Goal: Task Accomplishment & Management: Use online tool/utility

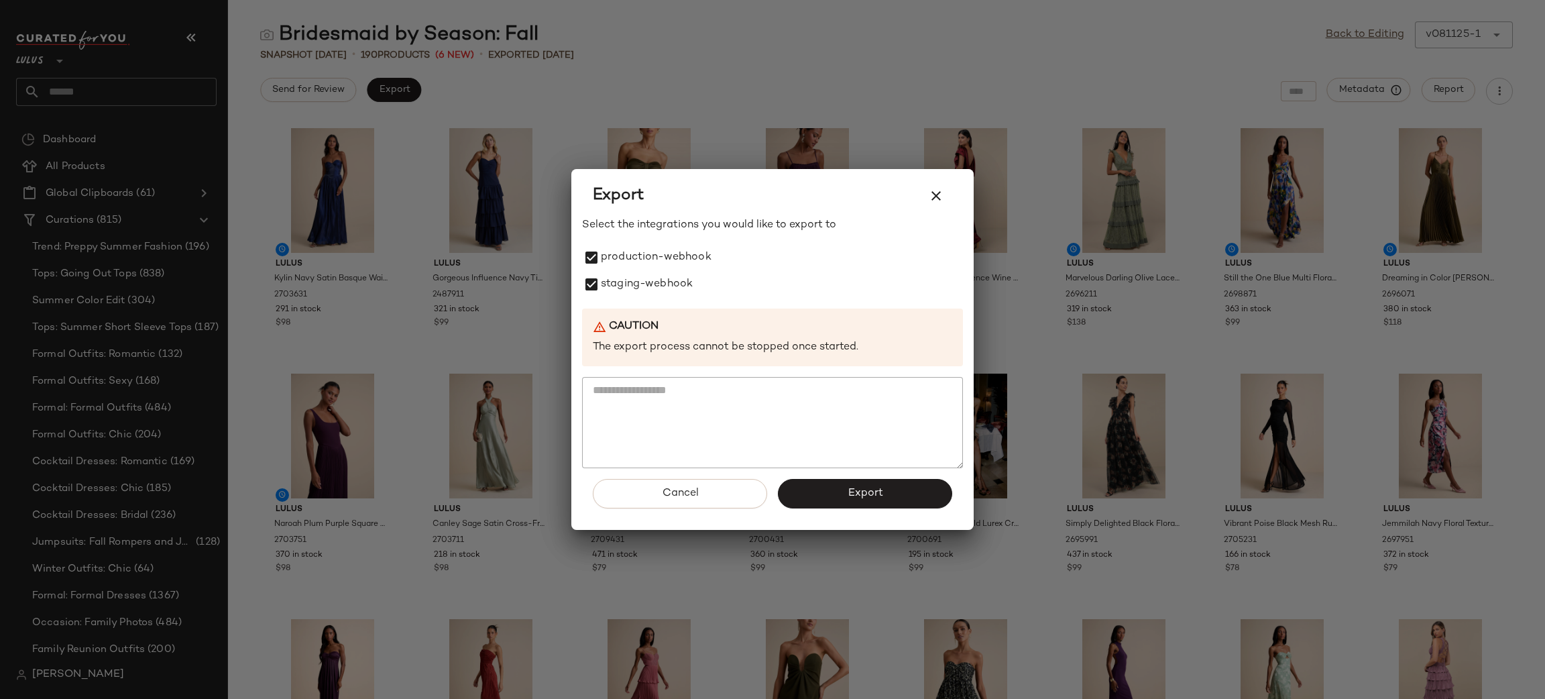
click at [875, 488] on span "Export" at bounding box center [865, 493] width 36 height 13
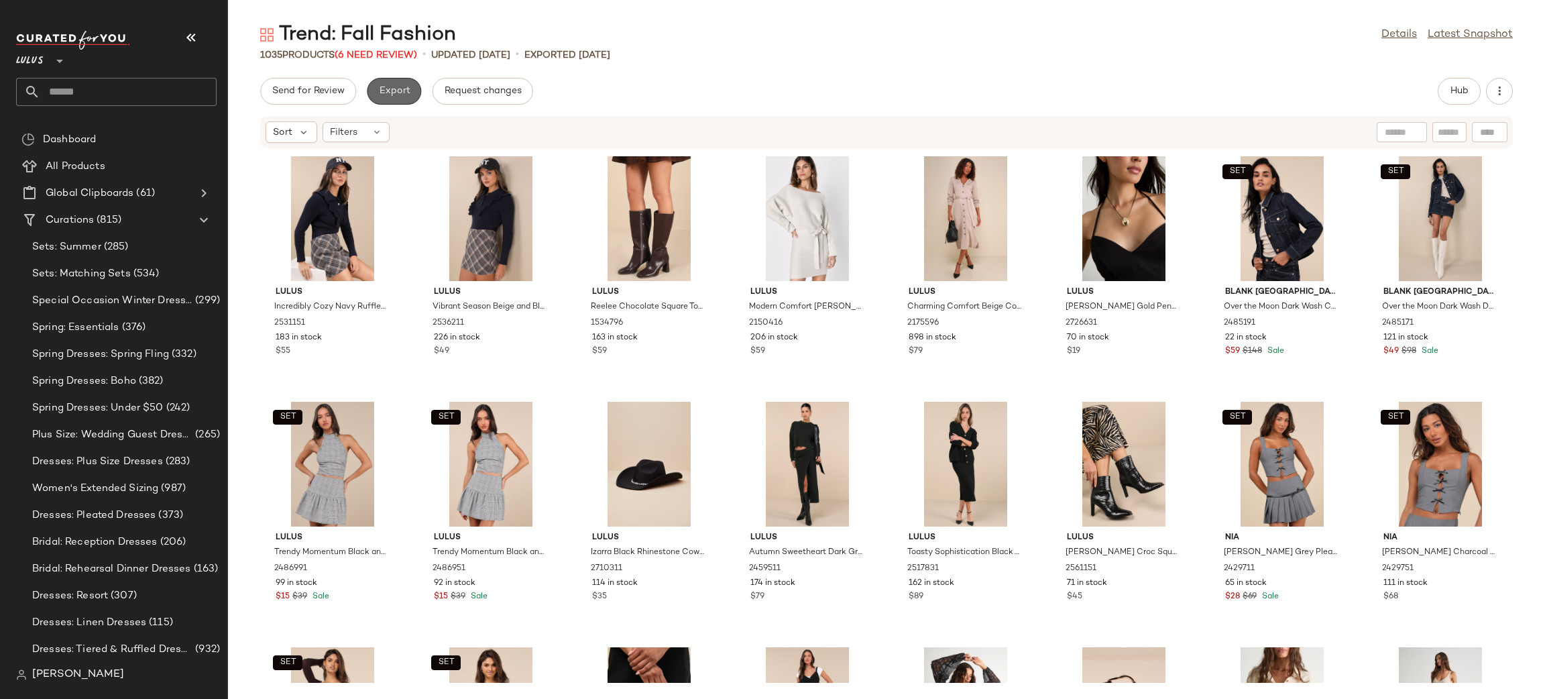
click at [389, 90] on span "Export" at bounding box center [394, 91] width 32 height 11
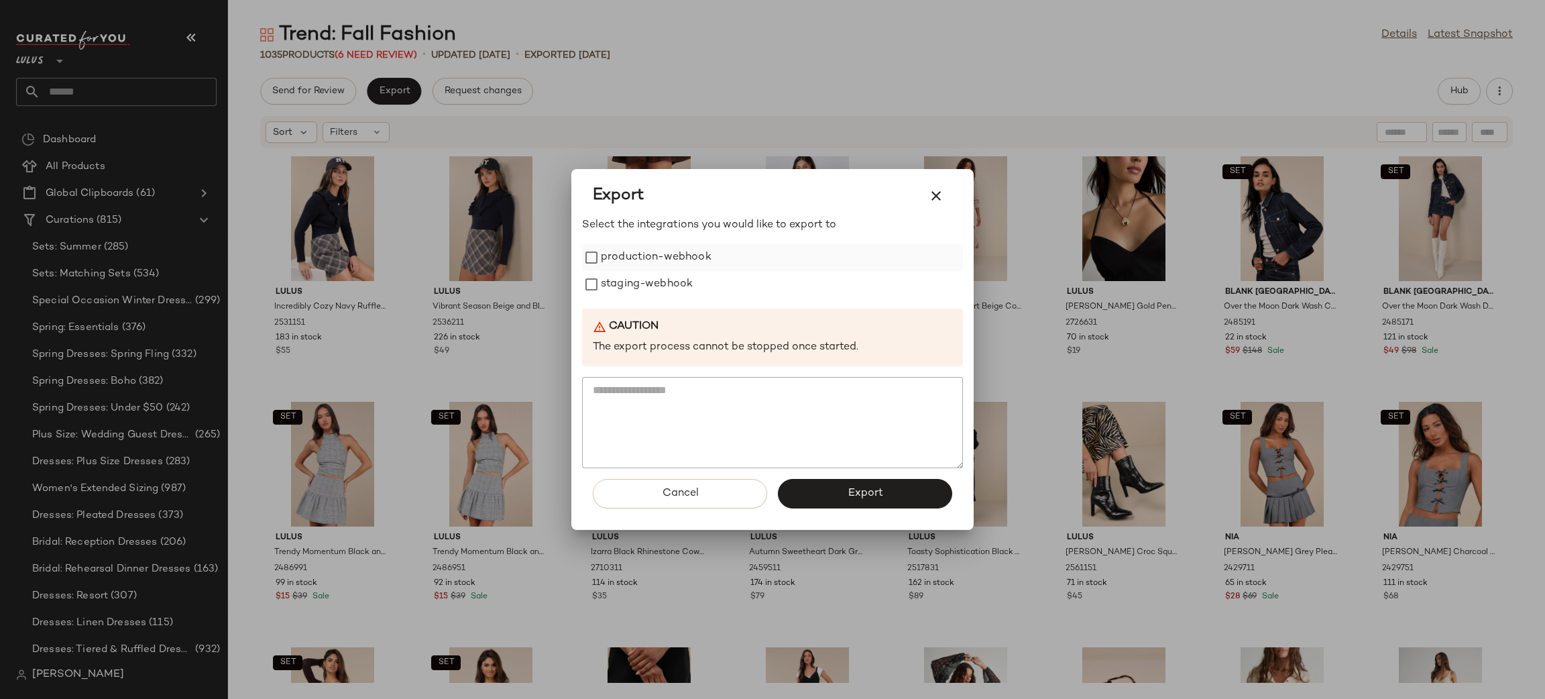
click at [677, 258] on label "production-webhook" at bounding box center [656, 257] width 111 height 27
click at [668, 278] on label "staging-webhook" at bounding box center [647, 284] width 92 height 27
click at [858, 480] on button "Export" at bounding box center [865, 494] width 174 height 30
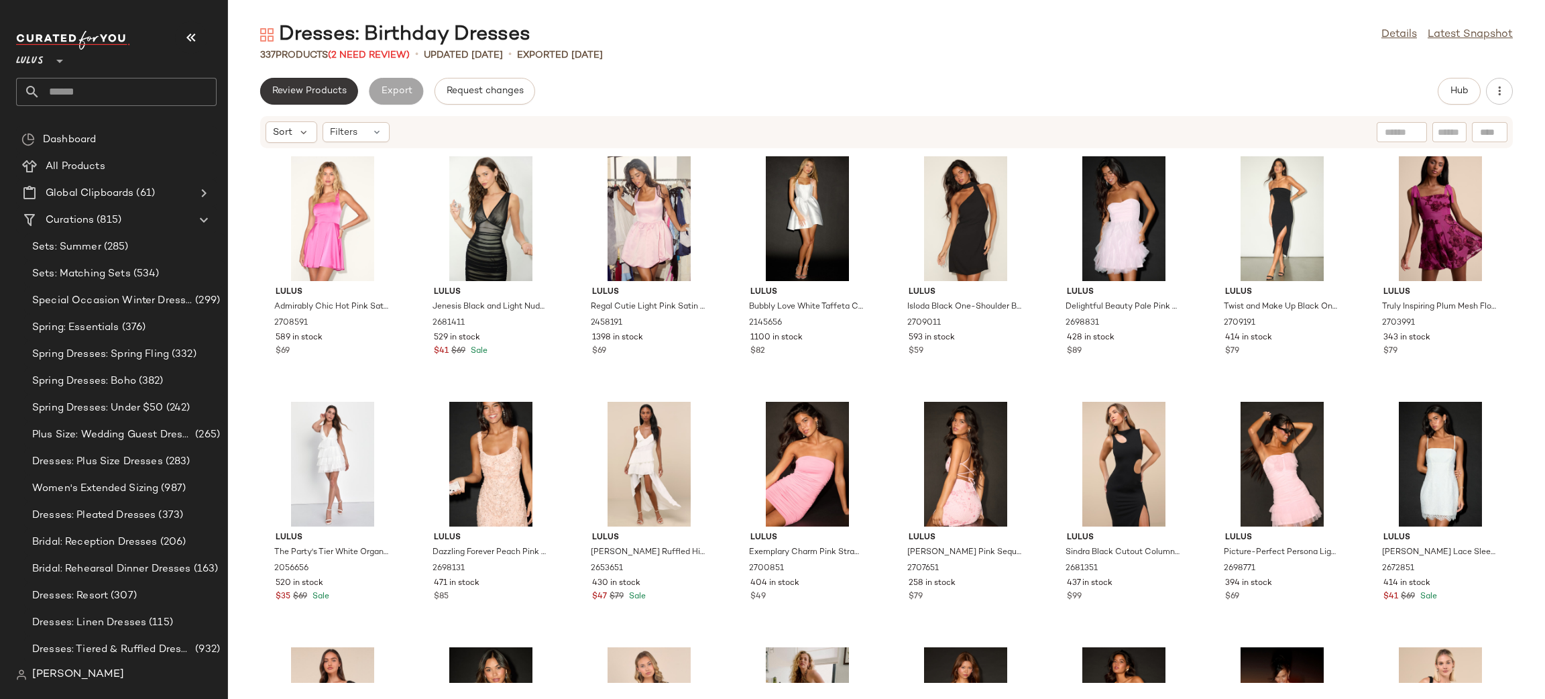
click at [309, 89] on span "Review Products" at bounding box center [309, 91] width 75 height 11
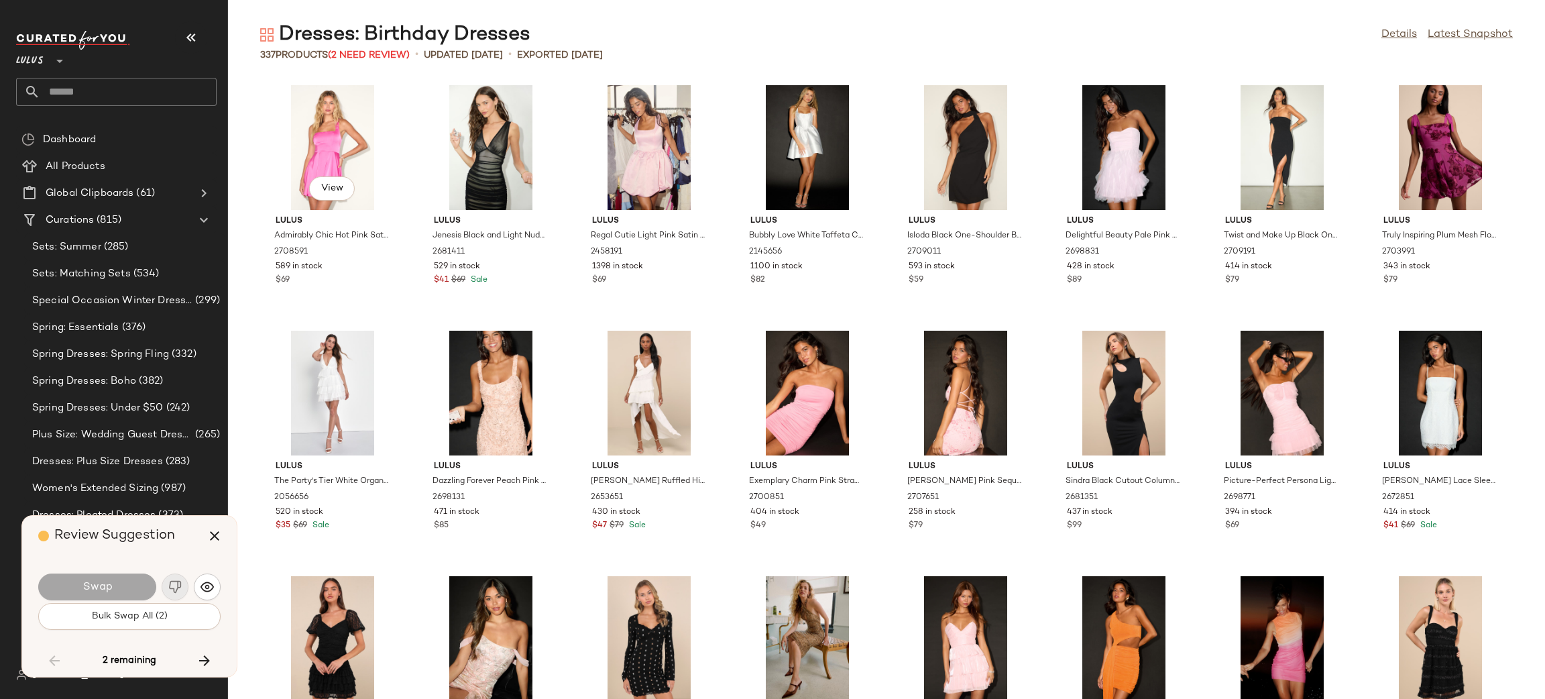
scroll to position [9573, 0]
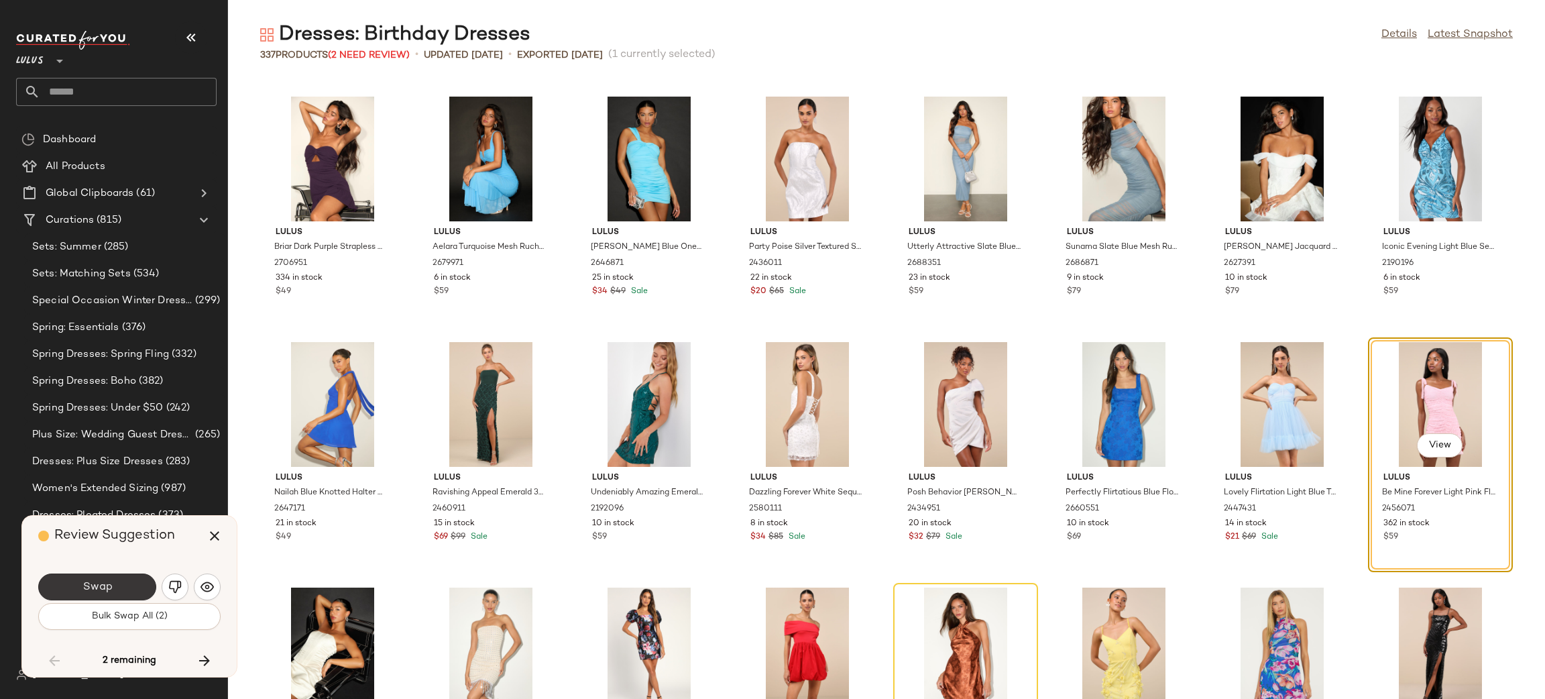
click at [100, 576] on button "Swap" at bounding box center [97, 586] width 118 height 27
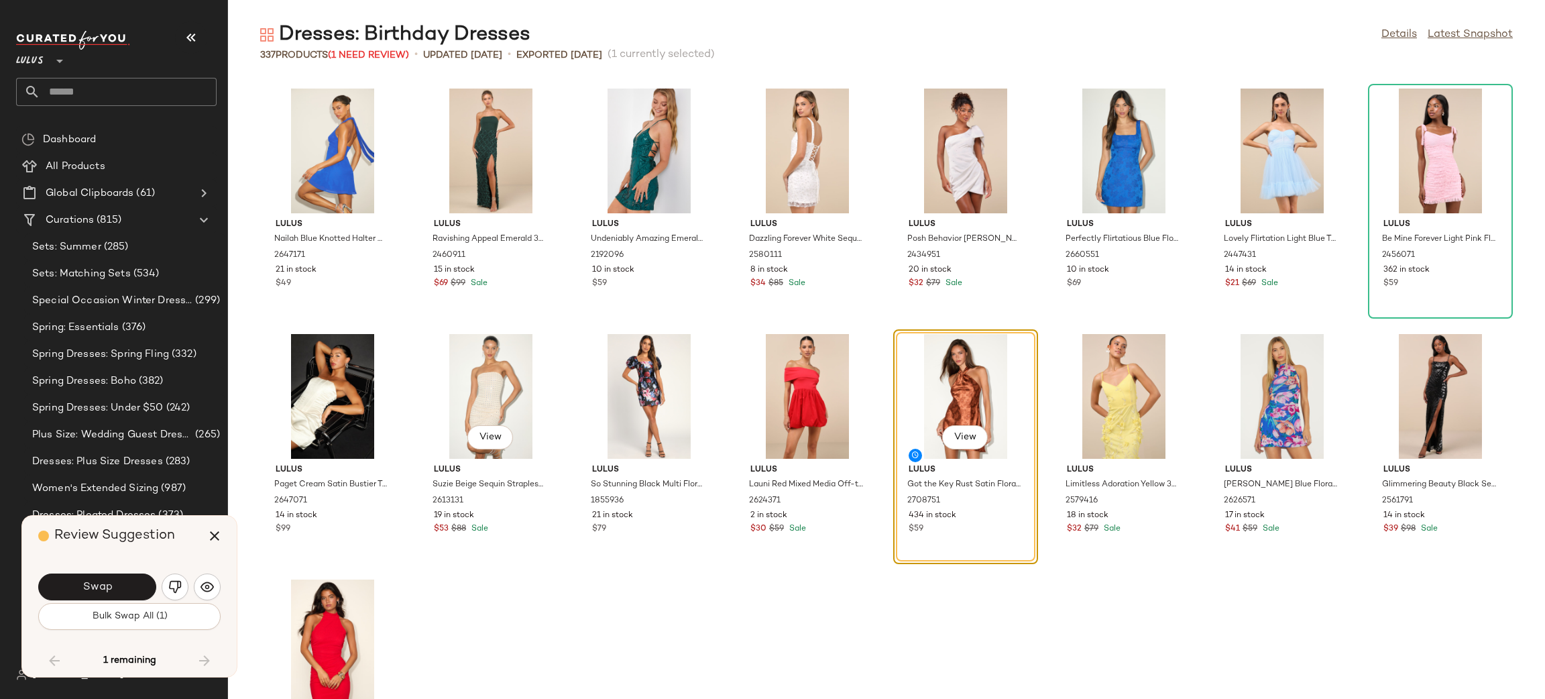
scroll to position [9830, 0]
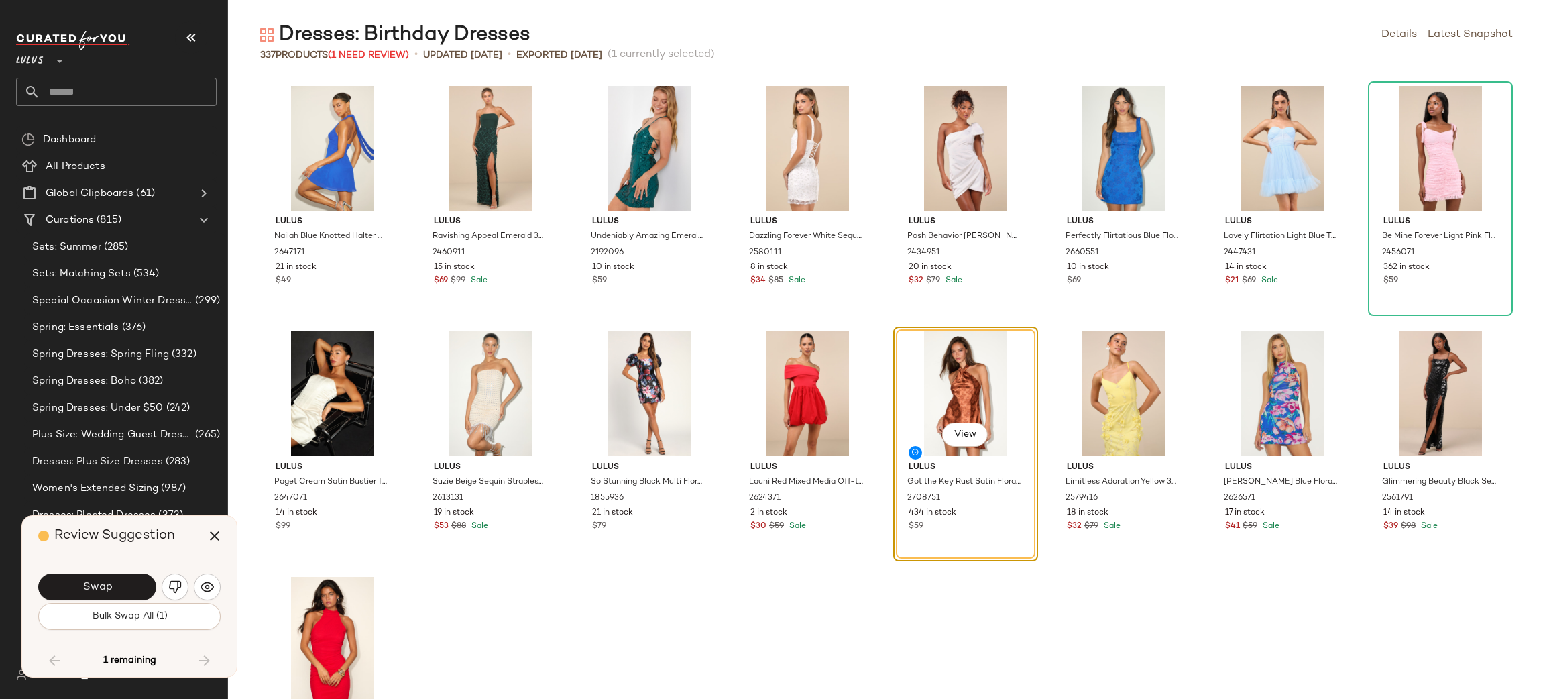
click at [90, 596] on button "Swap" at bounding box center [97, 586] width 118 height 27
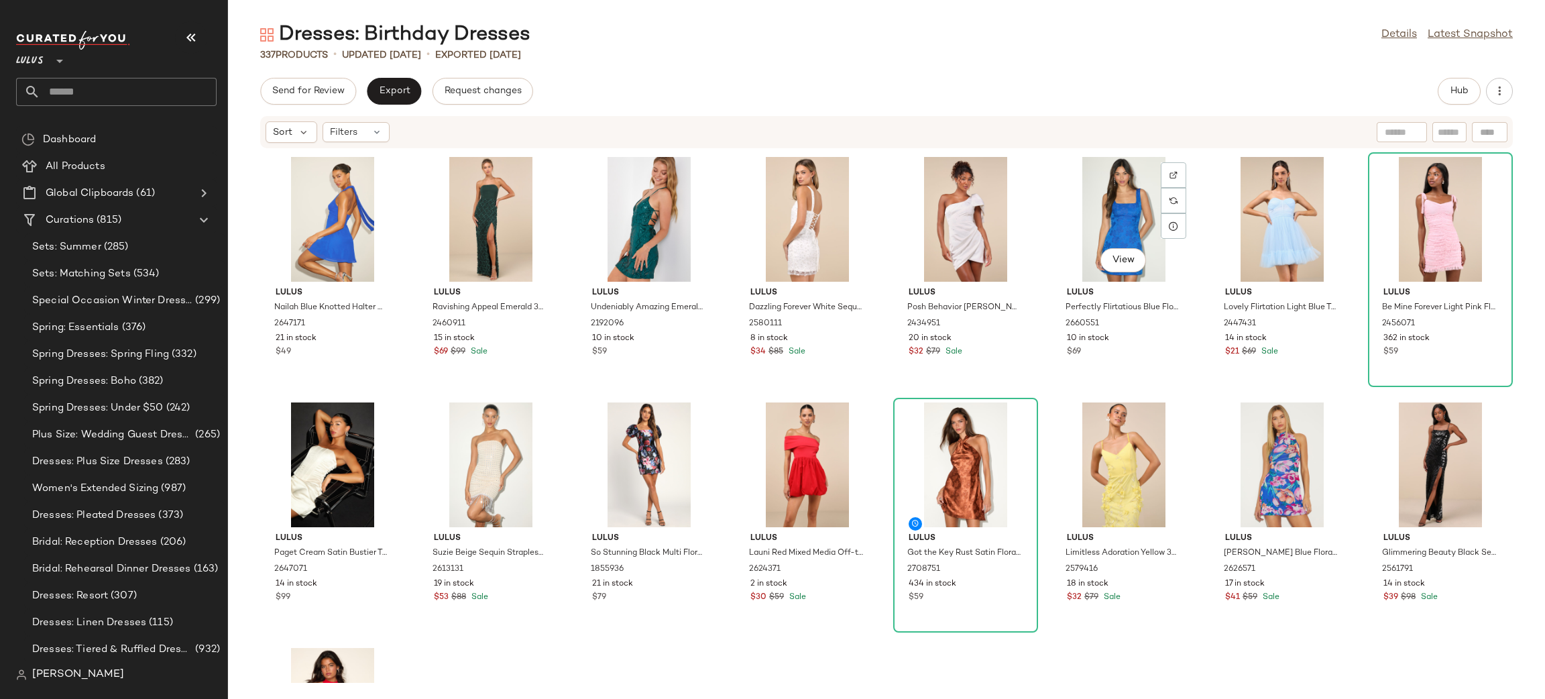
scroll to position [7965, 0]
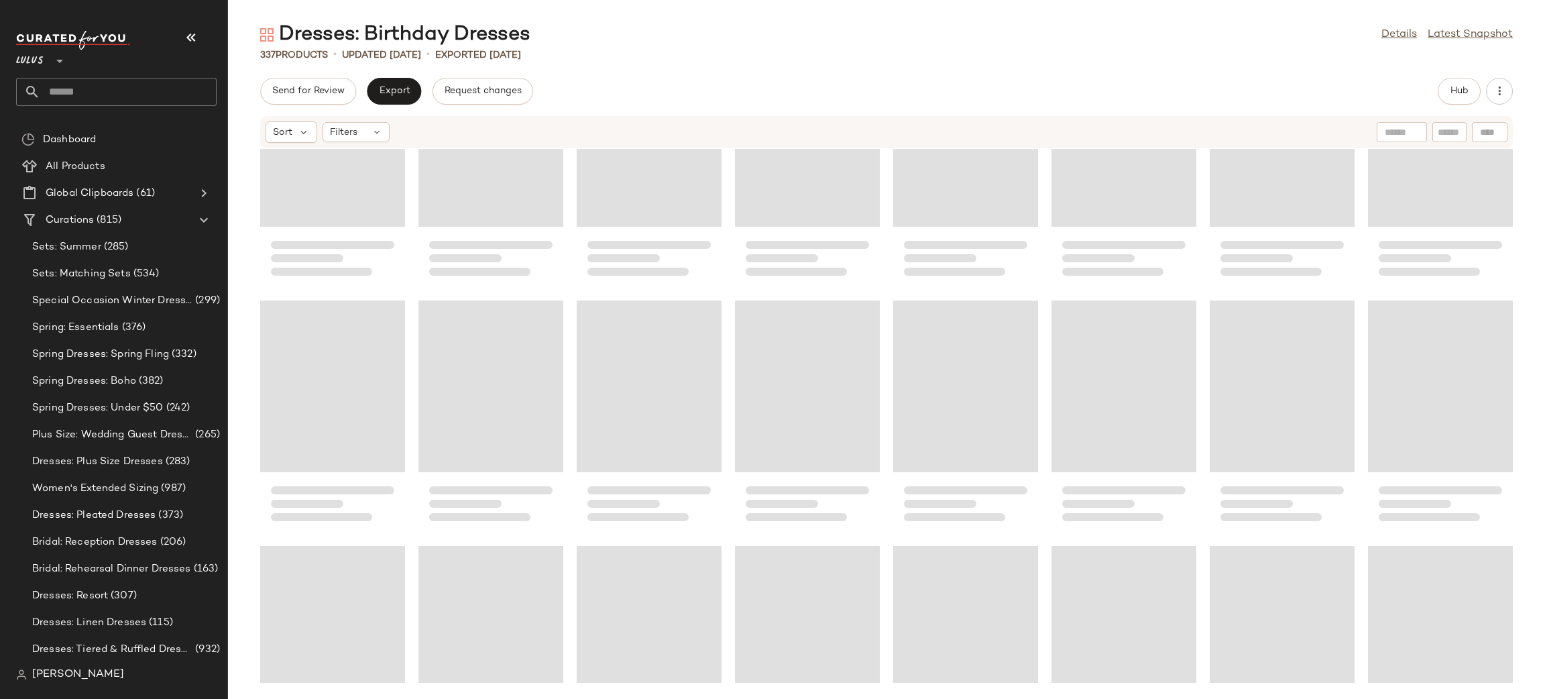
click at [1445, 129] on input "text" at bounding box center [1449, 132] width 23 height 14
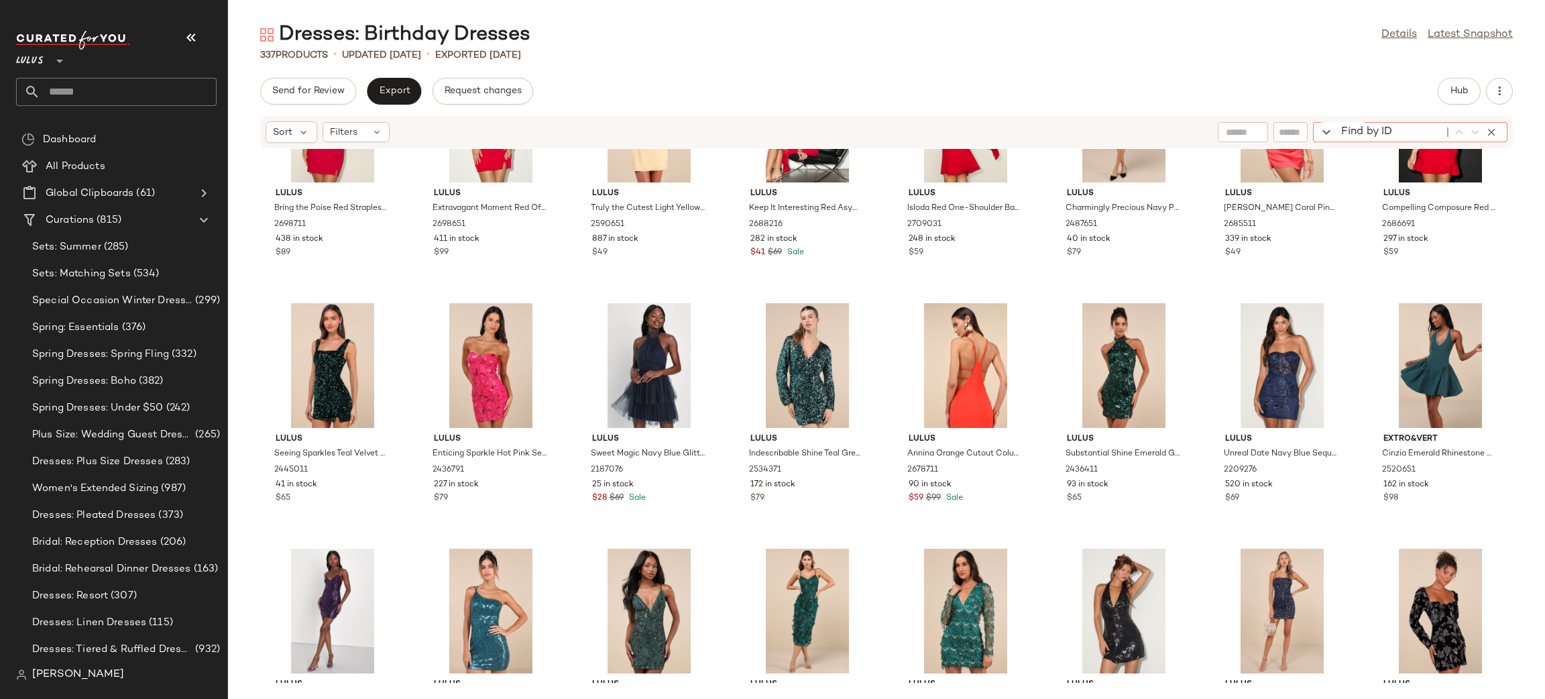
click at [1485, 133] on div "Find by ID Find by ID" at bounding box center [1410, 132] width 195 height 20
paste input "*******"
type input "*******"
click at [1492, 139] on button "button" at bounding box center [1492, 132] width 16 height 16
click at [1457, 95] on span "Hub" at bounding box center [1459, 91] width 19 height 11
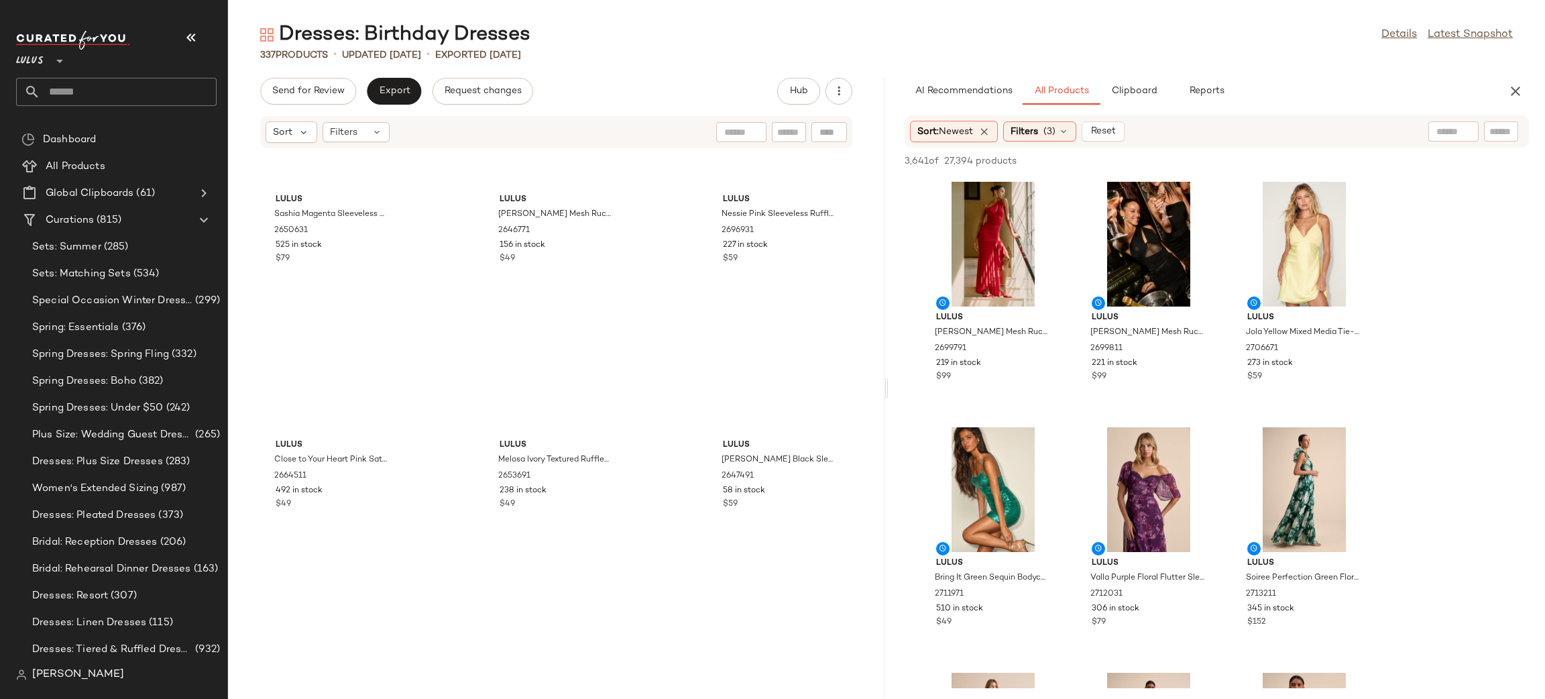
scroll to position [9919, 0]
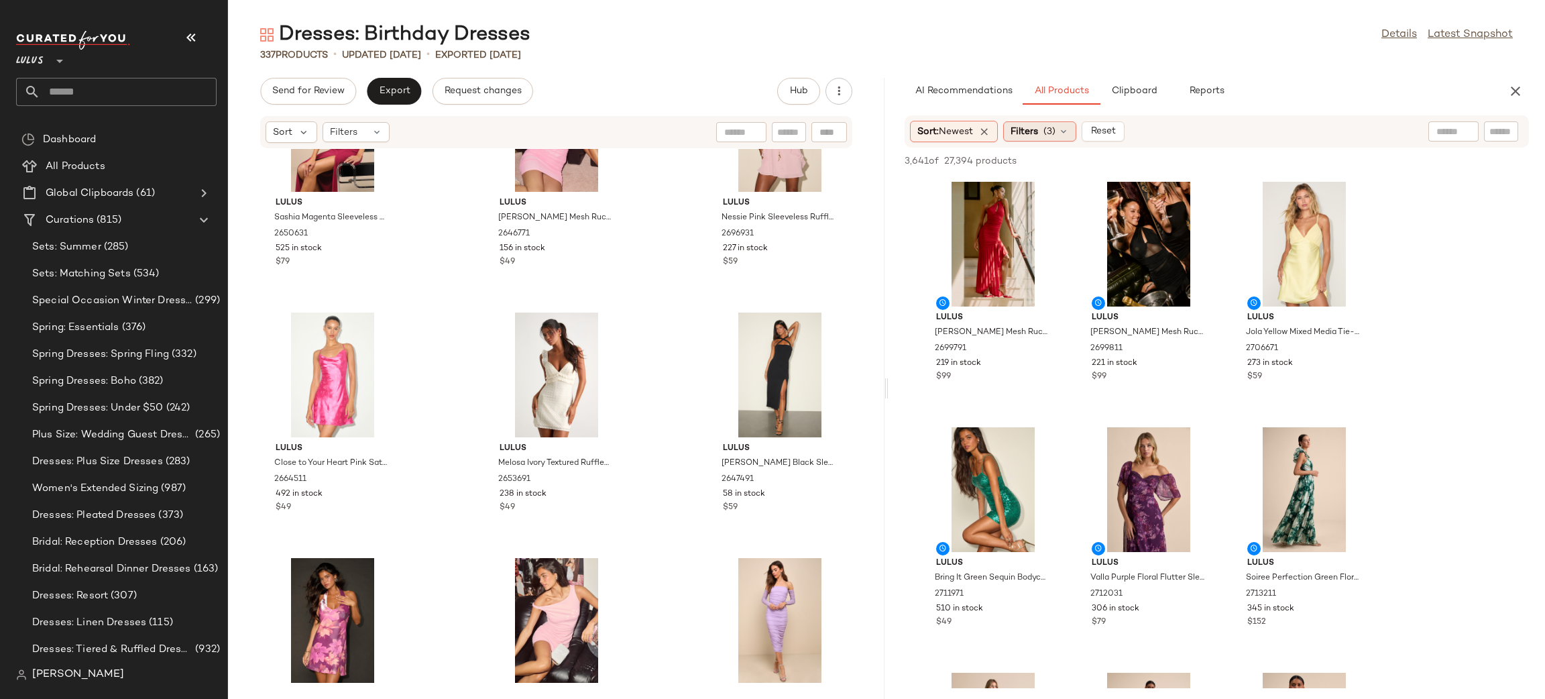
click at [1037, 127] on span "Filters" at bounding box center [1024, 132] width 27 height 14
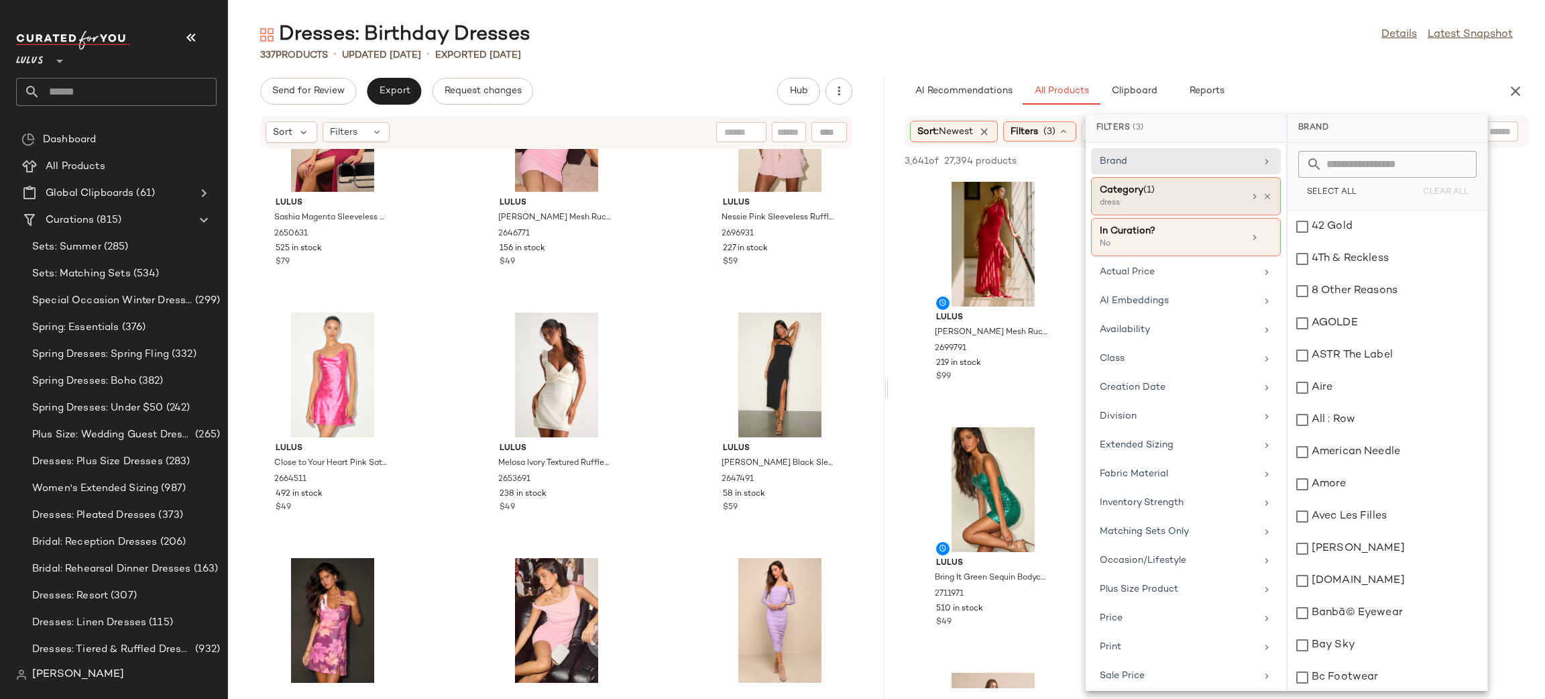
click at [1267, 218] on div "Category (1) dress" at bounding box center [1186, 237] width 190 height 38
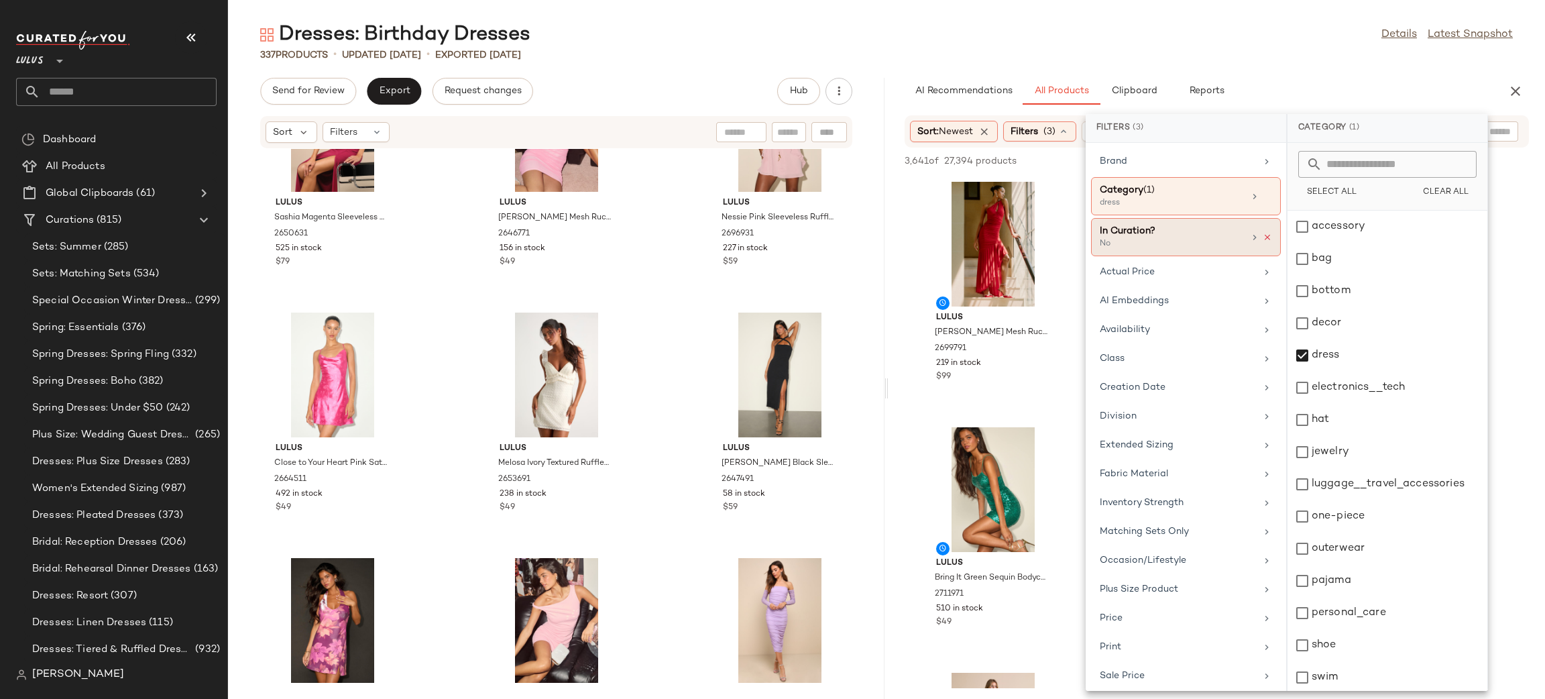
click at [1263, 236] on icon at bounding box center [1267, 237] width 9 height 9
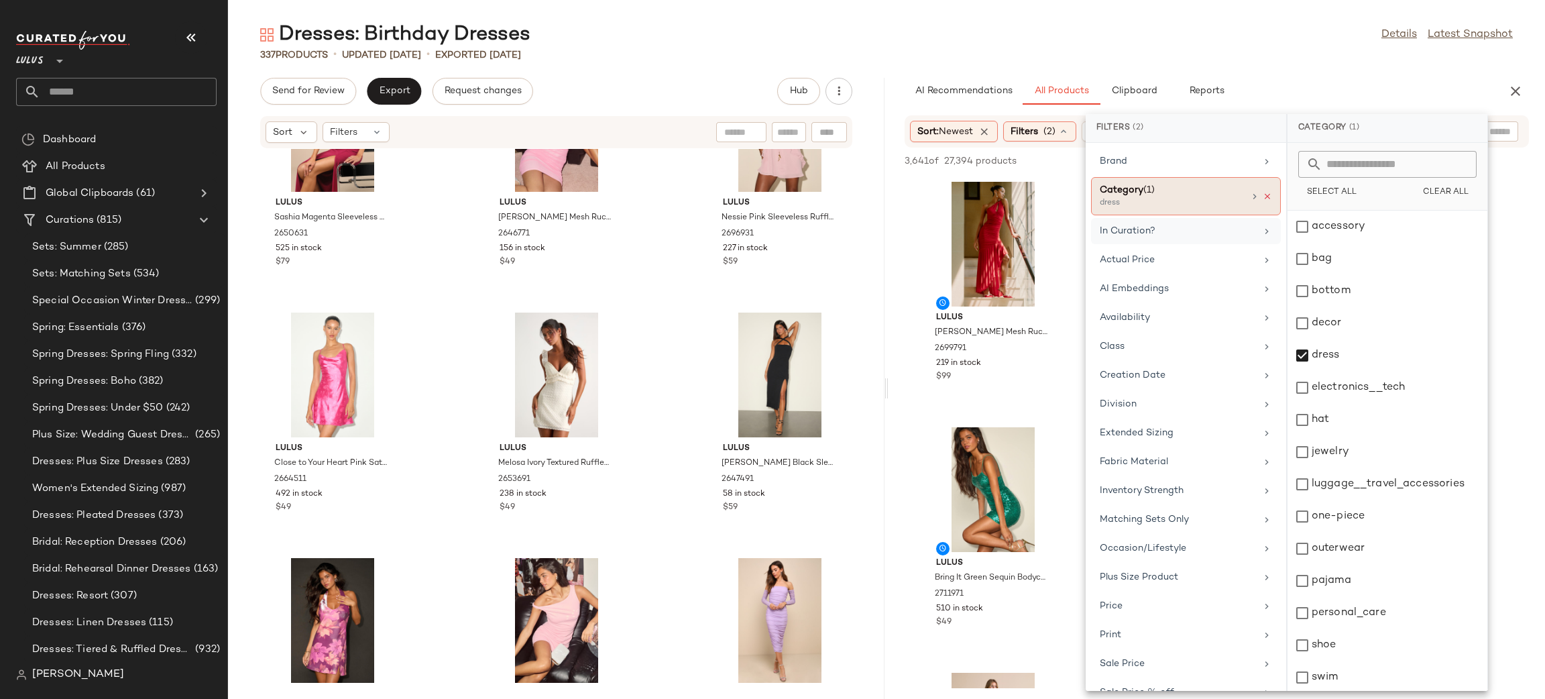
click at [1264, 196] on icon at bounding box center [1267, 196] width 9 height 9
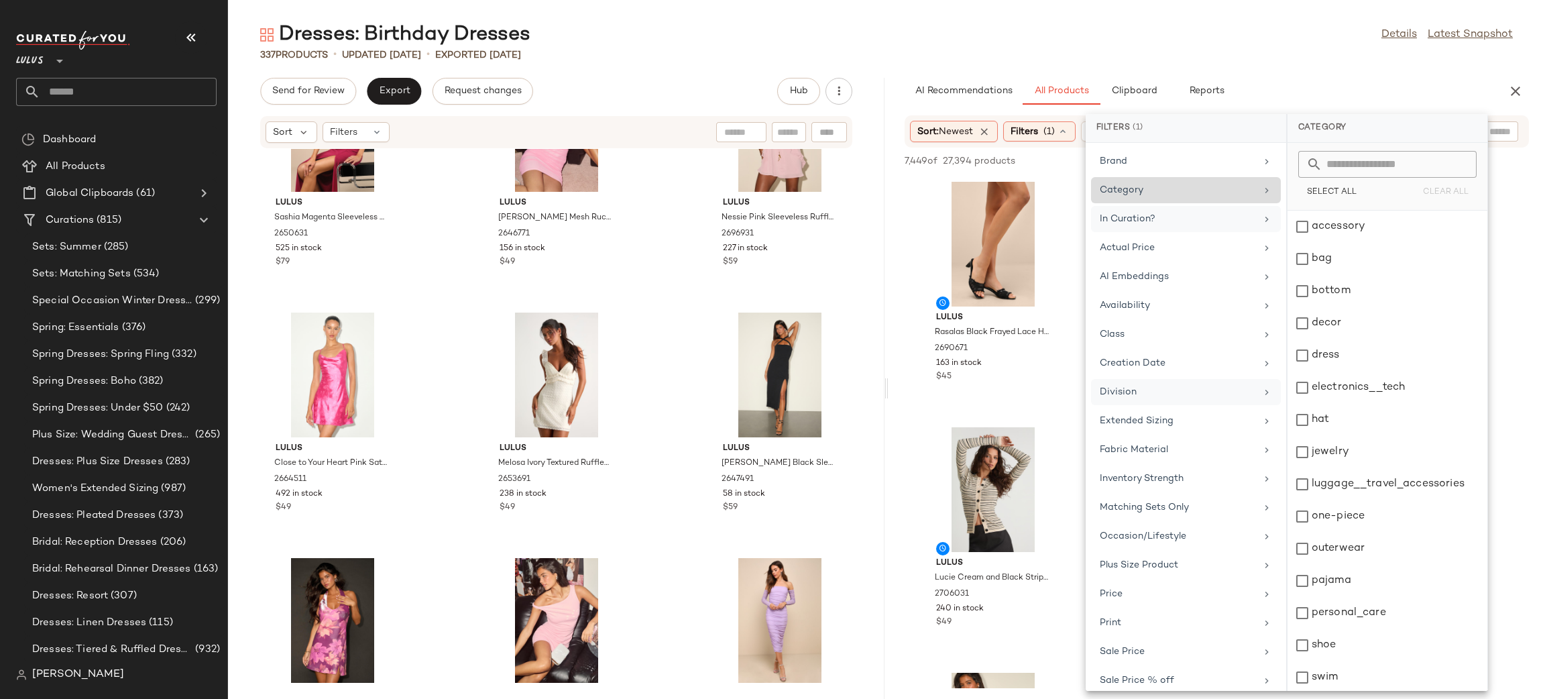
scroll to position [114, 0]
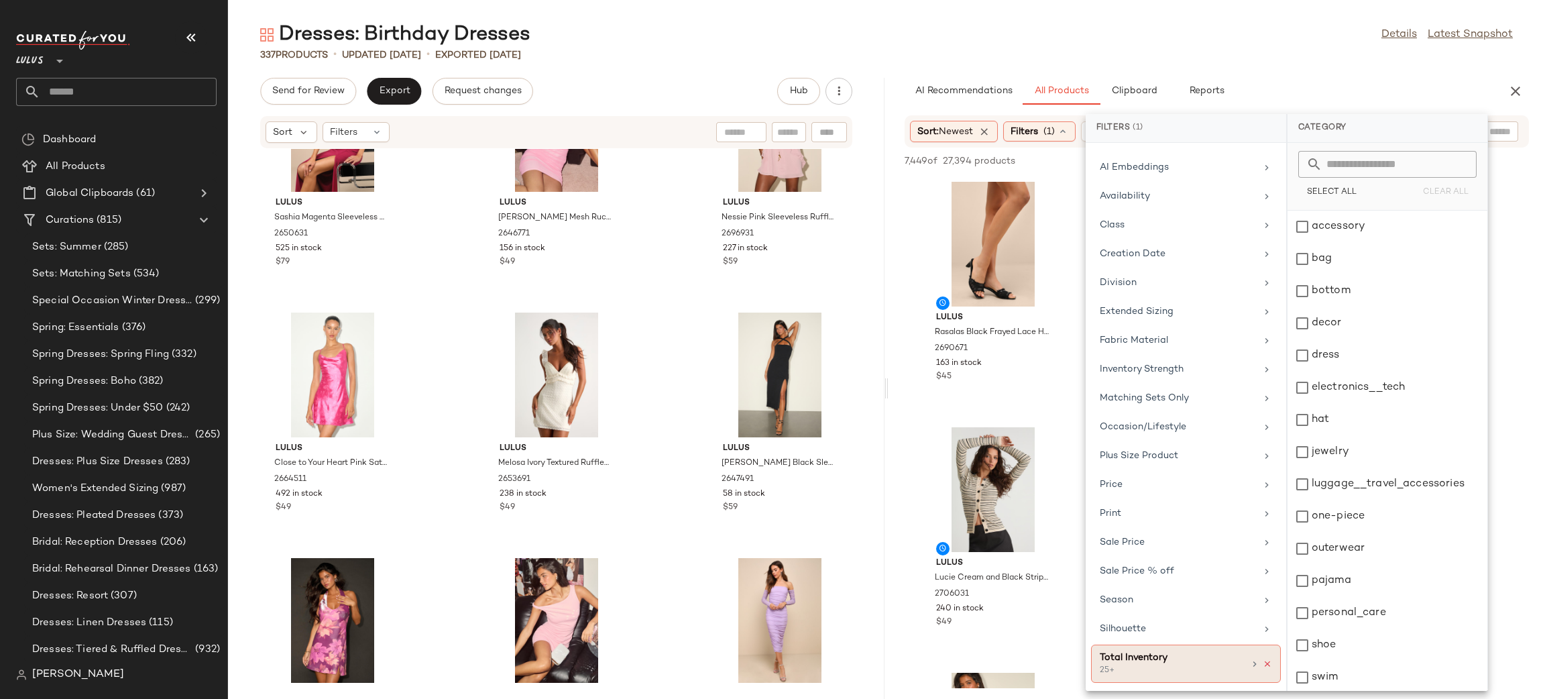
click at [1266, 662] on icon at bounding box center [1267, 663] width 9 height 9
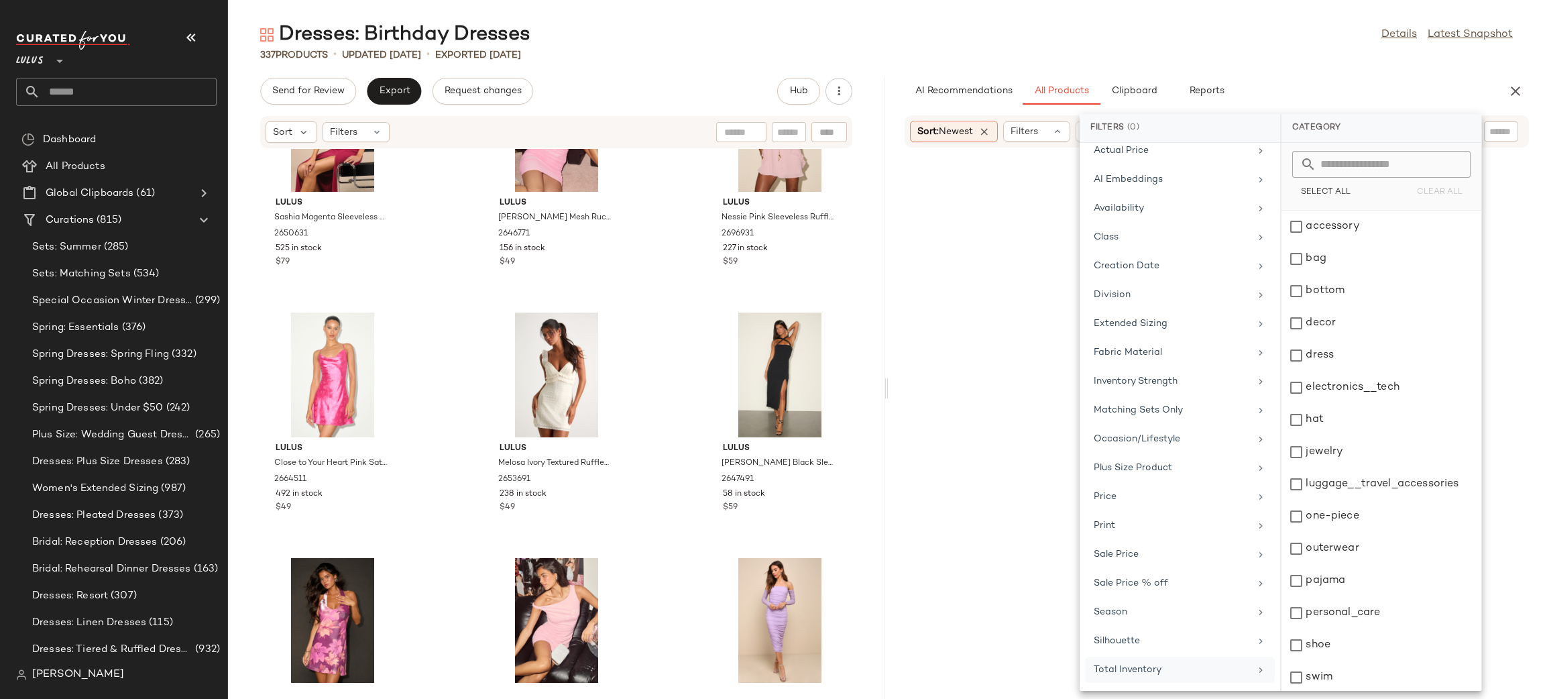
scroll to position [102, 0]
click at [1402, 86] on div "AI Recommendations All Products Clipboard Reports" at bounding box center [1196, 91] width 582 height 27
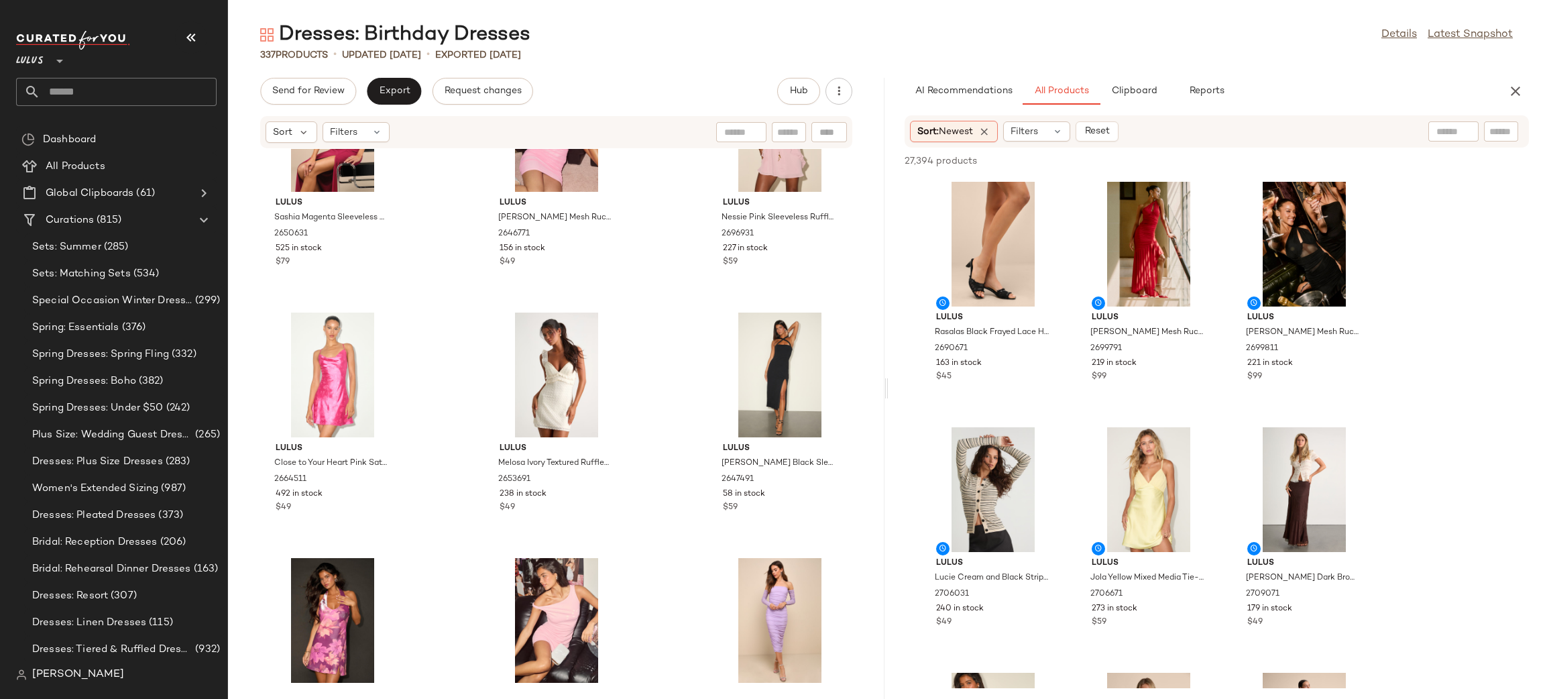
click at [1502, 126] on input "text" at bounding box center [1501, 132] width 23 height 14
paste input "*******"
type input "*******"
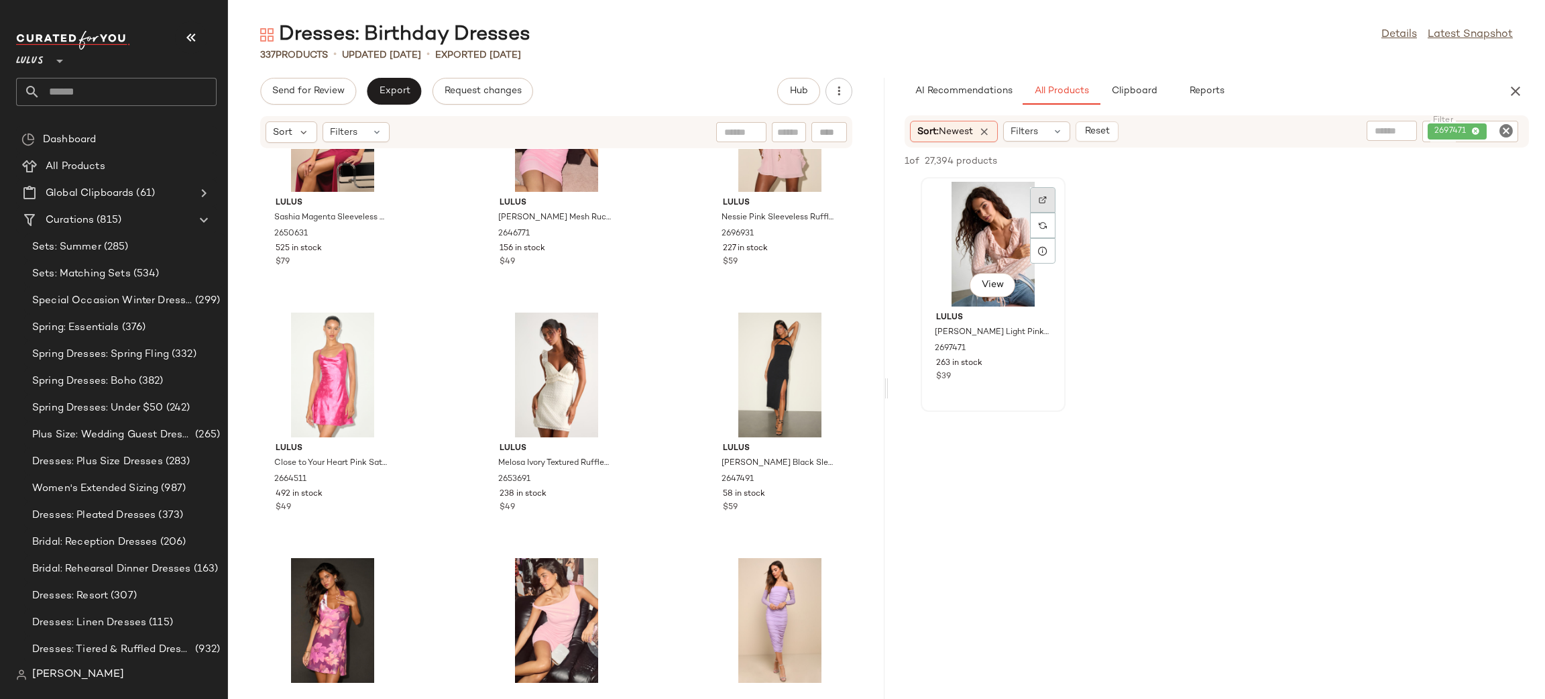
click at [1043, 199] on img at bounding box center [1043, 200] width 8 height 8
click at [1500, 132] on icon "Clear Filter" at bounding box center [1506, 131] width 16 height 16
click at [826, 132] on div "Find by ID Find by ID" at bounding box center [750, 132] width 195 height 20
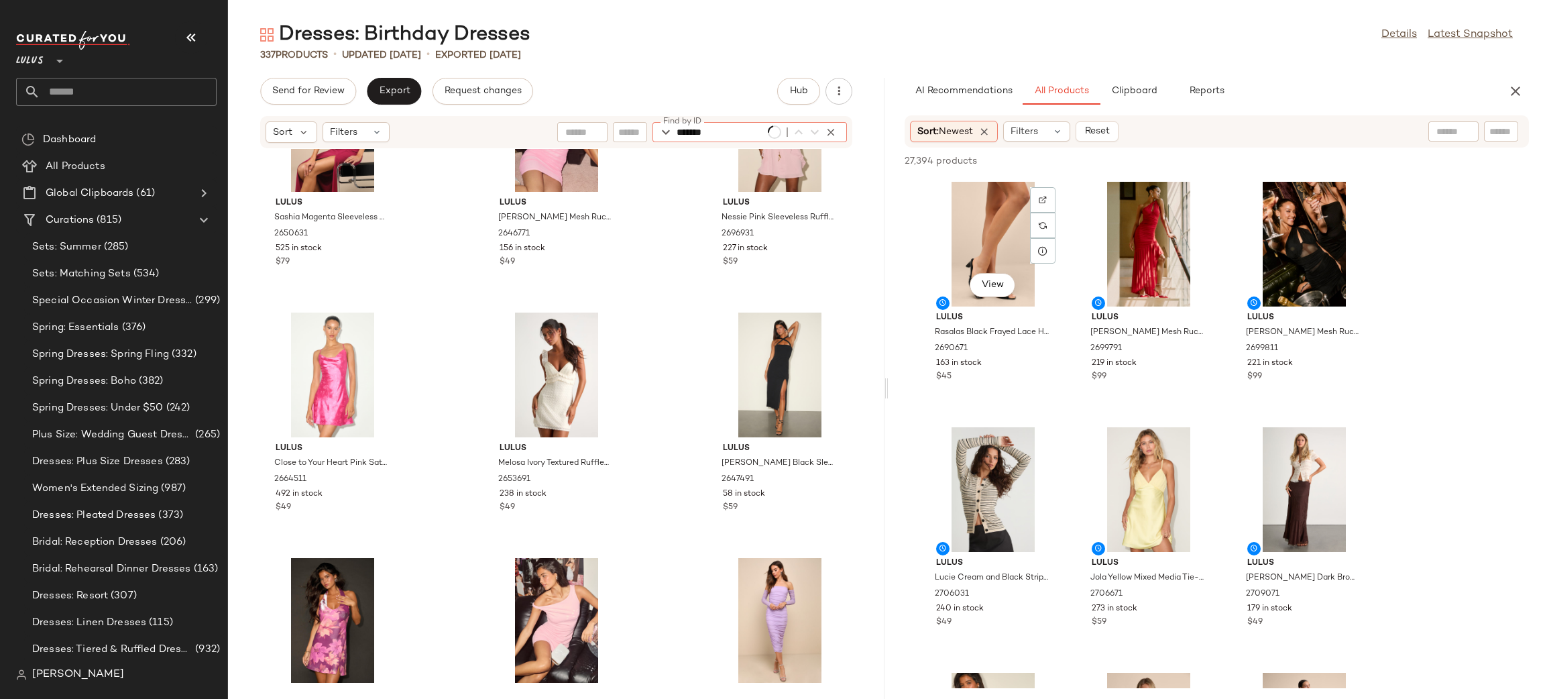
type input "*******"
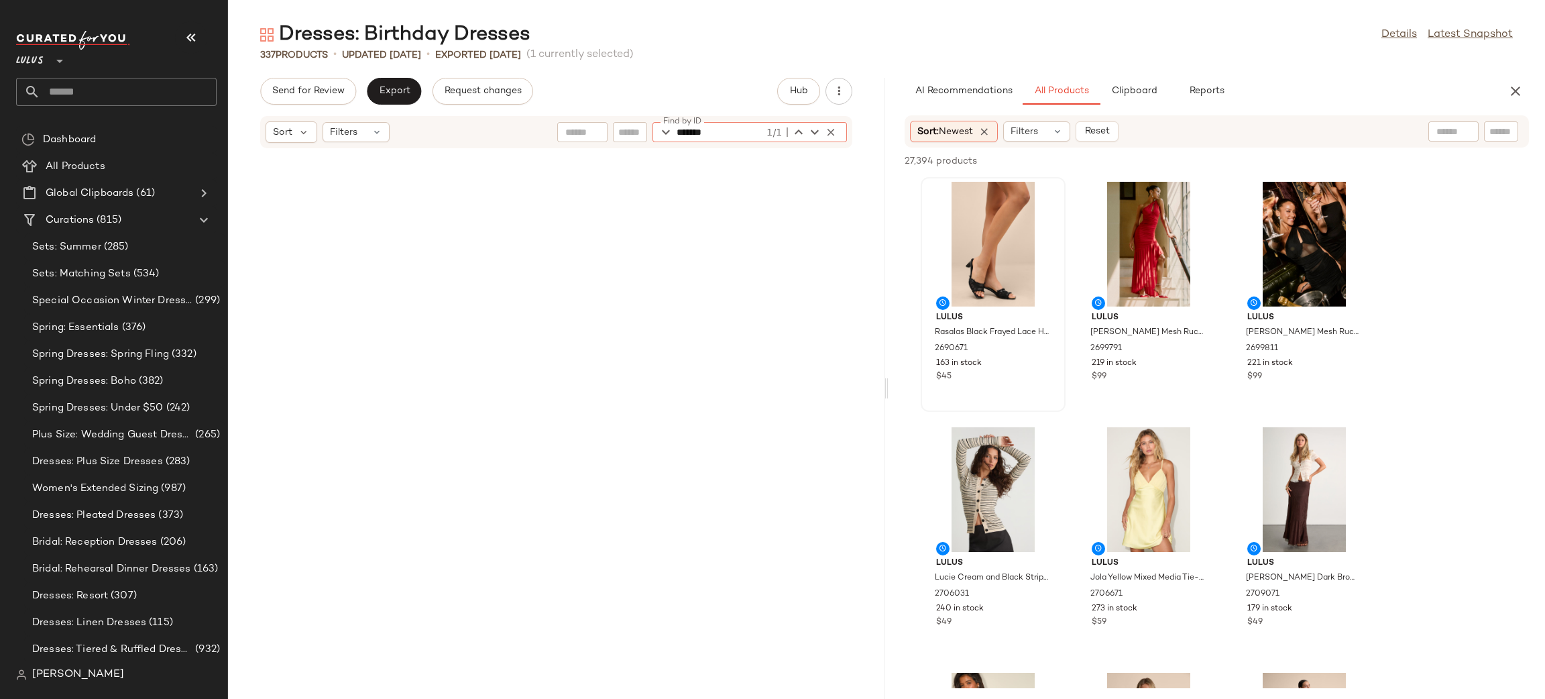
scroll to position [23567, 0]
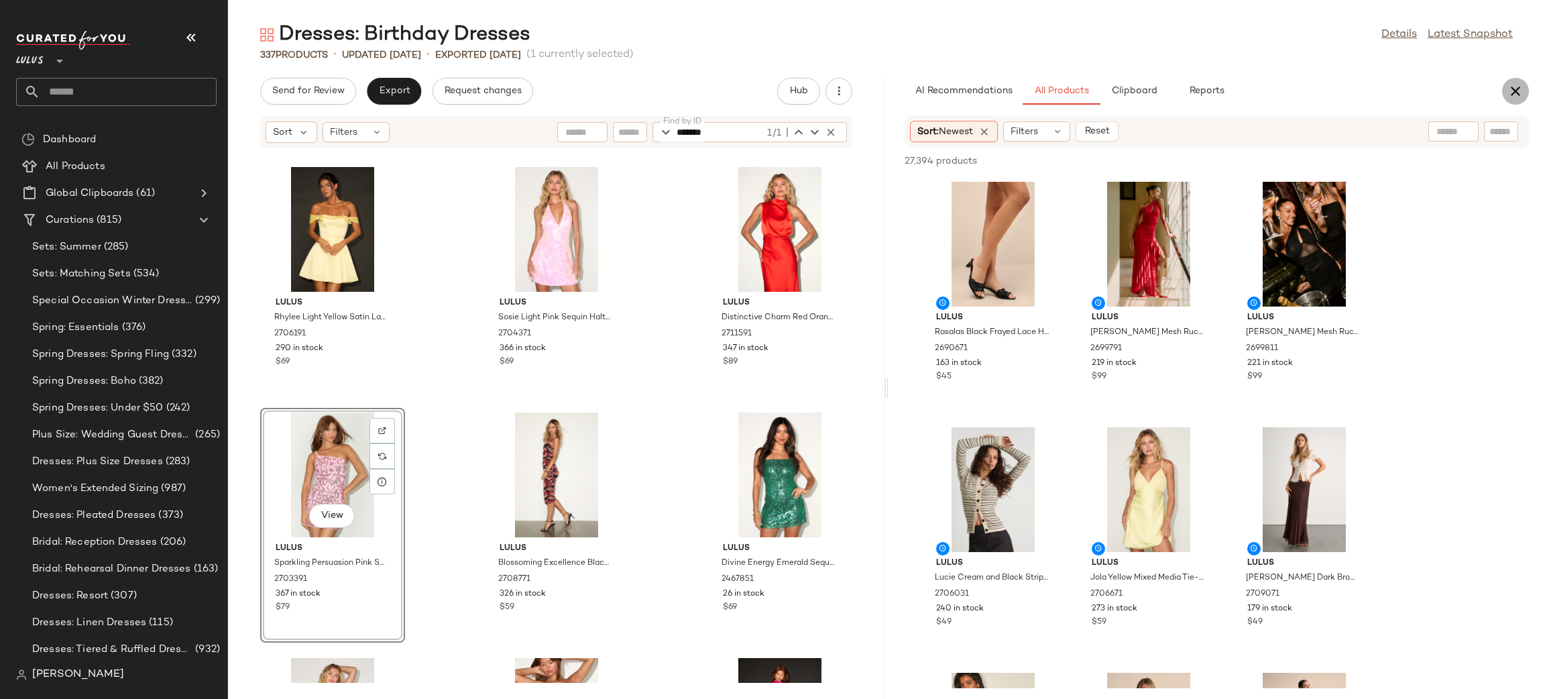
click at [1520, 96] on icon "button" at bounding box center [1516, 91] width 16 height 16
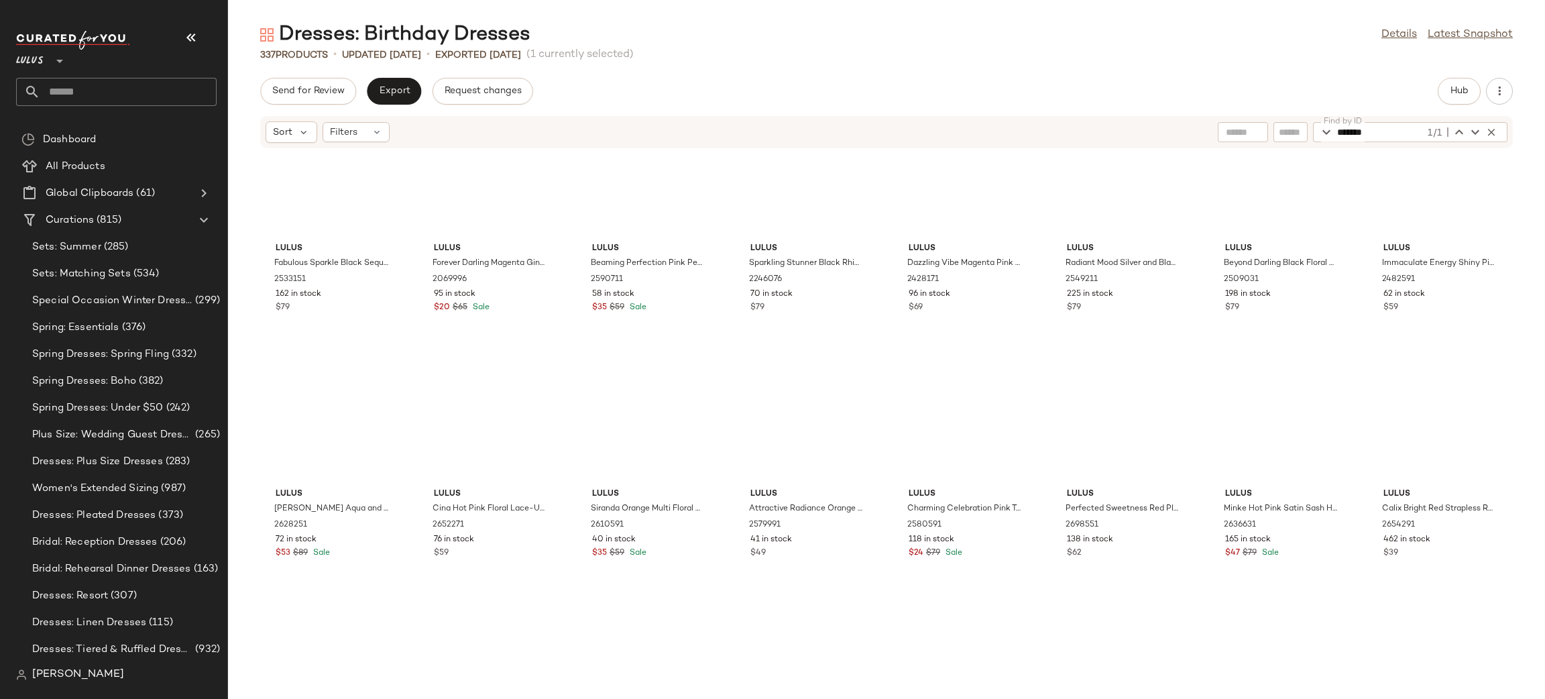
scroll to position [7017, 0]
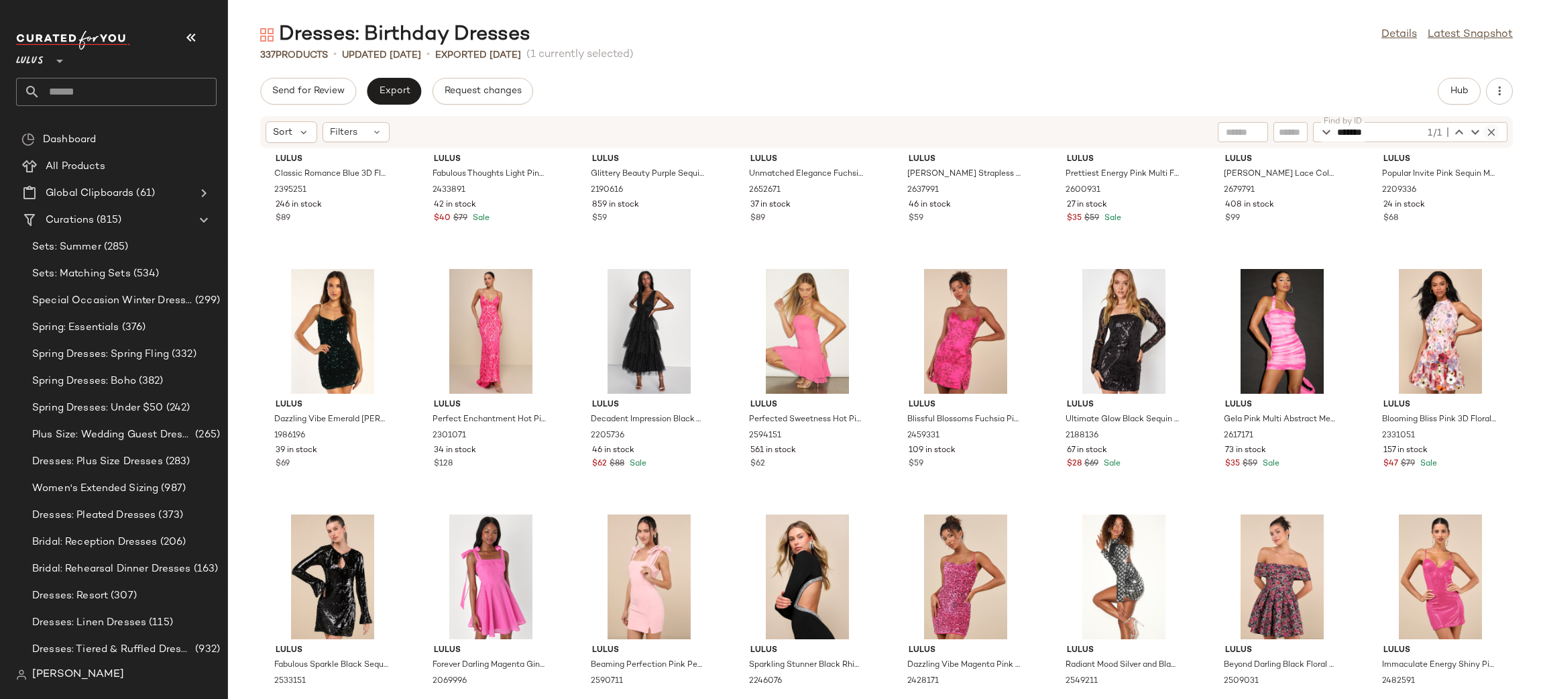
click at [1492, 132] on icon "button" at bounding box center [1492, 132] width 12 height 12
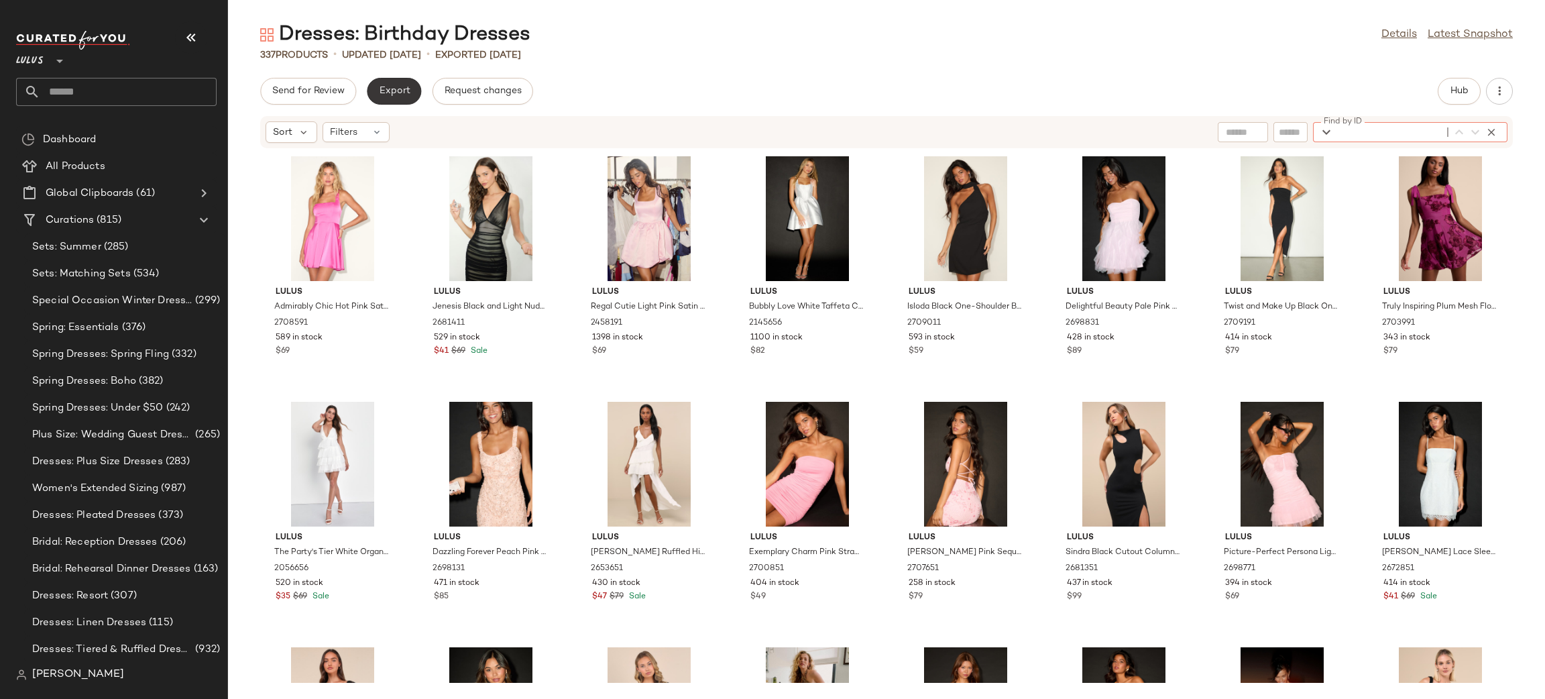
click at [395, 89] on span "Export" at bounding box center [394, 91] width 32 height 11
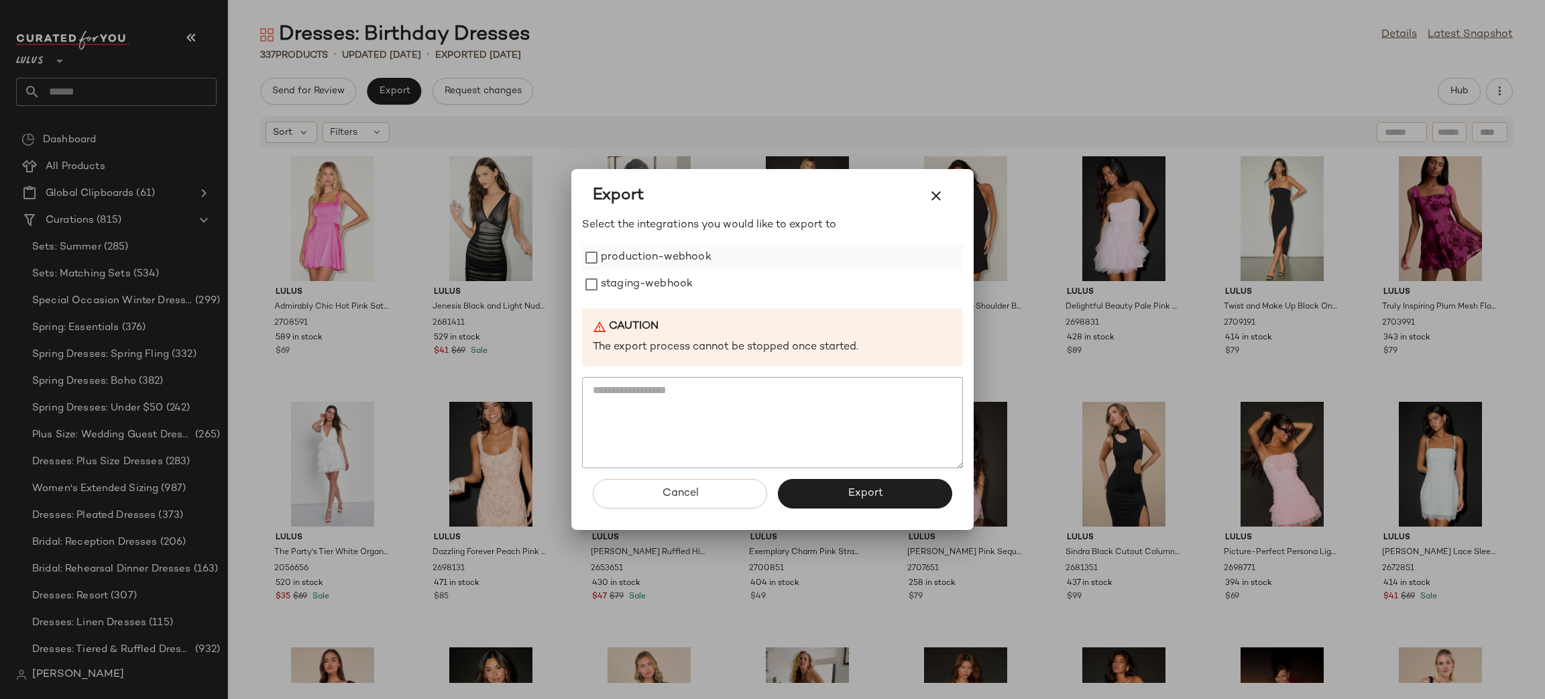
click at [644, 261] on label "production-webhook" at bounding box center [656, 257] width 111 height 27
click at [647, 288] on label "staging-webhook" at bounding box center [647, 284] width 92 height 27
click at [896, 493] on button "Export" at bounding box center [865, 494] width 174 height 30
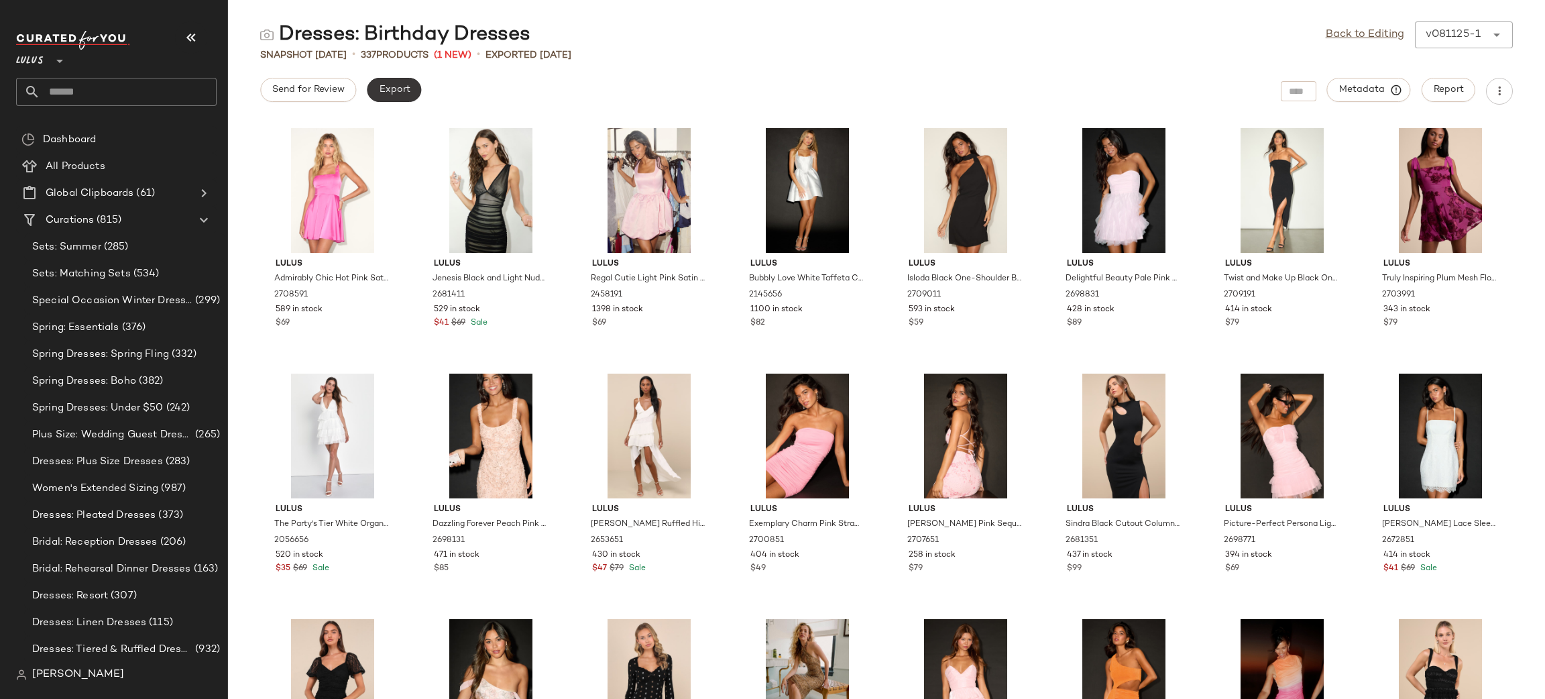
click at [395, 82] on button "Export" at bounding box center [394, 90] width 54 height 24
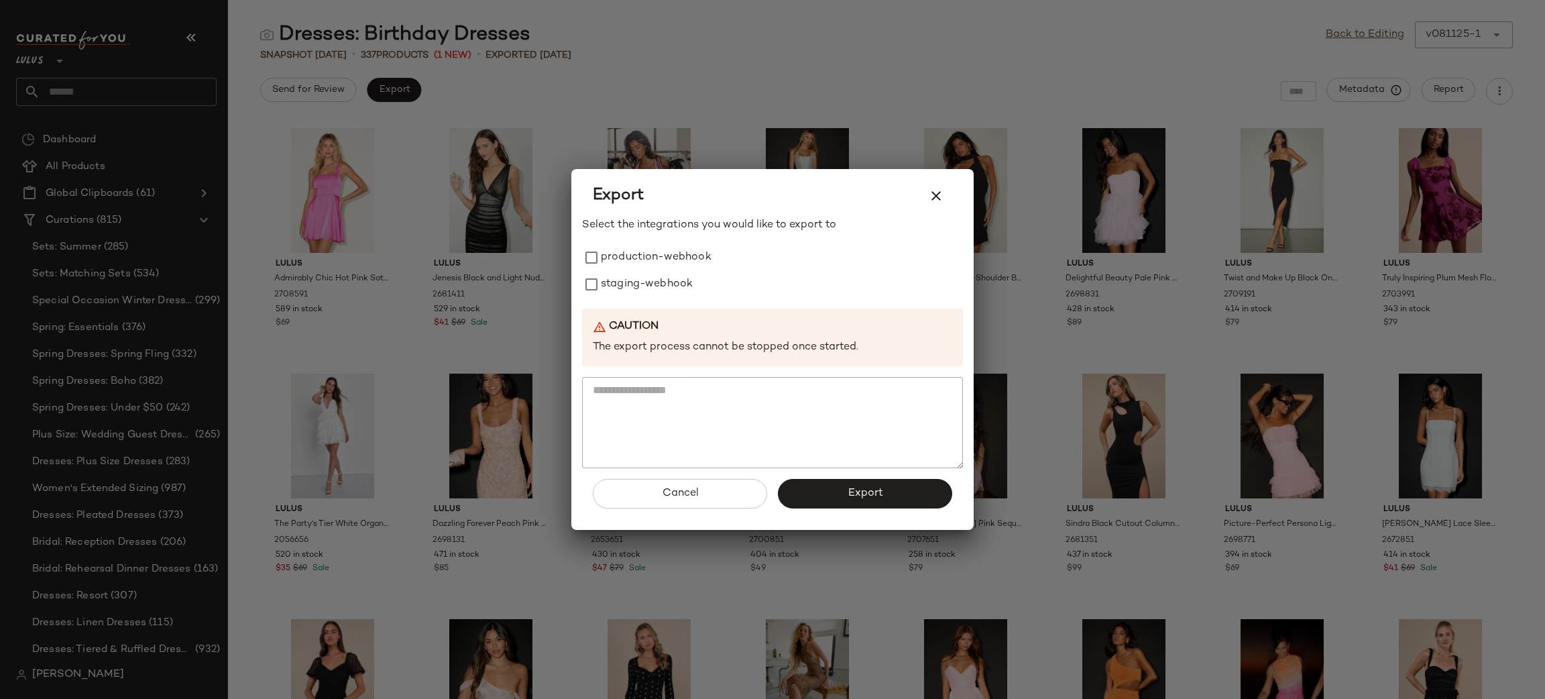
drag, startPoint x: 628, startPoint y: 260, endPoint x: 645, endPoint y: 298, distance: 42.4
click at [629, 260] on label "production-webhook" at bounding box center [656, 257] width 111 height 27
click at [645, 297] on div "Select the integrations you would like to export to production-webhook staging-…" at bounding box center [772, 342] width 381 height 251
click at [653, 286] on label "staging-webhook" at bounding box center [647, 284] width 92 height 27
click at [895, 496] on button "Export" at bounding box center [865, 494] width 174 height 30
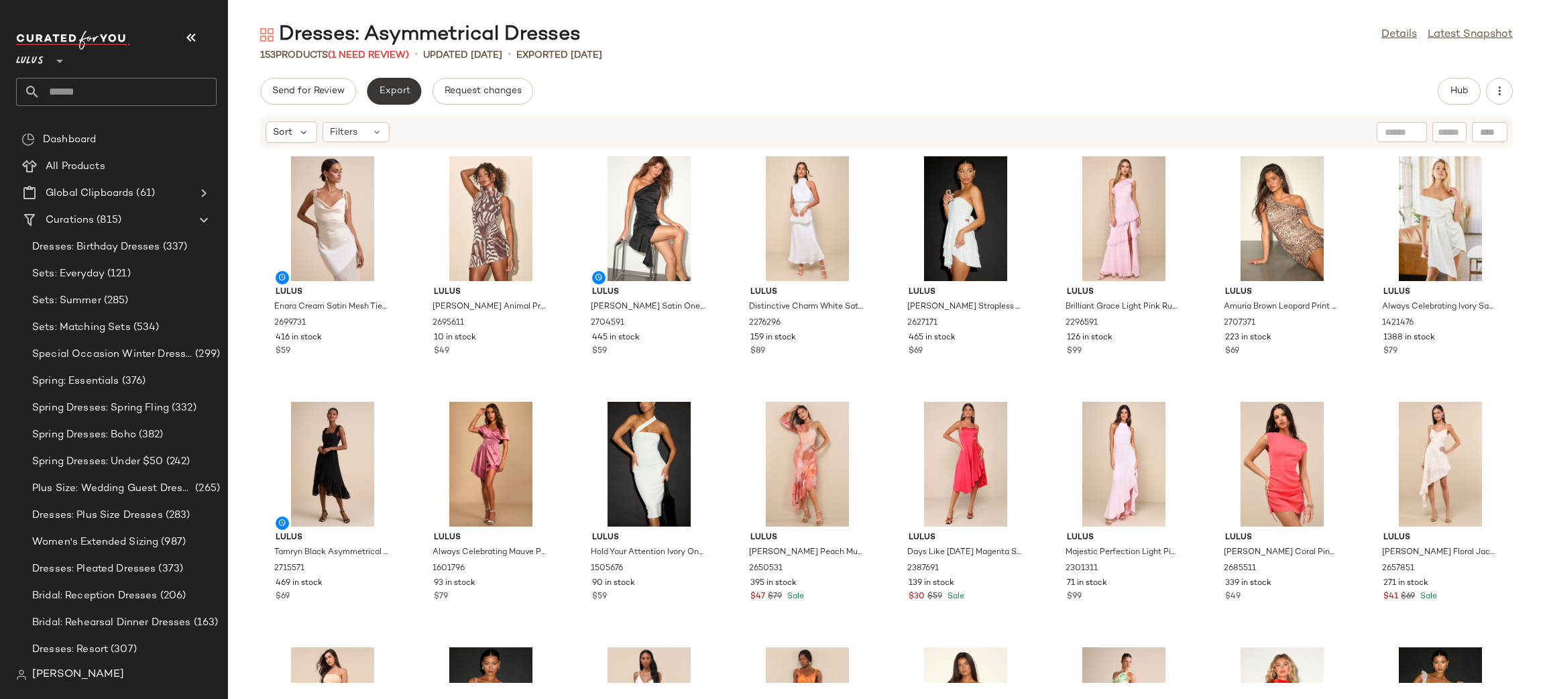
click at [394, 91] on span "Export" at bounding box center [394, 91] width 32 height 11
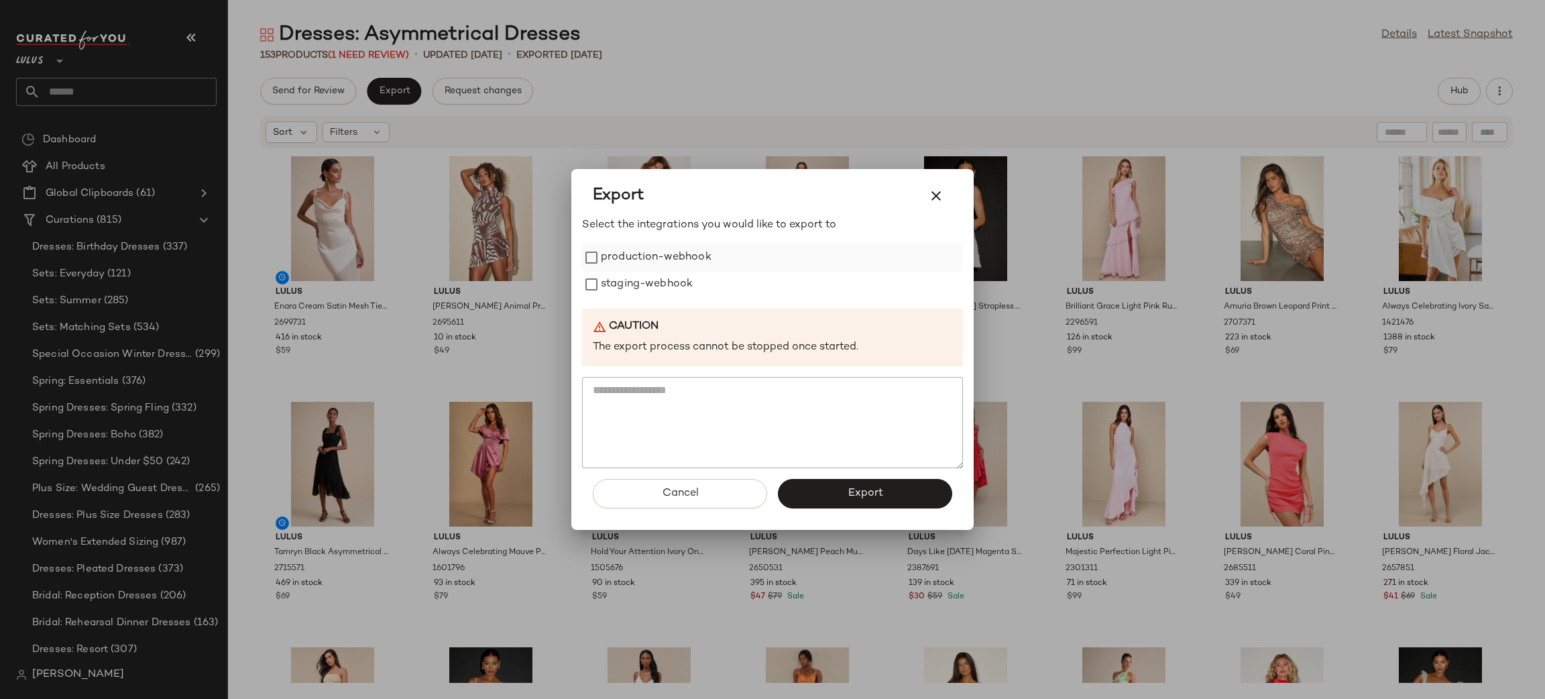
click at [665, 262] on label "production-webhook" at bounding box center [656, 257] width 111 height 27
click at [672, 273] on label "staging-webhook" at bounding box center [647, 284] width 92 height 27
click at [858, 491] on span "Export" at bounding box center [865, 493] width 36 height 13
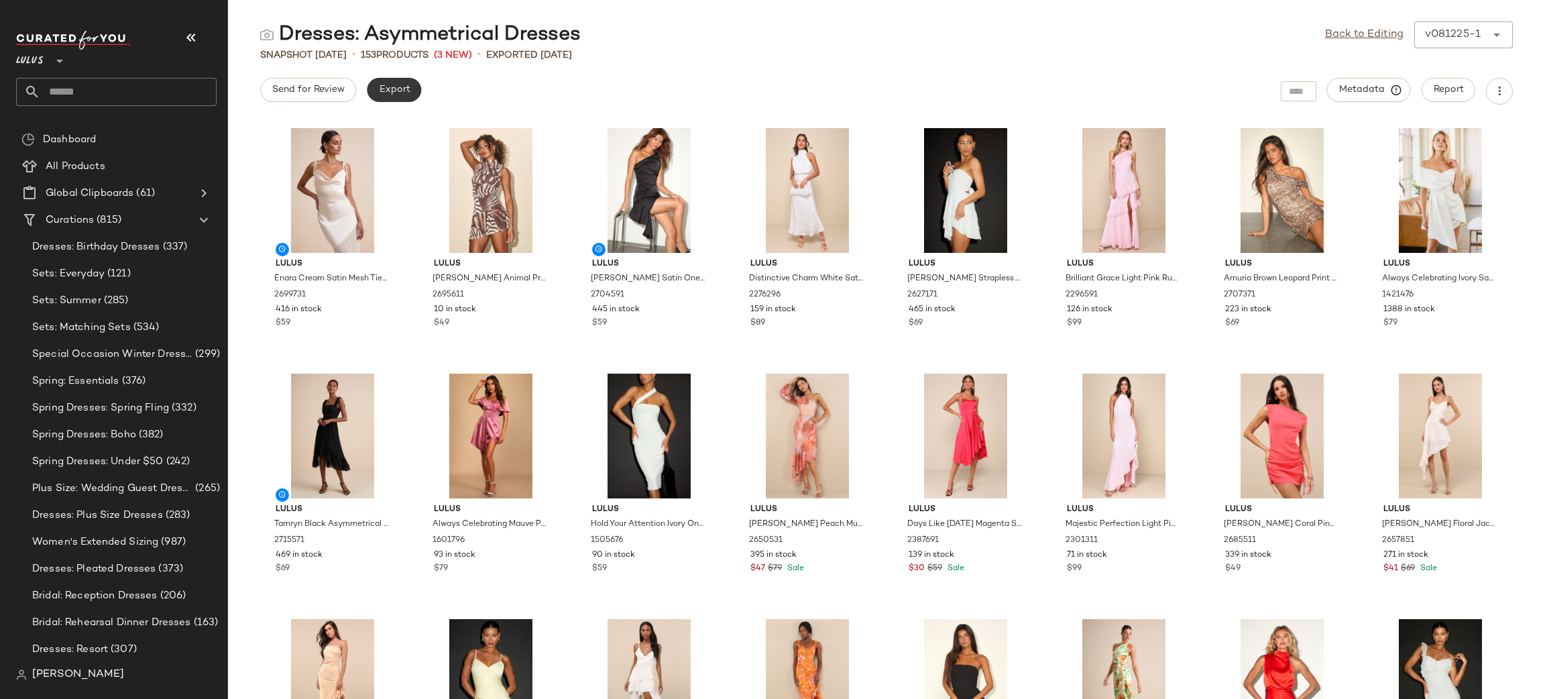
click at [400, 93] on span "Export" at bounding box center [394, 90] width 32 height 11
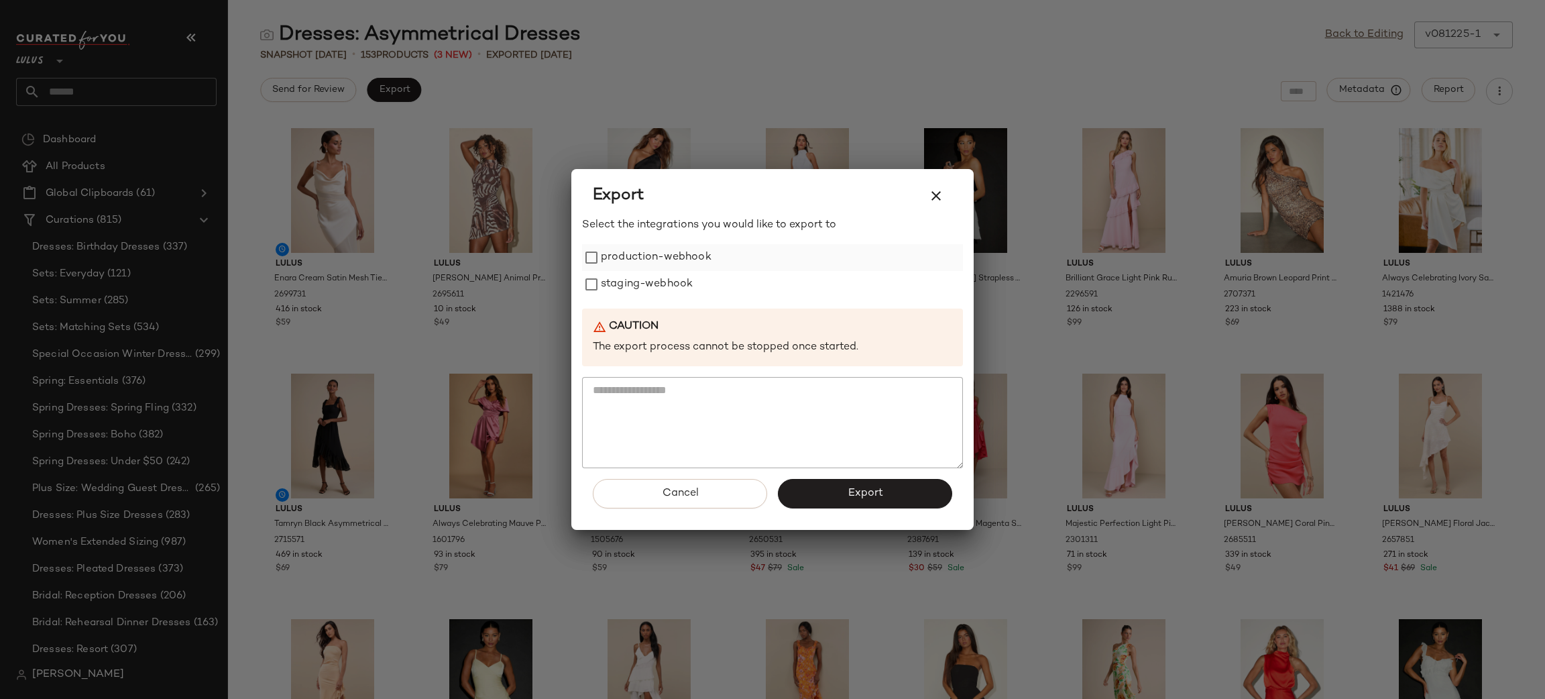
click at [622, 256] on label "production-webhook" at bounding box center [656, 257] width 111 height 27
click at [628, 285] on label "staging-webhook" at bounding box center [647, 284] width 92 height 27
click at [851, 492] on span "Export" at bounding box center [865, 493] width 36 height 13
click at [869, 491] on span "Export" at bounding box center [865, 493] width 36 height 13
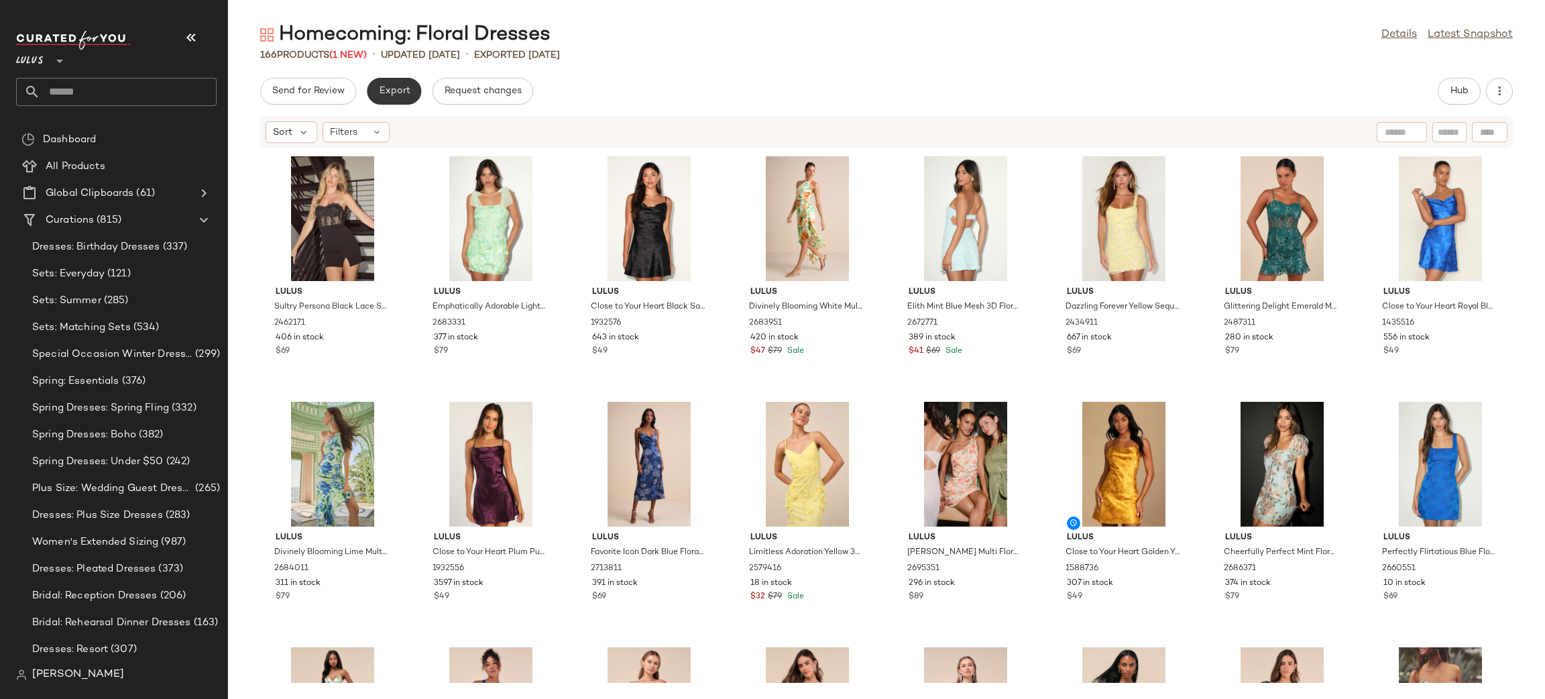
click at [373, 96] on button "Export" at bounding box center [394, 91] width 54 height 27
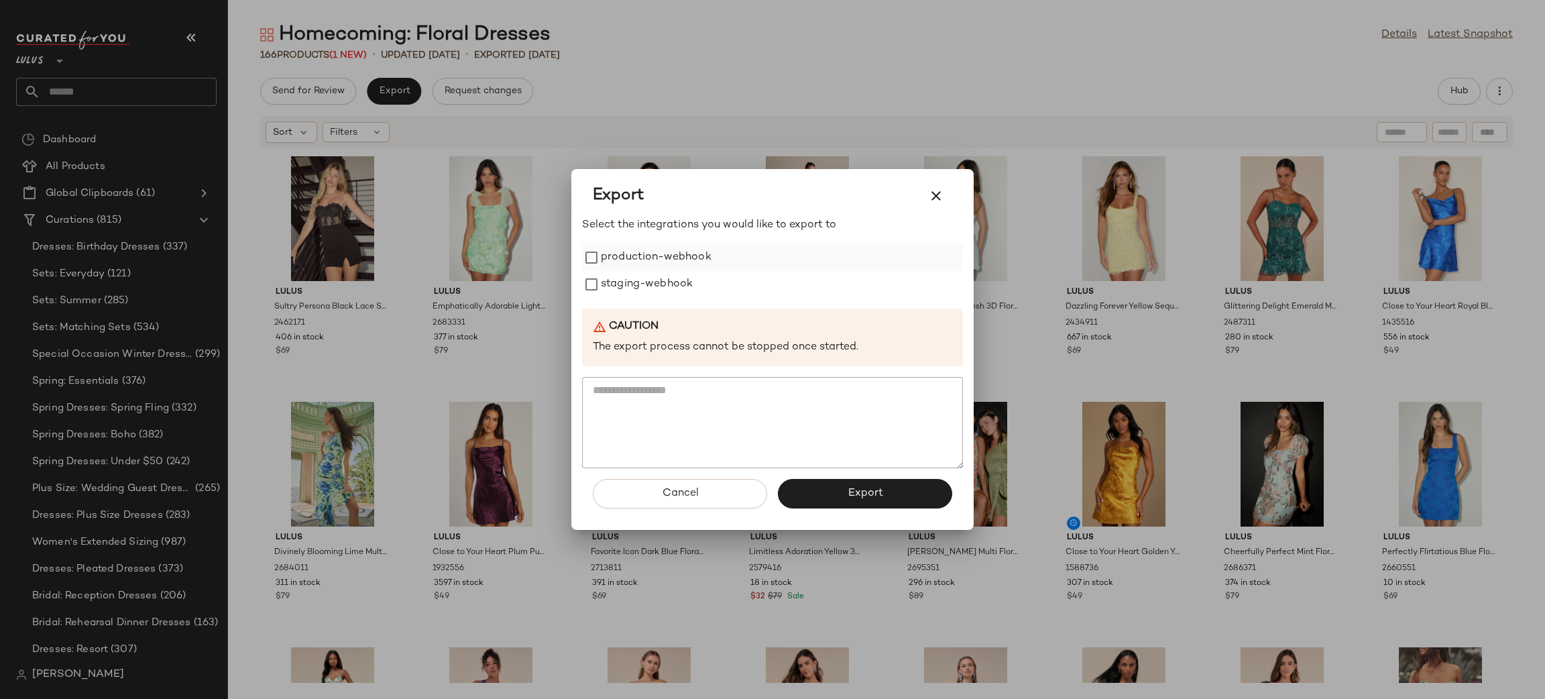
click at [652, 248] on label "production-webhook" at bounding box center [656, 257] width 111 height 27
click at [661, 281] on label "staging-webhook" at bounding box center [647, 284] width 92 height 27
click at [869, 498] on span "Export" at bounding box center [865, 493] width 36 height 13
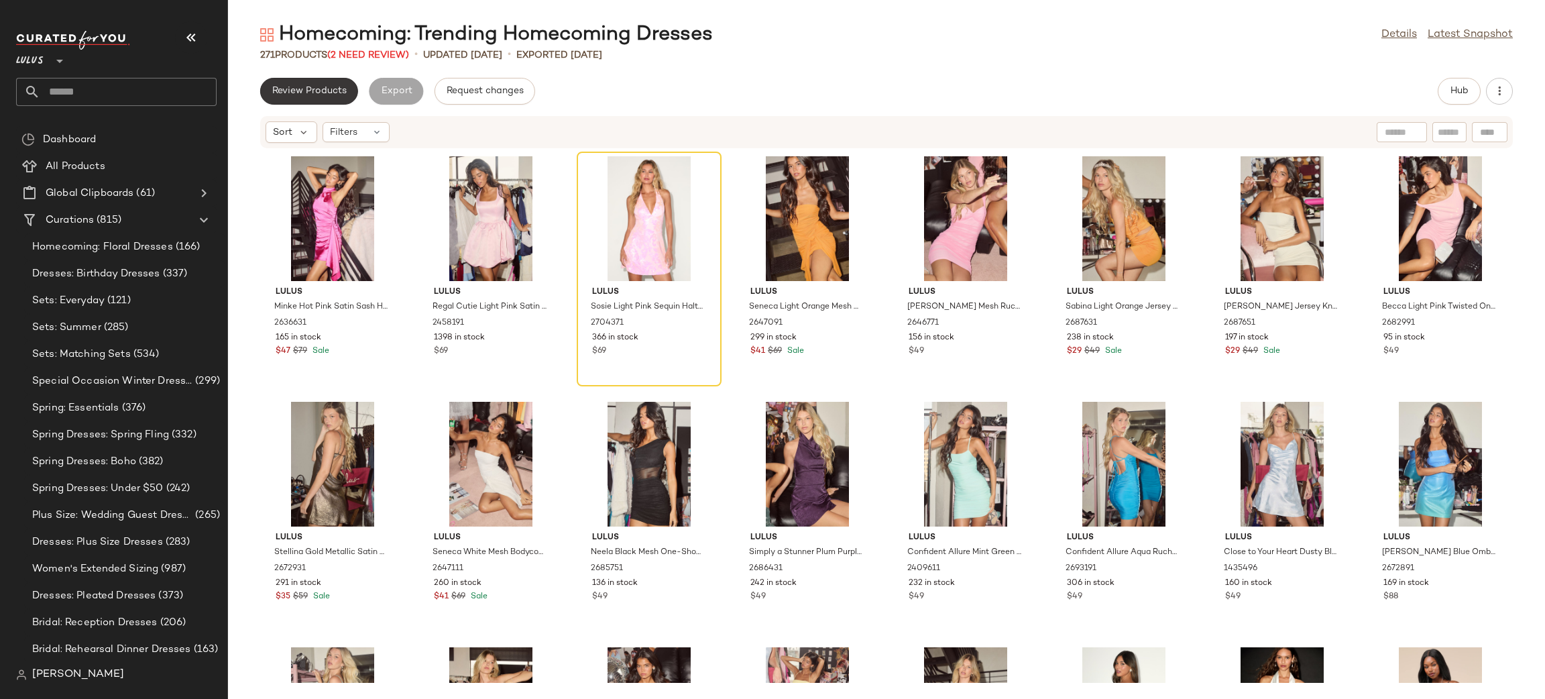
click at [292, 92] on span "Review Products" at bounding box center [309, 91] width 75 height 11
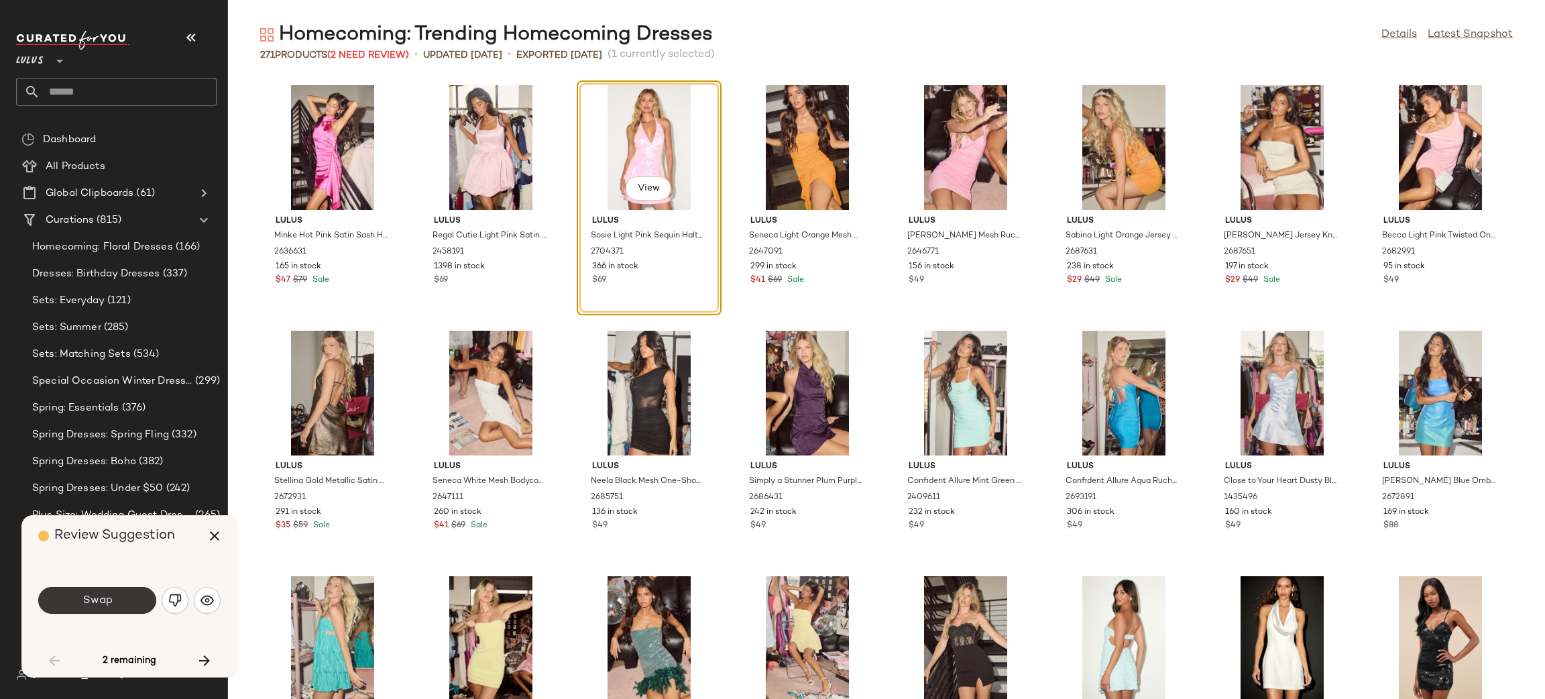
click at [114, 601] on button "Swap" at bounding box center [97, 600] width 118 height 27
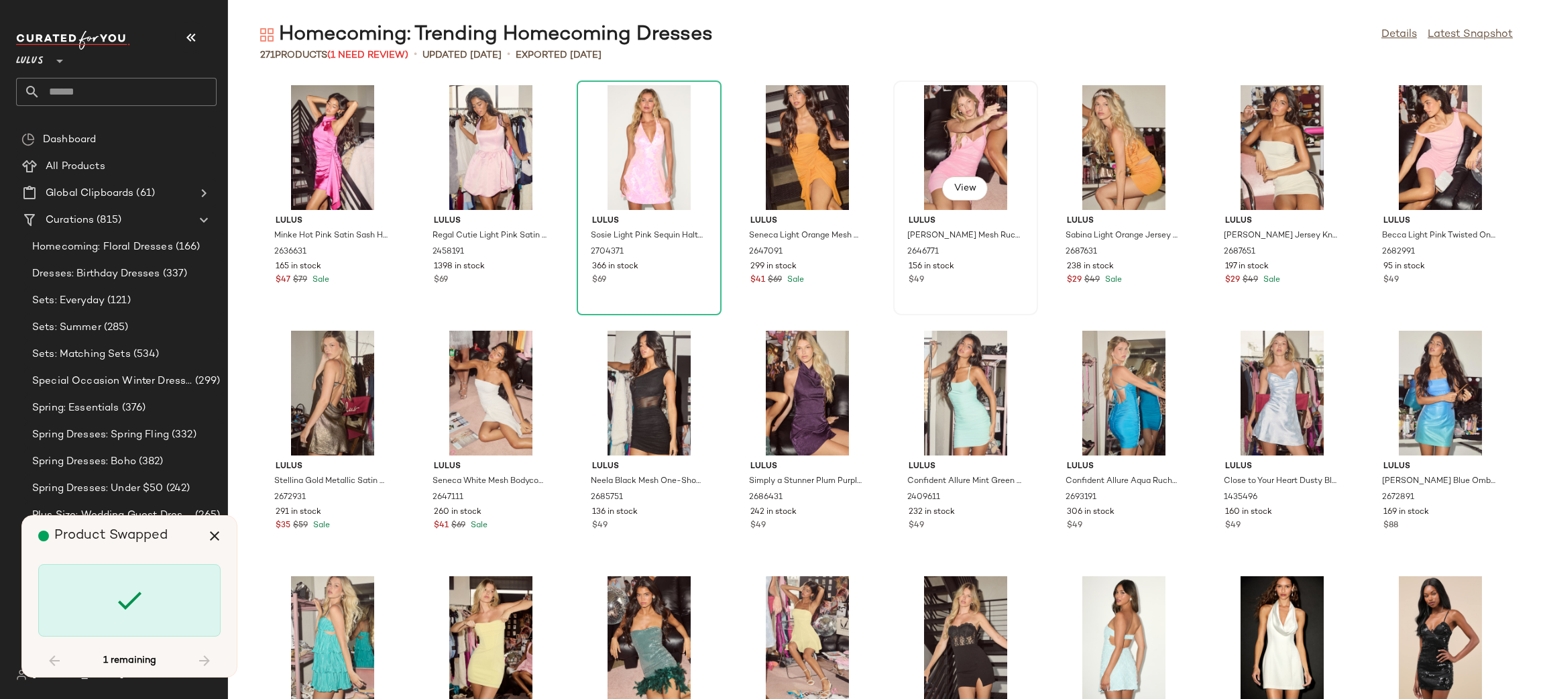
scroll to position [2209, 0]
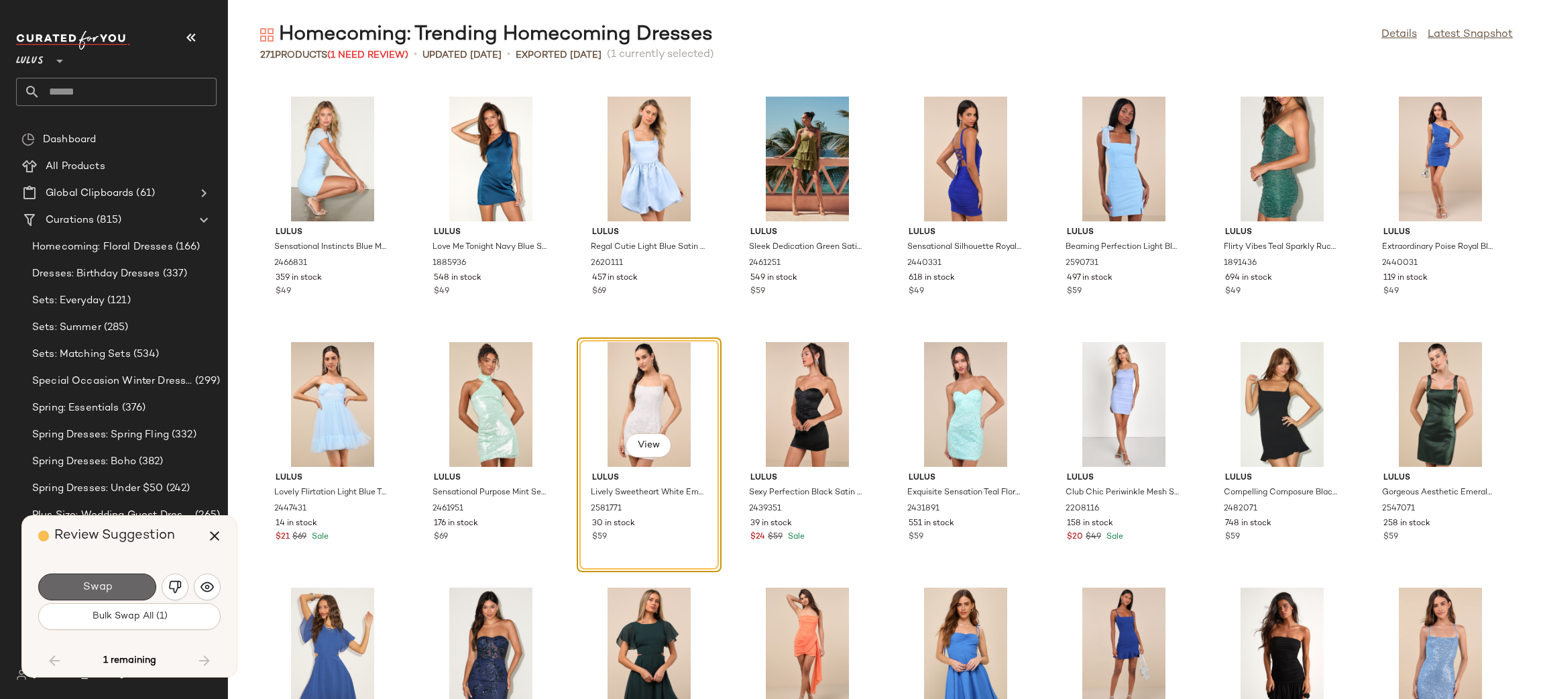
click at [123, 588] on button "Swap" at bounding box center [97, 586] width 118 height 27
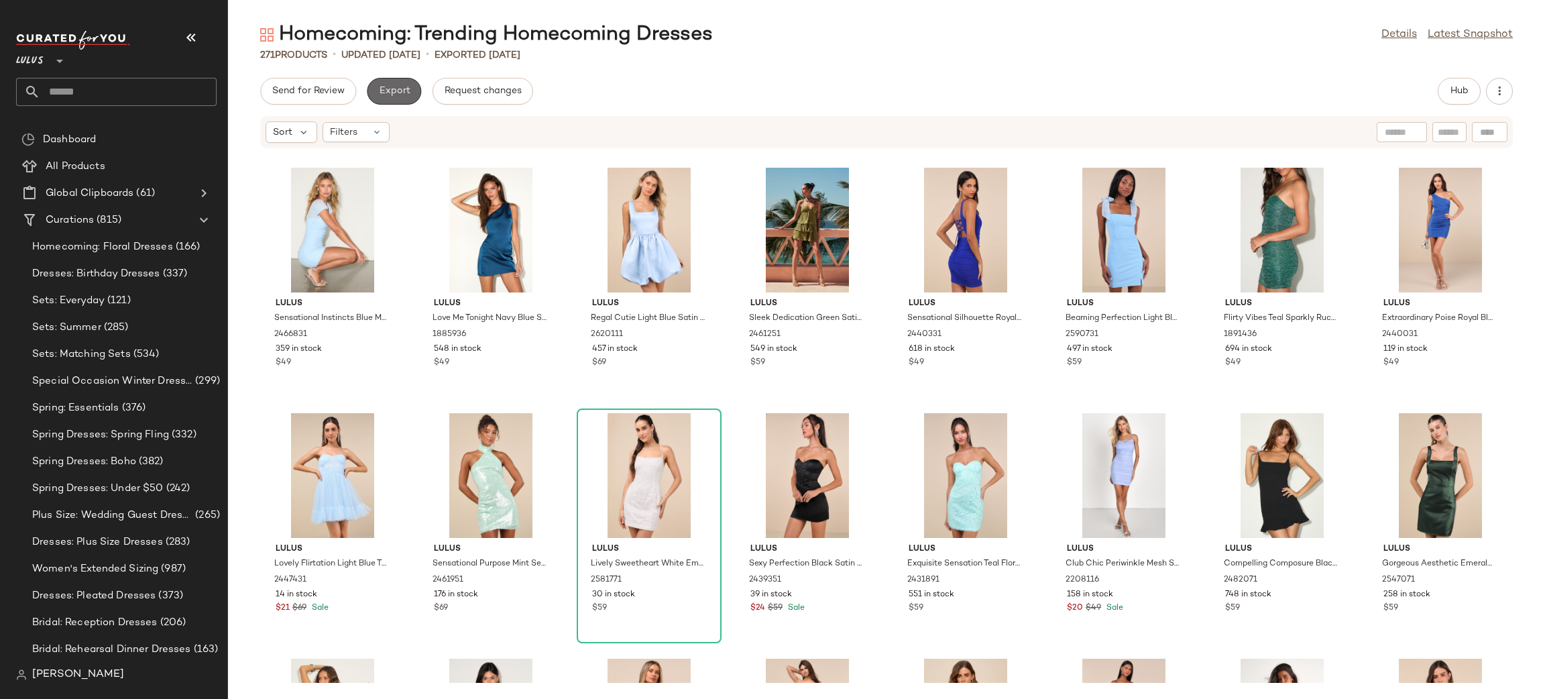
click at [401, 86] on span "Export" at bounding box center [394, 91] width 32 height 11
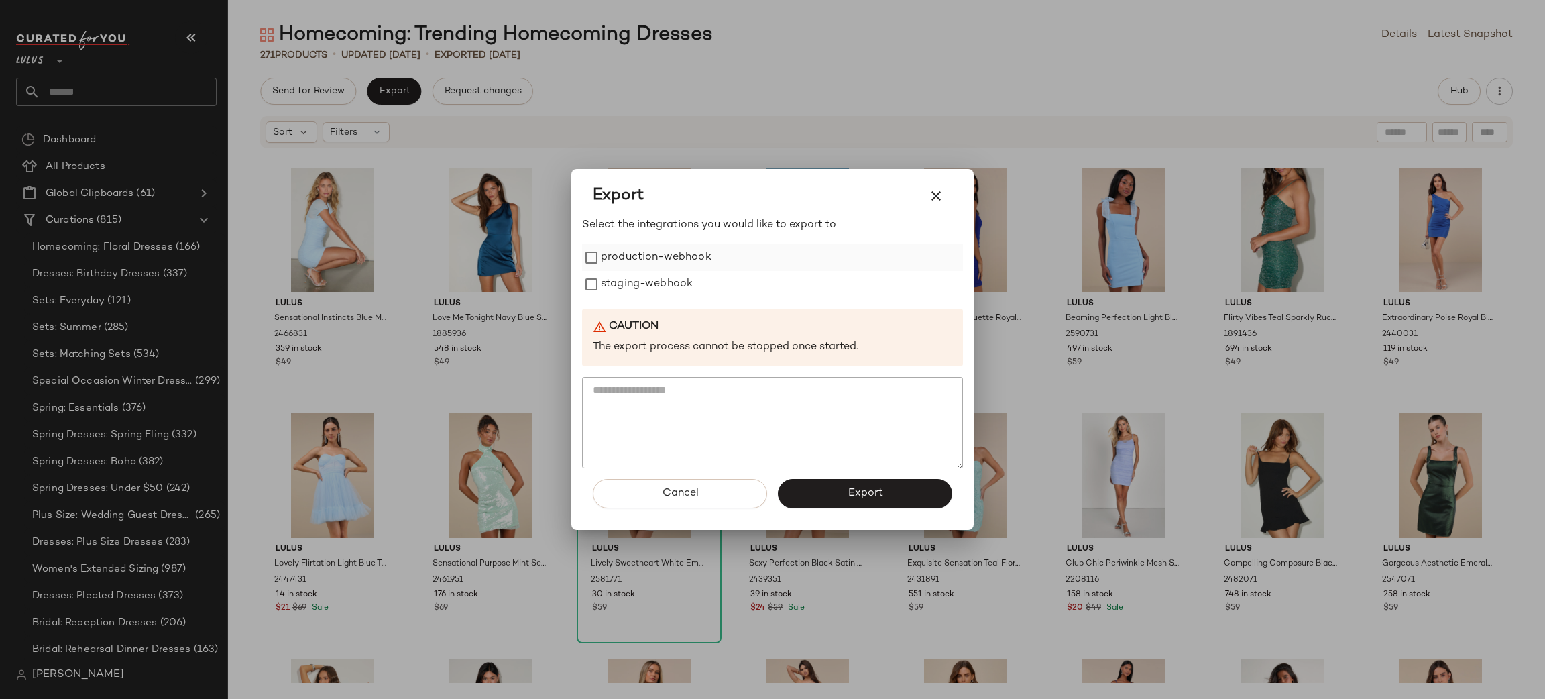
click at [653, 249] on label "production-webhook" at bounding box center [656, 257] width 111 height 27
click at [647, 291] on label "staging-webhook" at bounding box center [647, 284] width 92 height 27
click at [892, 495] on button "Export" at bounding box center [865, 494] width 174 height 30
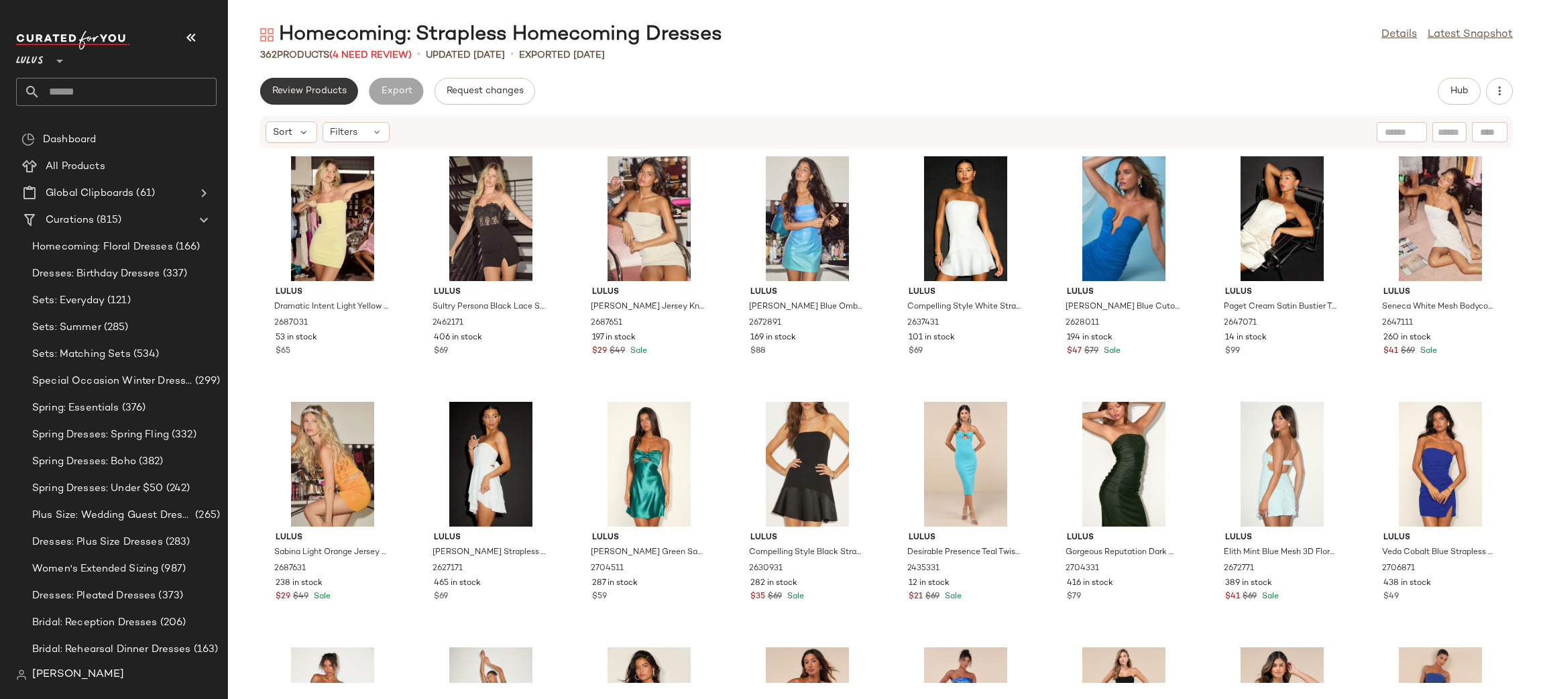
click at [321, 87] on div "Homecoming: Strapless Homecoming Dresses Details Latest Snapshot 362 Products (…" at bounding box center [886, 359] width 1317 height 677
click at [321, 89] on span "Review Products" at bounding box center [309, 91] width 75 height 11
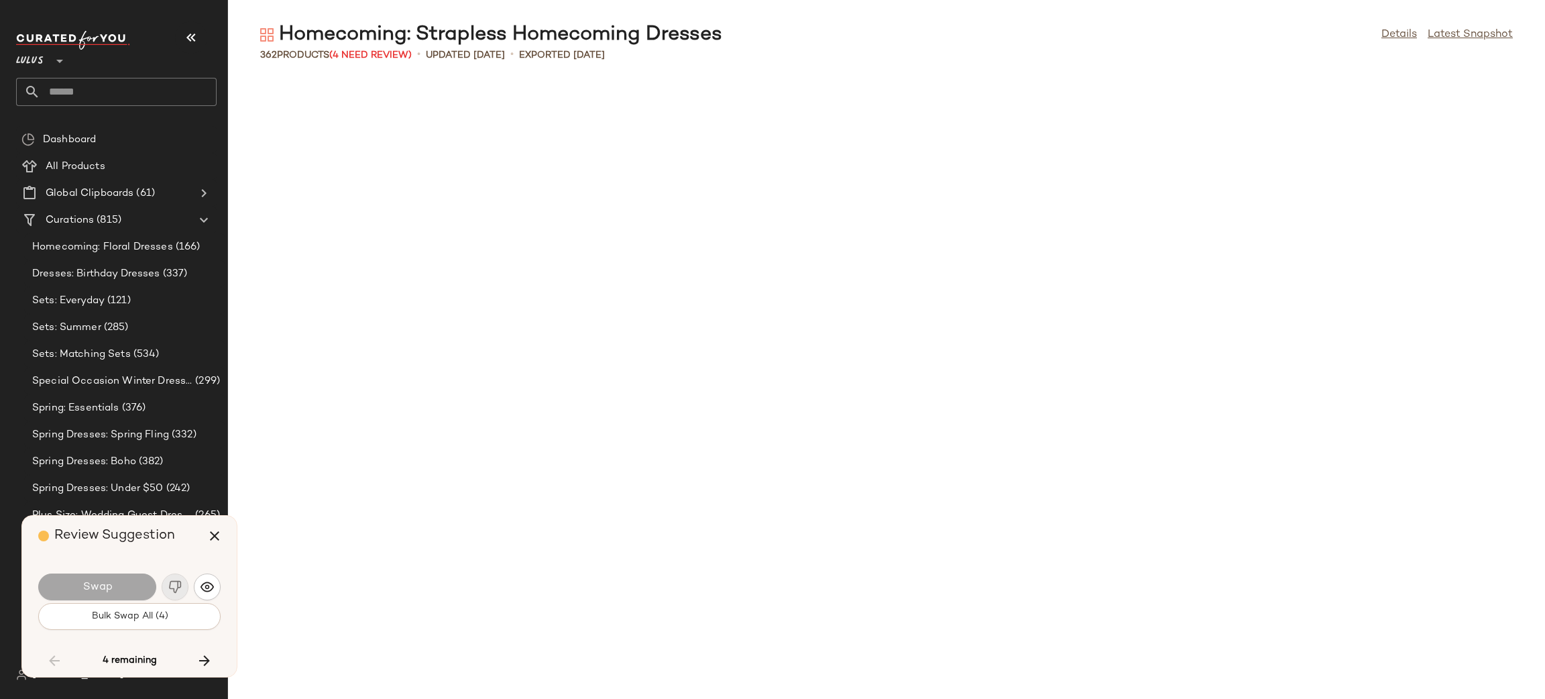
scroll to position [2209, 0]
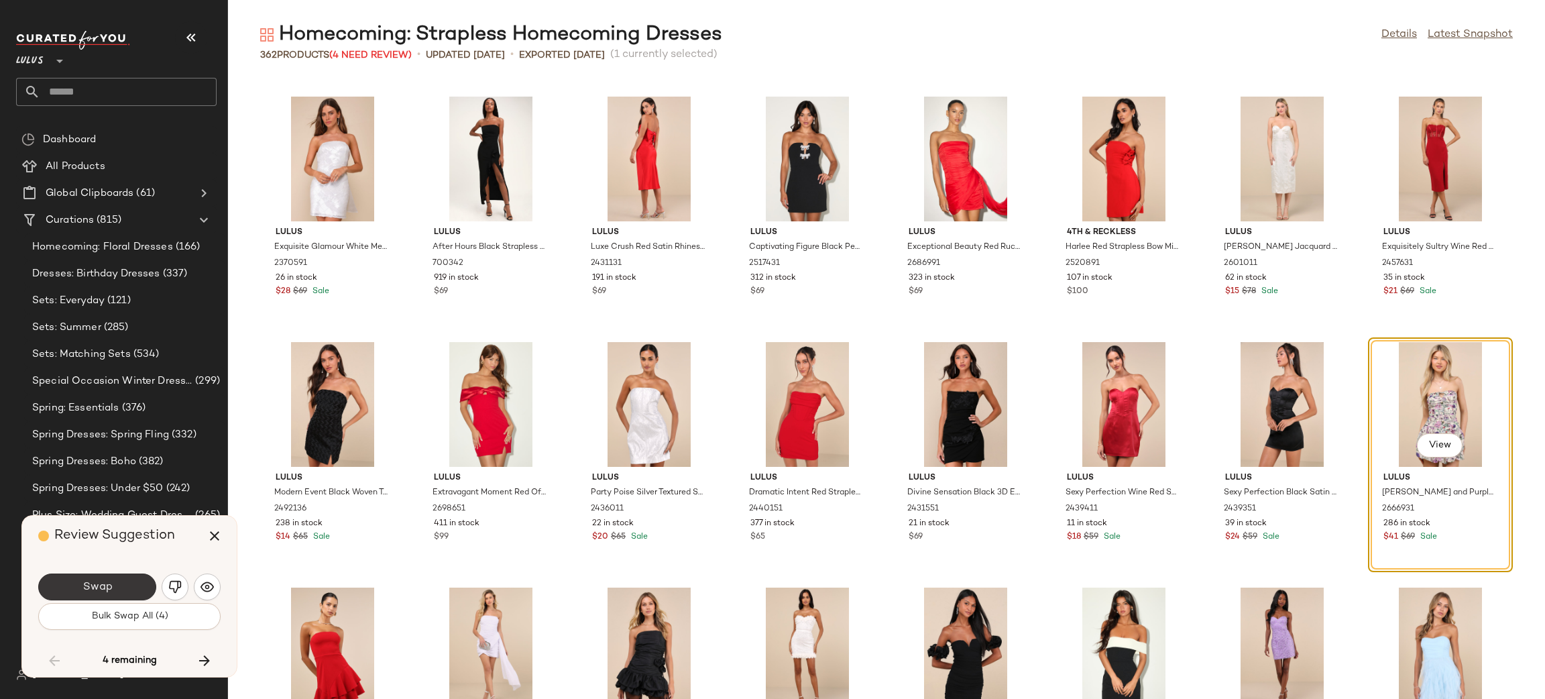
click at [95, 591] on span "Swap" at bounding box center [97, 587] width 30 height 13
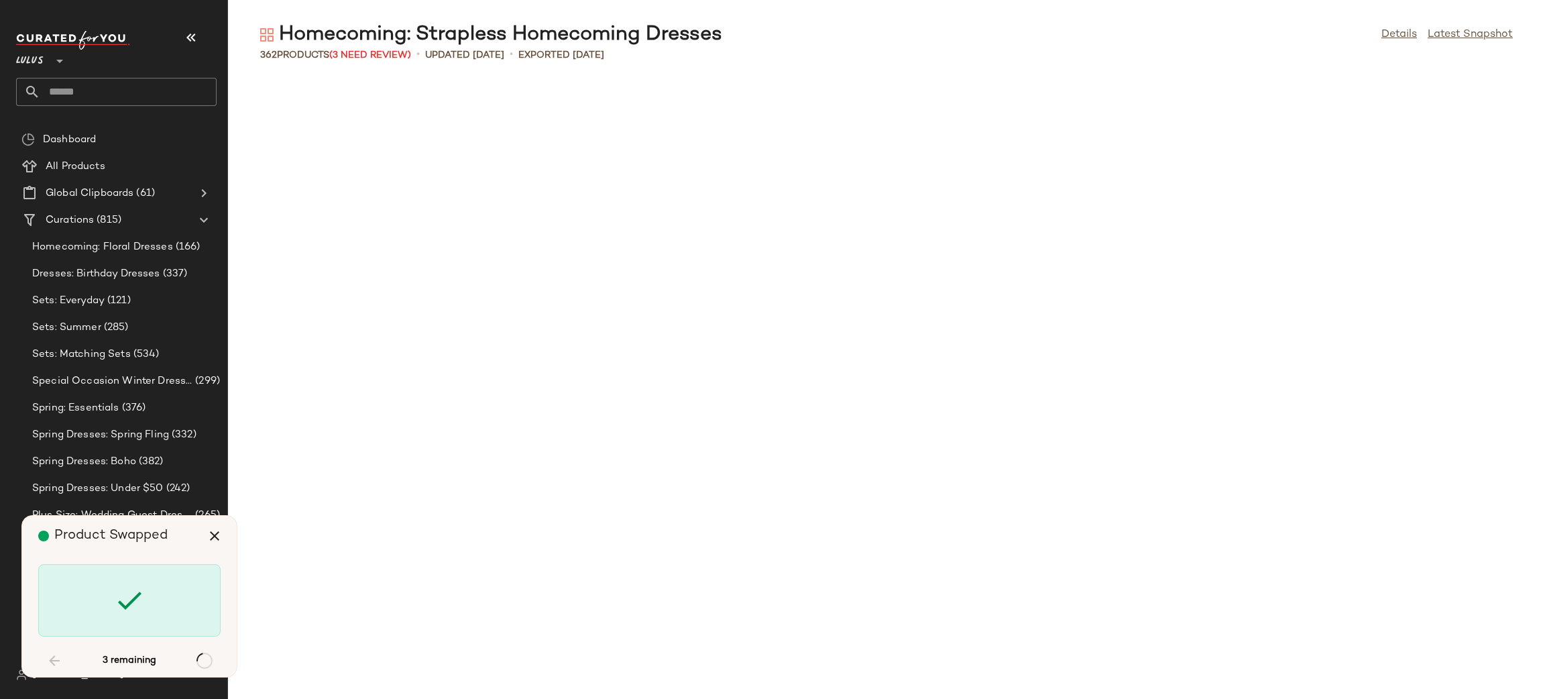
scroll to position [3927, 0]
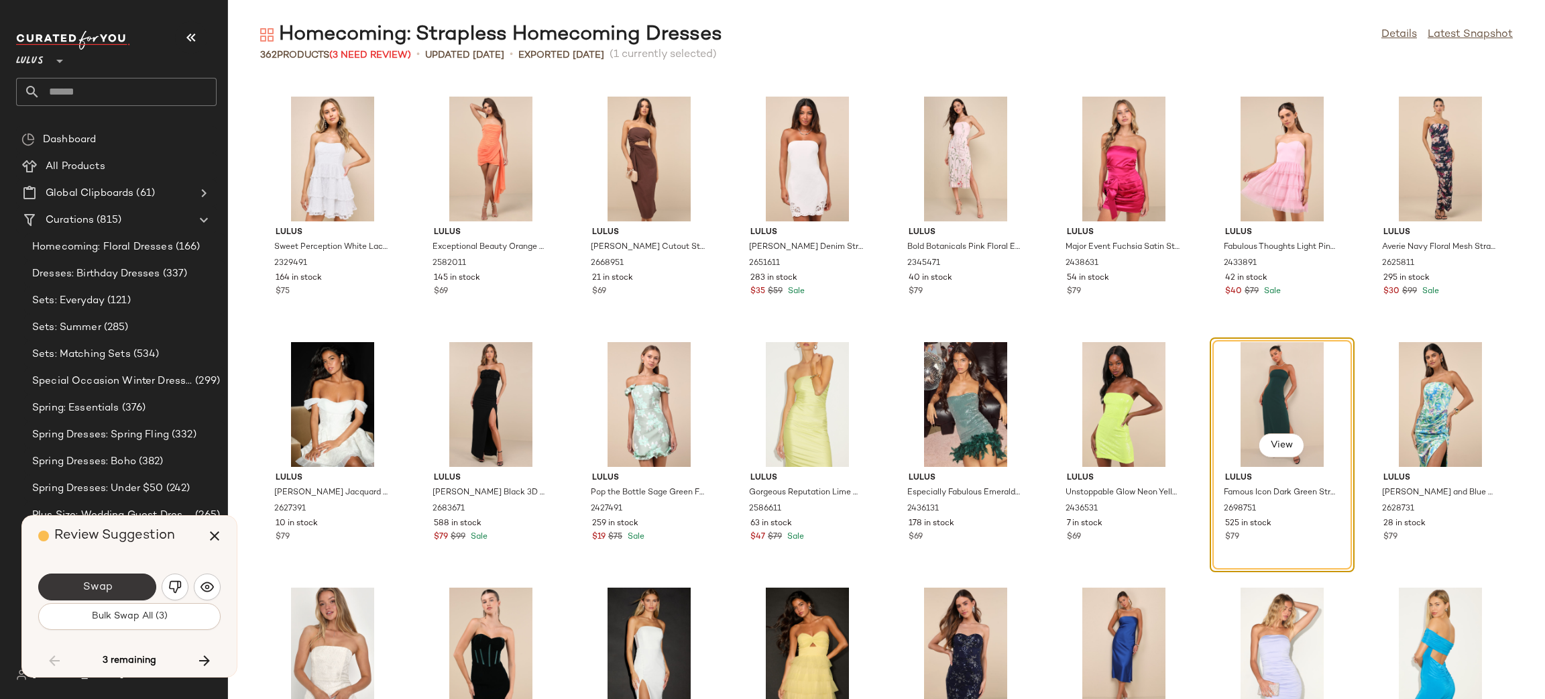
click at [126, 577] on button "Swap" at bounding box center [97, 586] width 118 height 27
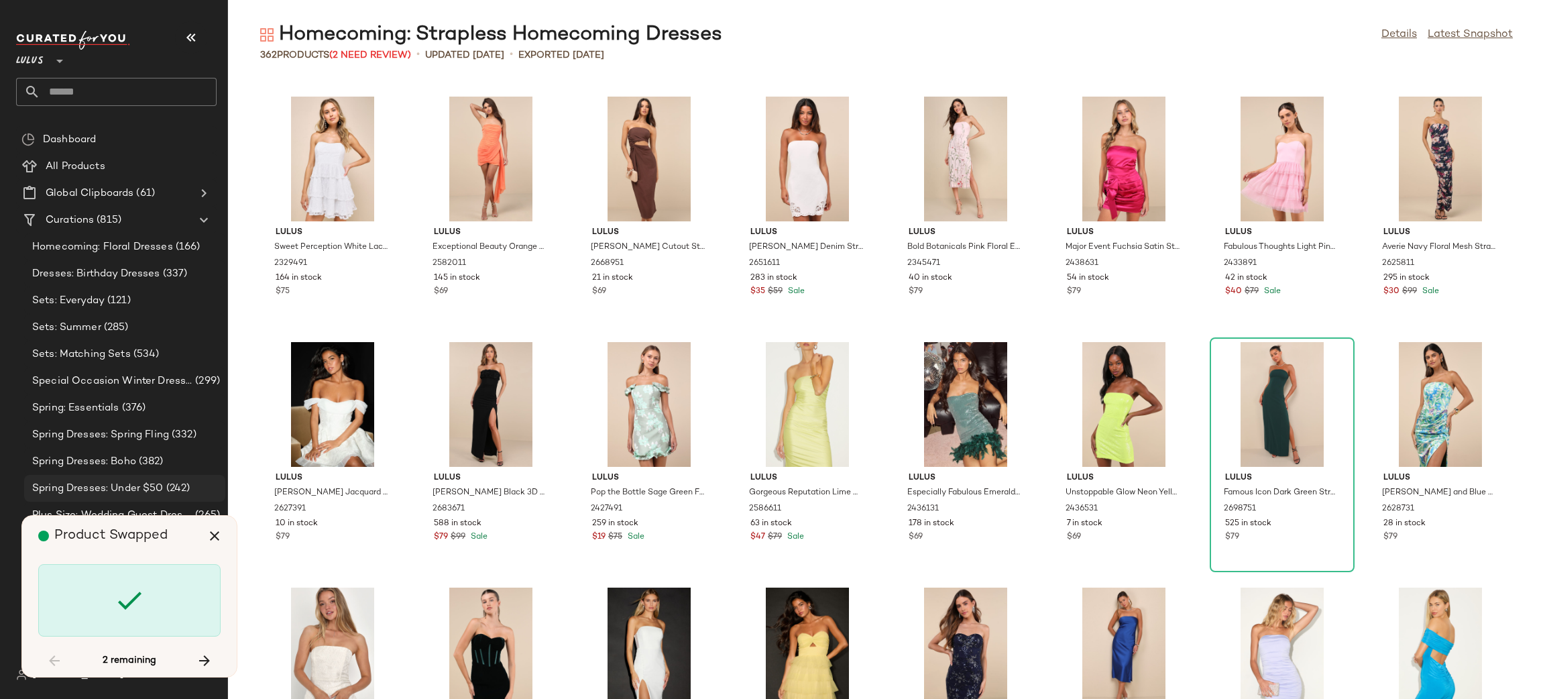
scroll to position [4909, 0]
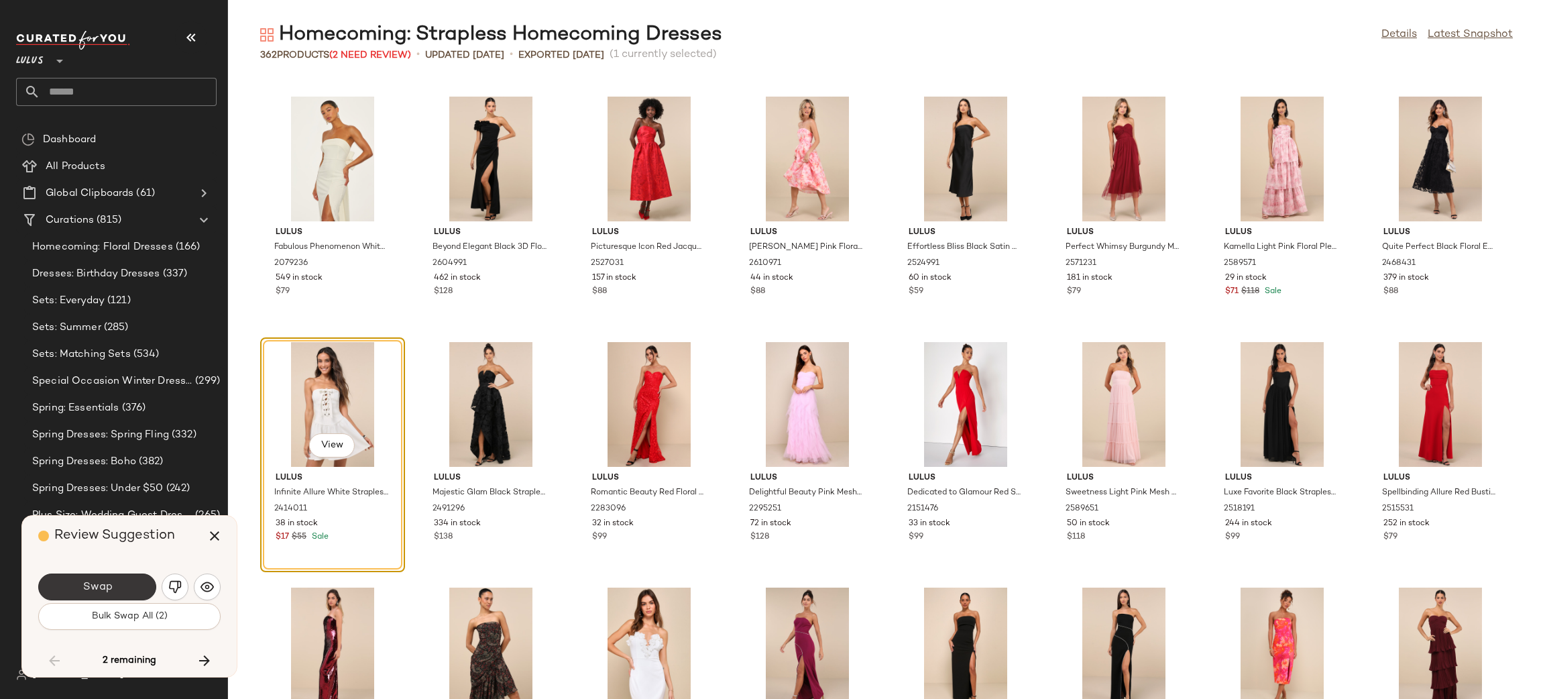
click at [138, 588] on button "Swap" at bounding box center [97, 586] width 118 height 27
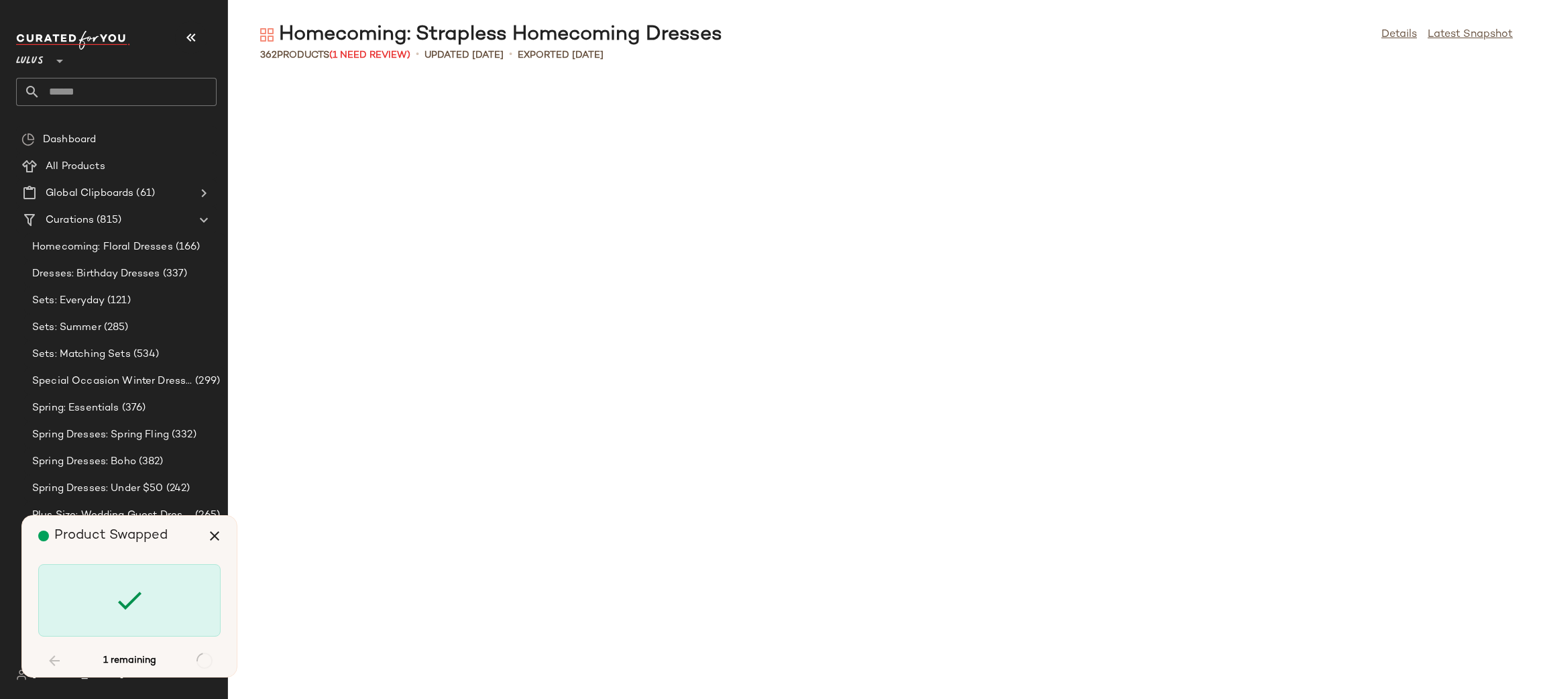
scroll to position [10064, 0]
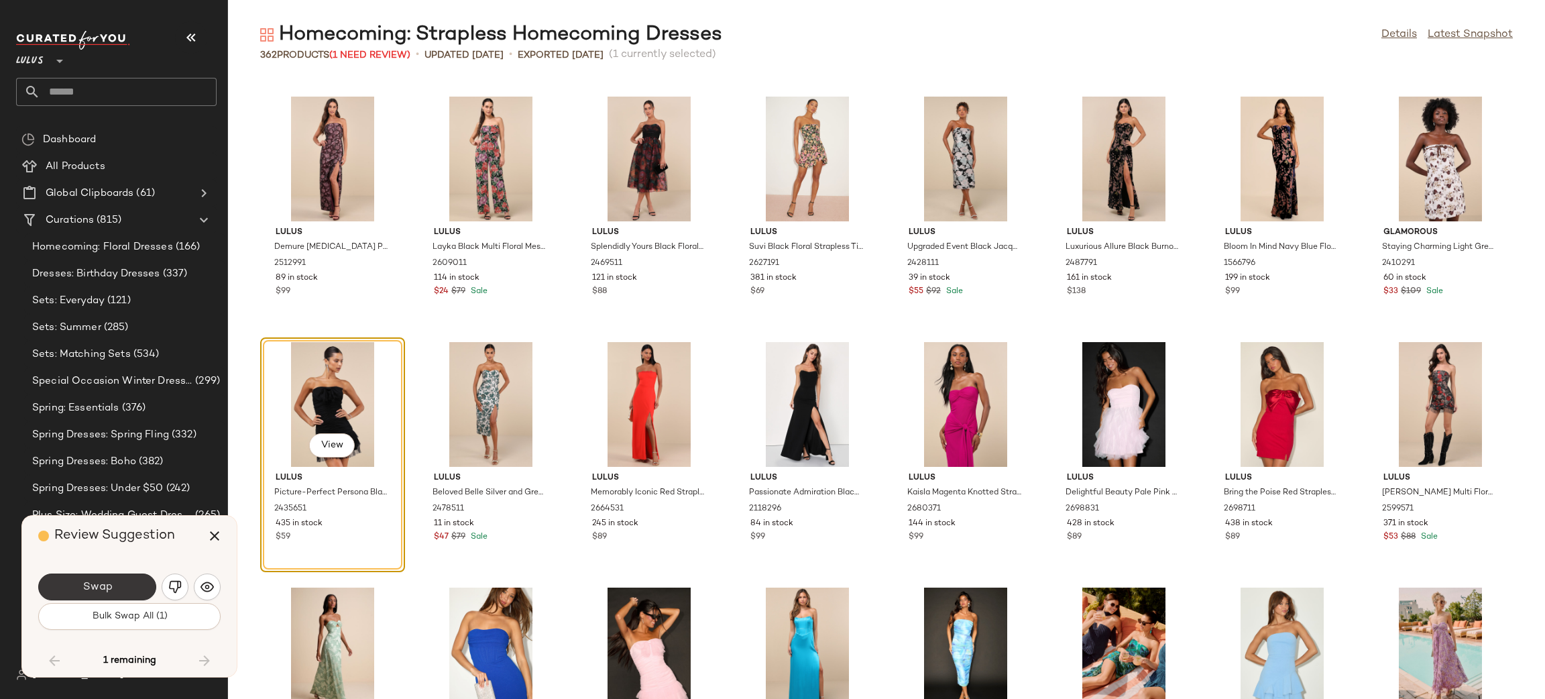
click at [127, 593] on button "Swap" at bounding box center [97, 586] width 118 height 27
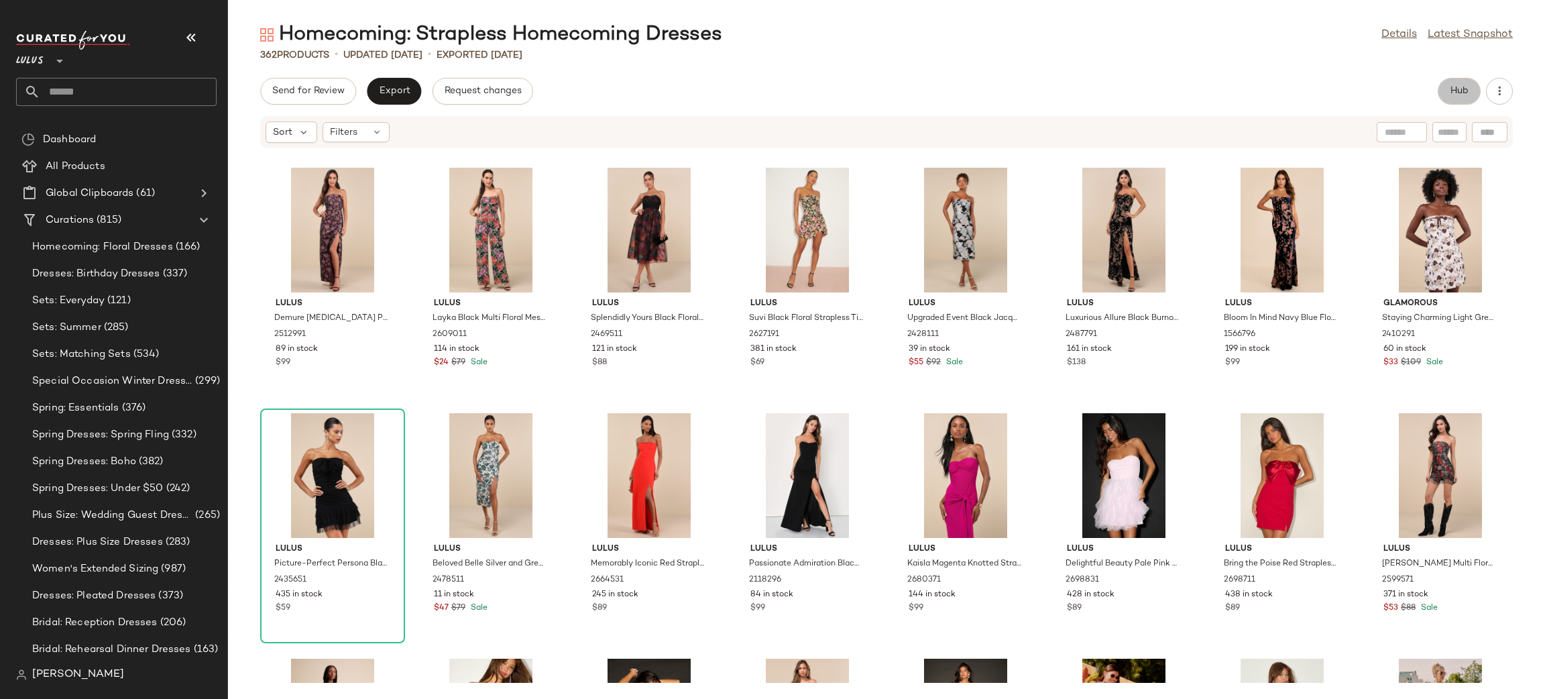
click at [1456, 89] on span "Hub" at bounding box center [1459, 91] width 19 height 11
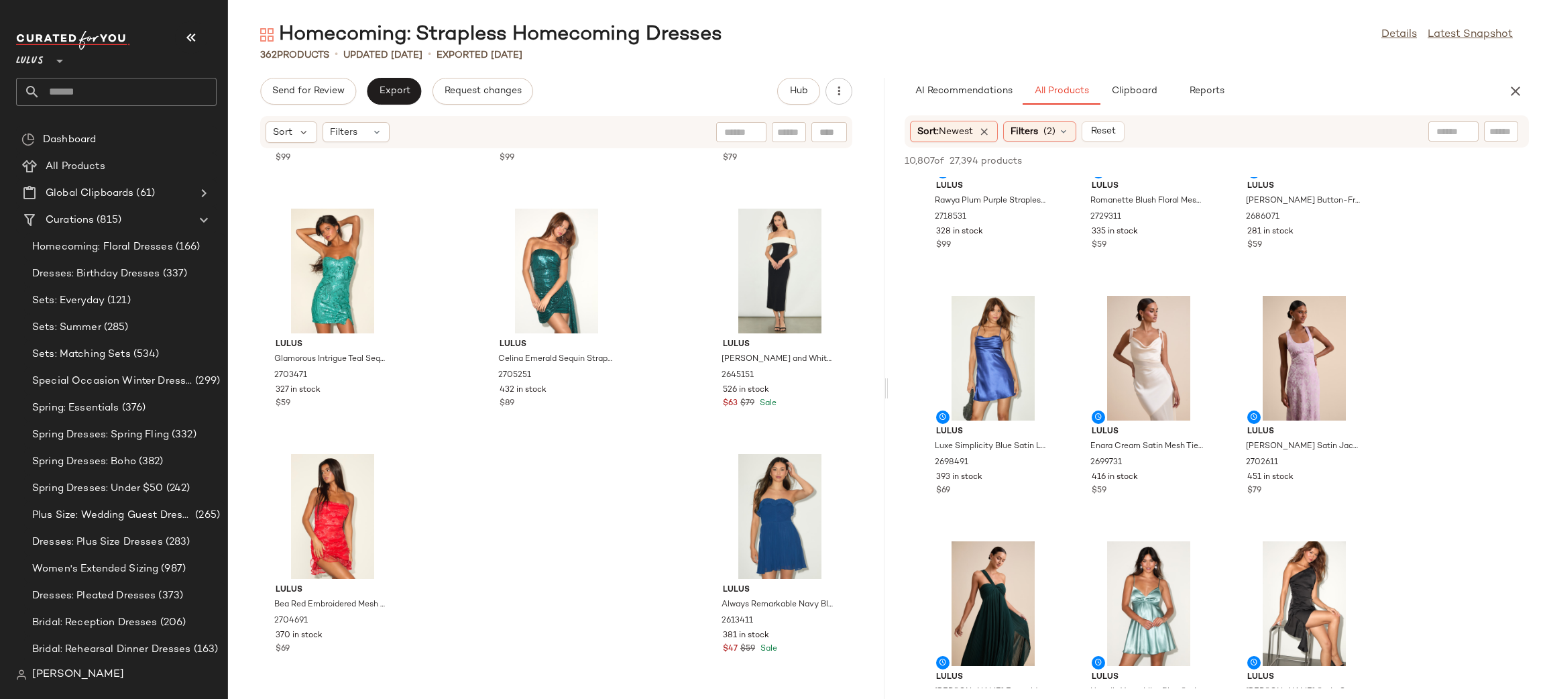
scroll to position [866, 0]
click at [1511, 86] on icon "button" at bounding box center [1516, 91] width 16 height 16
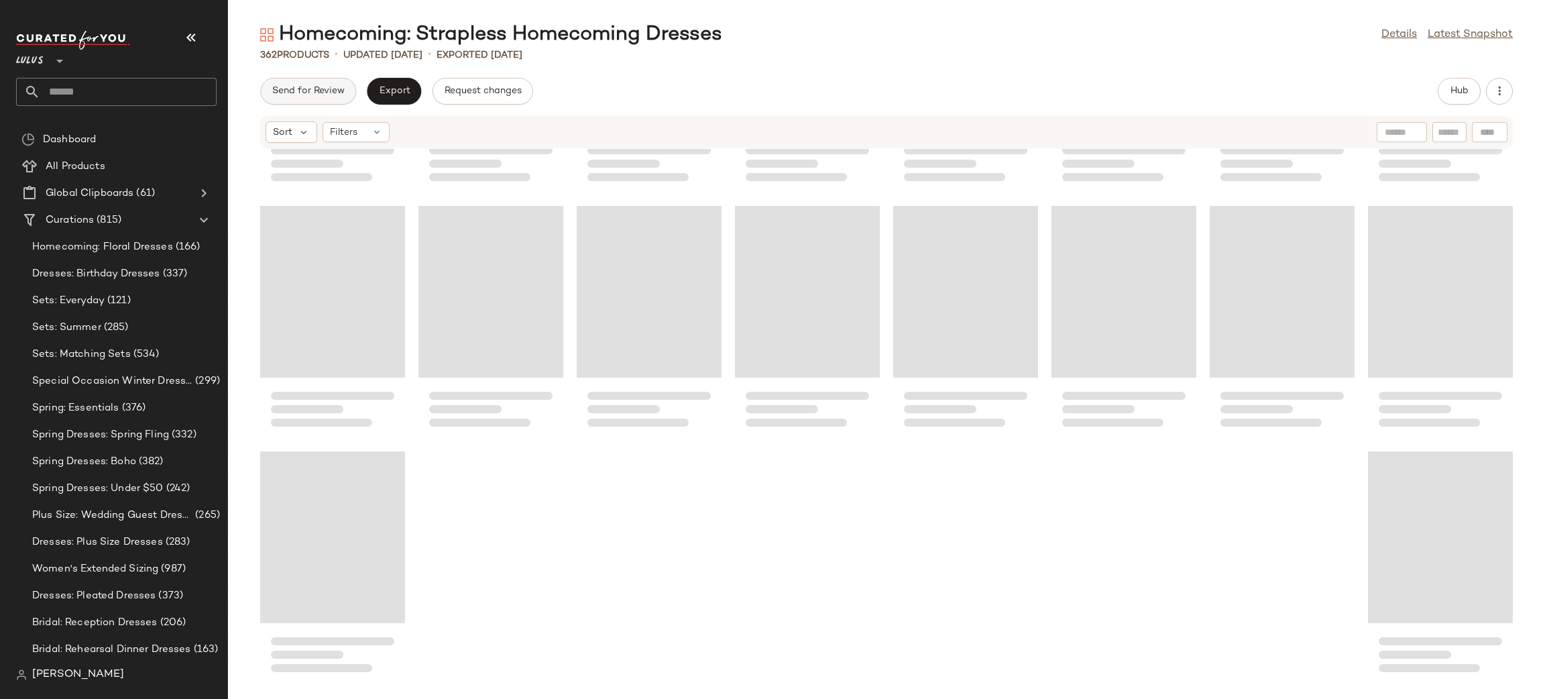
scroll to position [10555, 0]
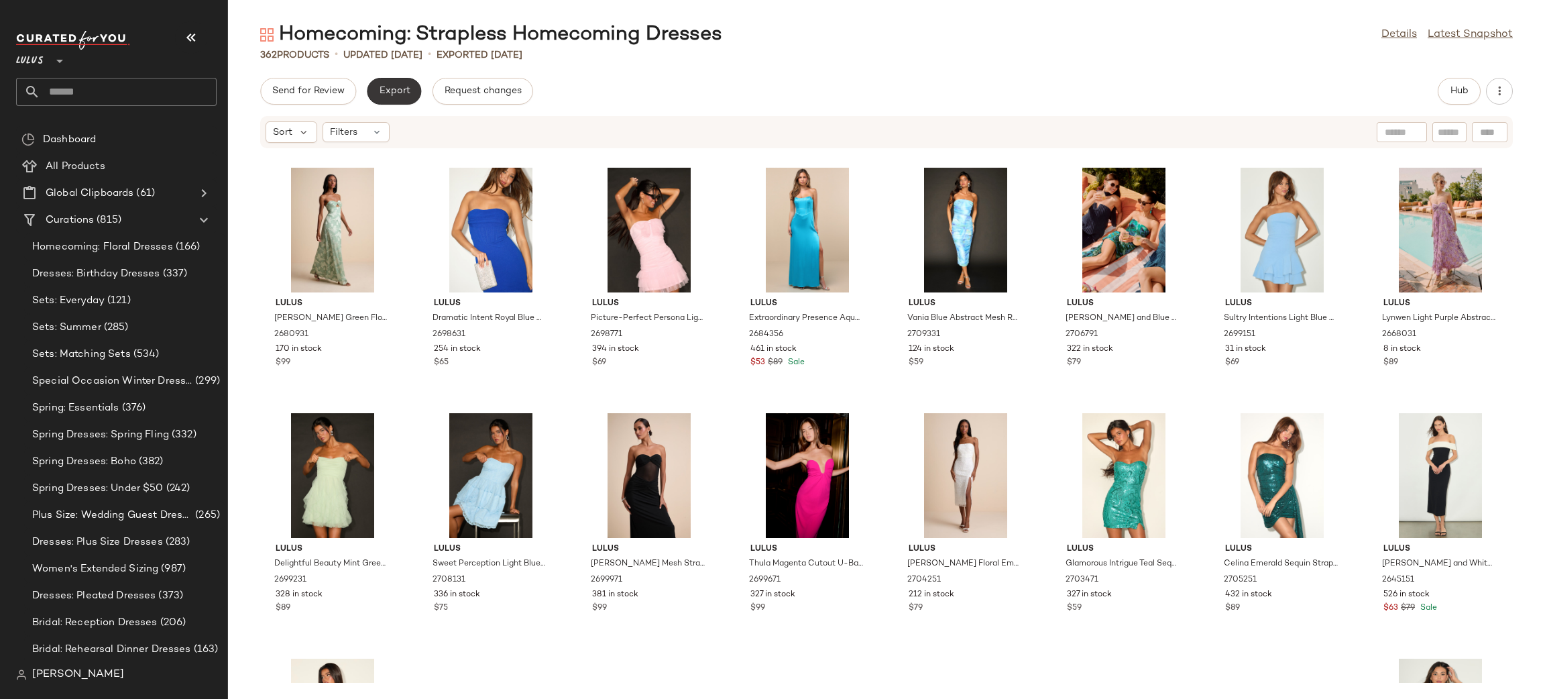
click at [400, 95] on span "Export" at bounding box center [394, 91] width 32 height 11
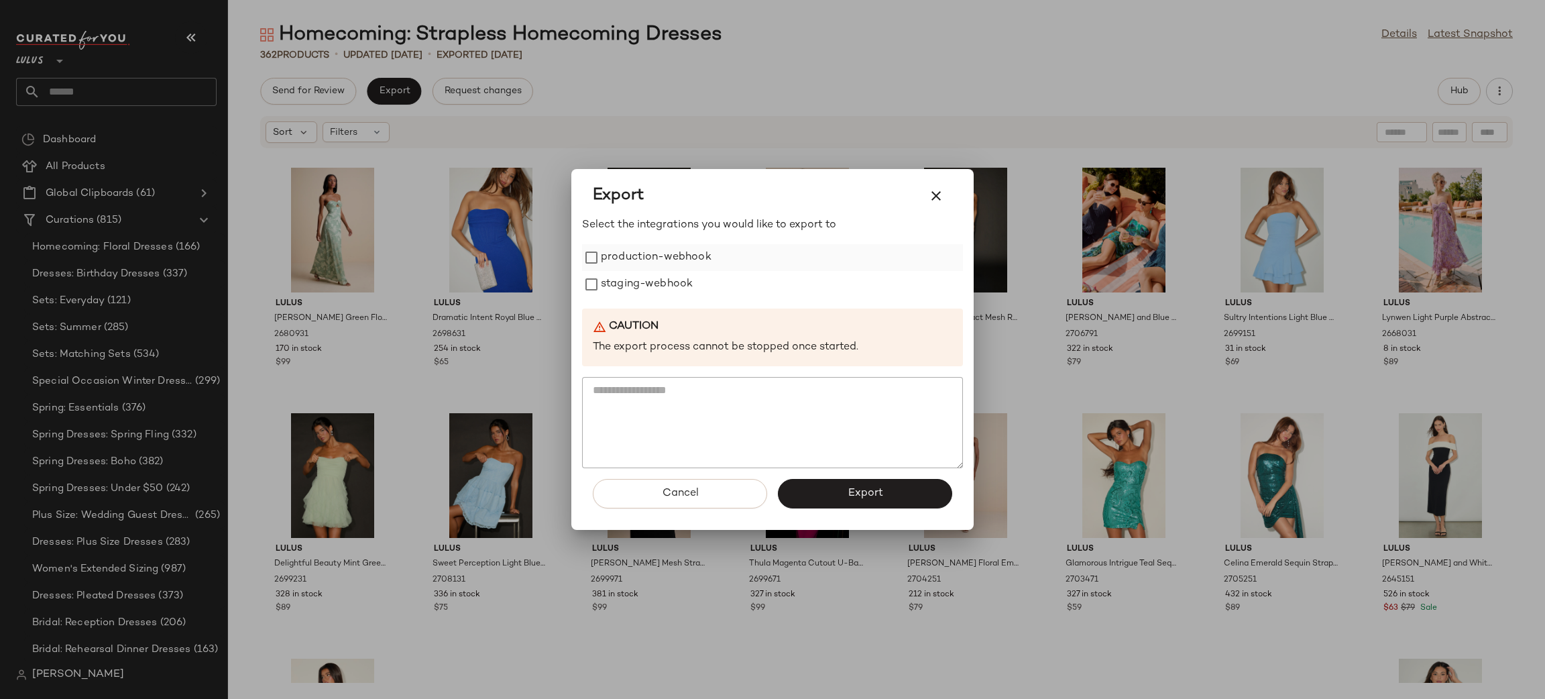
click at [630, 253] on label "production-webhook" at bounding box center [656, 257] width 111 height 27
click at [630, 278] on label "staging-webhook" at bounding box center [647, 284] width 92 height 27
click at [899, 480] on button "Export" at bounding box center [865, 494] width 174 height 30
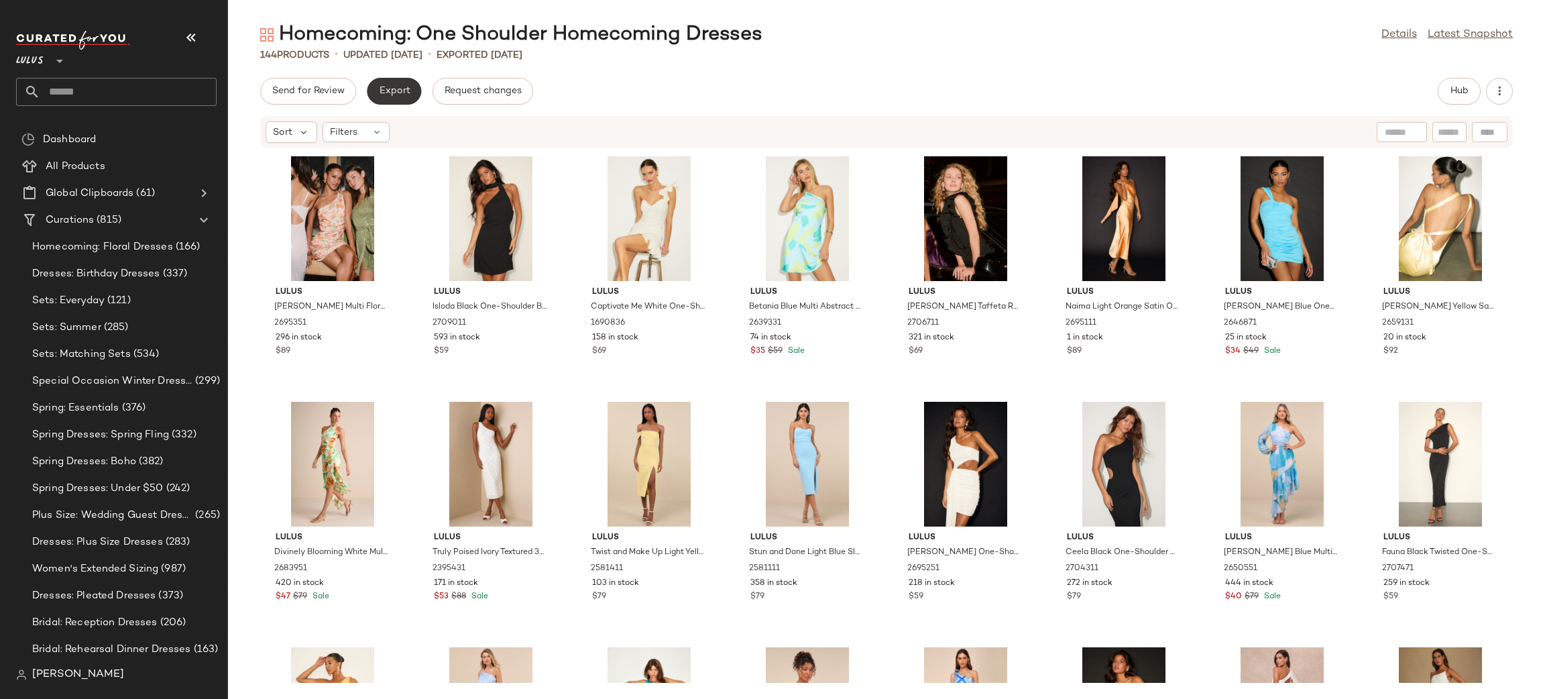
click at [394, 102] on button "Export" at bounding box center [394, 91] width 54 height 27
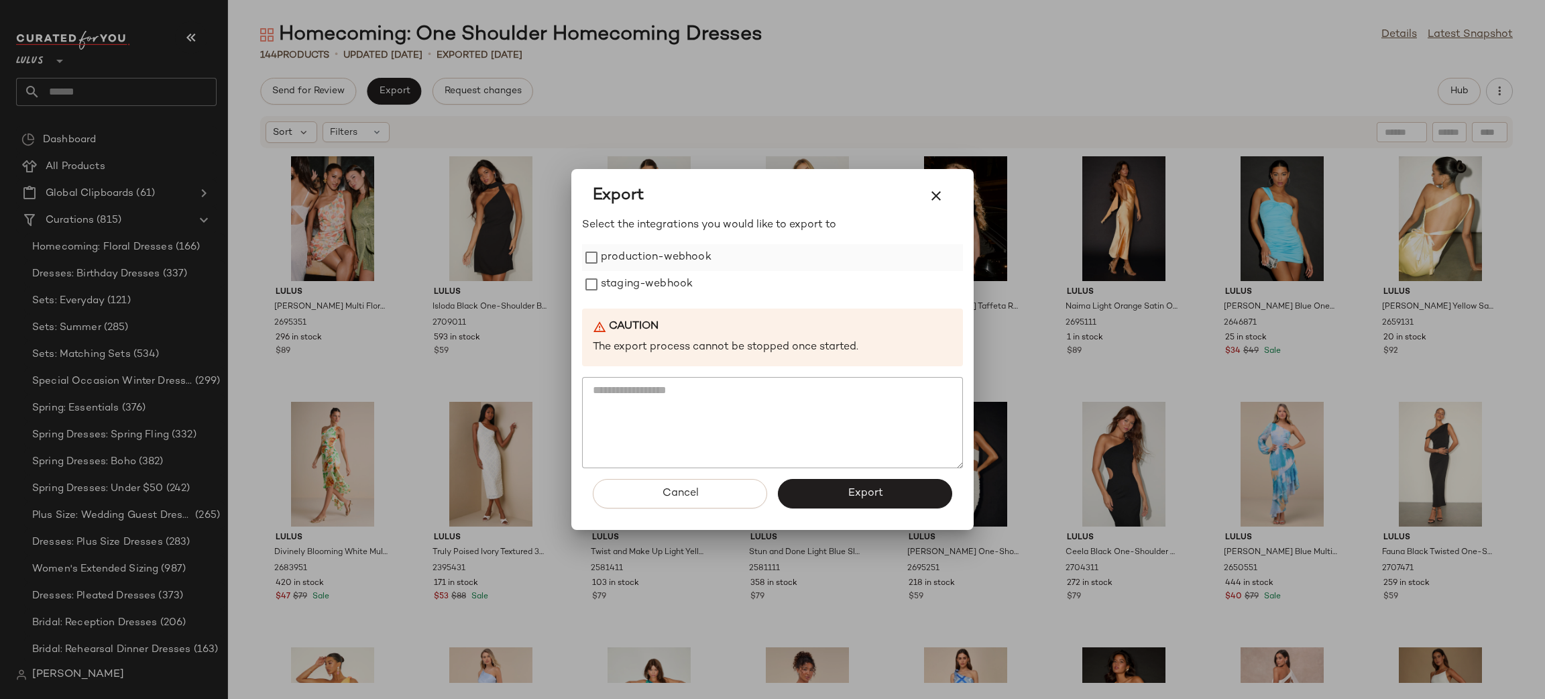
click at [651, 260] on label "production-webhook" at bounding box center [656, 257] width 111 height 27
click at [642, 284] on label "staging-webhook" at bounding box center [647, 284] width 92 height 27
click at [837, 496] on button "Export" at bounding box center [865, 494] width 174 height 30
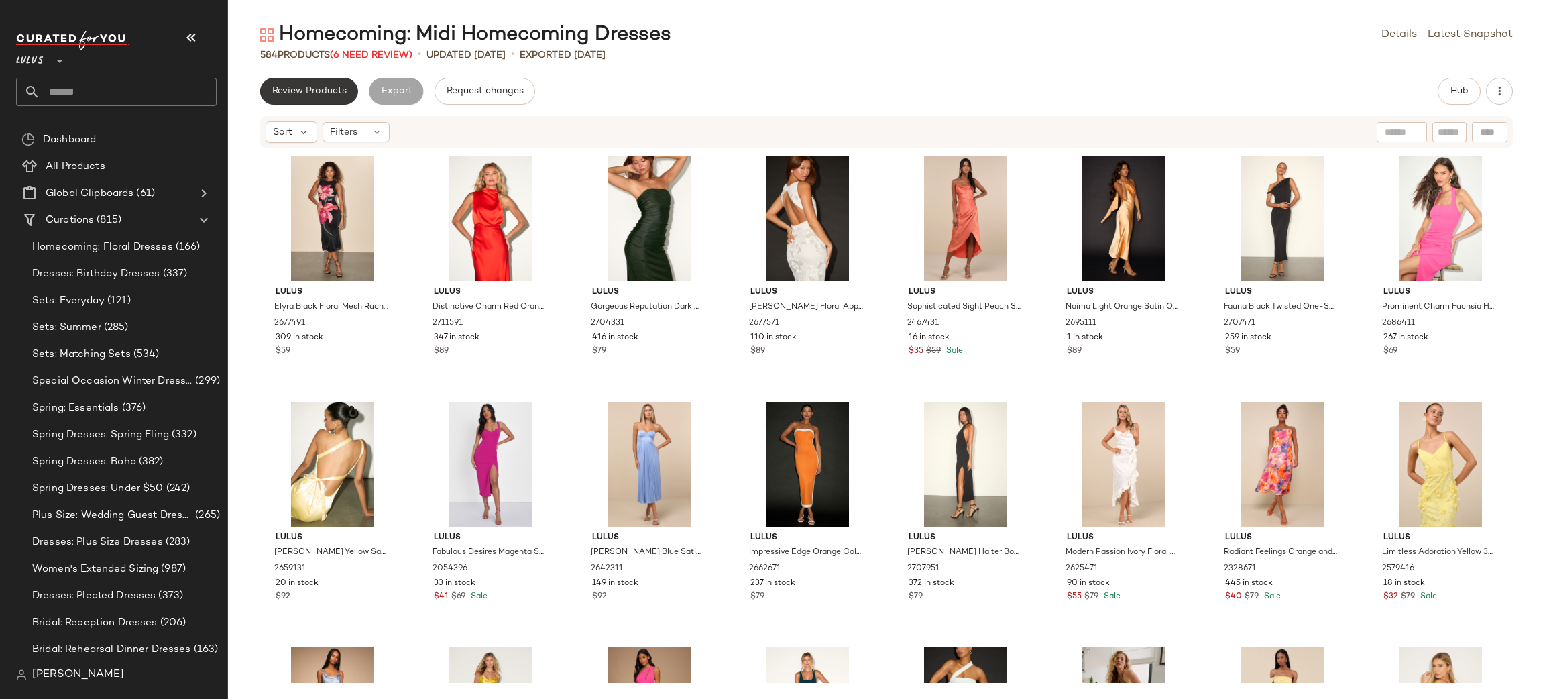
click at [305, 88] on span "Review Products" at bounding box center [309, 91] width 75 height 11
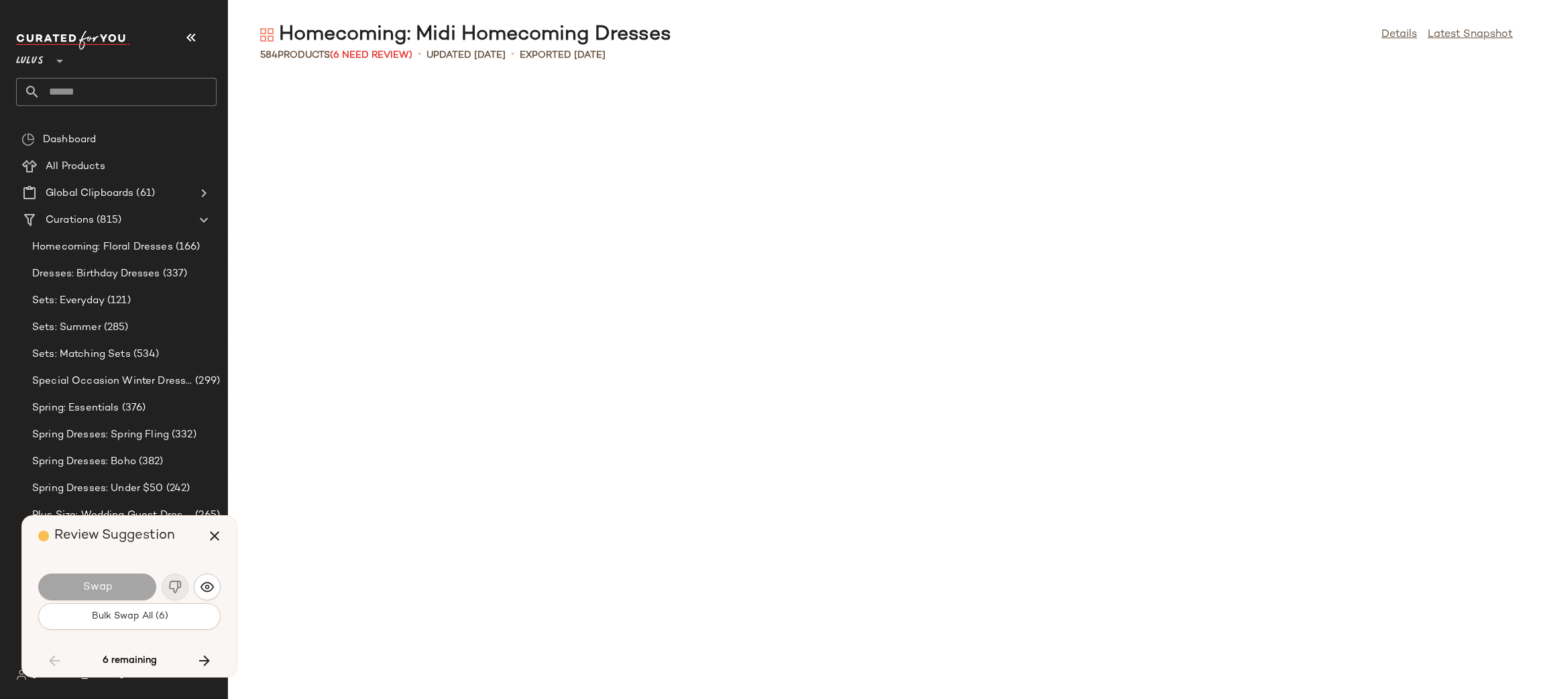
scroll to position [2454, 0]
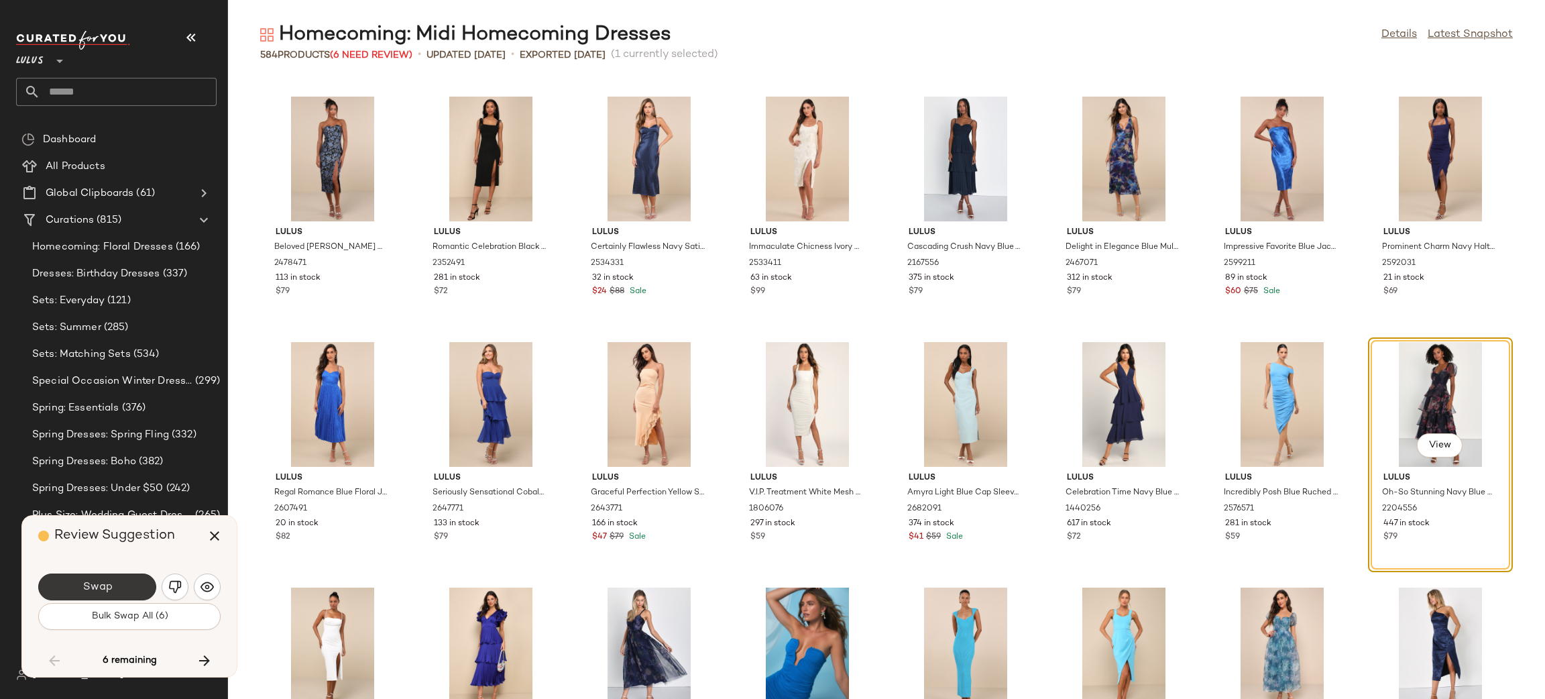
click at [93, 578] on button "Swap" at bounding box center [97, 586] width 118 height 27
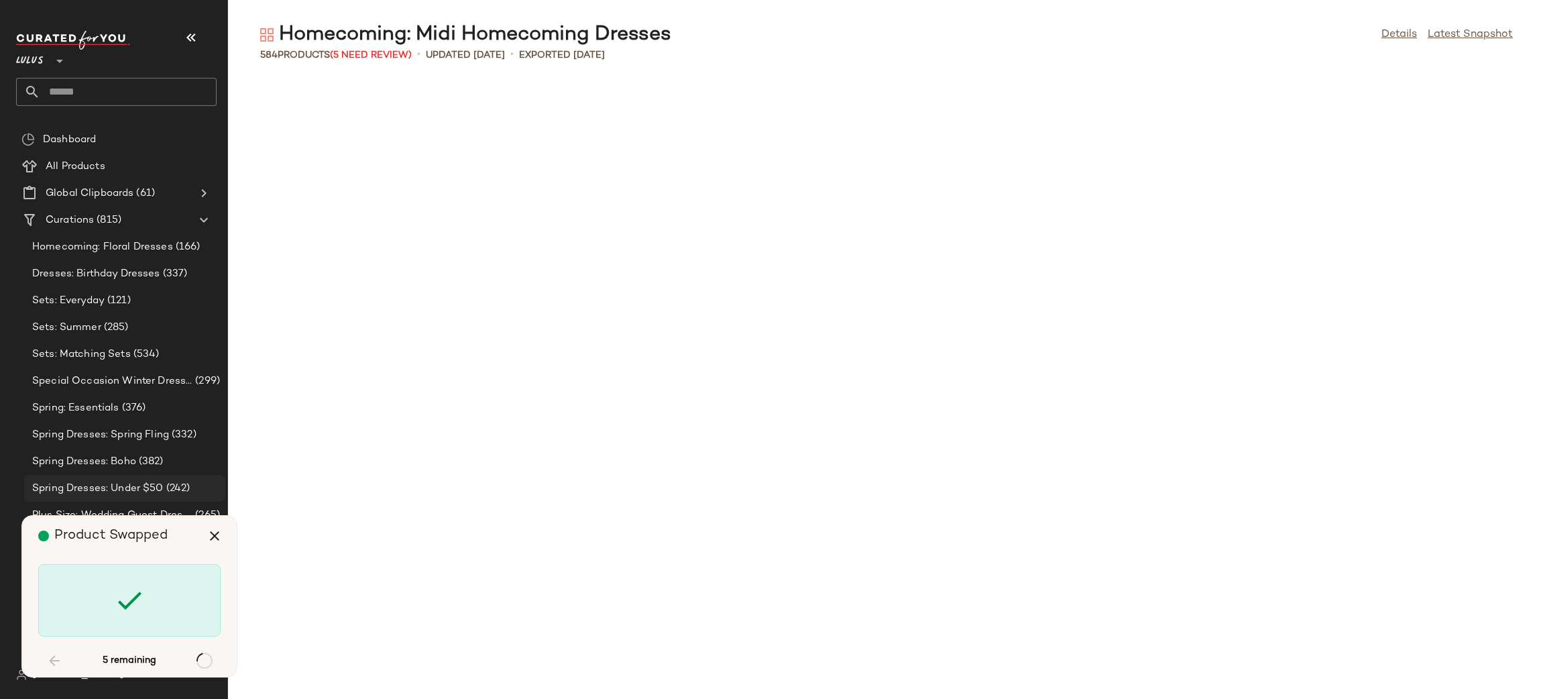
scroll to position [8346, 0]
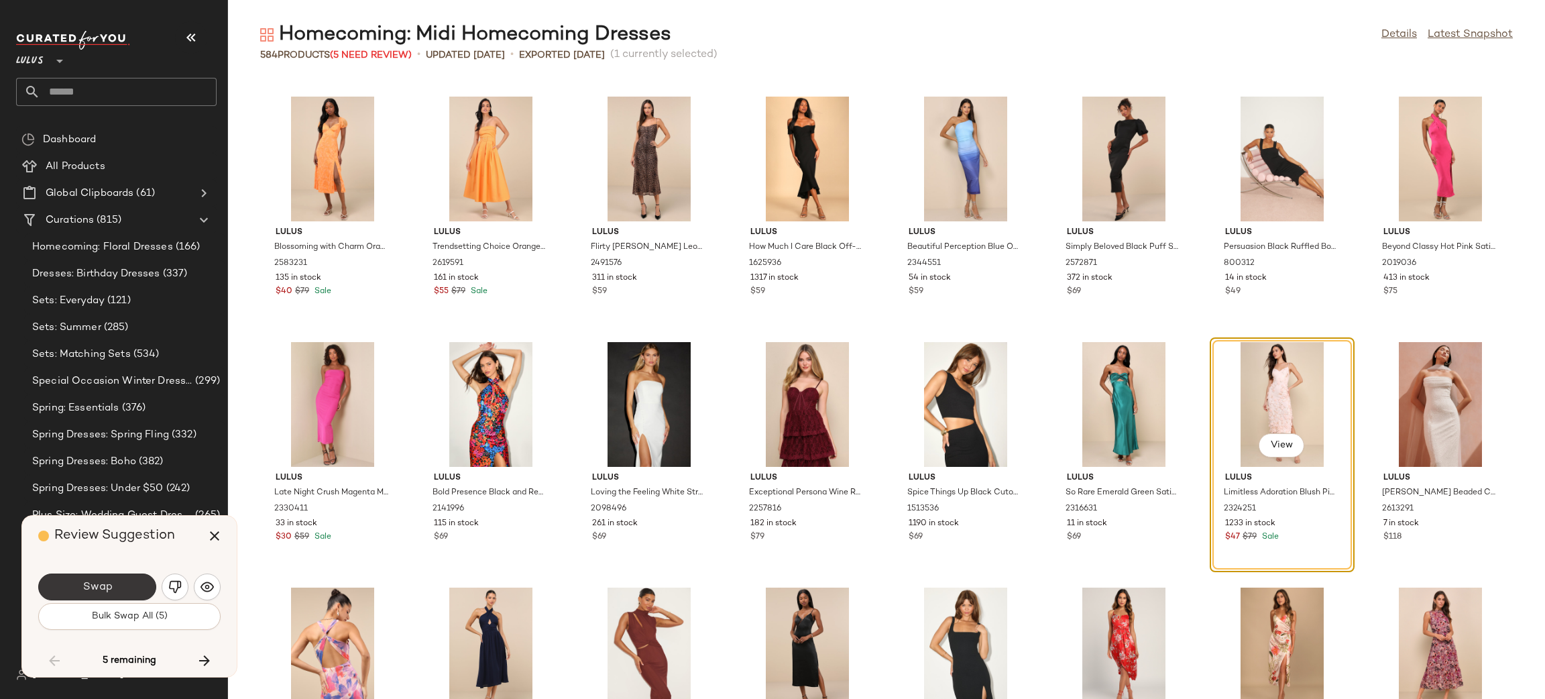
click at [95, 591] on span "Swap" at bounding box center [97, 587] width 30 height 13
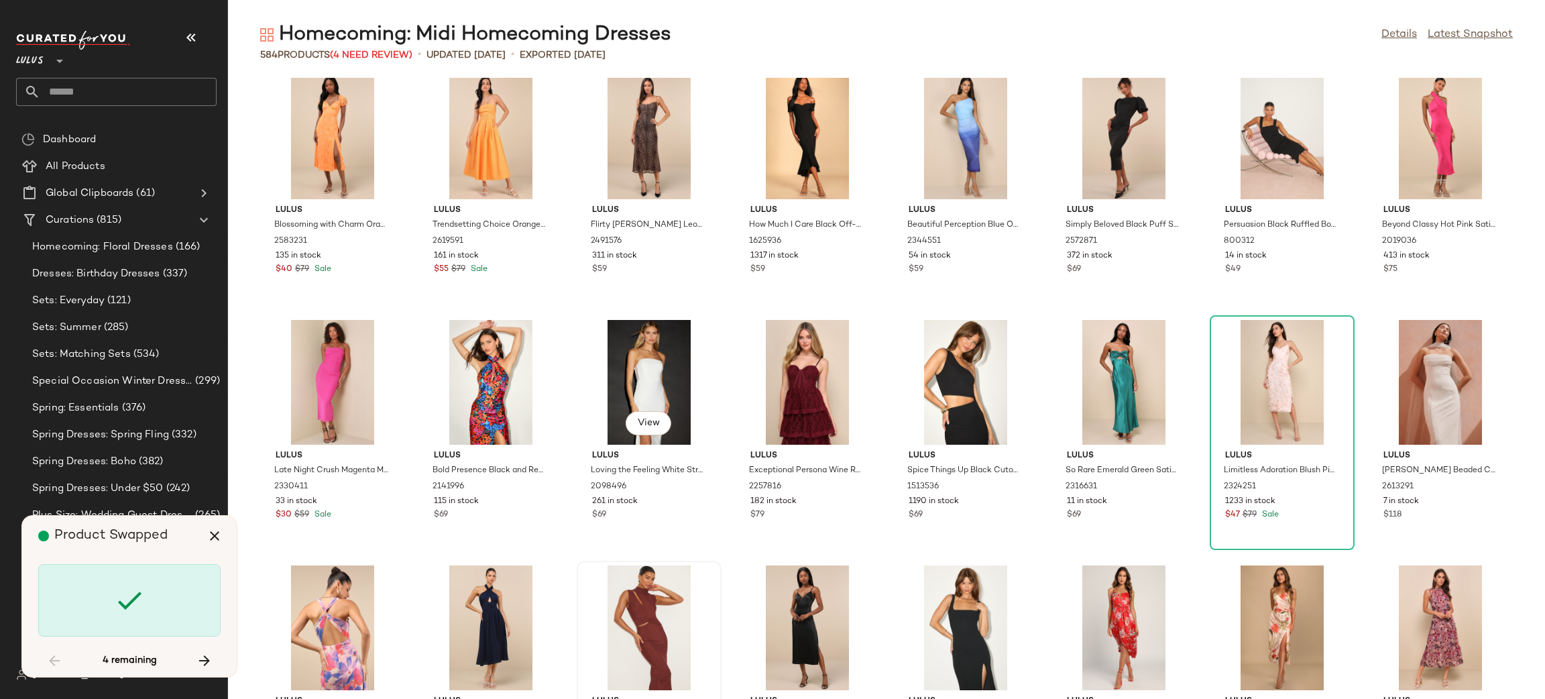
scroll to position [8789, 0]
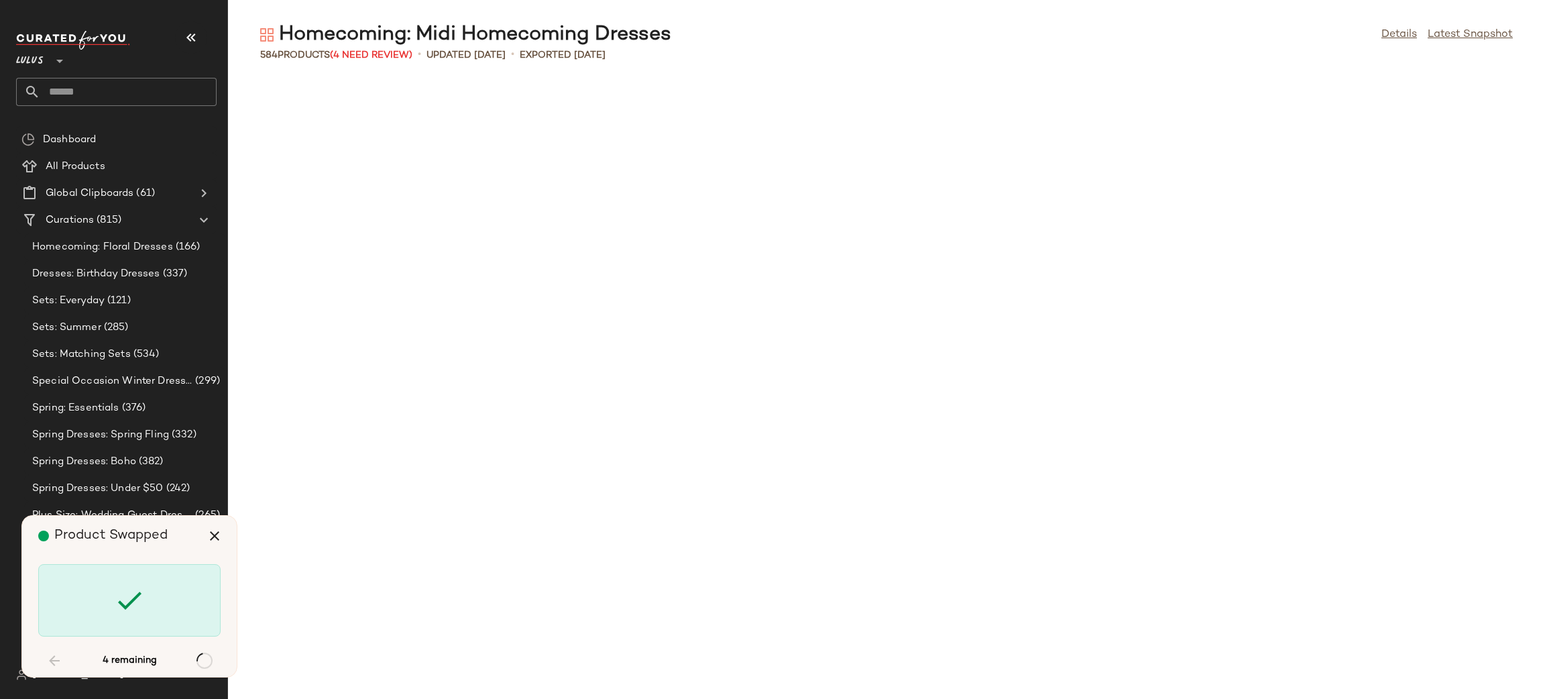
scroll to position [10310, 0]
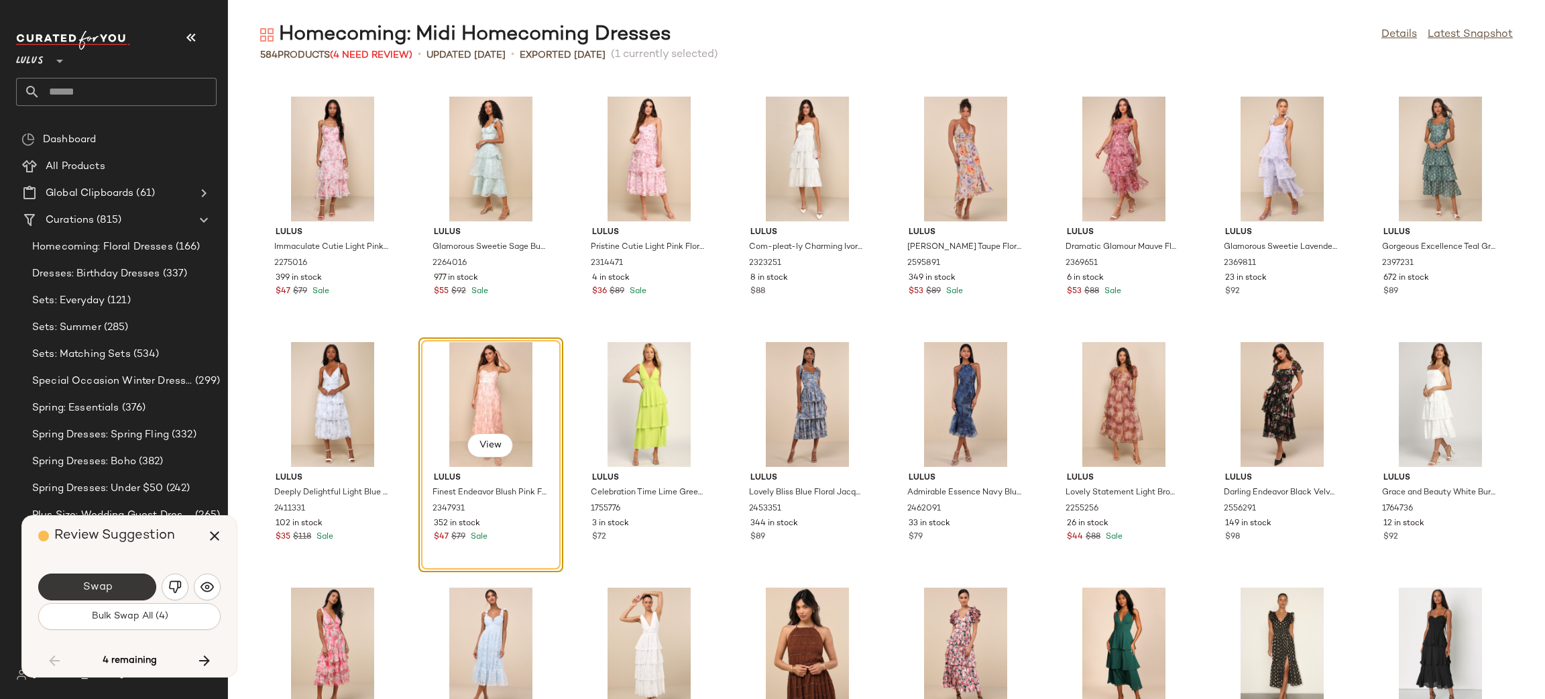
click at [111, 593] on button "Swap" at bounding box center [97, 586] width 118 height 27
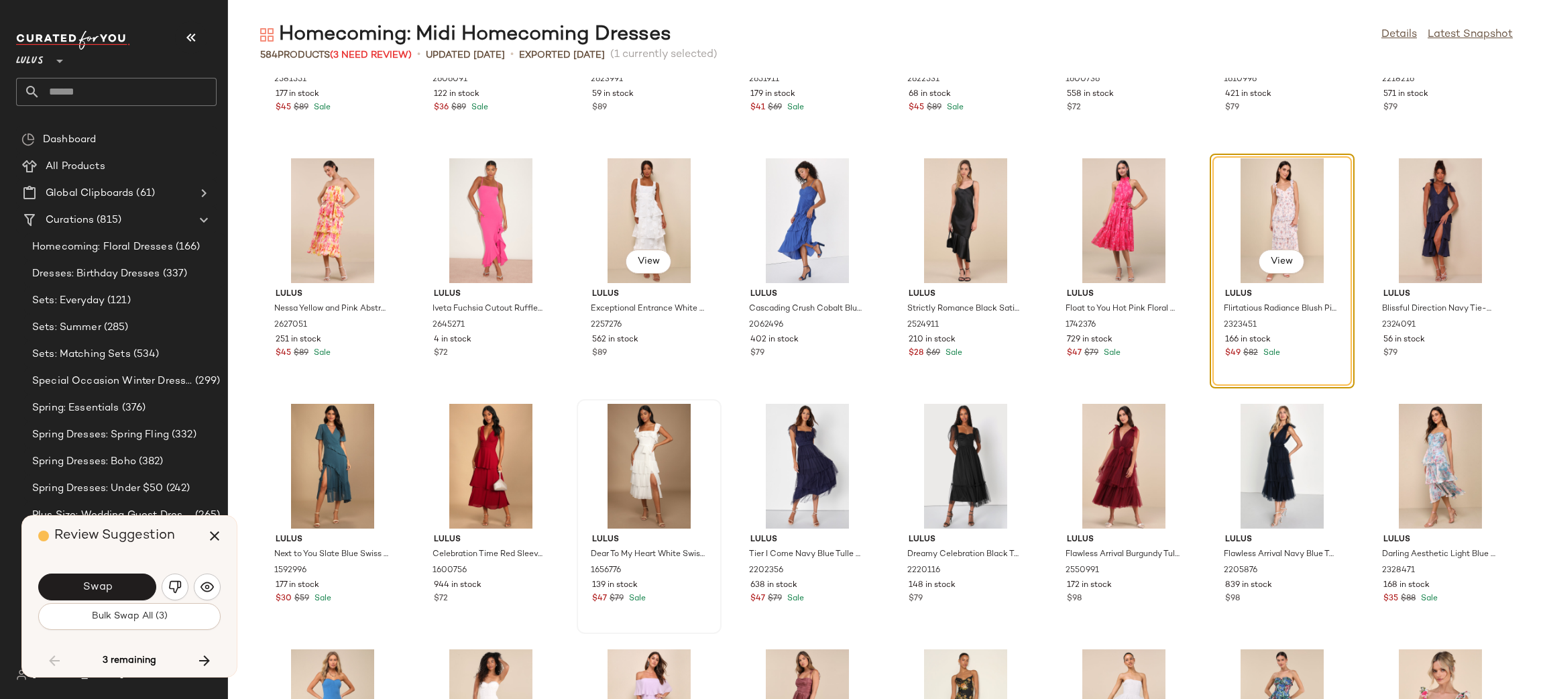
scroll to position [11016, 0]
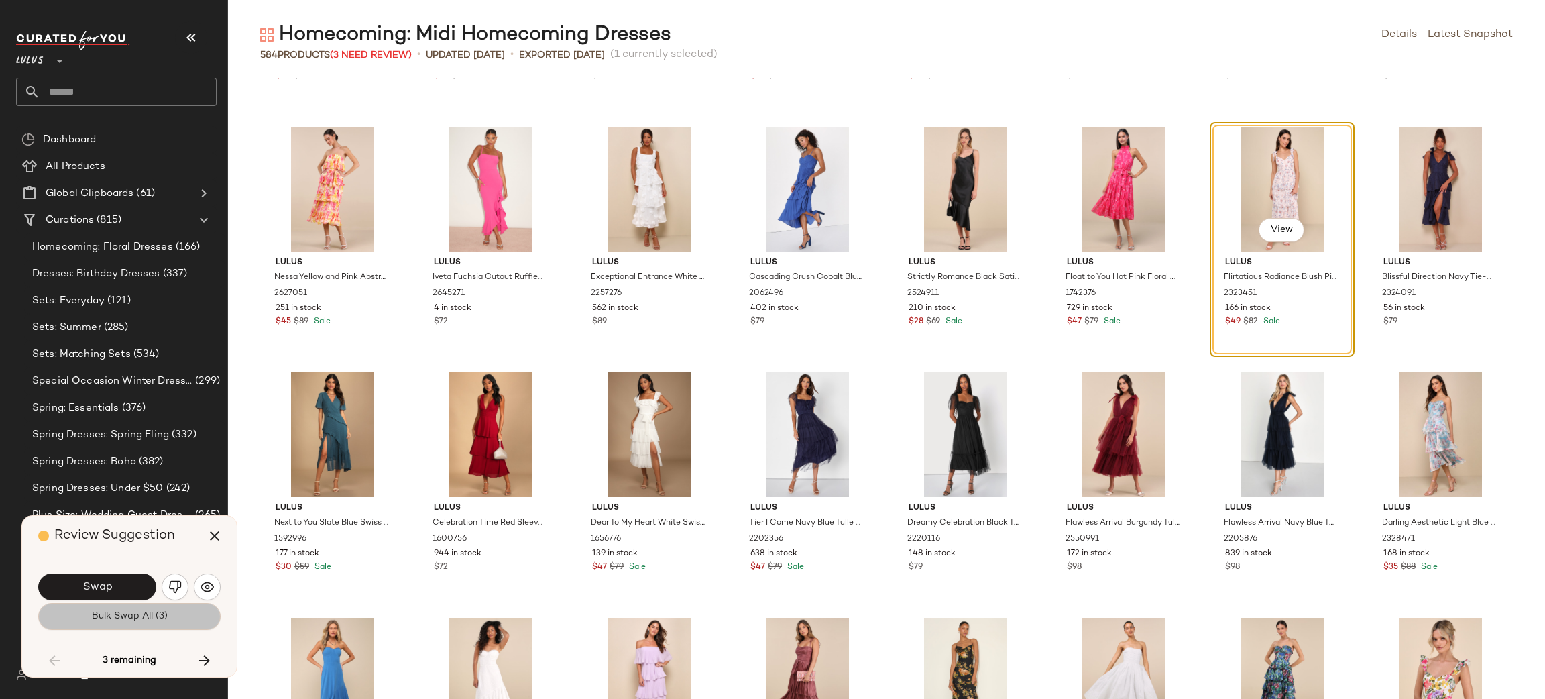
click at [127, 617] on span "Bulk Swap All (3)" at bounding box center [129, 616] width 76 height 11
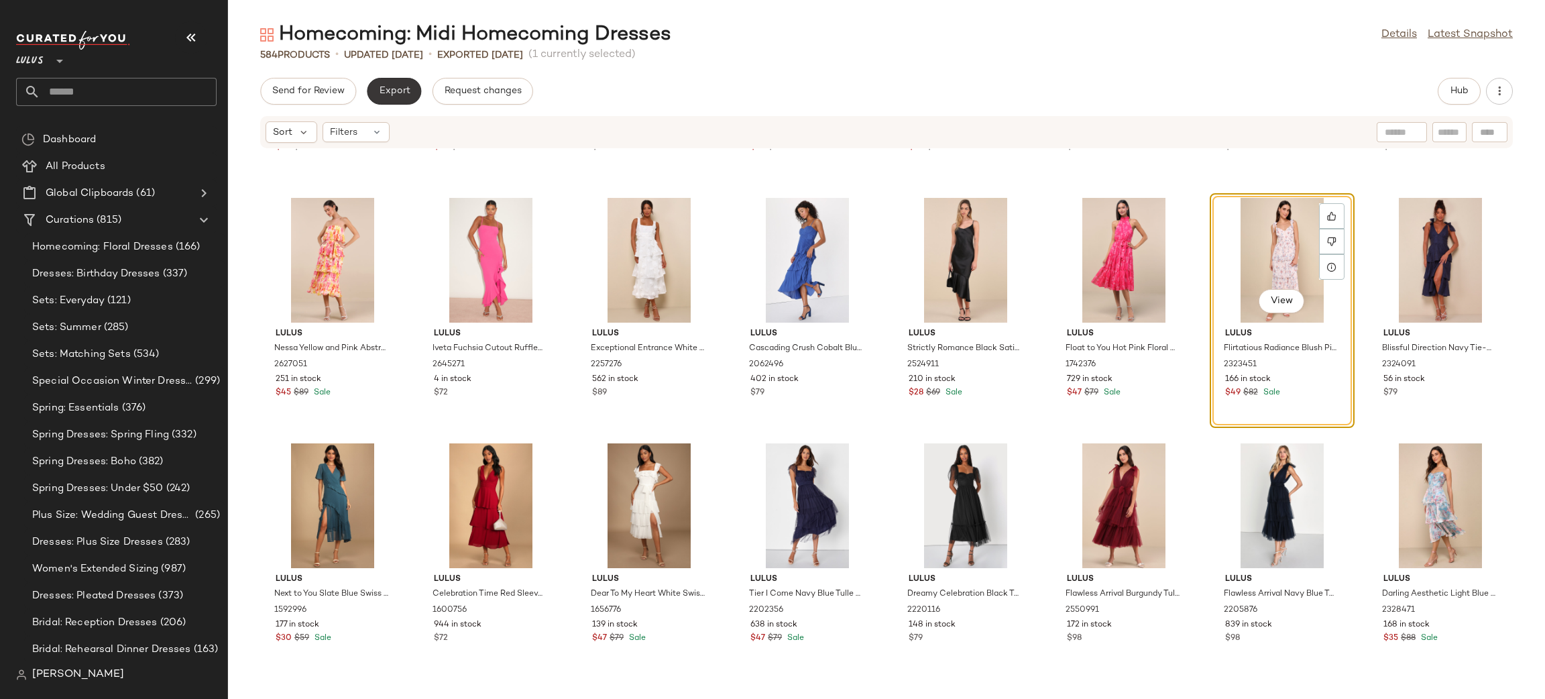
click at [404, 91] on span "Export" at bounding box center [394, 91] width 32 height 11
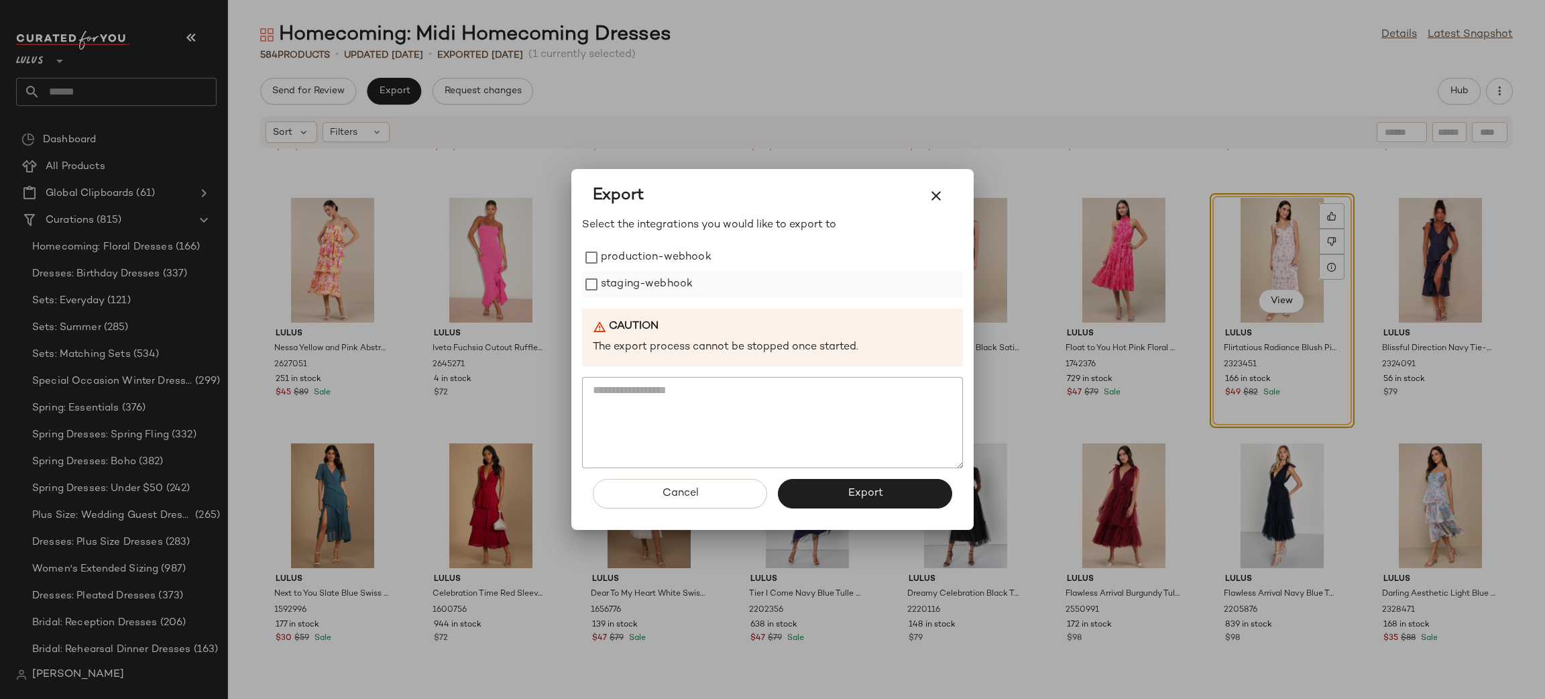
drag, startPoint x: 667, startPoint y: 262, endPoint x: 675, endPoint y: 284, distance: 24.0
click at [667, 262] on label "production-webhook" at bounding box center [656, 257] width 111 height 27
drag, startPoint x: 675, startPoint y: 284, endPoint x: 743, endPoint y: 496, distance: 222.7
click at [675, 286] on label "staging-webhook" at bounding box center [647, 284] width 92 height 27
click at [854, 487] on span "Export" at bounding box center [865, 493] width 36 height 13
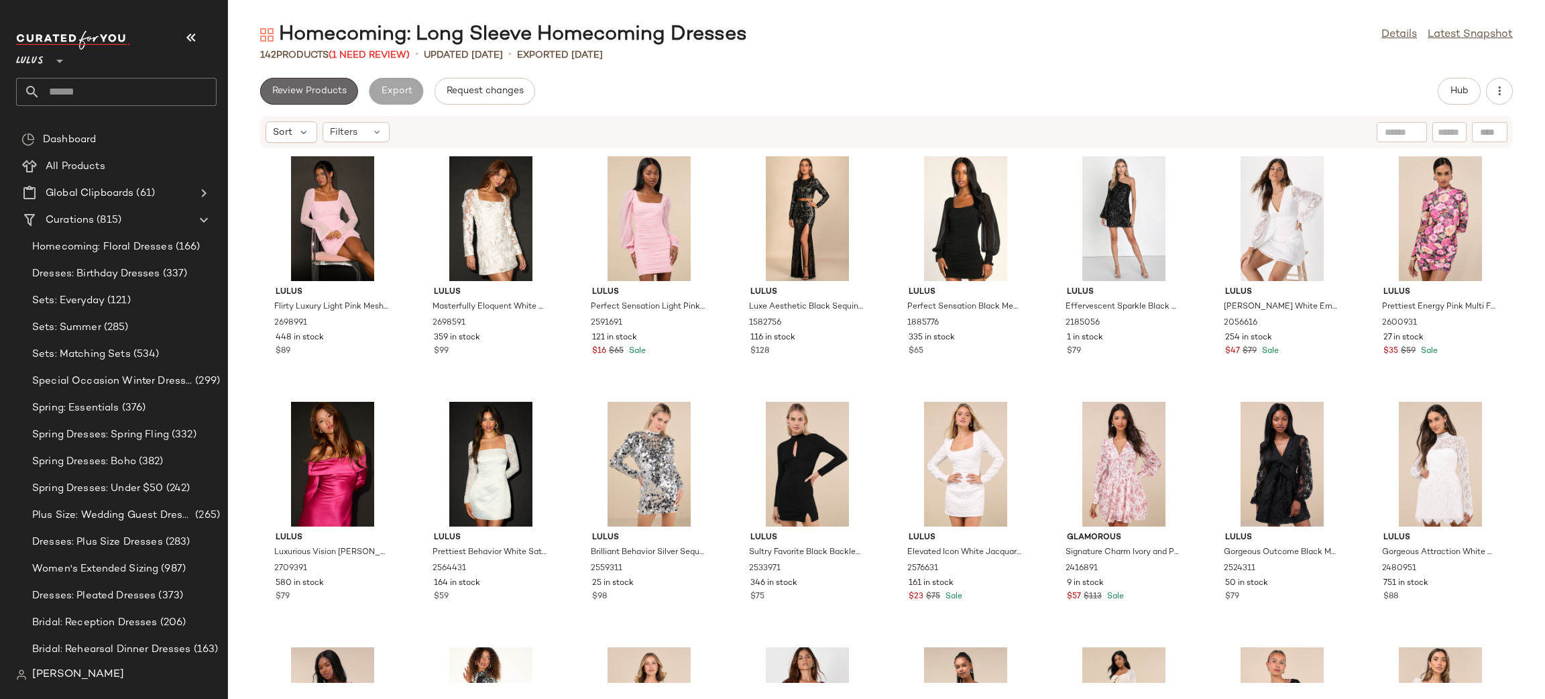
click at [325, 97] on button "Review Products" at bounding box center [309, 91] width 98 height 27
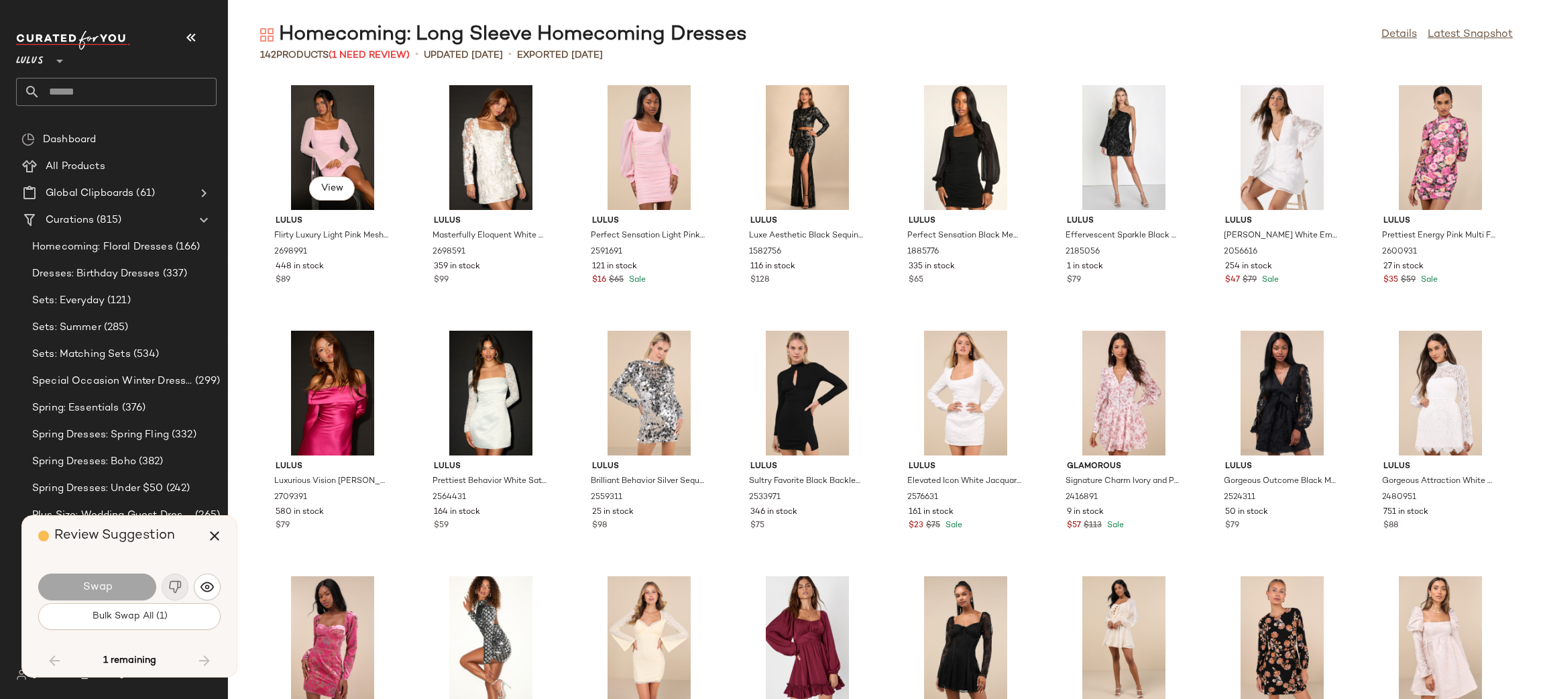
scroll to position [3800, 0]
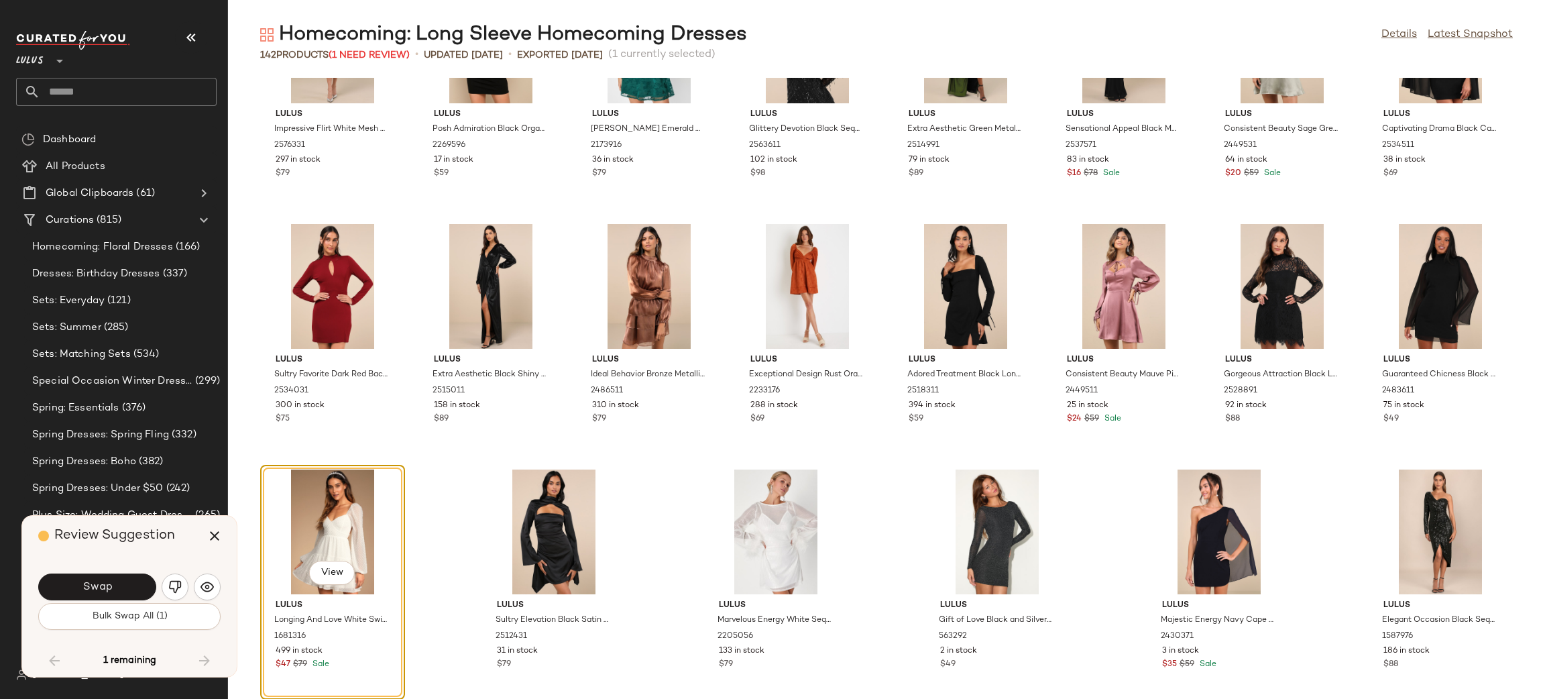
click at [113, 584] on button "Swap" at bounding box center [97, 586] width 118 height 27
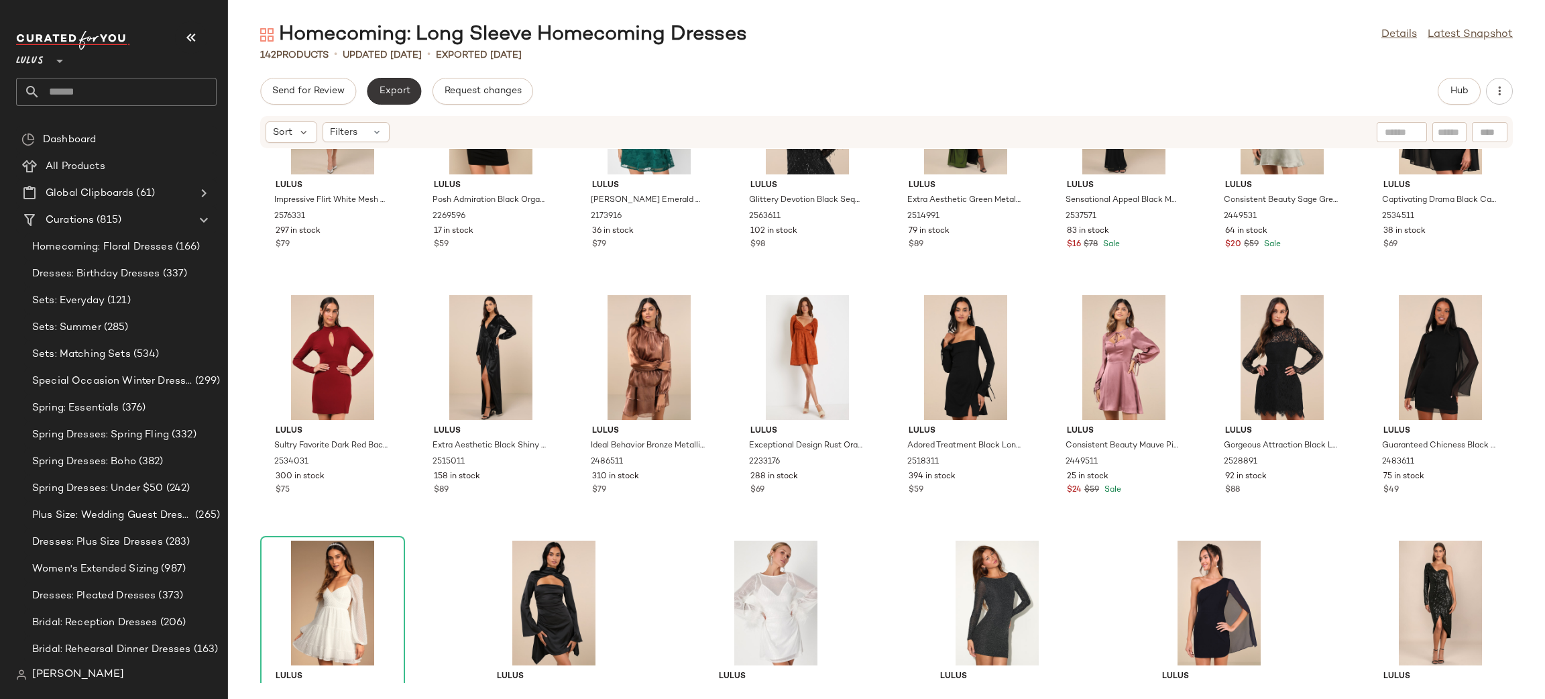
click at [397, 91] on span "Export" at bounding box center [394, 91] width 32 height 11
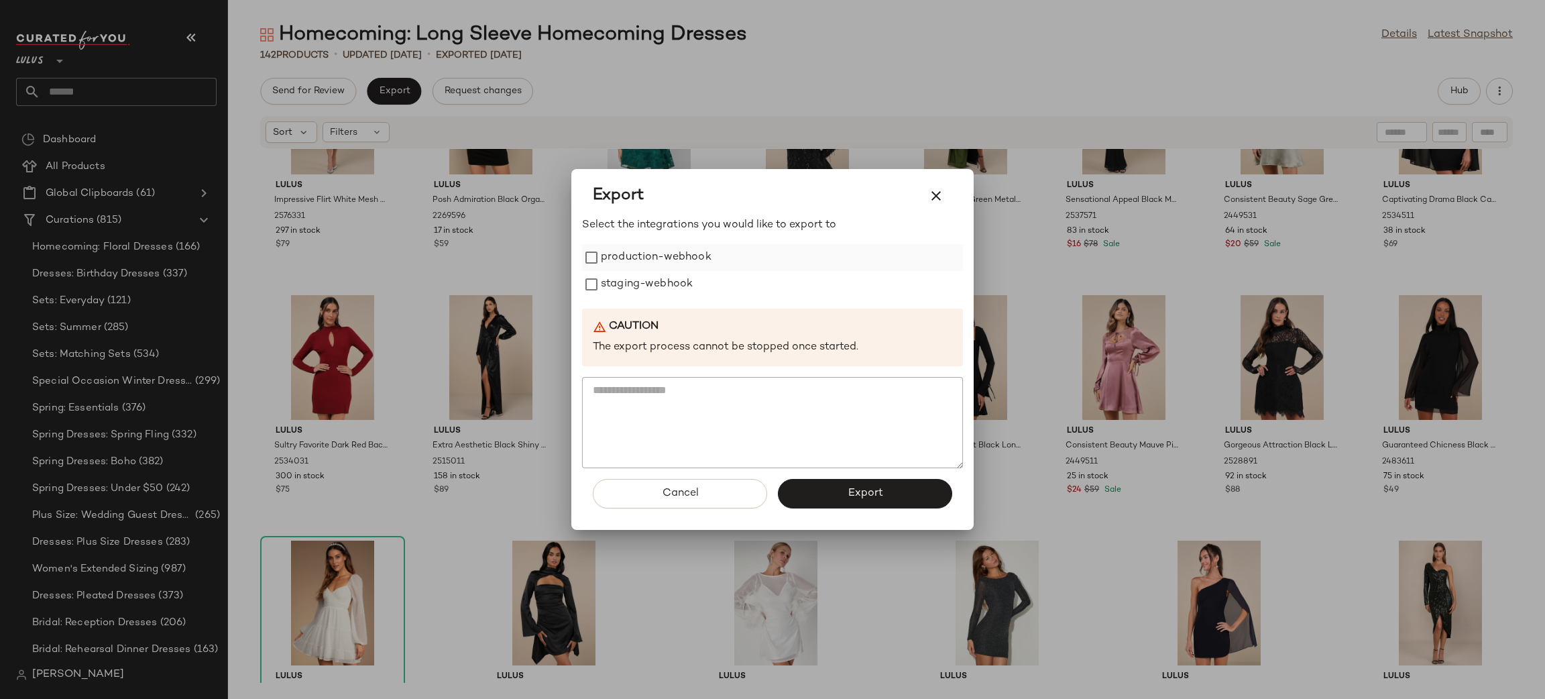
click at [681, 257] on label "production-webhook" at bounding box center [656, 257] width 111 height 27
click at [681, 280] on label "staging-webhook" at bounding box center [647, 284] width 92 height 27
click at [844, 505] on button "Export" at bounding box center [865, 494] width 174 height 30
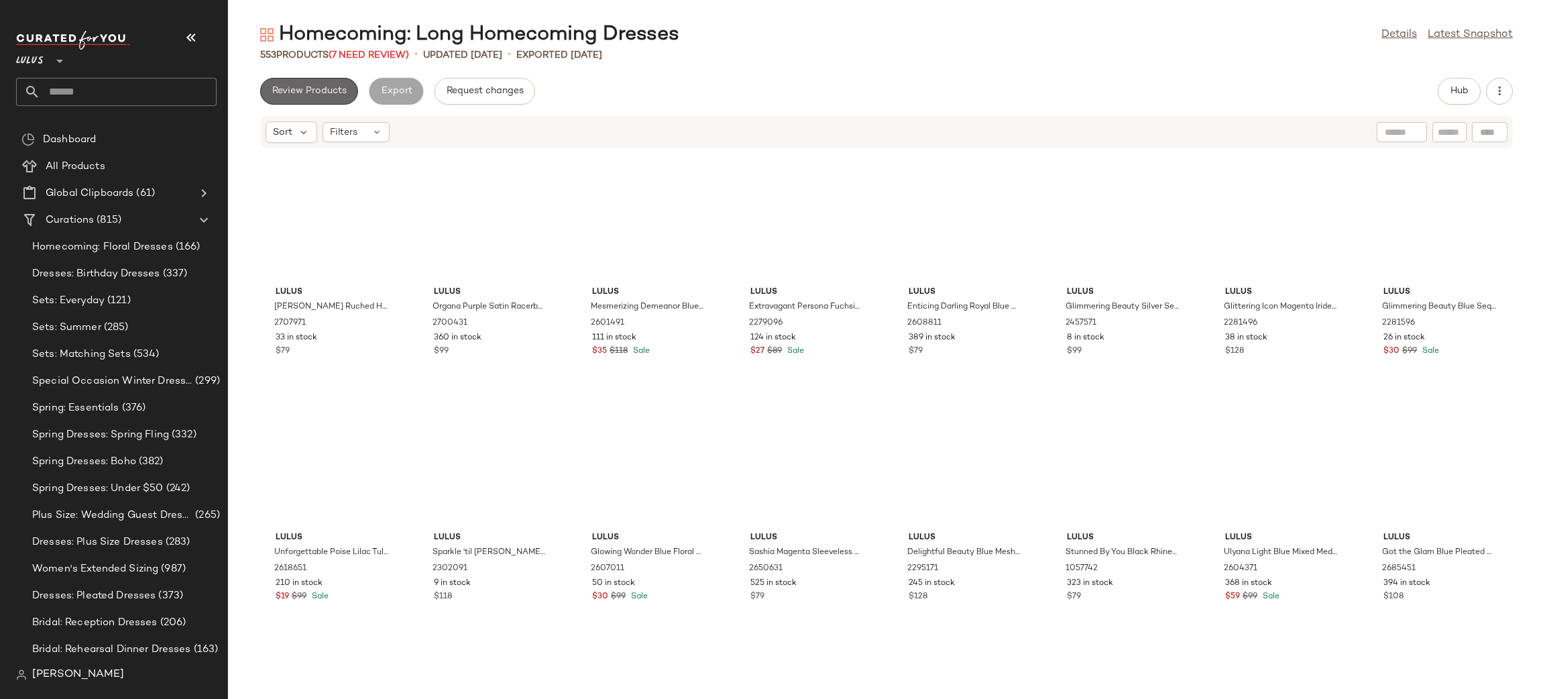
click at [323, 82] on button "Review Products" at bounding box center [309, 91] width 98 height 27
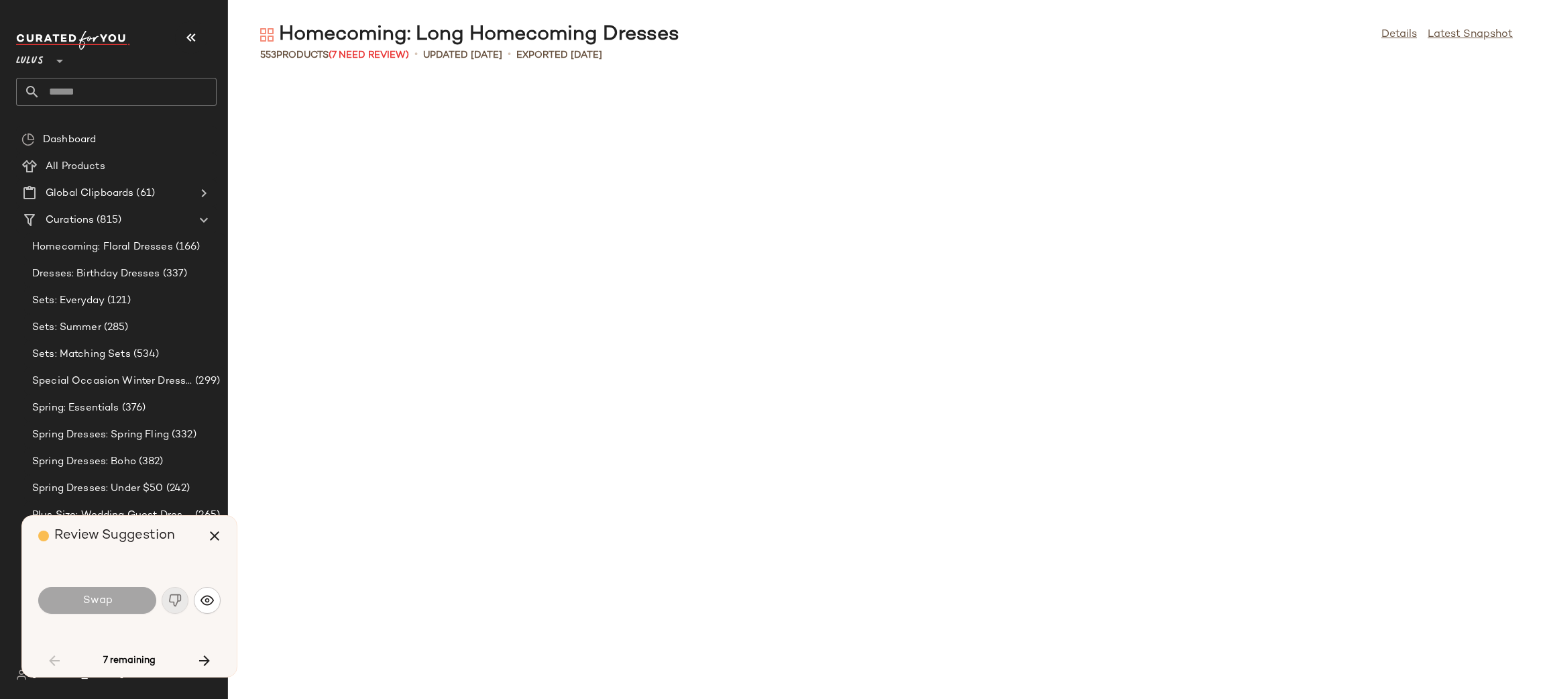
scroll to position [993, 0]
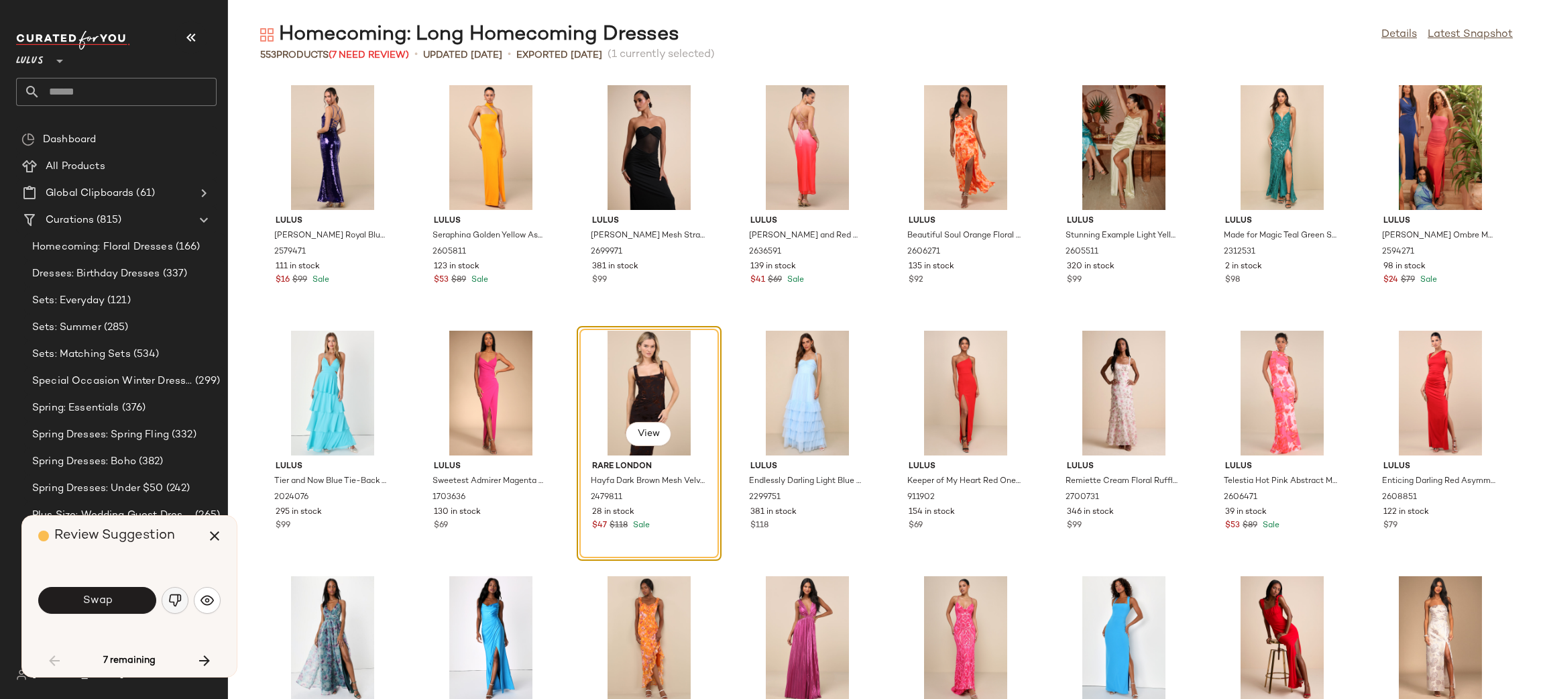
click at [170, 606] on img "button" at bounding box center [174, 600] width 13 height 13
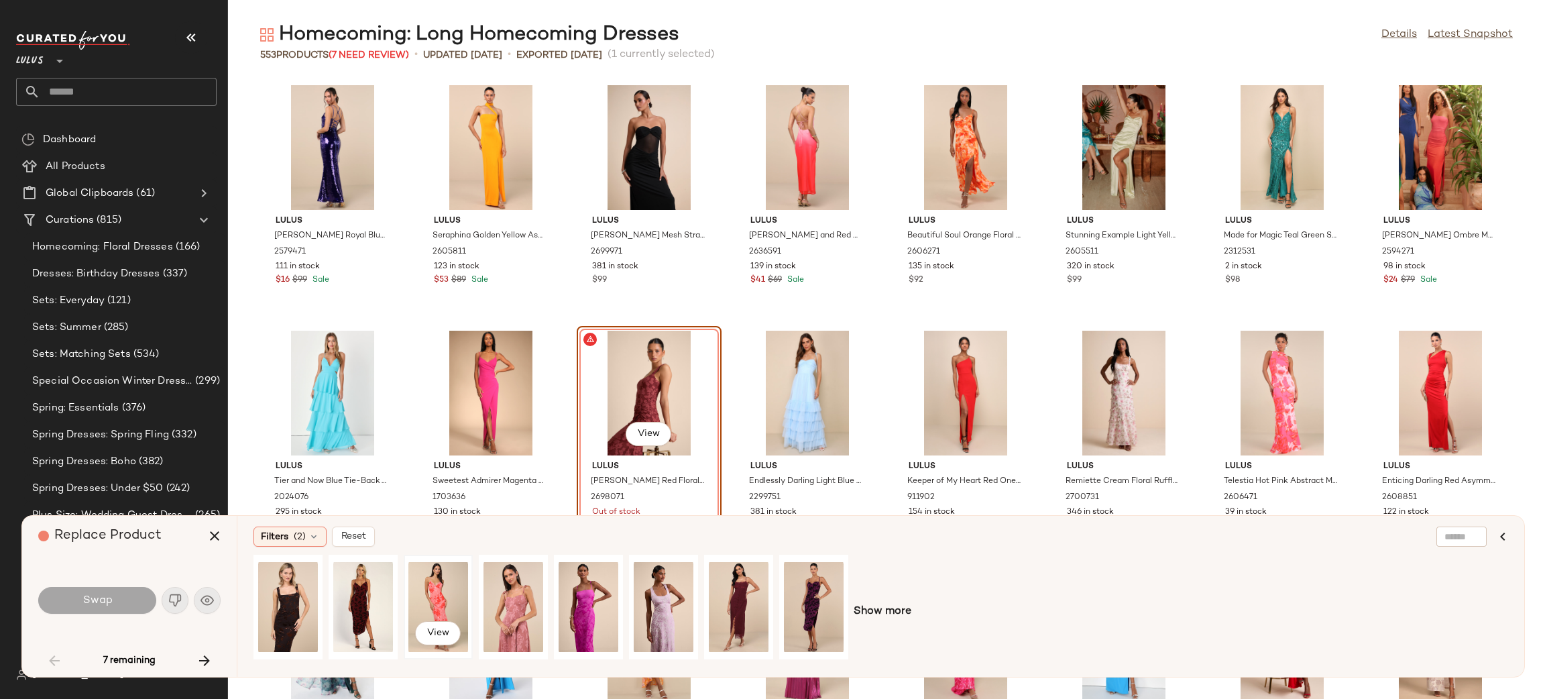
click at [447, 586] on div "View" at bounding box center [438, 606] width 60 height 95
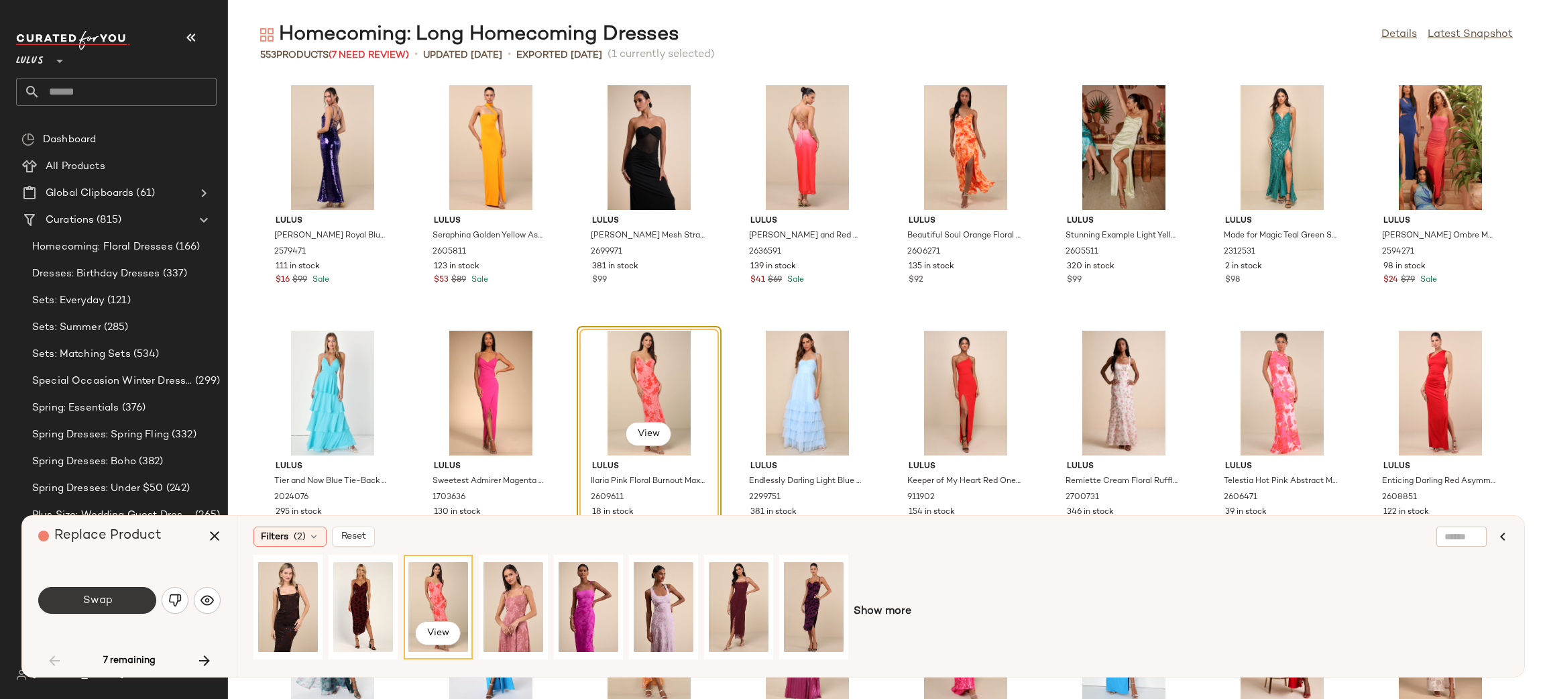
click at [92, 604] on span "Swap" at bounding box center [97, 600] width 30 height 13
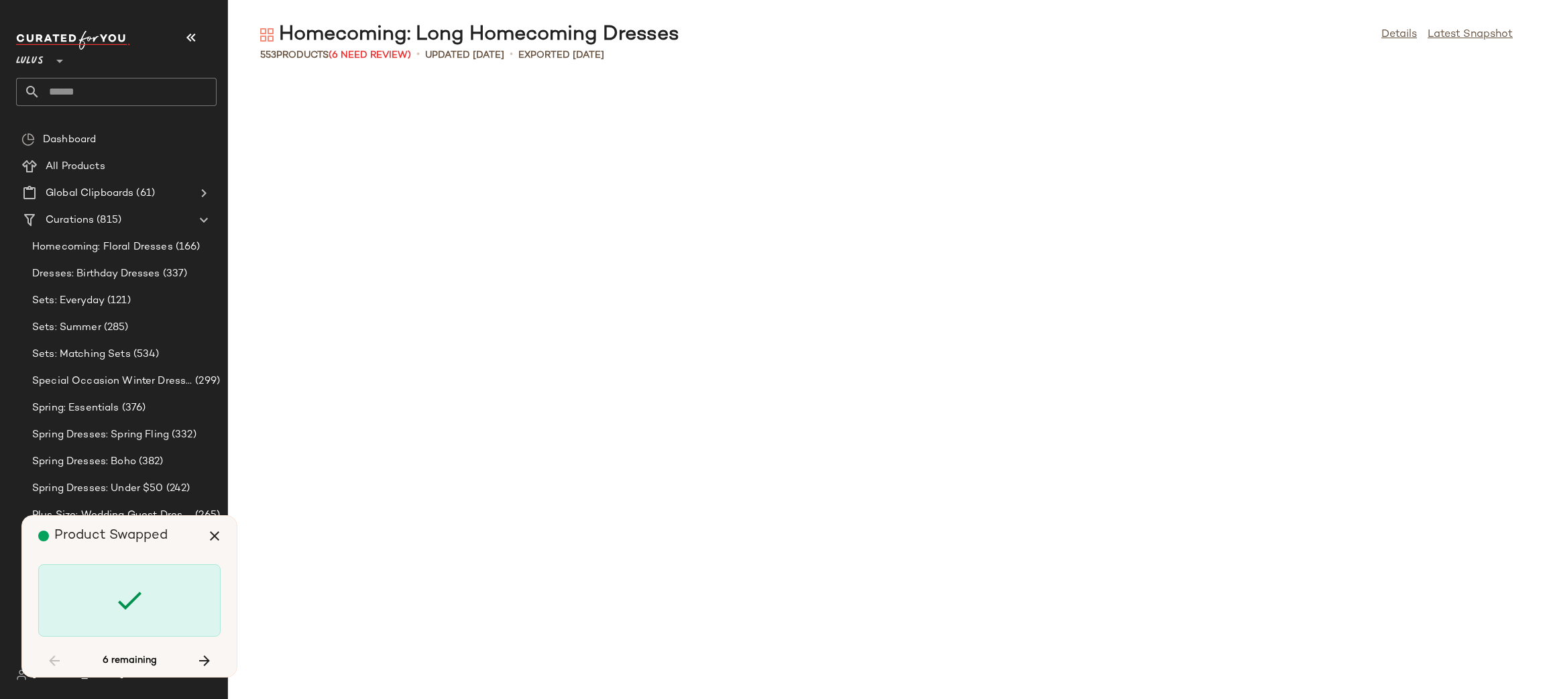
scroll to position [7118, 0]
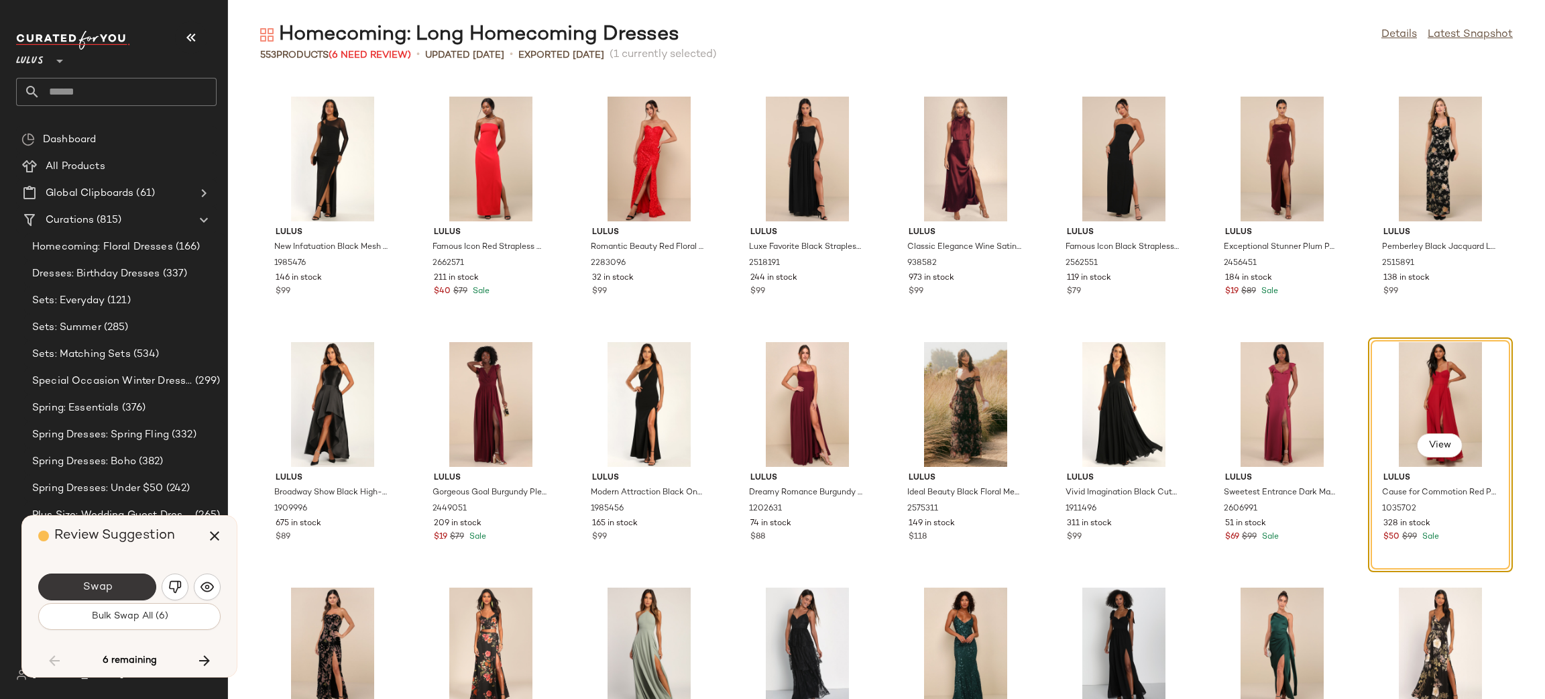
click at [142, 583] on button "Swap" at bounding box center [97, 586] width 118 height 27
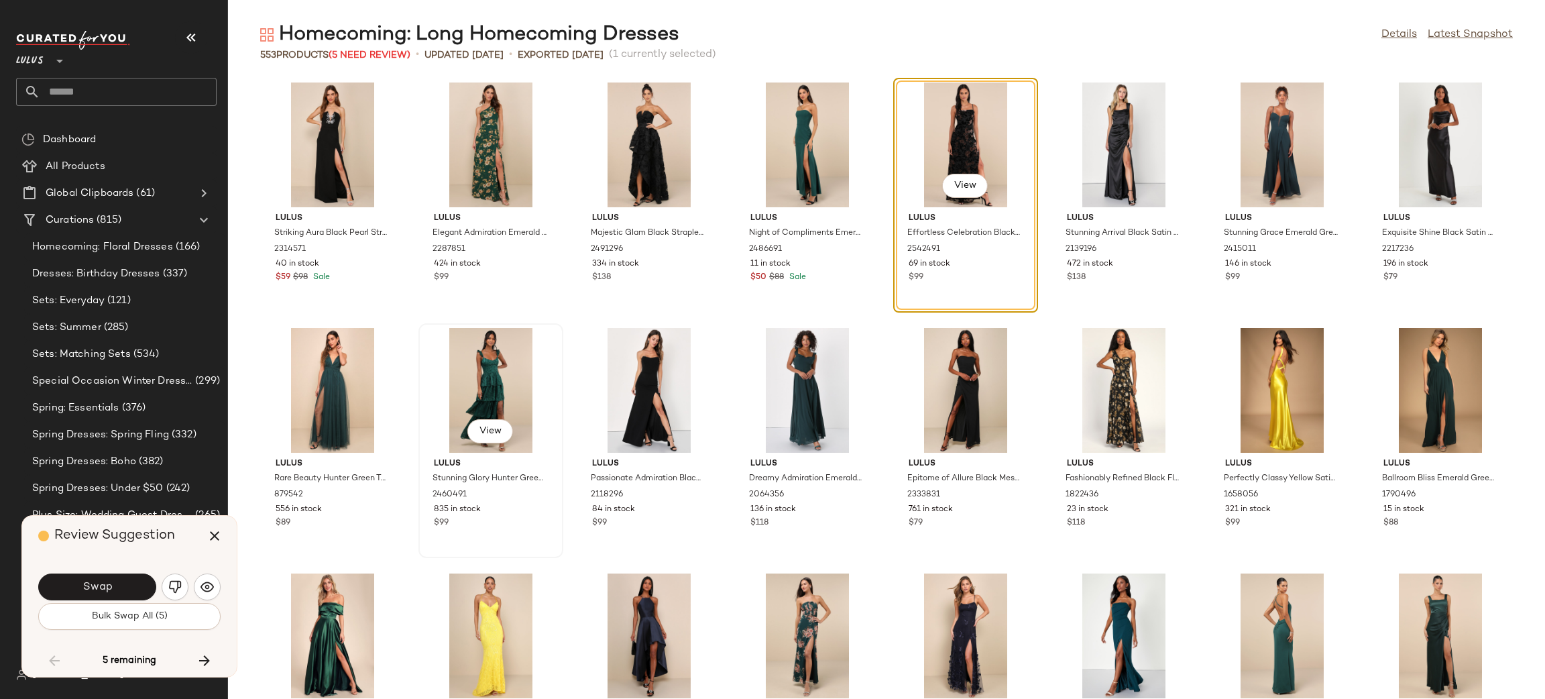
scroll to position [7870, 0]
click at [145, 578] on button "Swap" at bounding box center [97, 586] width 118 height 27
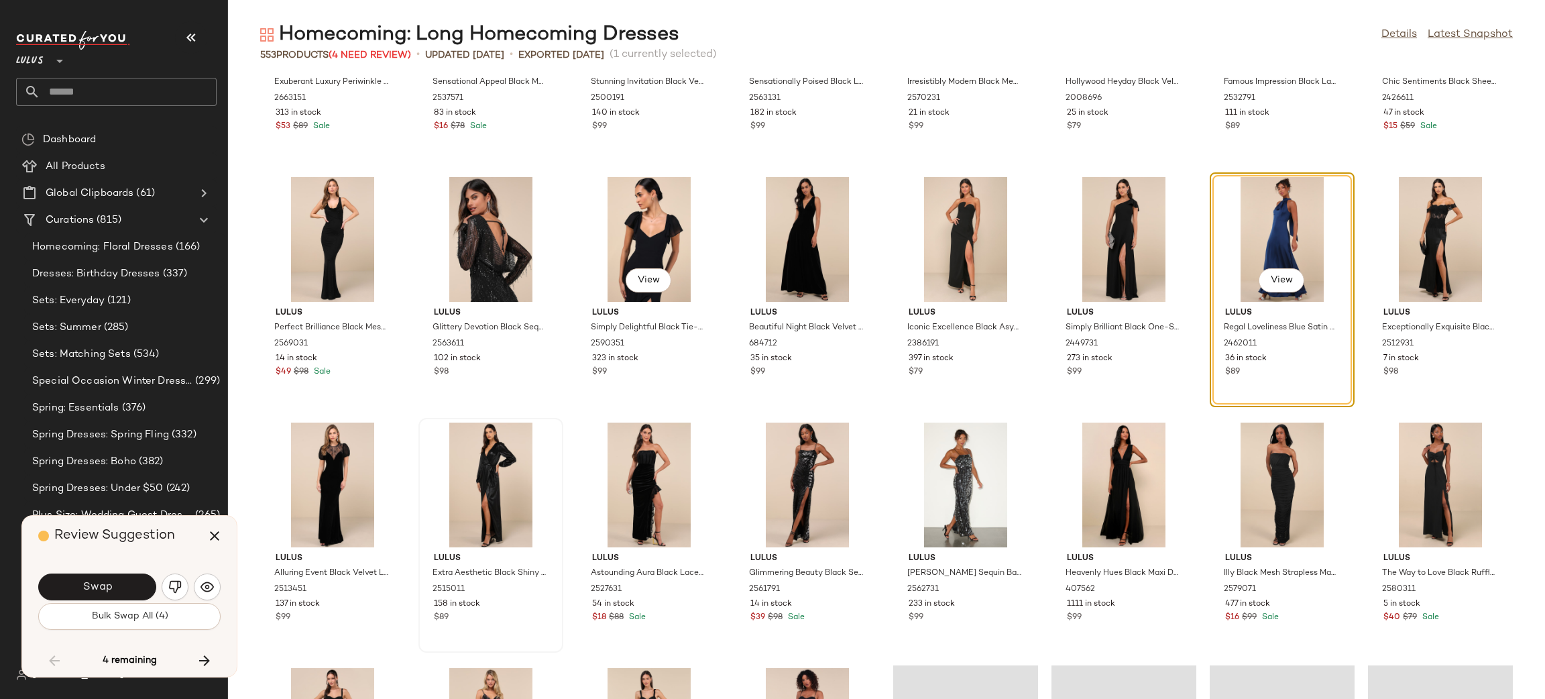
scroll to position [9494, 0]
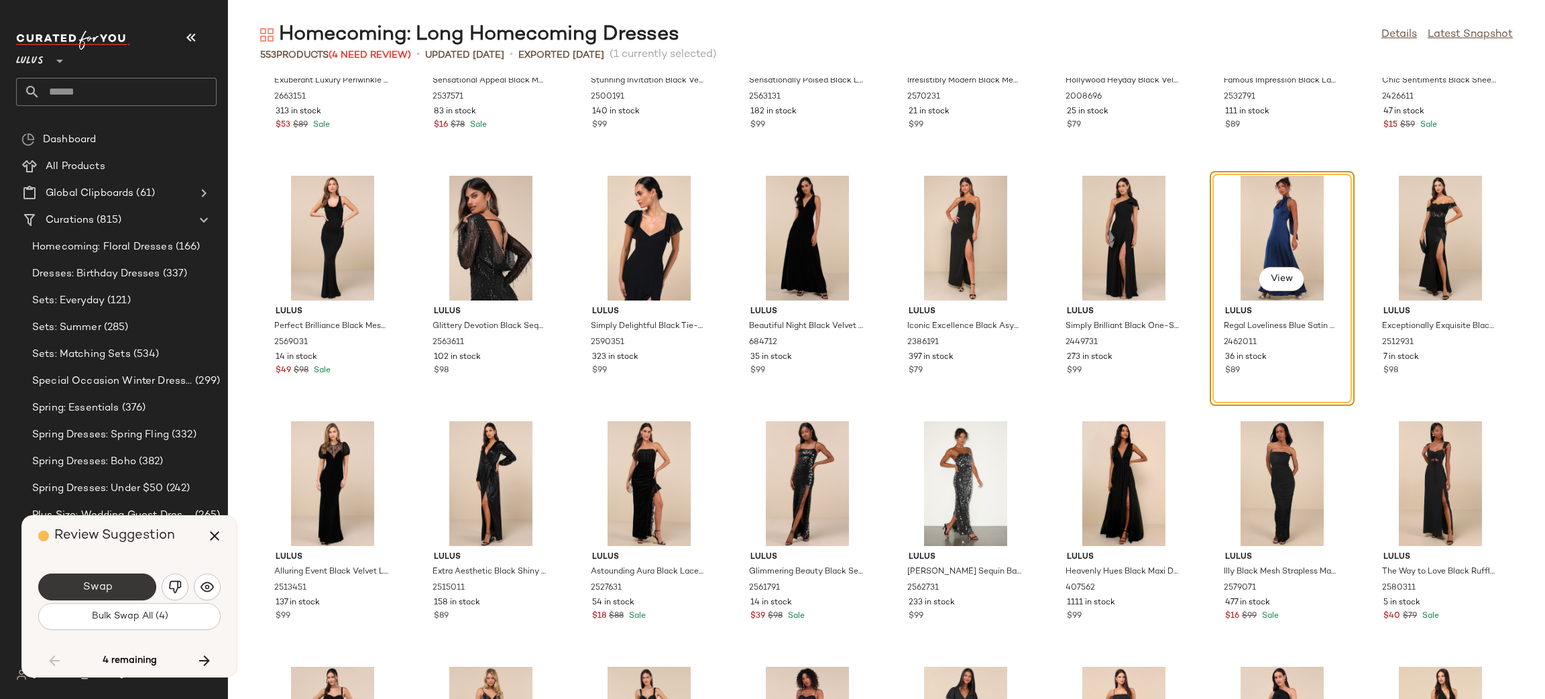
click at [132, 588] on button "Swap" at bounding box center [97, 586] width 118 height 27
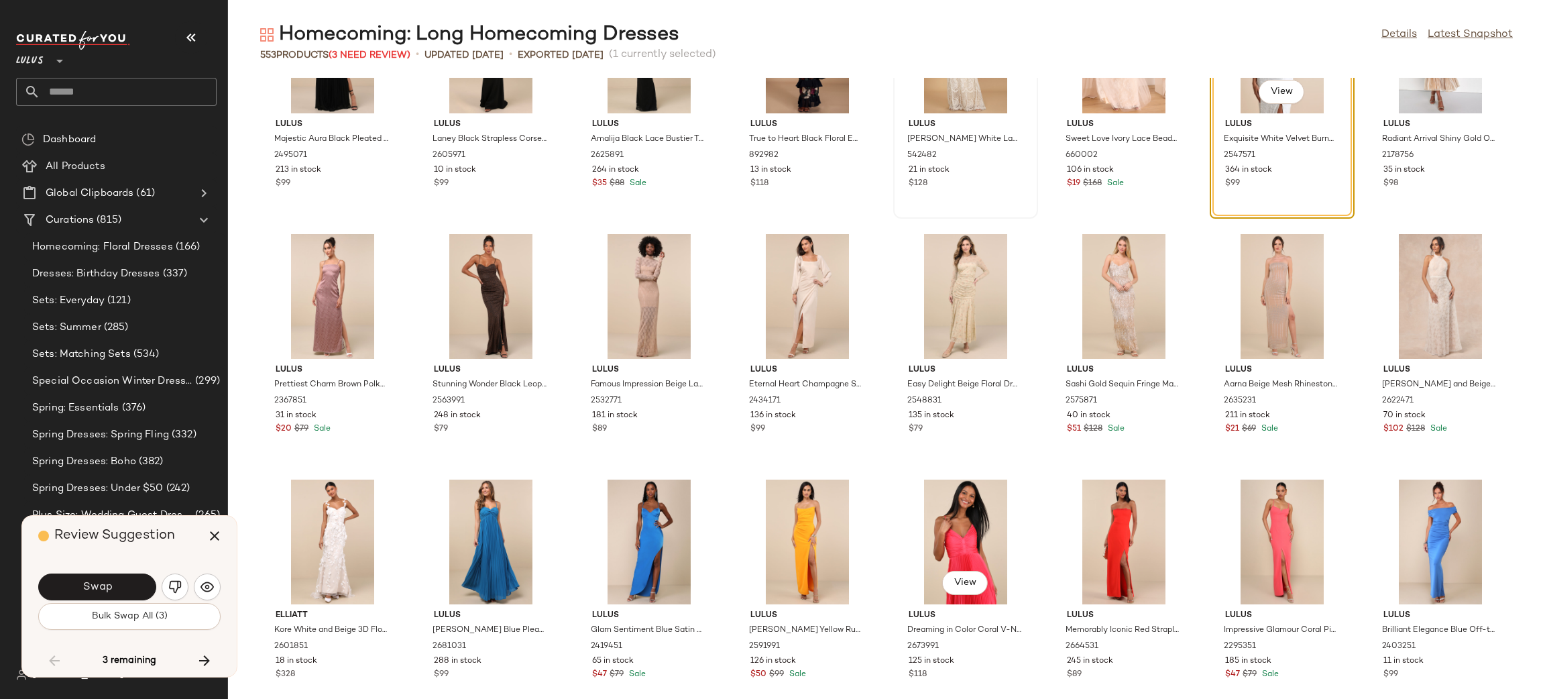
scroll to position [10774, 0]
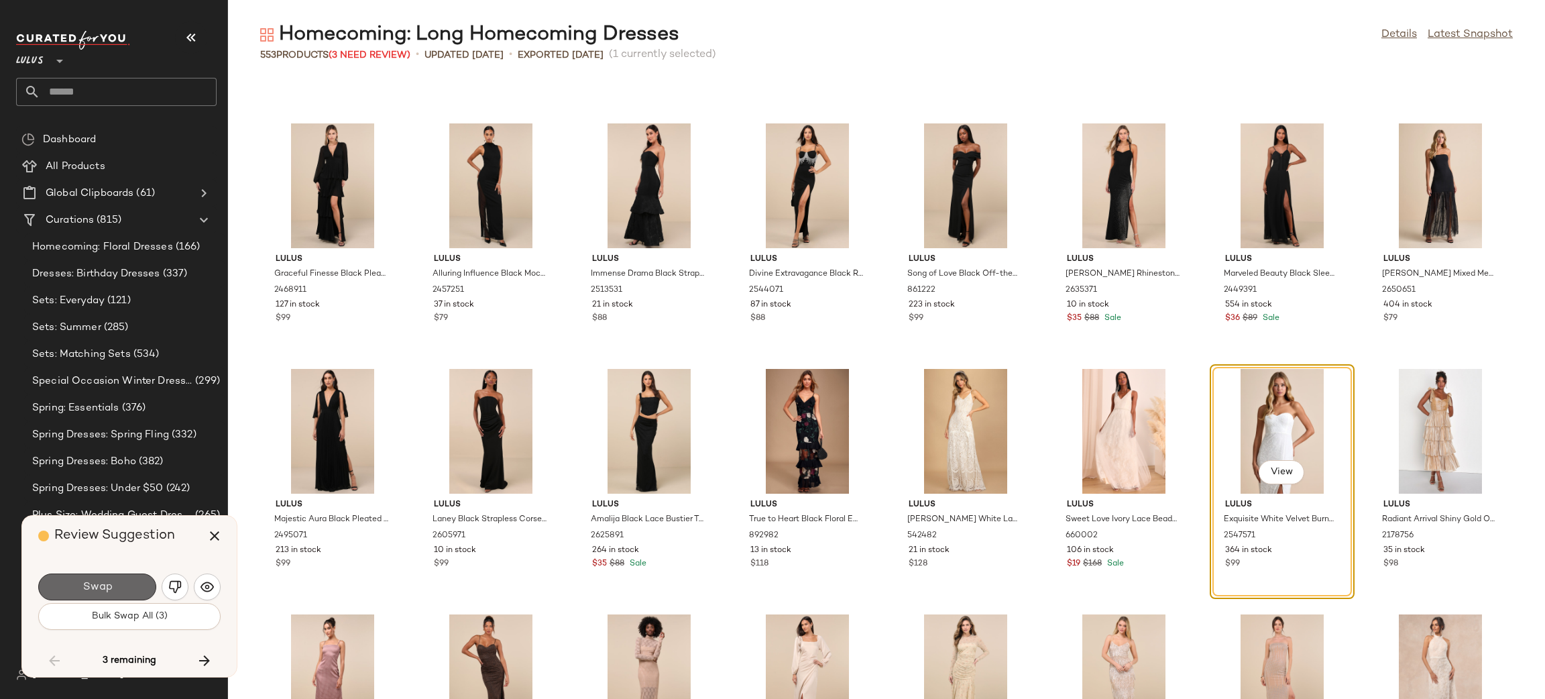
click at [140, 596] on button "Swap" at bounding box center [97, 586] width 118 height 27
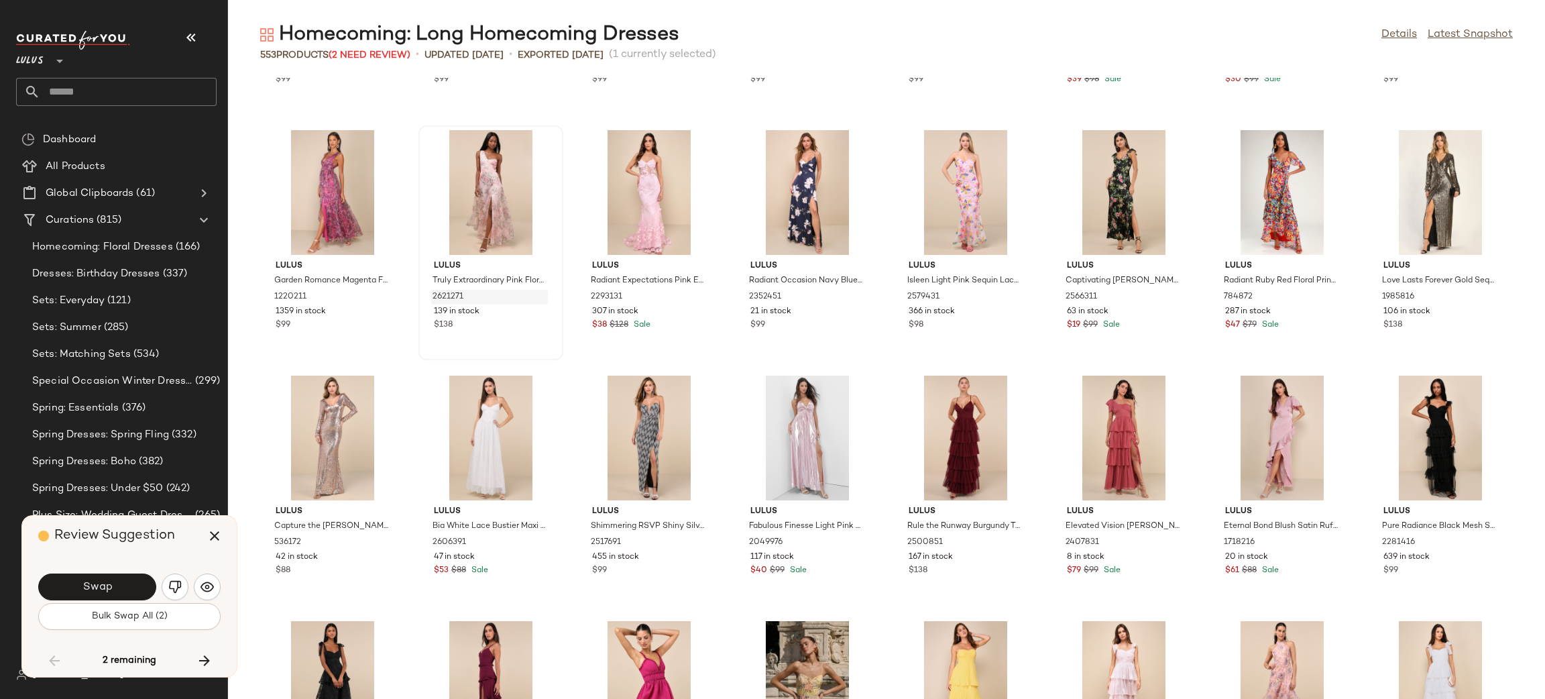
scroll to position [11604, 0]
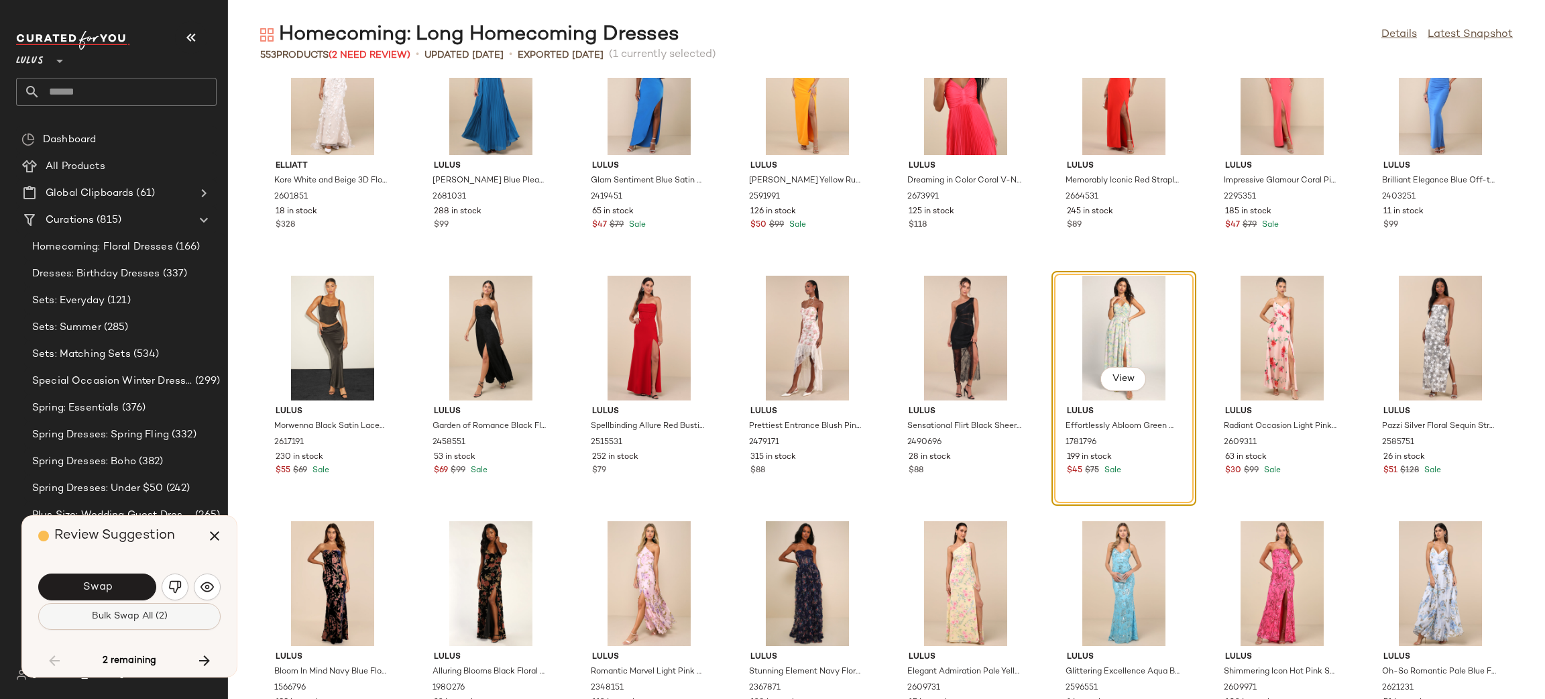
click at [123, 617] on span "Bulk Swap All (2)" at bounding box center [129, 616] width 76 height 11
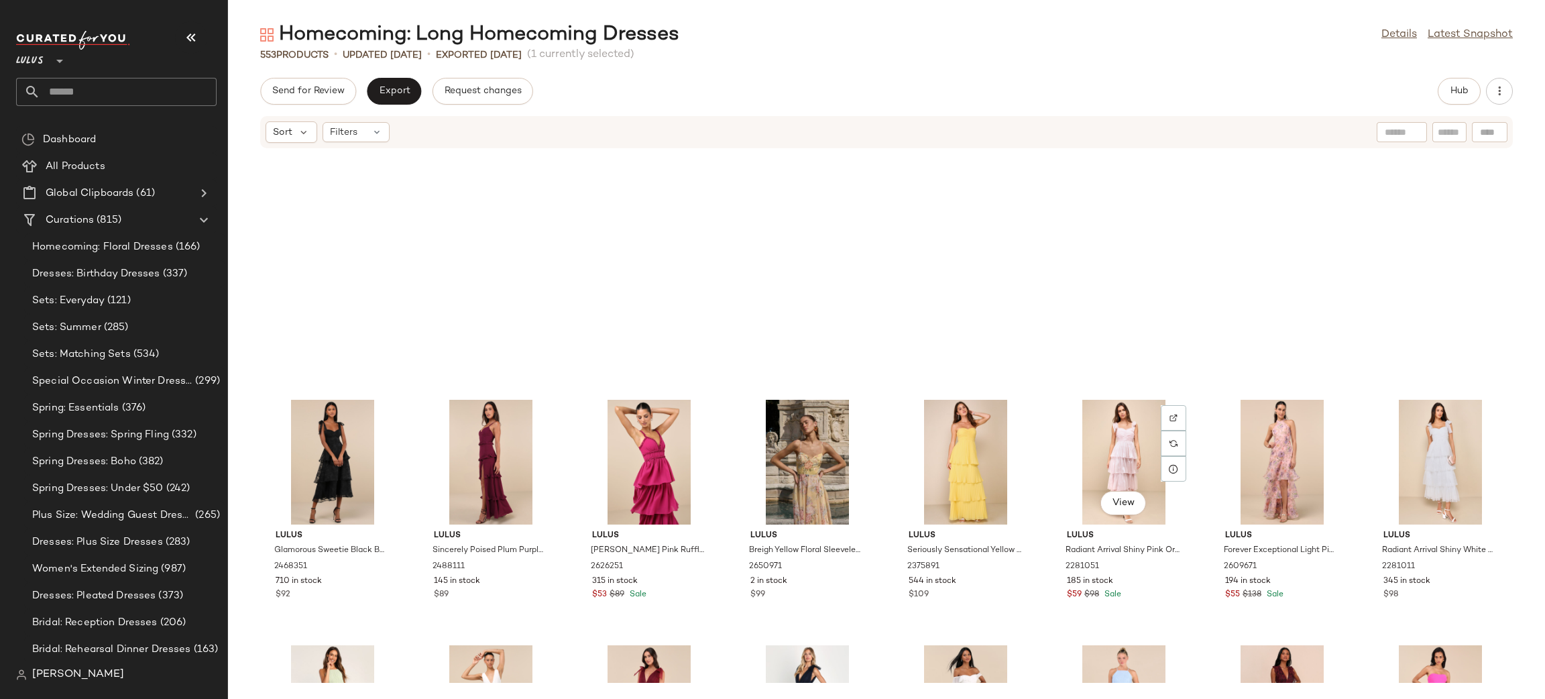
scroll to position [13149, 0]
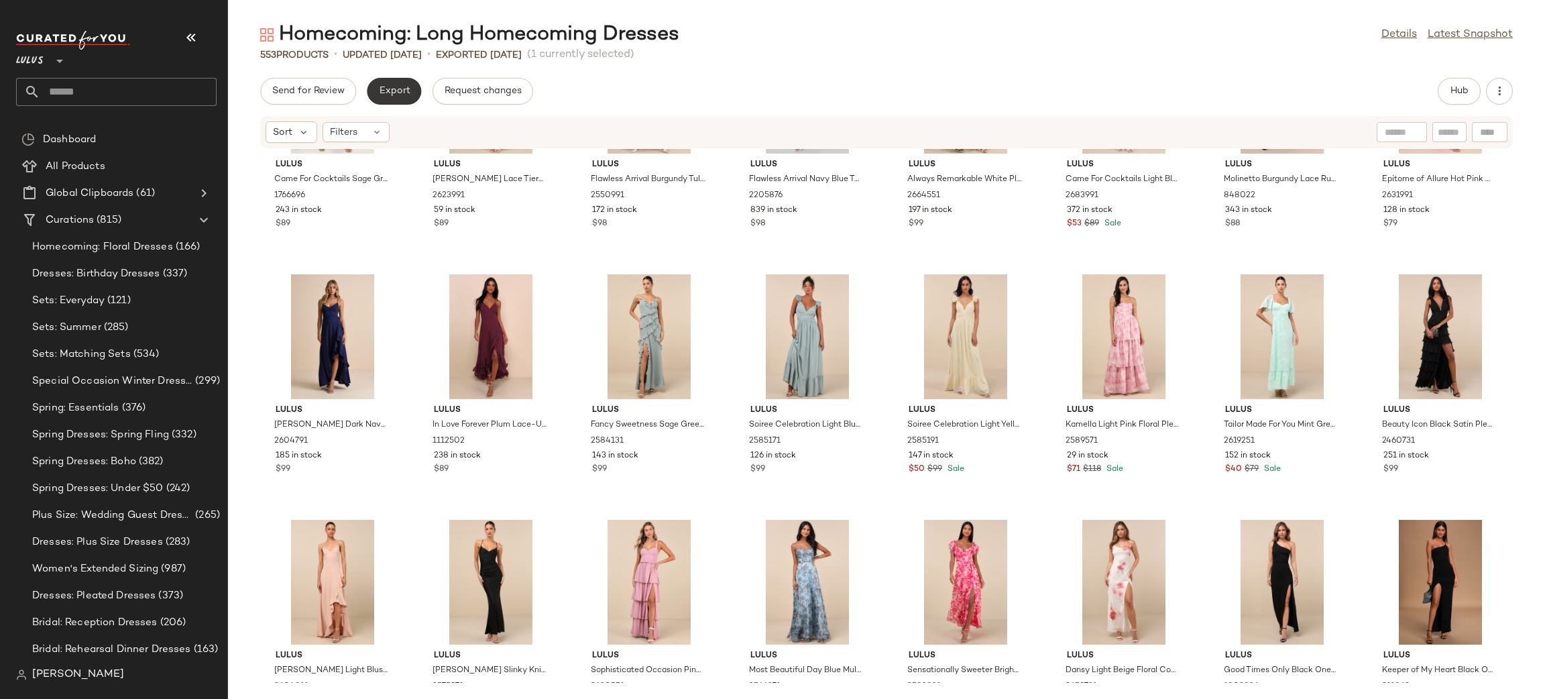
click at [413, 91] on button "Export" at bounding box center [394, 91] width 54 height 27
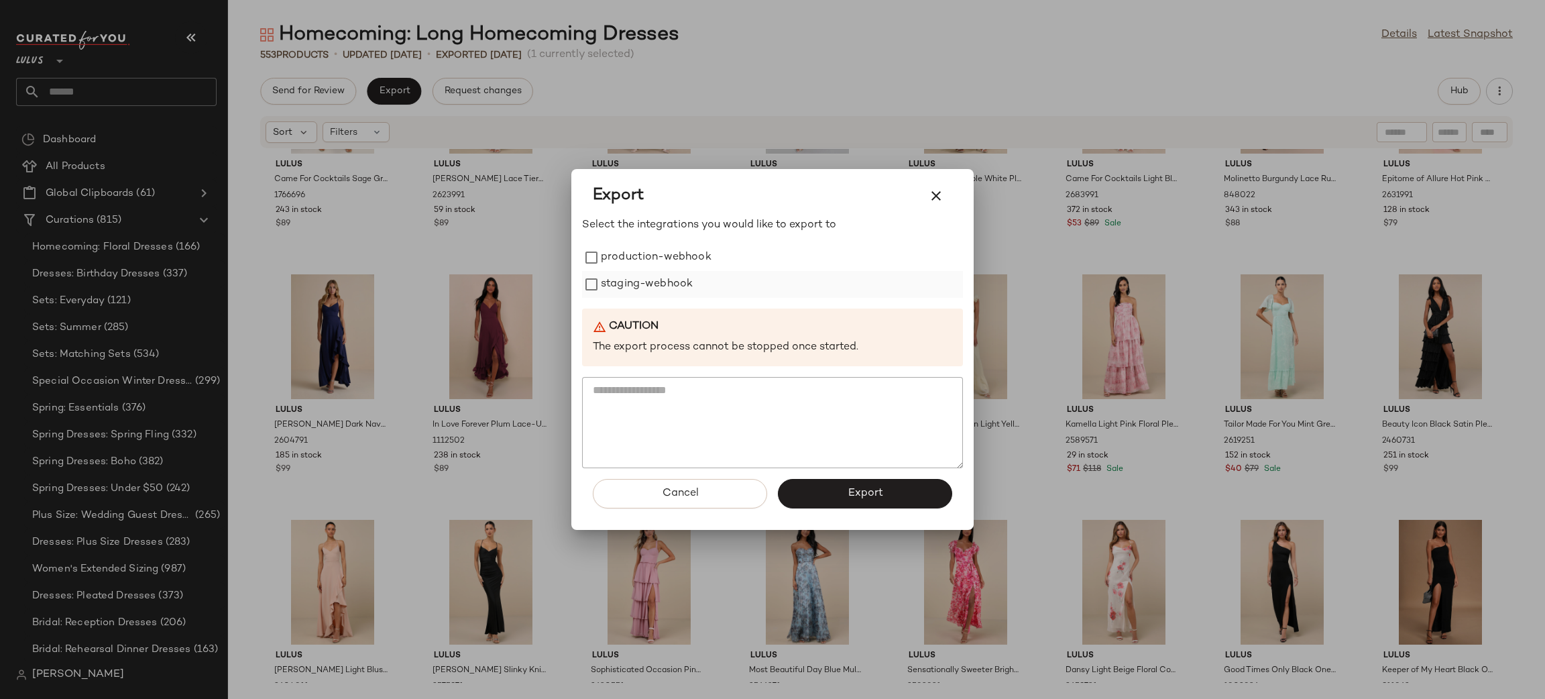
drag, startPoint x: 702, startPoint y: 256, endPoint x: 690, endPoint y: 278, distance: 25.8
click at [701, 256] on label "production-webhook" at bounding box center [656, 257] width 111 height 27
click at [675, 290] on label "staging-webhook" at bounding box center [647, 284] width 92 height 27
click at [857, 497] on span "Export" at bounding box center [865, 493] width 36 height 13
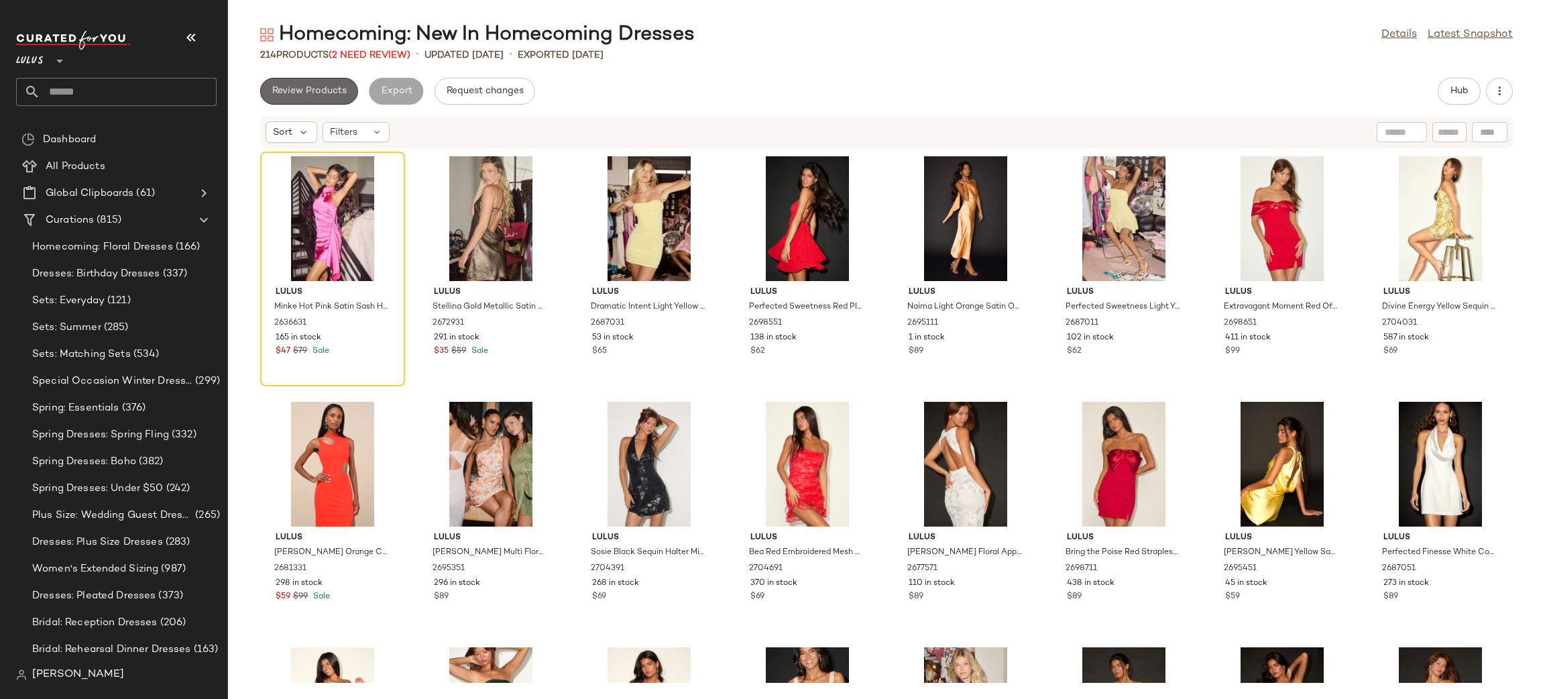
click at [309, 87] on span "Review Products" at bounding box center [309, 91] width 75 height 11
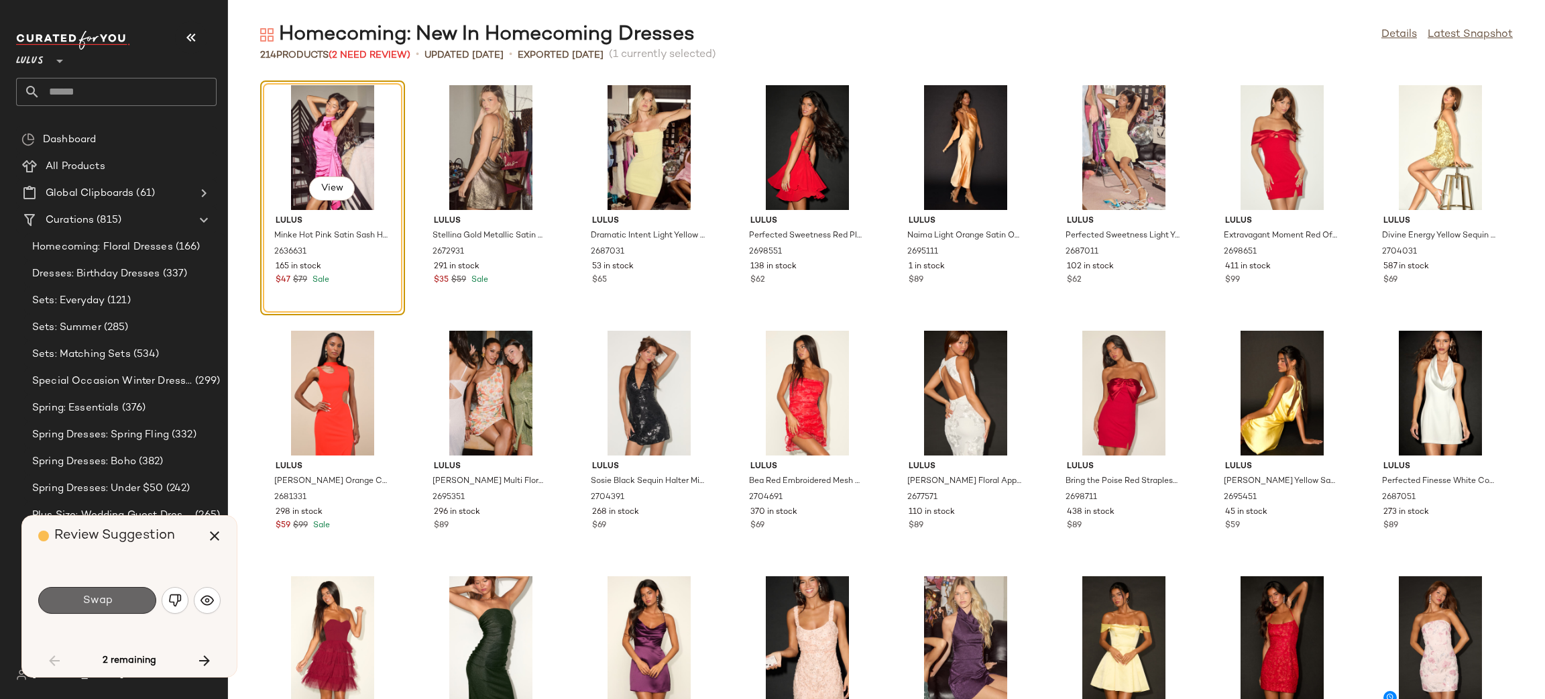
click at [126, 605] on button "Swap" at bounding box center [97, 600] width 118 height 27
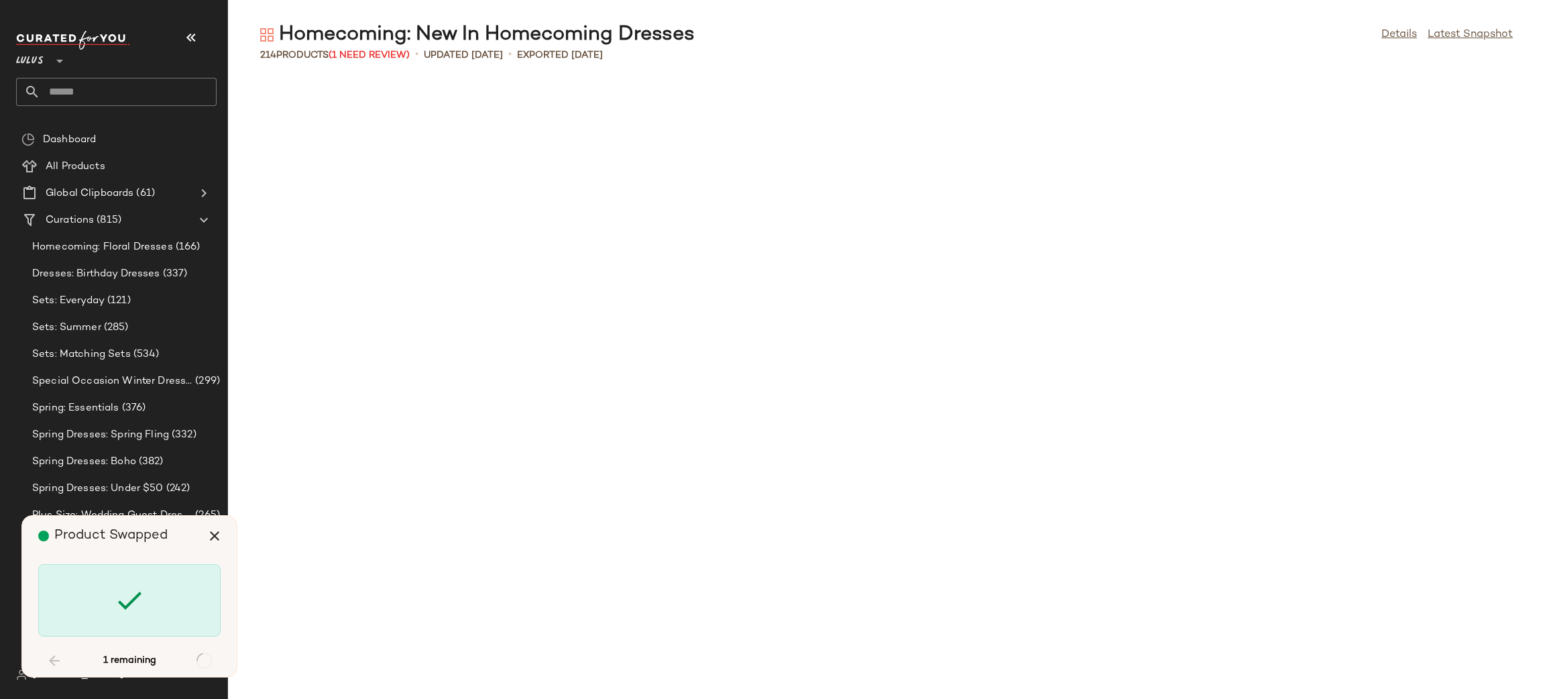
scroll to position [5155, 0]
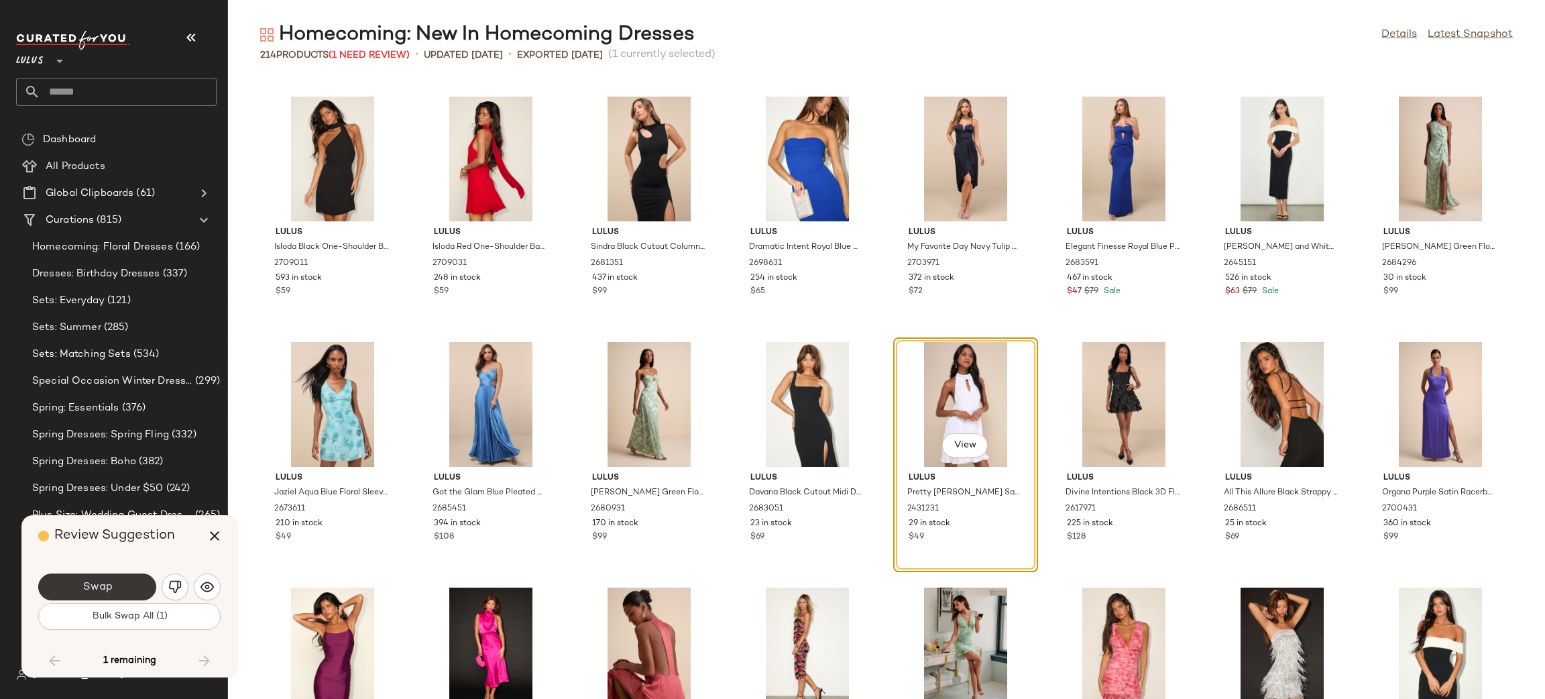
click at [80, 579] on button "Swap" at bounding box center [97, 586] width 118 height 27
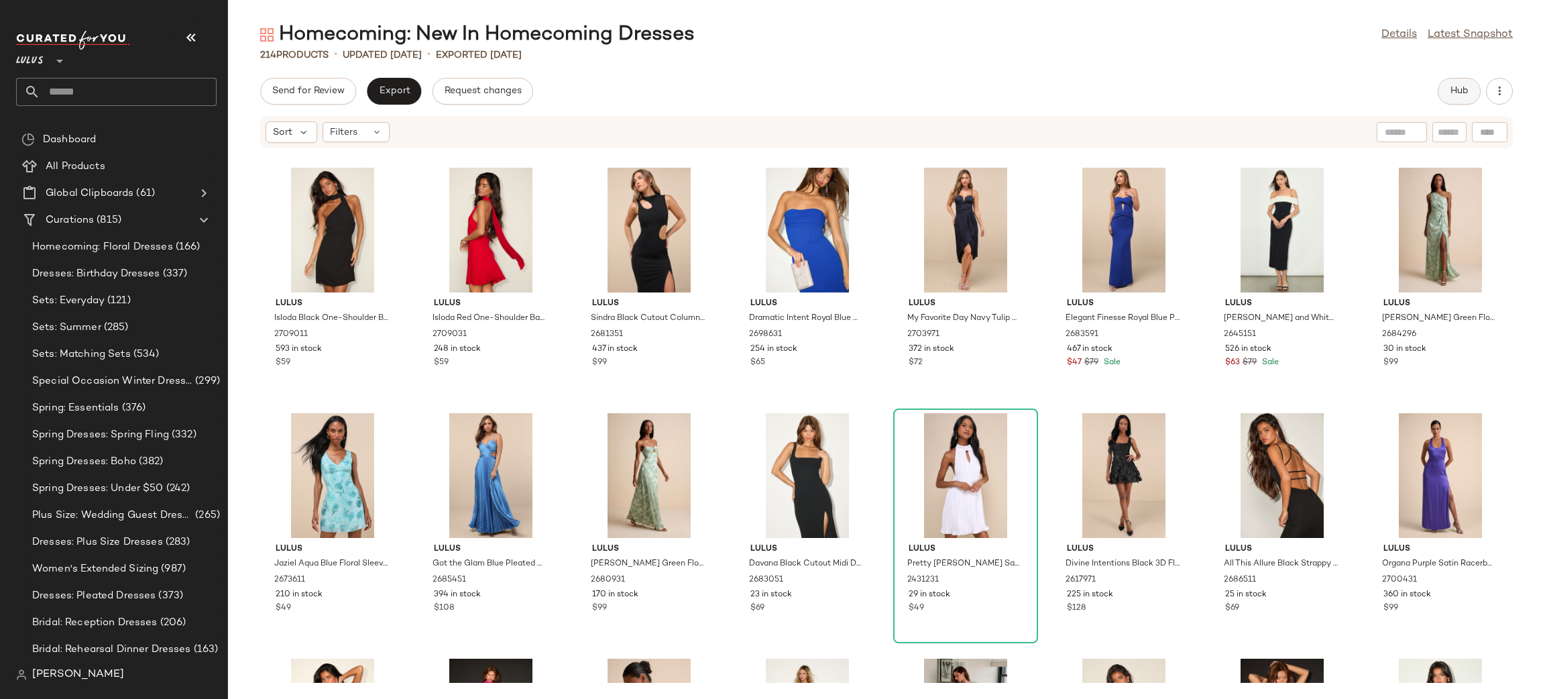
click at [1466, 88] on span "Hub" at bounding box center [1459, 91] width 19 height 11
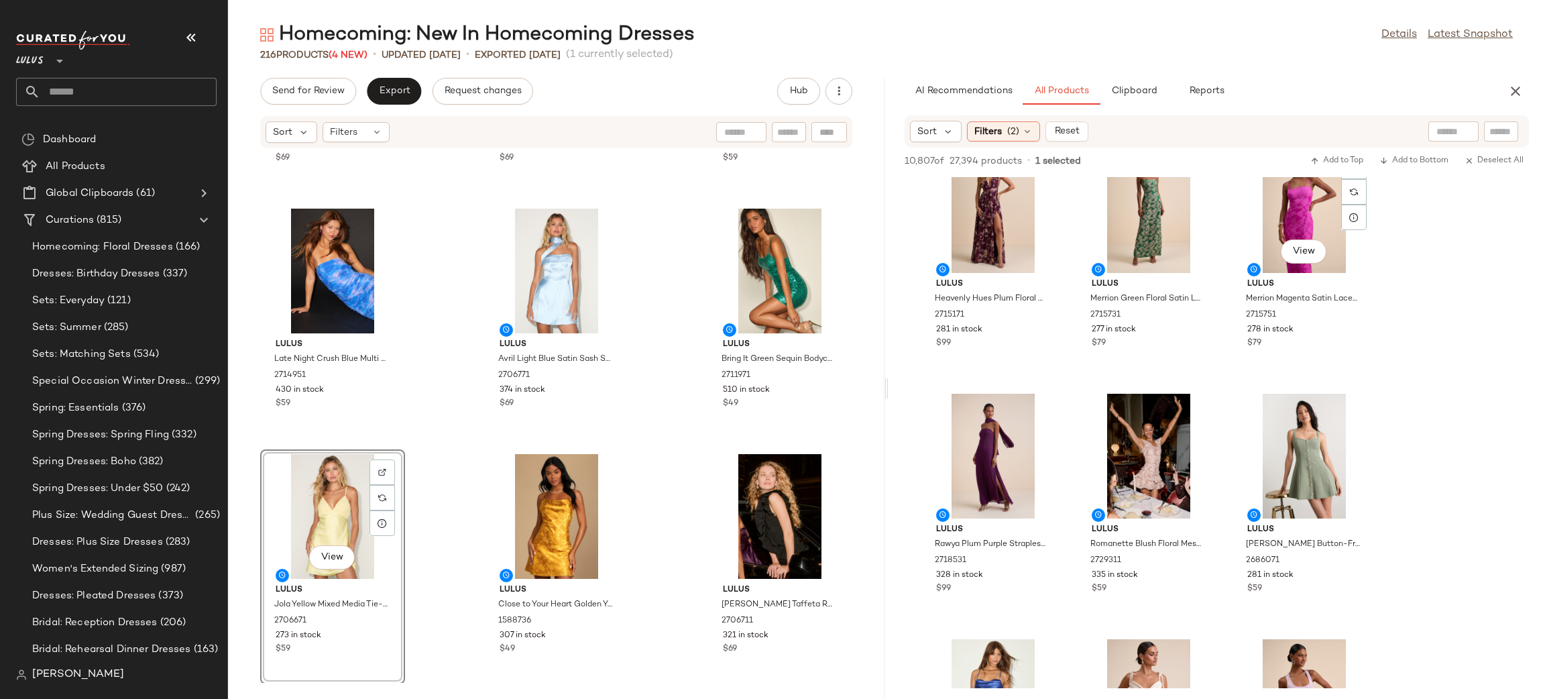
scroll to position [555, 0]
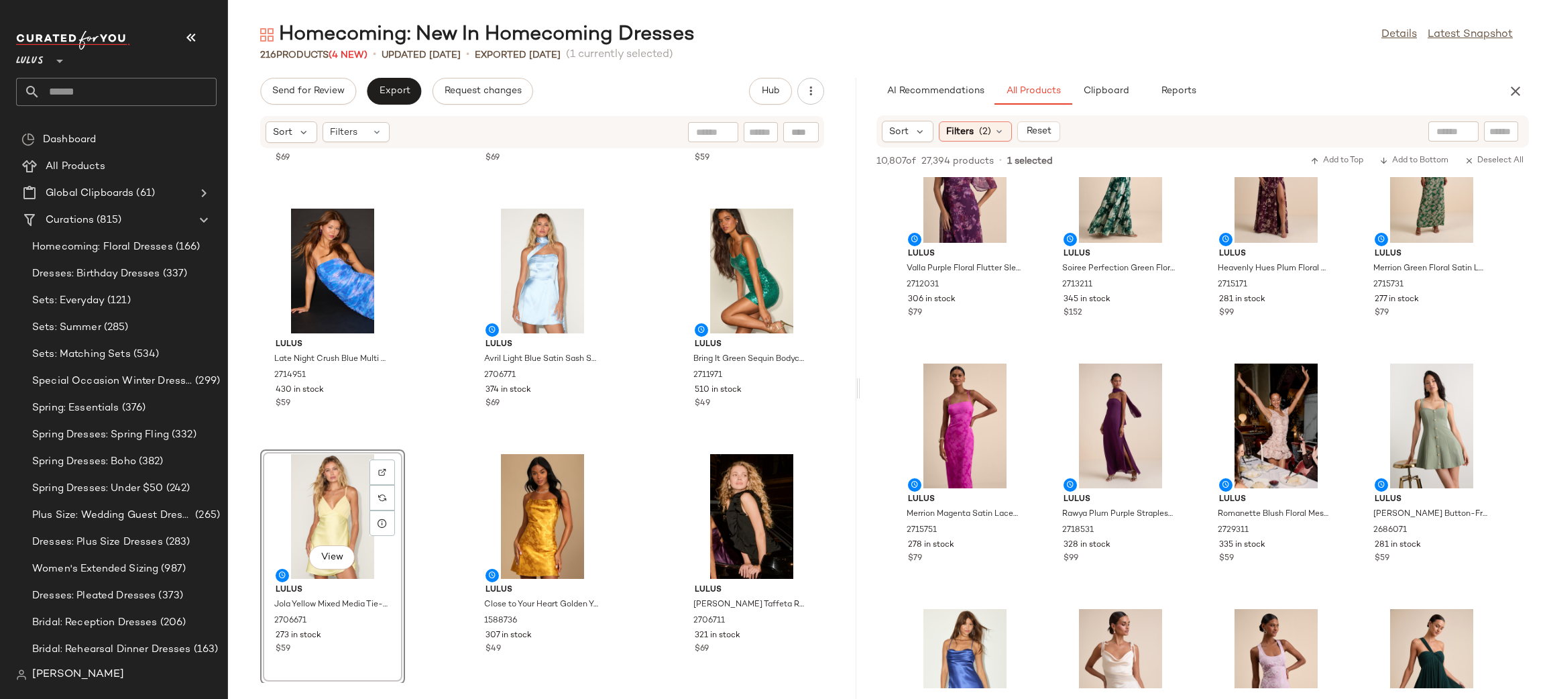
drag, startPoint x: 887, startPoint y: 387, endPoint x: 861, endPoint y: 390, distance: 25.7
click at [861, 390] on div "Homecoming: New In Homecoming Dresses Details Latest Snapshot 216 Products (4 N…" at bounding box center [886, 359] width 1317 height 677
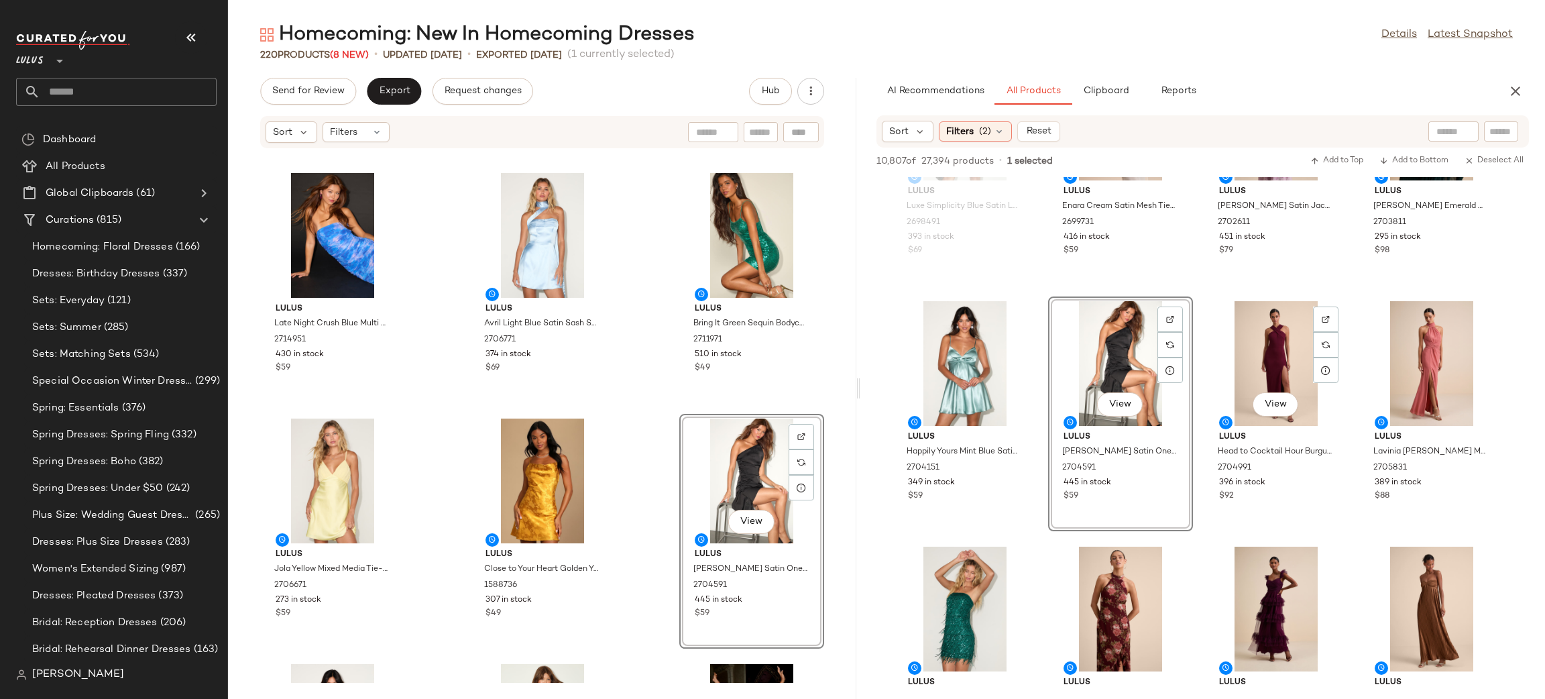
scroll to position [1011, 0]
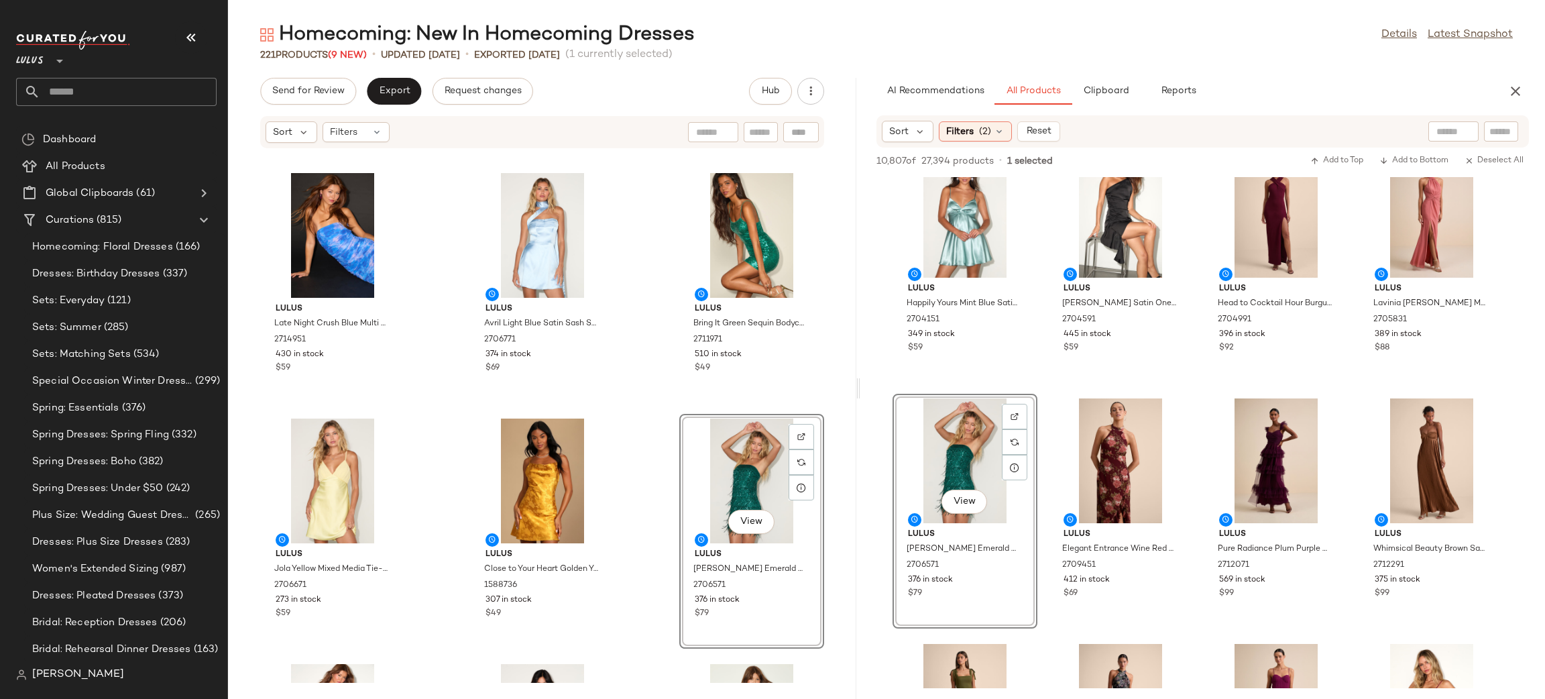
drag, startPoint x: 1050, startPoint y: 386, endPoint x: 1040, endPoint y: 392, distance: 11.7
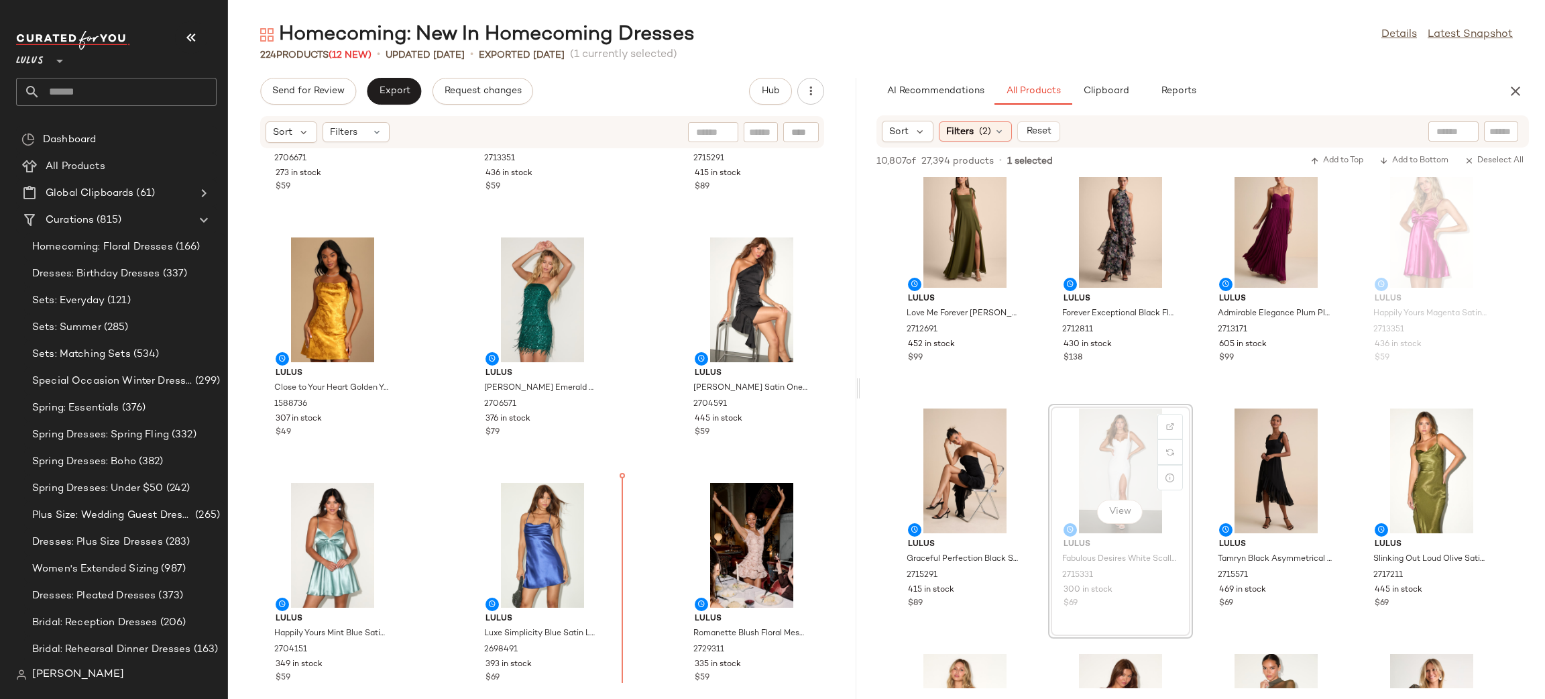
scroll to position [17615, 0]
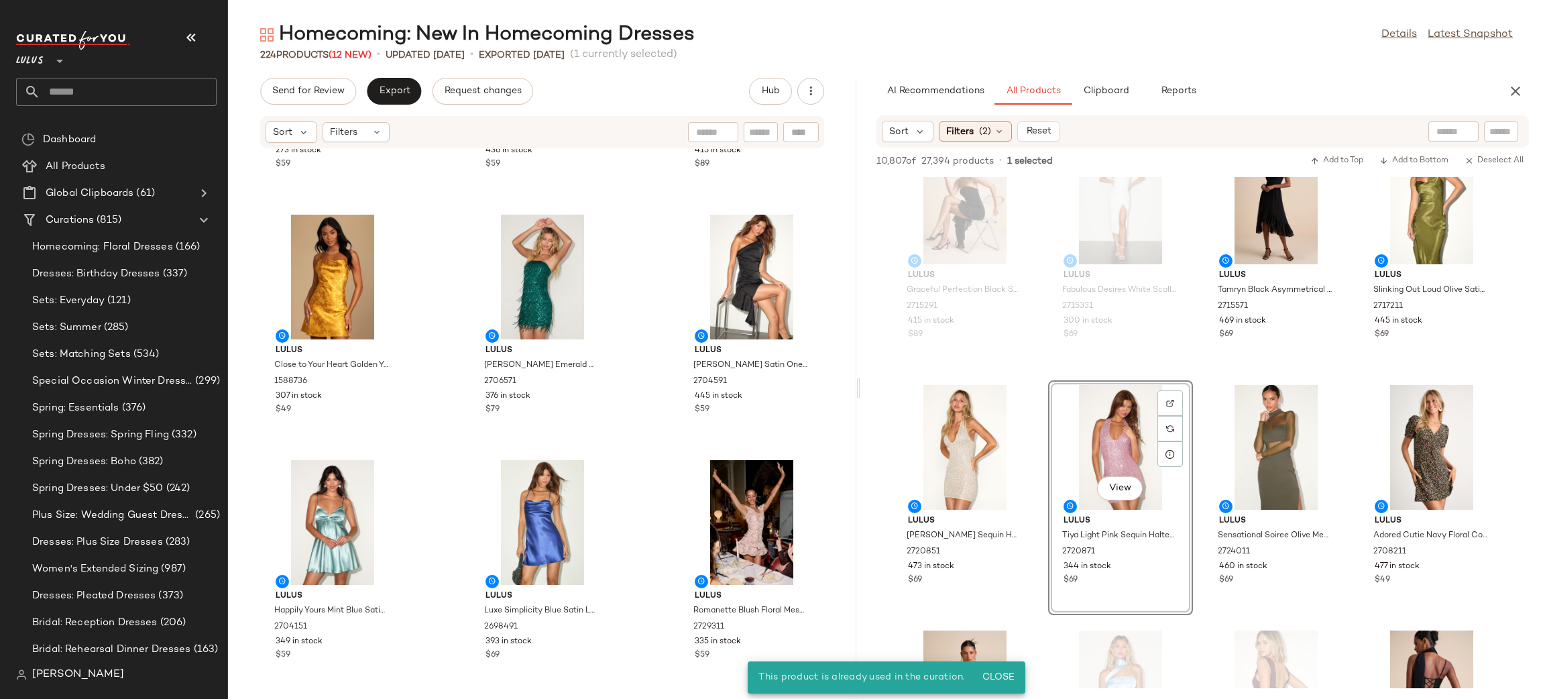
scroll to position [17636, 0]
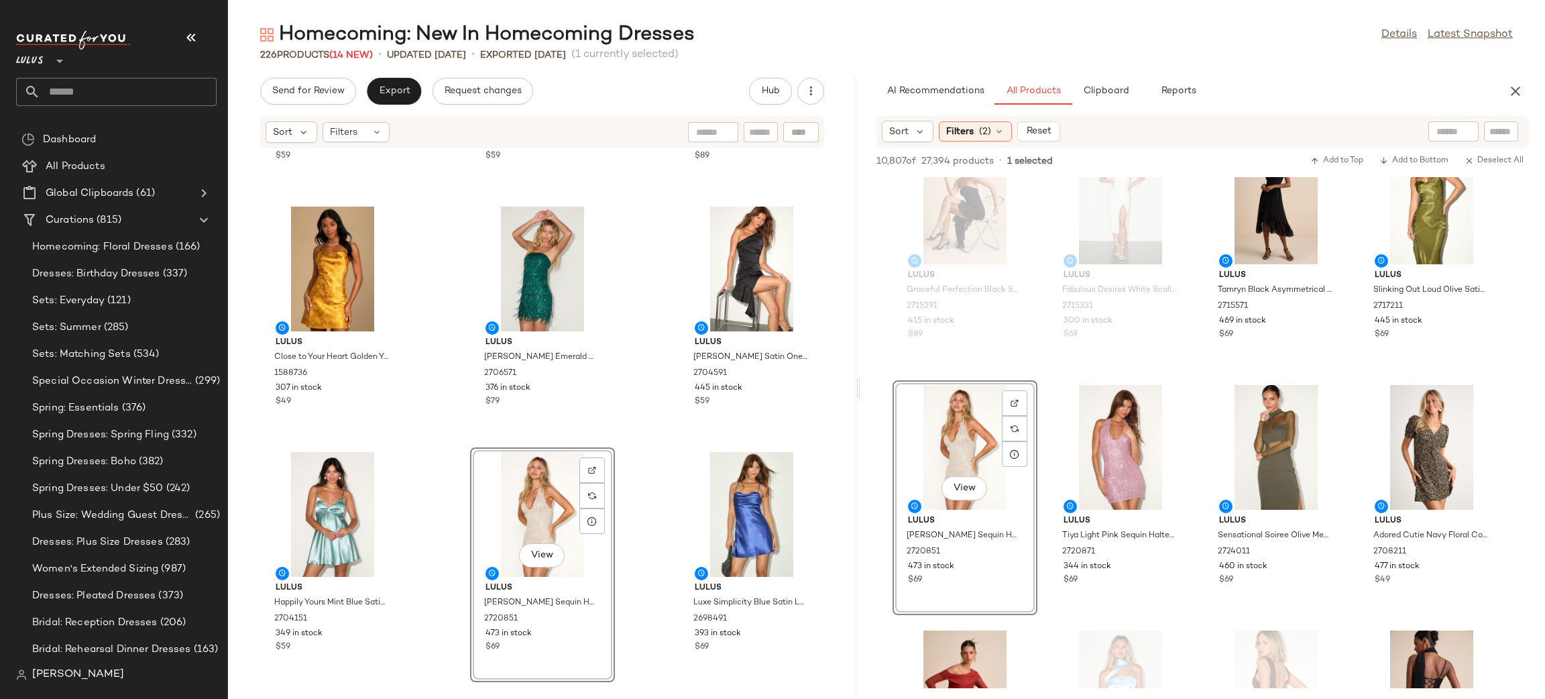
click at [669, 465] on div "Lulus Jola Yellow Mixed Media Tie-Back Mini Dress 2706671 273 in stock $59 Lulu…" at bounding box center [542, 416] width 628 height 534
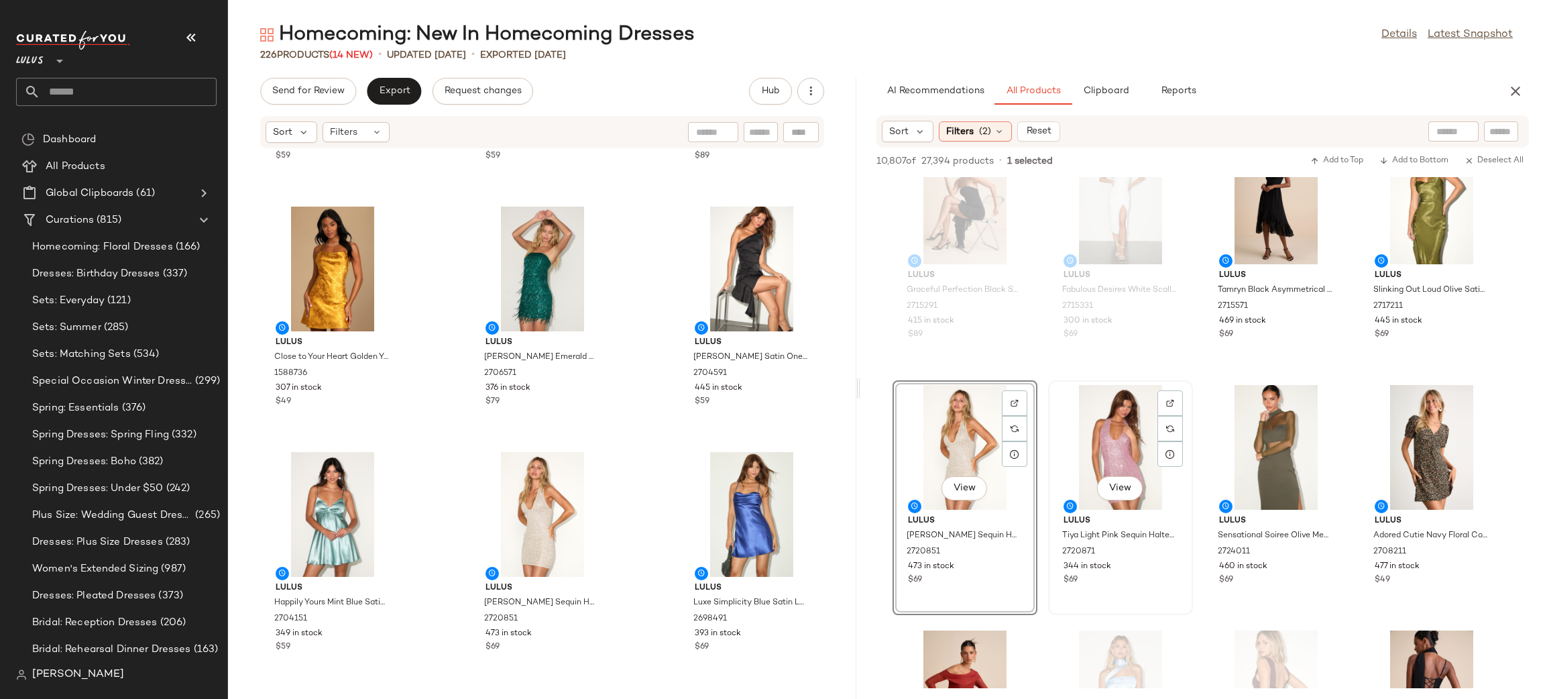
click at [1176, 380] on div "View Lulus Tiya Light Pink Sequin Halter Bodycon Mini Dress 2720871 344 in stoc…" at bounding box center [1120, 497] width 145 height 235
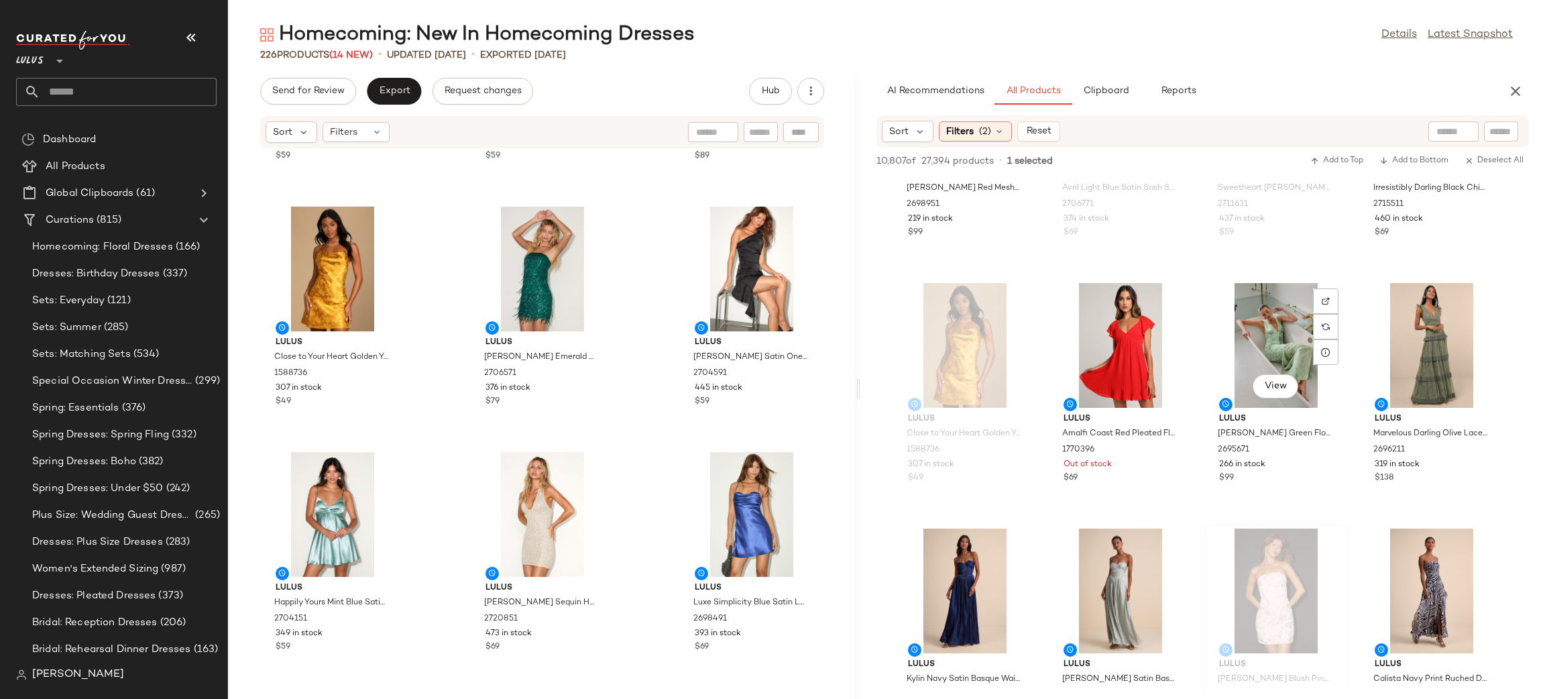
scroll to position [2835, 0]
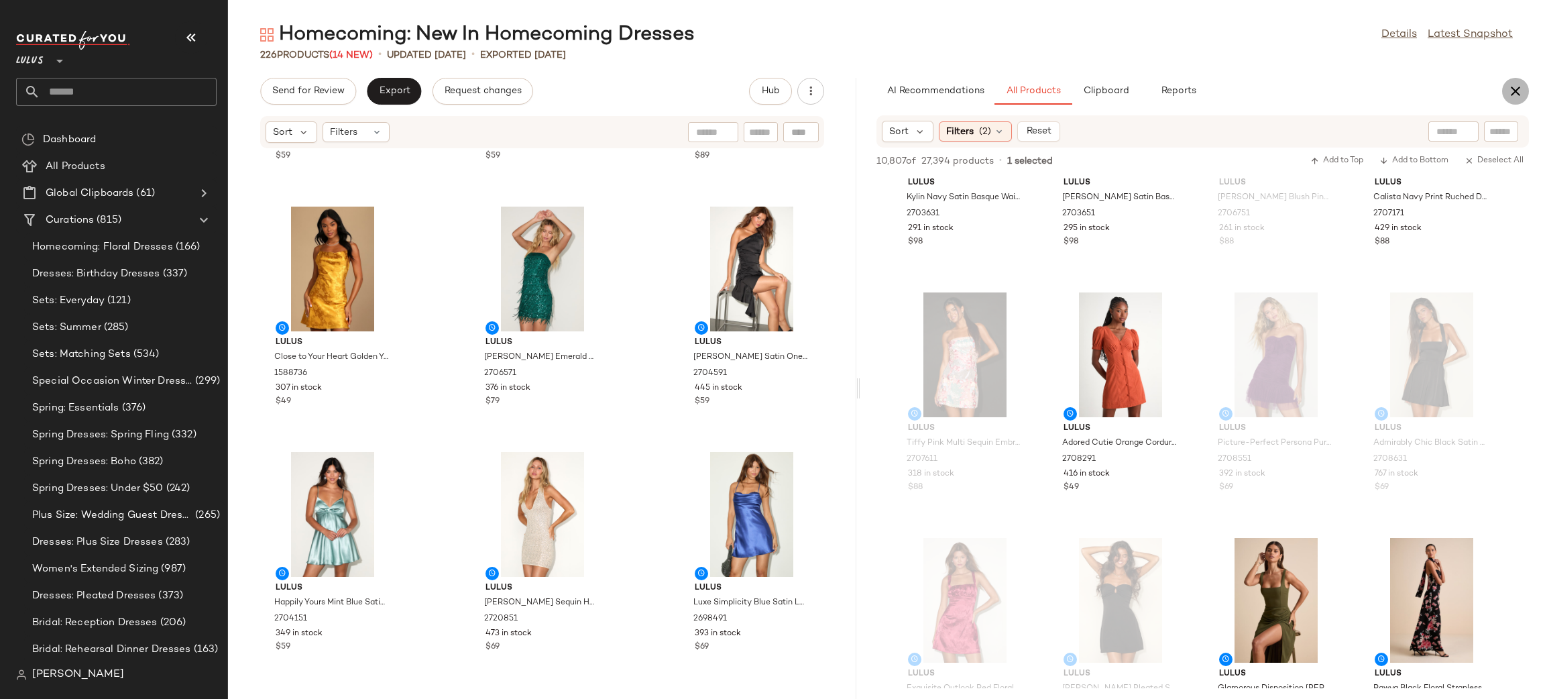
click at [1516, 90] on icon "button" at bounding box center [1516, 91] width 16 height 16
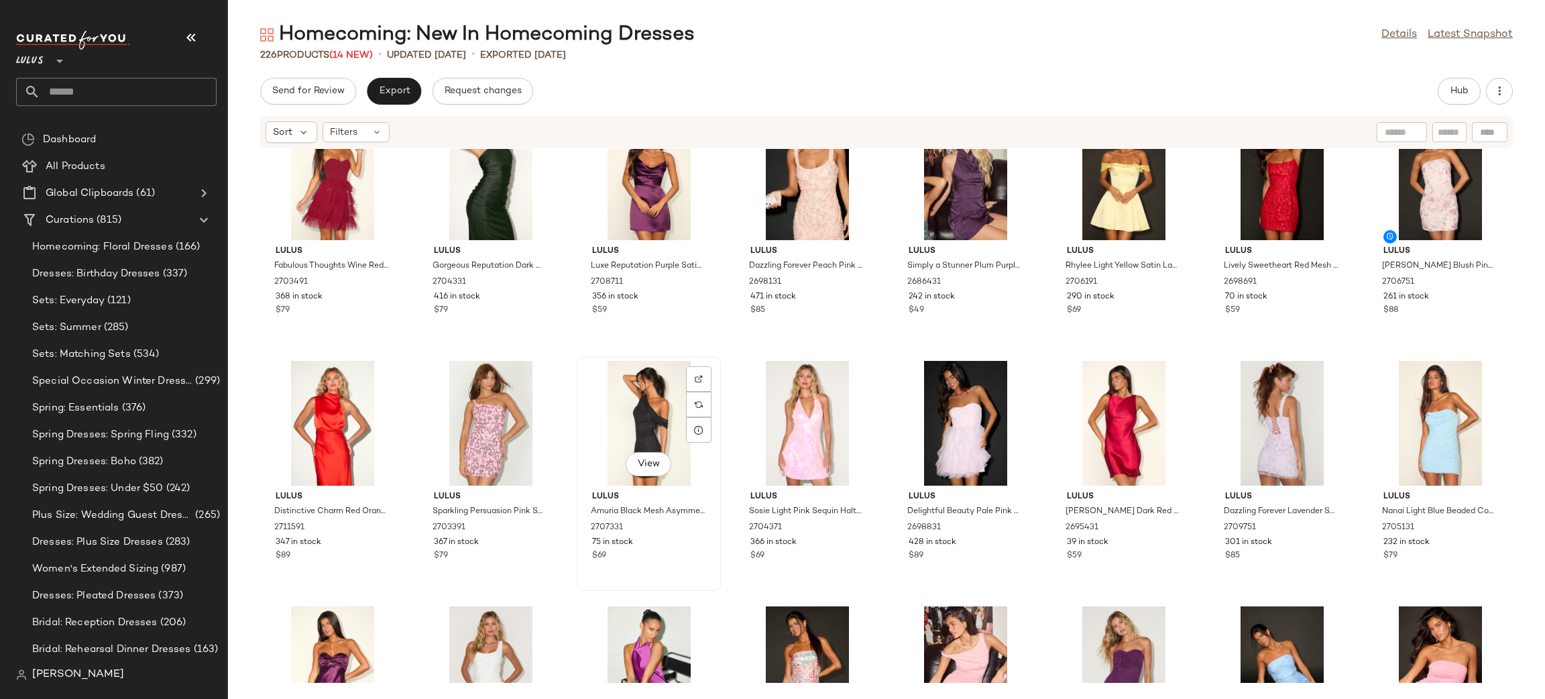
scroll to position [0, 0]
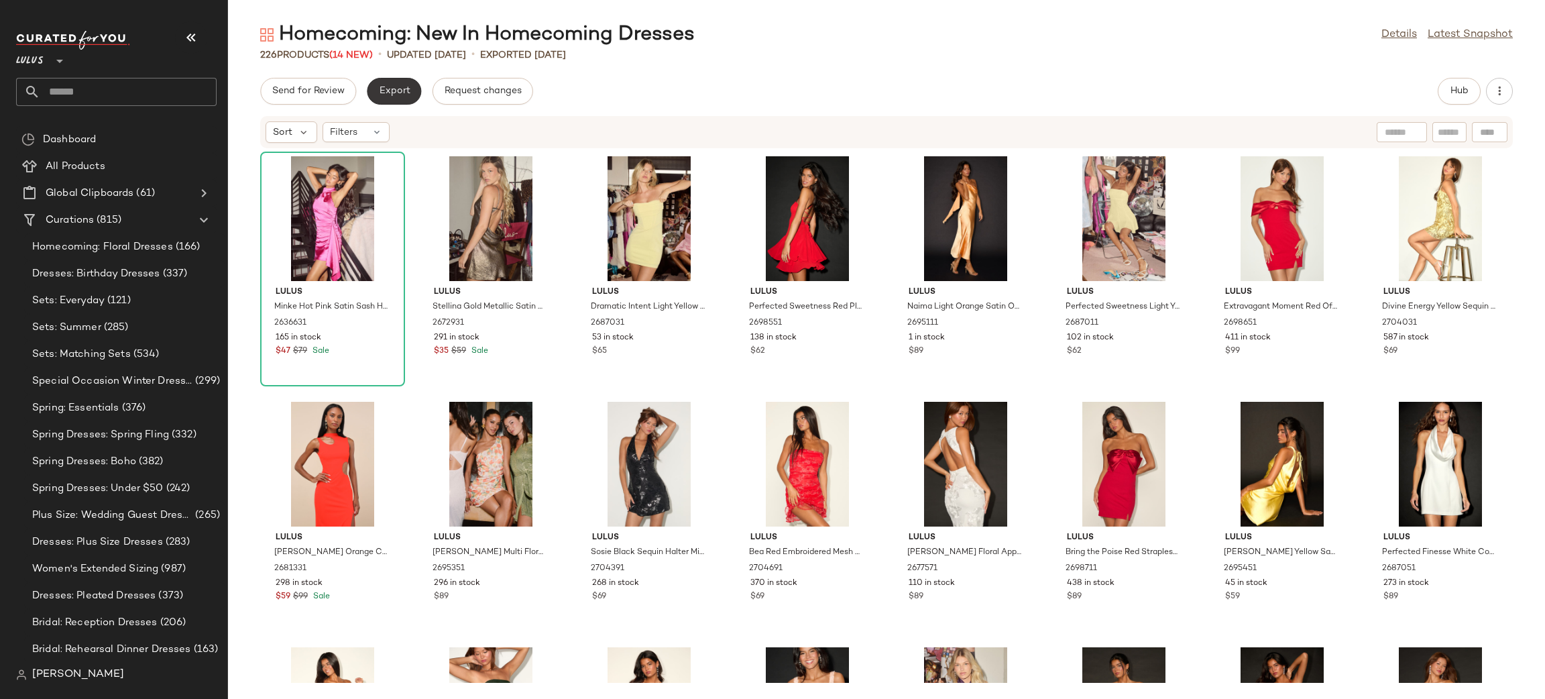
click at [387, 97] on button "Export" at bounding box center [394, 91] width 54 height 27
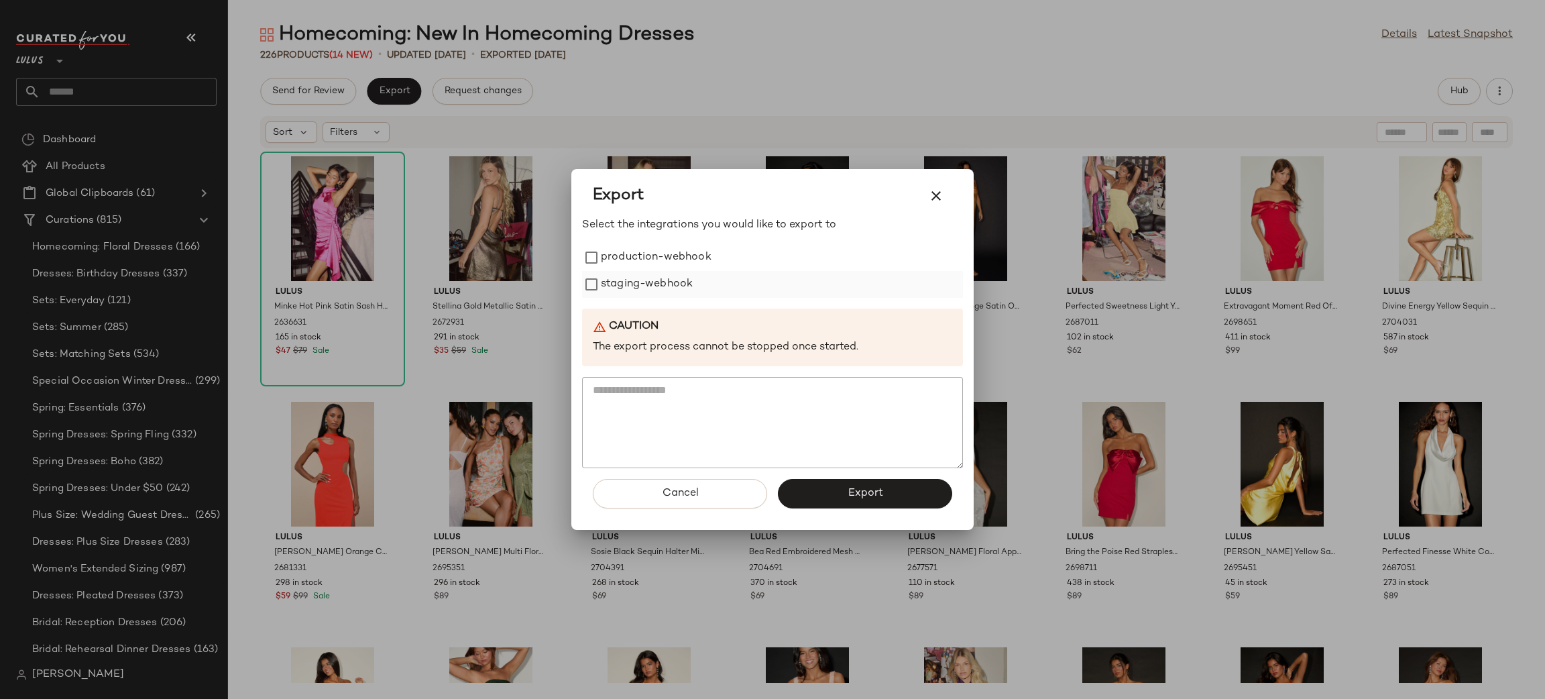
drag, startPoint x: 667, startPoint y: 253, endPoint x: 675, endPoint y: 297, distance: 45.0
click at [667, 254] on label "production-webhook" at bounding box center [656, 257] width 111 height 27
drag, startPoint x: 675, startPoint y: 297, endPoint x: 683, endPoint y: 285, distance: 14.9
click at [680, 290] on label "staging-webhook" at bounding box center [647, 284] width 92 height 27
click at [864, 489] on span "Export" at bounding box center [865, 493] width 36 height 13
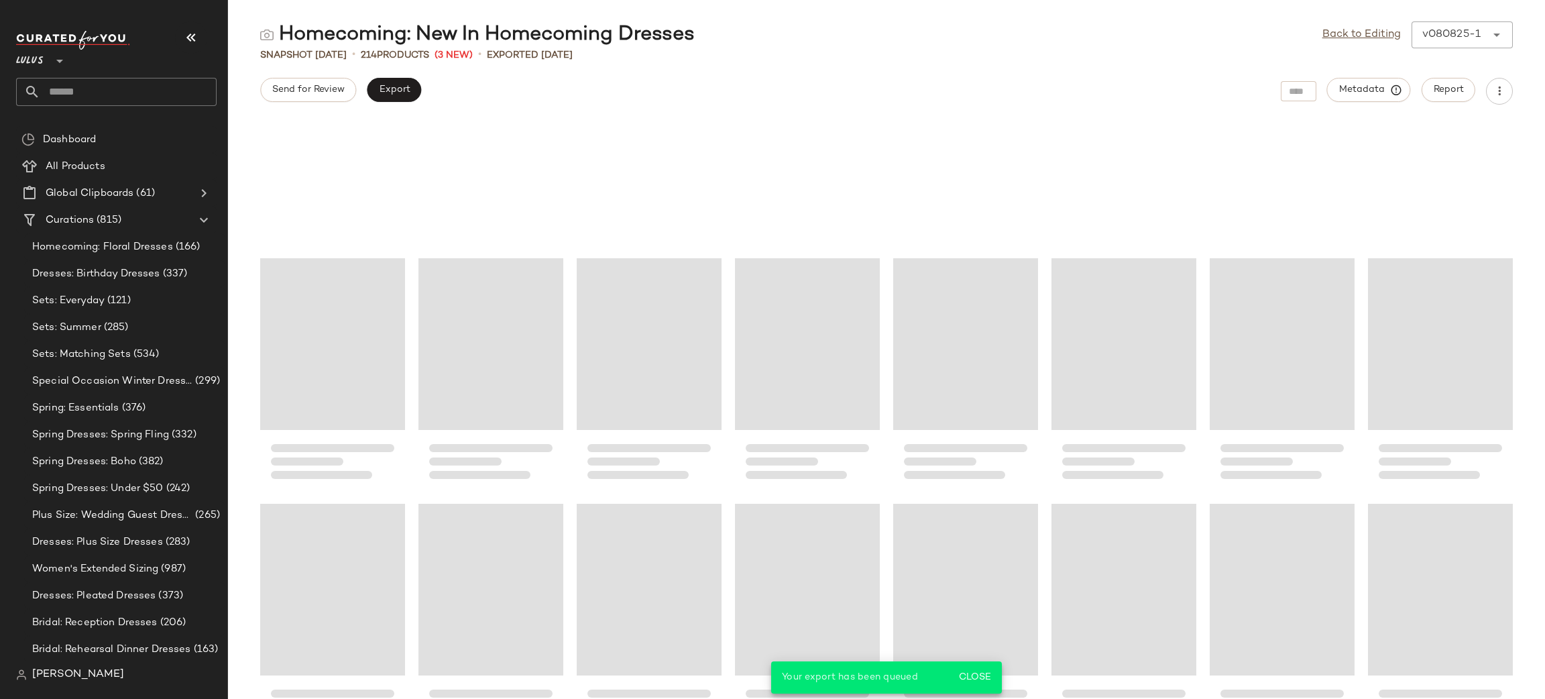
scroll to position [6051, 0]
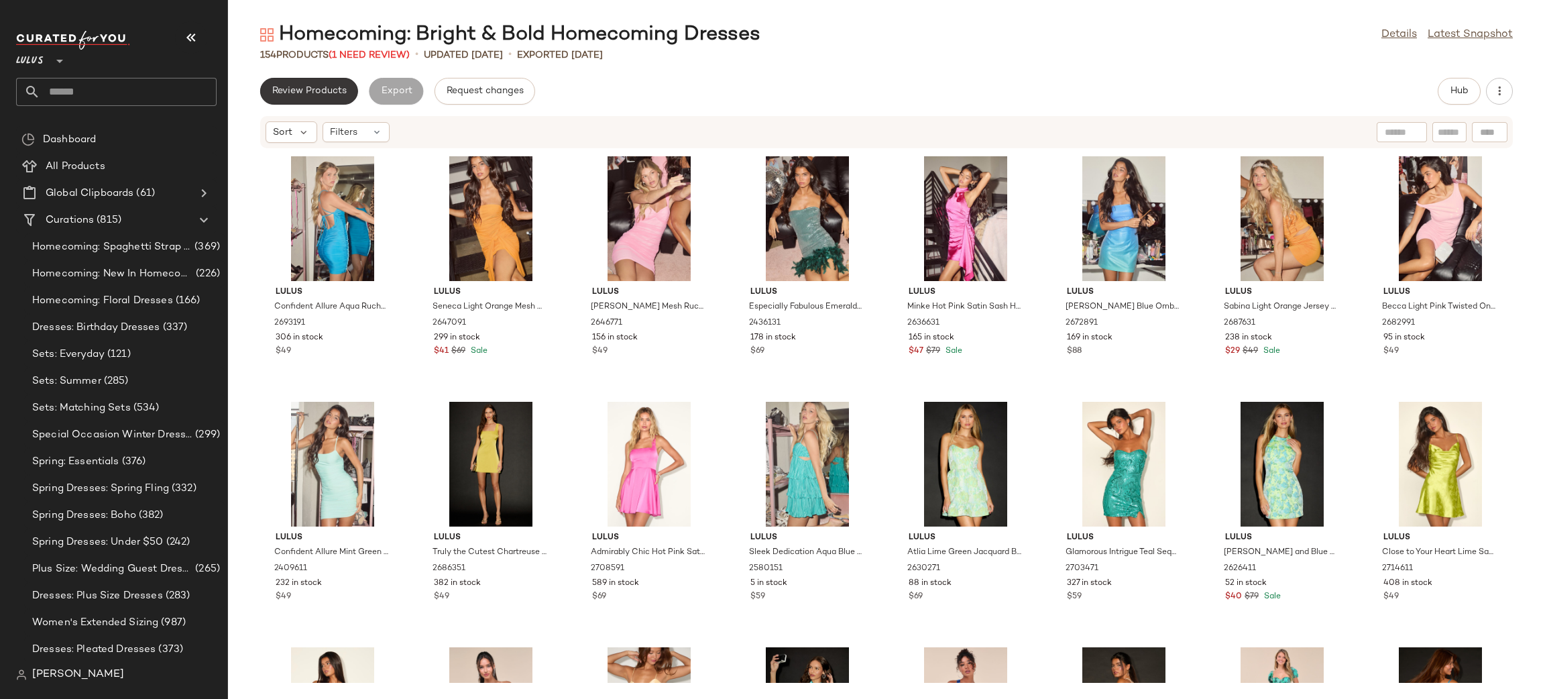
click at [327, 78] on button "Review Products" at bounding box center [309, 91] width 98 height 27
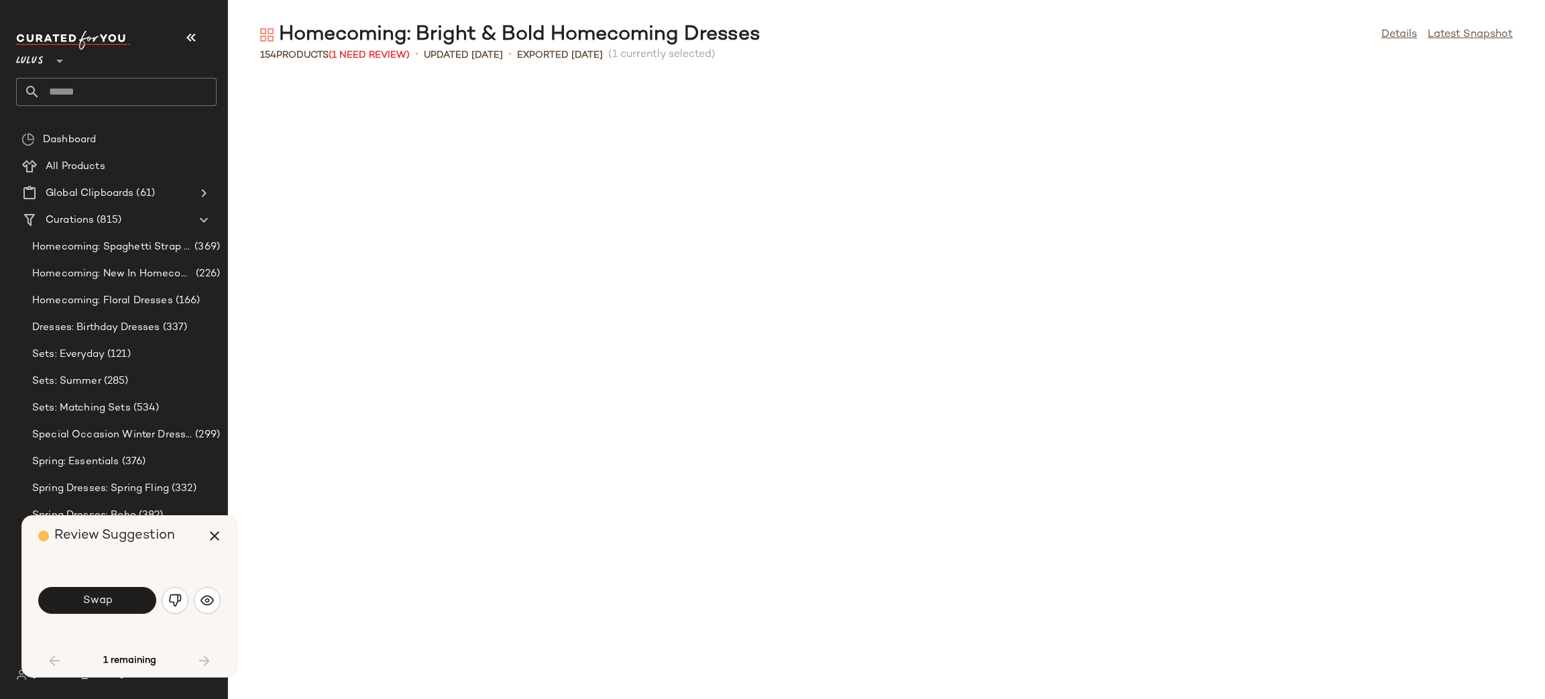
scroll to position [747, 0]
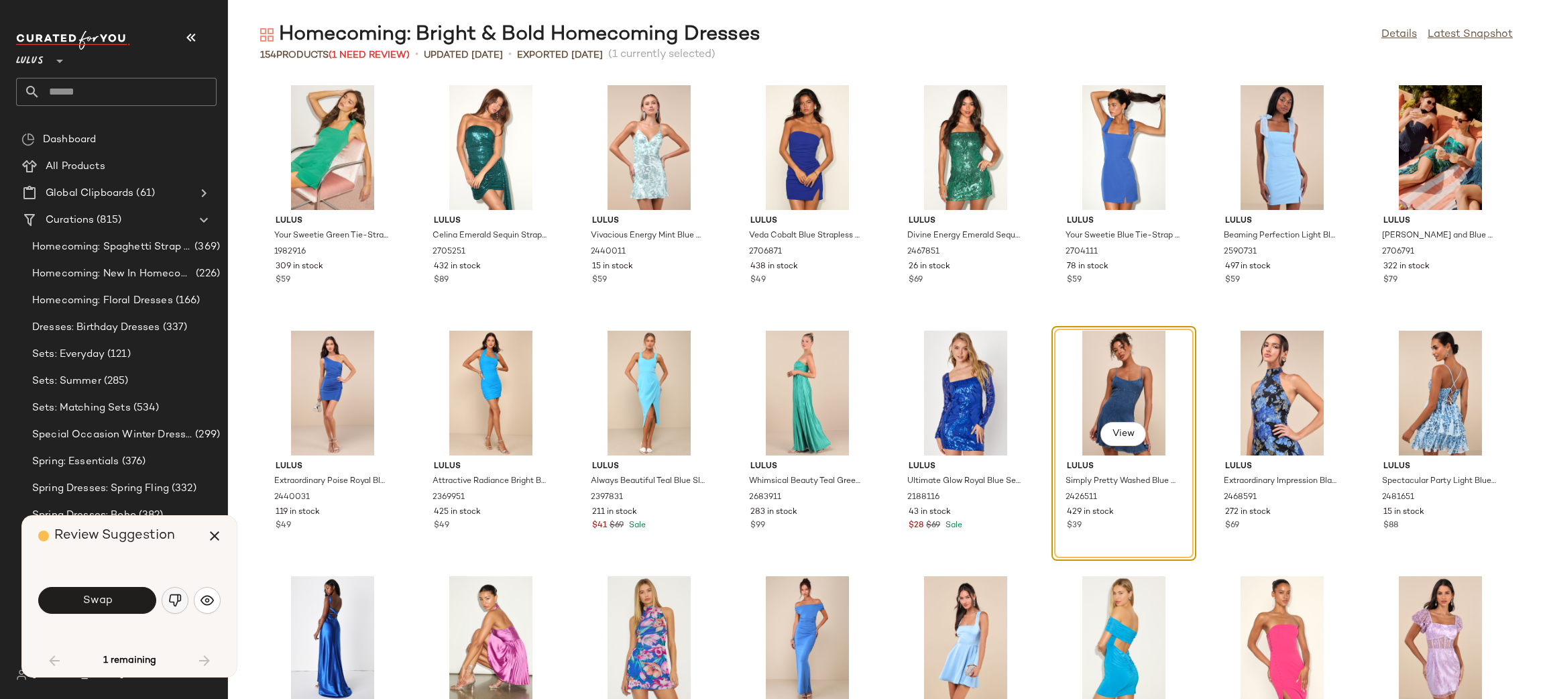
click at [175, 603] on img "button" at bounding box center [174, 600] width 13 height 13
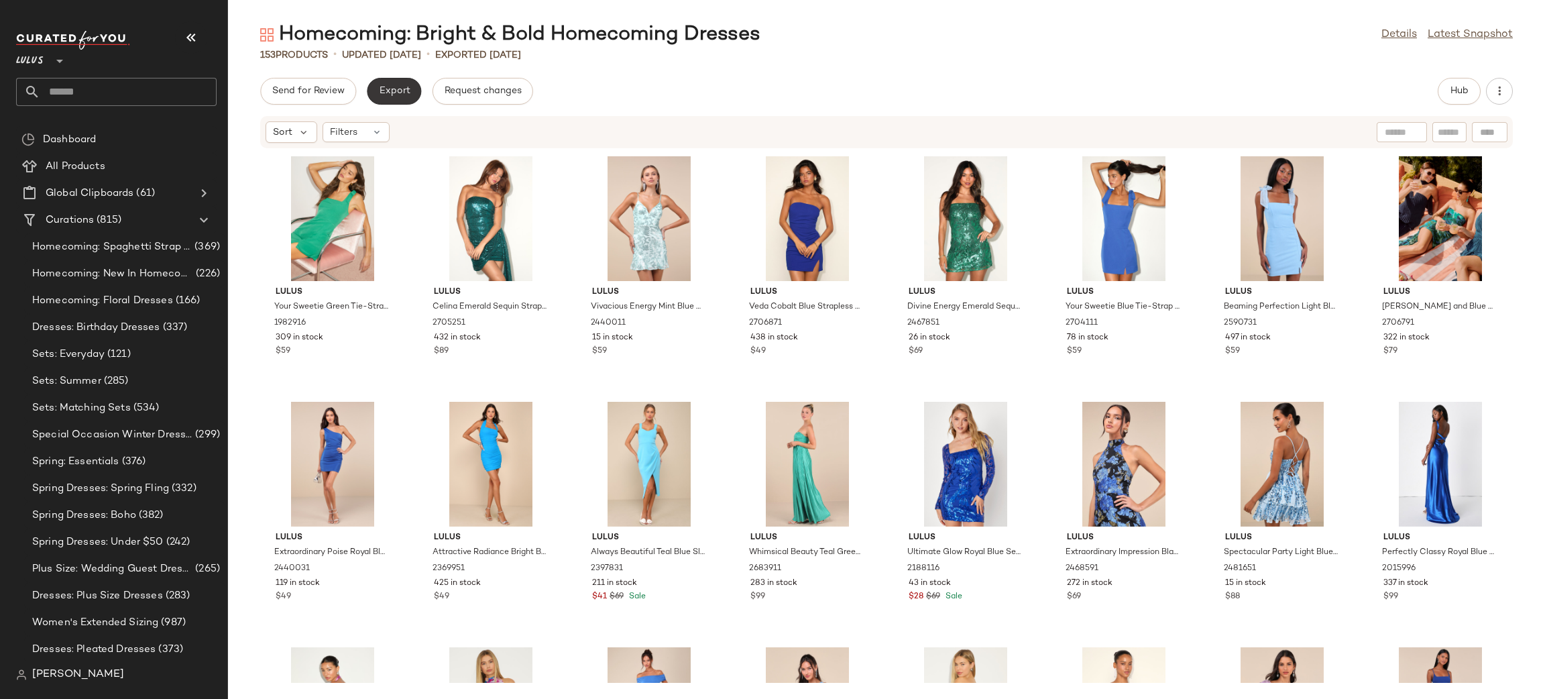
click at [400, 84] on button "Export" at bounding box center [394, 91] width 54 height 27
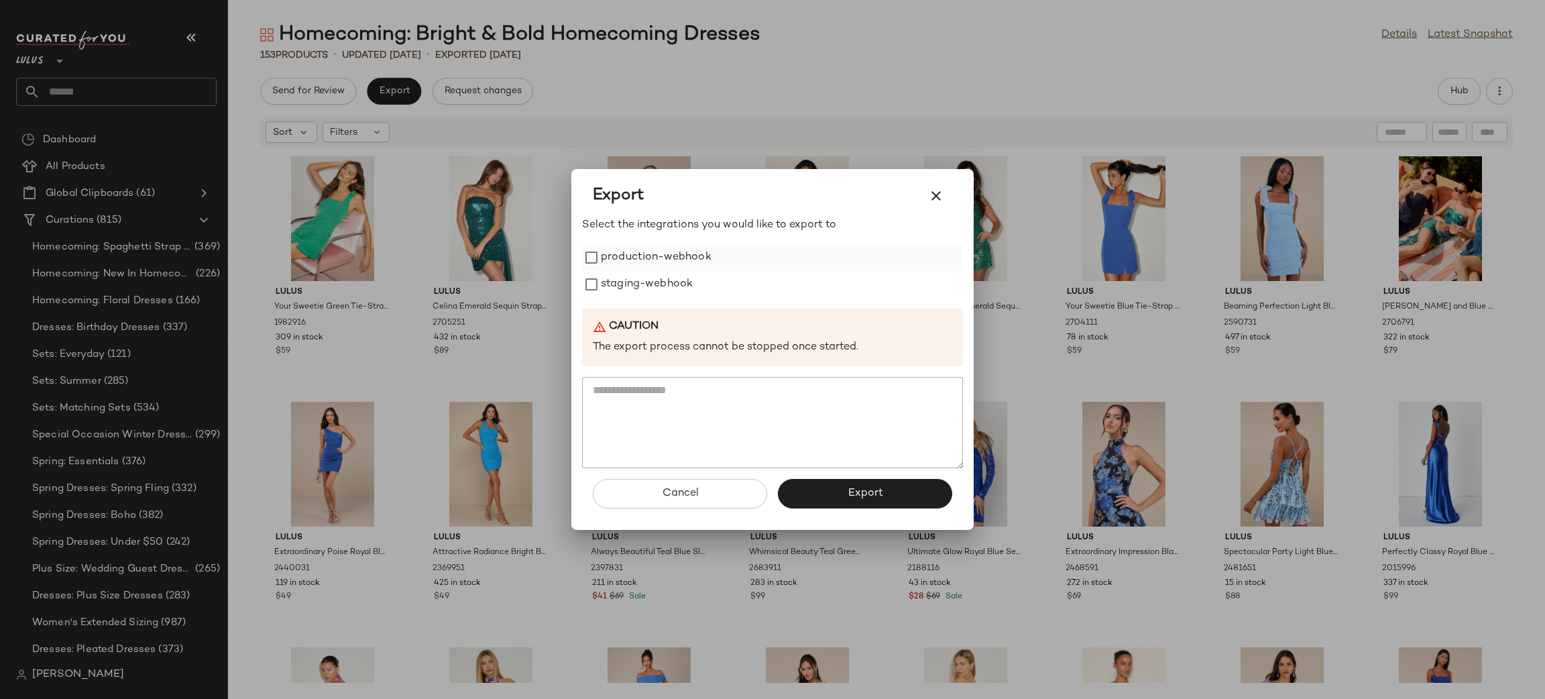
drag, startPoint x: 647, startPoint y: 239, endPoint x: 645, endPoint y: 270, distance: 31.6
click at [647, 240] on div "Select the integrations you would like to export to production-webhook staging-…" at bounding box center [772, 342] width 381 height 251
click at [647, 271] on label "staging-webhook" at bounding box center [647, 284] width 92 height 27
click at [642, 251] on label "production-webhook" at bounding box center [656, 257] width 111 height 27
click at [851, 492] on span "Export" at bounding box center [865, 493] width 36 height 13
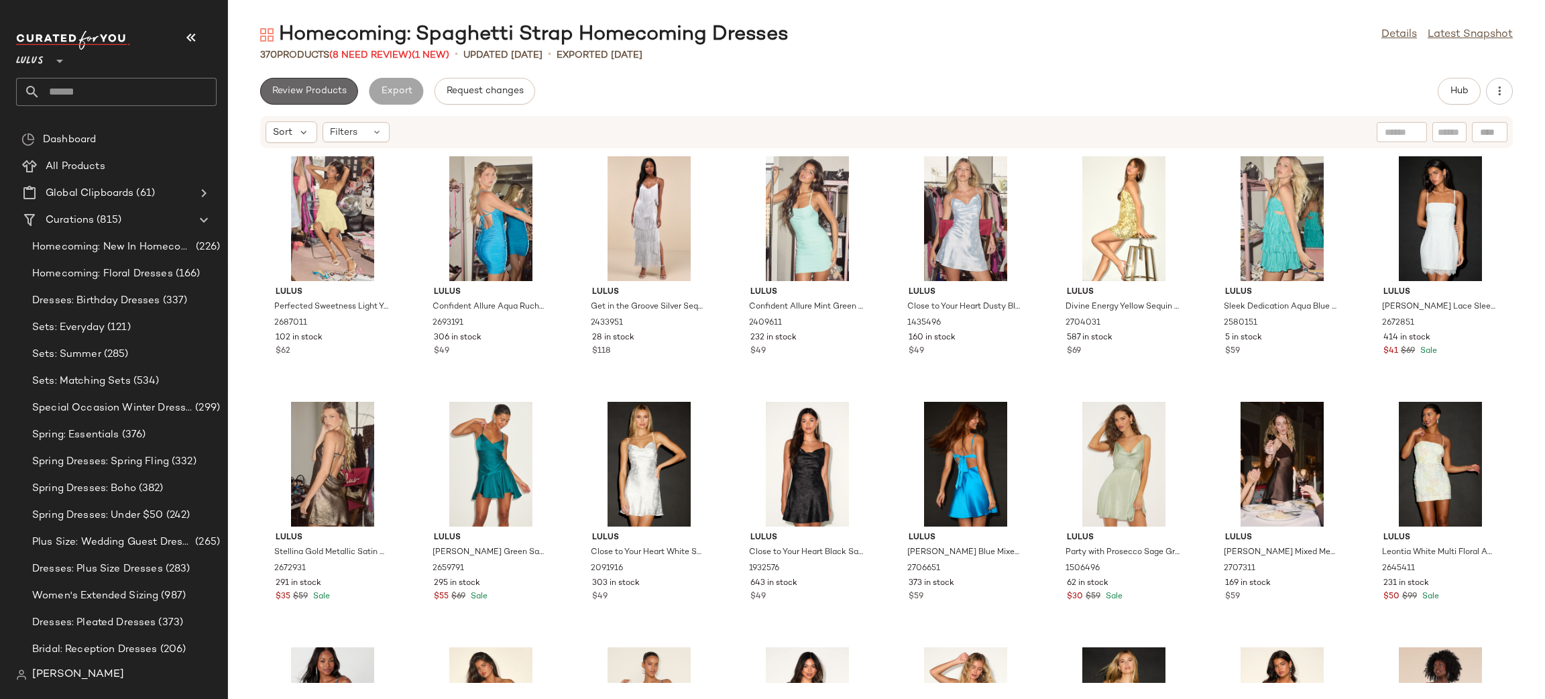
click at [317, 89] on span "Review Products" at bounding box center [309, 91] width 75 height 11
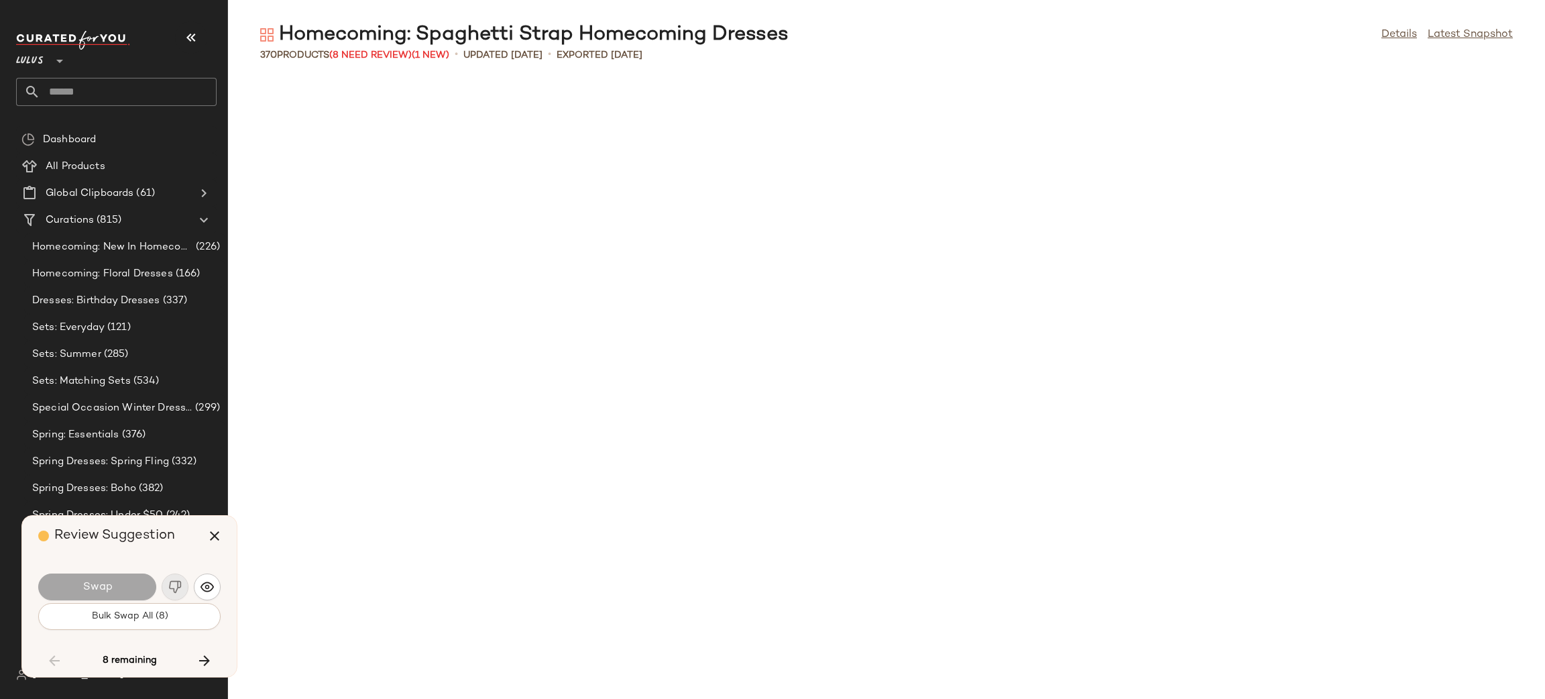
scroll to position [2946, 0]
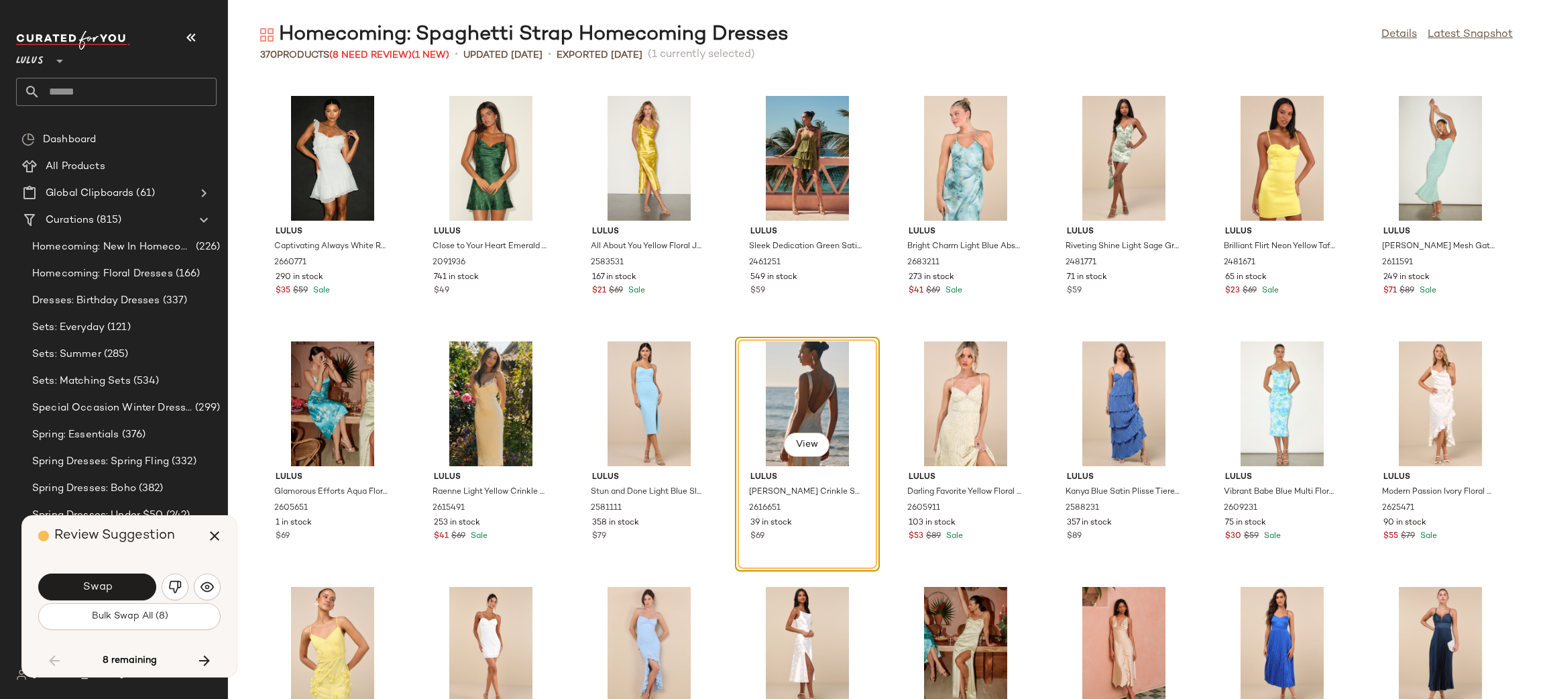
click at [174, 582] on img "button" at bounding box center [174, 586] width 13 height 13
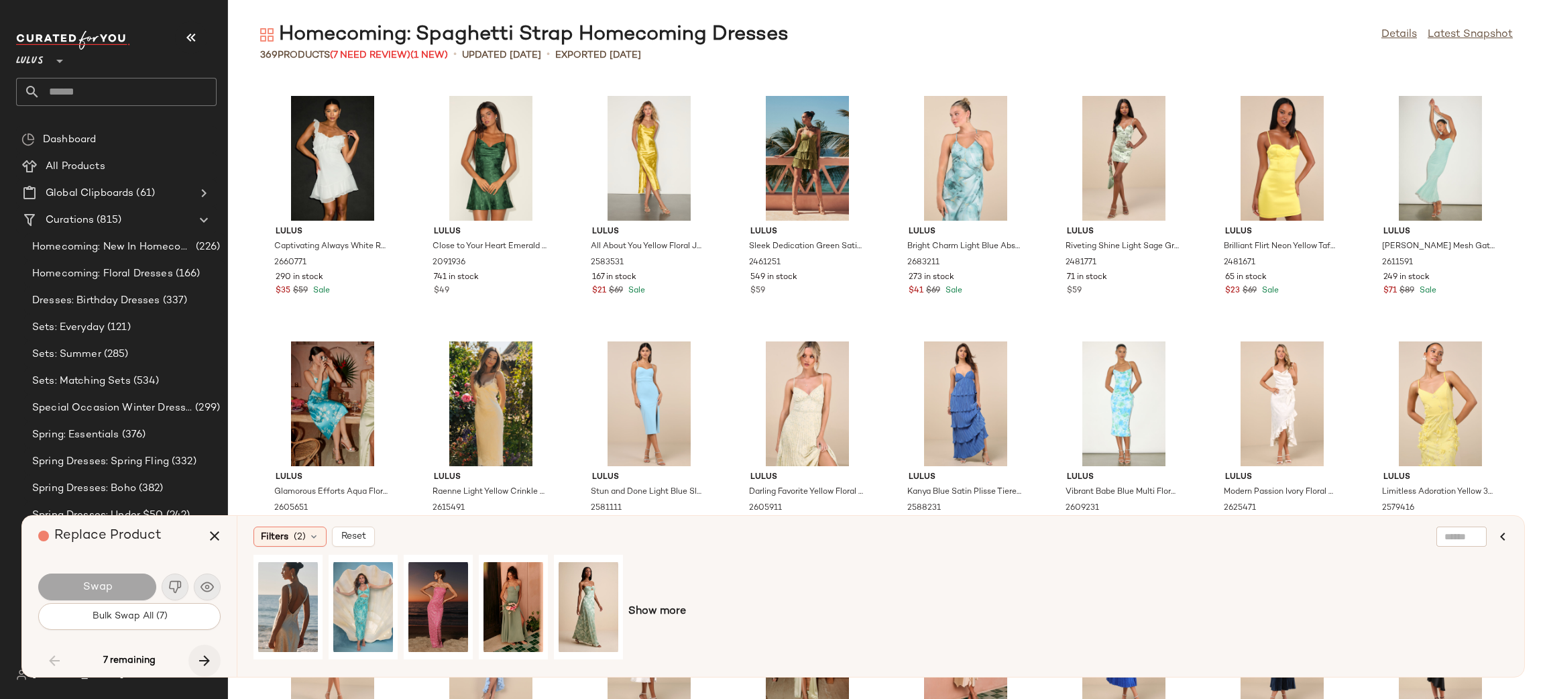
click at [208, 658] on icon "button" at bounding box center [205, 661] width 16 height 16
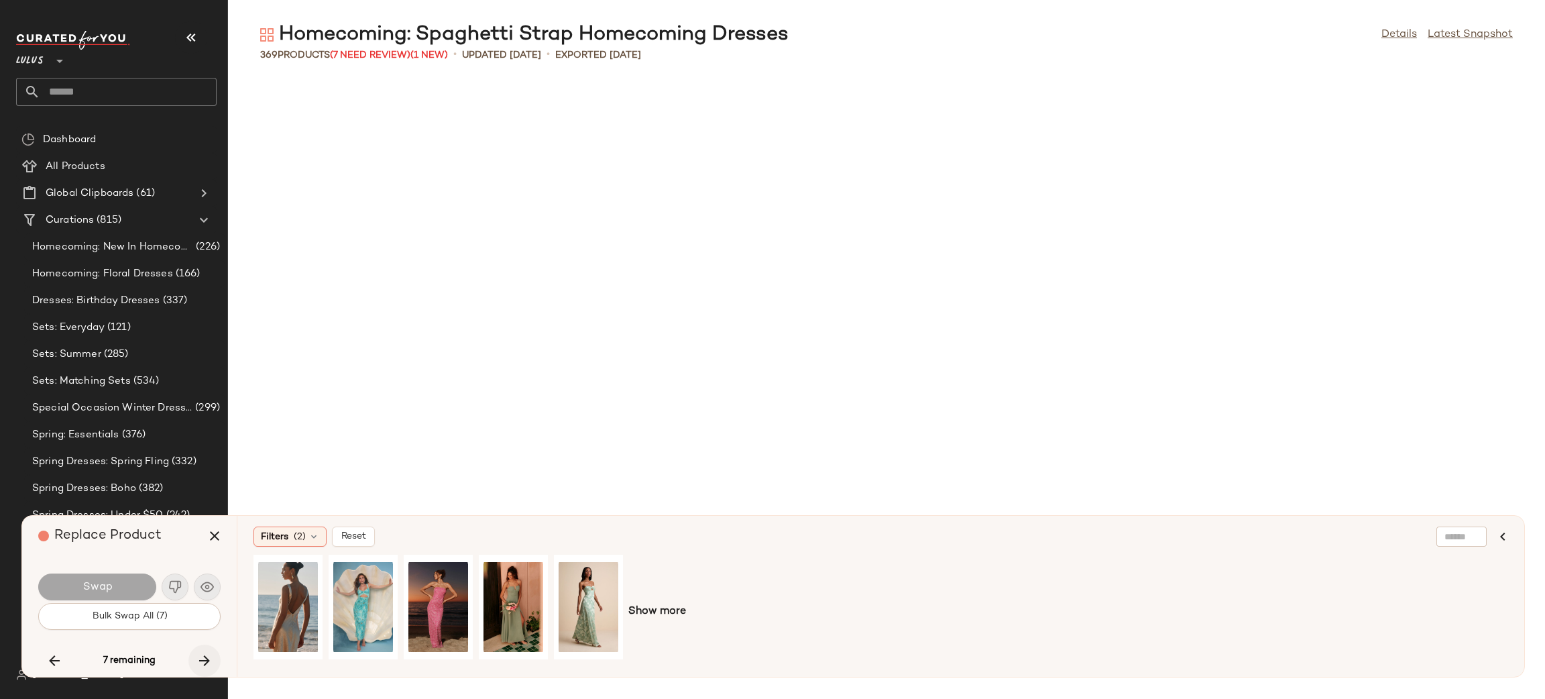
scroll to position [4418, 0]
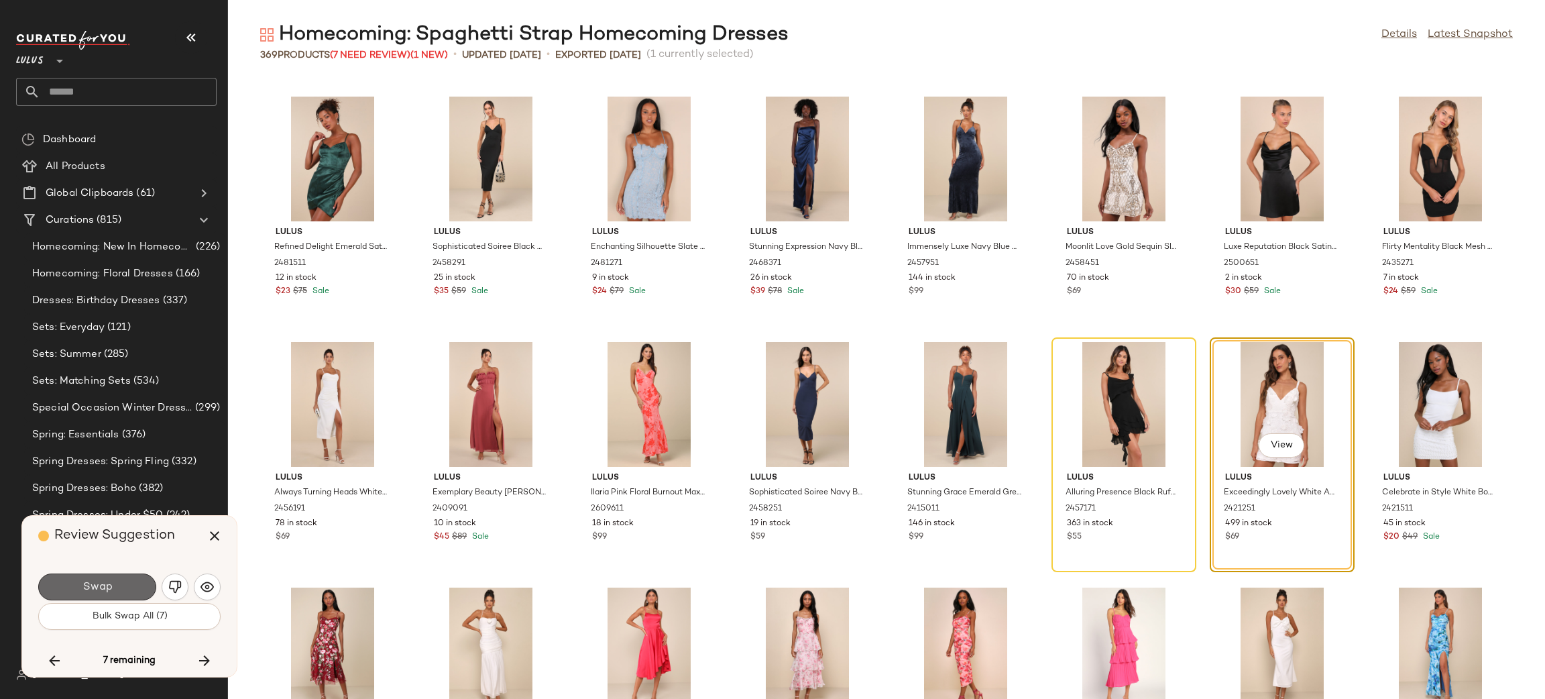
click at [97, 584] on span "Swap" at bounding box center [97, 587] width 30 height 13
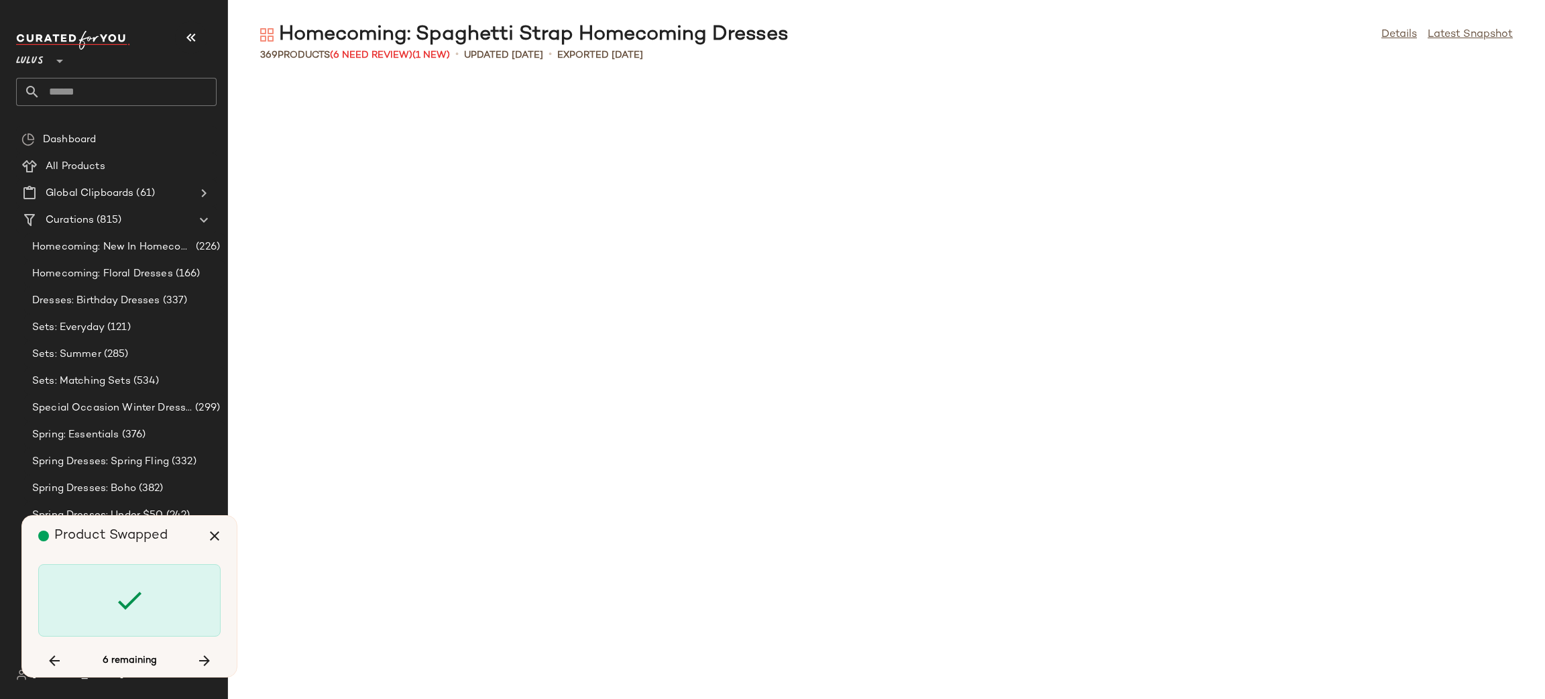
scroll to position [5400, 0]
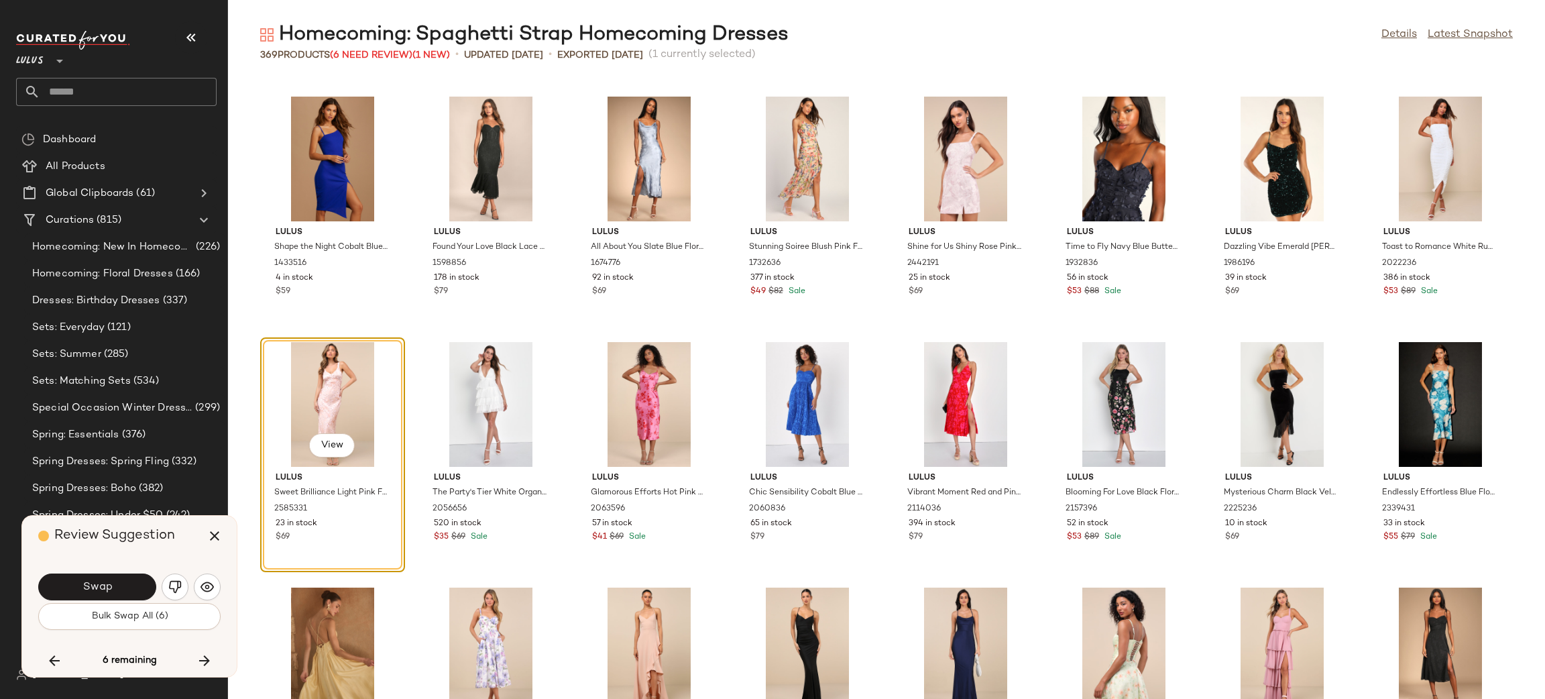
click at [97, 584] on span "Swap" at bounding box center [97, 587] width 30 height 13
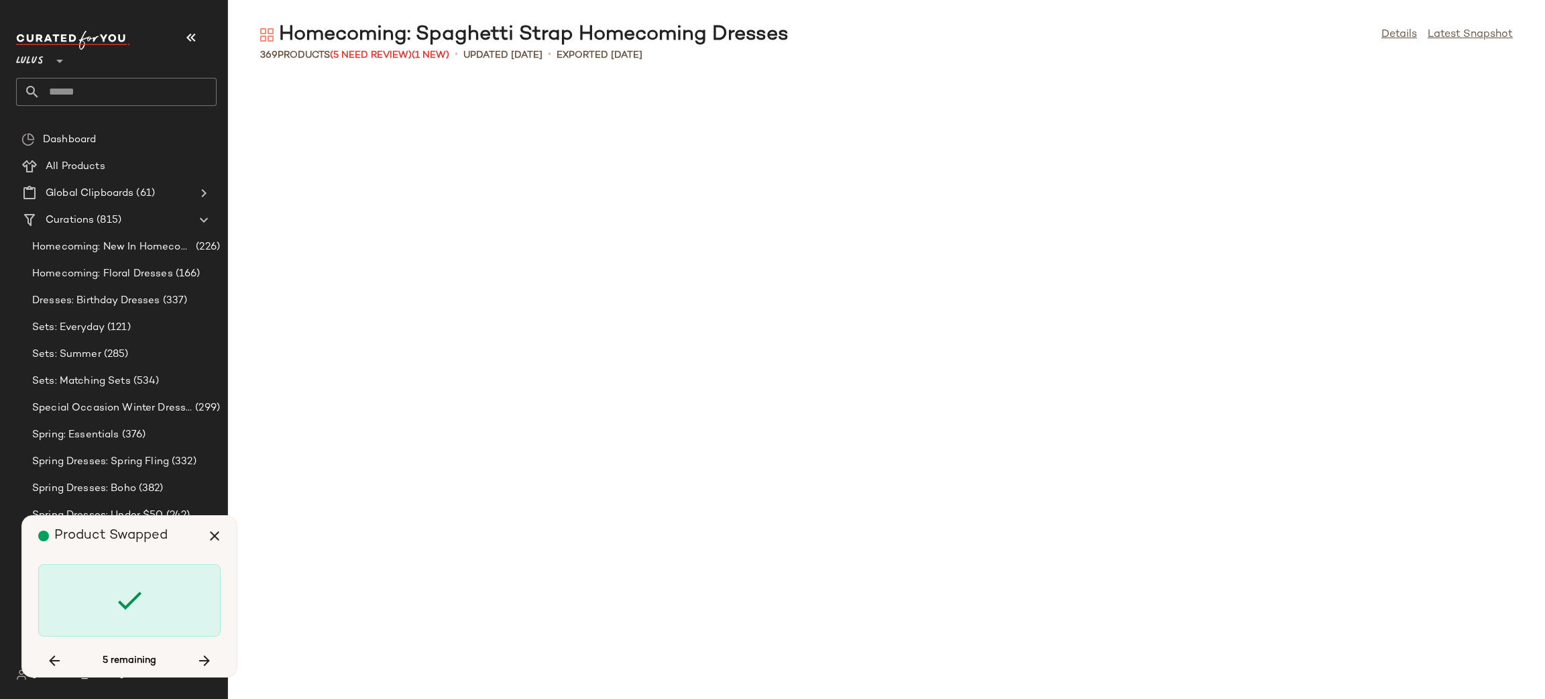
scroll to position [7118, 0]
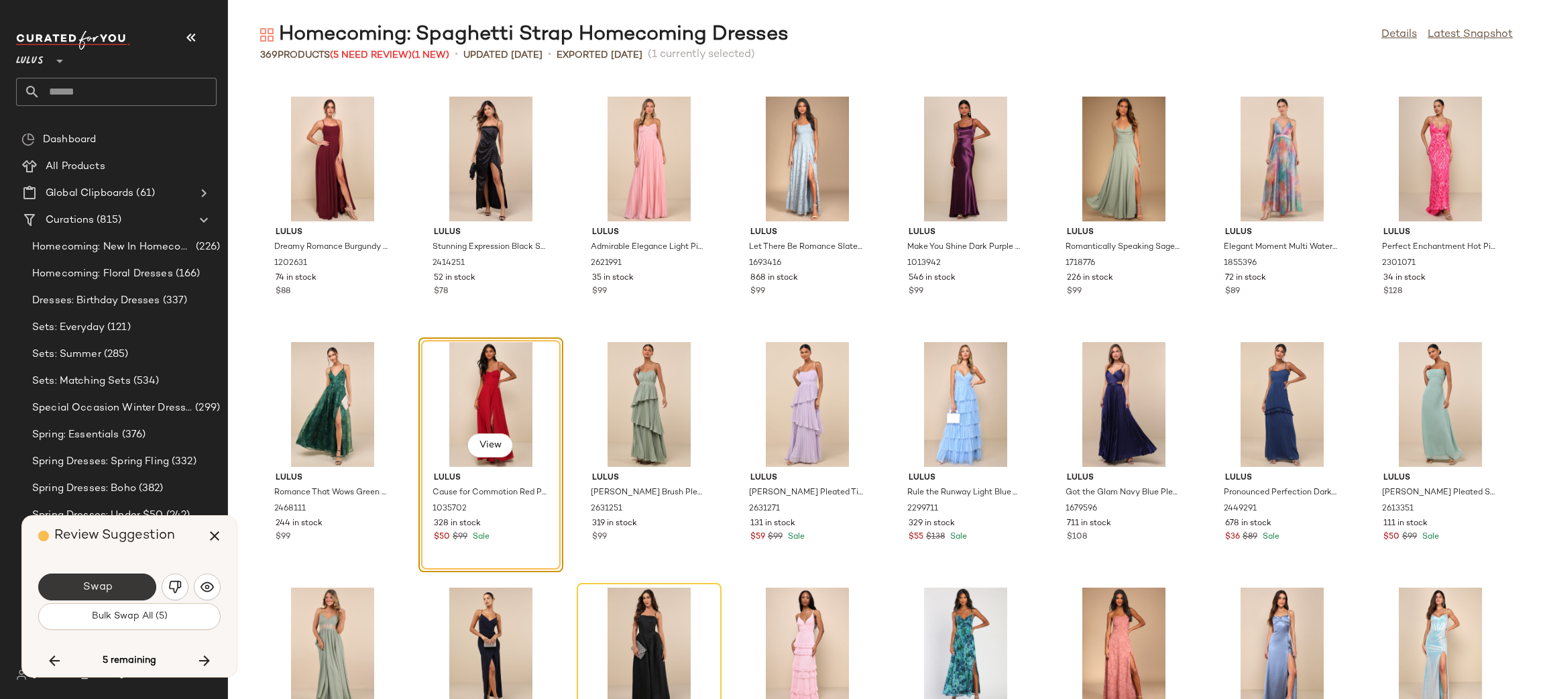
click at [133, 588] on button "Swap" at bounding box center [97, 586] width 118 height 27
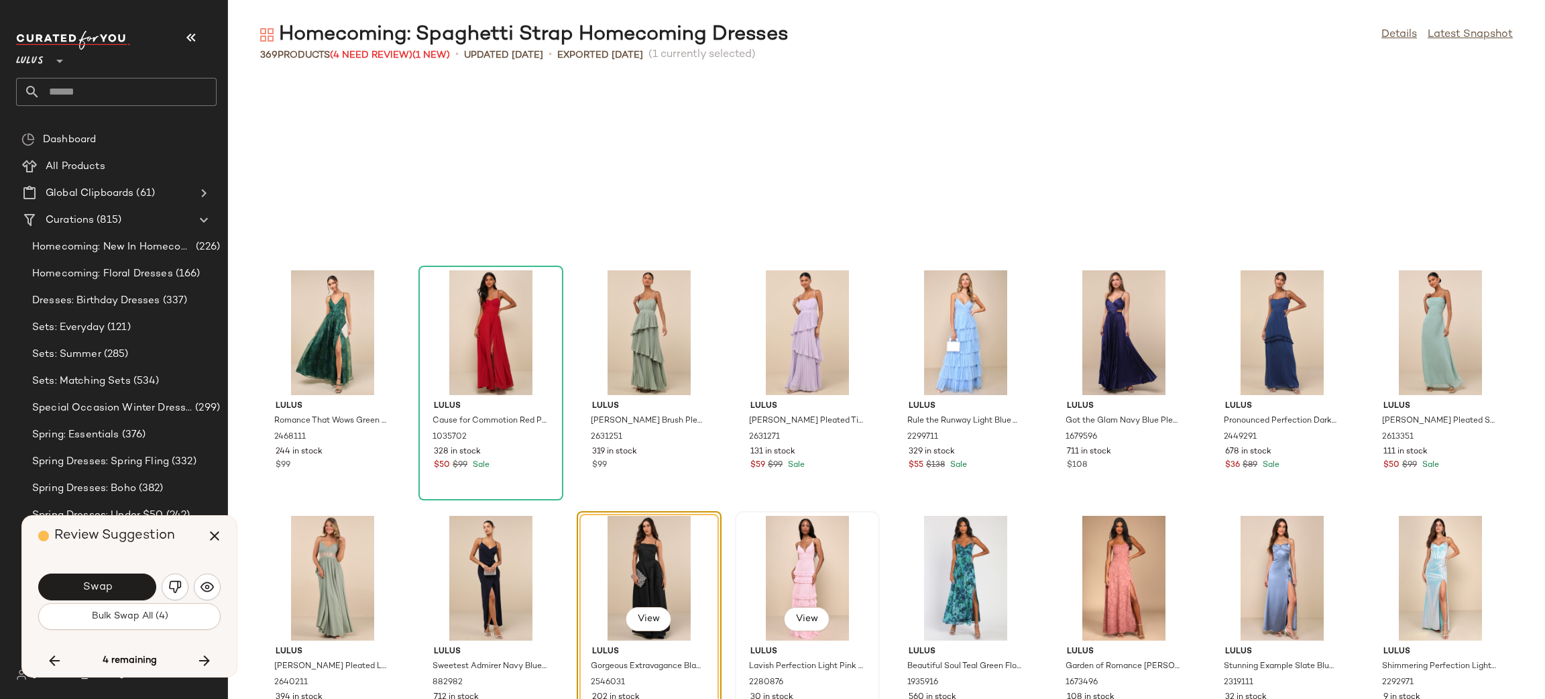
scroll to position [7546, 0]
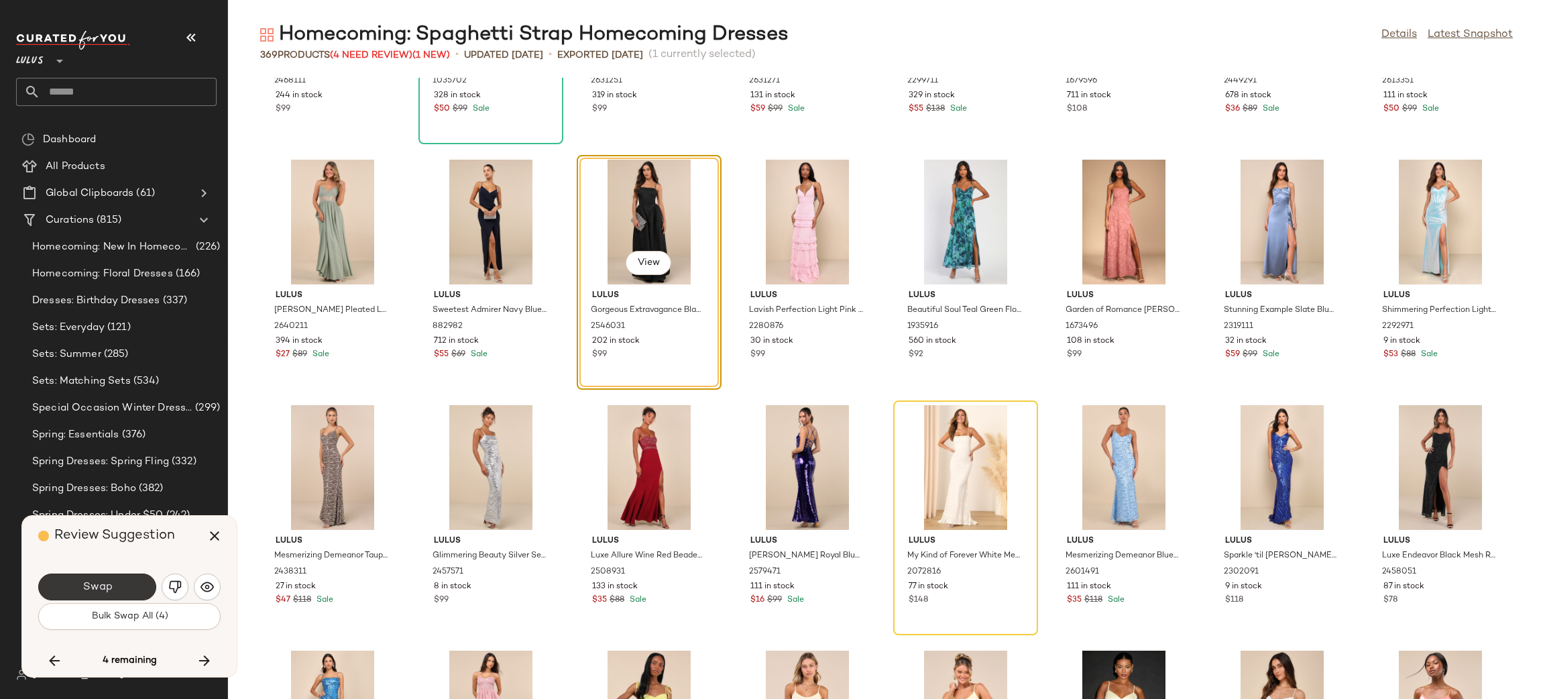
click at [113, 576] on button "Swap" at bounding box center [97, 586] width 118 height 27
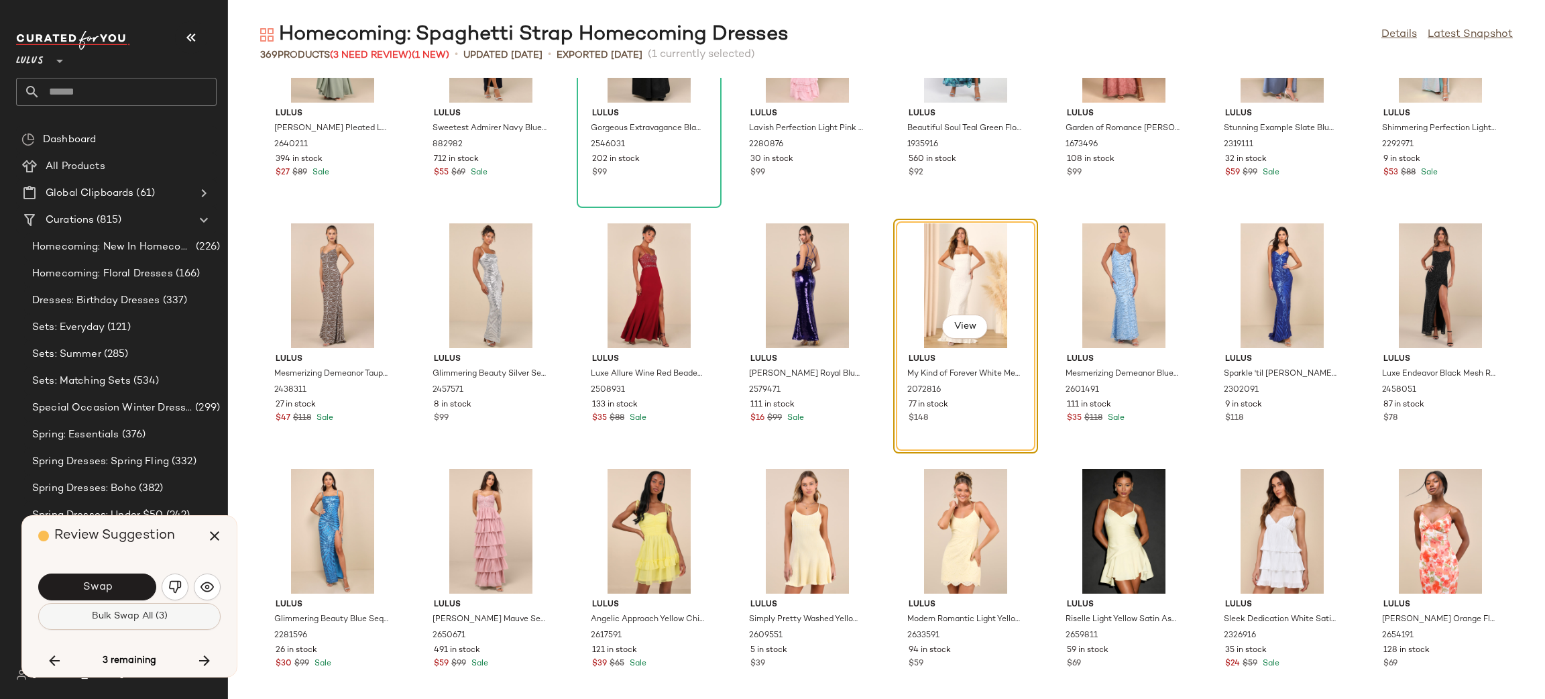
scroll to position [7609, 0]
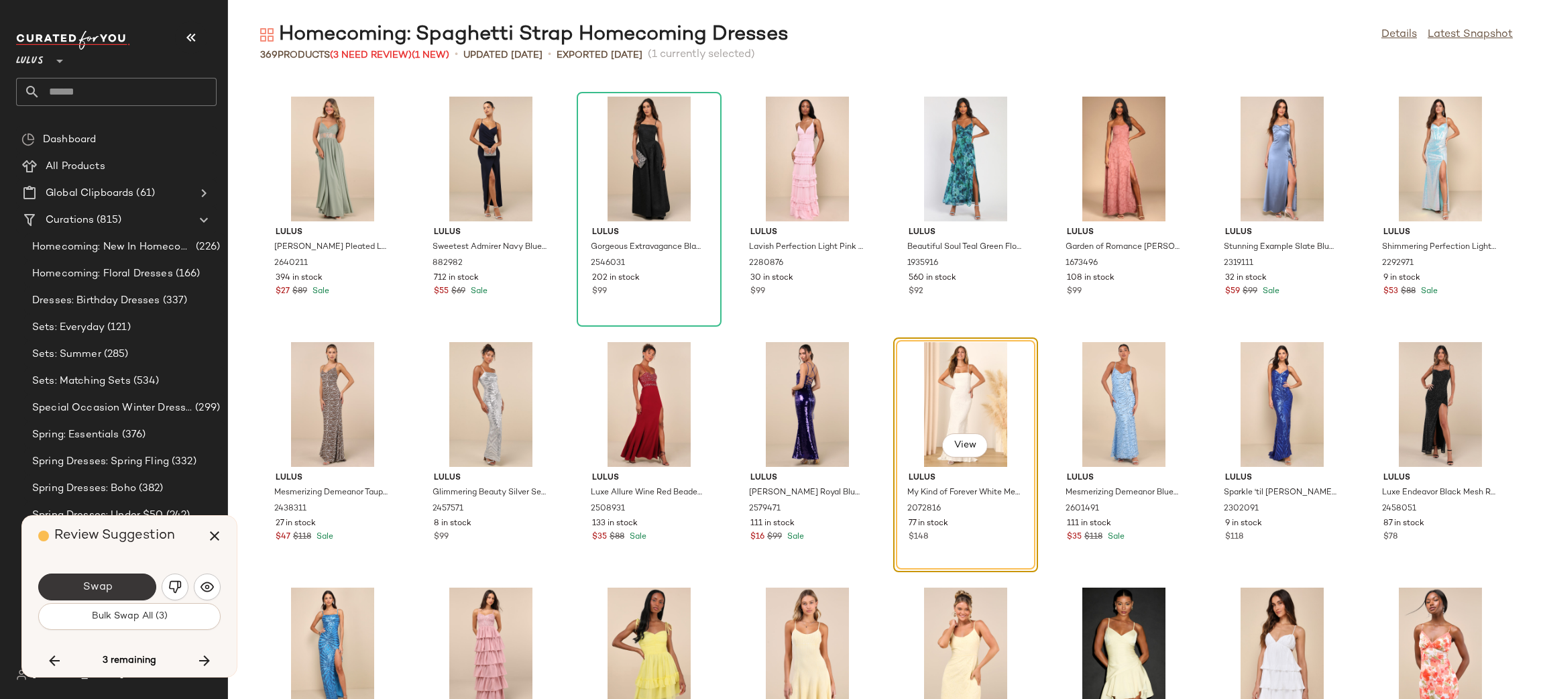
click at [96, 580] on button "Swap" at bounding box center [97, 586] width 118 height 27
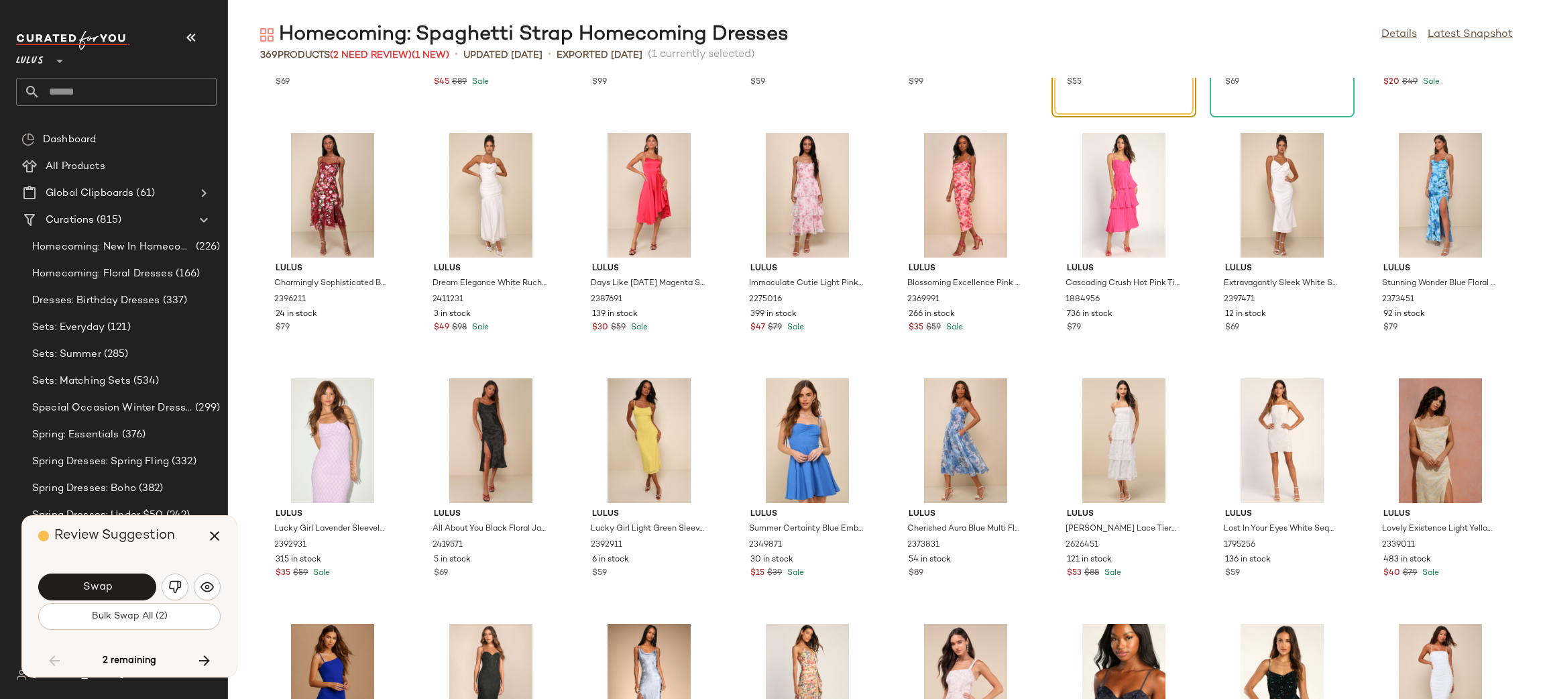
scroll to position [4478, 0]
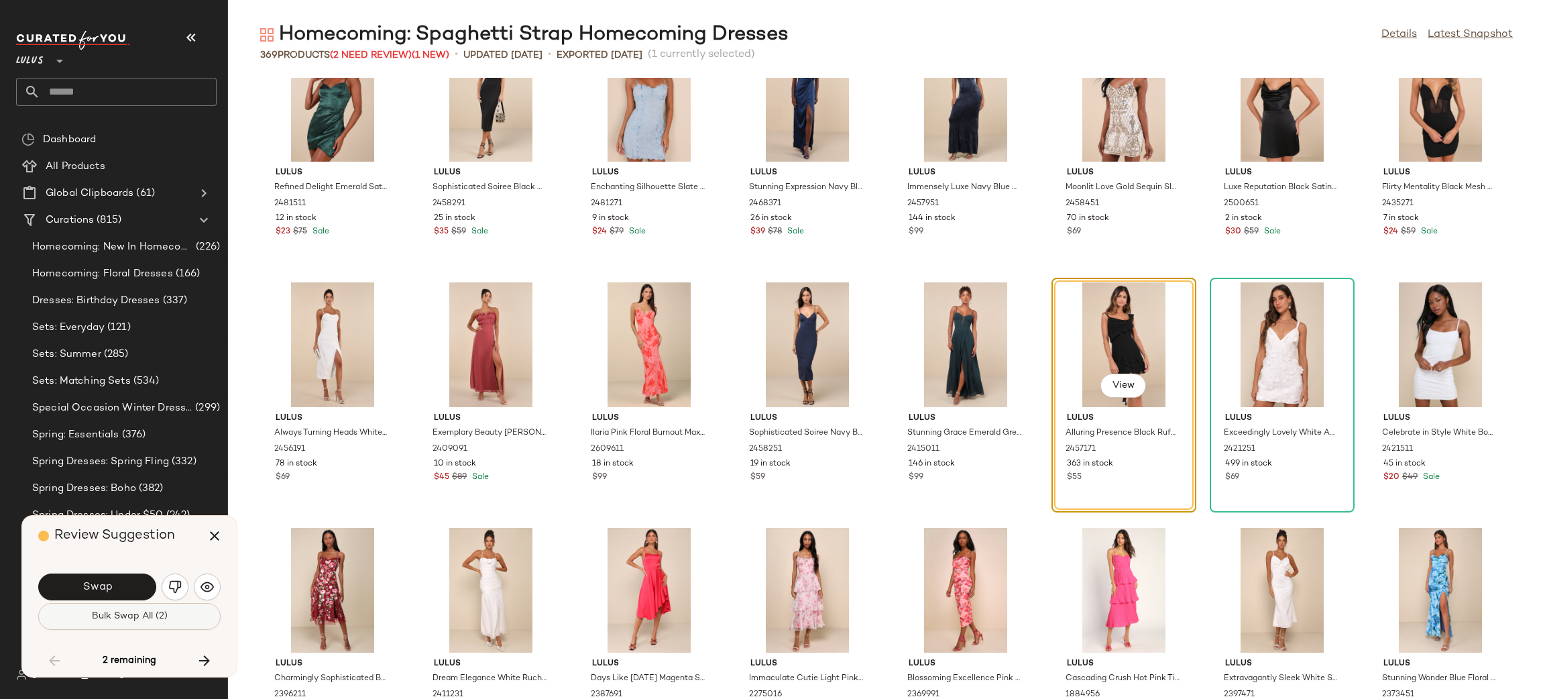
click at [133, 604] on button "Bulk Swap All (2)" at bounding box center [129, 616] width 182 height 27
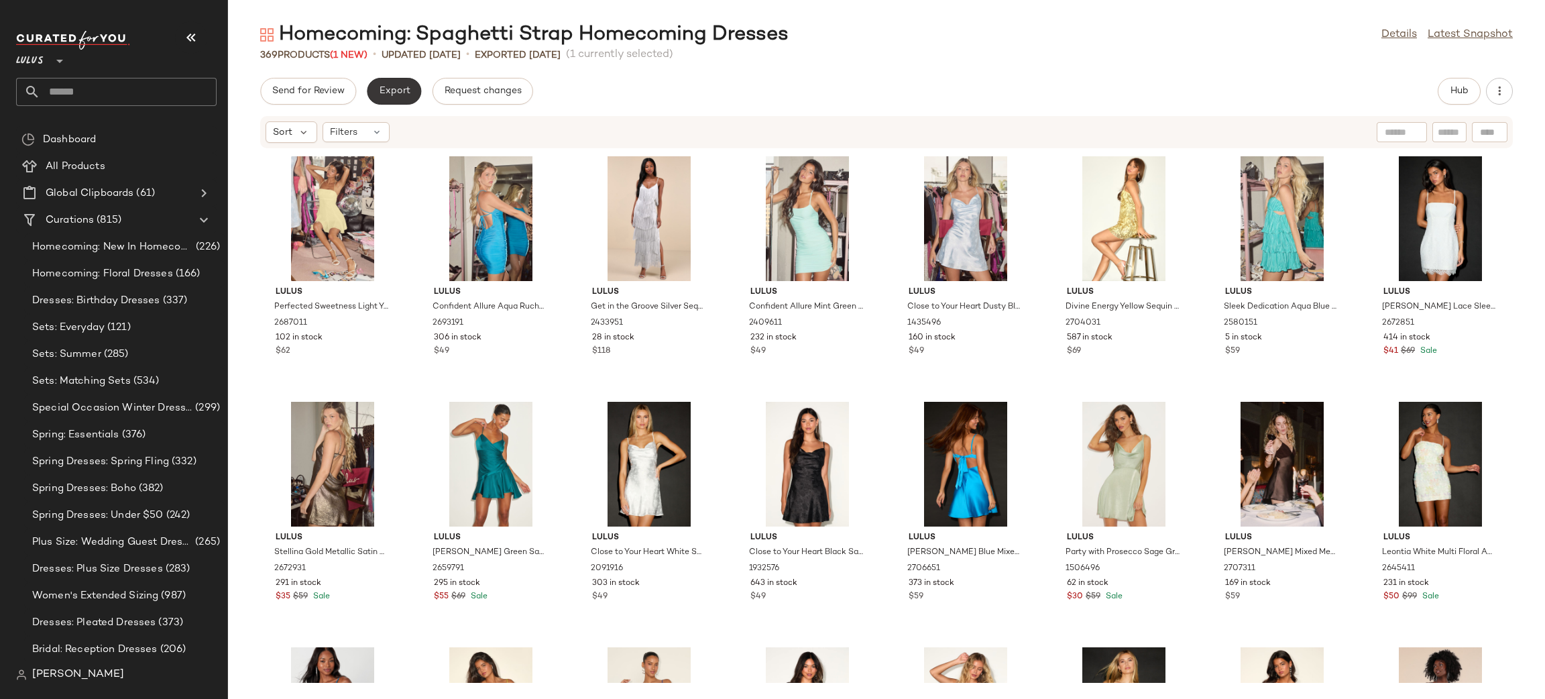
click at [416, 82] on button "Export" at bounding box center [394, 91] width 54 height 27
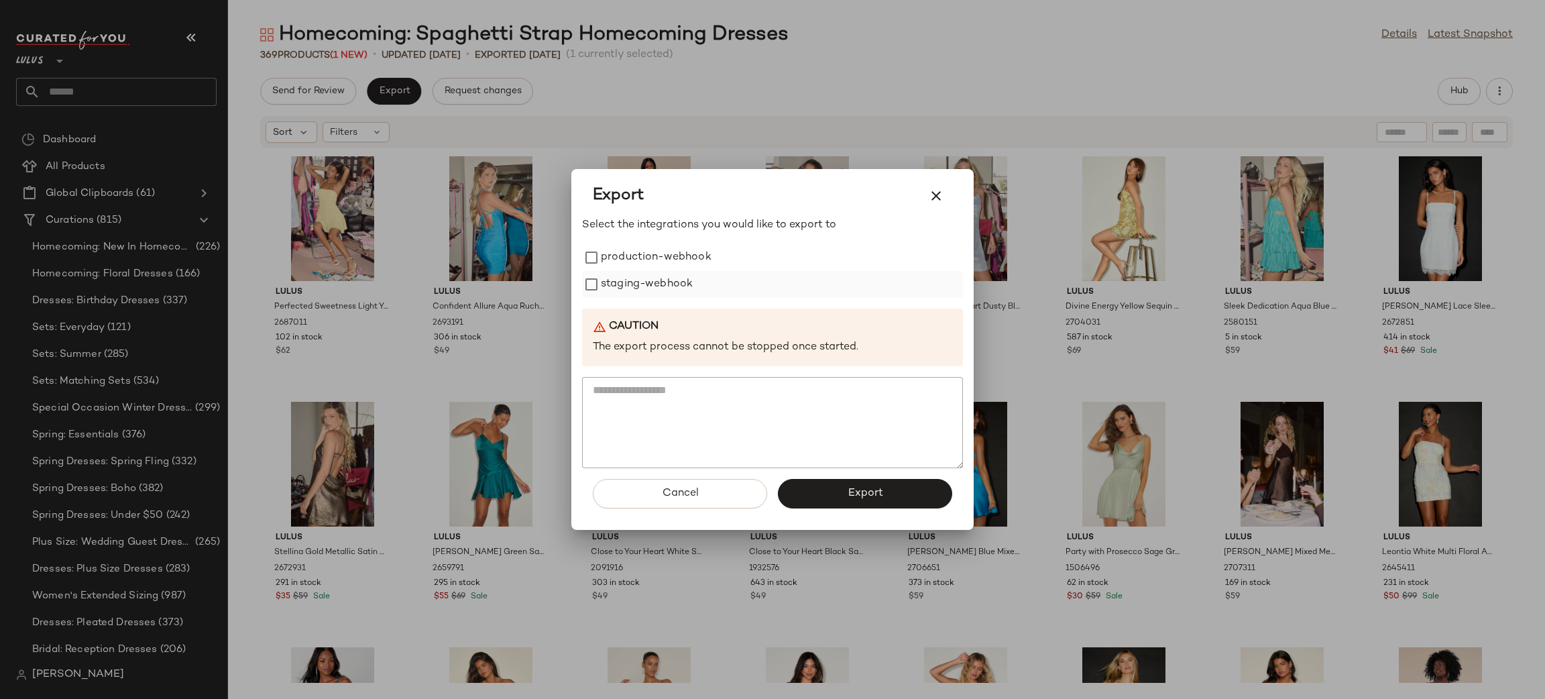
drag, startPoint x: 649, startPoint y: 253, endPoint x: 643, endPoint y: 291, distance: 38.8
click at [649, 254] on label "production-webhook" at bounding box center [656, 257] width 111 height 27
click at [643, 289] on label "staging-webhook" at bounding box center [647, 284] width 92 height 27
click at [903, 507] on button "Export" at bounding box center [865, 494] width 174 height 30
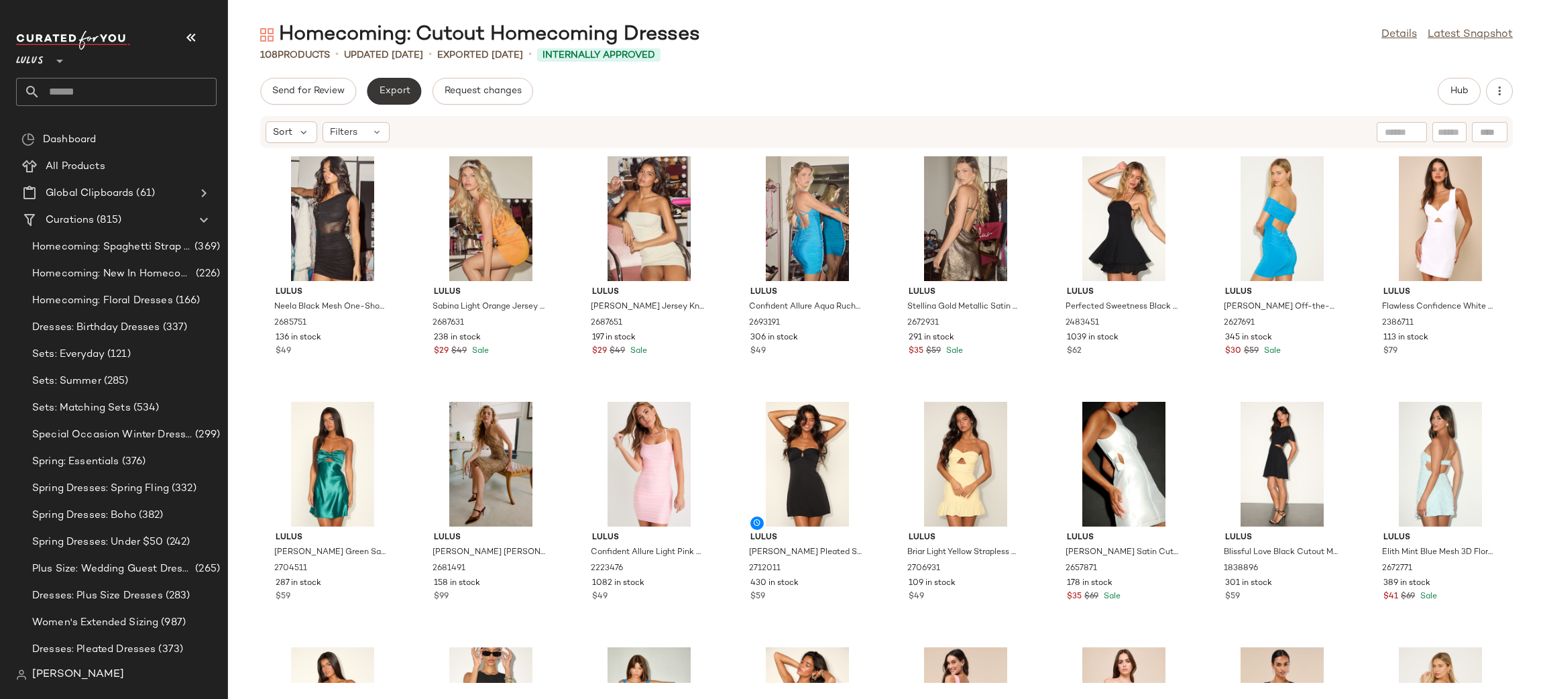
click at [396, 91] on span "Export" at bounding box center [394, 91] width 32 height 11
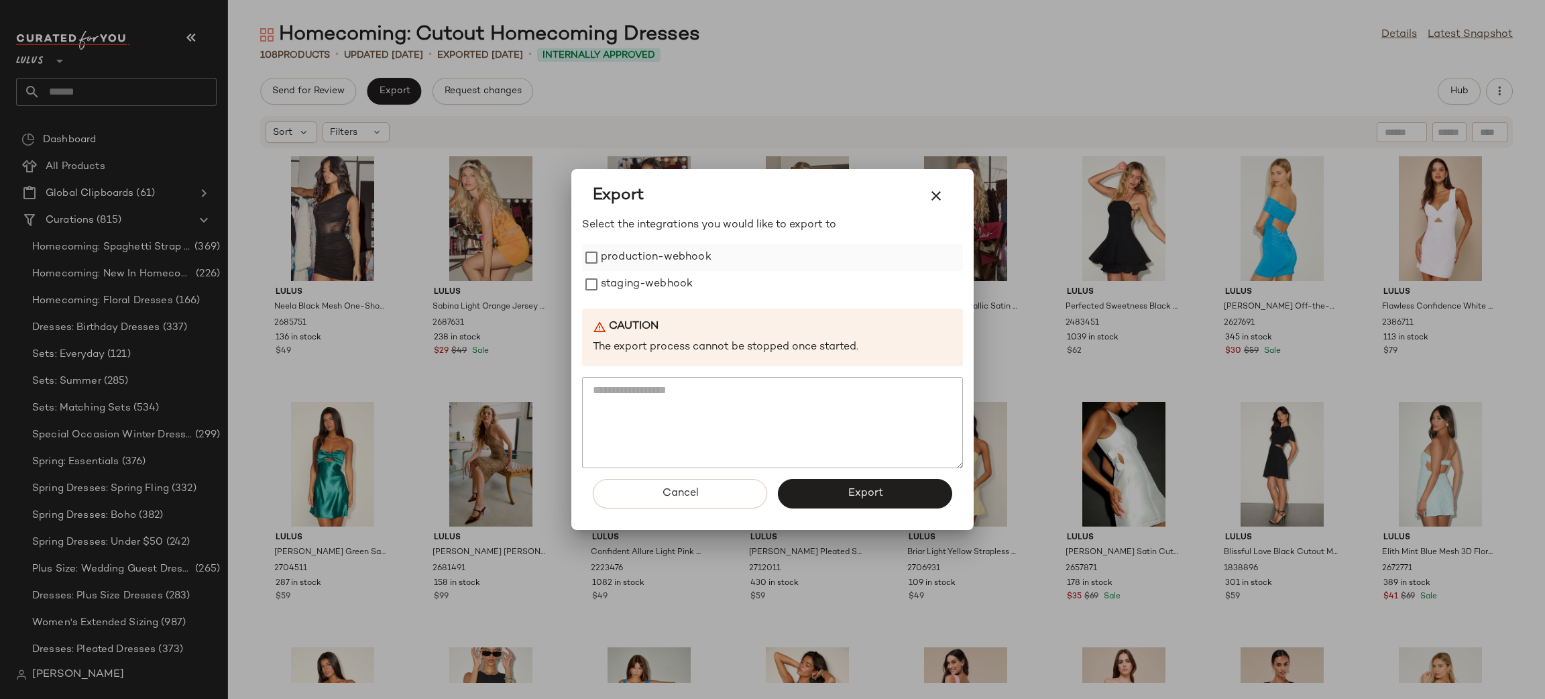
drag, startPoint x: 675, startPoint y: 244, endPoint x: 677, endPoint y: 264, distance: 19.6
click at [676, 245] on label "production-webhook" at bounding box center [656, 257] width 111 height 27
click at [672, 276] on label "staging-webhook" at bounding box center [647, 284] width 92 height 27
click at [873, 490] on span "Export" at bounding box center [865, 493] width 36 height 13
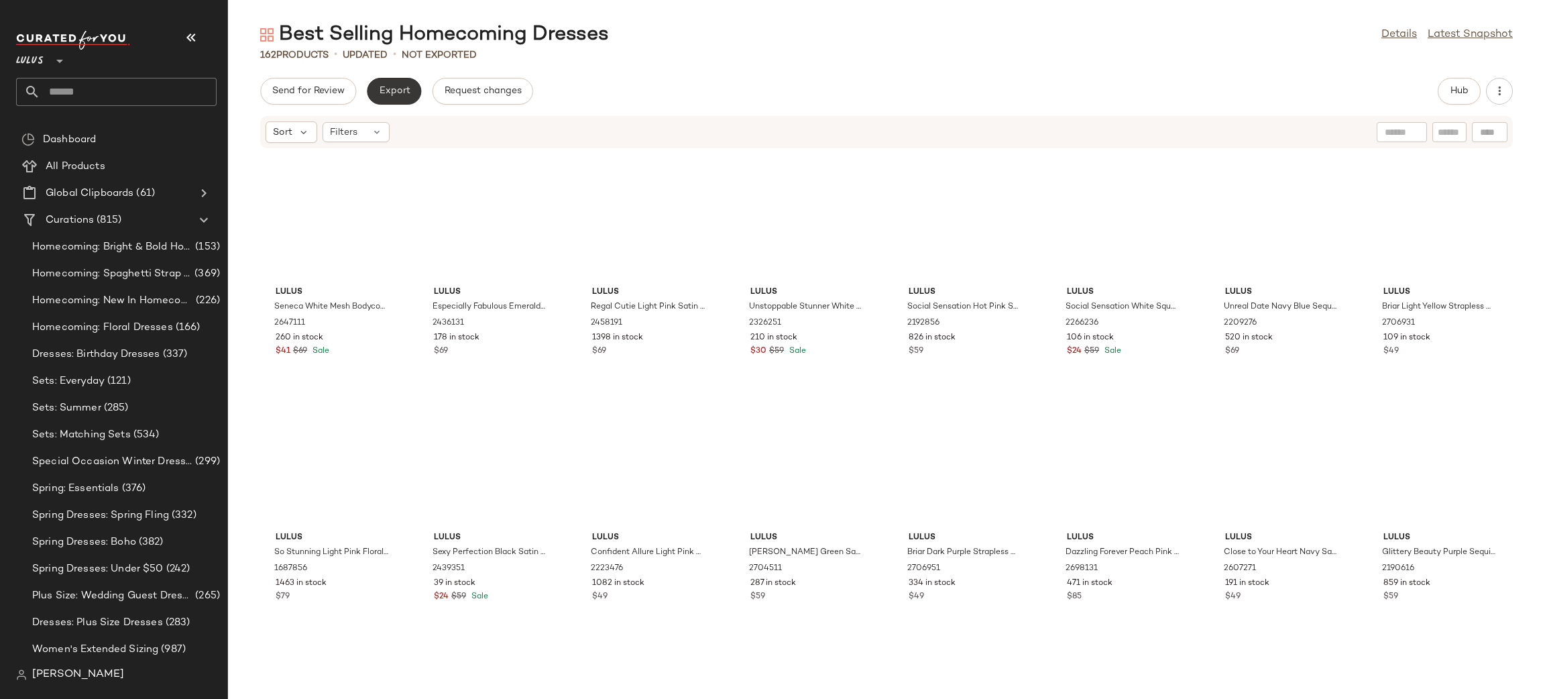
click at [380, 99] on button "Export" at bounding box center [394, 91] width 54 height 27
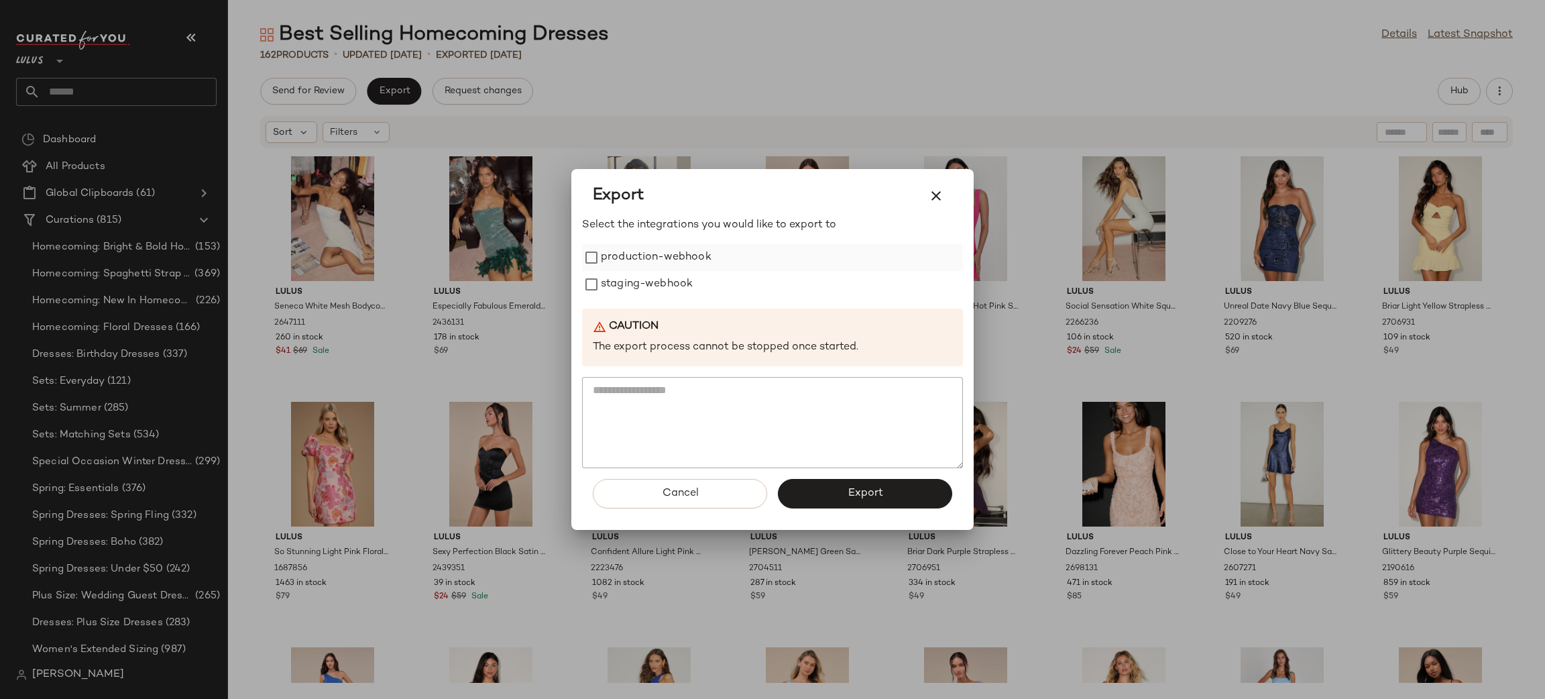
click at [649, 268] on label "production-webhook" at bounding box center [656, 257] width 111 height 27
click at [657, 281] on label "staging-webhook" at bounding box center [647, 284] width 92 height 27
click at [865, 486] on button "Export" at bounding box center [865, 494] width 174 height 30
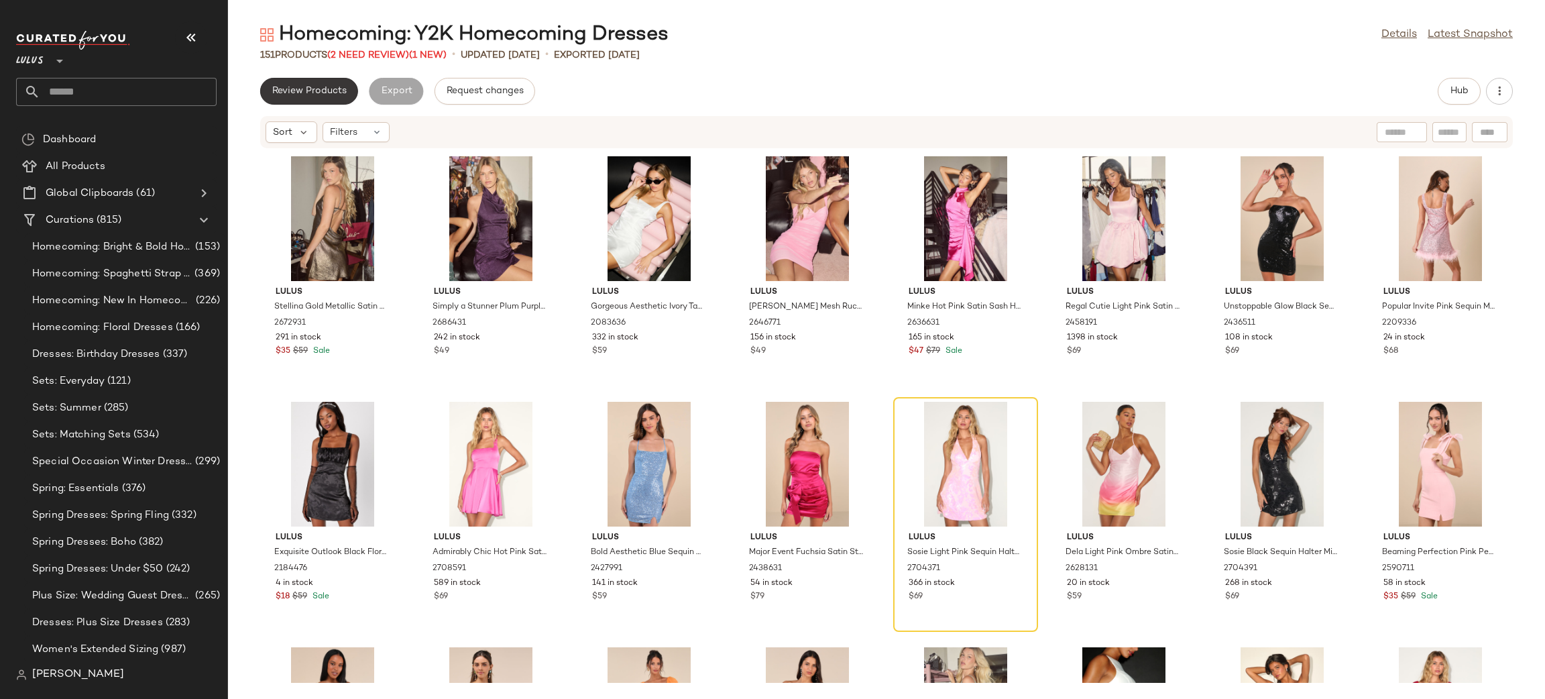
click at [312, 86] on span "Review Products" at bounding box center [309, 91] width 75 height 11
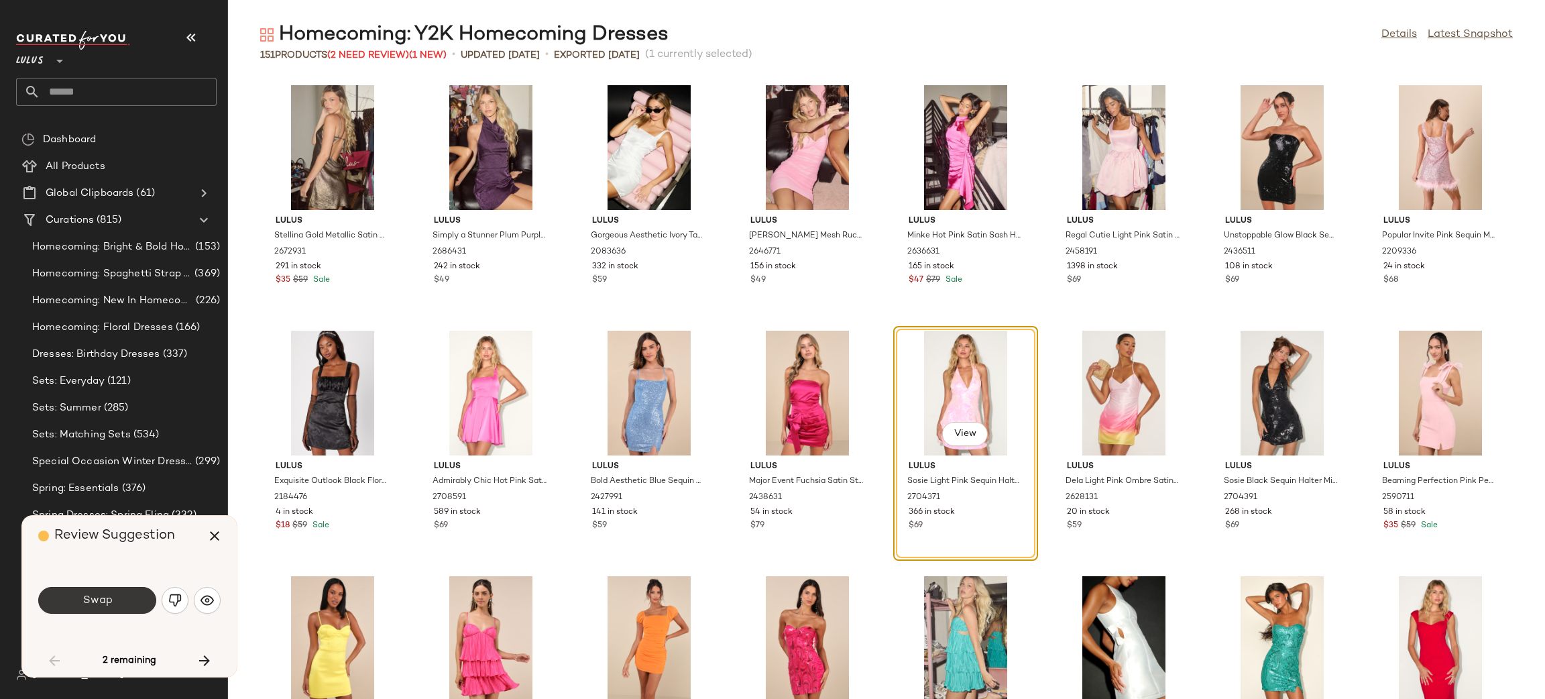
click at [131, 598] on button "Swap" at bounding box center [97, 600] width 118 height 27
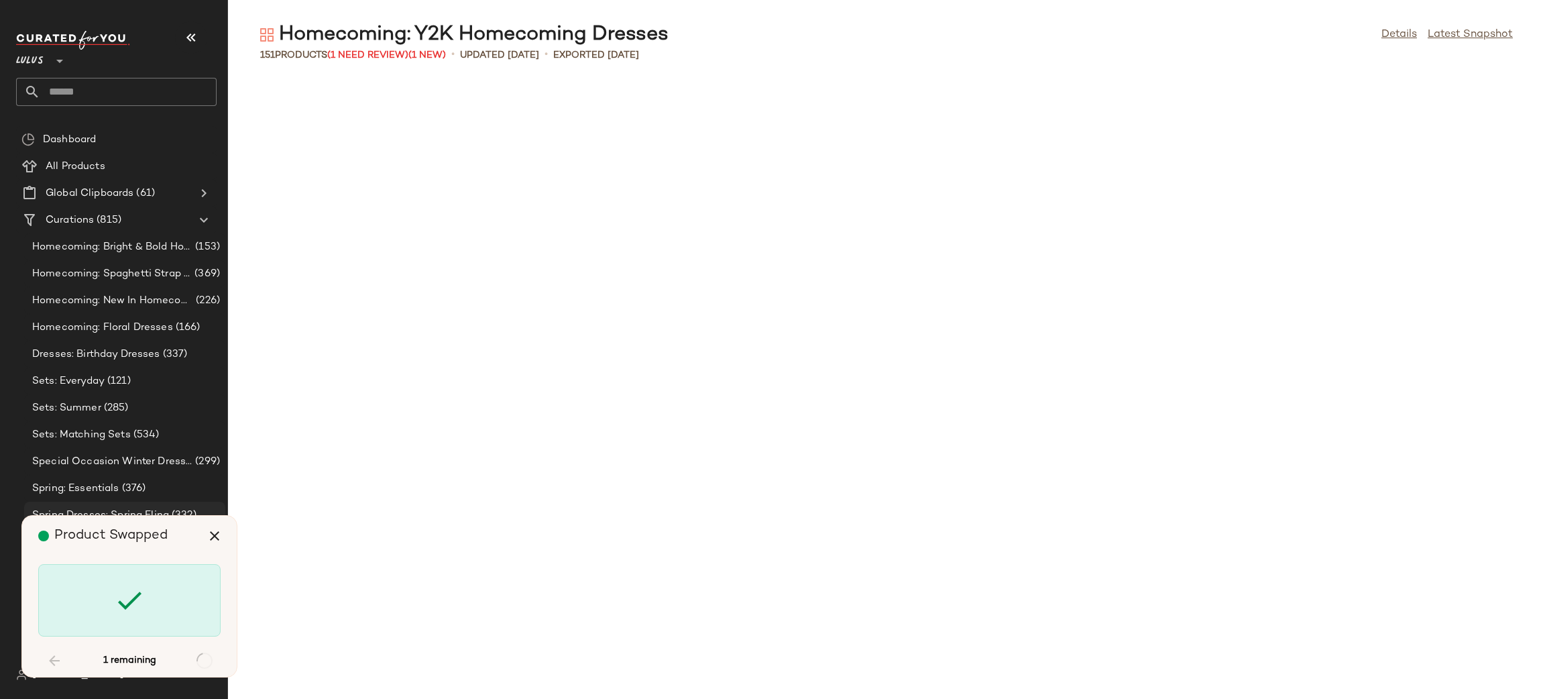
scroll to position [2209, 0]
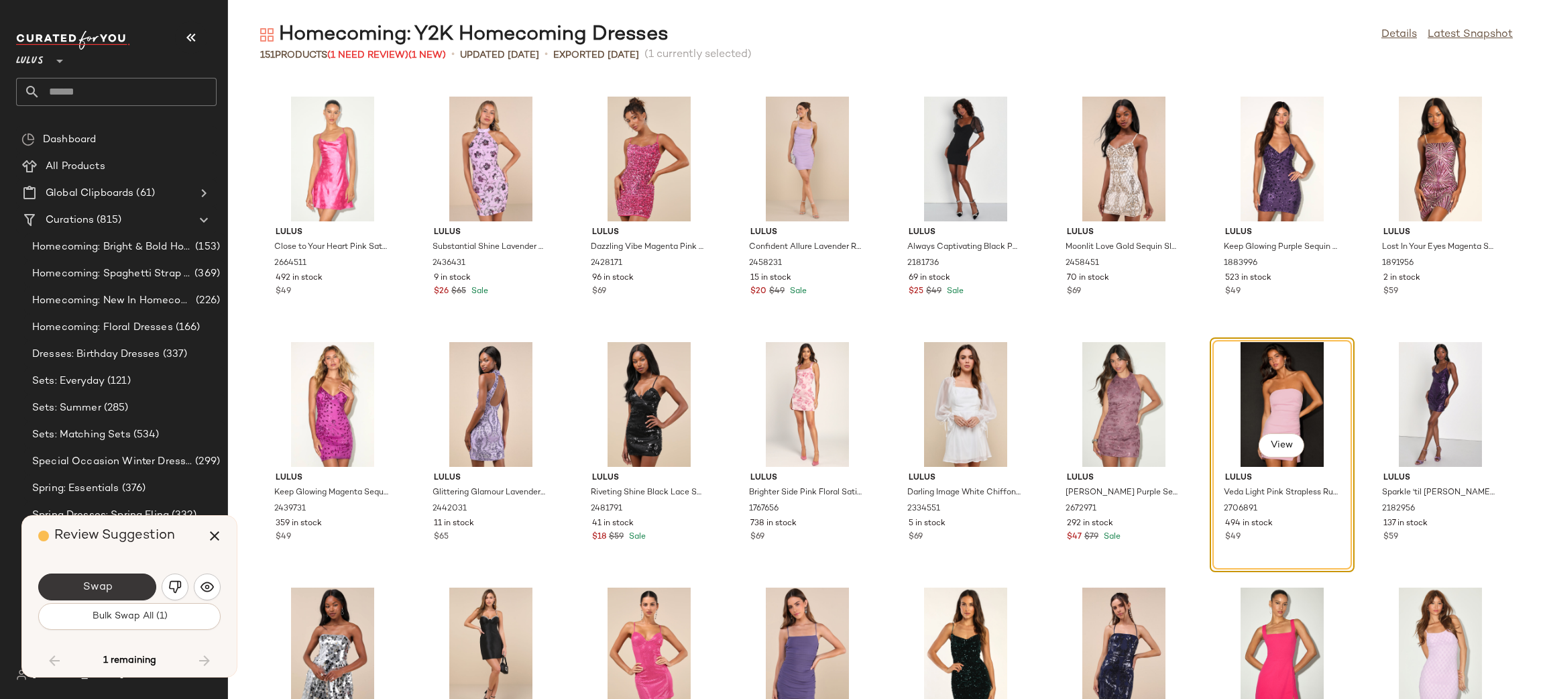
click at [96, 582] on span "Swap" at bounding box center [97, 587] width 30 height 13
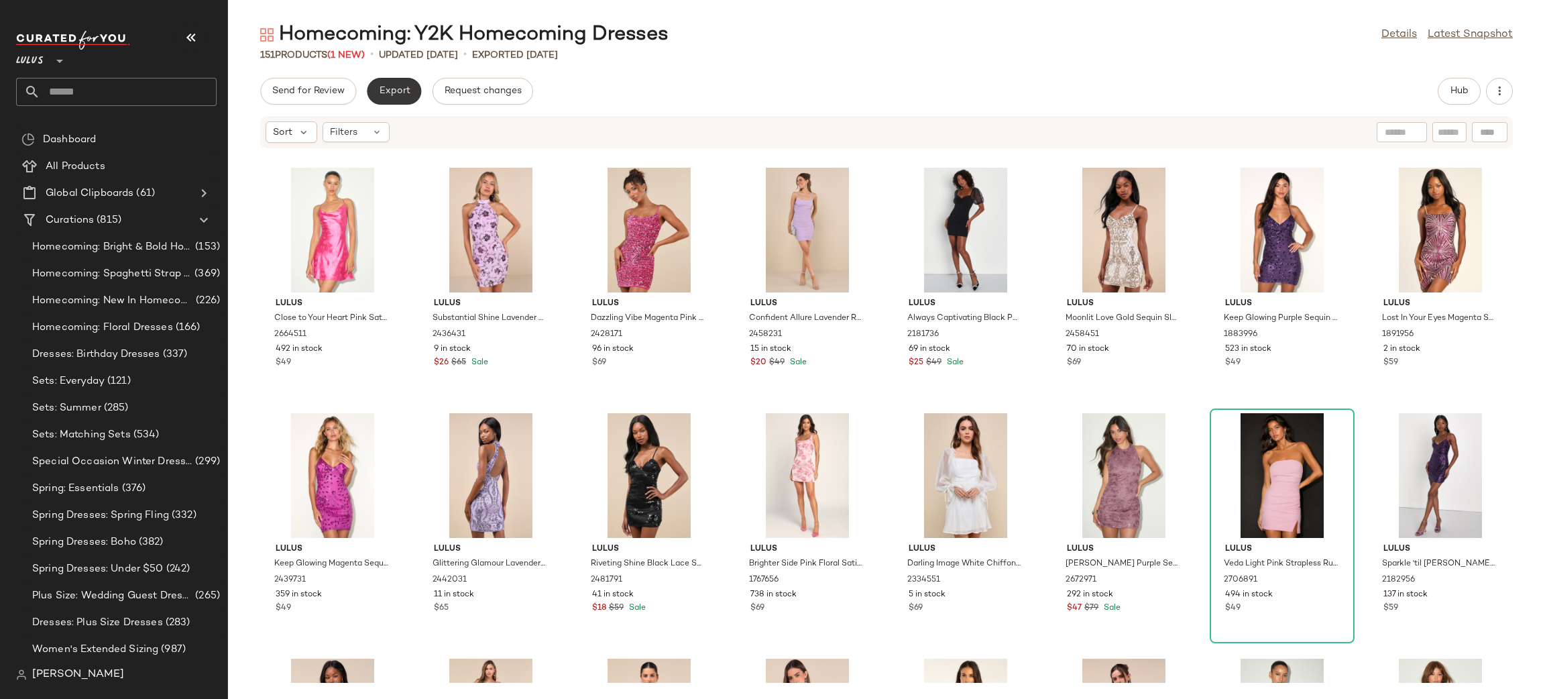
click at [390, 90] on span "Export" at bounding box center [394, 91] width 32 height 11
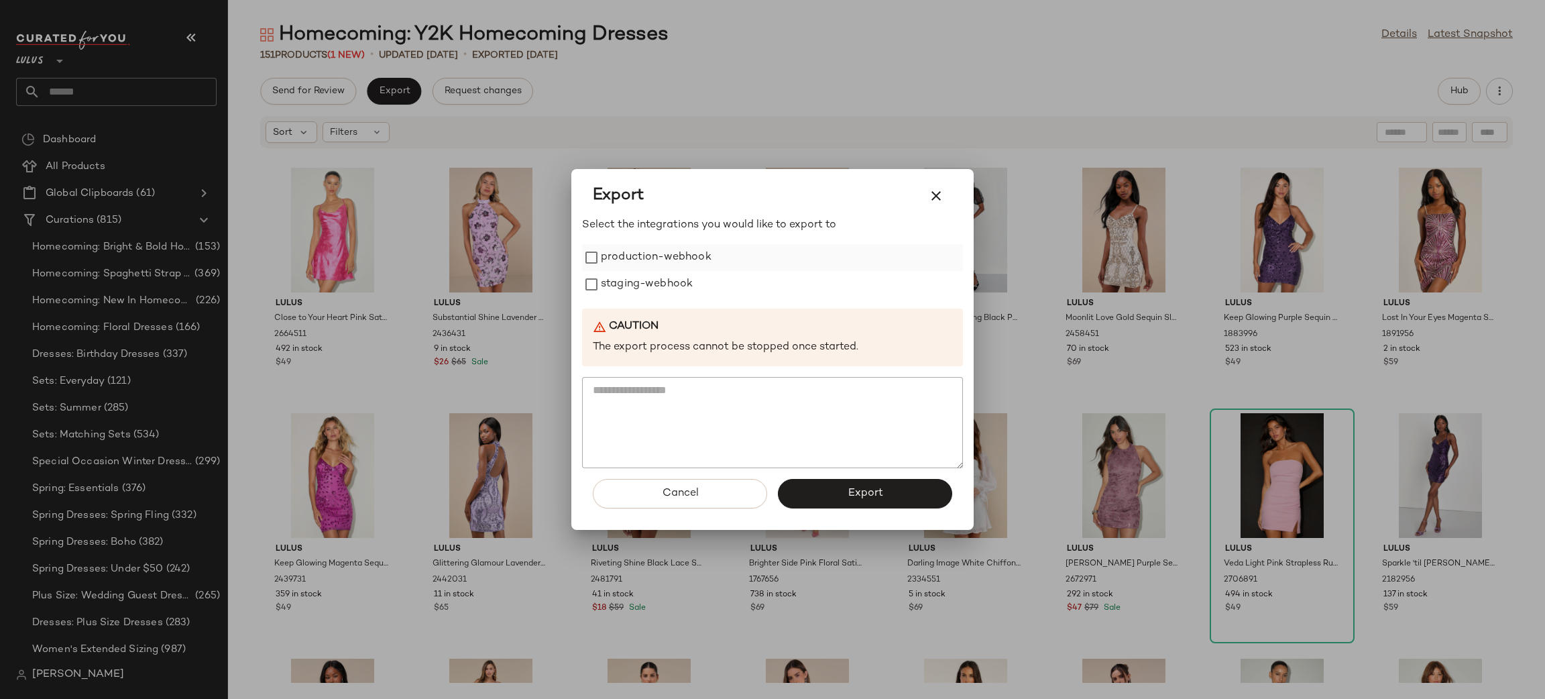
click at [641, 258] on label "production-webhook" at bounding box center [656, 257] width 111 height 27
click at [639, 277] on label "staging-webhook" at bounding box center [647, 284] width 92 height 27
click at [842, 500] on button "Export" at bounding box center [865, 494] width 174 height 30
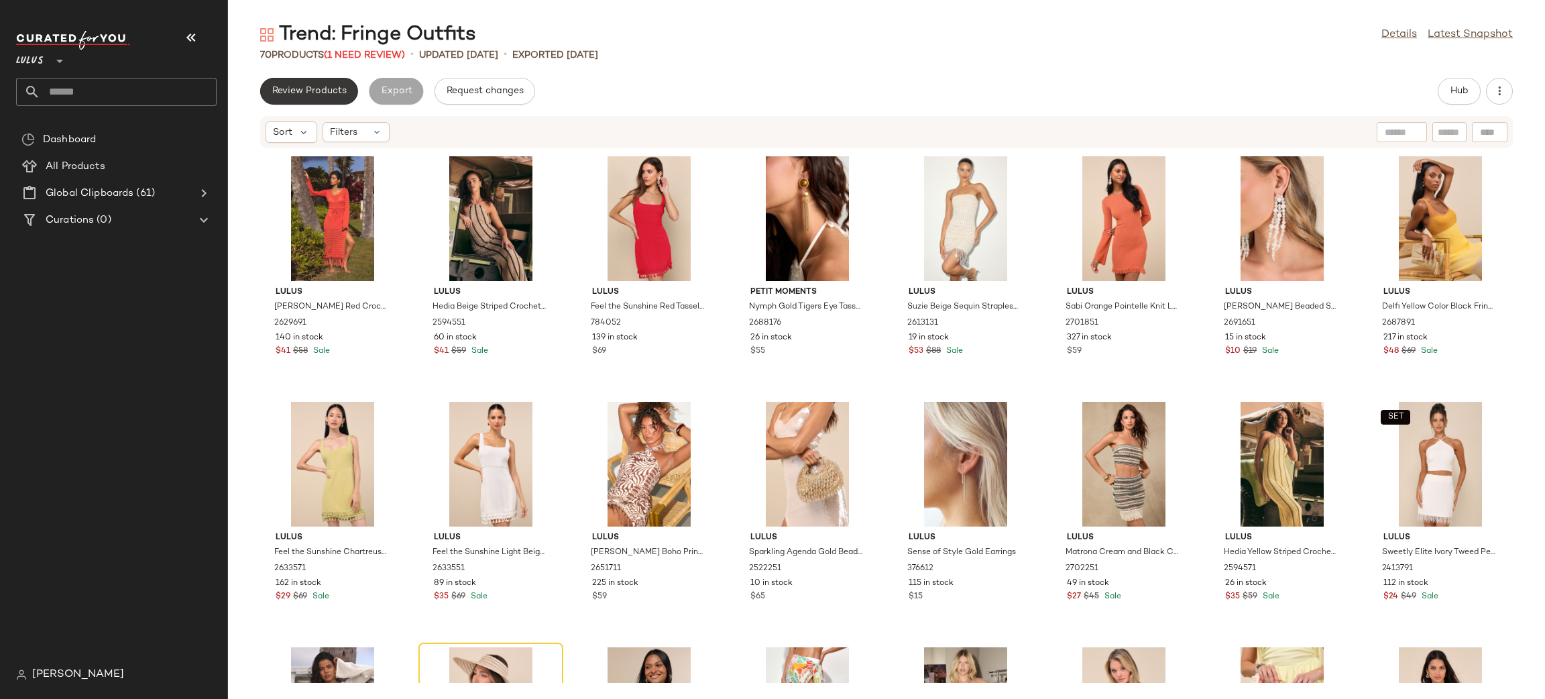
click at [292, 85] on button "Review Products" at bounding box center [309, 91] width 98 height 27
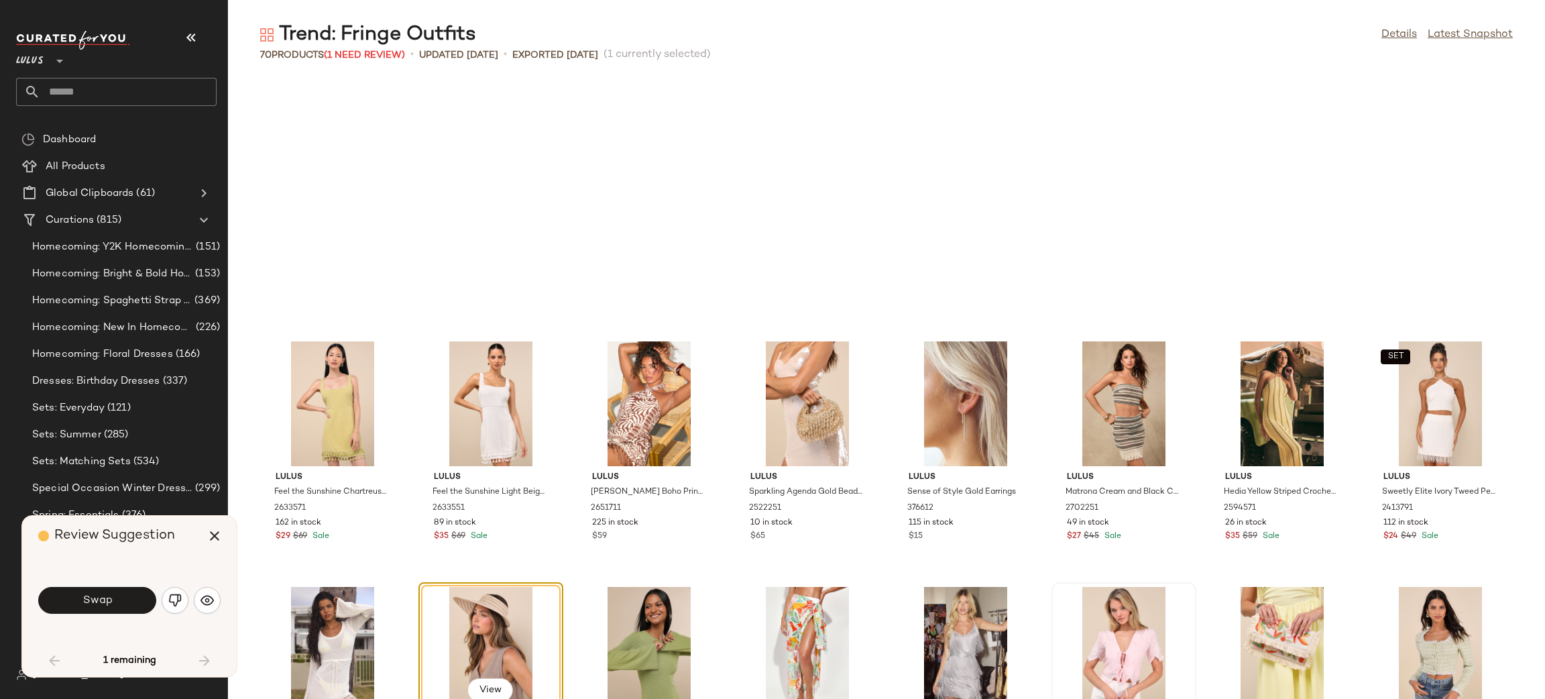
scroll to position [256, 0]
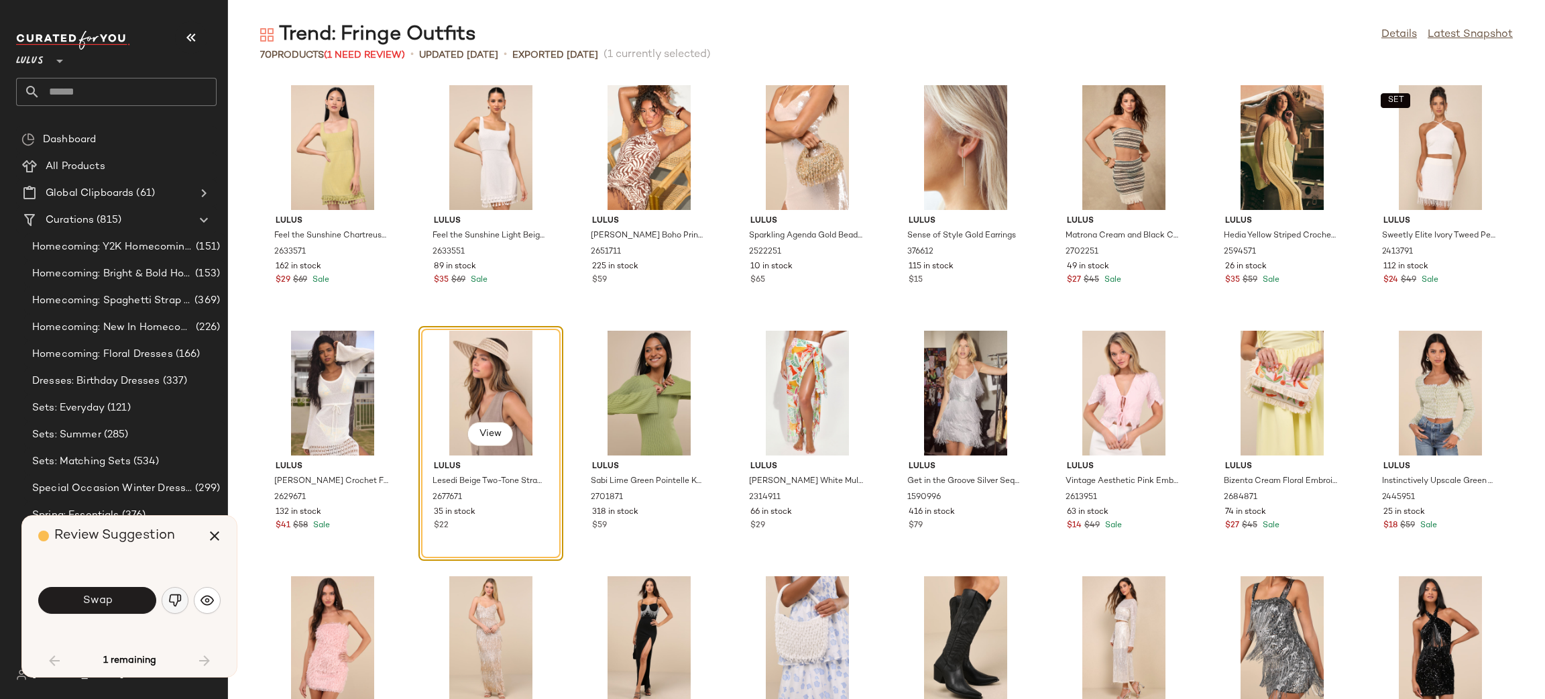
click at [178, 600] on img "button" at bounding box center [174, 600] width 13 height 13
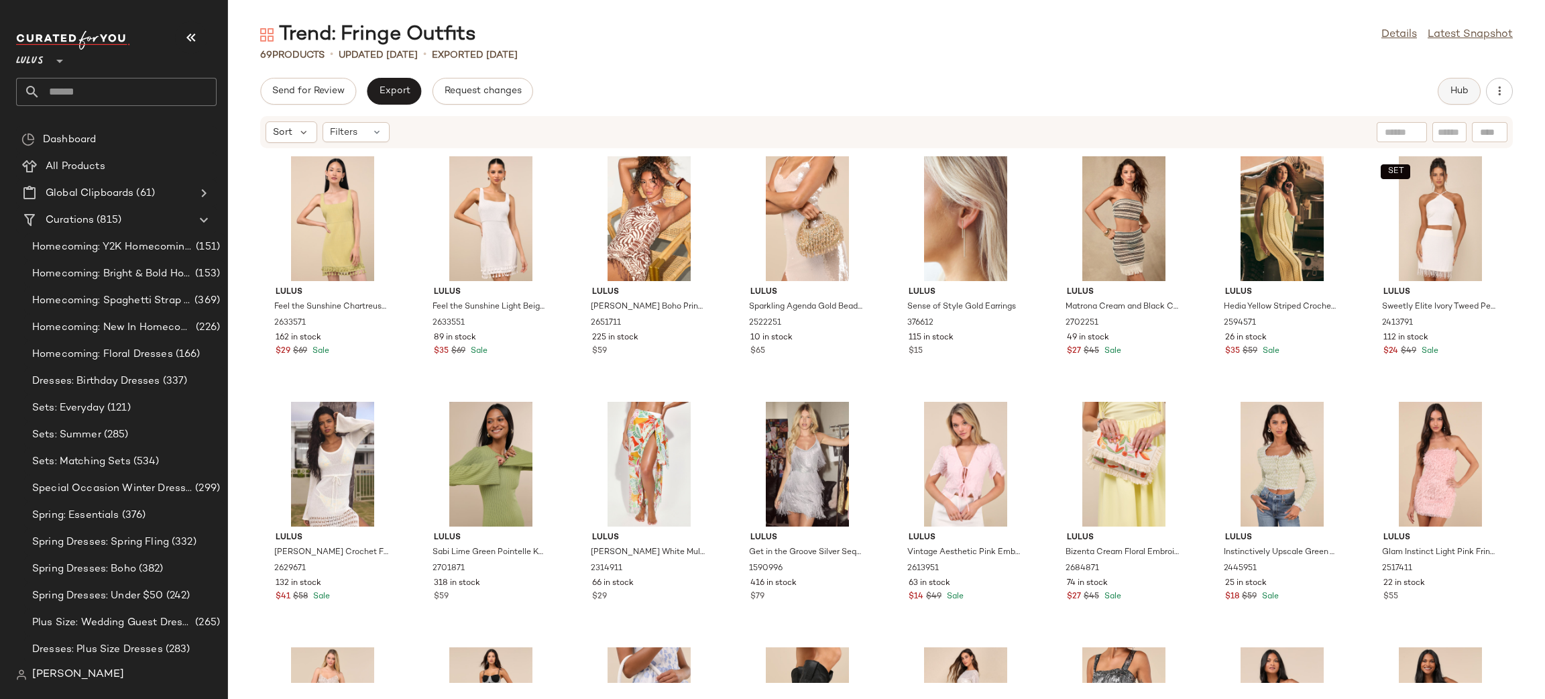
click at [1449, 82] on button "Hub" at bounding box center [1459, 91] width 43 height 27
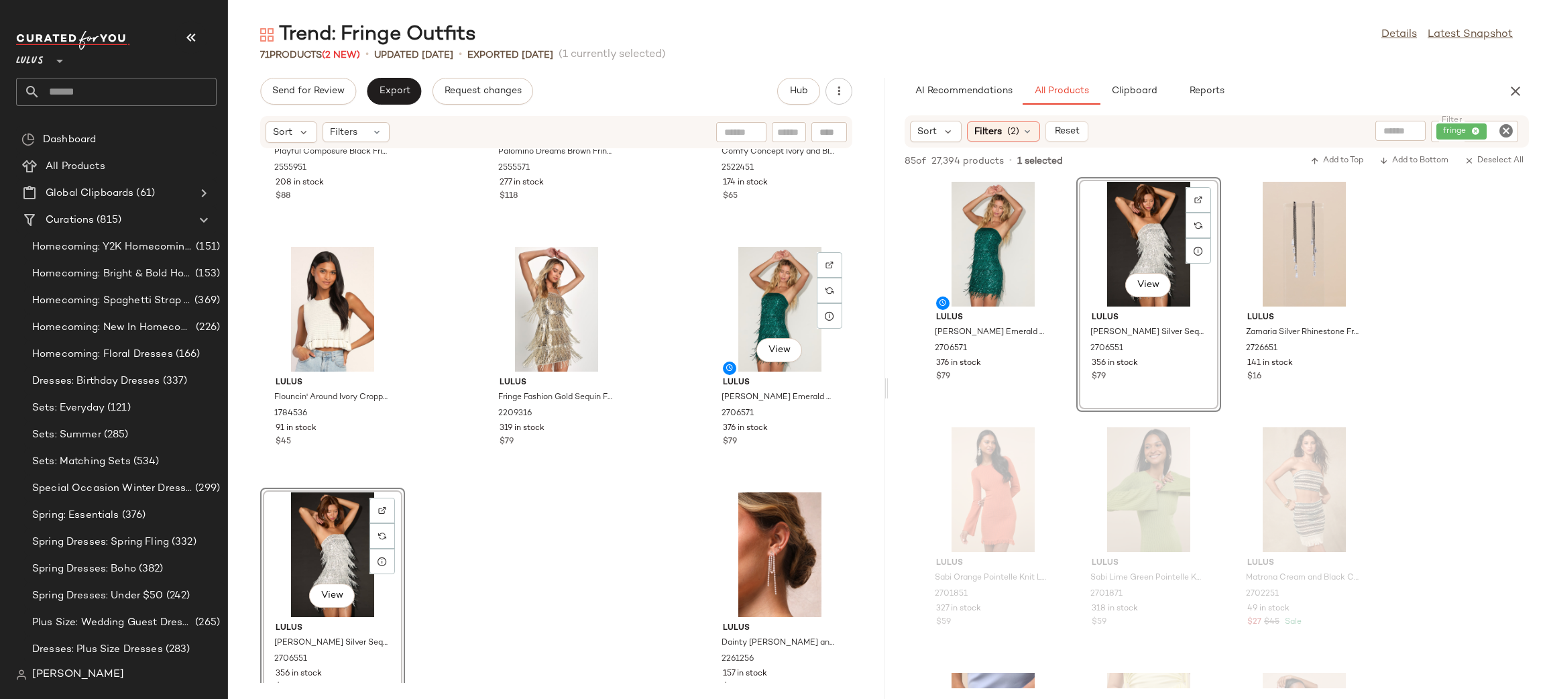
scroll to position [5359, 0]
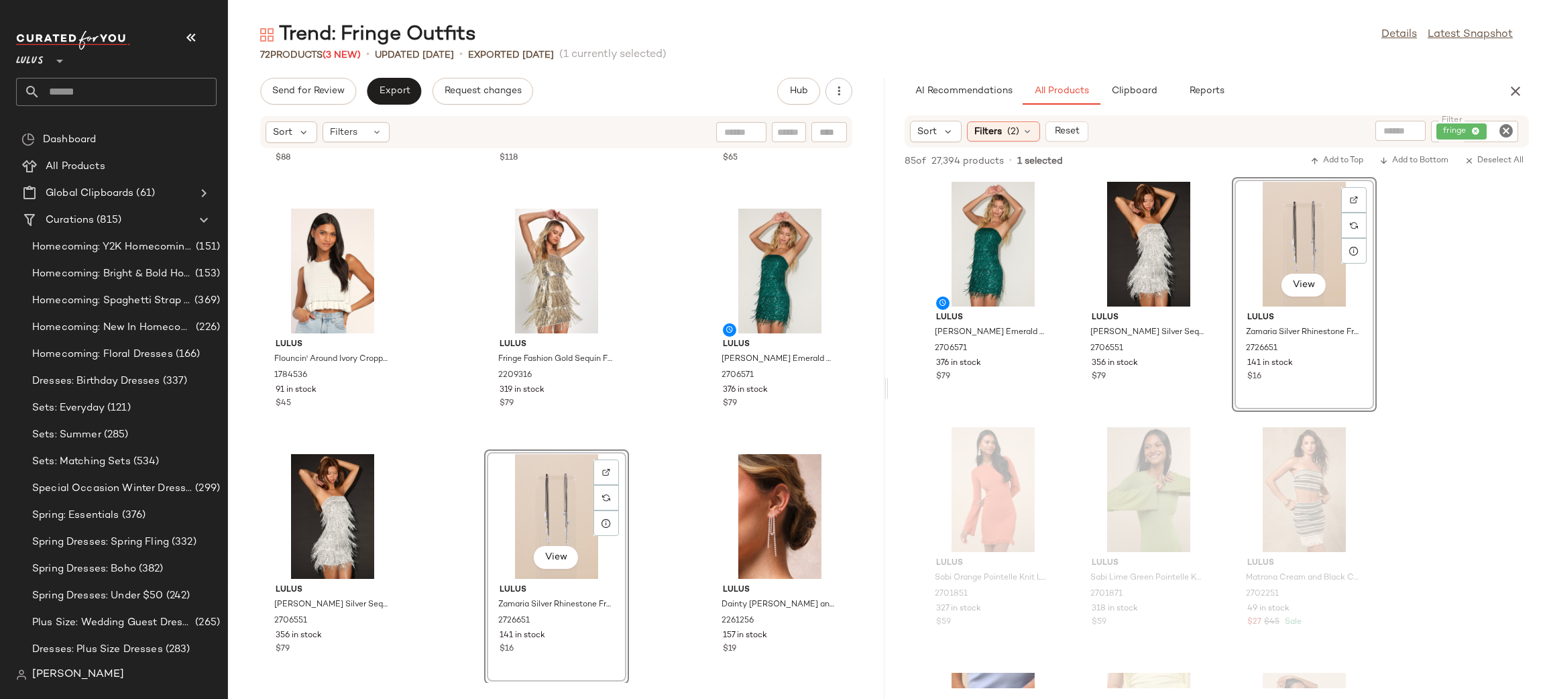
click at [683, 459] on div "Lulus Playful Composure Black Fringe Sequin Mini Dress 2555951 208 in stock $88…" at bounding box center [556, 416] width 657 height 534
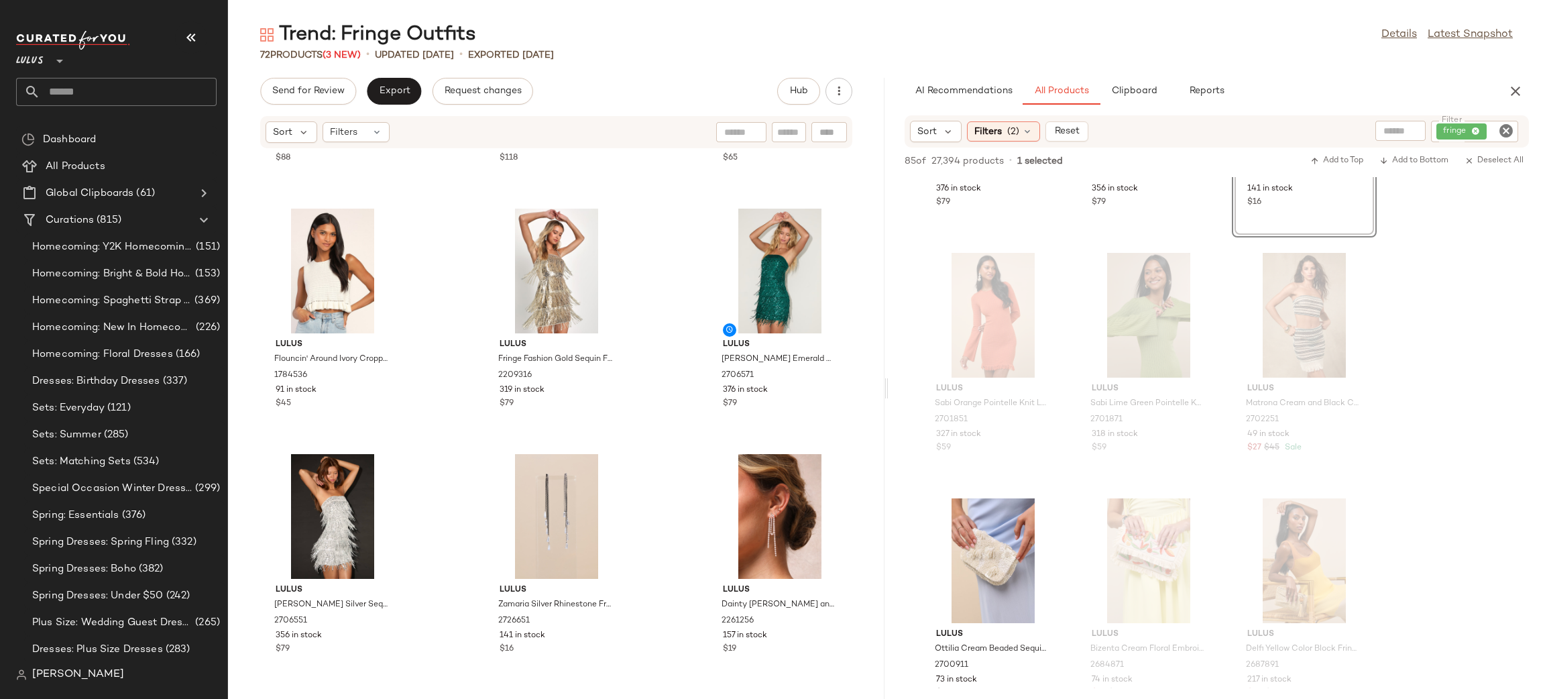
scroll to position [235, 0]
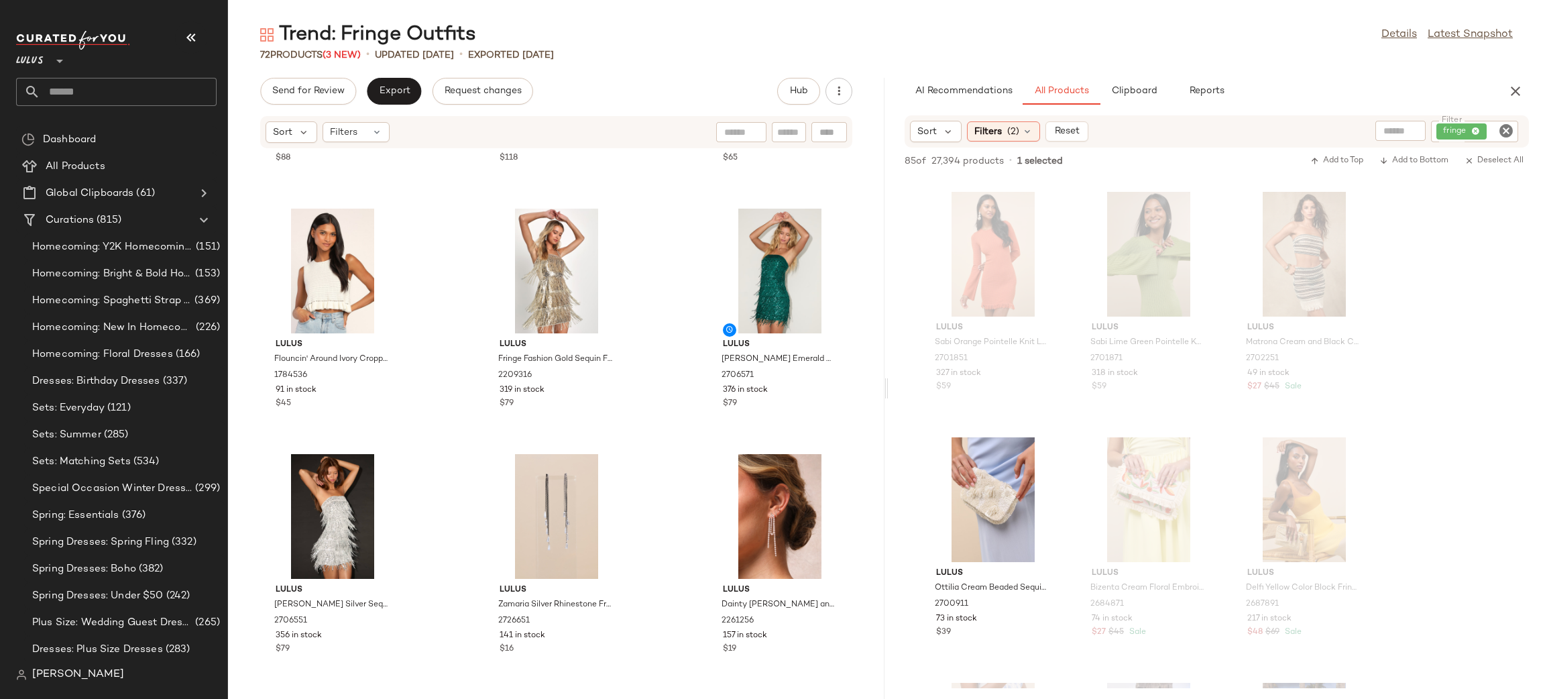
drag, startPoint x: 1527, startPoint y: 83, endPoint x: 1530, endPoint y: 76, distance: 8.1
click at [1529, 80] on div "AI Recommendations All Products Clipboard Reports" at bounding box center [1217, 91] width 657 height 27
click at [1519, 82] on button "button" at bounding box center [1515, 91] width 27 height 27
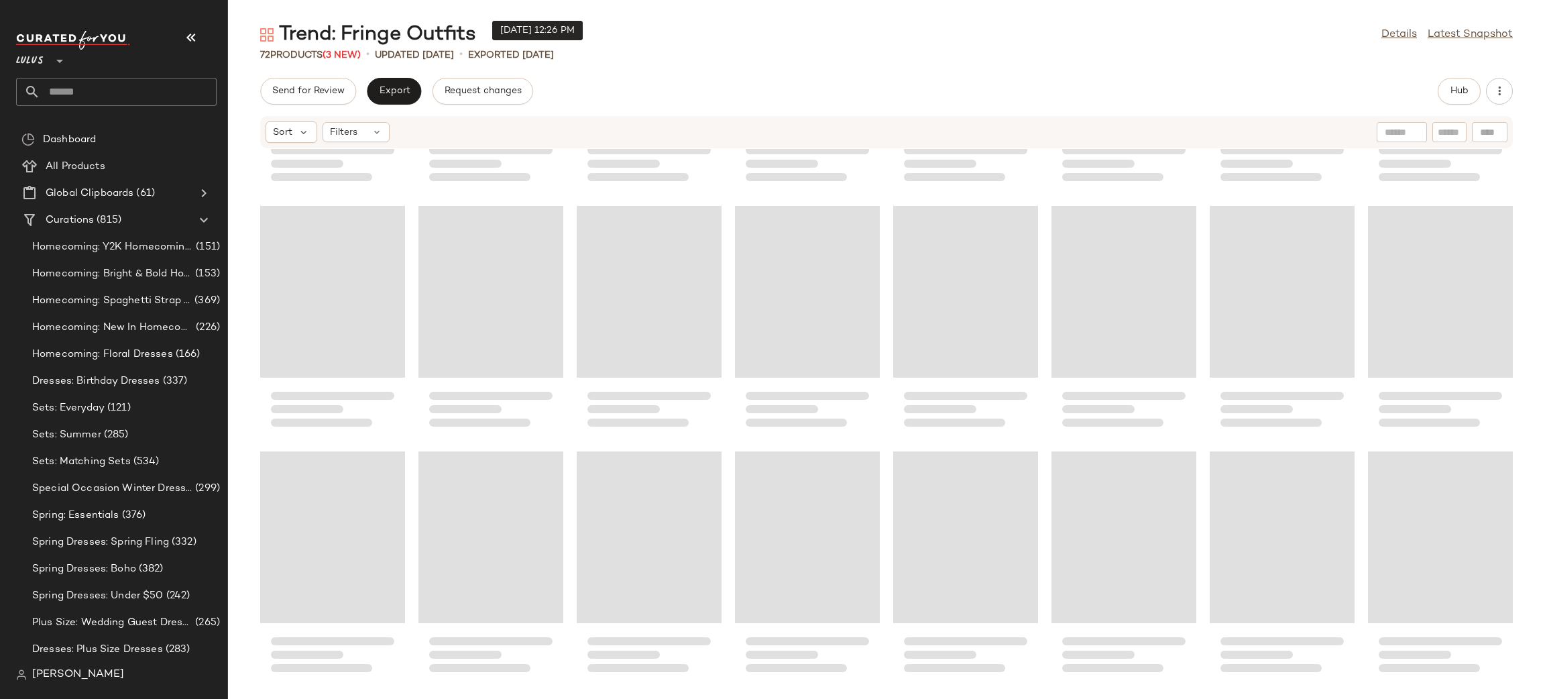
scroll to position [1677, 0]
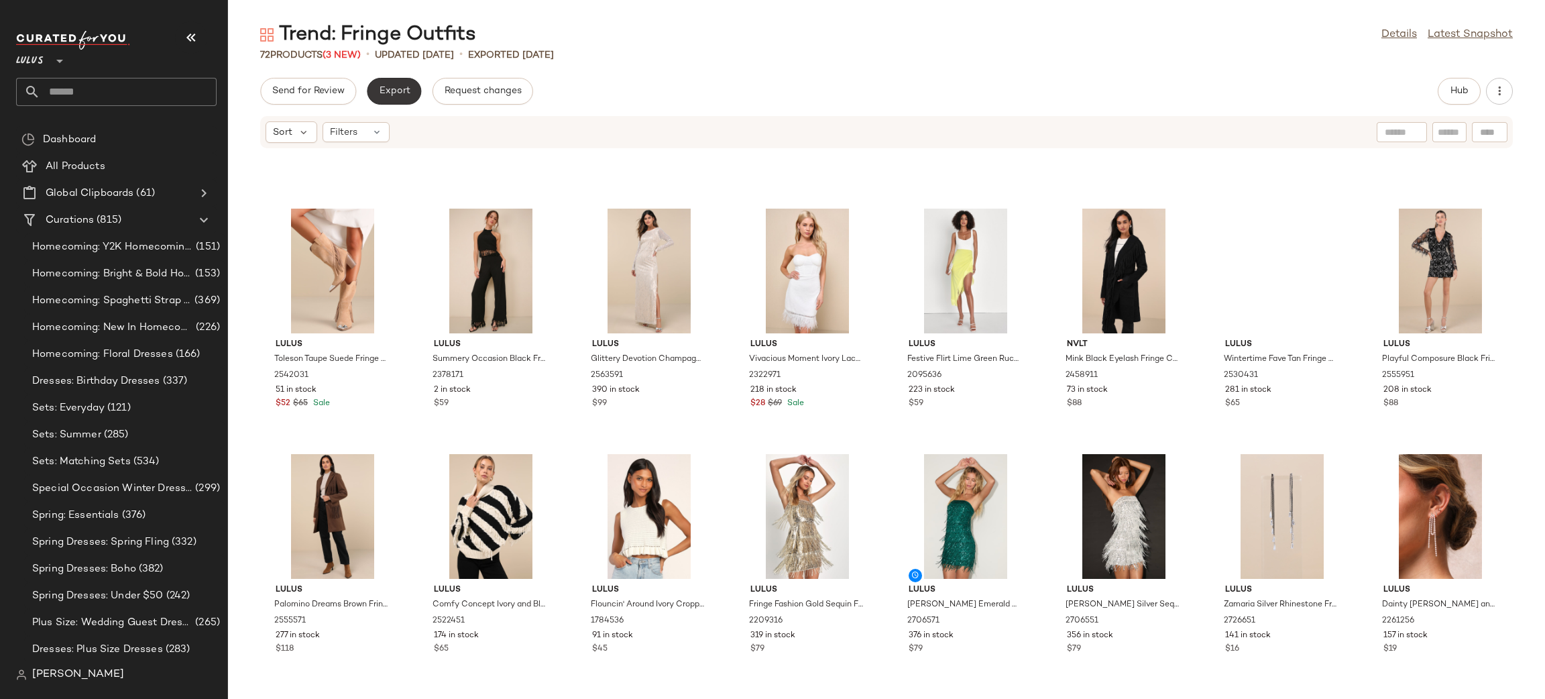
click at [402, 97] on button "Export" at bounding box center [394, 91] width 54 height 27
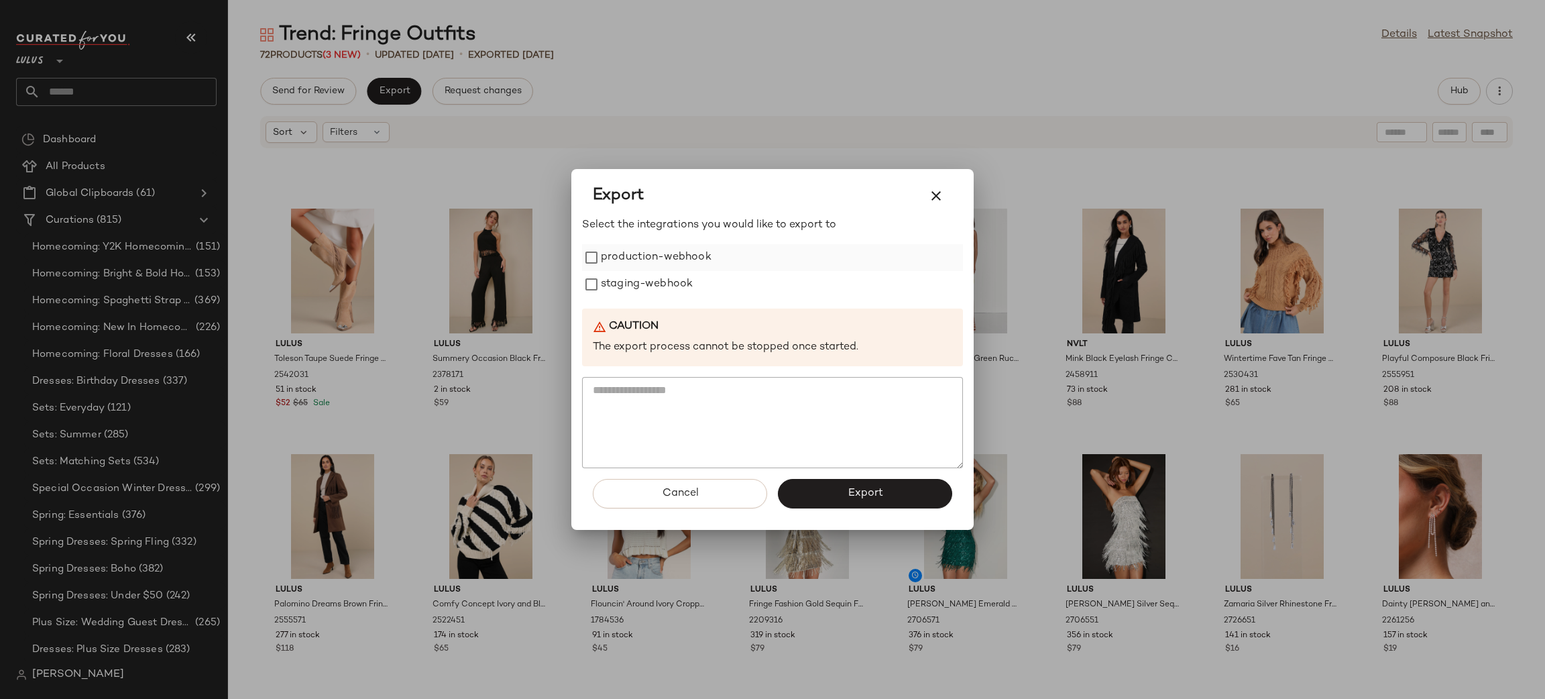
click at [692, 259] on label "production-webhook" at bounding box center [656, 257] width 111 height 27
click at [671, 286] on label "staging-webhook" at bounding box center [647, 284] width 92 height 27
click at [836, 496] on button "Export" at bounding box center [865, 494] width 174 height 30
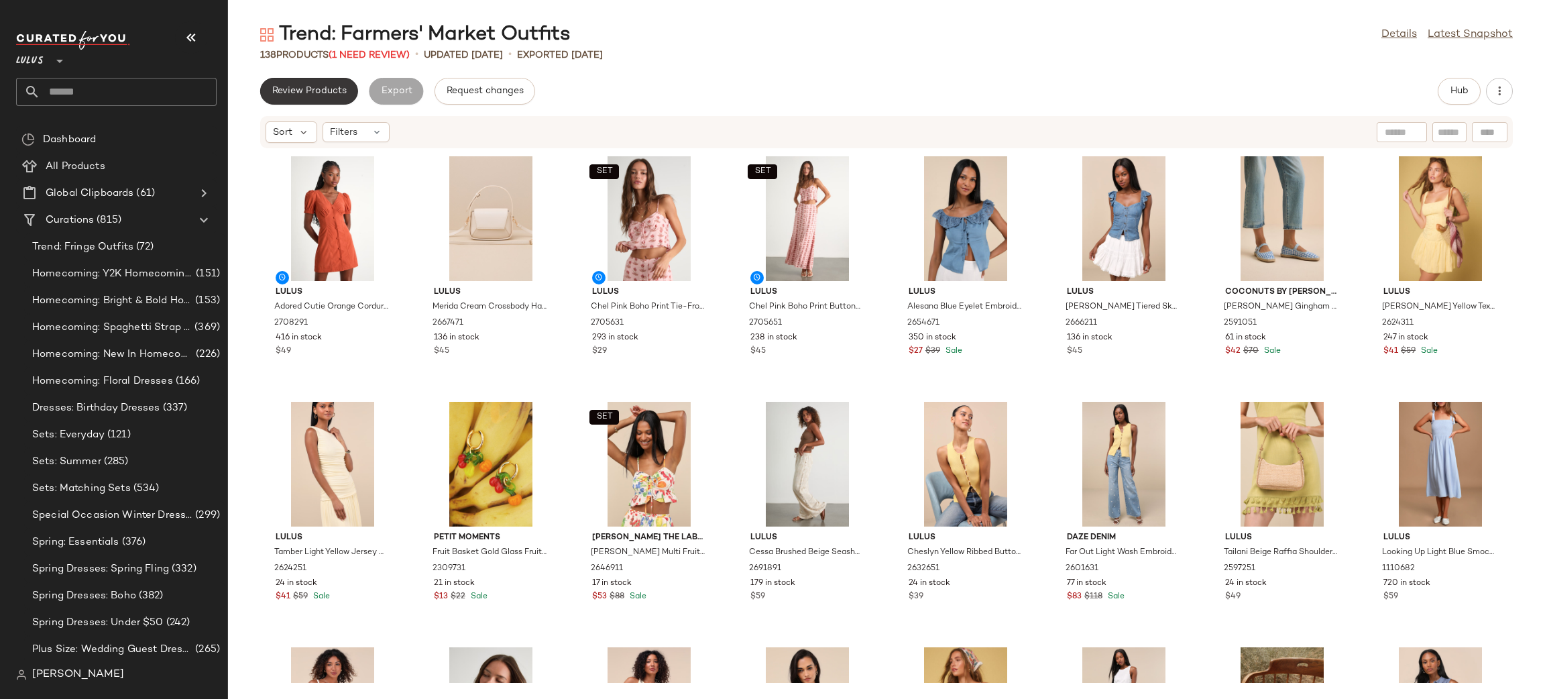
click at [314, 98] on button "Review Products" at bounding box center [309, 91] width 98 height 27
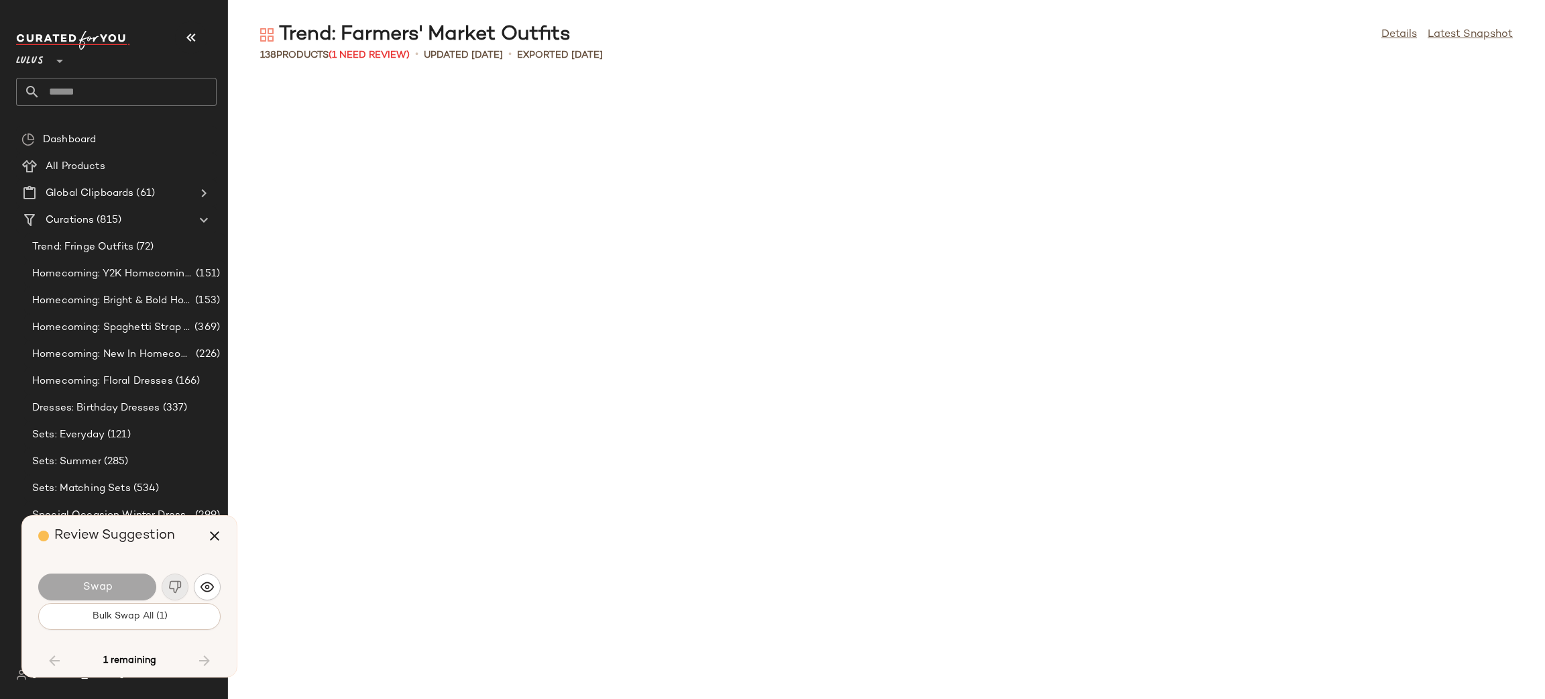
scroll to position [3436, 0]
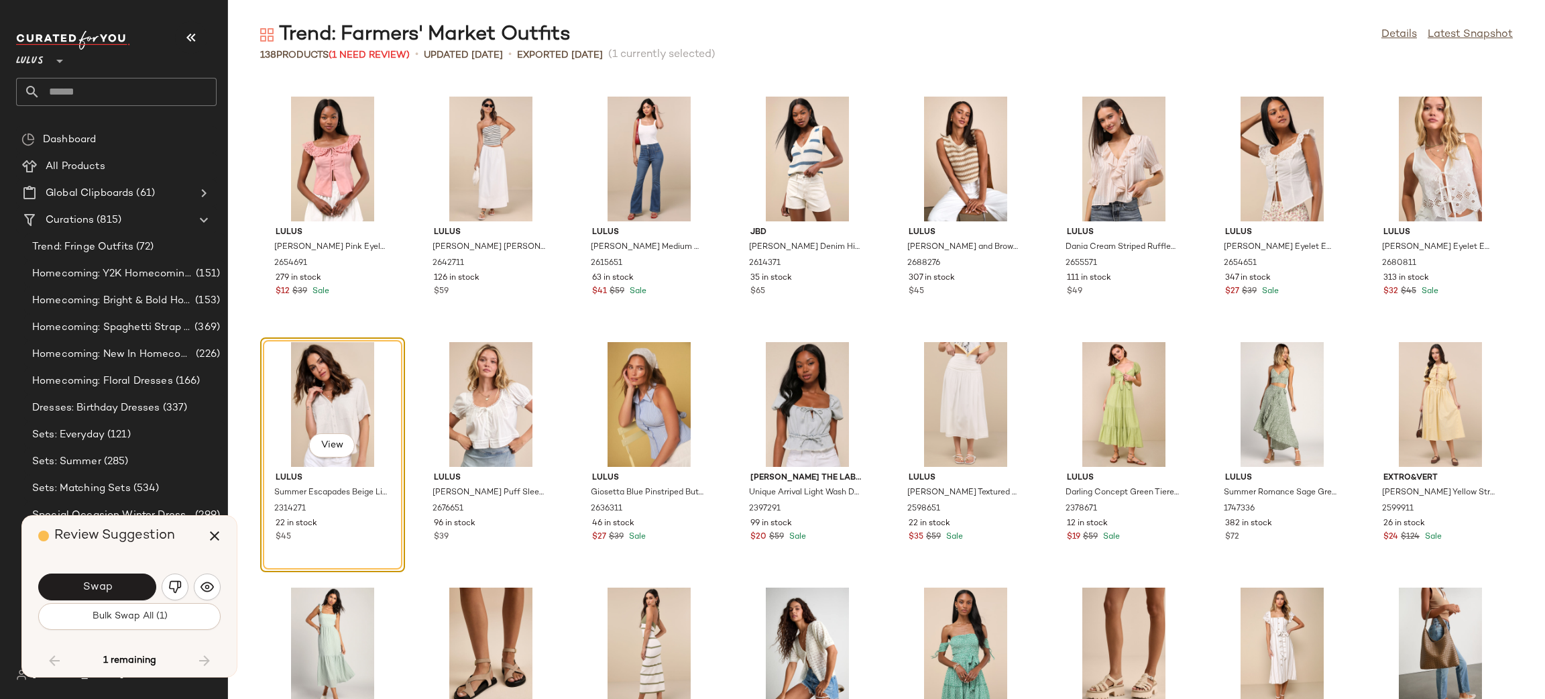
click at [124, 624] on button "Bulk Swap All (1)" at bounding box center [129, 616] width 182 height 27
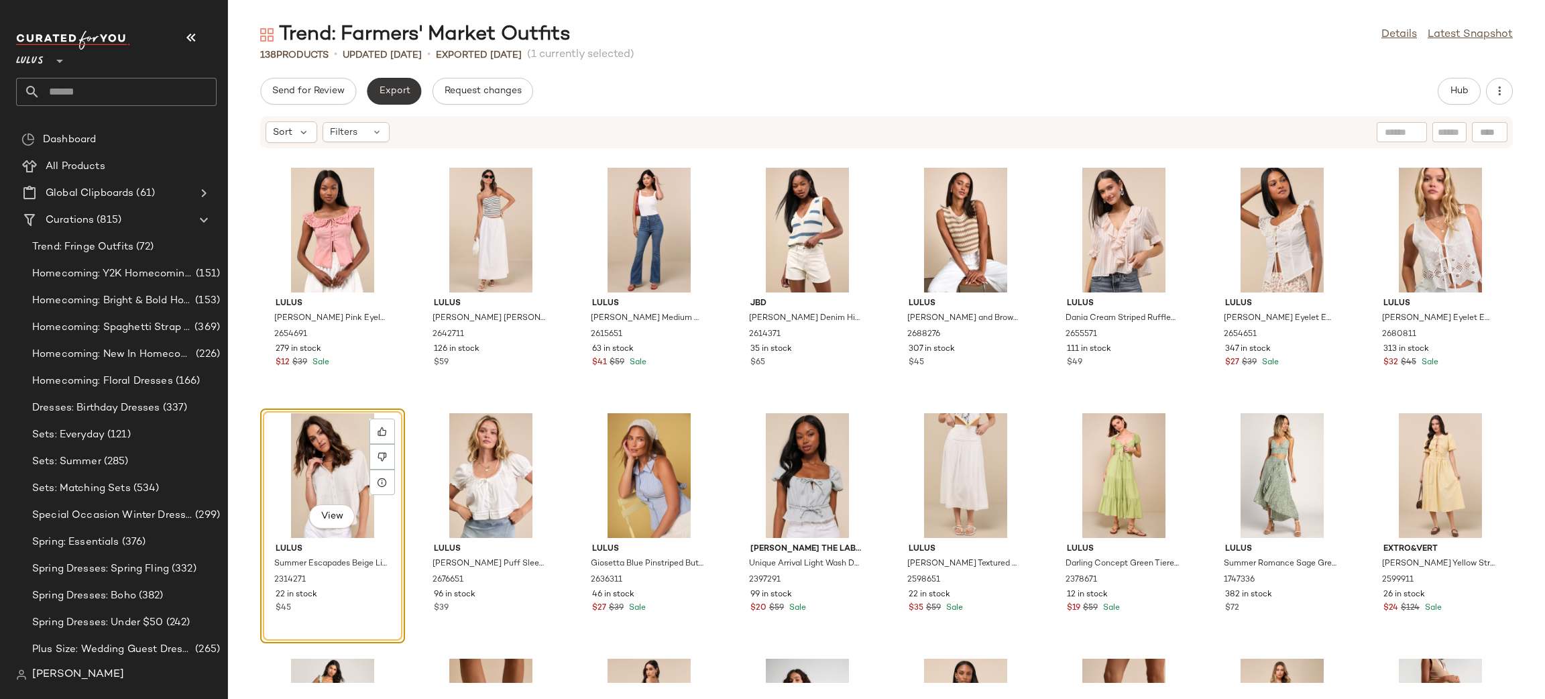
click at [404, 85] on button "Export" at bounding box center [394, 91] width 54 height 27
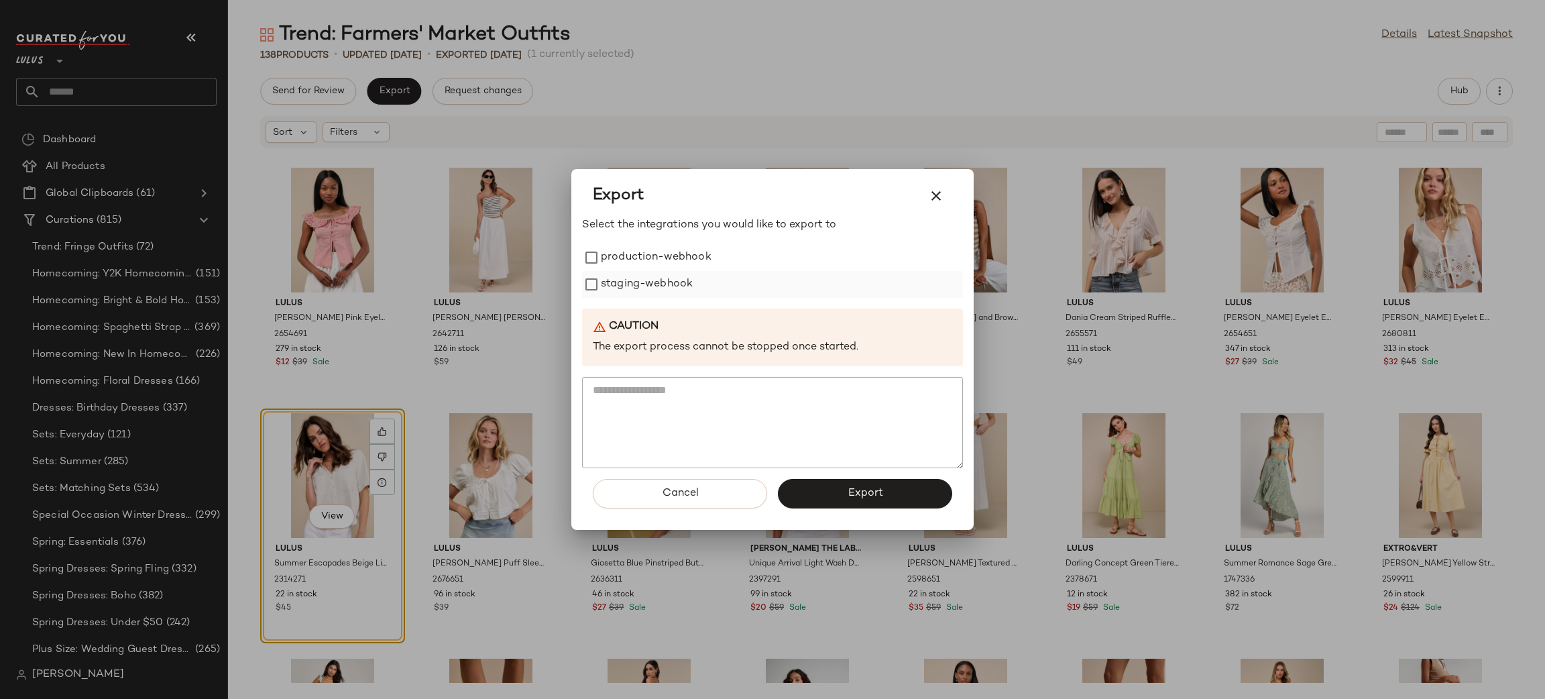
click at [653, 271] on label "staging-webhook" at bounding box center [647, 284] width 92 height 27
click at [644, 264] on label "production-webhook" at bounding box center [656, 257] width 111 height 27
click at [832, 498] on button "Export" at bounding box center [865, 494] width 174 height 30
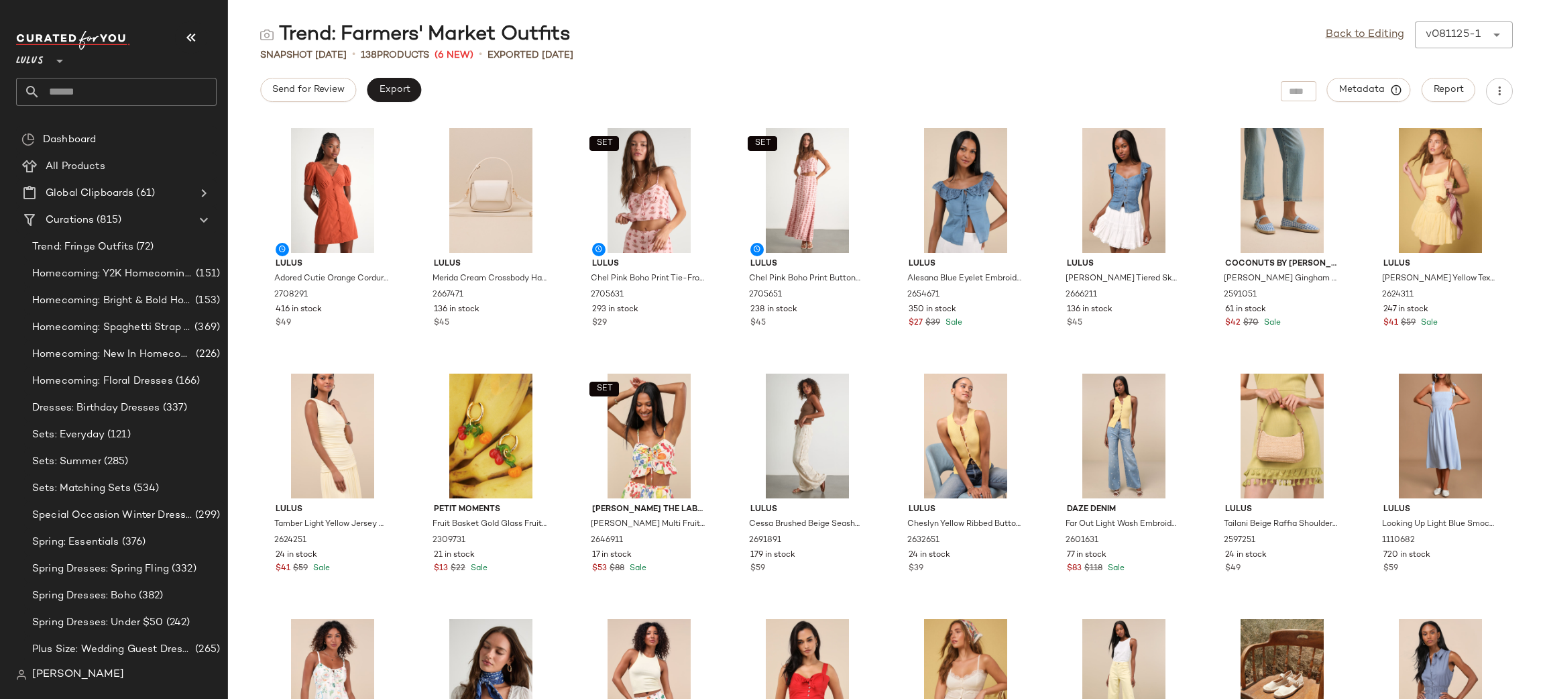
click at [398, 68] on div "Trend: Farmers' Market Outfits Back to Editing v081125-1 ****** Snapshot Aug 11…" at bounding box center [886, 359] width 1317 height 677
click at [408, 82] on button "Export" at bounding box center [394, 90] width 54 height 24
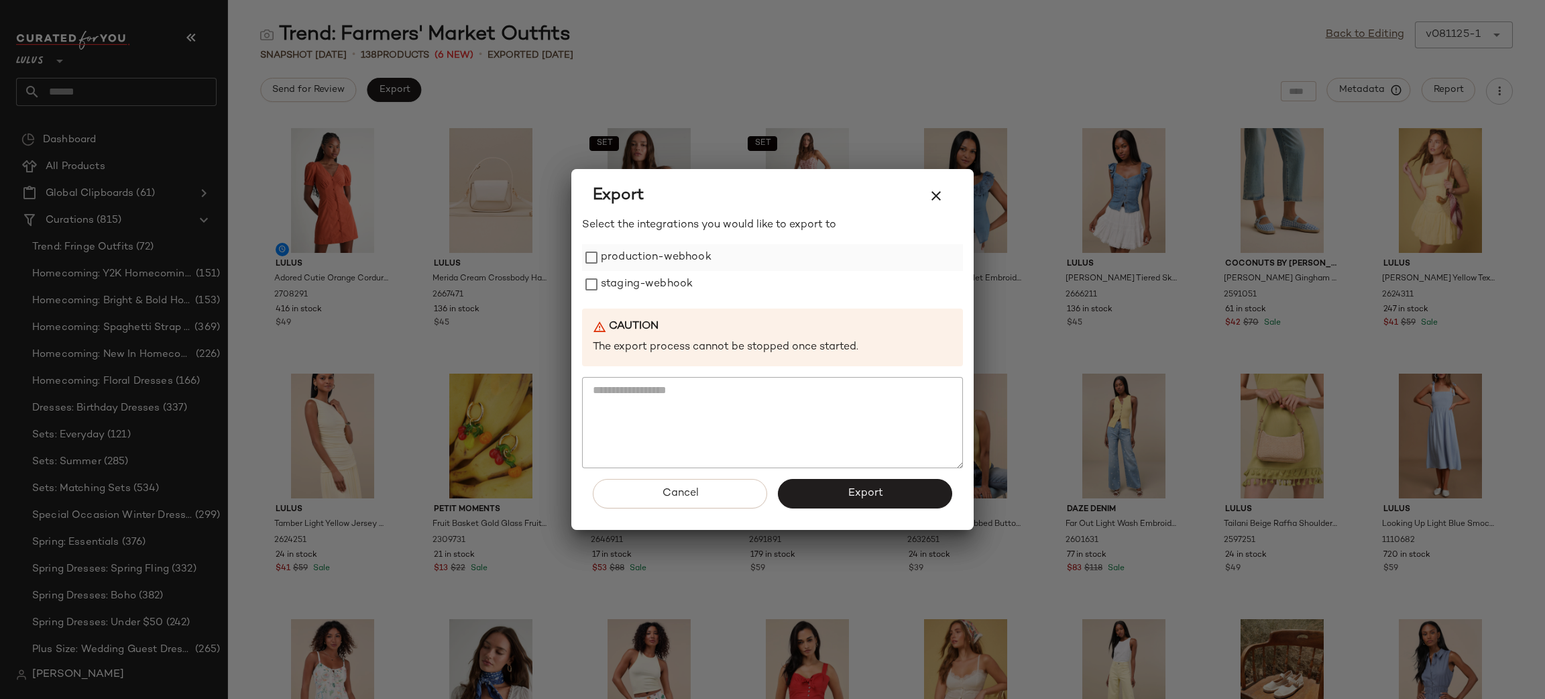
click at [640, 244] on label "production-webhook" at bounding box center [656, 257] width 111 height 27
drag, startPoint x: 657, startPoint y: 292, endPoint x: 667, endPoint y: 300, distance: 11.9
click at [659, 293] on label "staging-webhook" at bounding box center [647, 284] width 92 height 27
click at [869, 505] on button "Export" at bounding box center [865, 494] width 174 height 30
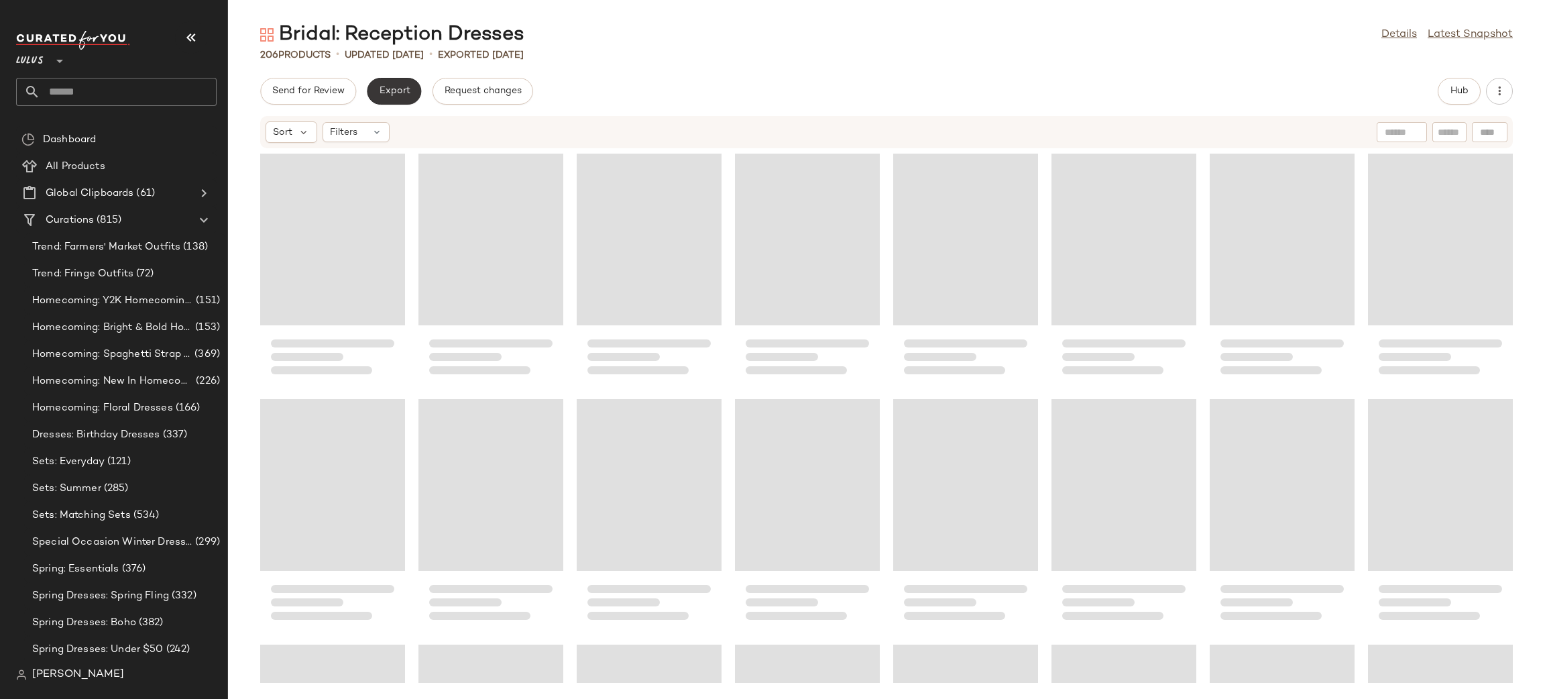
click at [393, 97] on button "Export" at bounding box center [394, 91] width 54 height 27
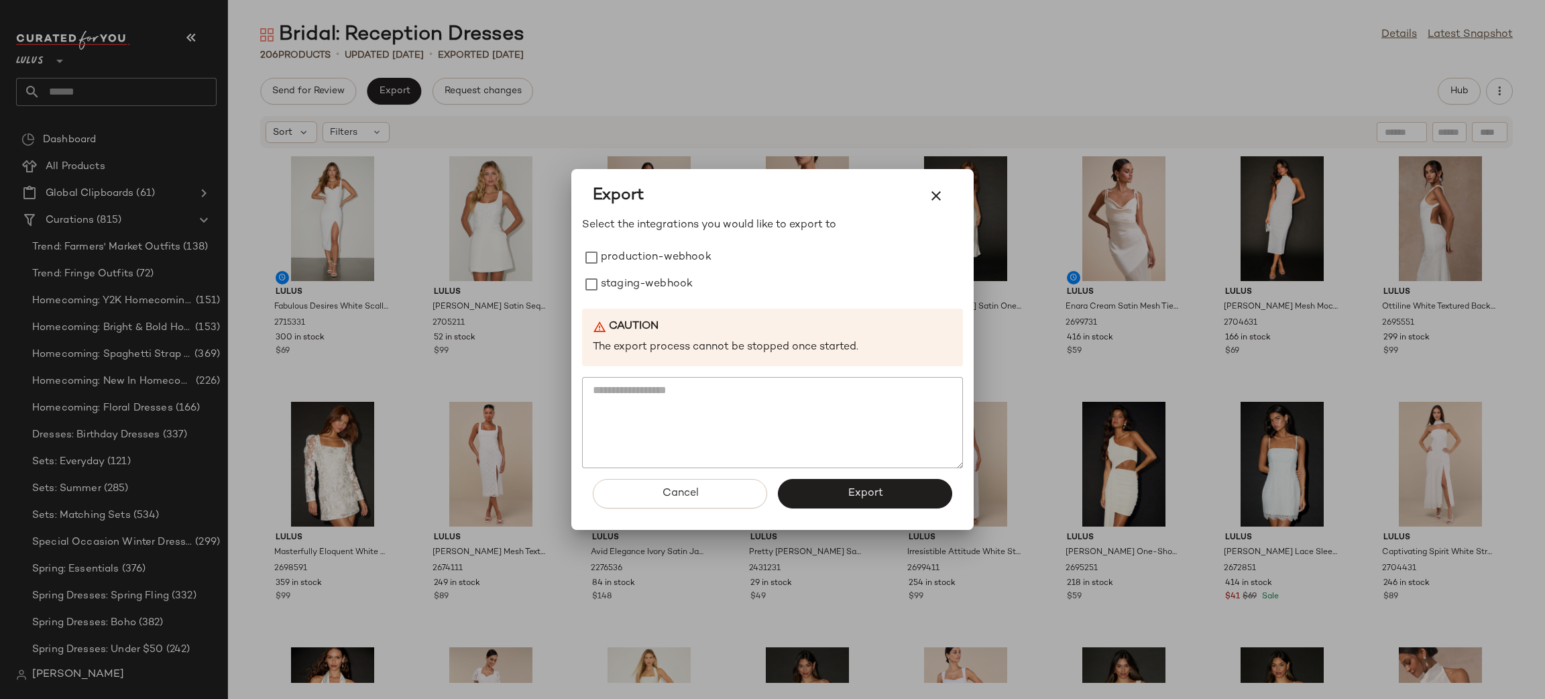
click at [943, 192] on icon "button" at bounding box center [936, 196] width 16 height 16
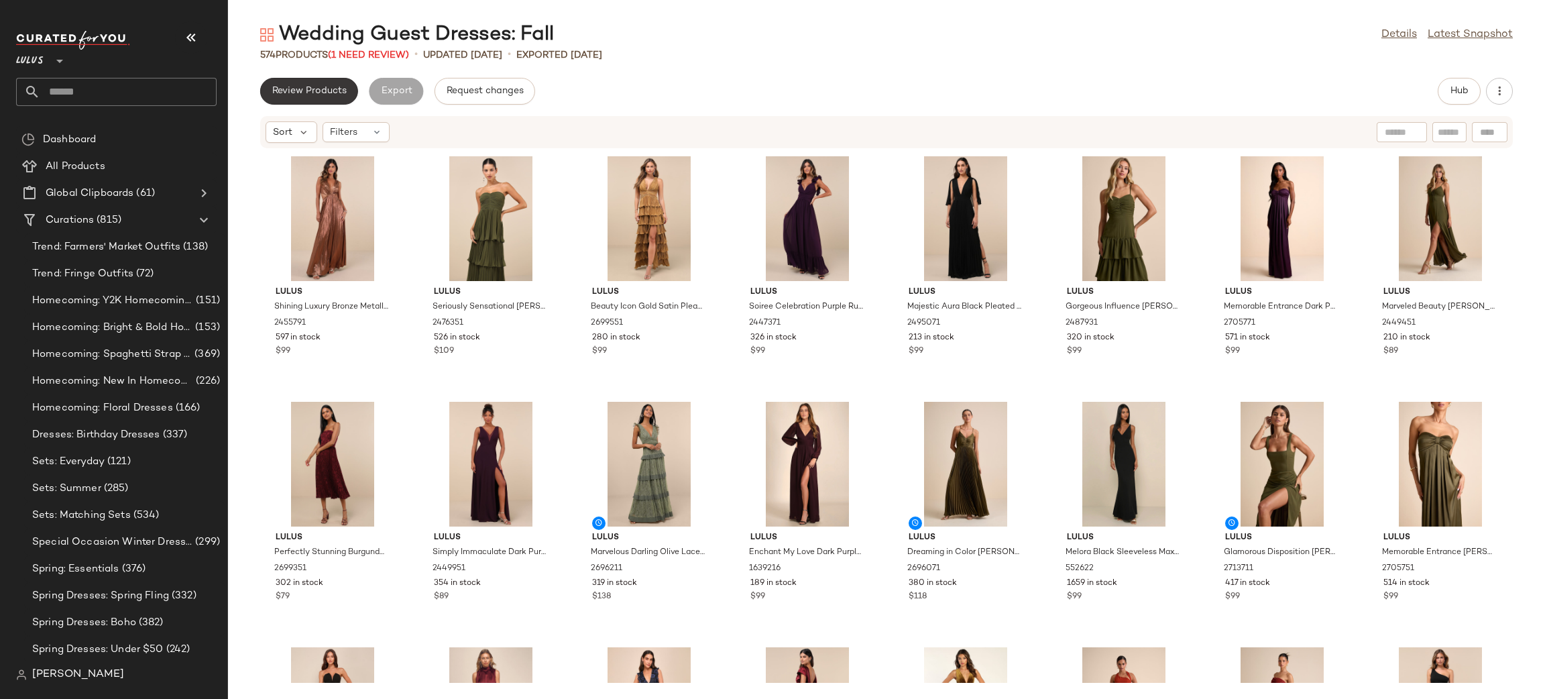
click at [297, 82] on button "Review Products" at bounding box center [309, 91] width 98 height 27
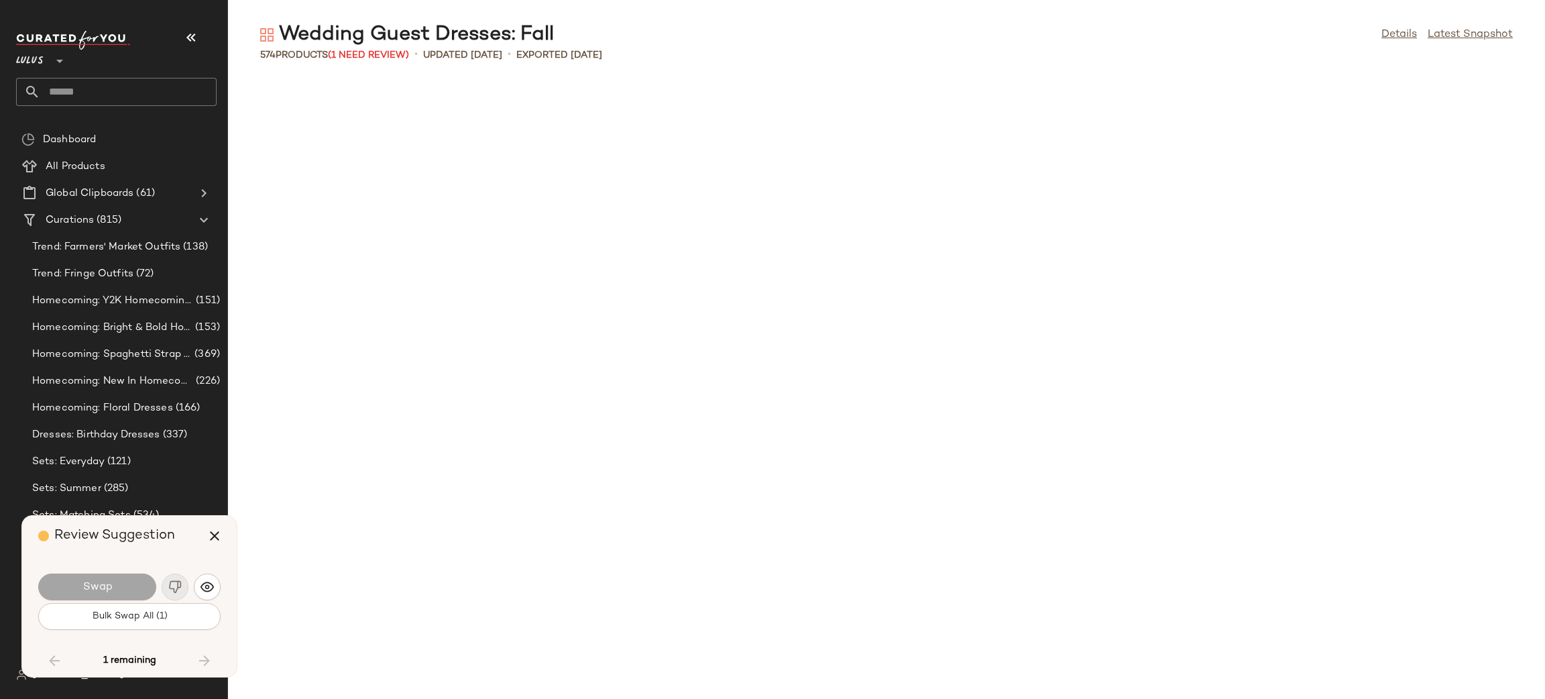
scroll to position [9819, 0]
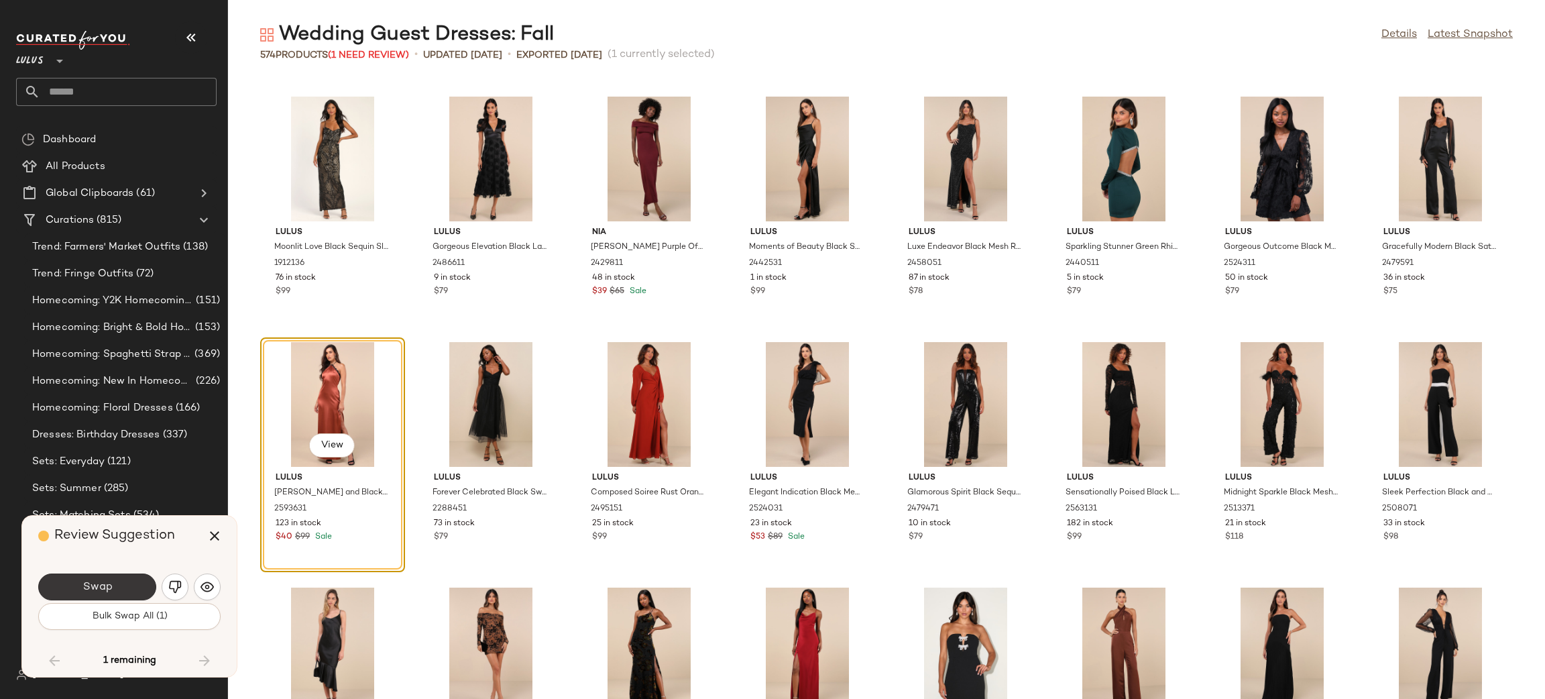
click at [122, 584] on button "Swap" at bounding box center [97, 586] width 118 height 27
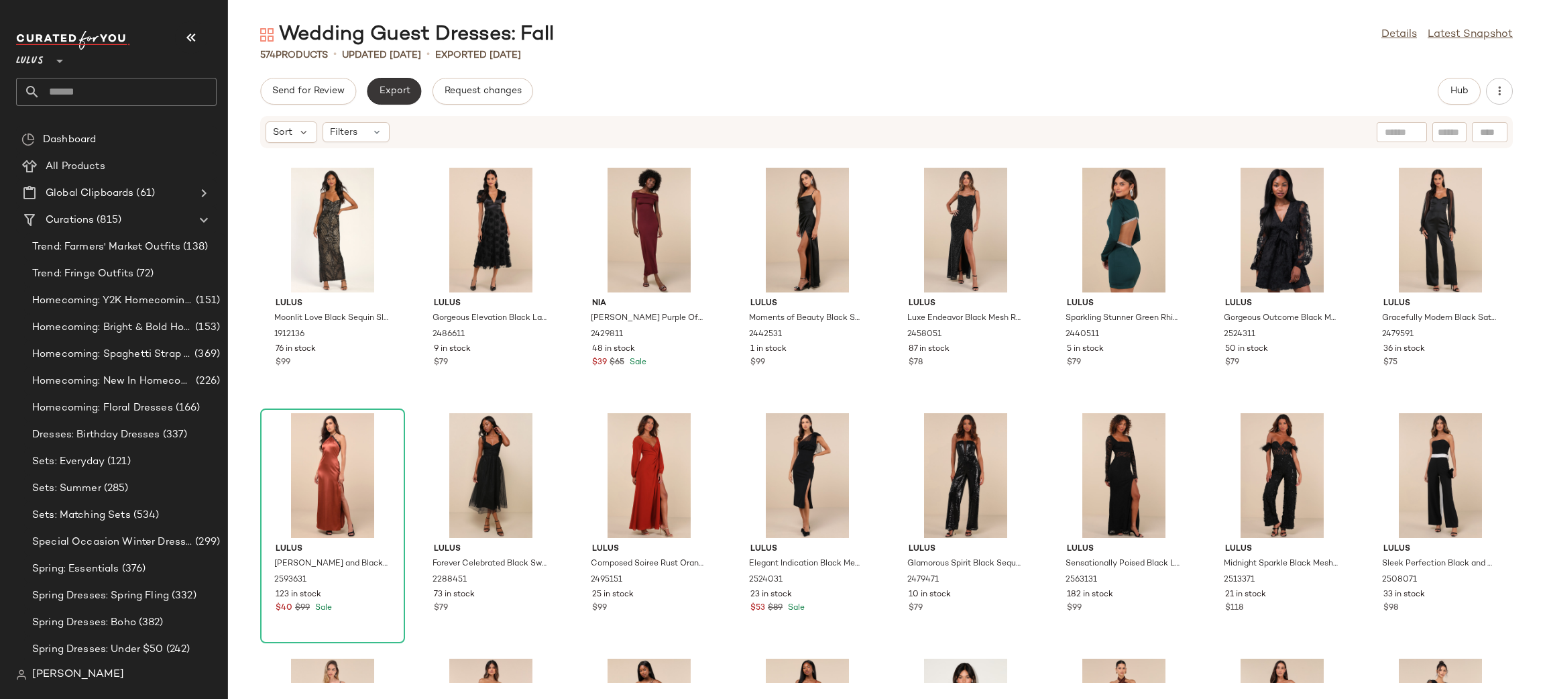
click at [402, 89] on span "Export" at bounding box center [394, 91] width 32 height 11
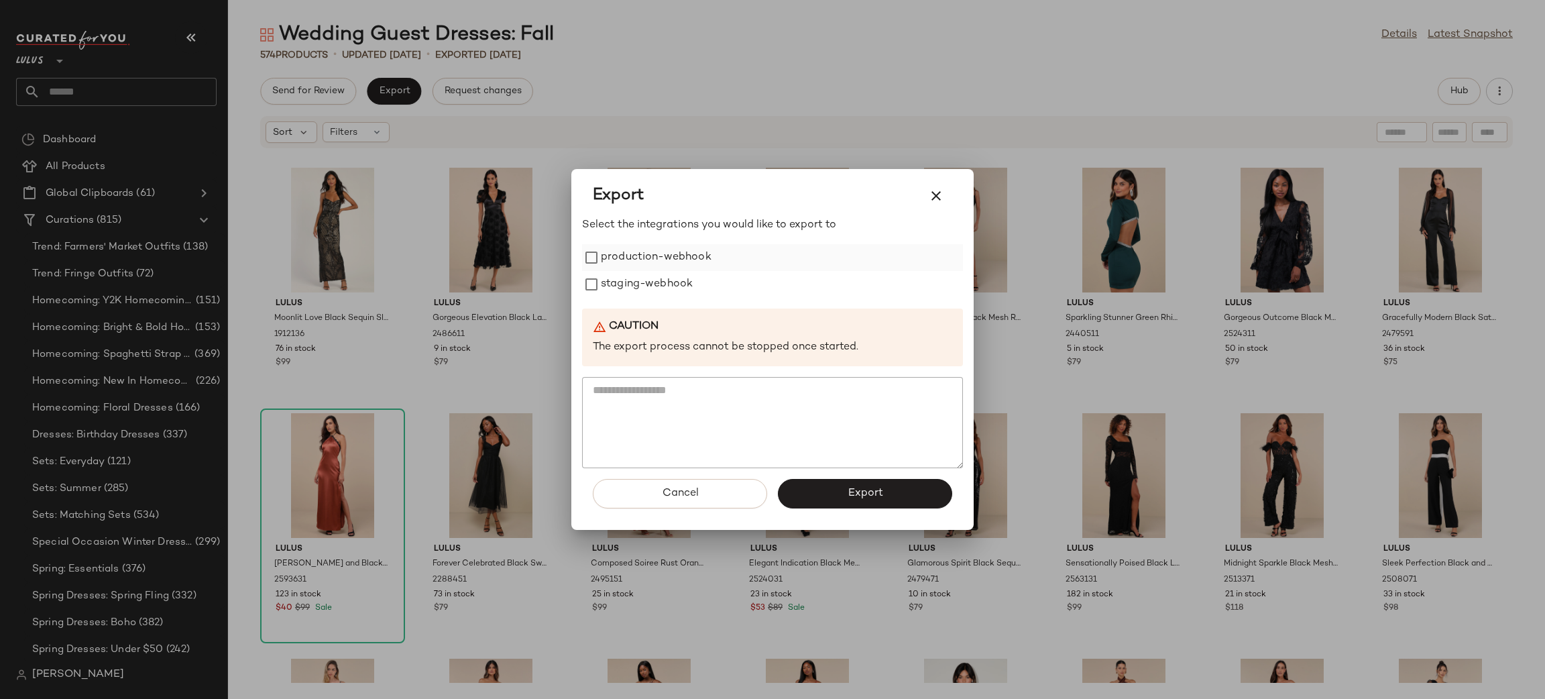
click at [663, 250] on label "production-webhook" at bounding box center [656, 257] width 111 height 27
click at [663, 268] on label "production-webhook" at bounding box center [656, 257] width 111 height 27
click at [669, 266] on label "production-webhook" at bounding box center [656, 257] width 111 height 27
click at [665, 288] on label "staging-webhook" at bounding box center [647, 284] width 92 height 27
click at [853, 493] on span "Export" at bounding box center [865, 493] width 36 height 13
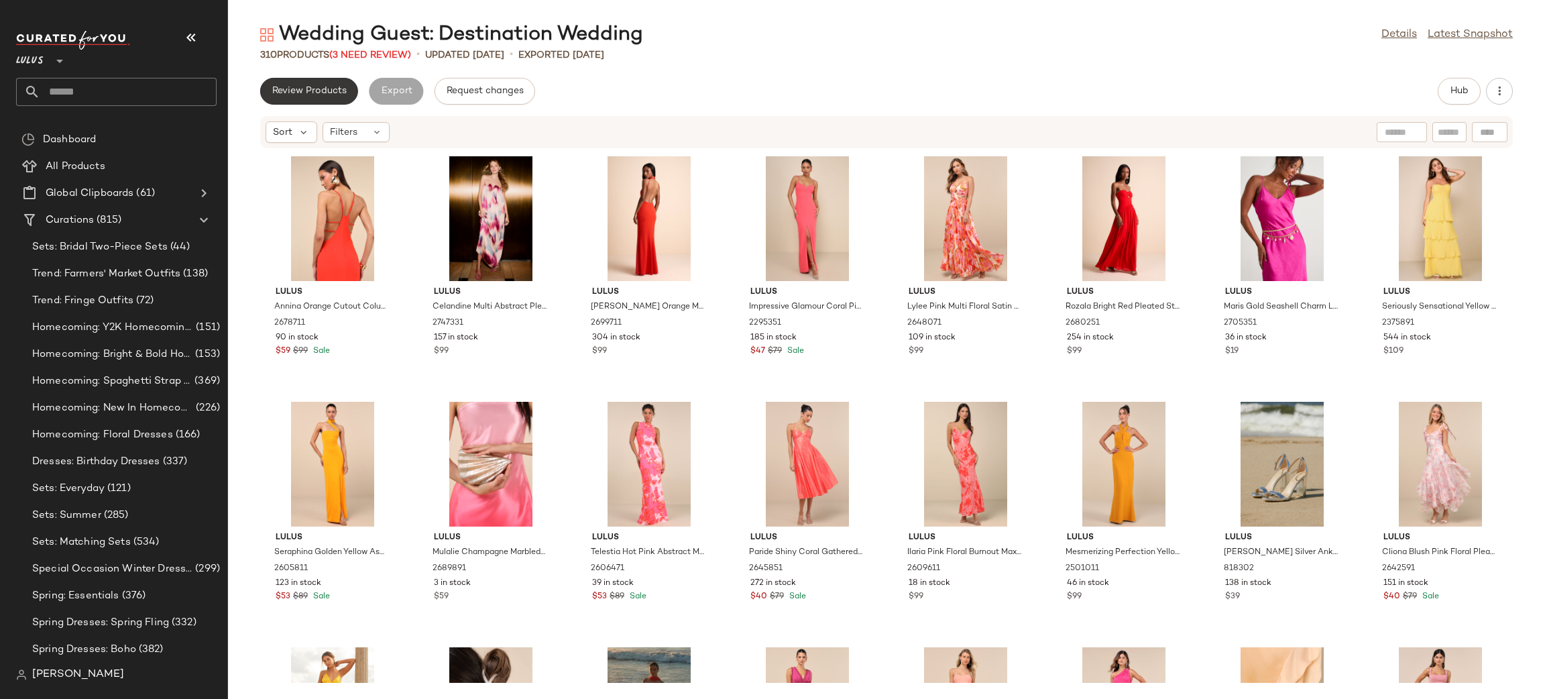
click at [298, 91] on span "Review Products" at bounding box center [309, 91] width 75 height 11
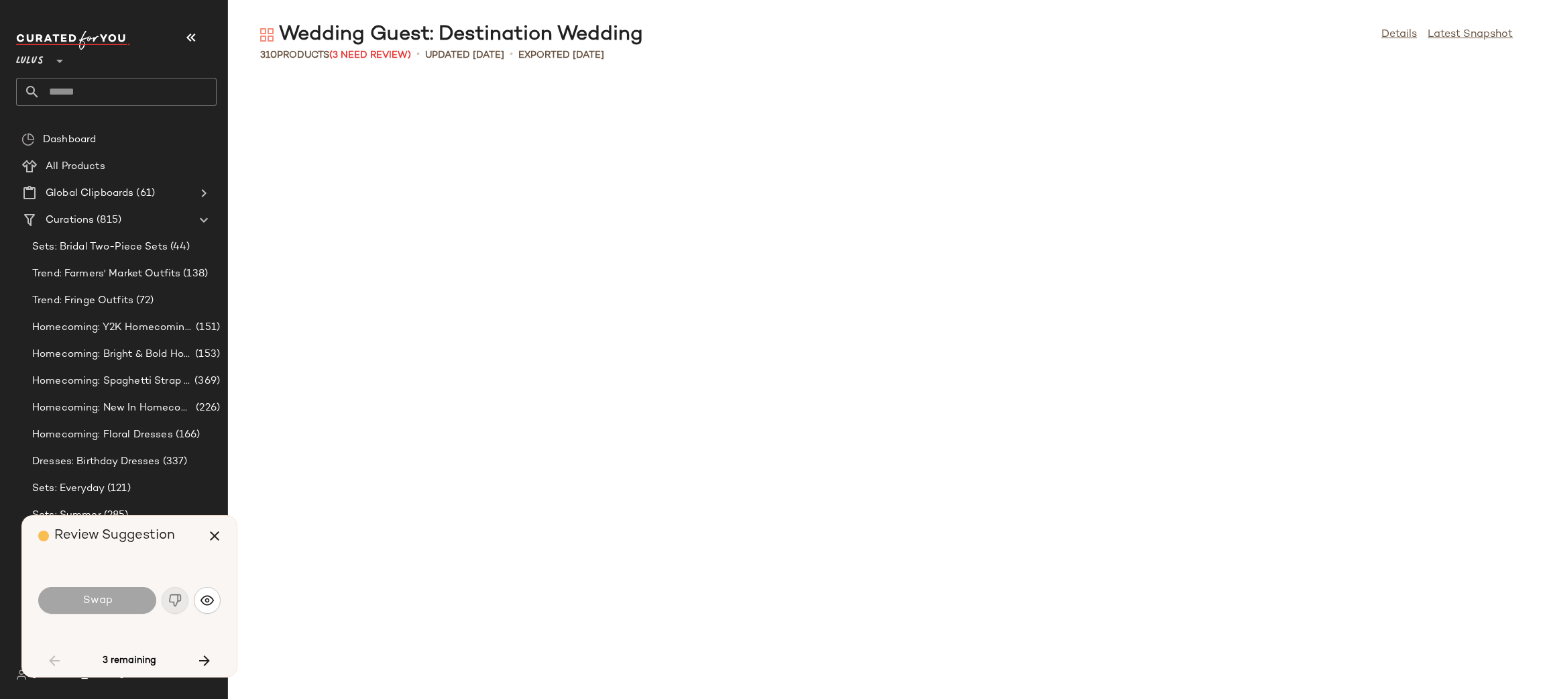
scroll to position [993, 0]
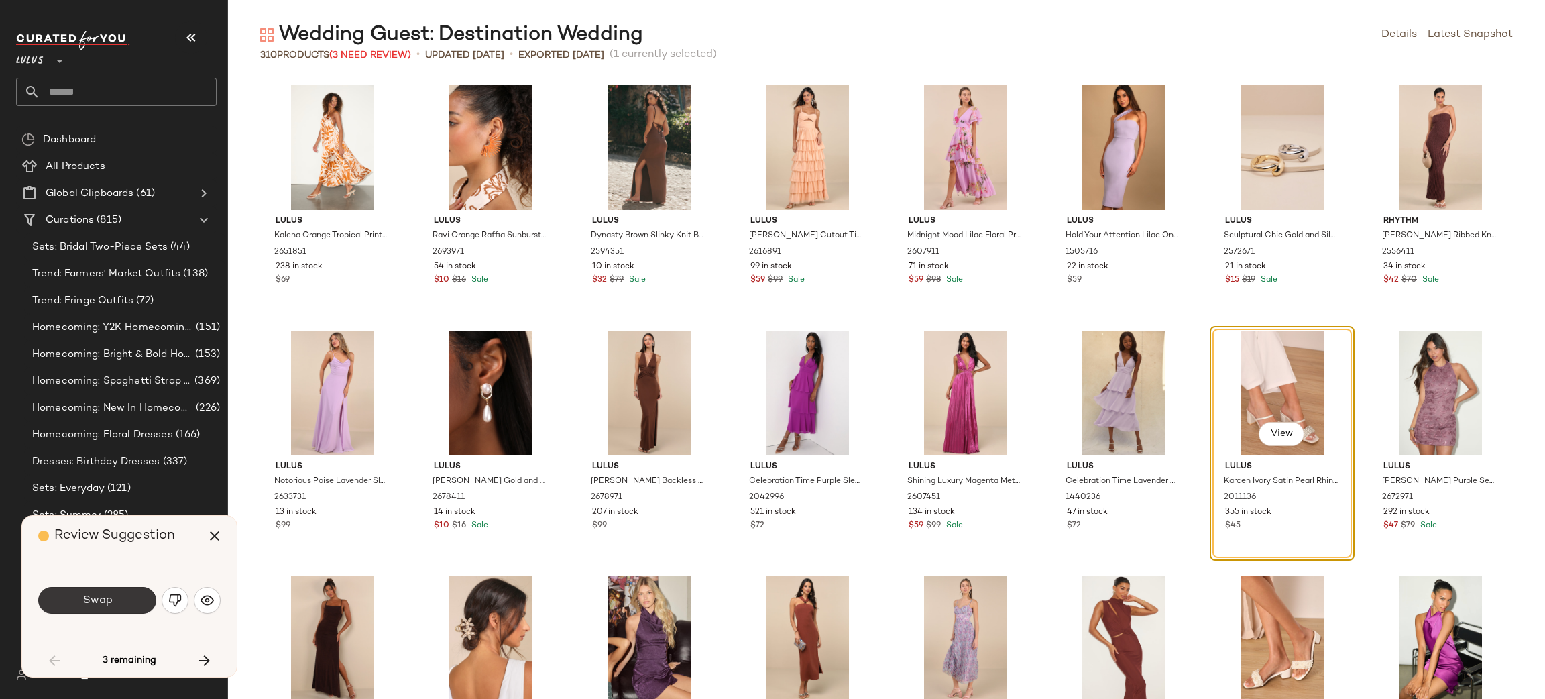
click at [102, 598] on span "Swap" at bounding box center [97, 600] width 30 height 13
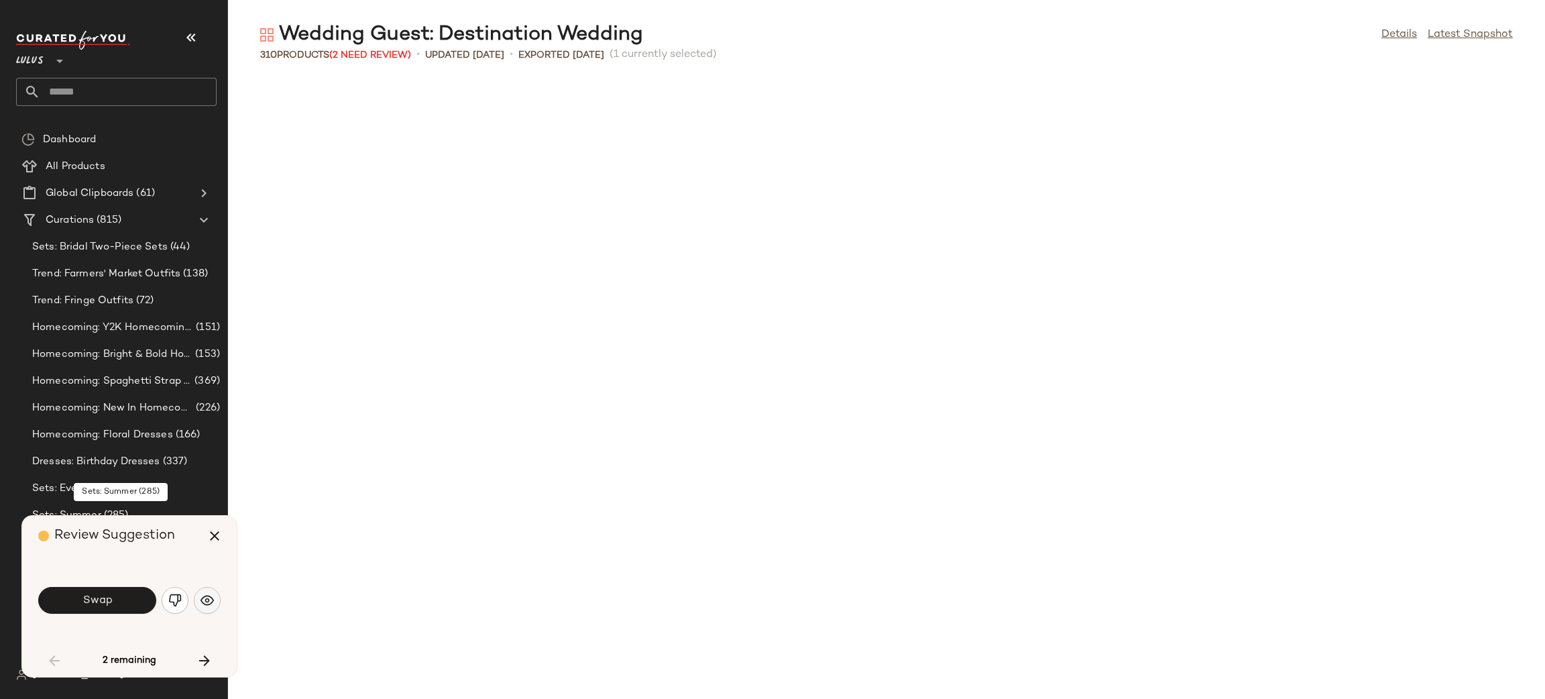
scroll to position [1718, 0]
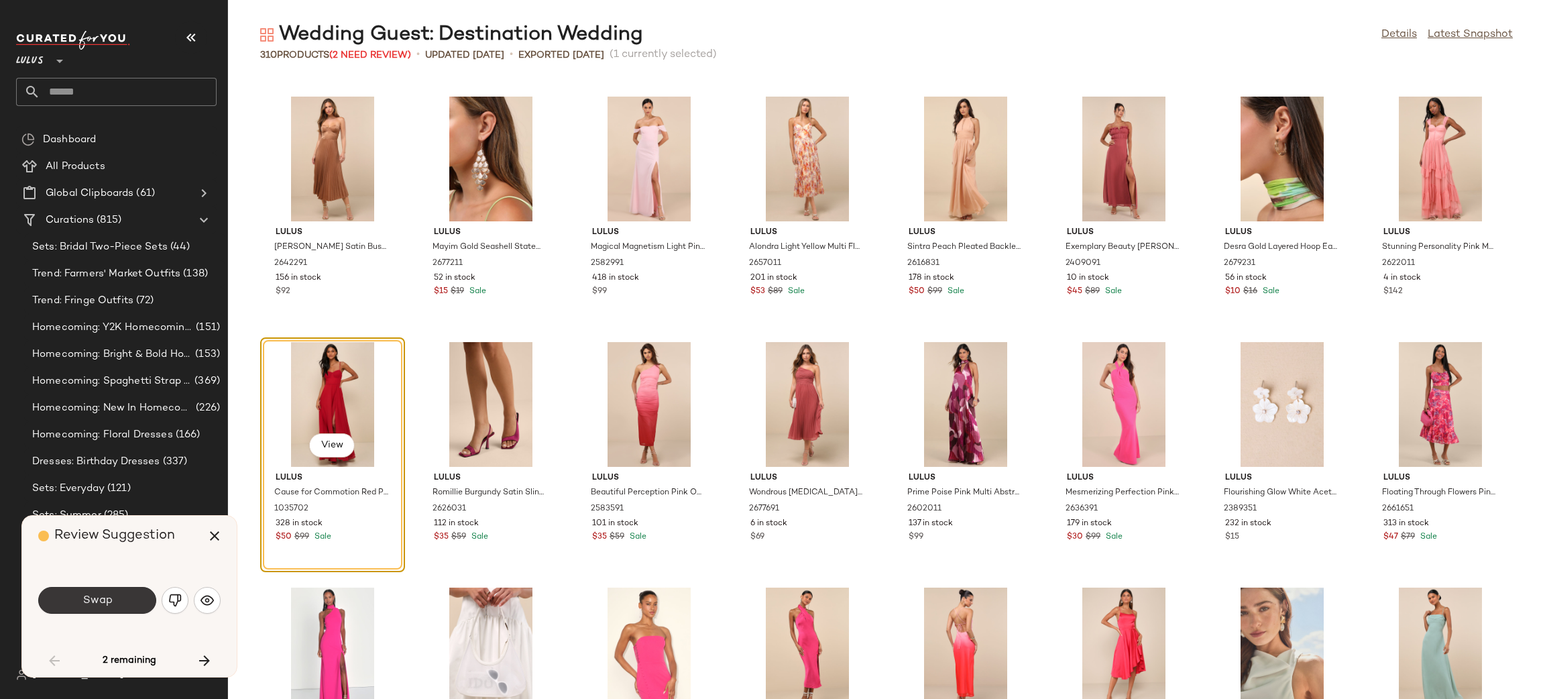
click at [108, 608] on button "Swap" at bounding box center [97, 600] width 118 height 27
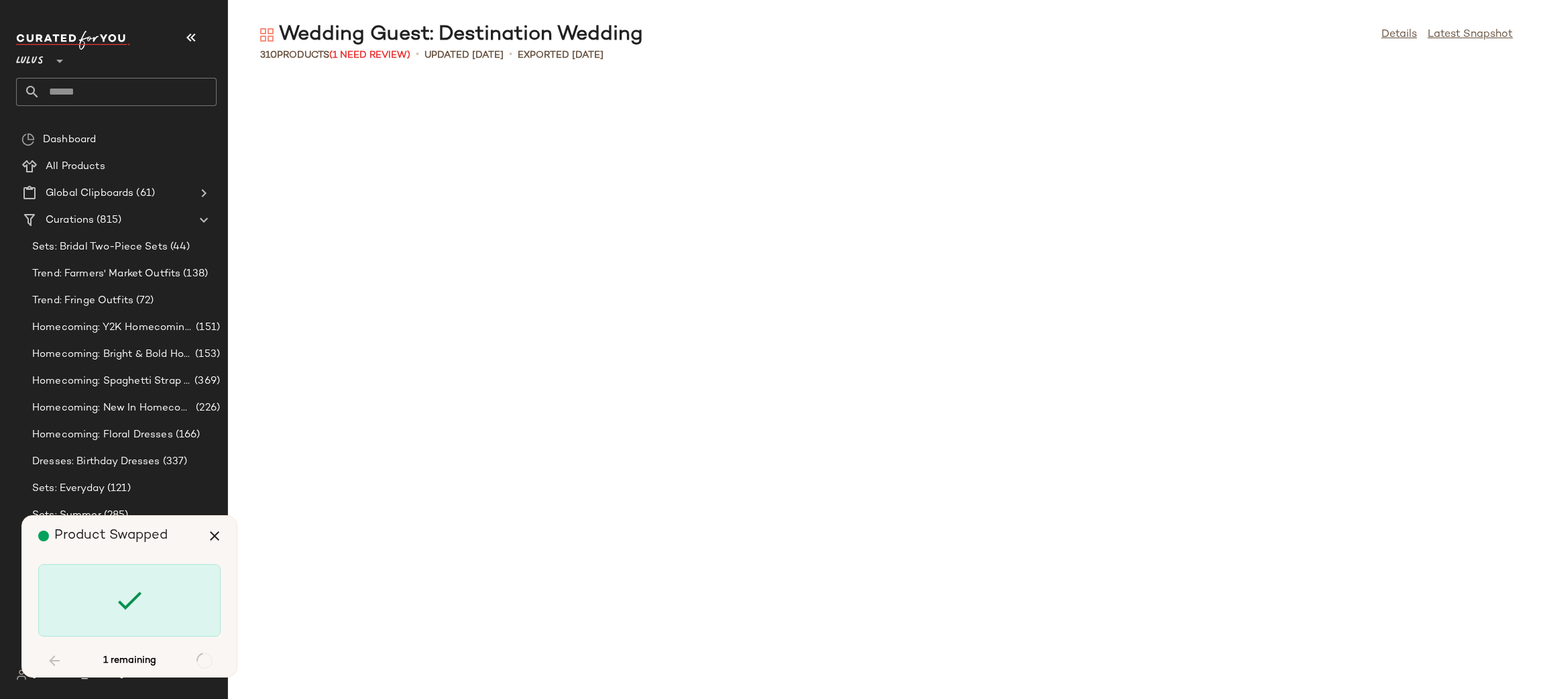
scroll to position [4909, 0]
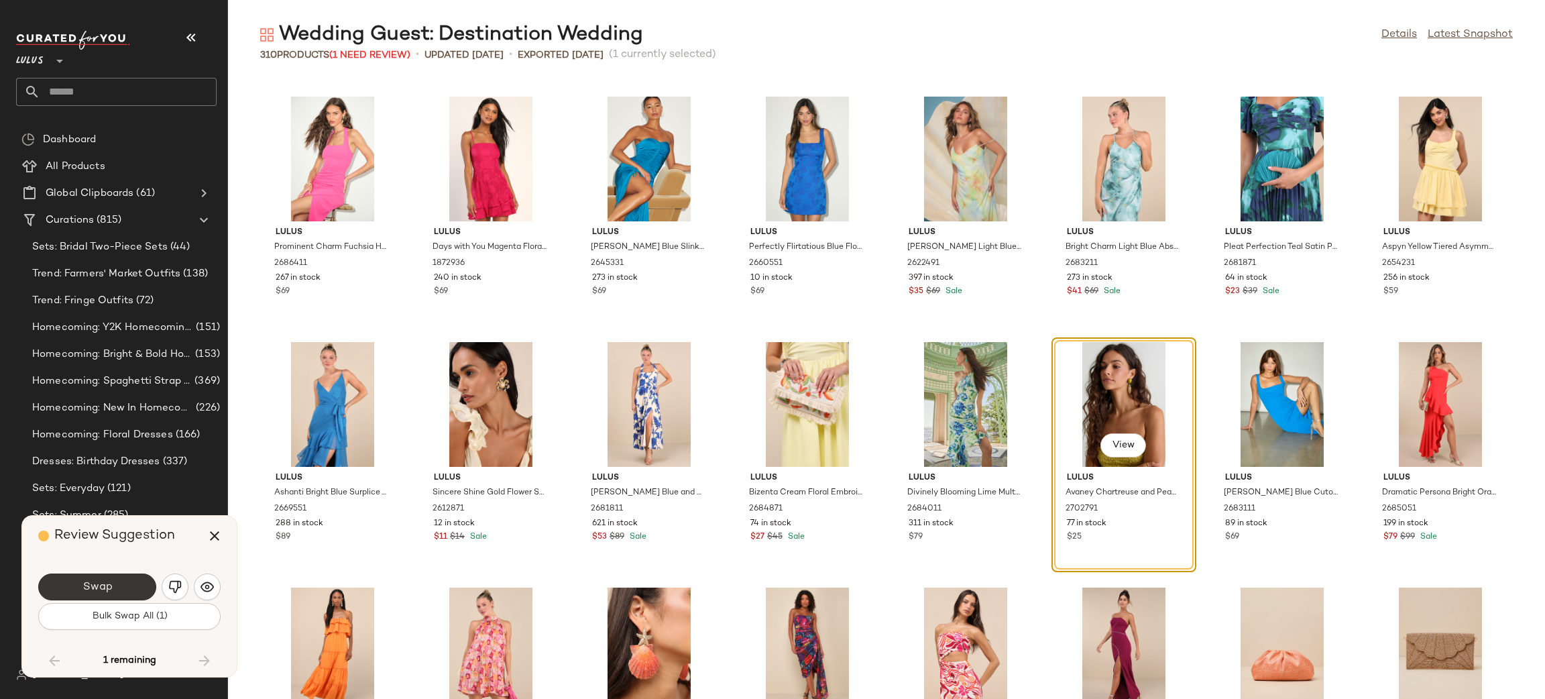
click at [75, 591] on button "Swap" at bounding box center [97, 586] width 118 height 27
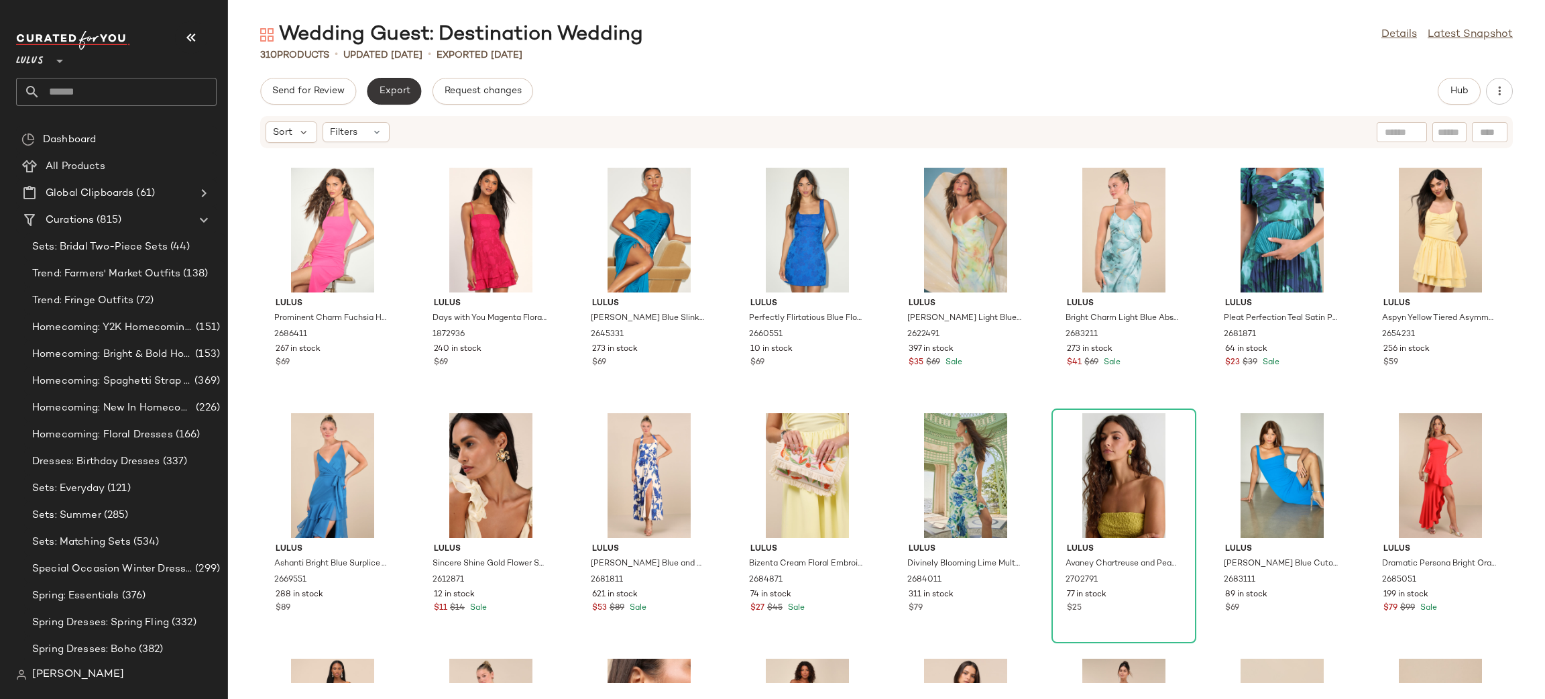
click at [382, 99] on button "Export" at bounding box center [394, 91] width 54 height 27
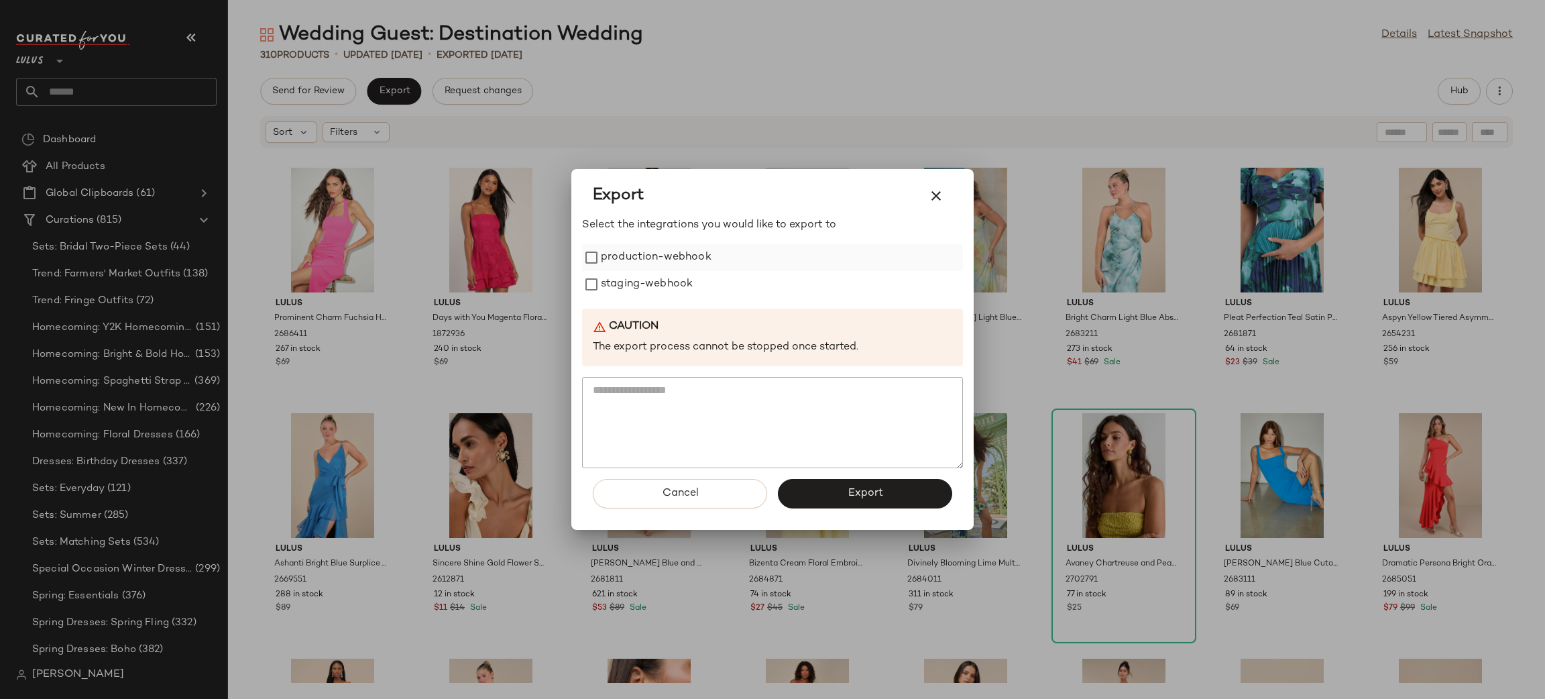
click at [623, 253] on label "production-webhook" at bounding box center [656, 257] width 111 height 27
click at [632, 276] on label "staging-webhook" at bounding box center [647, 284] width 92 height 27
click at [891, 492] on button "Export" at bounding box center [865, 494] width 174 height 30
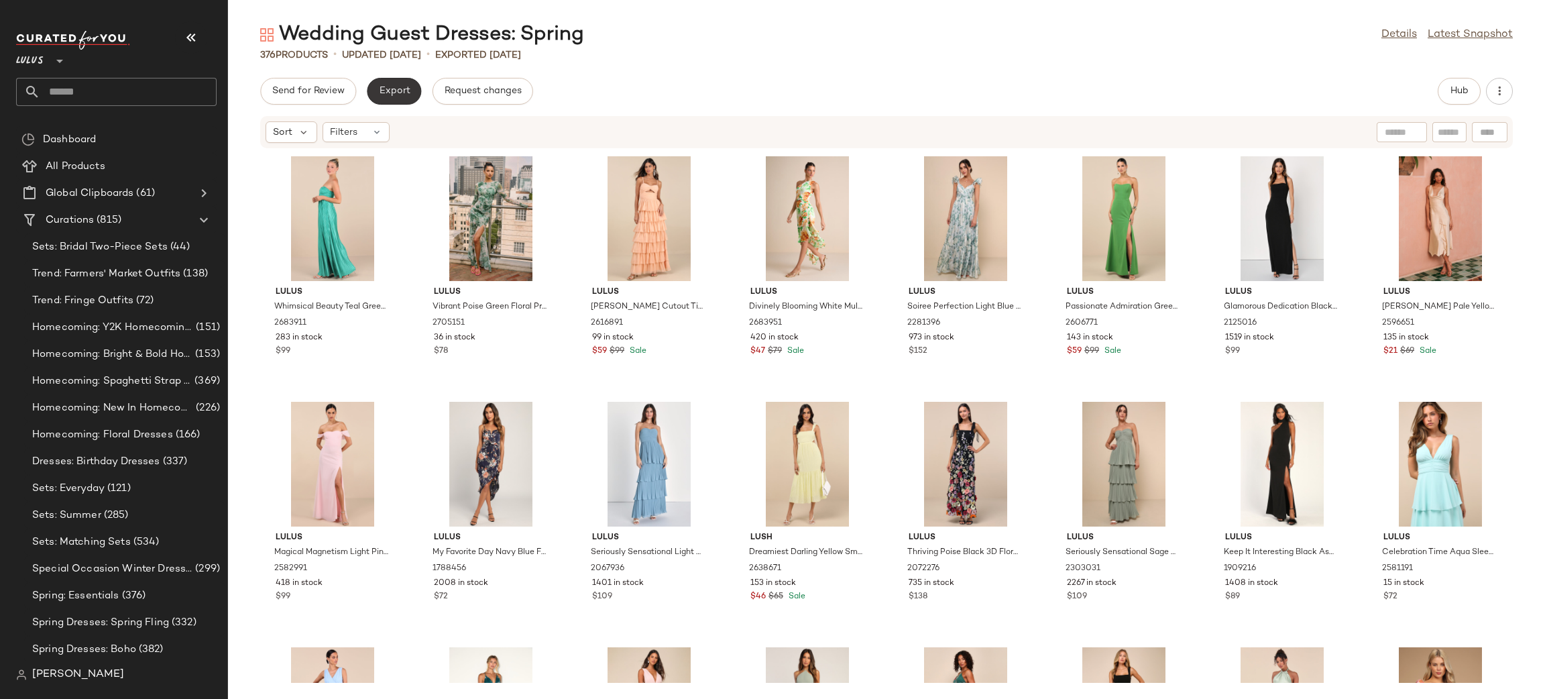
click at [397, 90] on span "Export" at bounding box center [394, 91] width 32 height 11
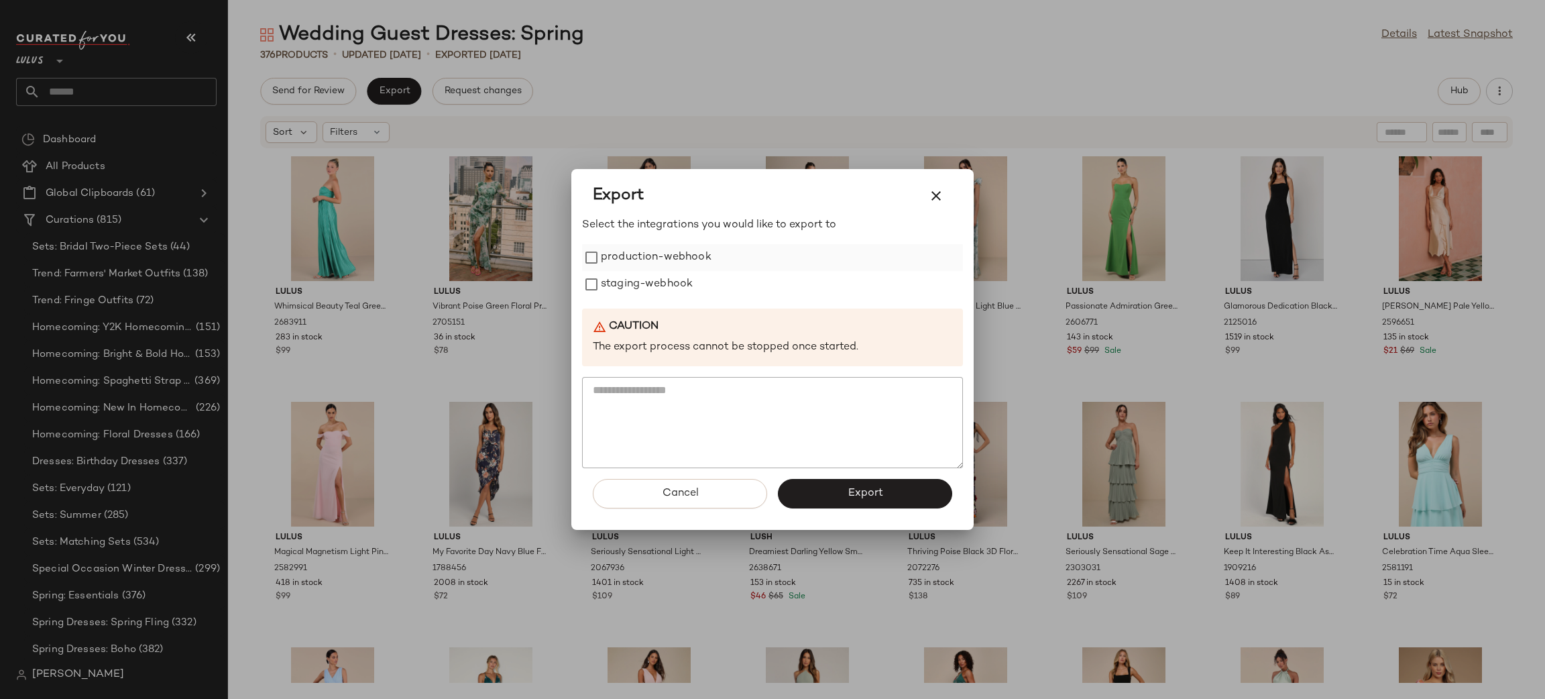
click at [655, 256] on label "production-webhook" at bounding box center [656, 257] width 111 height 27
click at [657, 272] on label "staging-webhook" at bounding box center [647, 284] width 92 height 27
click at [850, 492] on span "Export" at bounding box center [865, 493] width 36 height 13
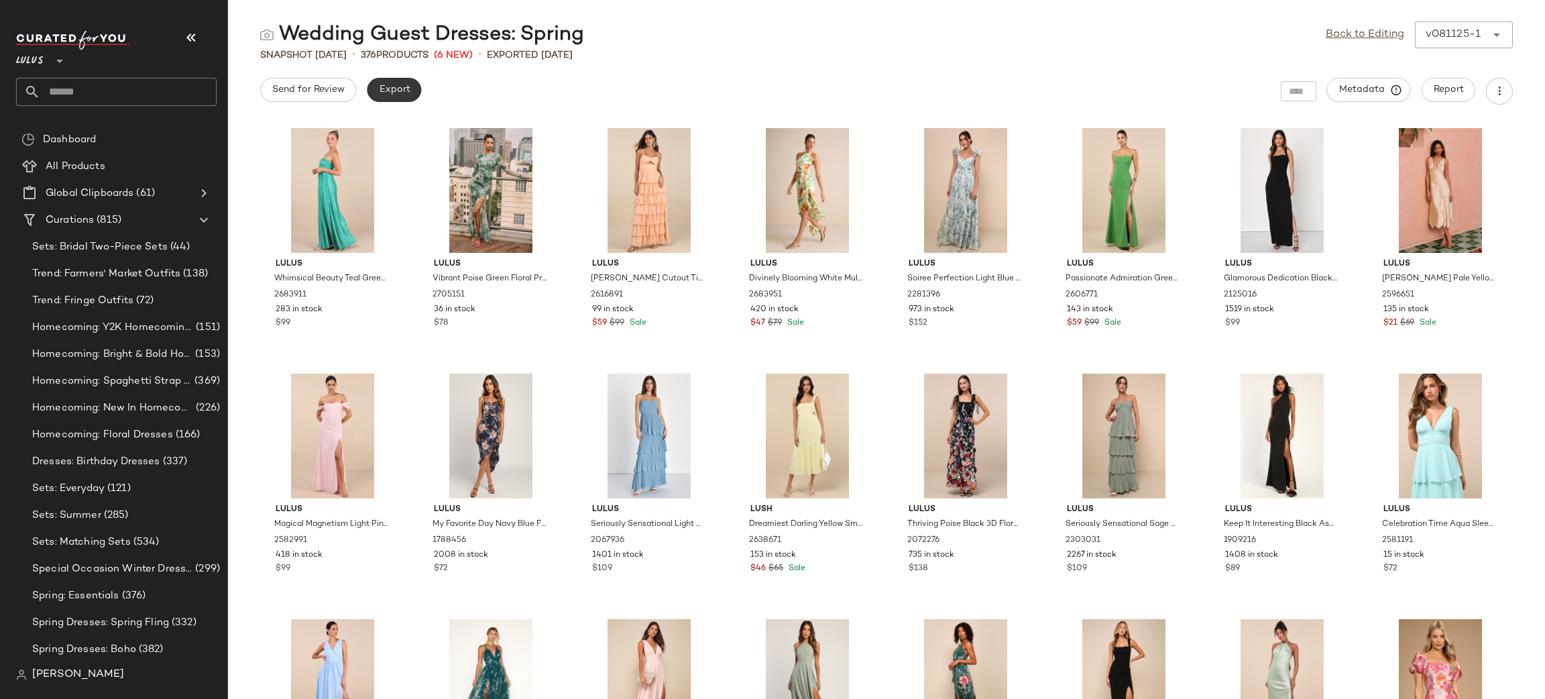
click at [389, 87] on span "Export" at bounding box center [394, 90] width 32 height 11
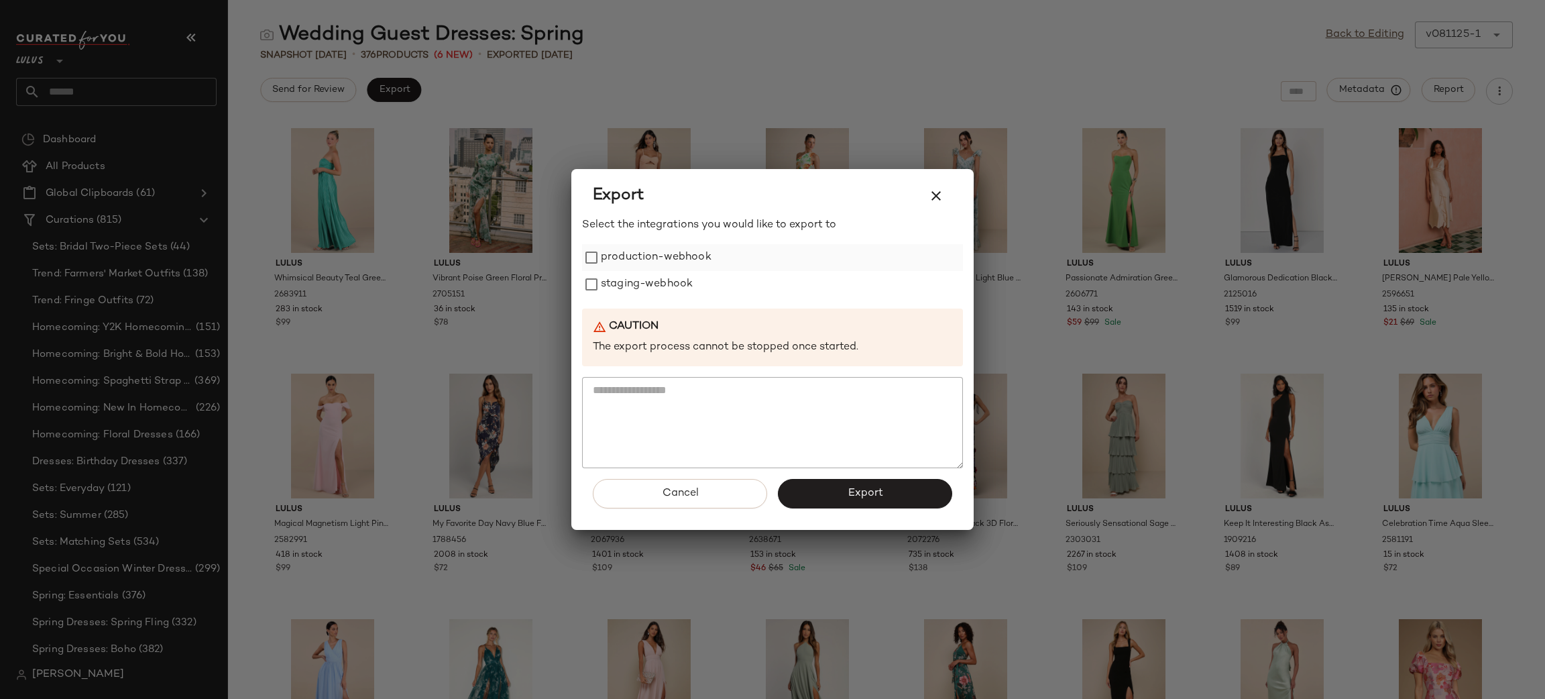
click at [656, 251] on label "production-webhook" at bounding box center [656, 257] width 111 height 27
click at [675, 278] on label "staging-webhook" at bounding box center [647, 284] width 92 height 27
click at [883, 503] on button "Export" at bounding box center [865, 494] width 174 height 30
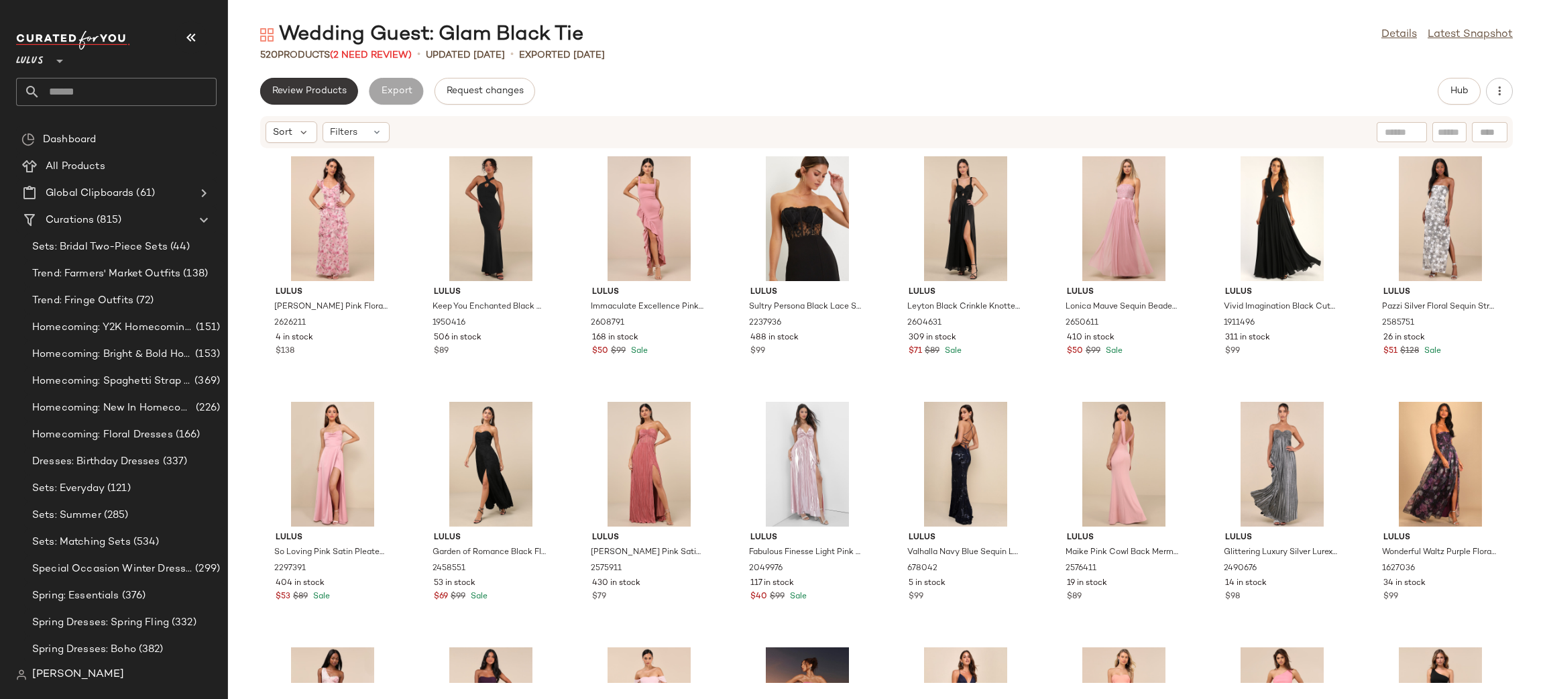
click at [324, 83] on button "Review Products" at bounding box center [309, 91] width 98 height 27
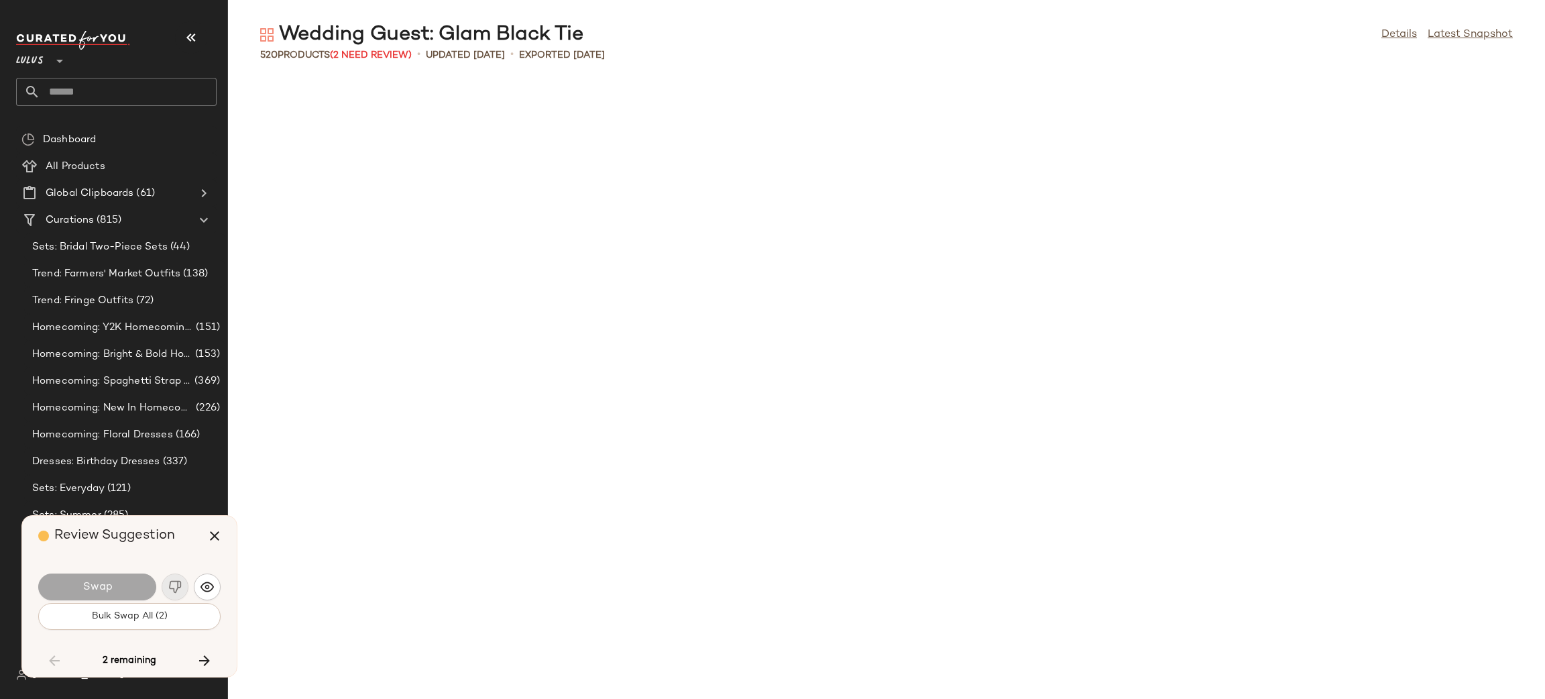
scroll to position [12520, 0]
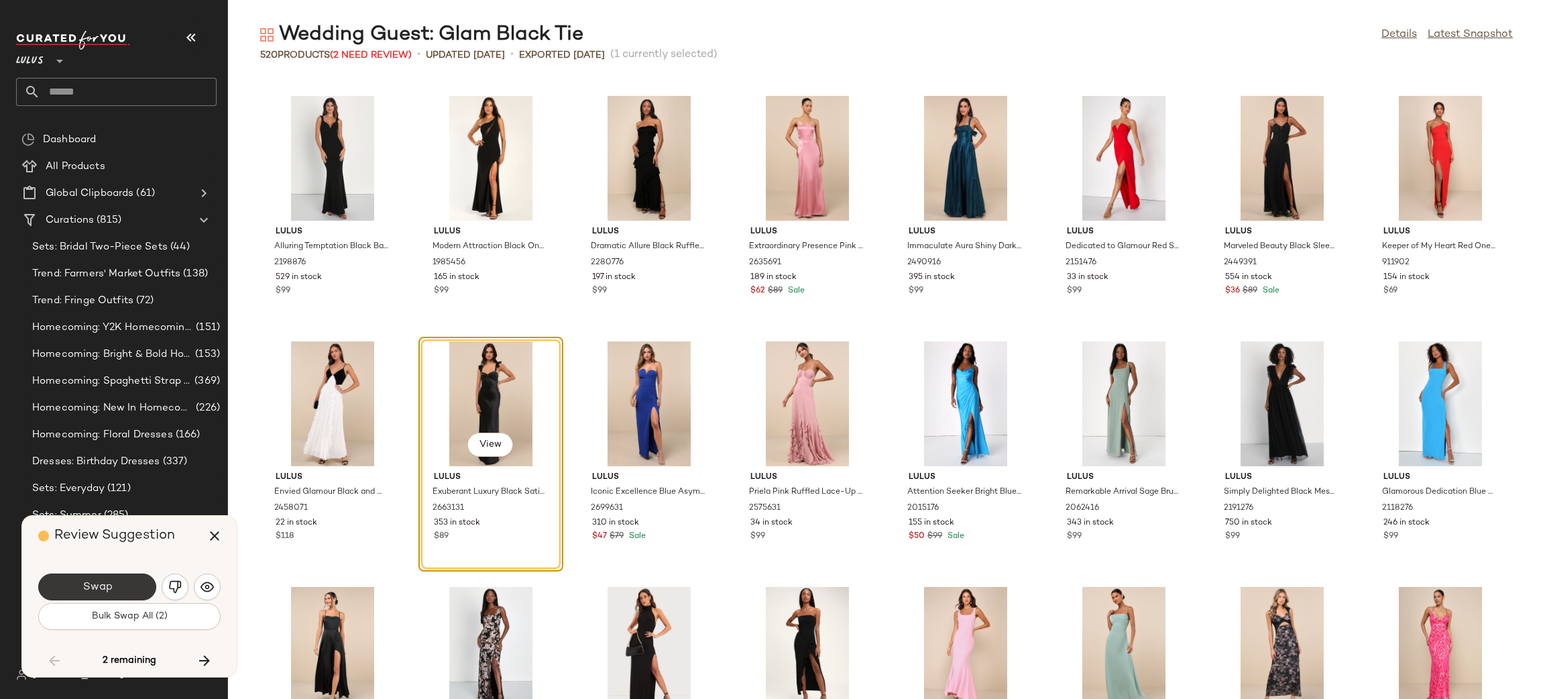
click at [124, 573] on button "Swap" at bounding box center [97, 586] width 118 height 27
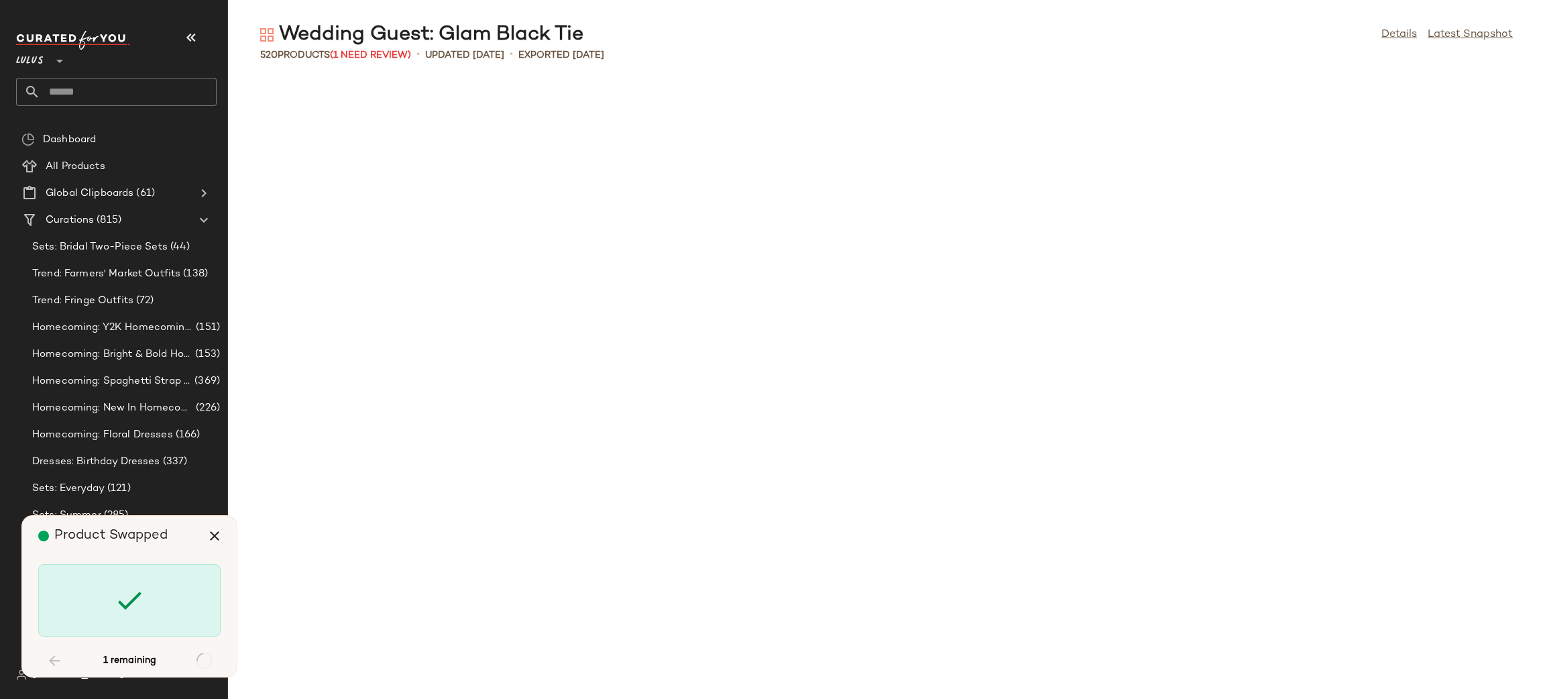
scroll to position [14238, 0]
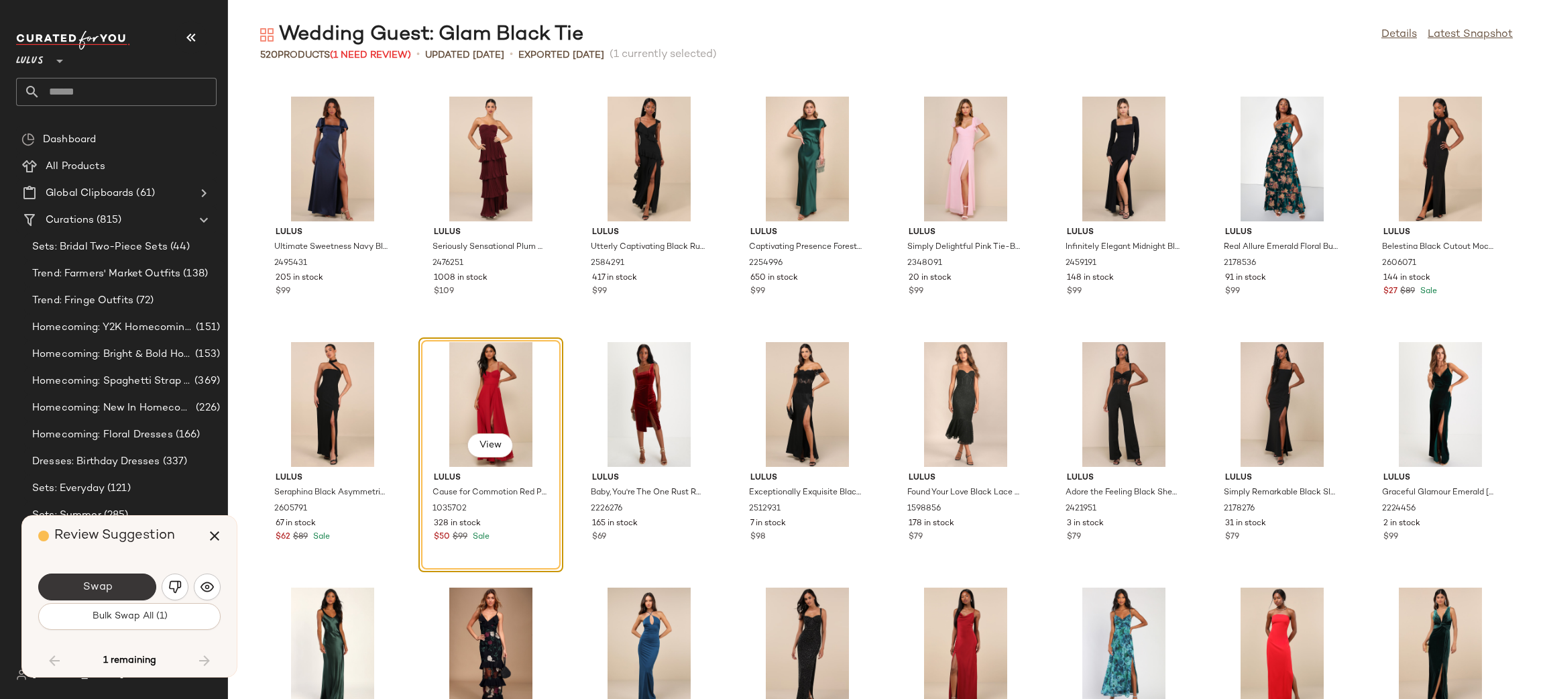
click at [121, 588] on button "Swap" at bounding box center [97, 586] width 118 height 27
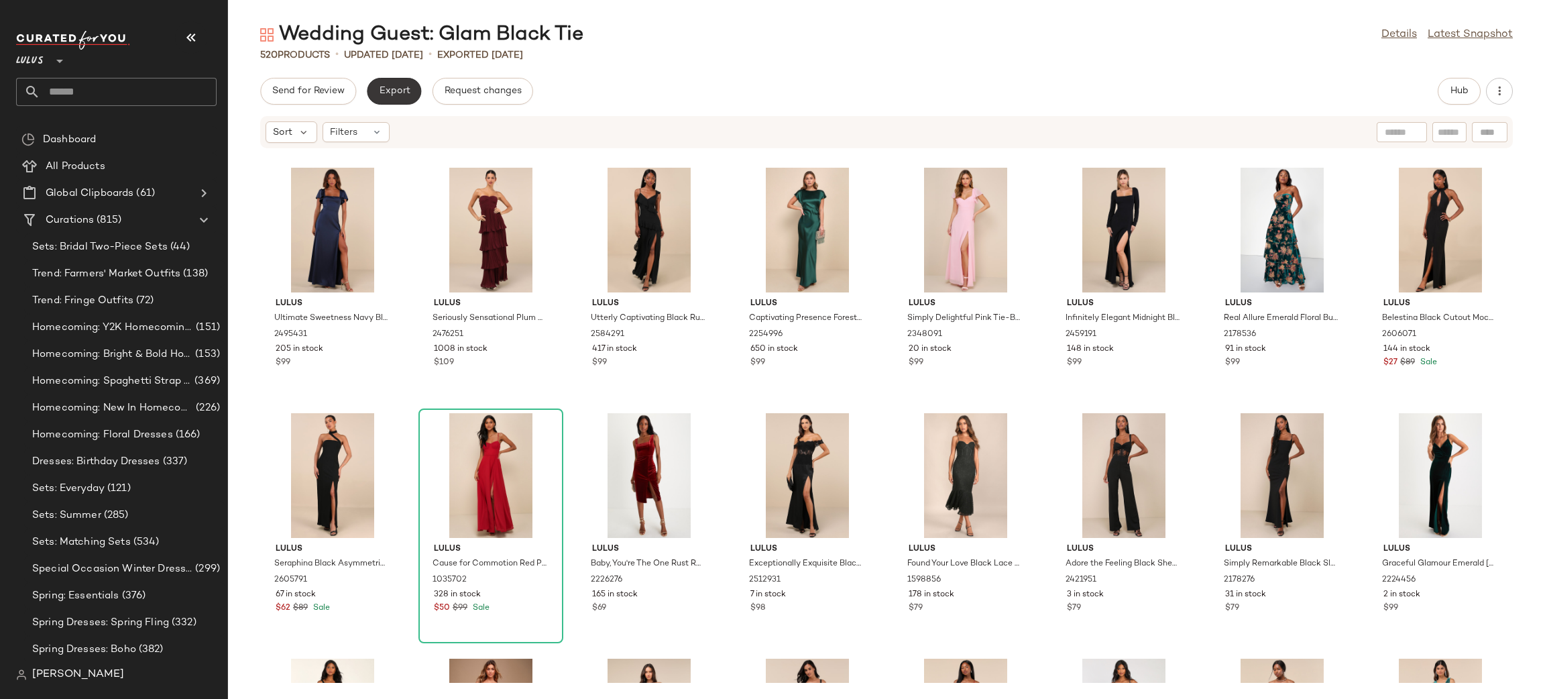
click at [396, 98] on button "Export" at bounding box center [394, 91] width 54 height 27
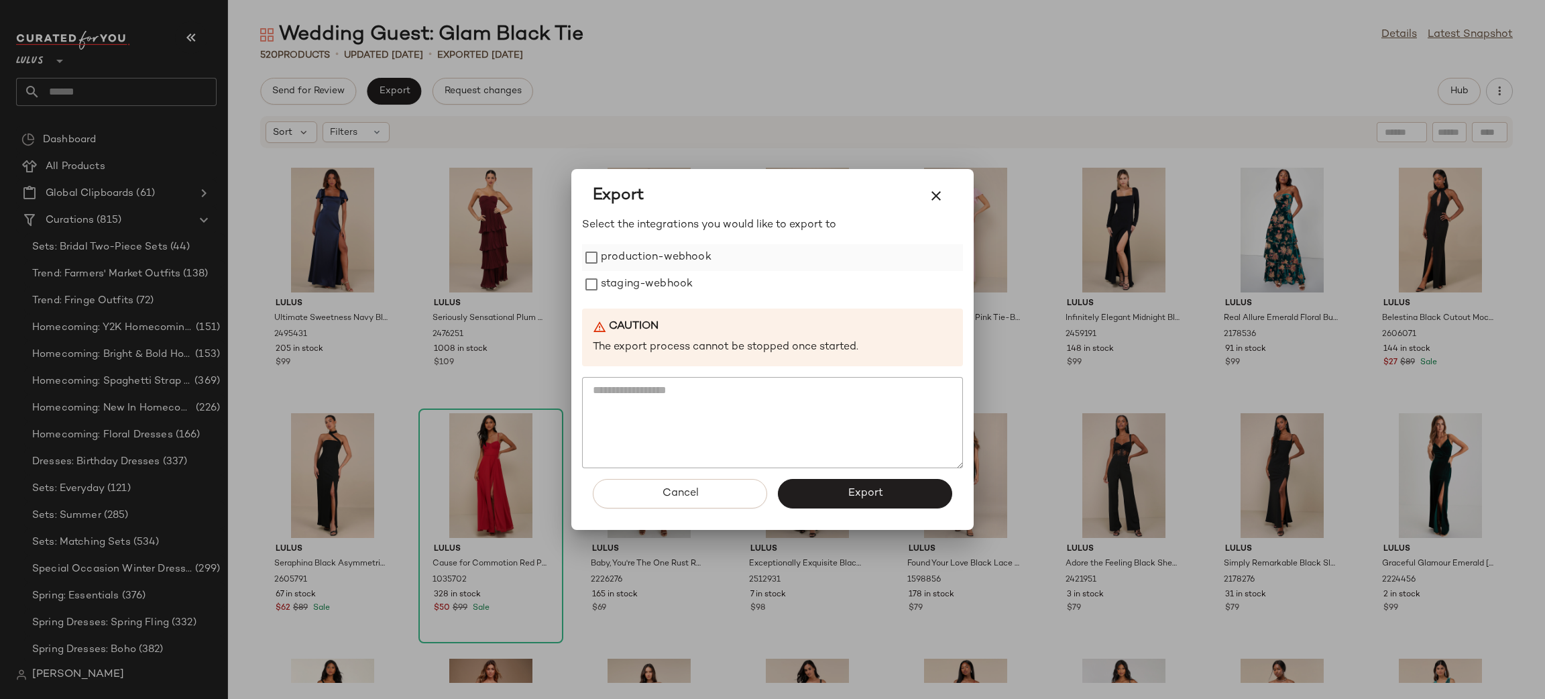
click at [667, 263] on label "production-webhook" at bounding box center [656, 257] width 111 height 27
click at [679, 295] on label "staging-webhook" at bounding box center [647, 284] width 92 height 27
click at [863, 493] on span "Export" at bounding box center [865, 493] width 36 height 13
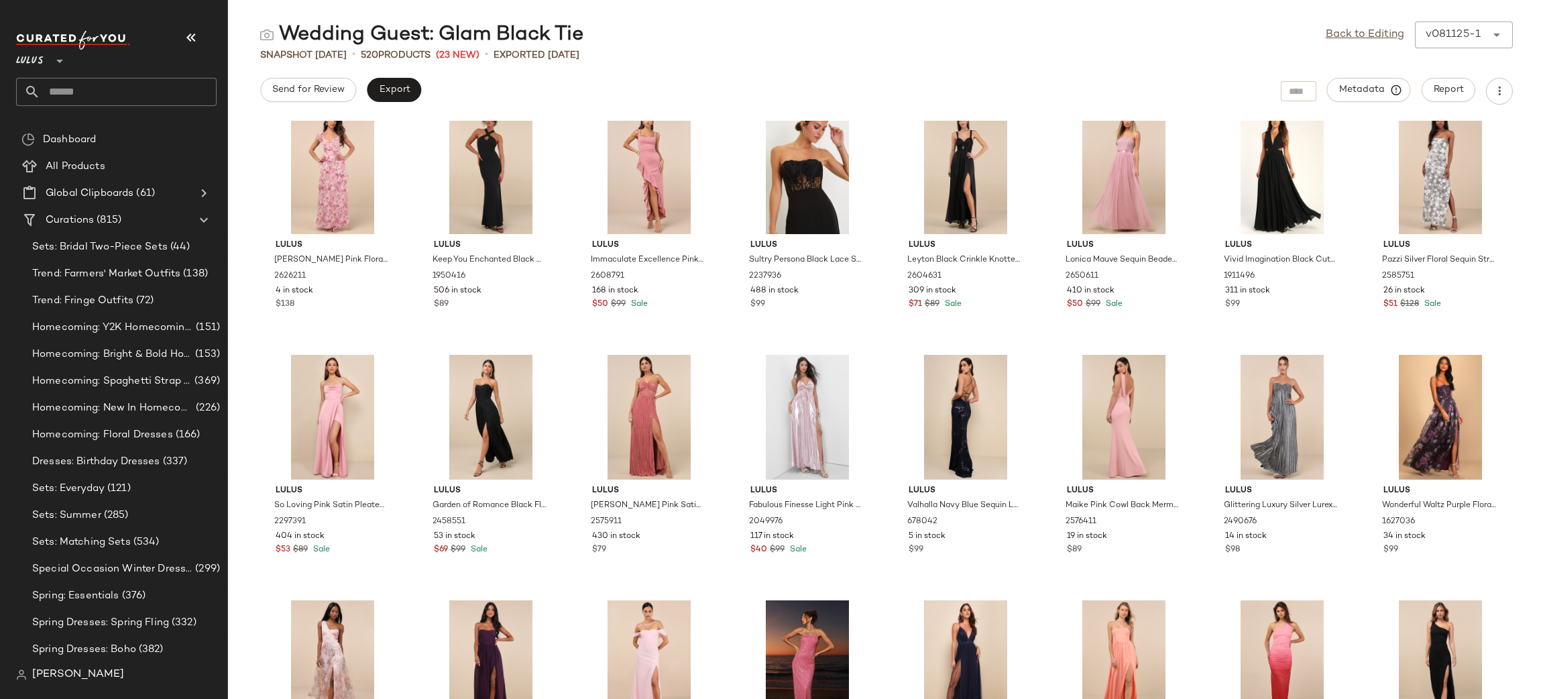
scroll to position [21, 0]
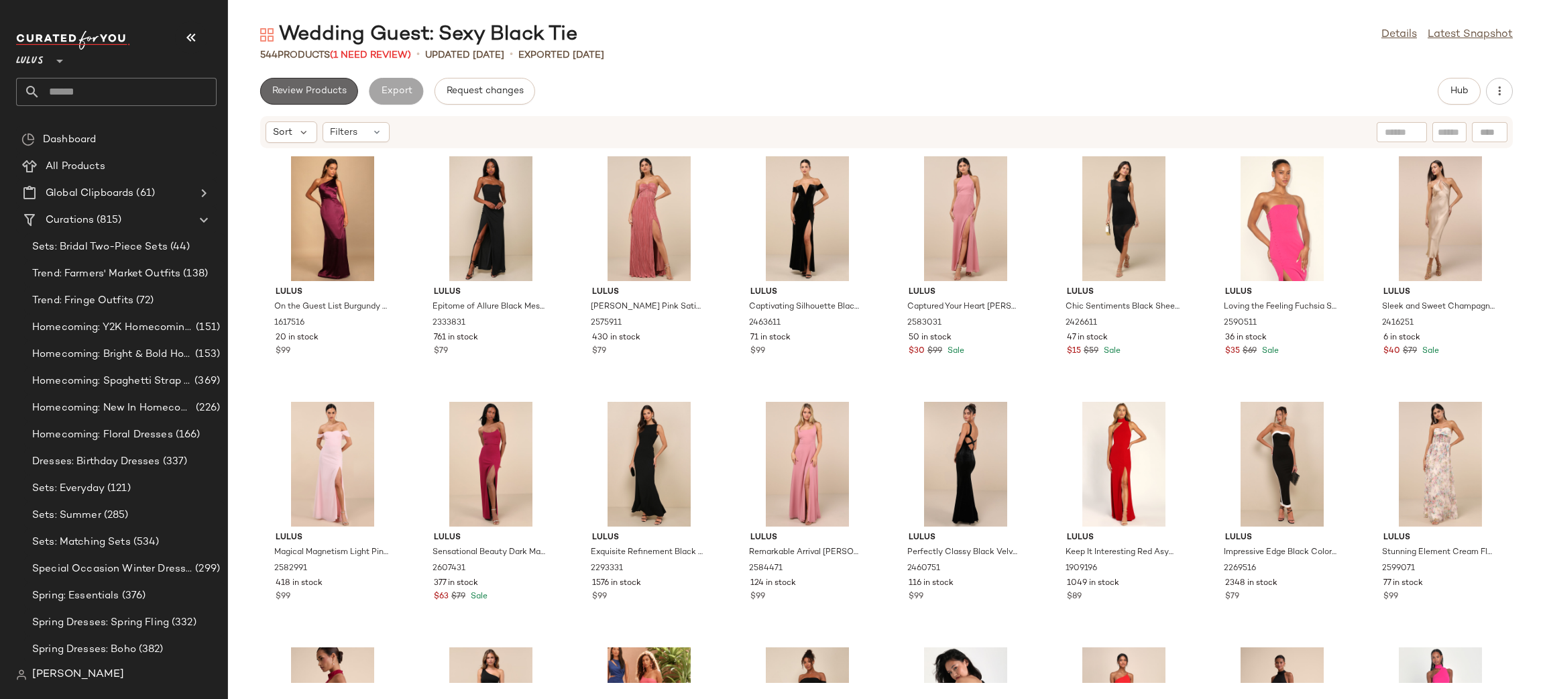
click at [337, 87] on span "Review Products" at bounding box center [309, 91] width 75 height 11
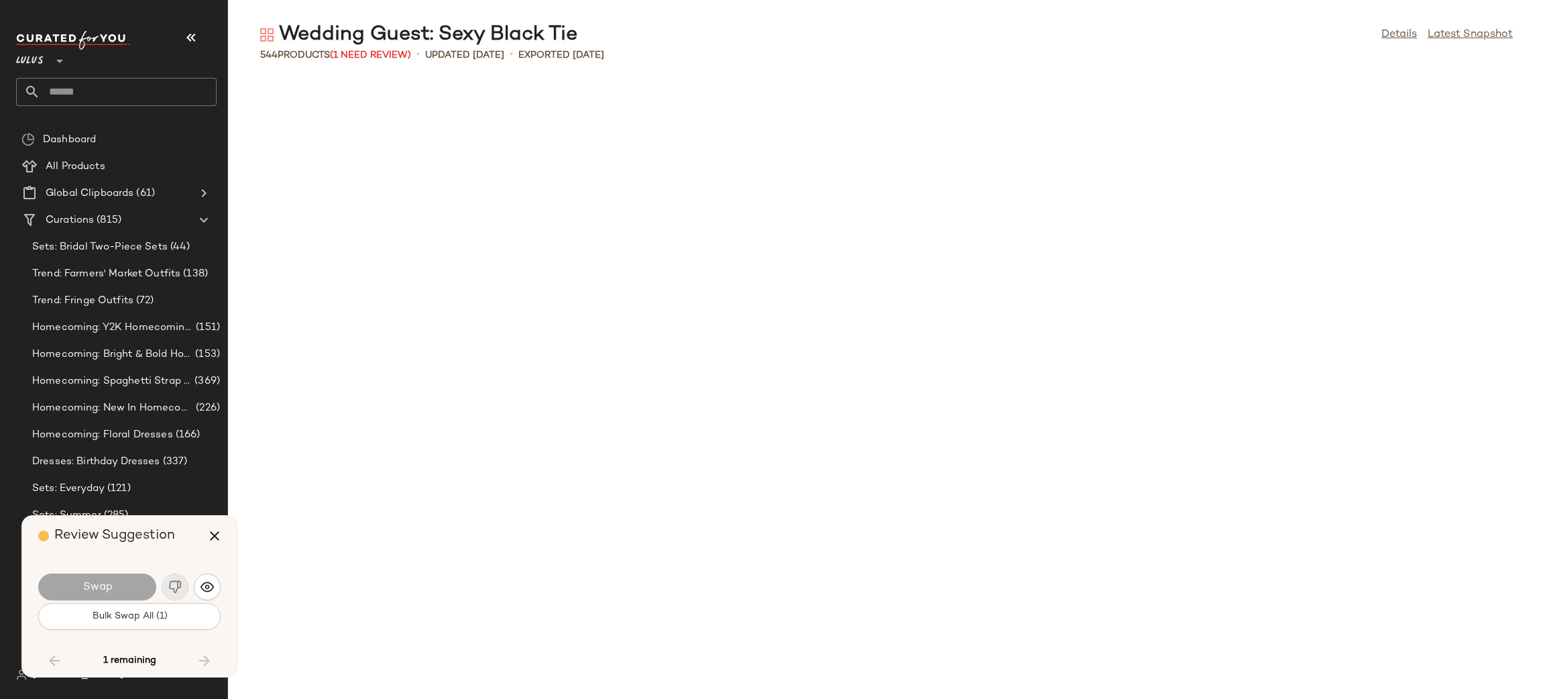
scroll to position [13747, 0]
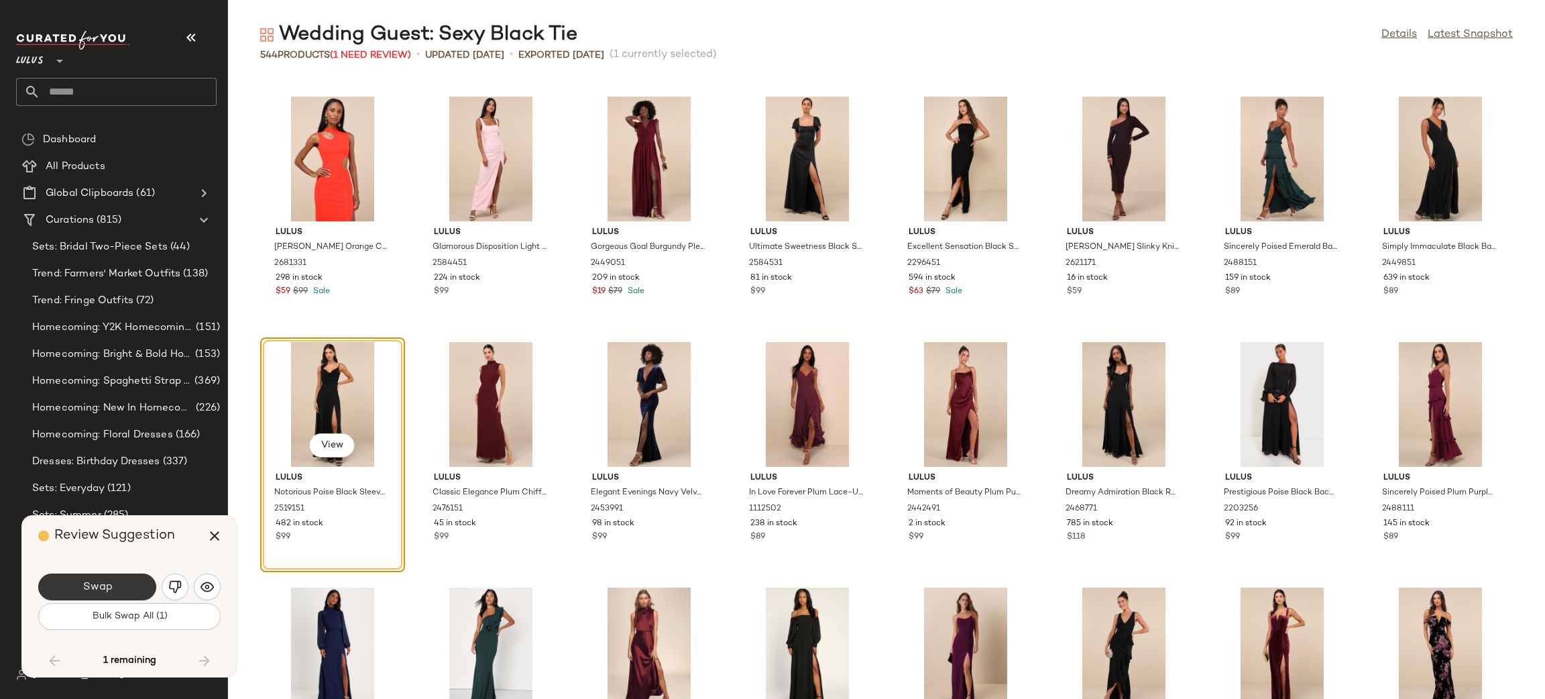
click at [108, 592] on button "Swap" at bounding box center [97, 586] width 118 height 27
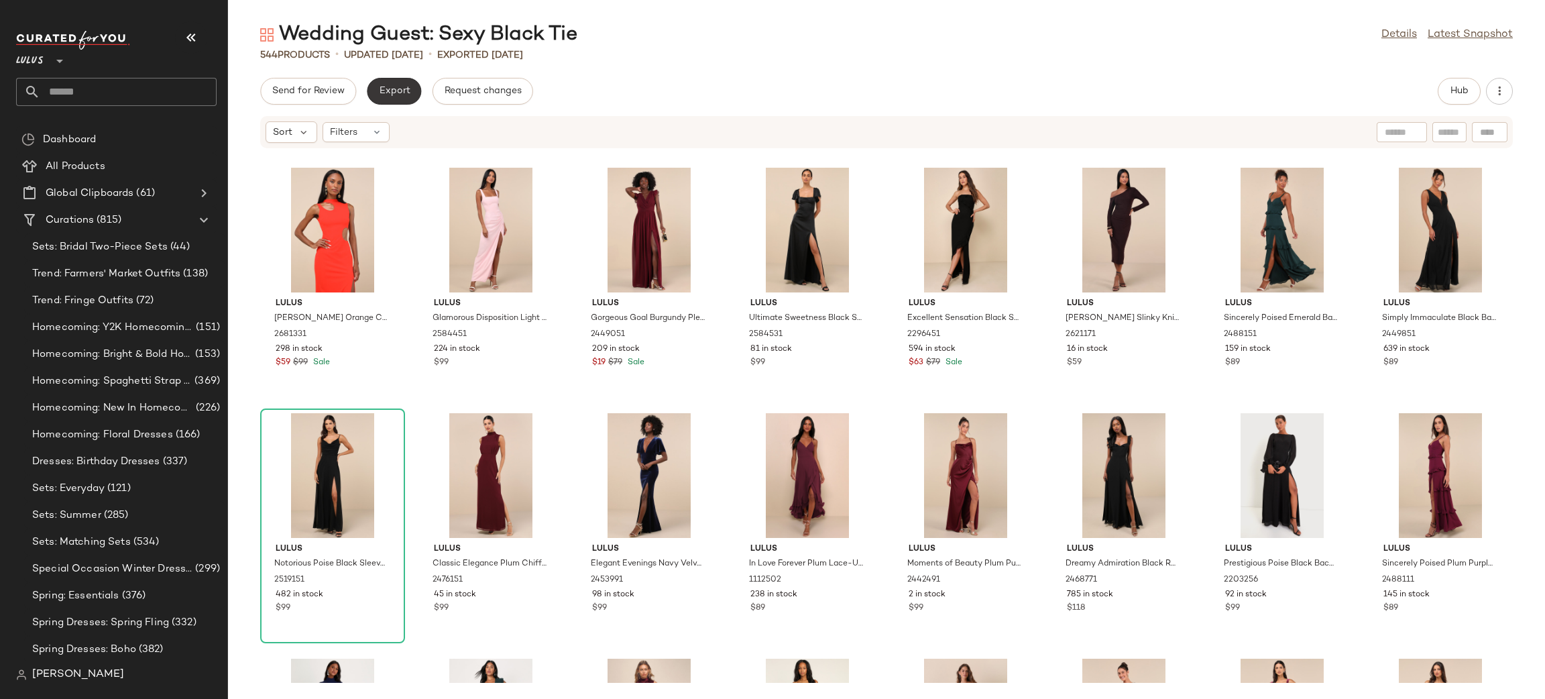
click at [402, 94] on span "Export" at bounding box center [394, 91] width 32 height 11
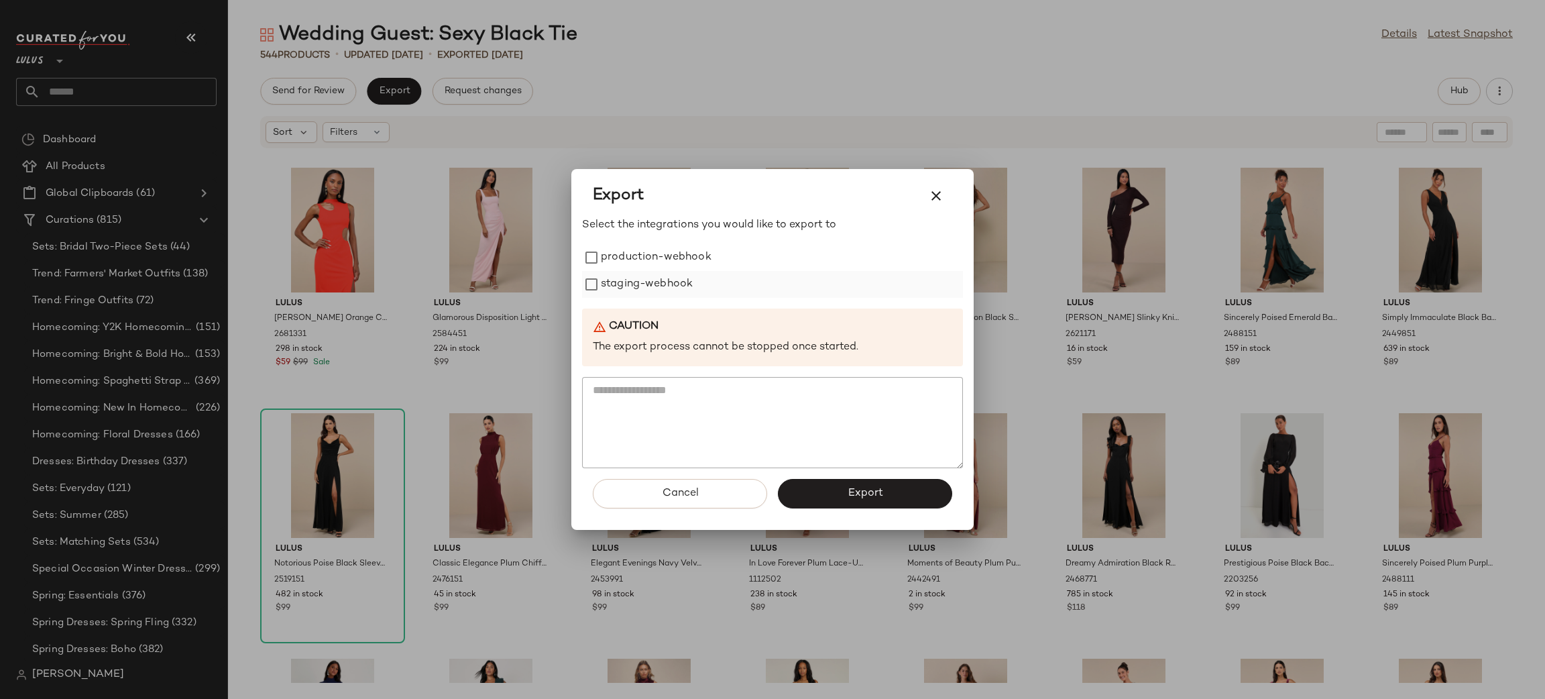
click at [657, 274] on label "staging-webhook" at bounding box center [647, 284] width 92 height 27
click at [635, 259] on label "production-webhook" at bounding box center [656, 257] width 111 height 27
click at [888, 489] on button "Export" at bounding box center [865, 494] width 174 height 30
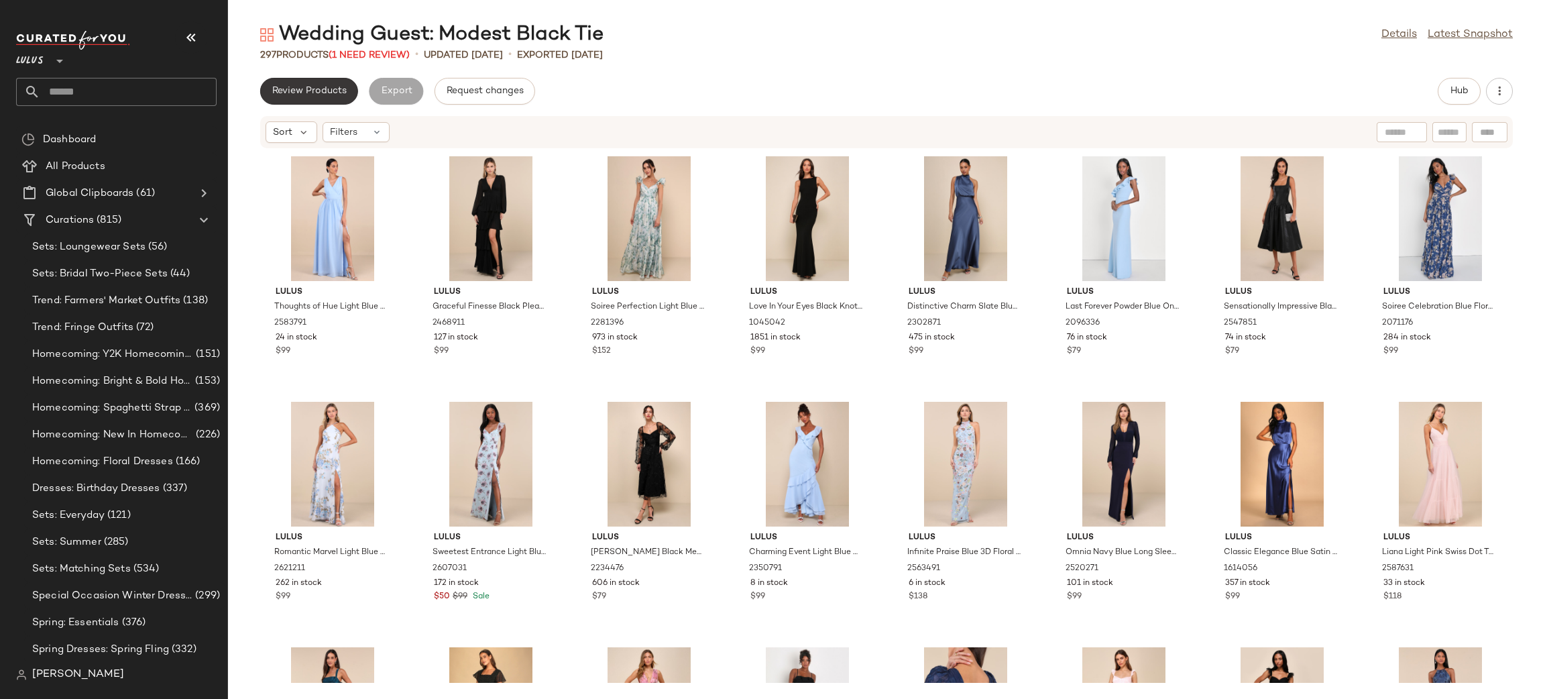
click at [283, 82] on button "Review Products" at bounding box center [309, 91] width 98 height 27
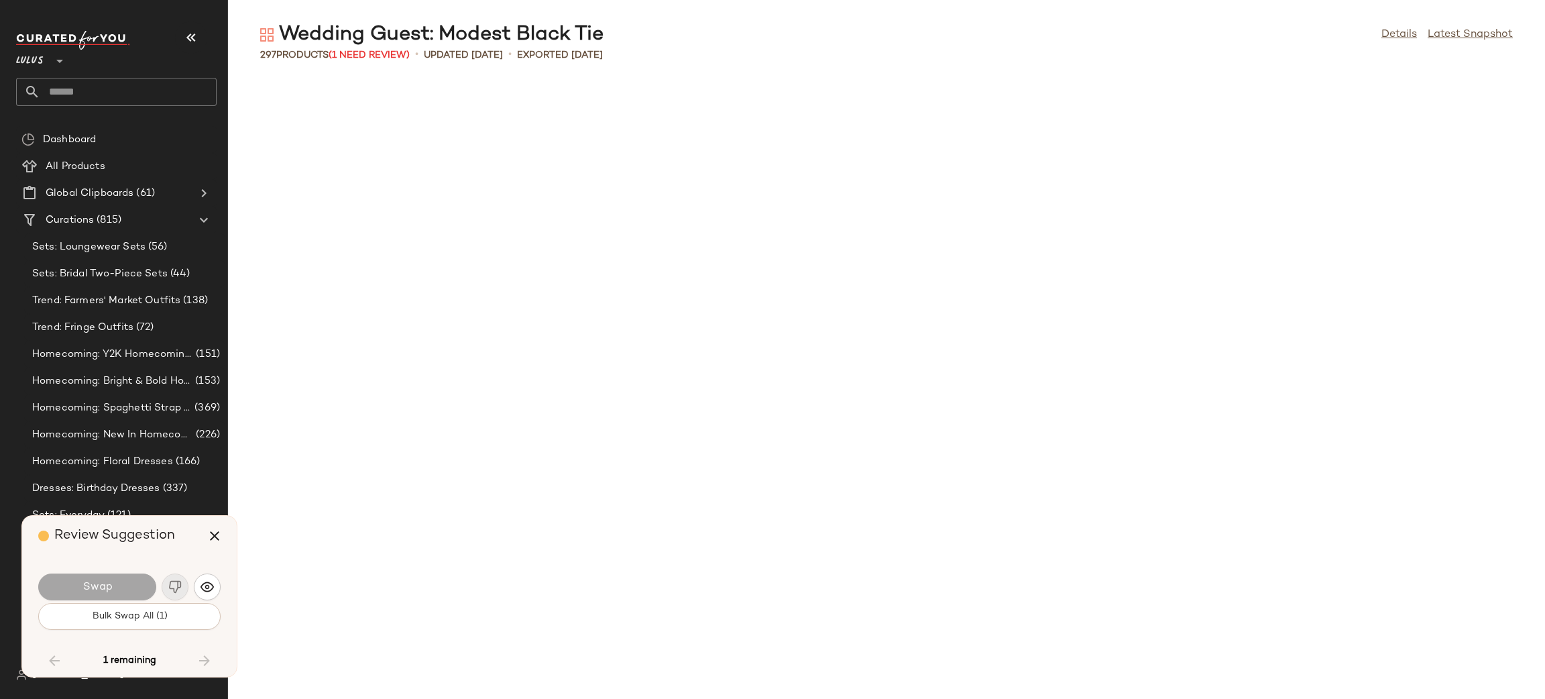
scroll to position [5155, 0]
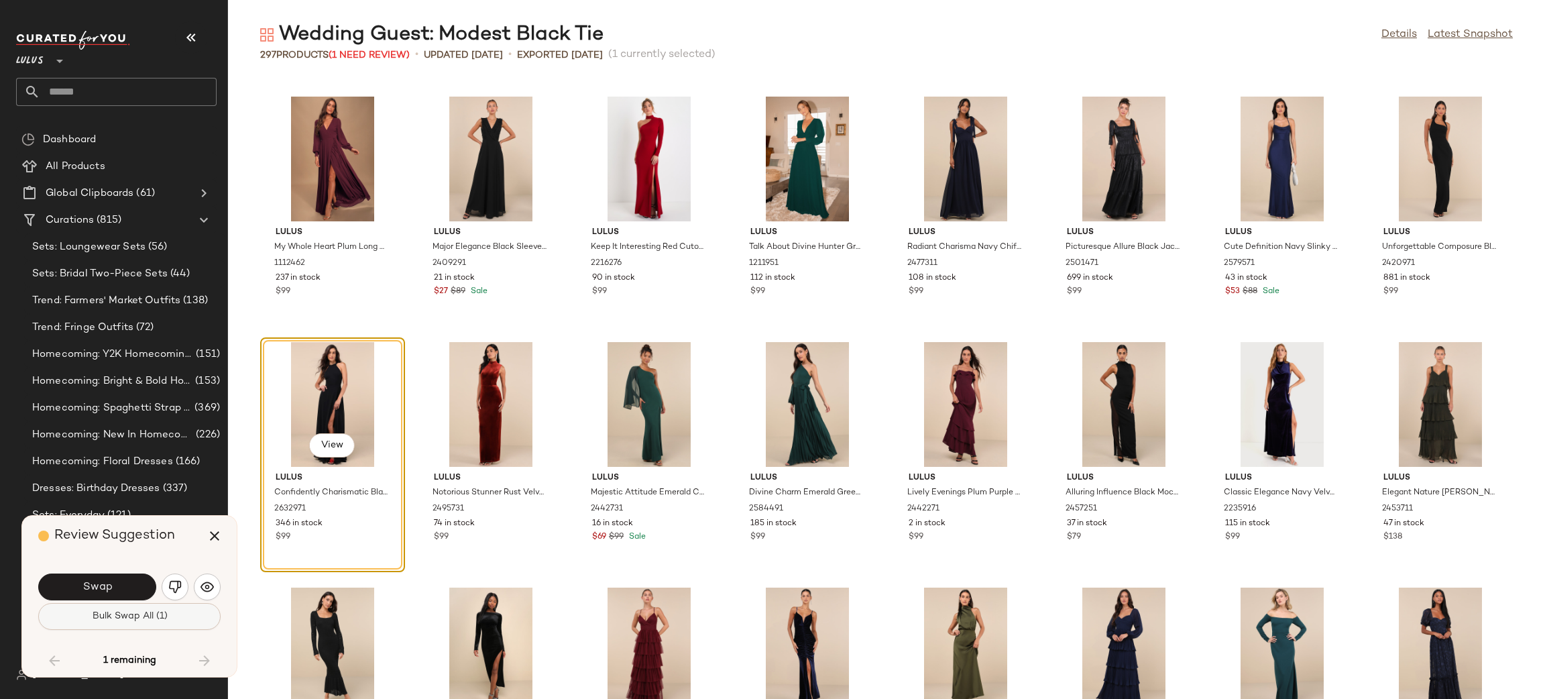
click at [182, 614] on button "Bulk Swap All (1)" at bounding box center [129, 616] width 182 height 27
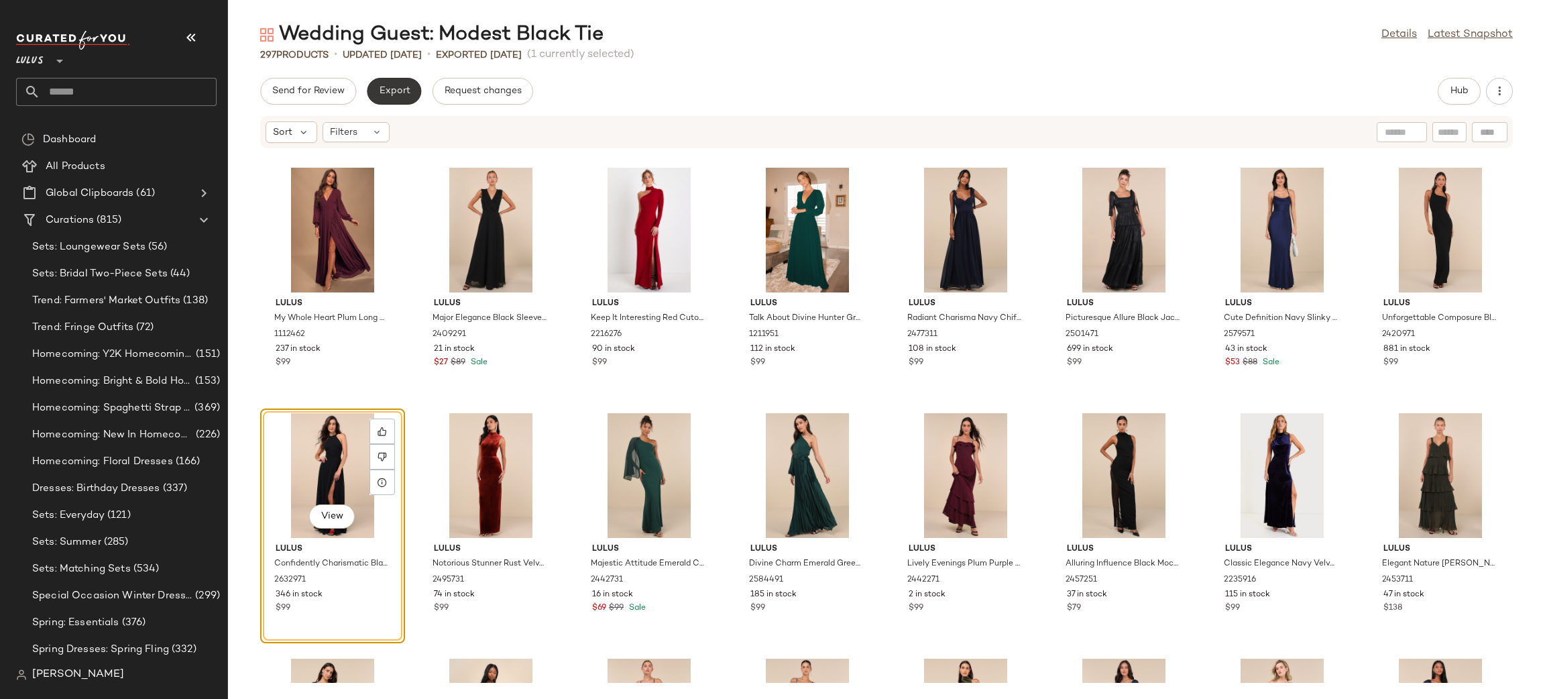
click at [405, 98] on button "Export" at bounding box center [394, 91] width 54 height 27
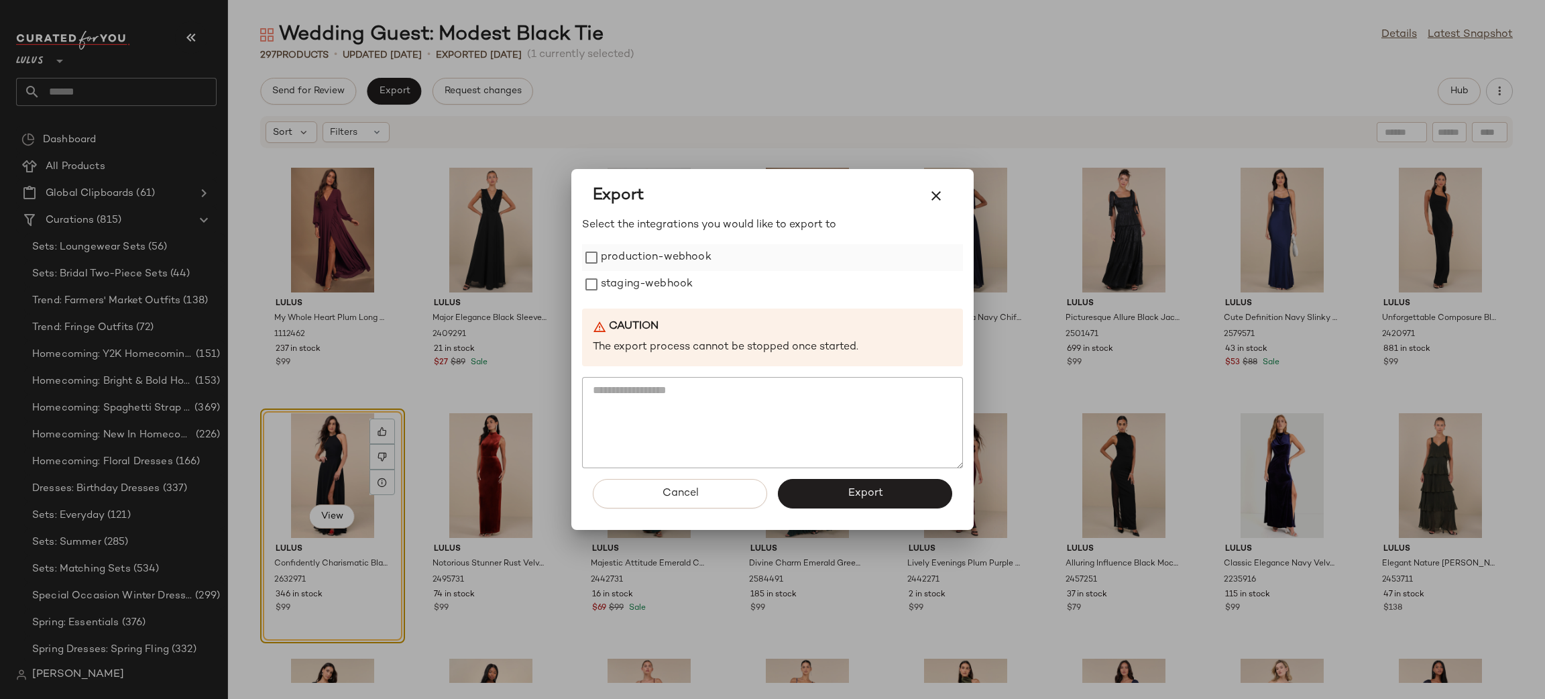
click at [659, 252] on label "production-webhook" at bounding box center [656, 257] width 111 height 27
click at [673, 282] on label "staging-webhook" at bounding box center [647, 284] width 92 height 27
click at [848, 496] on span "Export" at bounding box center [865, 493] width 36 height 13
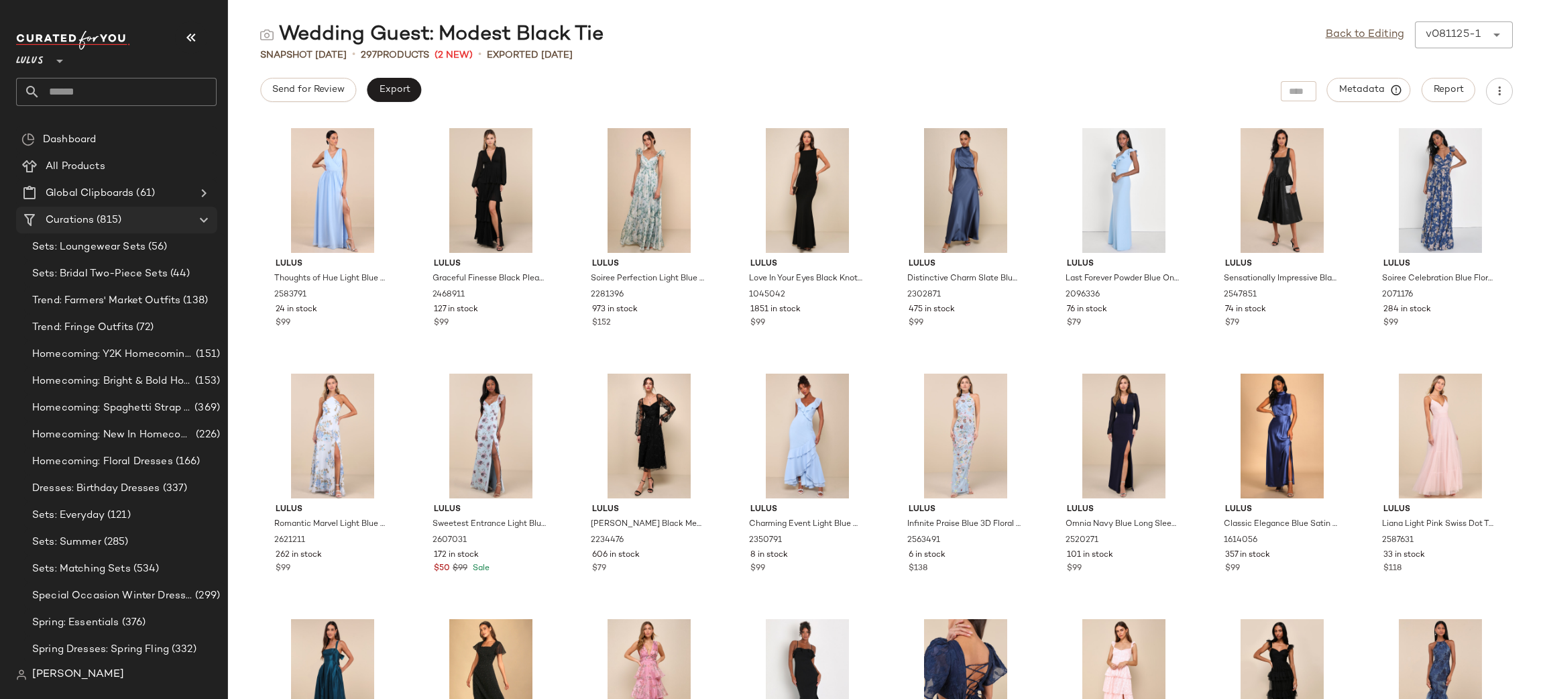
click at [68, 213] on span "Curations" at bounding box center [70, 220] width 48 height 15
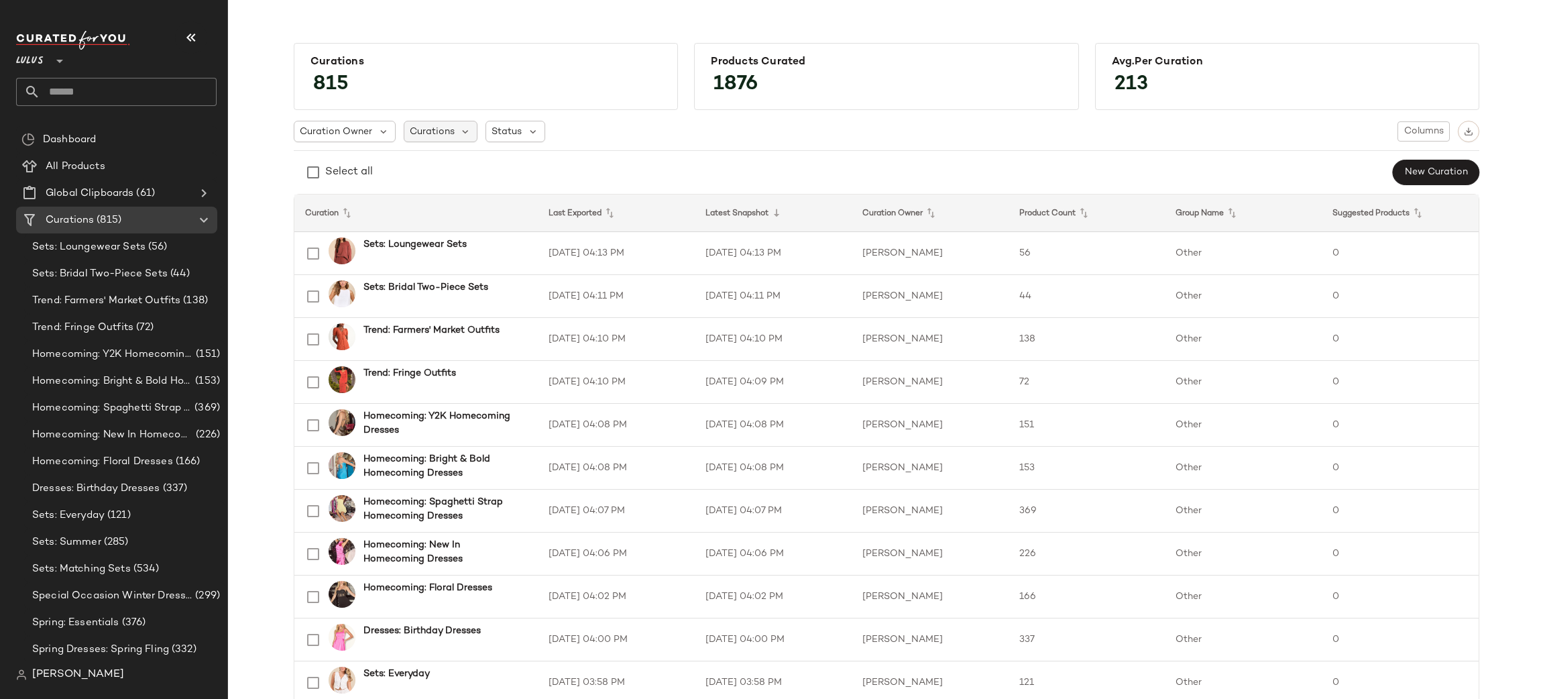
click at [419, 131] on span "Curations" at bounding box center [432, 132] width 45 height 14
click at [451, 155] on div at bounding box center [489, 163] width 183 height 31
click at [456, 158] on input "text" at bounding box center [488, 168] width 159 height 20
type input "*"
click at [912, 156] on div "Curation Owner Curations Status Columns Select all New Curation" at bounding box center [887, 153] width 1186 height 65
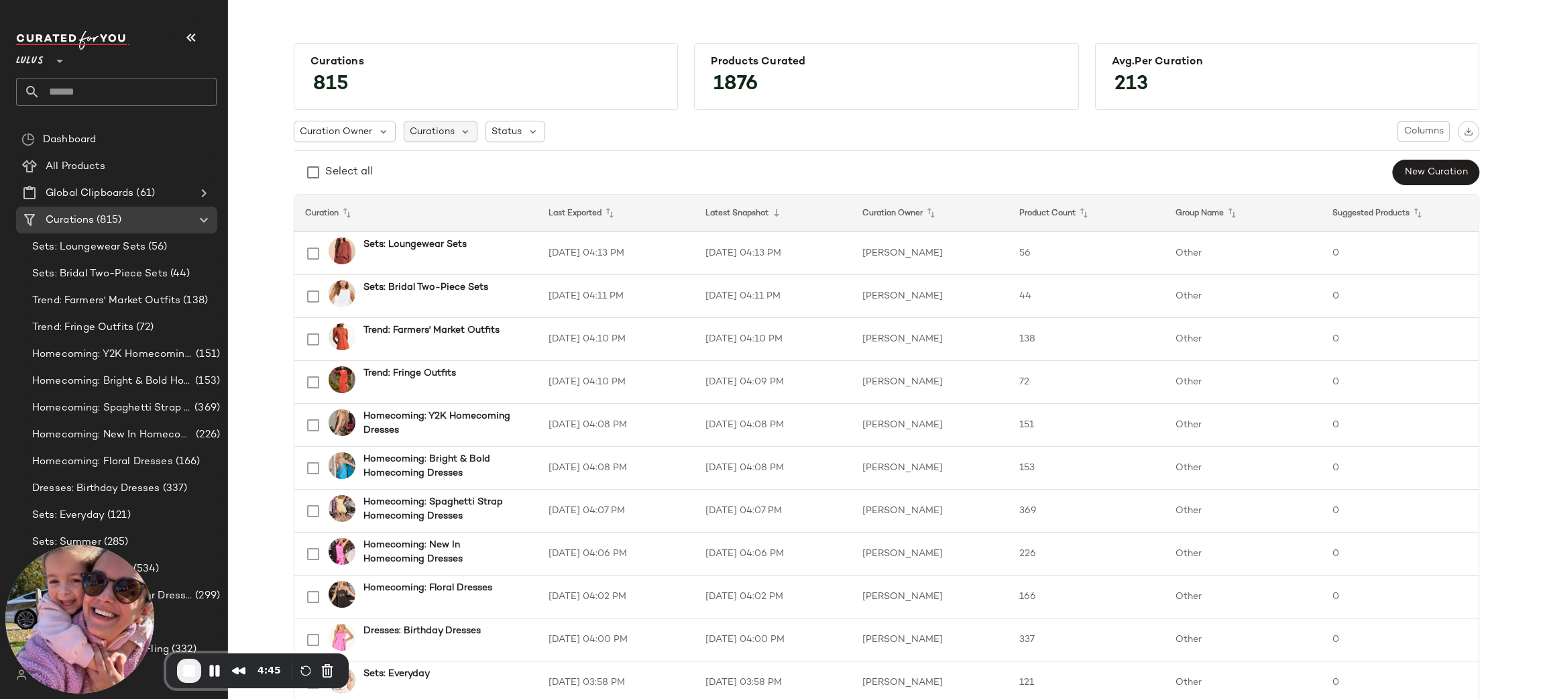
click at [432, 133] on span "Curations" at bounding box center [432, 132] width 45 height 14
click at [459, 172] on input "text" at bounding box center [490, 168] width 162 height 20
click at [910, 97] on div "Products Curated 1876" at bounding box center [886, 76] width 384 height 67
click at [486, 122] on div "Curation Owner" at bounding box center [516, 131] width 60 height 21
click at [669, 156] on div "Curation Owner Curations Status Columns Select all New Curation" at bounding box center [887, 153] width 1186 height 65
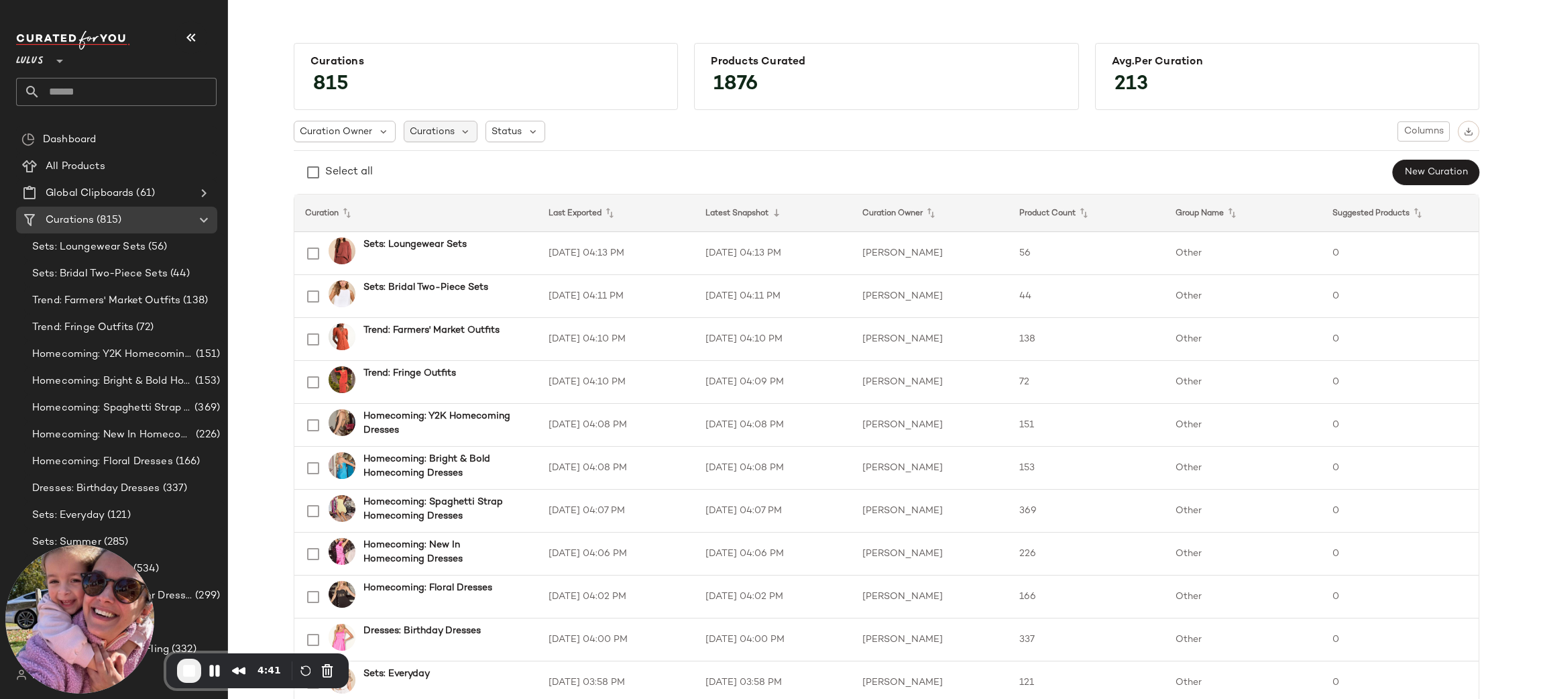
click at [410, 133] on span "Curations" at bounding box center [432, 132] width 45 height 14
click at [708, 144] on div "Curation Owner Curations Status Columns Select all New Curation" at bounding box center [887, 153] width 1186 height 65
click at [563, 152] on div "Curation Owner Curations Status Columns Select all New Curation" at bounding box center [887, 153] width 1186 height 65
drag, startPoint x: 428, startPoint y: 132, endPoint x: 436, endPoint y: 127, distance: 9.3
click at [429, 132] on span "Curations" at bounding box center [432, 132] width 45 height 14
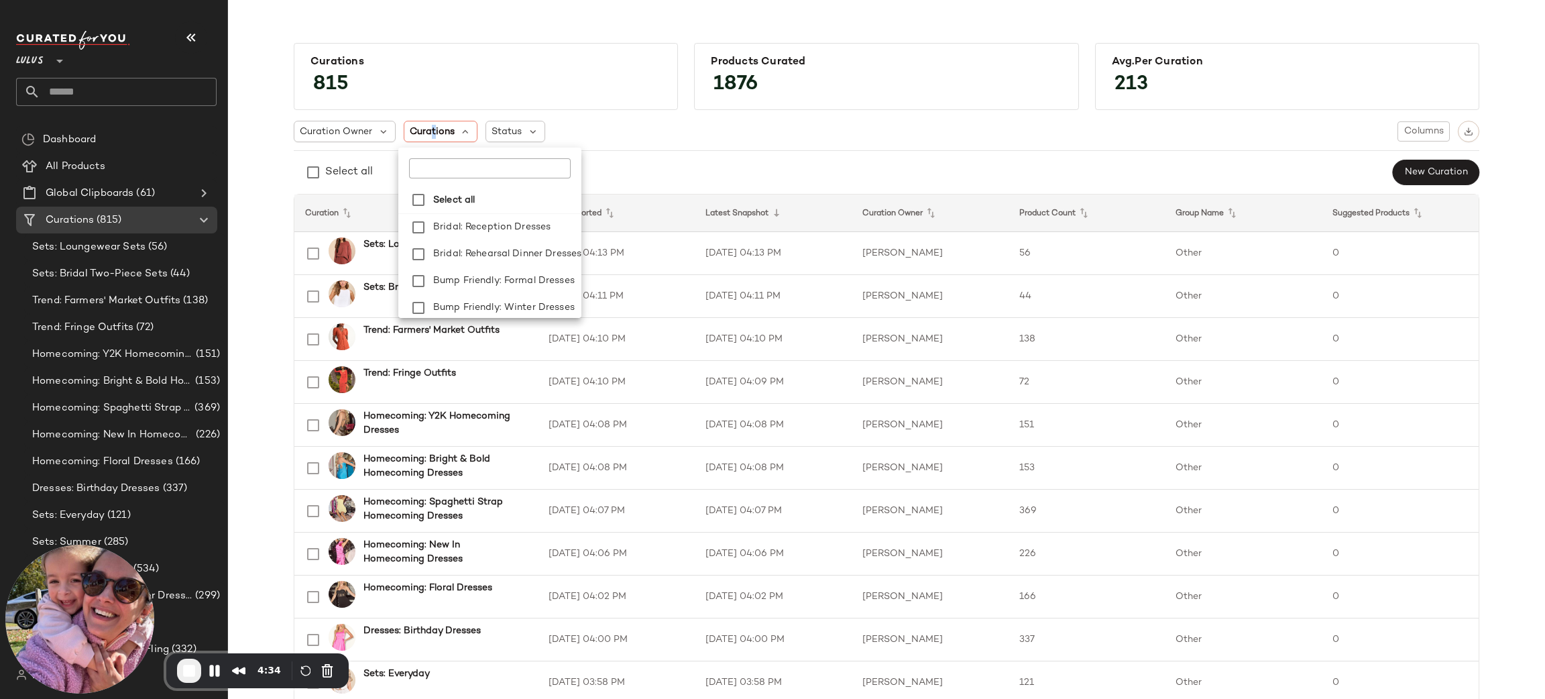
click at [457, 162] on input "text" at bounding box center [488, 168] width 159 height 20
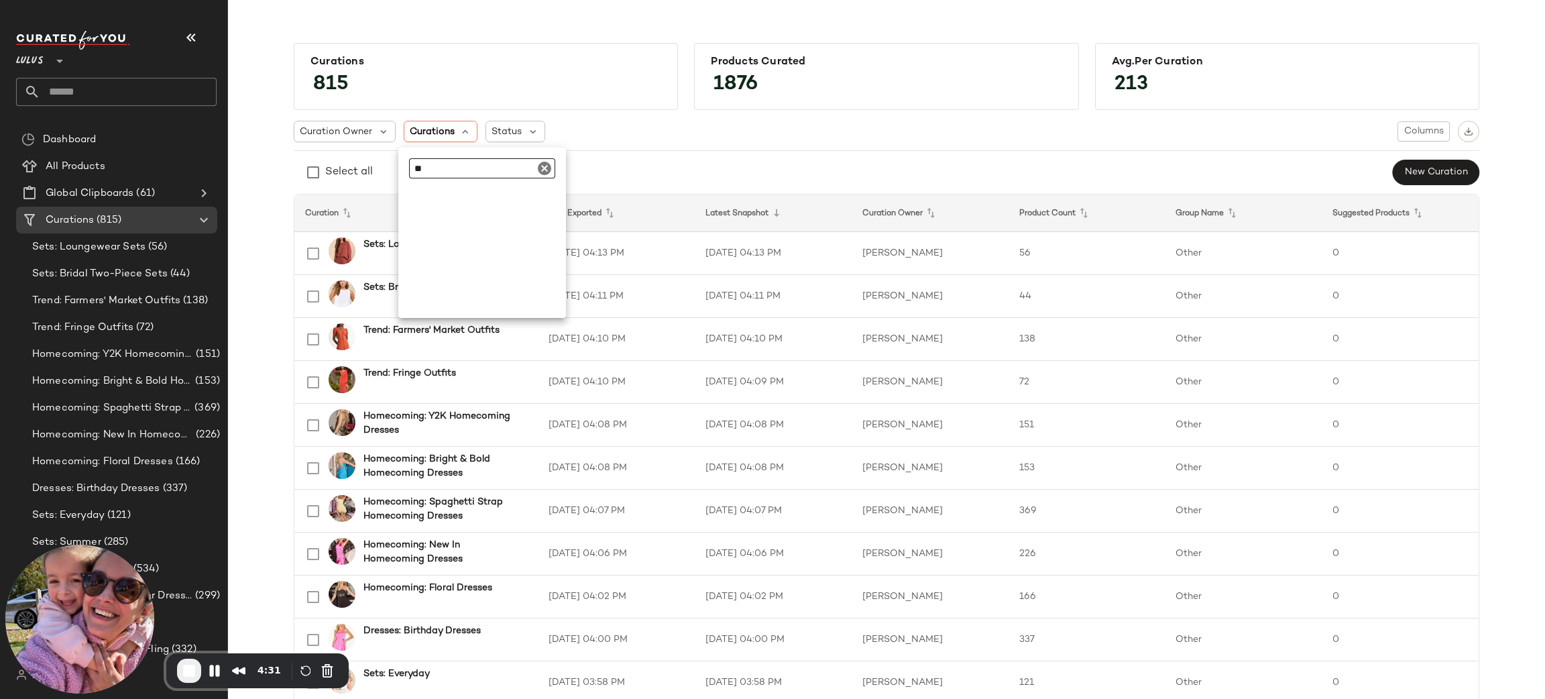
type input "*"
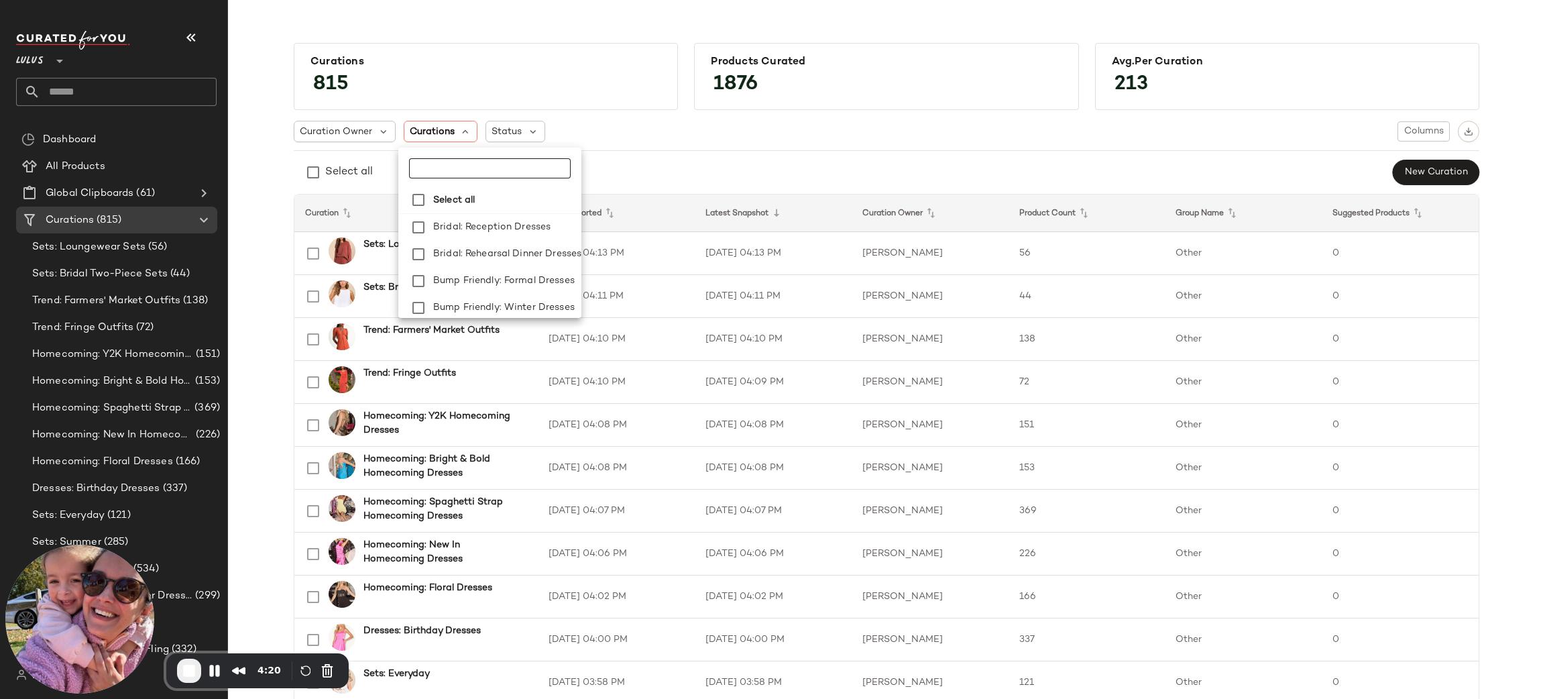
click at [456, 162] on input "text" at bounding box center [490, 168] width 162 height 20
click at [467, 160] on input "text" at bounding box center [490, 168] width 162 height 20
click at [470, 164] on input "text" at bounding box center [490, 168] width 162 height 20
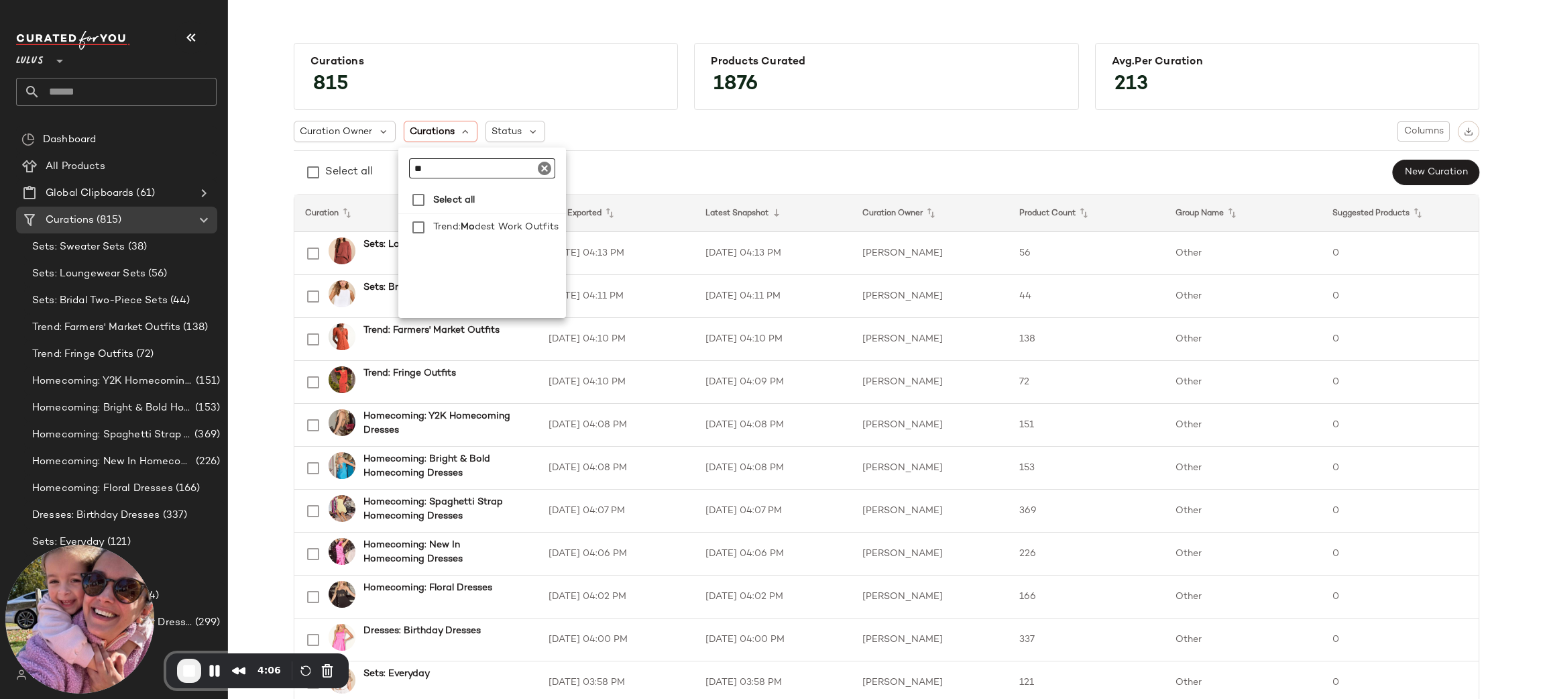
type input "*"
type input "********"
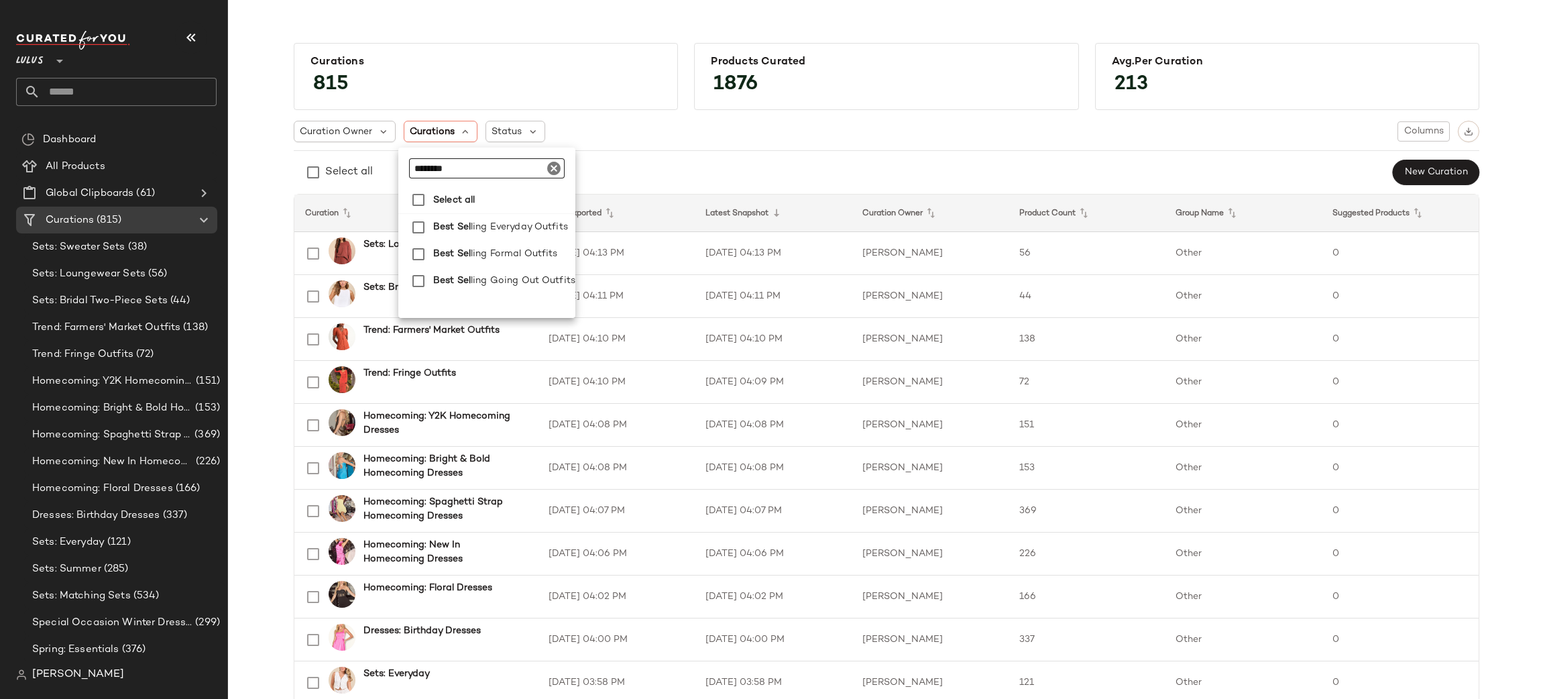
click at [727, 158] on div "Curation Owner Curations Status Columns Select all New Curation" at bounding box center [887, 153] width 1186 height 65
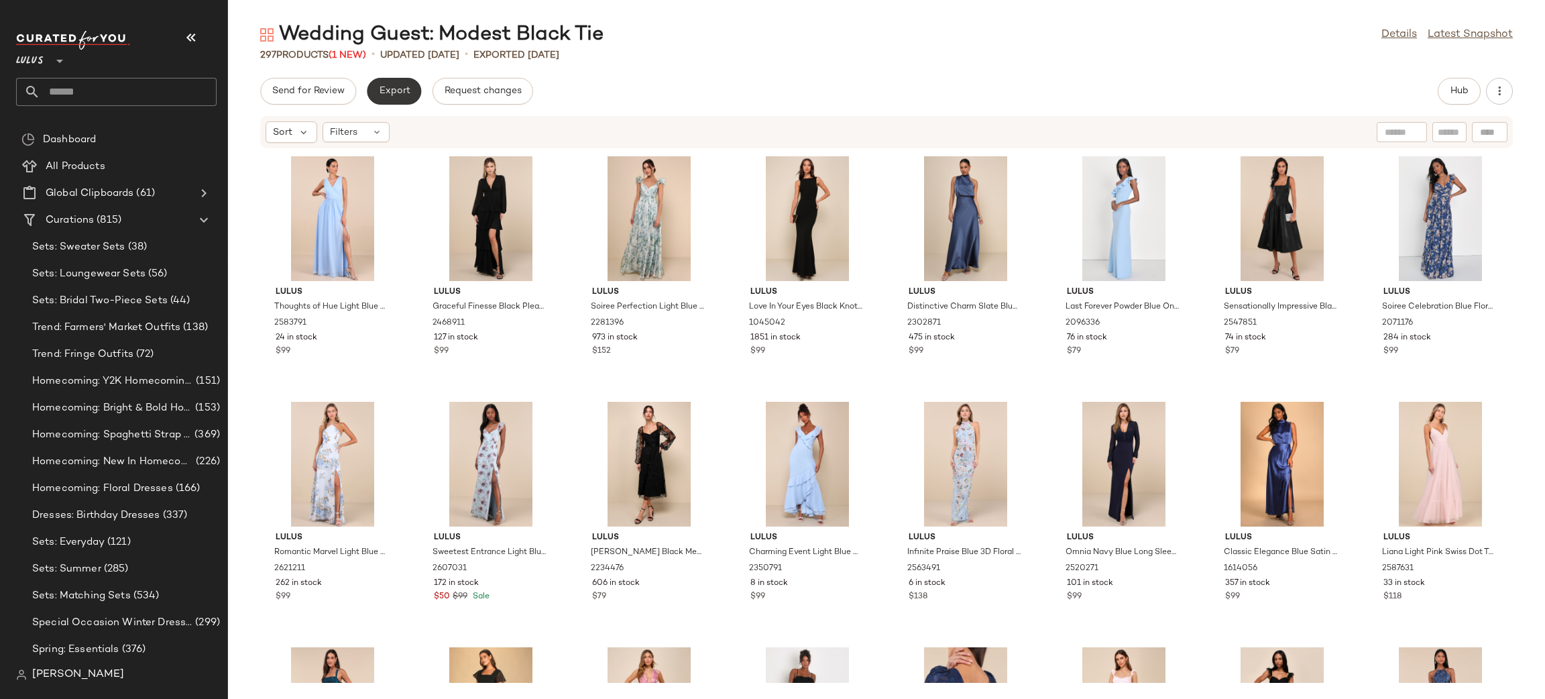
click at [379, 88] on span "Export" at bounding box center [394, 91] width 32 height 11
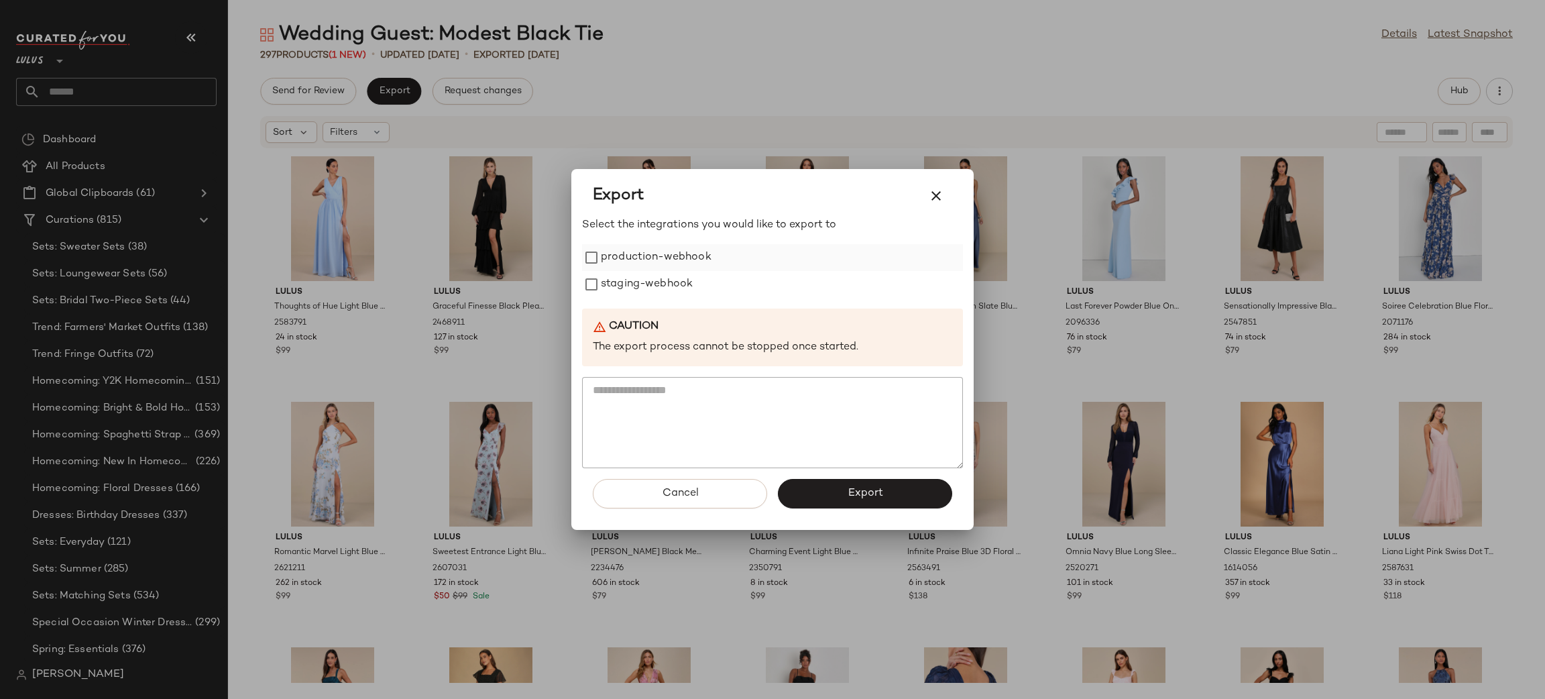
click at [623, 264] on label "production-webhook" at bounding box center [656, 257] width 111 height 27
click at [631, 278] on label "staging-webhook" at bounding box center [647, 284] width 92 height 27
click at [840, 482] on button "Export" at bounding box center [865, 494] width 174 height 30
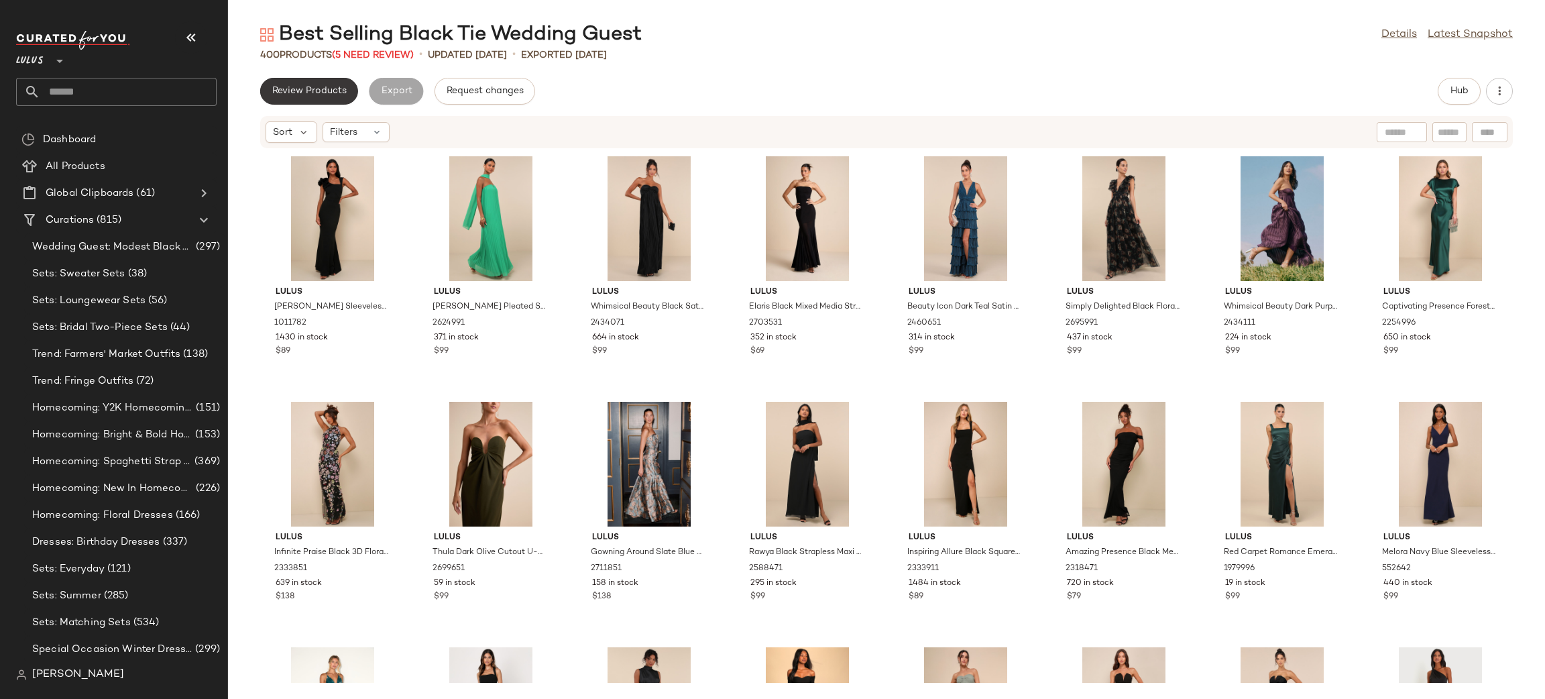
click at [308, 96] on span "Review Products" at bounding box center [309, 91] width 75 height 11
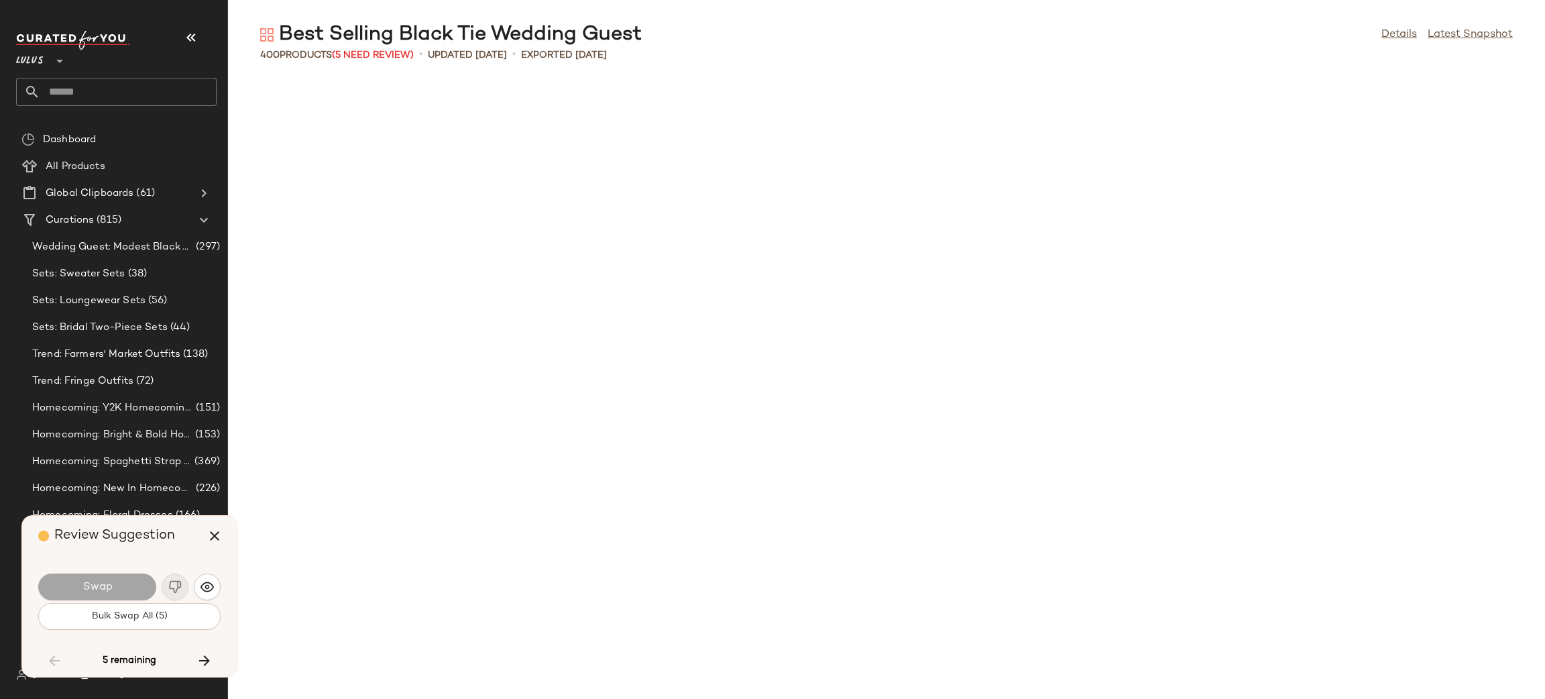
scroll to position [7855, 0]
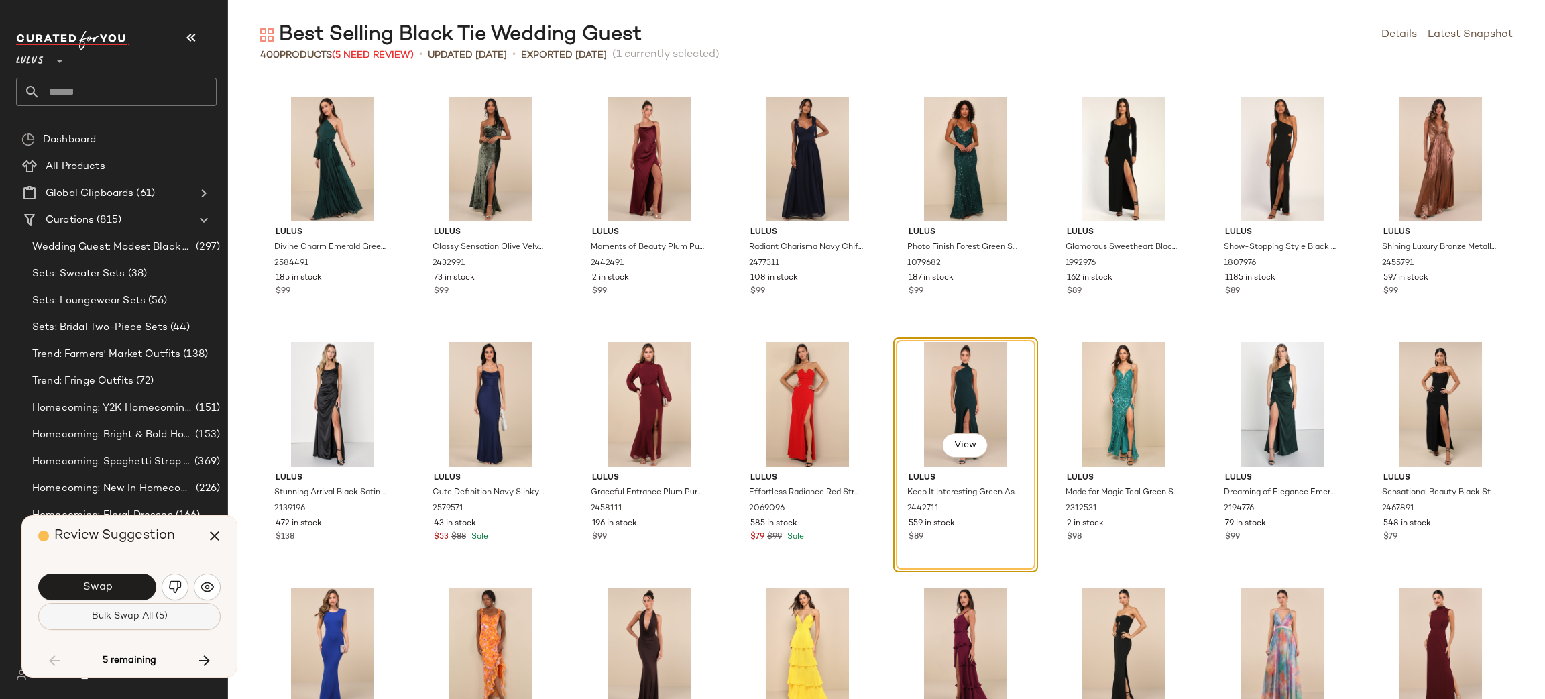
click at [146, 610] on button "Bulk Swap All (5)" at bounding box center [129, 616] width 182 height 27
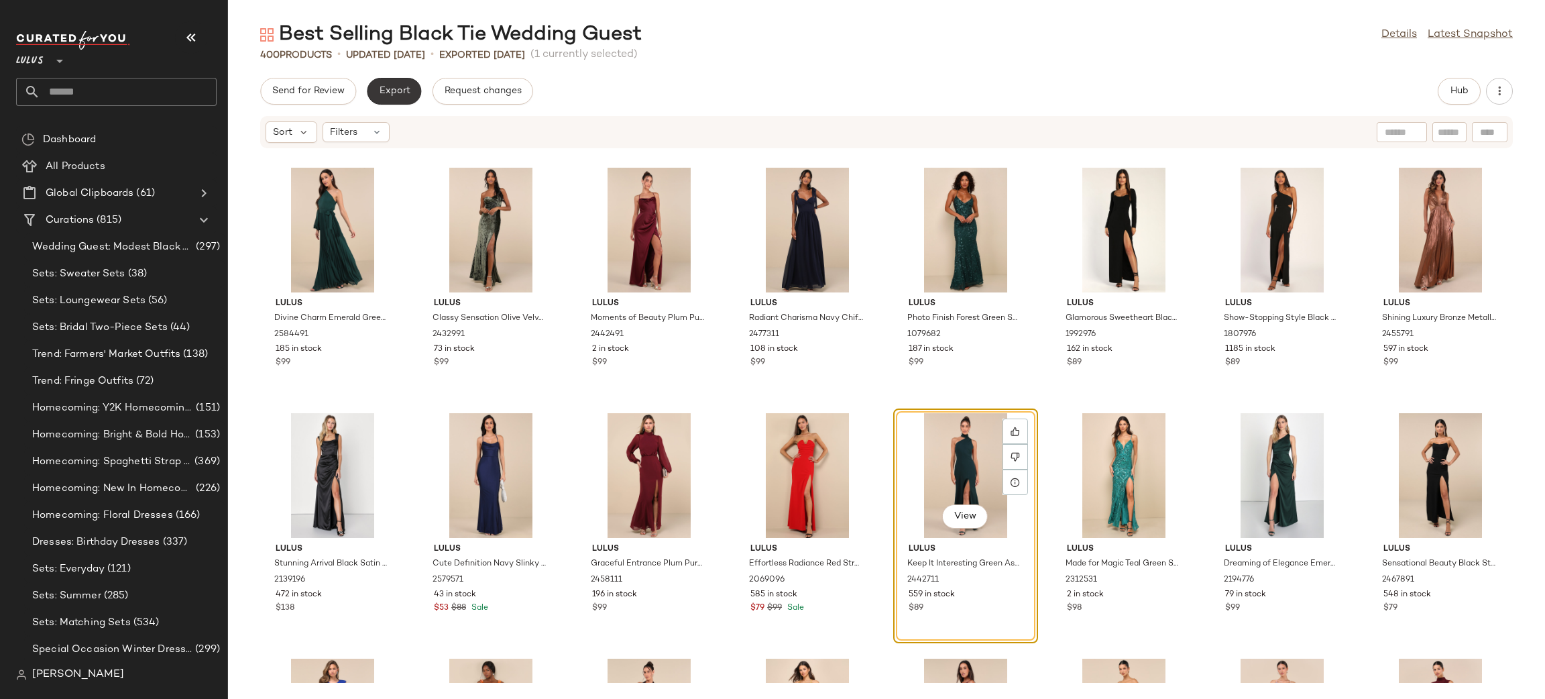
click at [402, 91] on span "Export" at bounding box center [394, 91] width 32 height 11
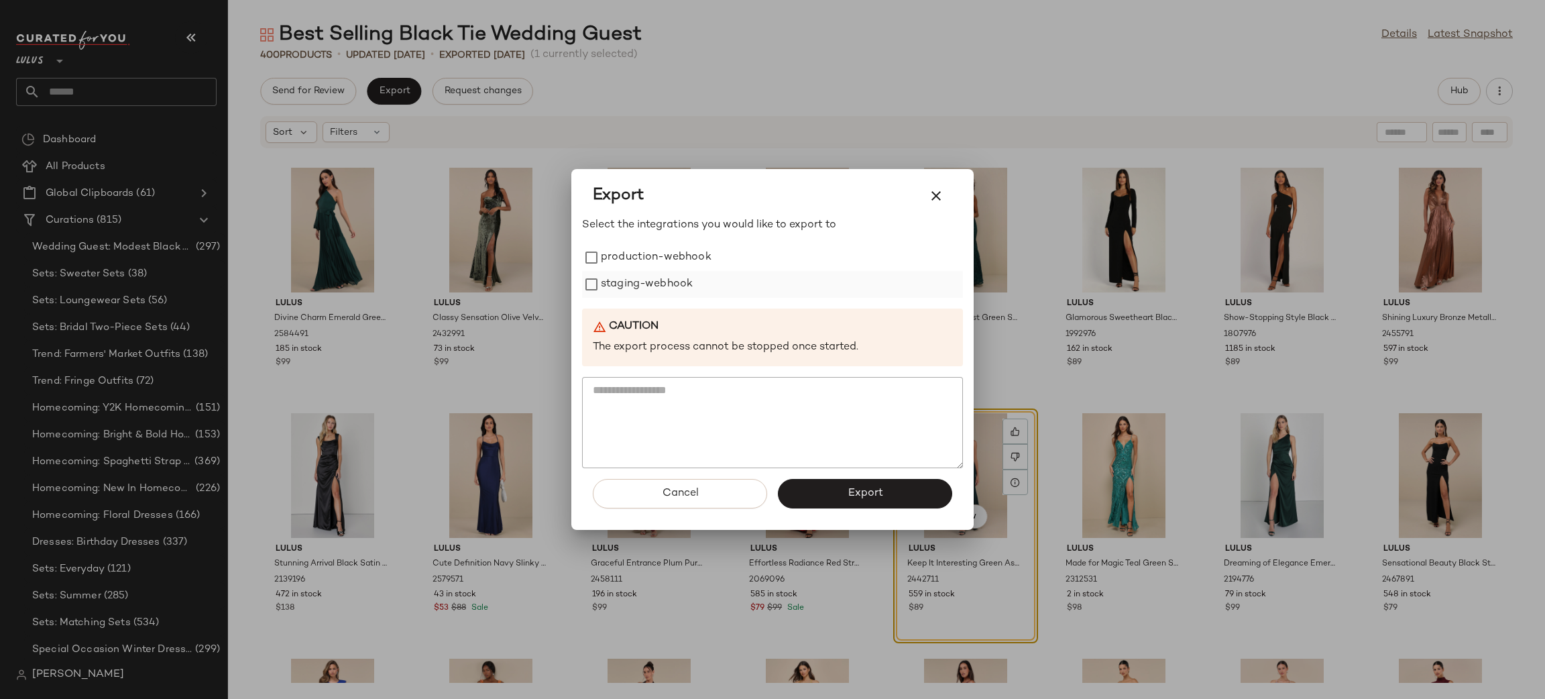
drag, startPoint x: 636, startPoint y: 251, endPoint x: 637, endPoint y: 273, distance: 22.2
click at [636, 254] on label "production-webhook" at bounding box center [656, 257] width 111 height 27
click at [633, 286] on label "staging-webhook" at bounding box center [647, 284] width 92 height 27
drag, startPoint x: 867, startPoint y: 480, endPoint x: 872, endPoint y: 487, distance: 8.2
click at [869, 484] on button "Export" at bounding box center [865, 494] width 174 height 30
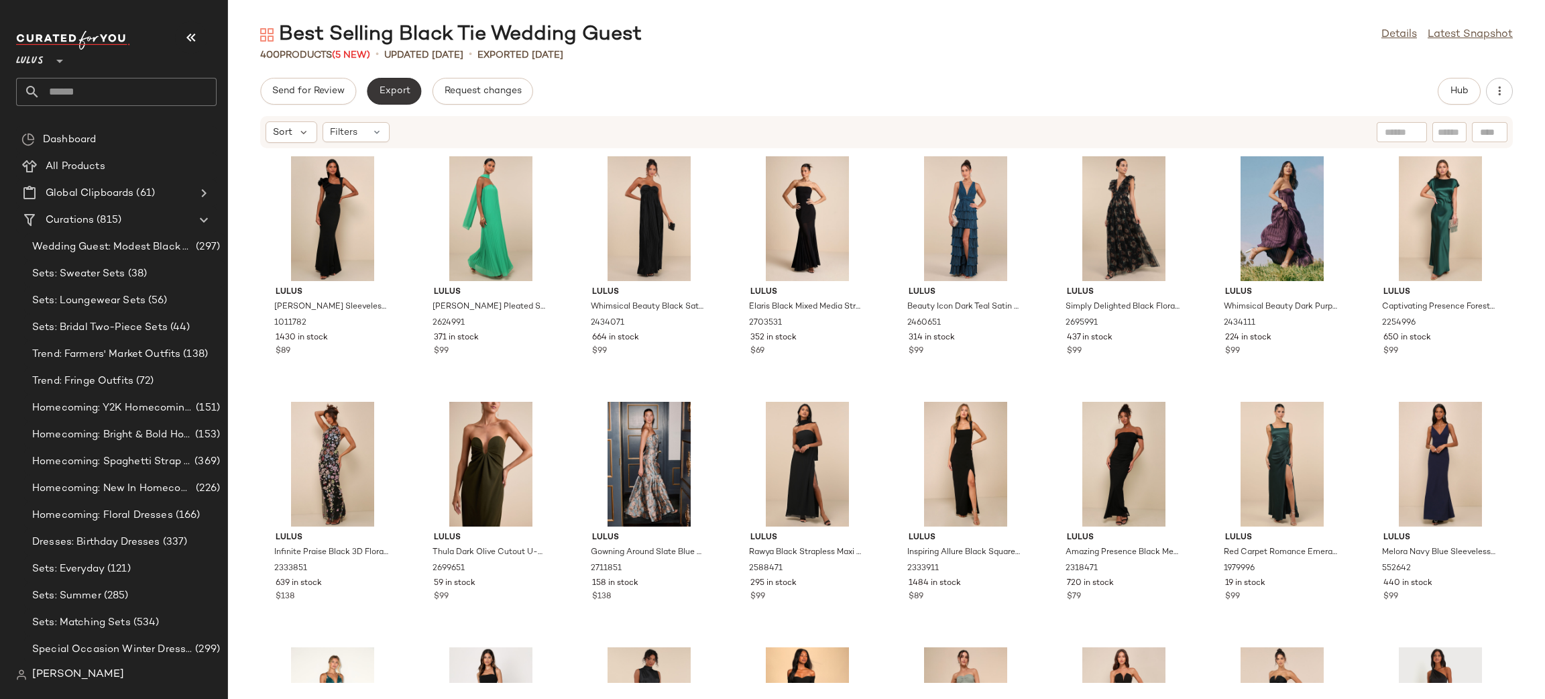
click at [391, 99] on button "Export" at bounding box center [394, 91] width 54 height 27
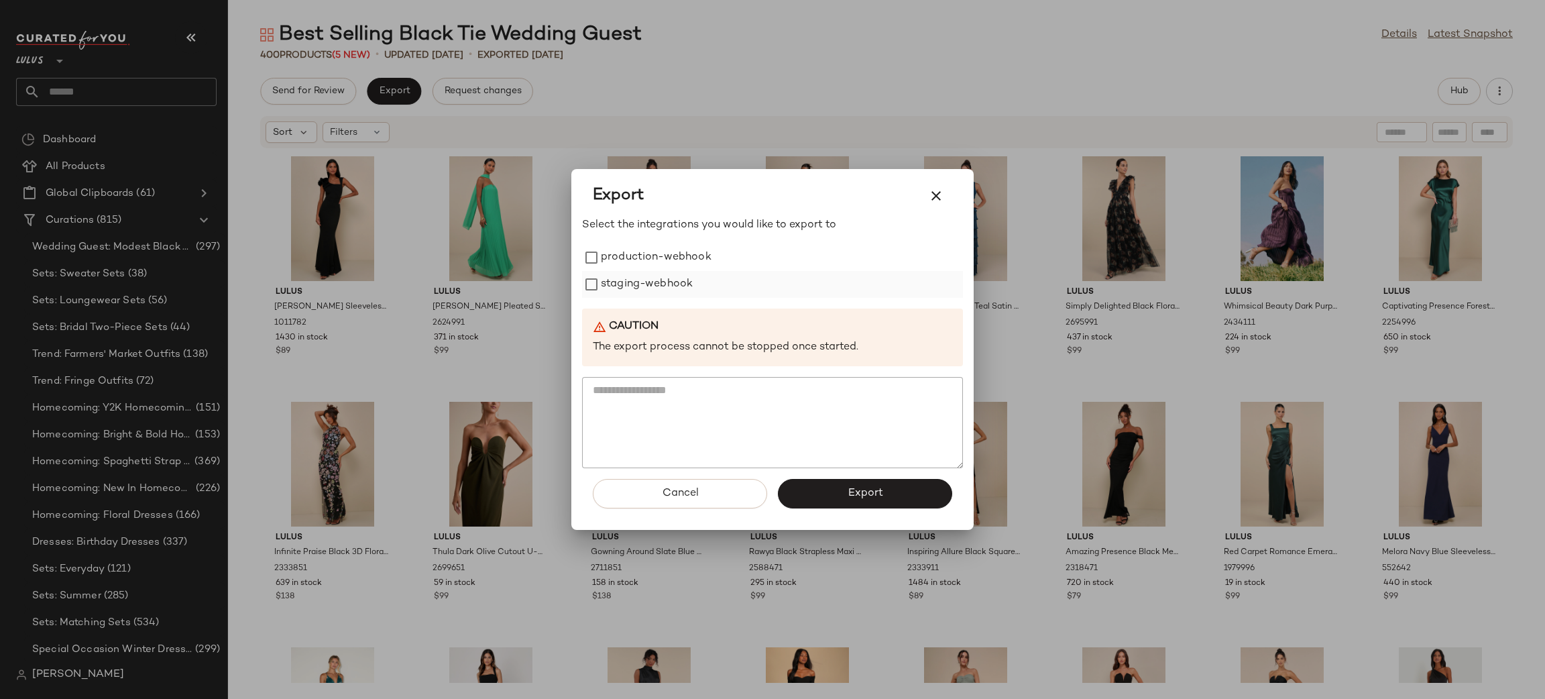
drag, startPoint x: 683, startPoint y: 254, endPoint x: 666, endPoint y: 288, distance: 39.0
click at [683, 255] on label "production-webhook" at bounding box center [656, 257] width 111 height 27
click at [665, 288] on label "staging-webhook" at bounding box center [647, 284] width 92 height 27
click at [865, 488] on span "Export" at bounding box center [865, 493] width 36 height 13
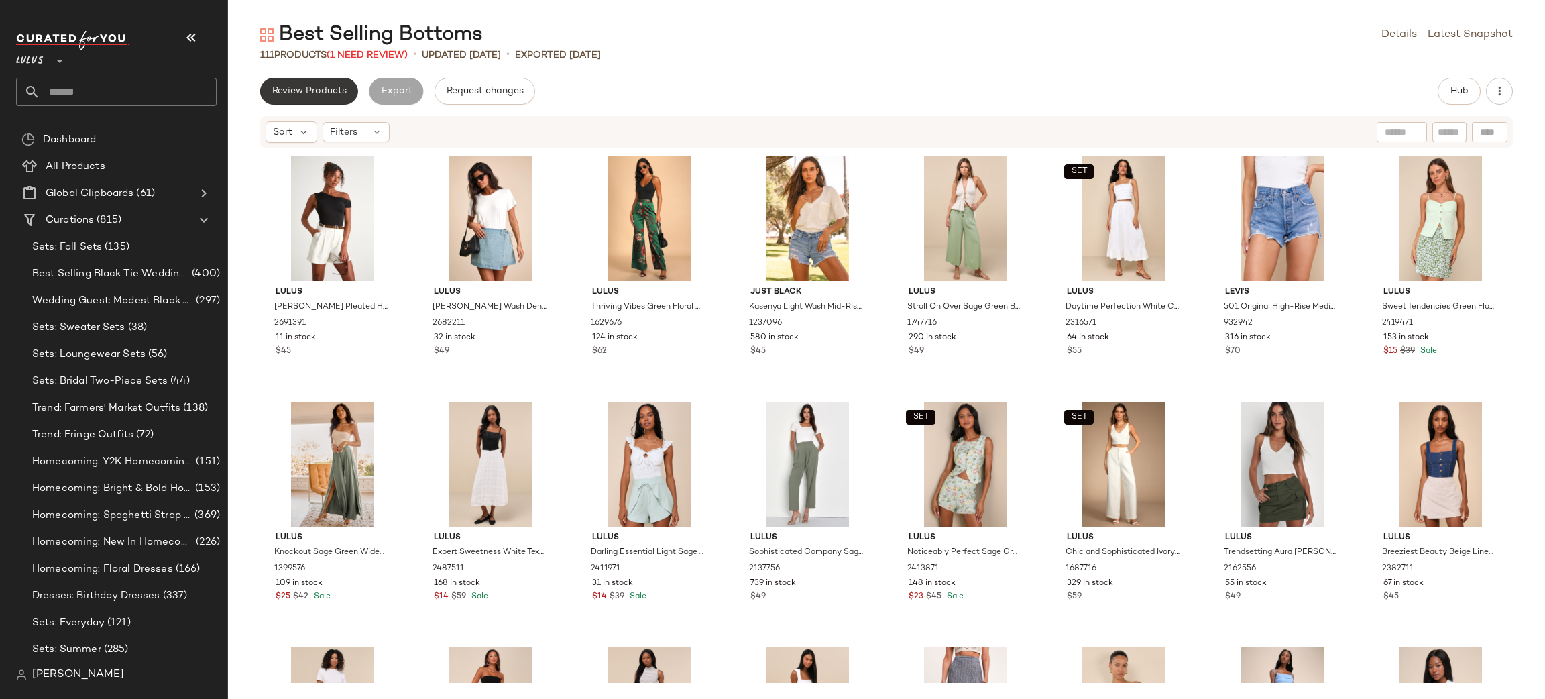
click at [309, 91] on span "Review Products" at bounding box center [309, 91] width 75 height 11
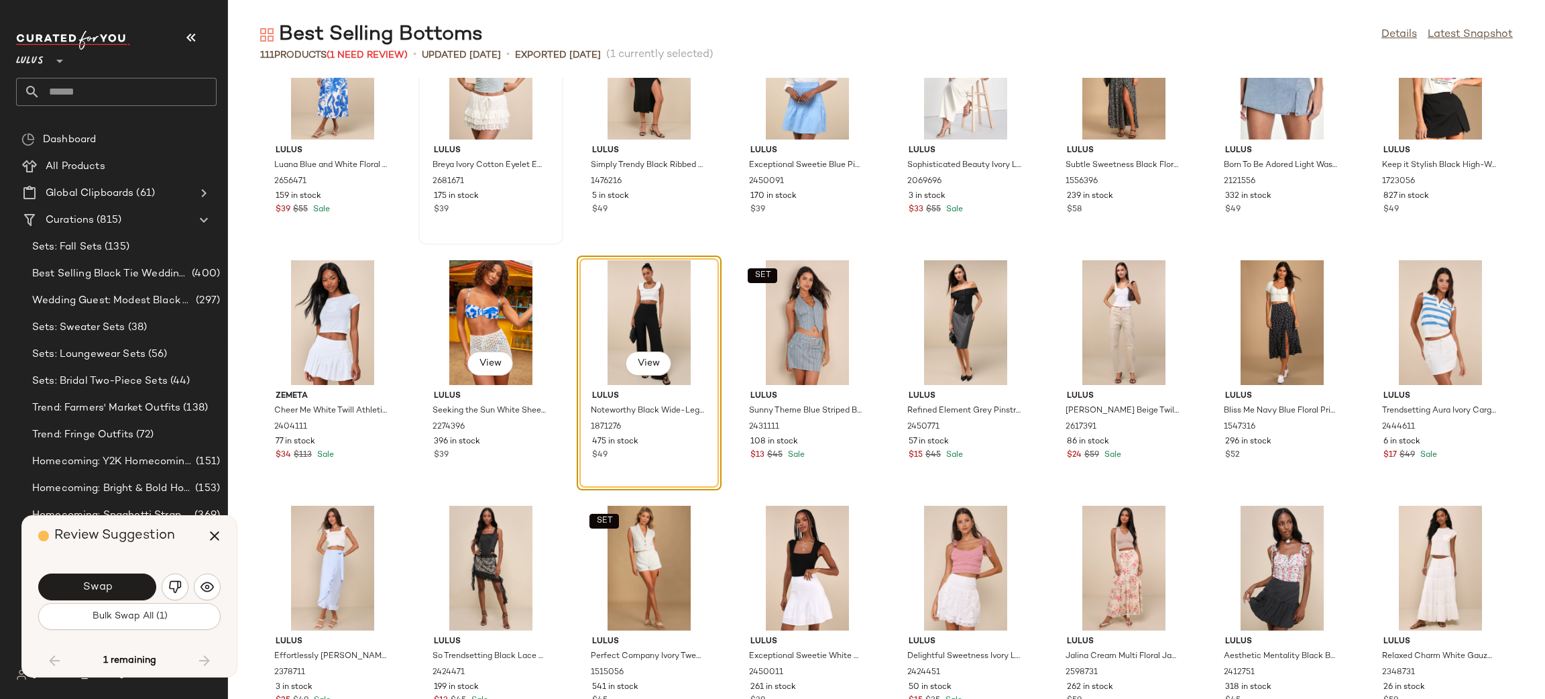
scroll to position [2627, 0]
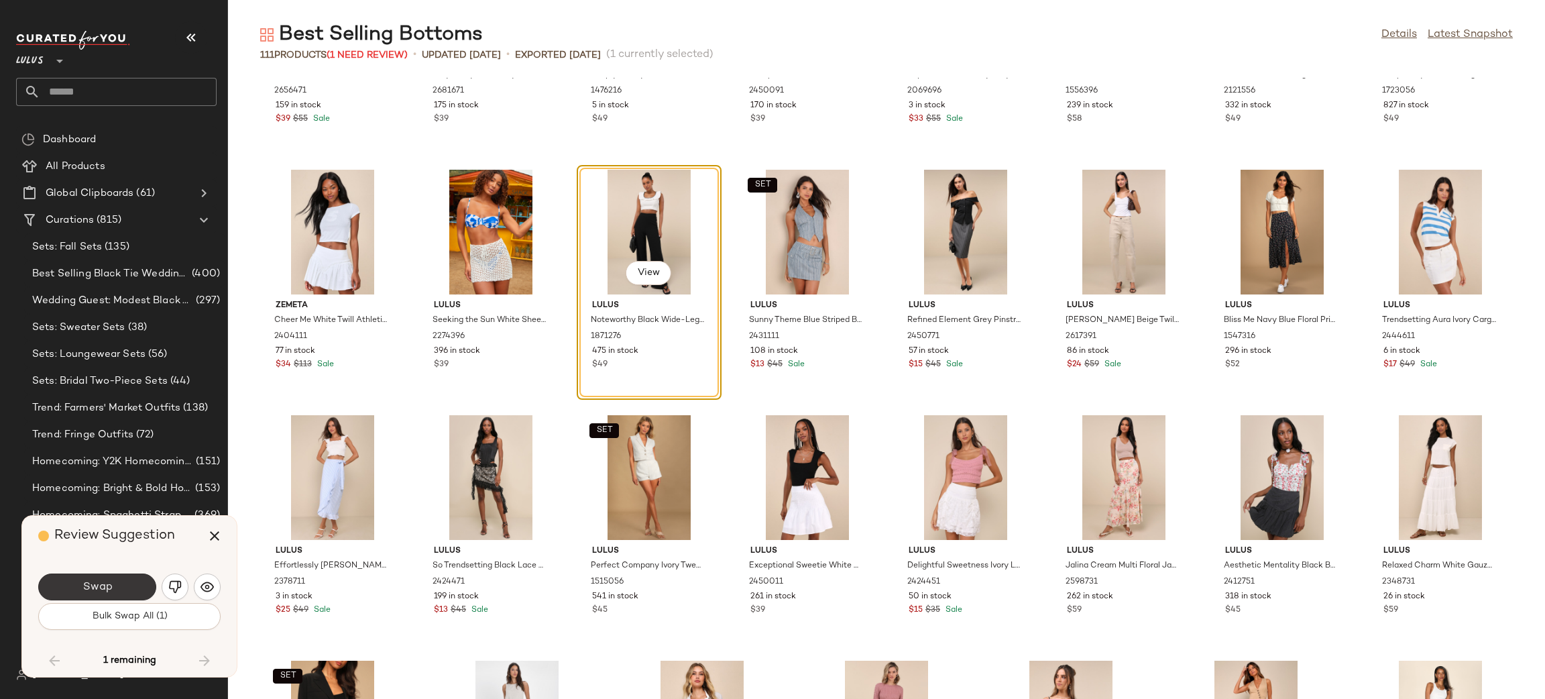
click at [119, 594] on button "Swap" at bounding box center [97, 586] width 118 height 27
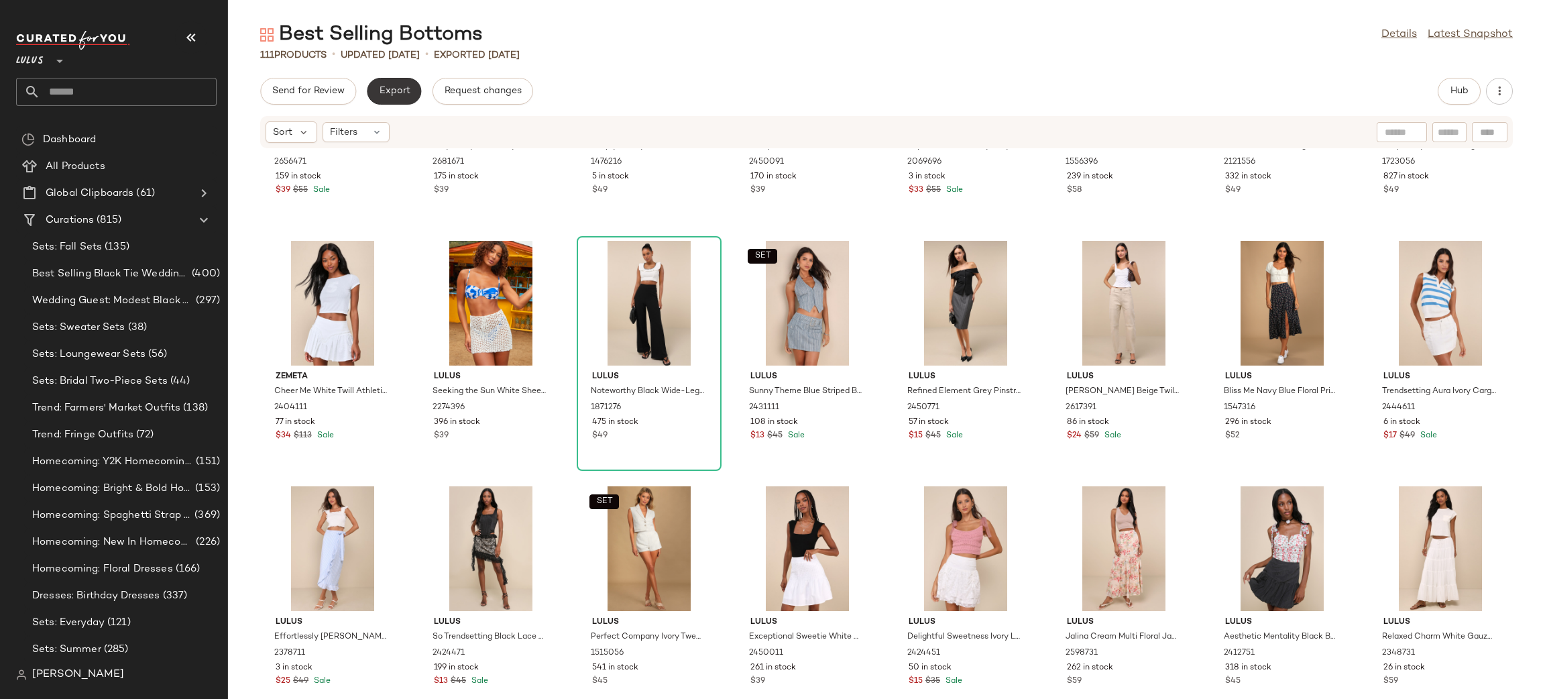
click at [398, 87] on span "Export" at bounding box center [394, 91] width 32 height 11
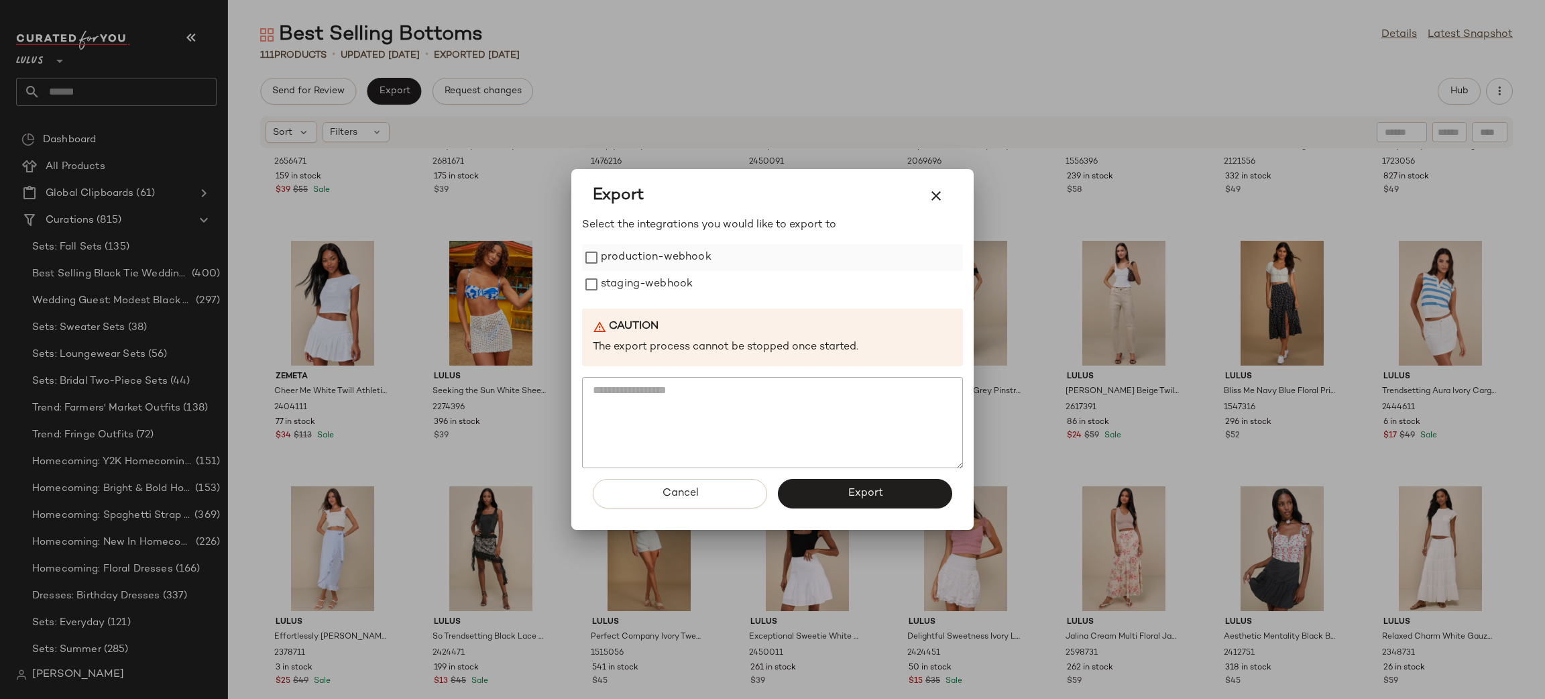
click at [656, 264] on label "production-webhook" at bounding box center [656, 257] width 111 height 27
click at [657, 281] on label "staging-webhook" at bounding box center [647, 284] width 92 height 27
click at [836, 487] on button "Export" at bounding box center [865, 494] width 174 height 30
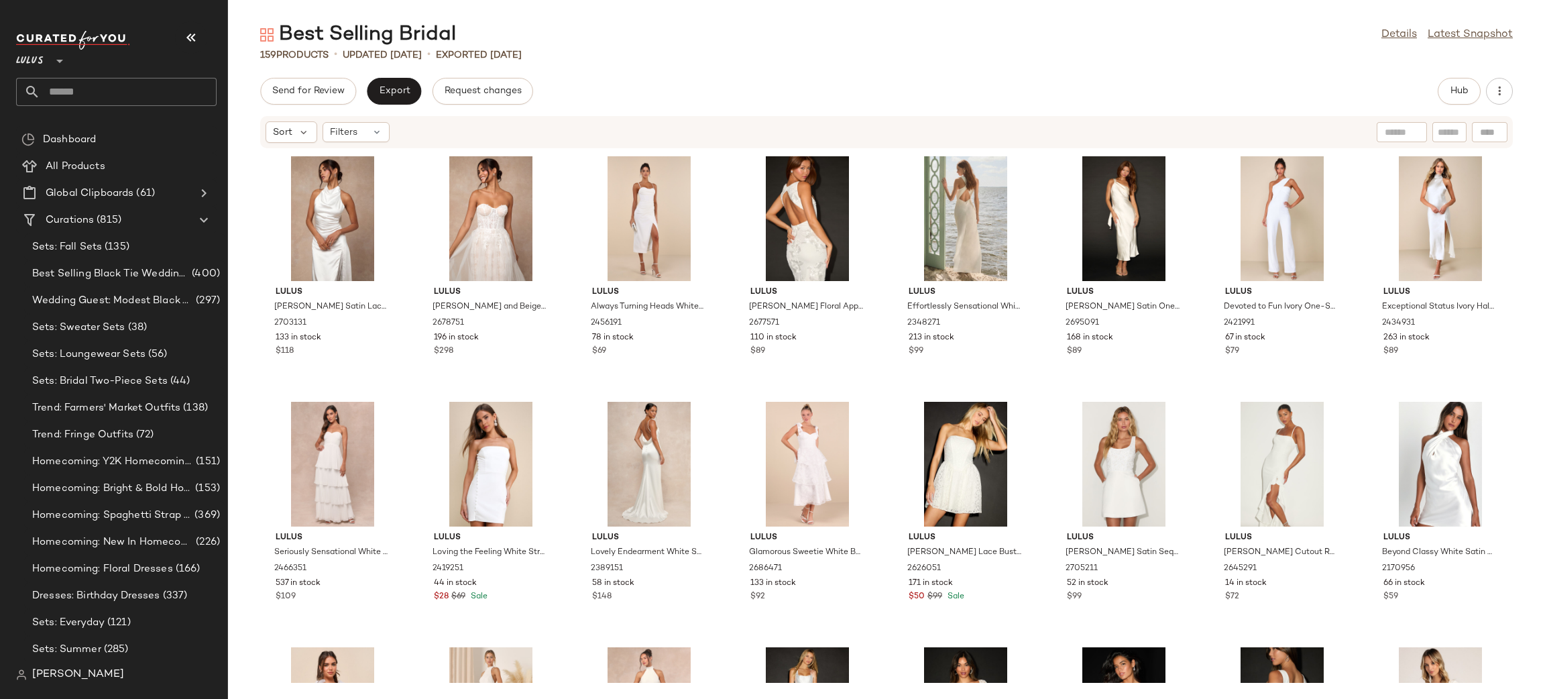
click at [130, 90] on input "text" at bounding box center [128, 92] width 176 height 28
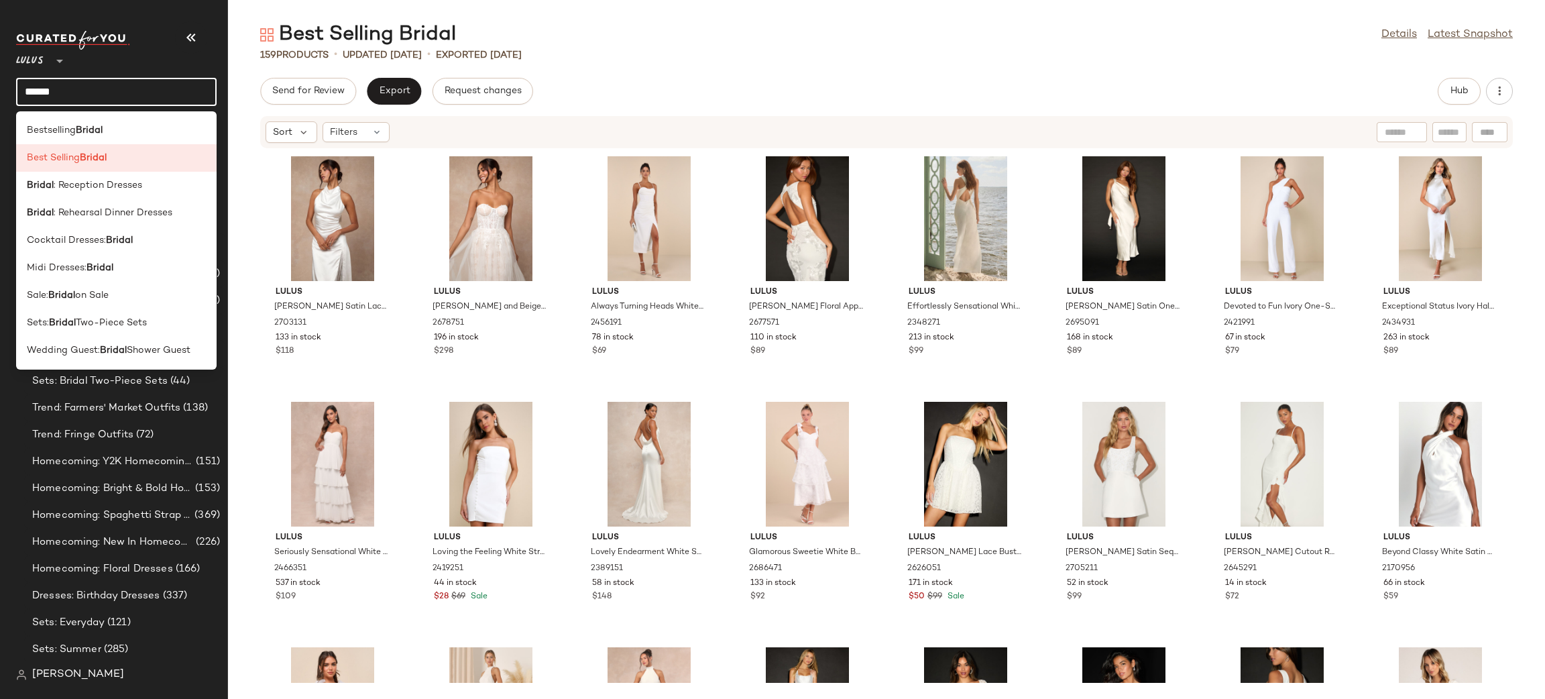
type input "******"
click at [107, 158] on b "Bridal" at bounding box center [93, 158] width 27 height 14
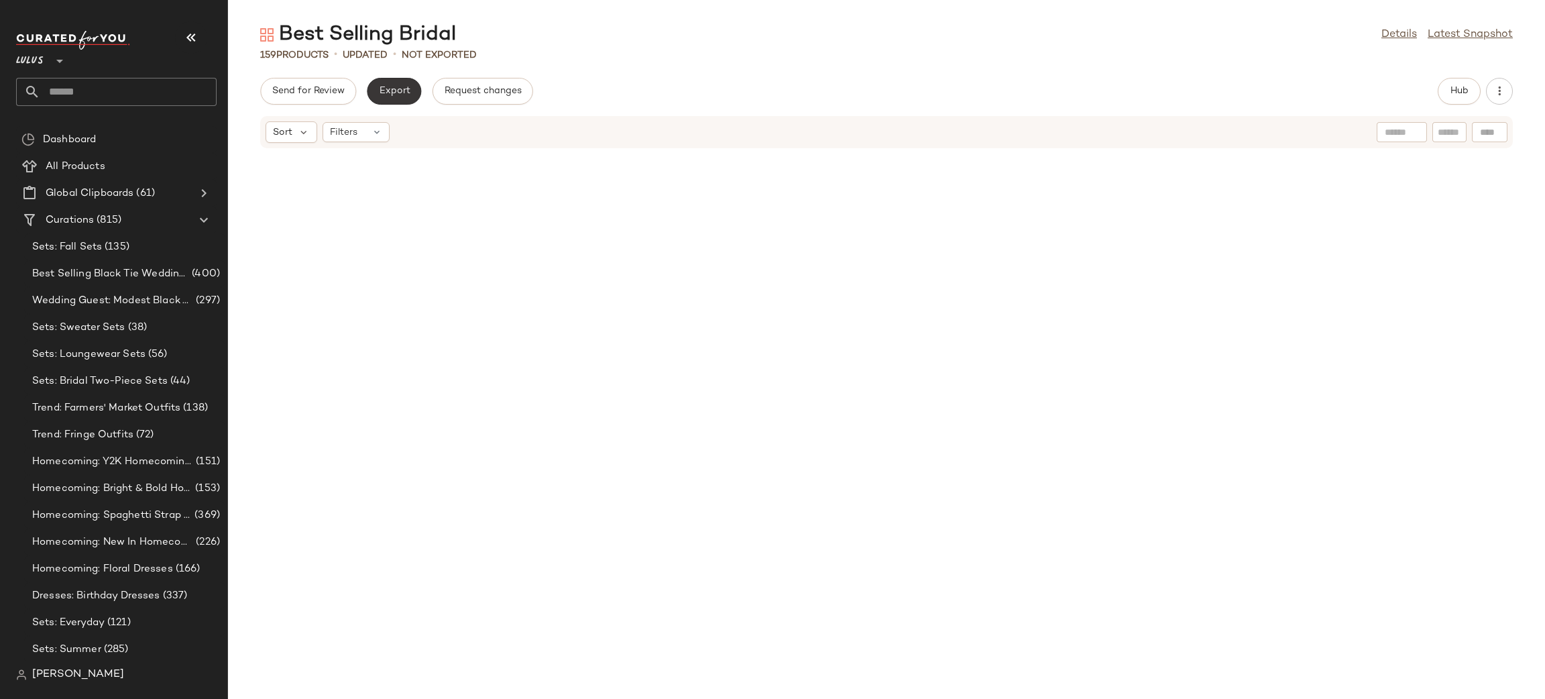
click at [390, 92] on span "Export" at bounding box center [394, 91] width 32 height 11
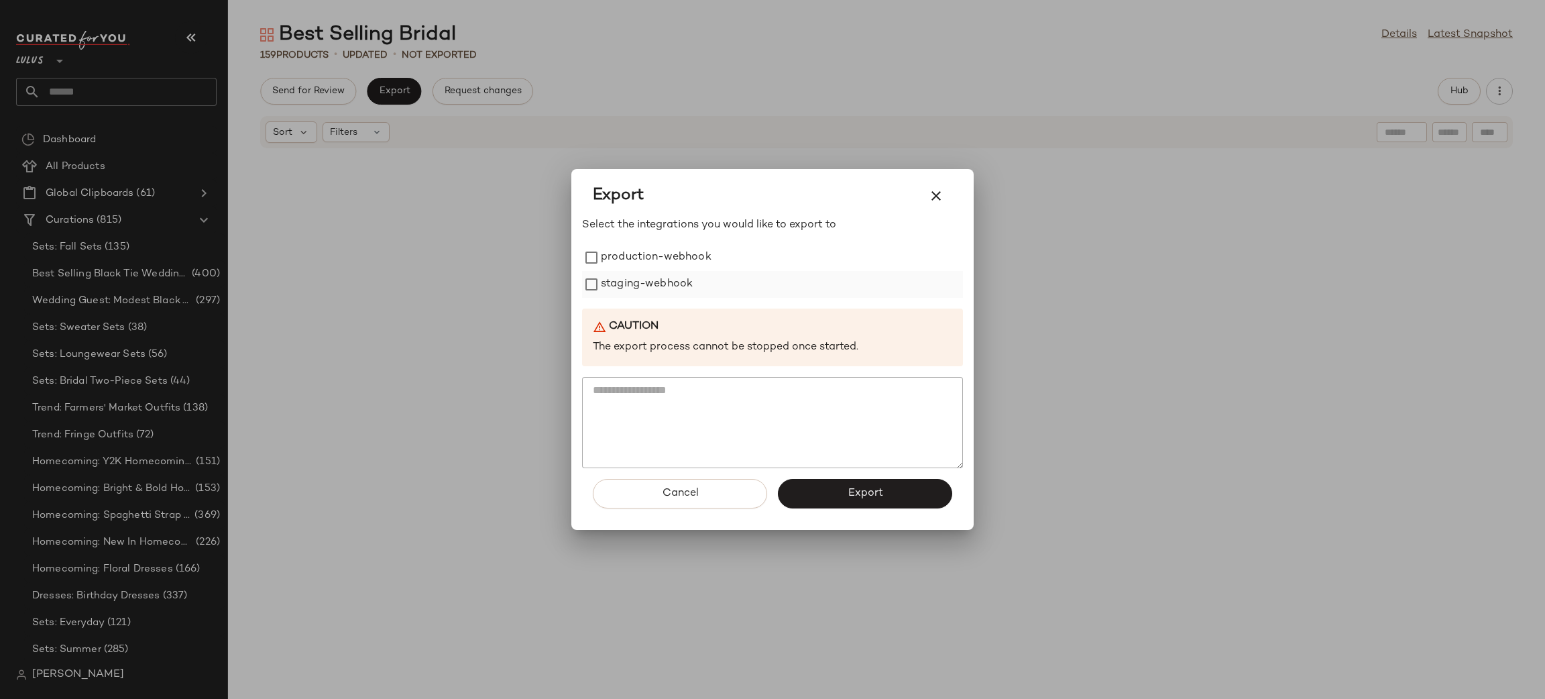
drag, startPoint x: 634, startPoint y: 260, endPoint x: 642, endPoint y: 273, distance: 15.1
click at [633, 259] on label "production-webhook" at bounding box center [656, 257] width 111 height 27
click at [643, 276] on label "staging-webhook" at bounding box center [647, 284] width 92 height 27
click at [861, 496] on span "Export" at bounding box center [865, 493] width 36 height 13
click at [857, 491] on span "Export" at bounding box center [865, 493] width 36 height 13
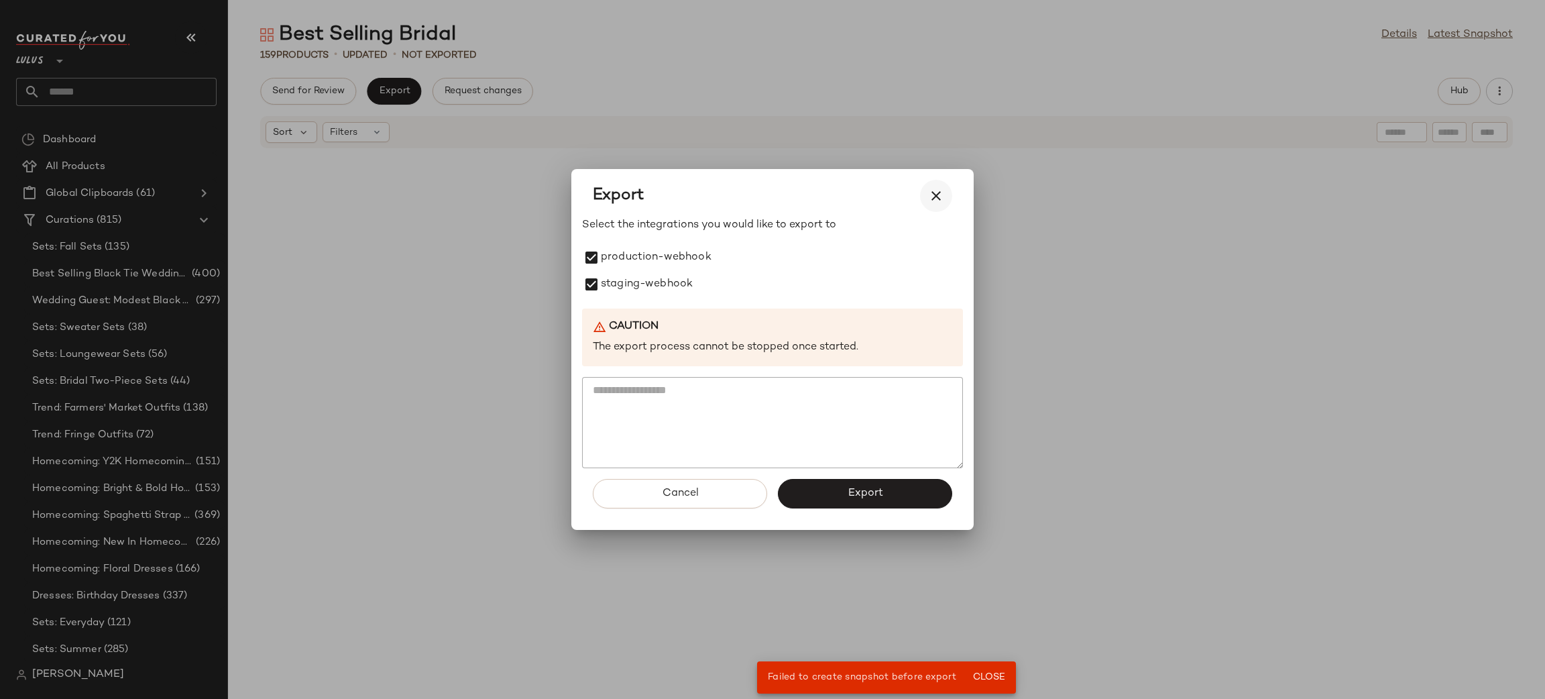
click at [944, 198] on button "button" at bounding box center [936, 196] width 32 height 32
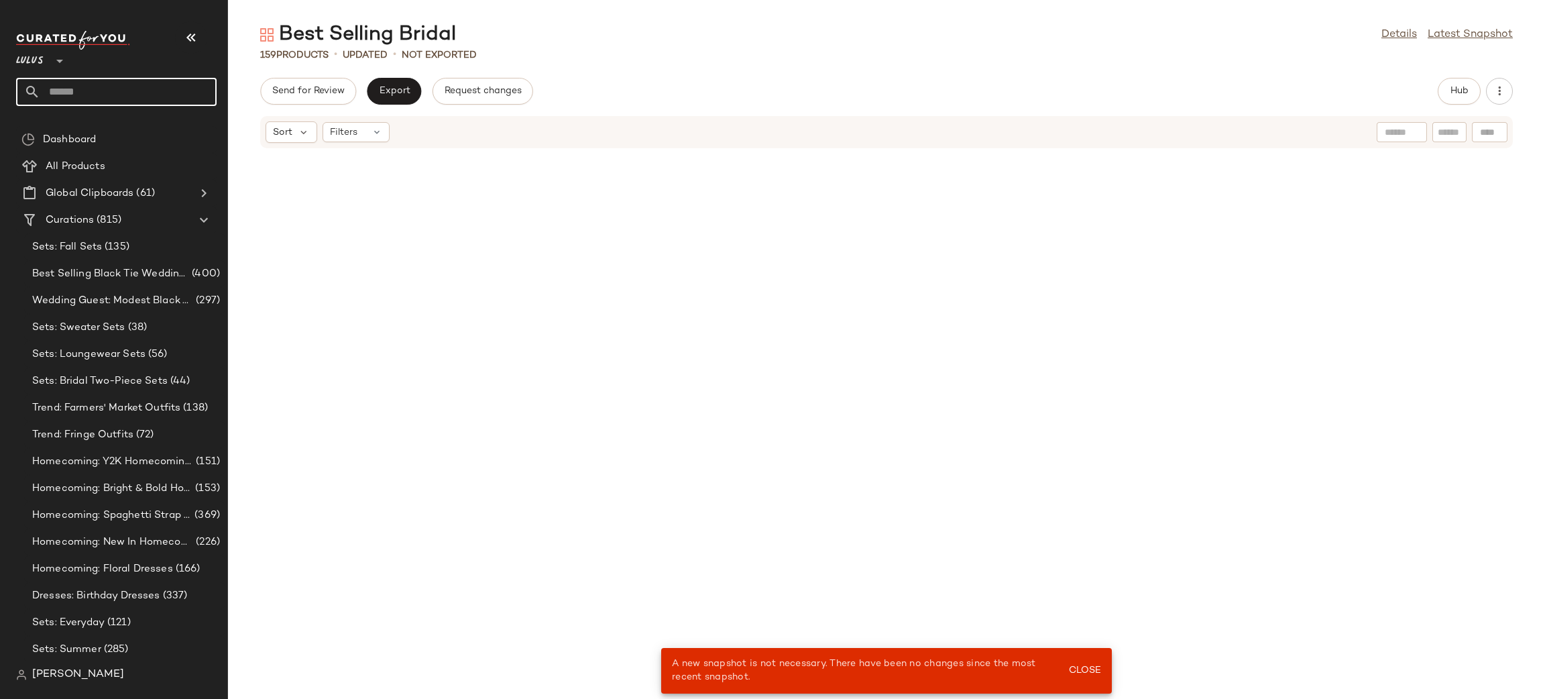
click at [135, 102] on input "text" at bounding box center [128, 92] width 176 height 28
type input "**********"
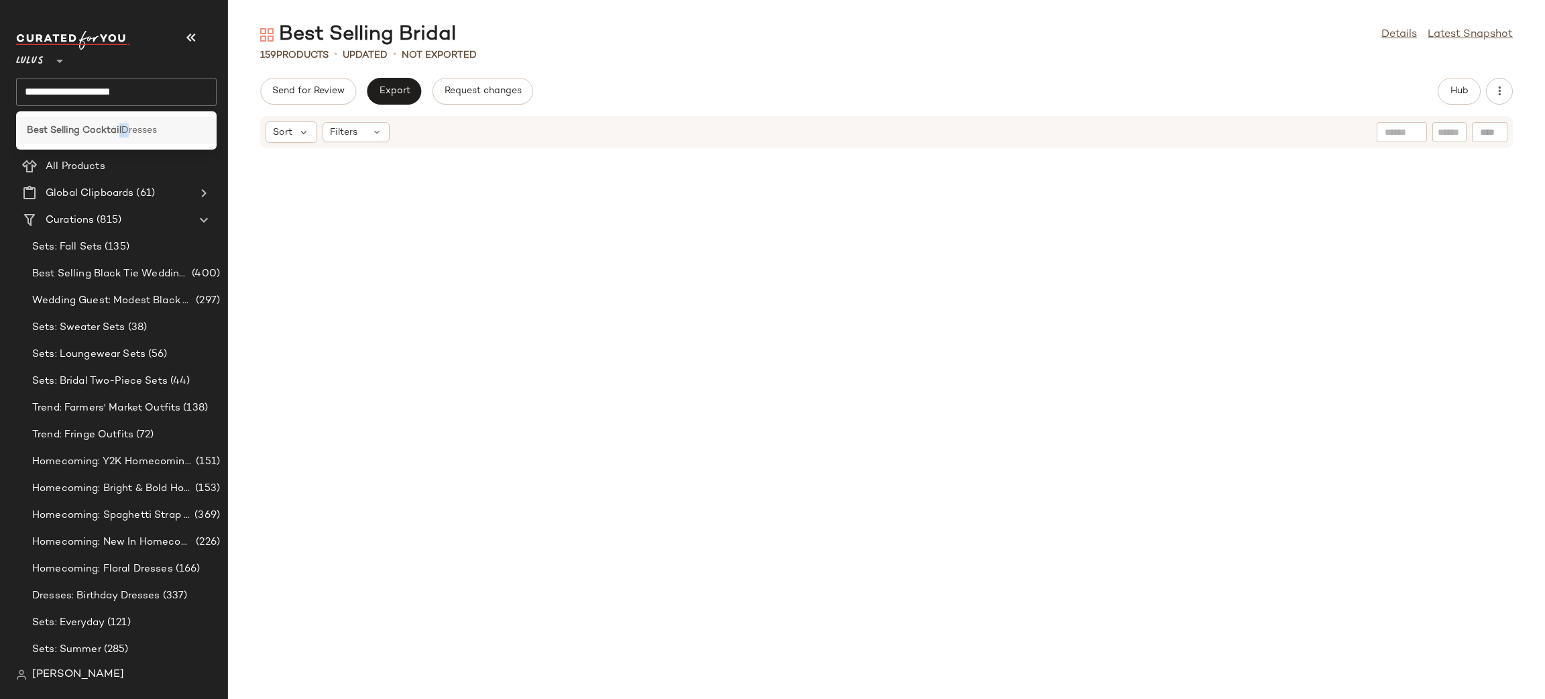
drag, startPoint x: 118, startPoint y: 132, endPoint x: 123, endPoint y: 137, distance: 7.6
click at [123, 137] on div "Best Selling Cocktail Dresses" at bounding box center [116, 130] width 201 height 27
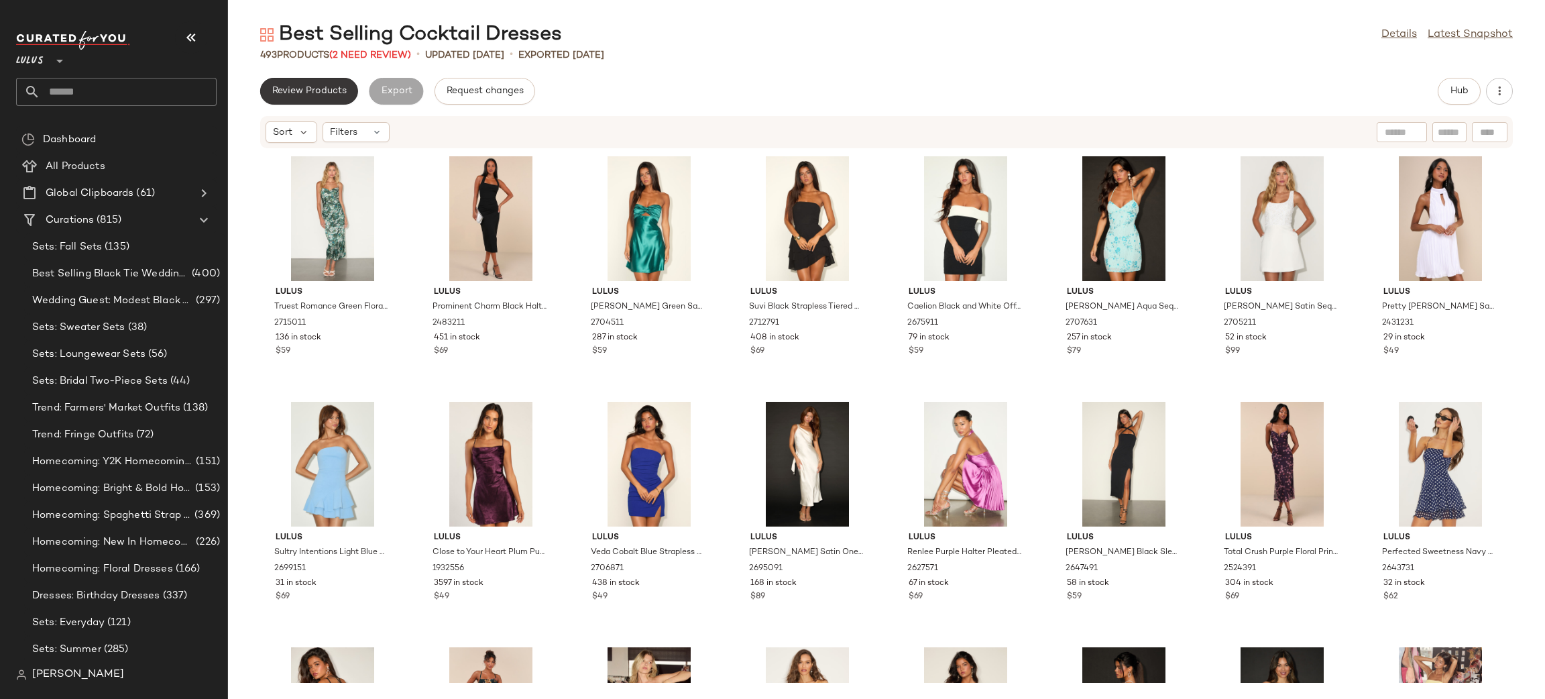
click at [285, 100] on button "Review Products" at bounding box center [309, 91] width 98 height 27
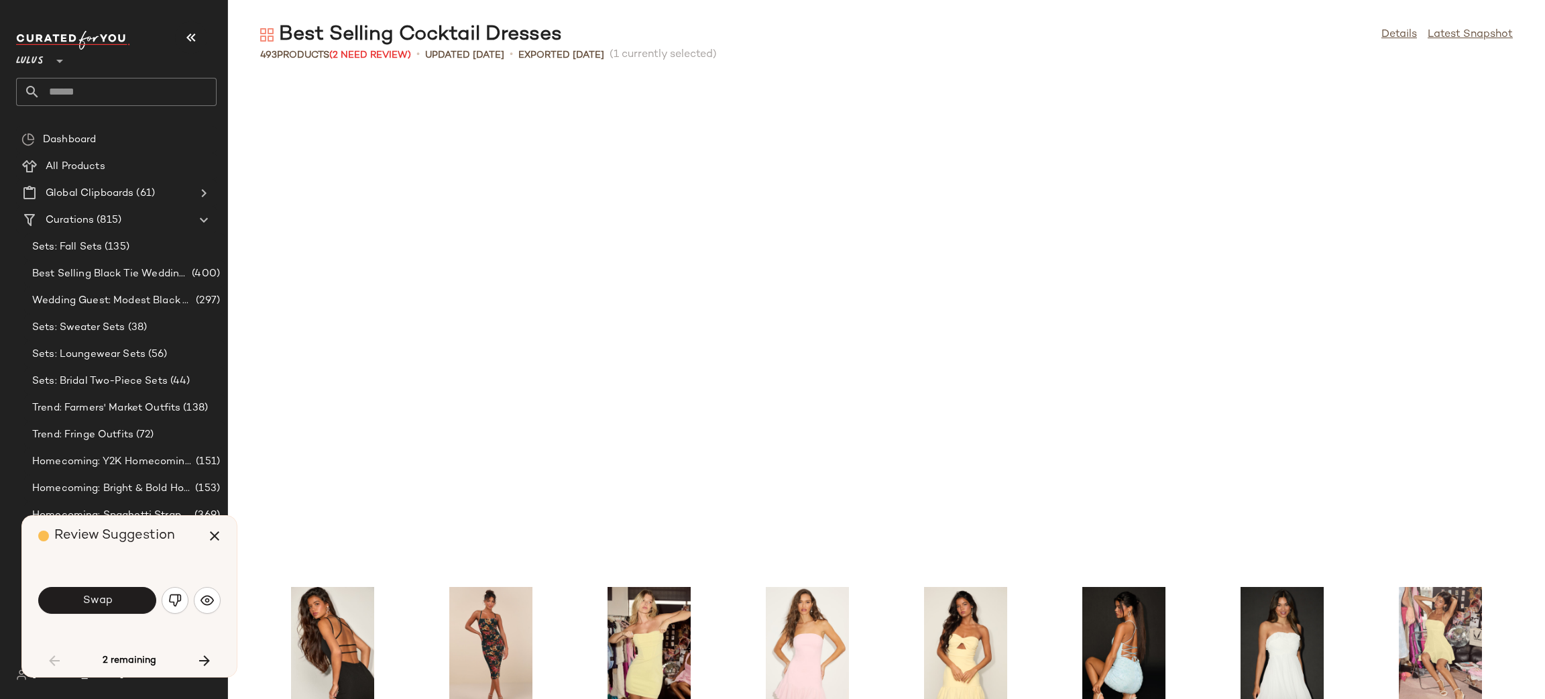
scroll to position [502, 0]
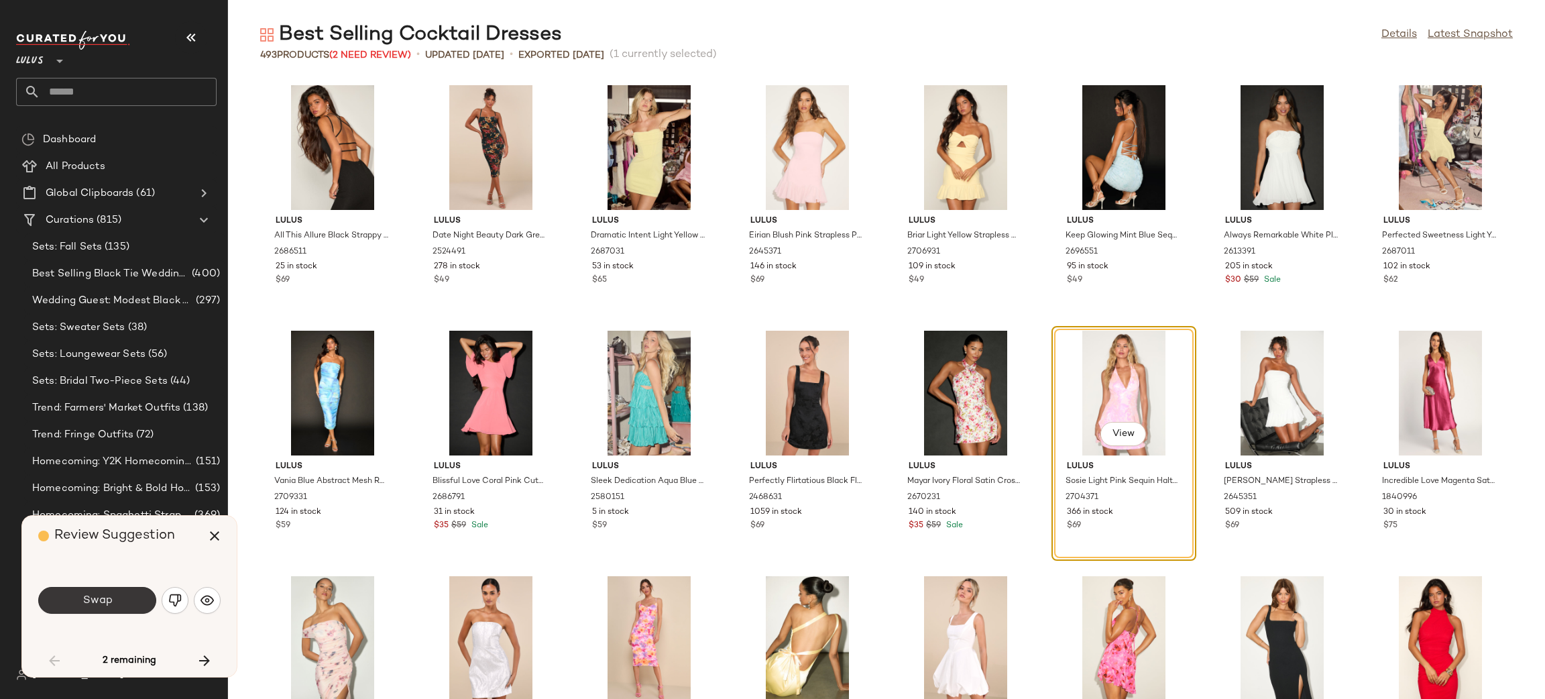
click at [86, 606] on span "Swap" at bounding box center [97, 600] width 30 height 13
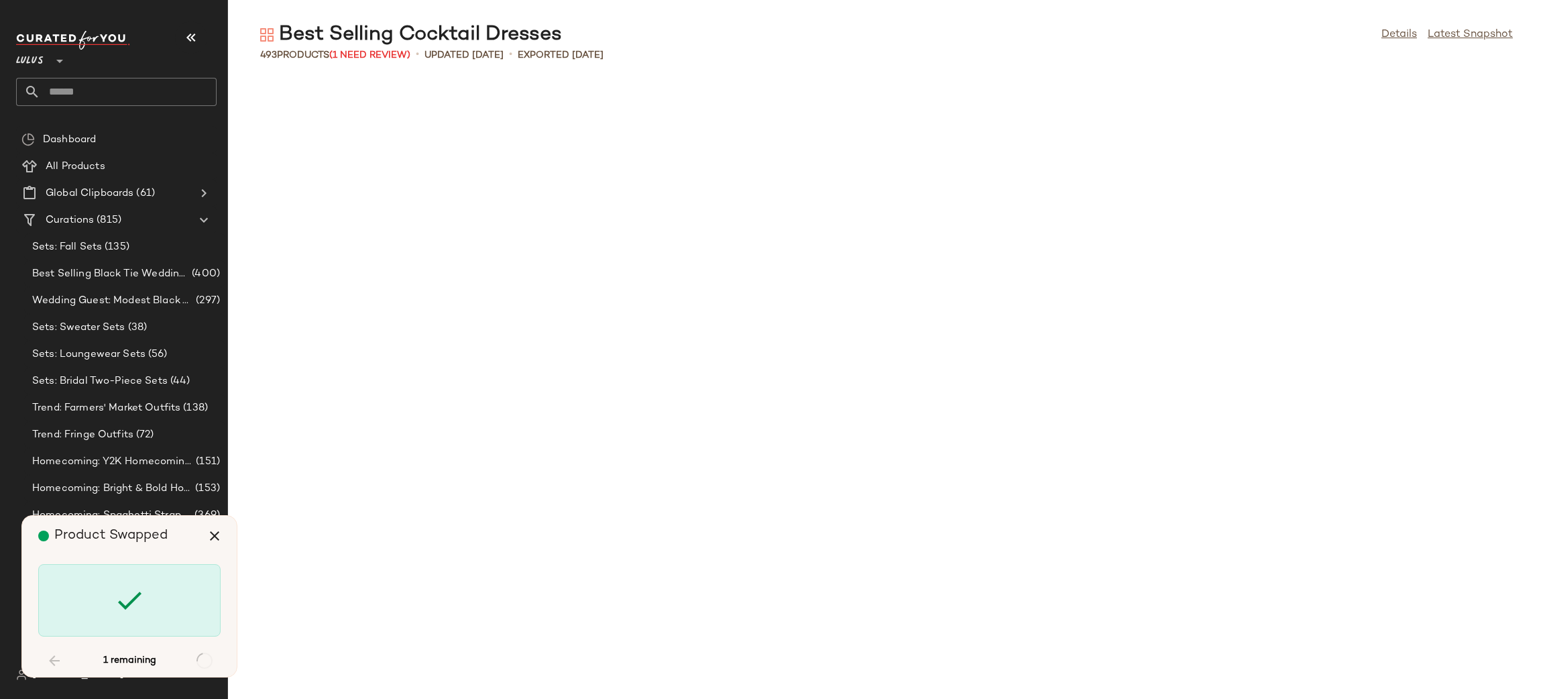
scroll to position [2209, 0]
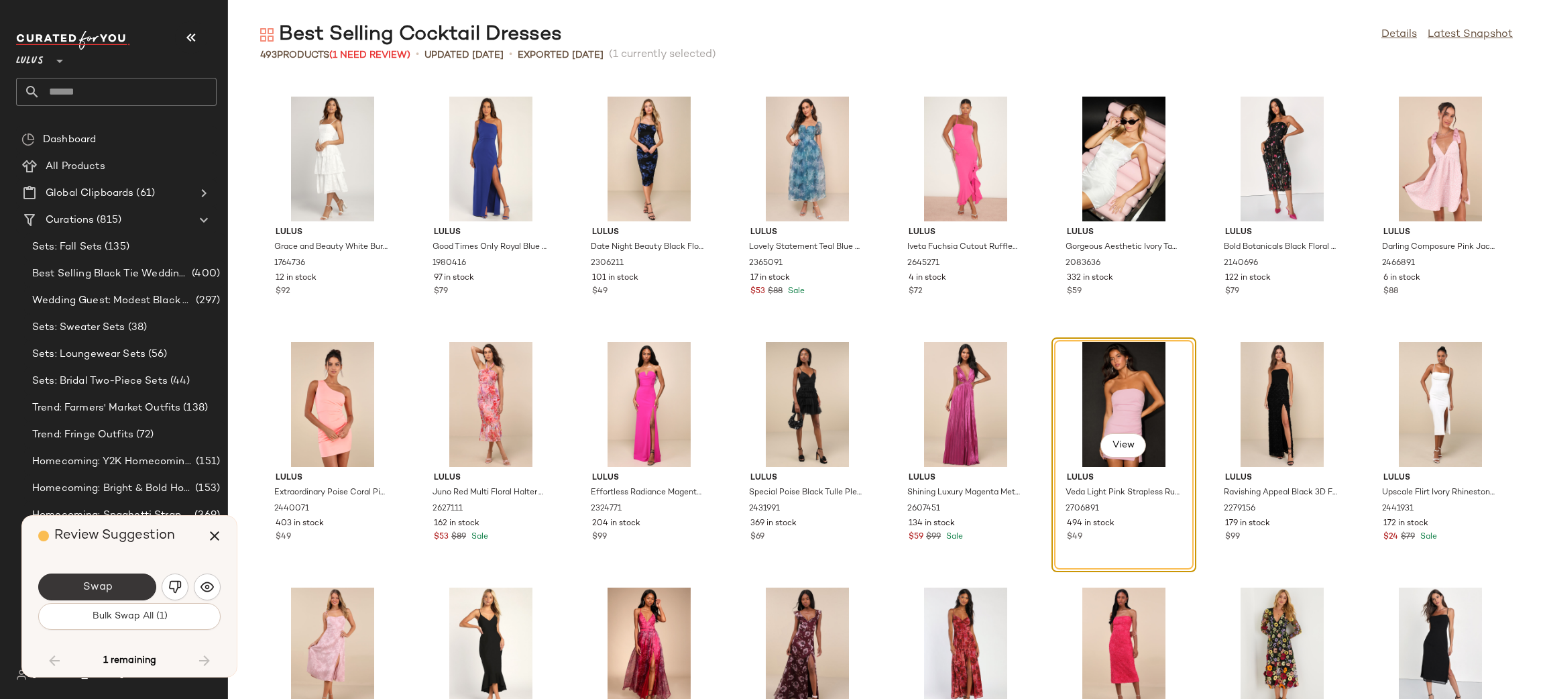
click at [115, 590] on button "Swap" at bounding box center [97, 586] width 118 height 27
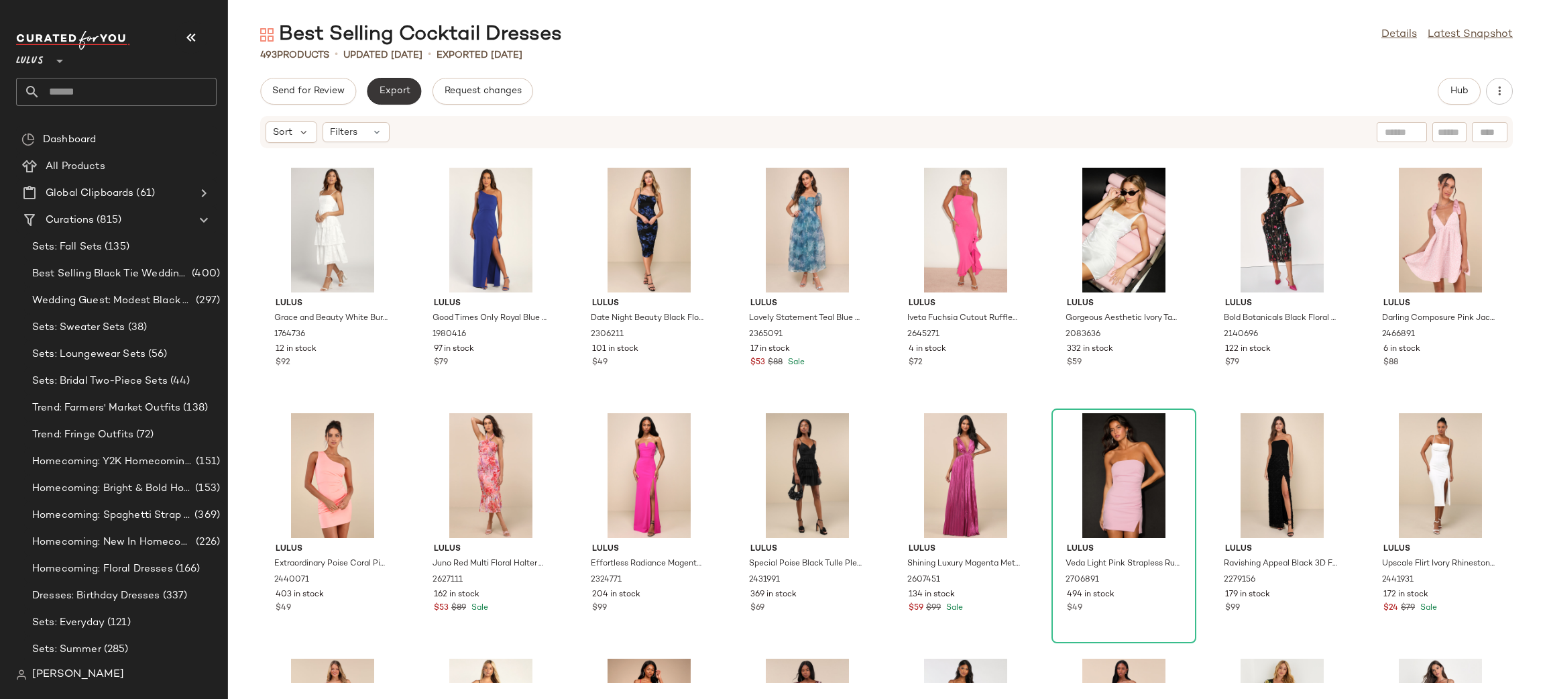
click at [384, 95] on span "Export" at bounding box center [394, 91] width 32 height 11
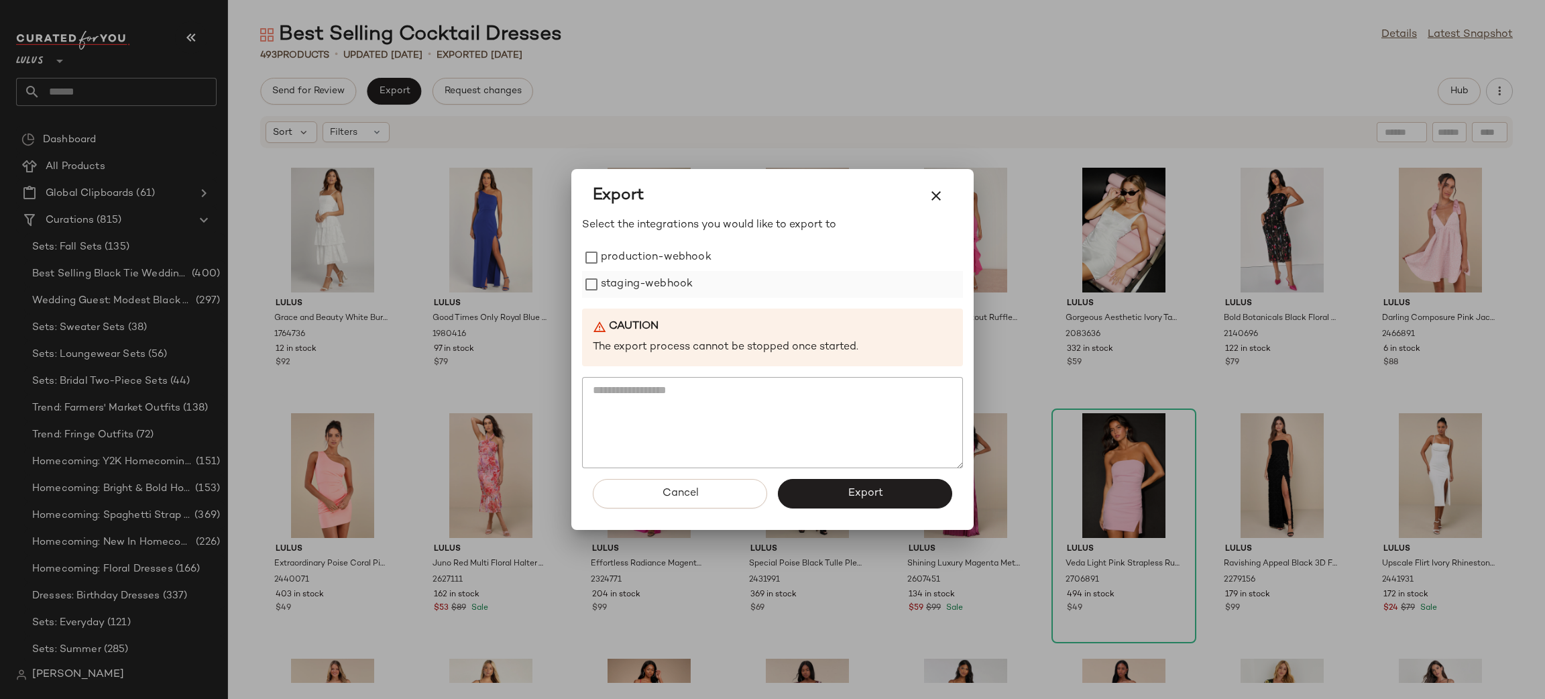
drag, startPoint x: 612, startPoint y: 253, endPoint x: 627, endPoint y: 272, distance: 24.8
click at [613, 253] on label "production-webhook" at bounding box center [656, 257] width 111 height 27
click at [637, 282] on label "staging-webhook" at bounding box center [647, 284] width 92 height 27
click at [857, 500] on button "Export" at bounding box center [865, 494] width 174 height 30
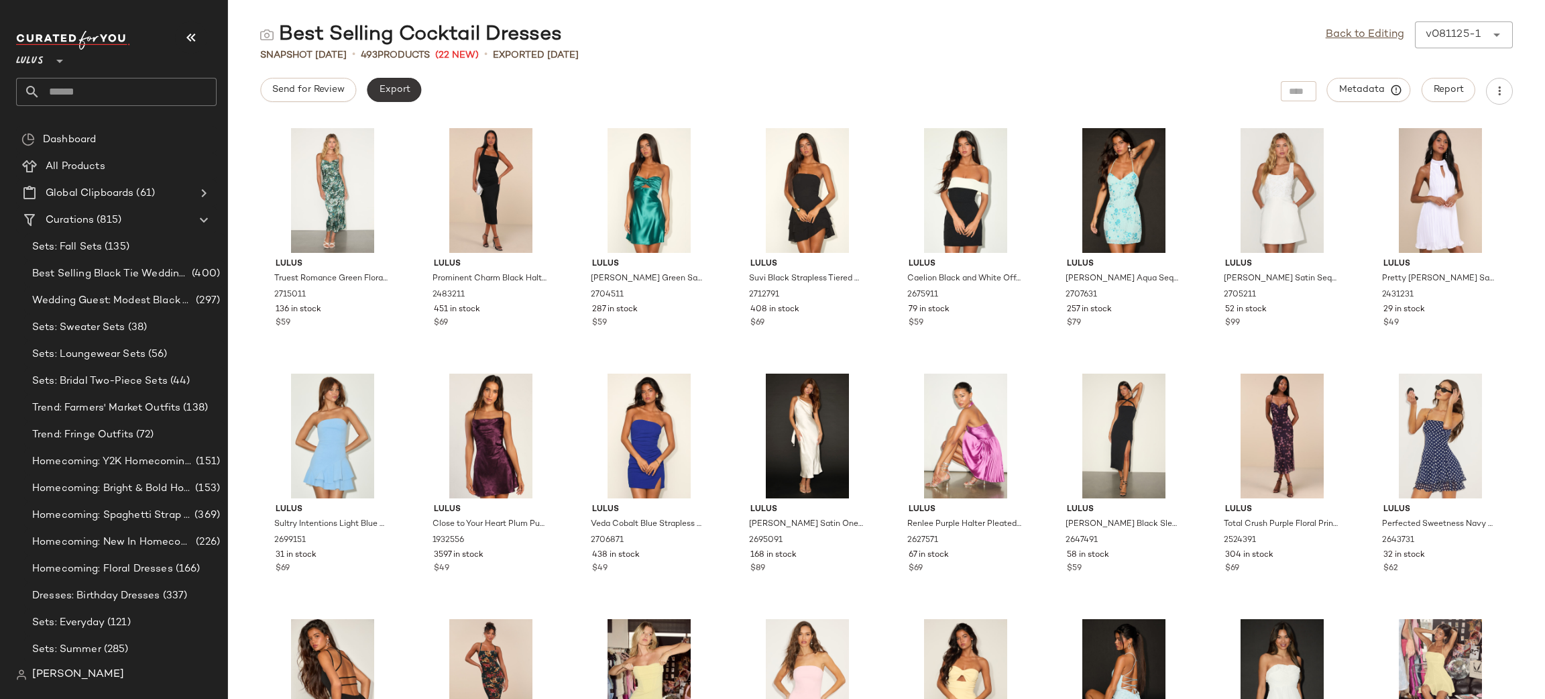
click at [386, 92] on span "Export" at bounding box center [394, 90] width 32 height 11
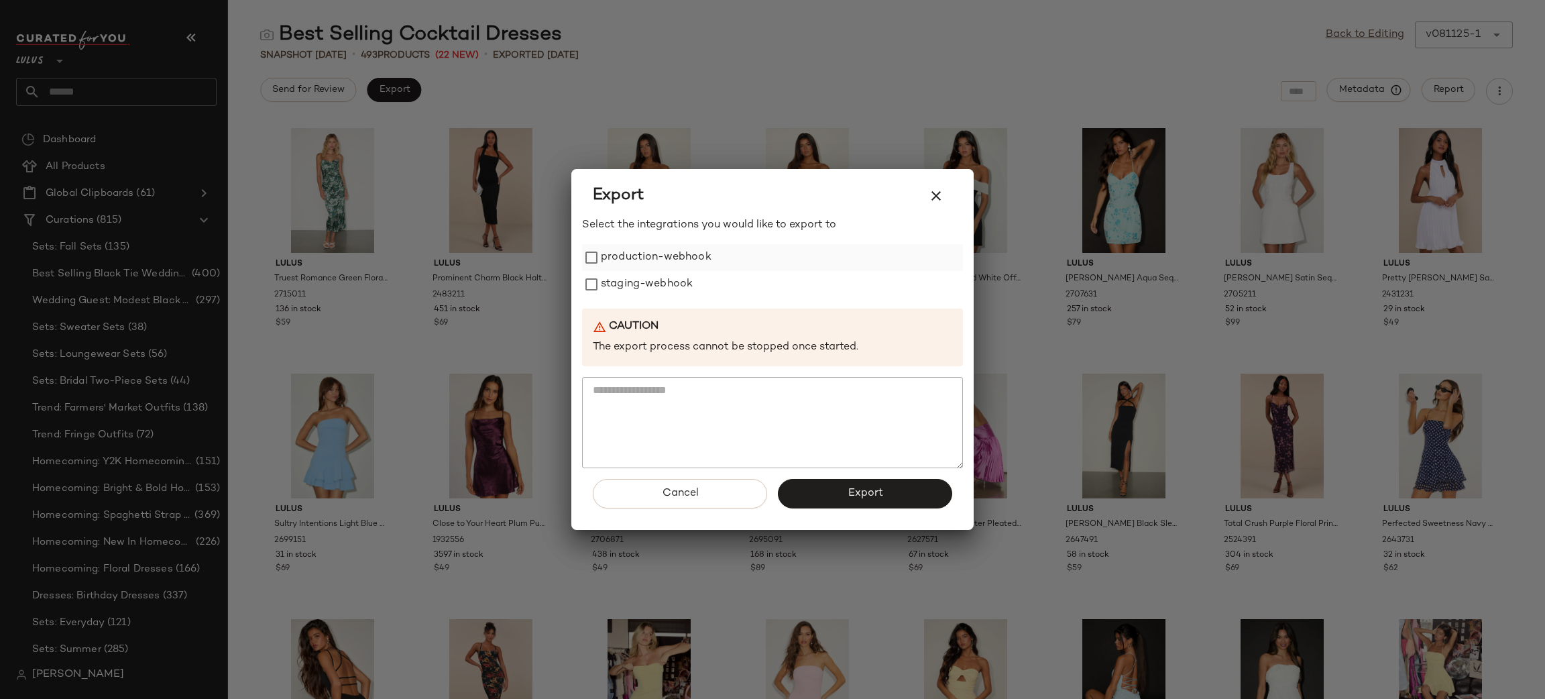
click at [626, 247] on label "production-webhook" at bounding box center [656, 257] width 111 height 27
click at [638, 292] on label "staging-webhook" at bounding box center [647, 284] width 92 height 27
click at [863, 508] on div "Cancel Export" at bounding box center [772, 499] width 381 height 62
click at [852, 496] on span "Export" at bounding box center [865, 493] width 36 height 13
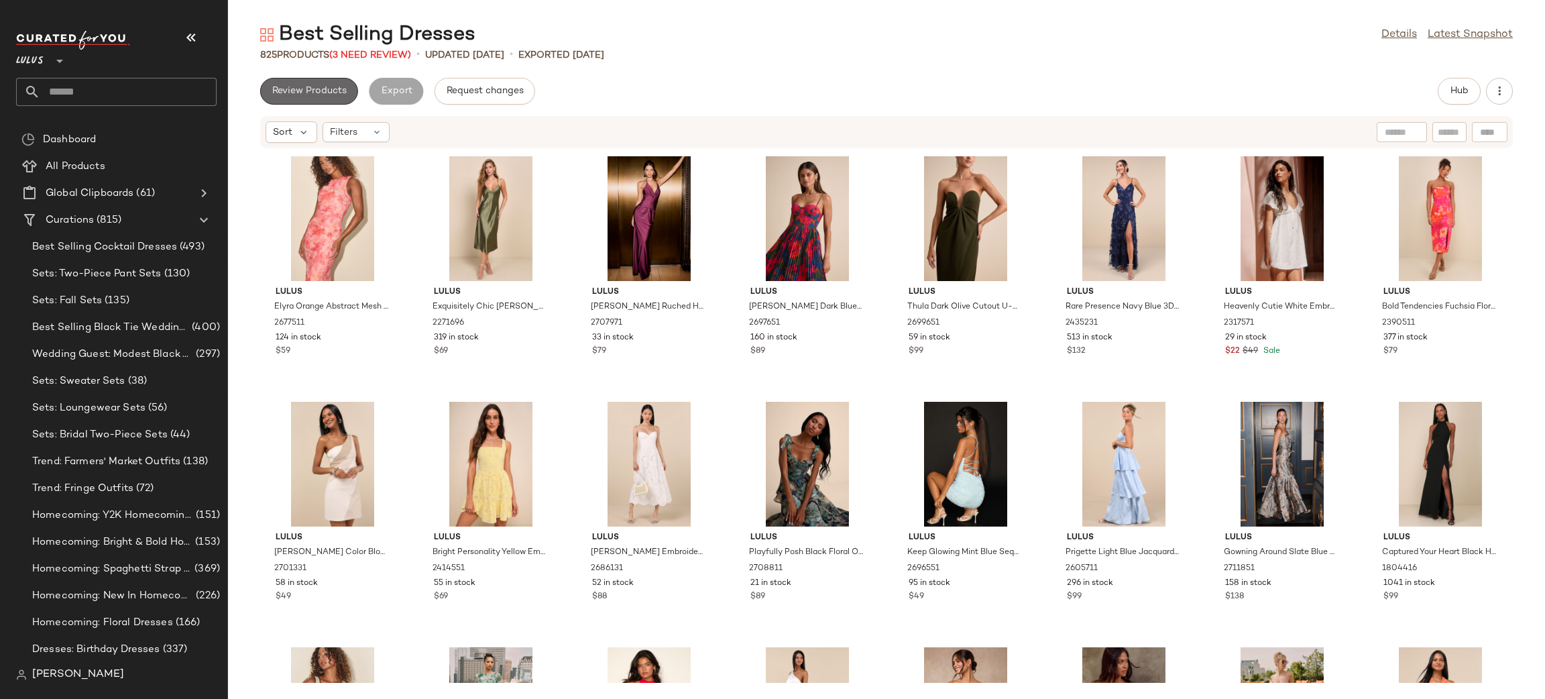
click at [319, 93] on span "Review Products" at bounding box center [309, 91] width 75 height 11
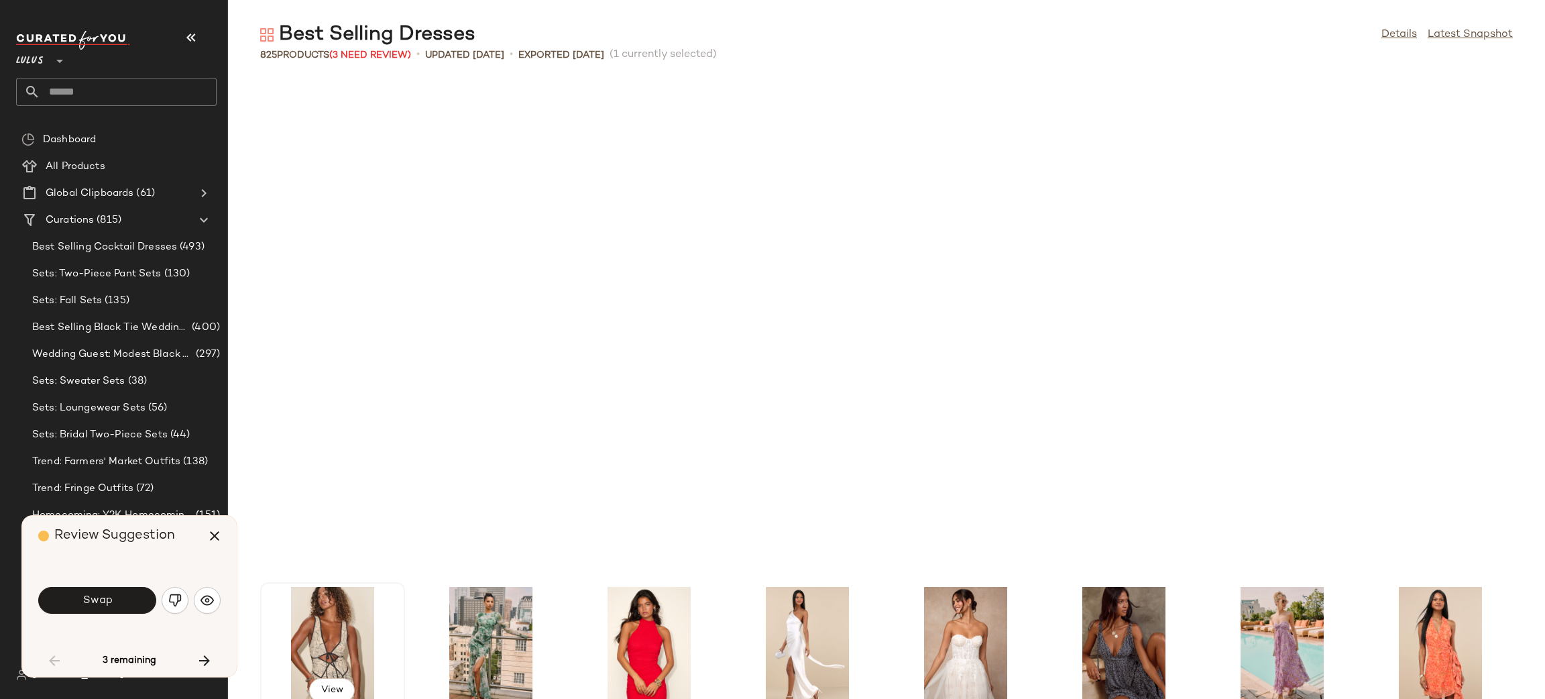
scroll to position [502, 0]
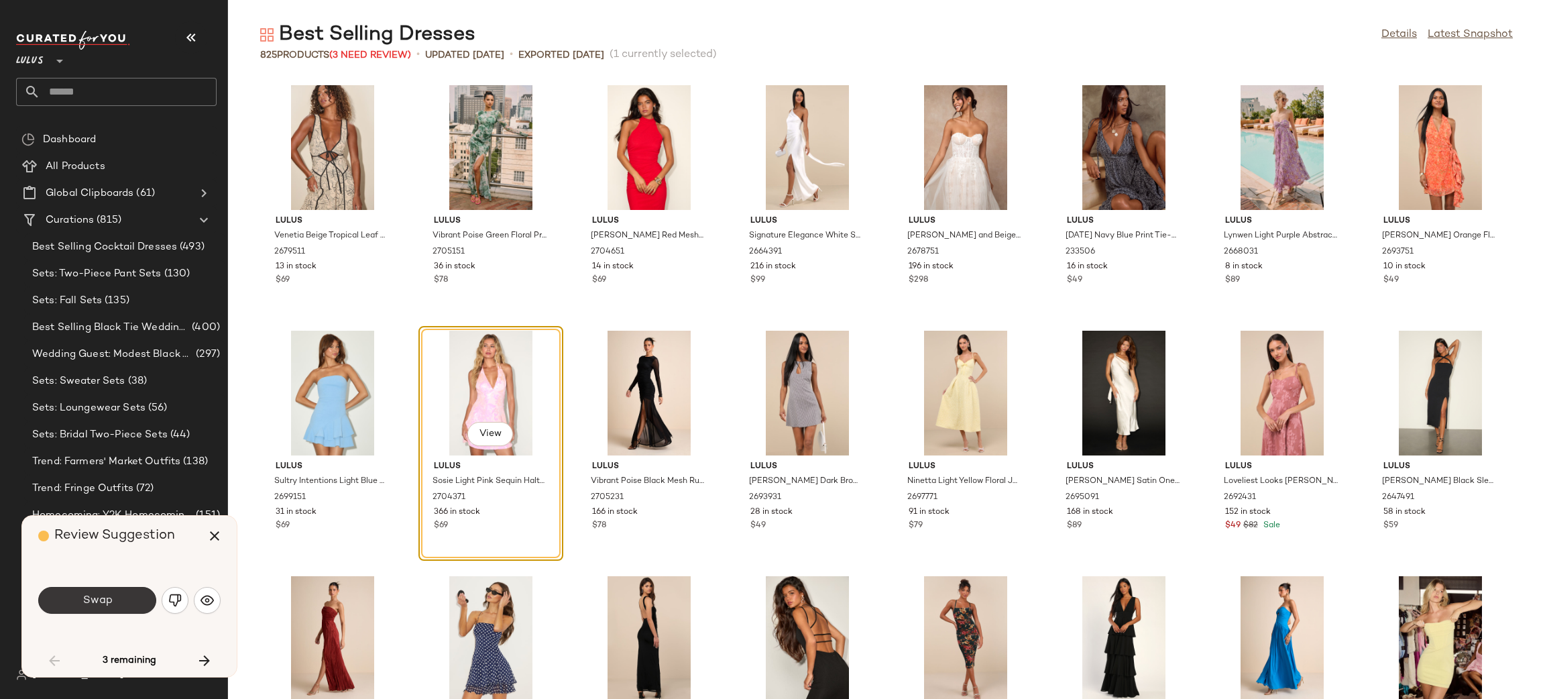
click at [74, 608] on button "Swap" at bounding box center [97, 600] width 118 height 27
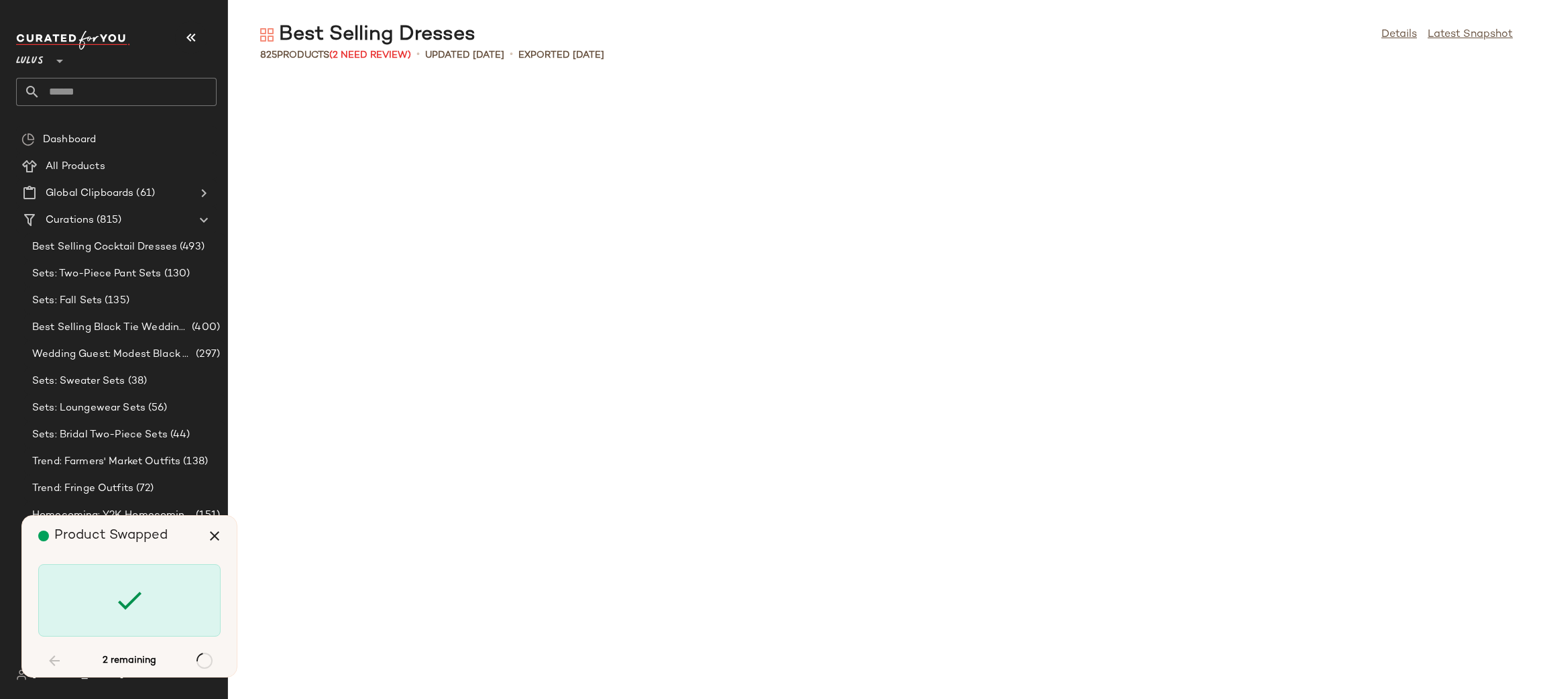
scroll to position [11783, 0]
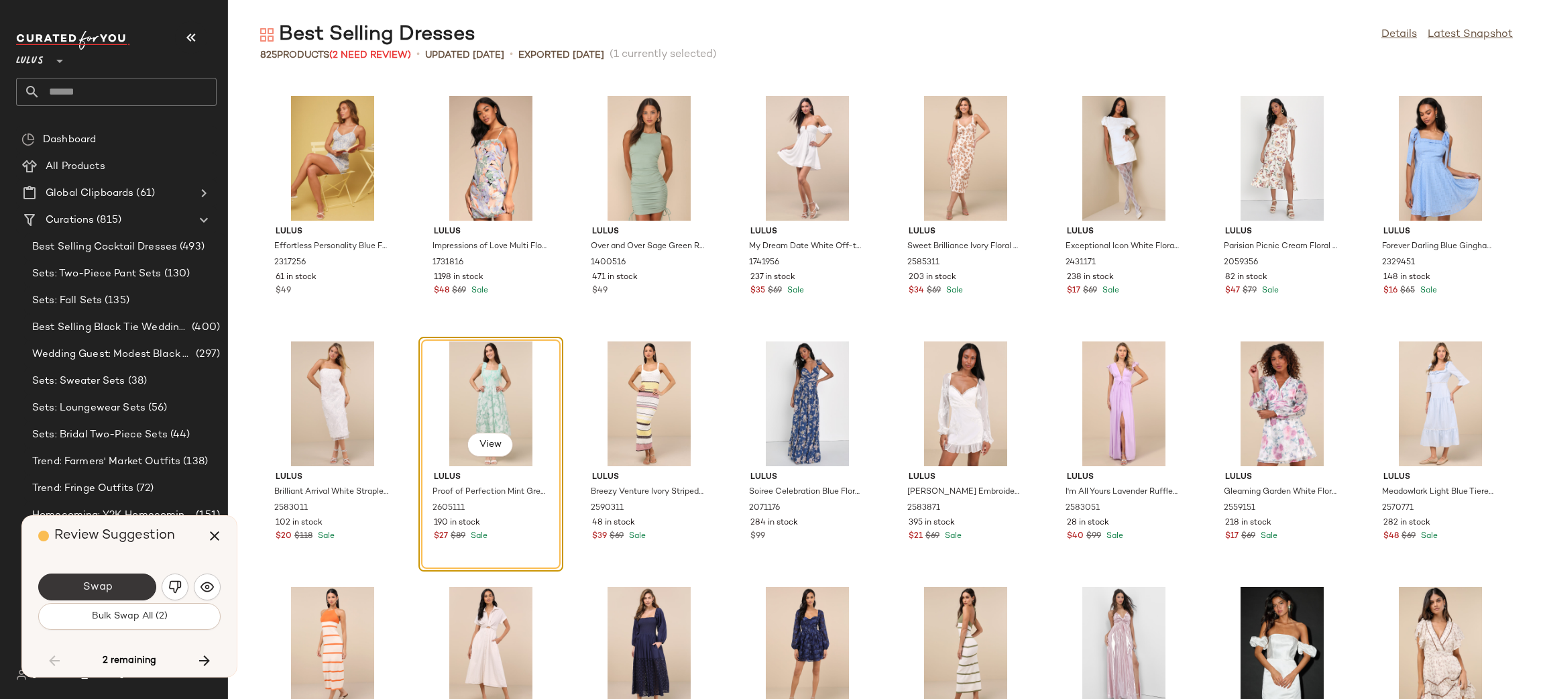
click at [121, 580] on button "Swap" at bounding box center [97, 586] width 118 height 27
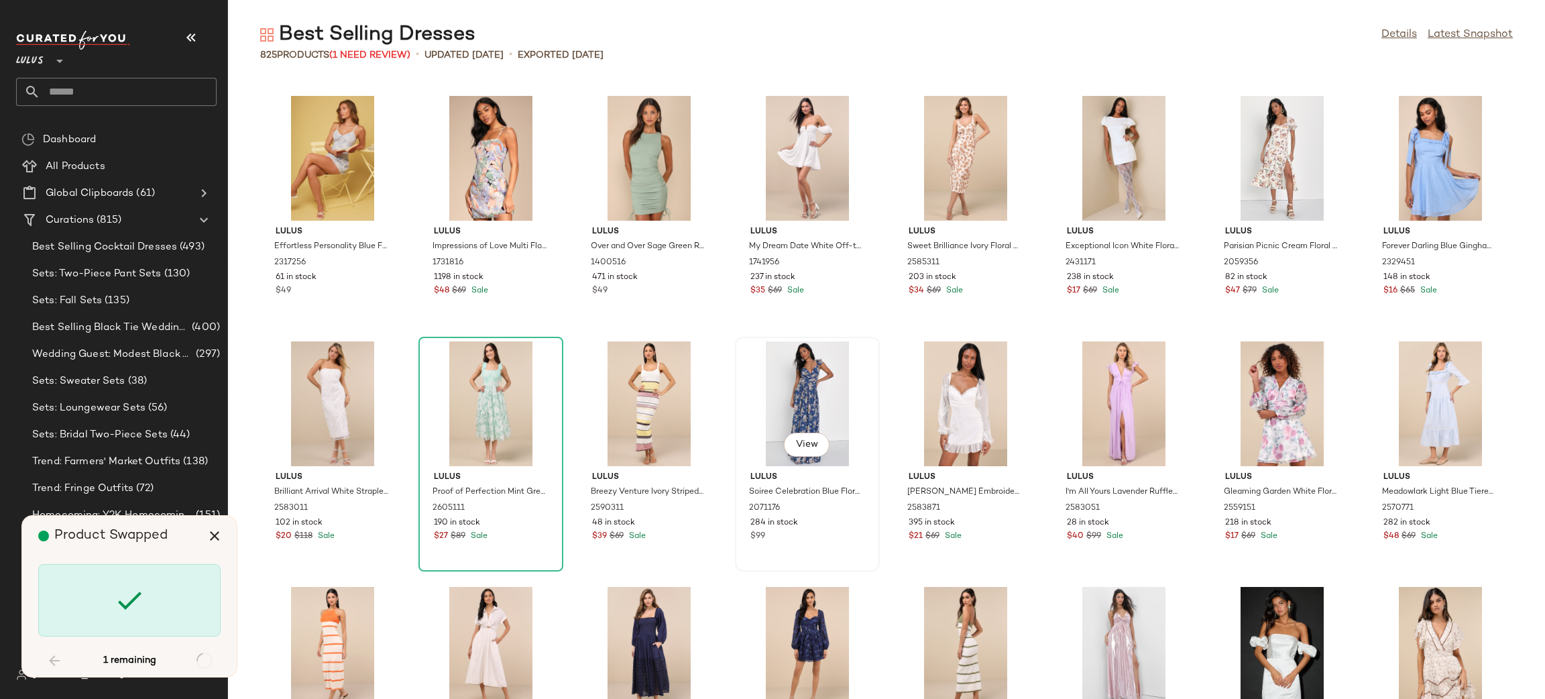
scroll to position [24549, 0]
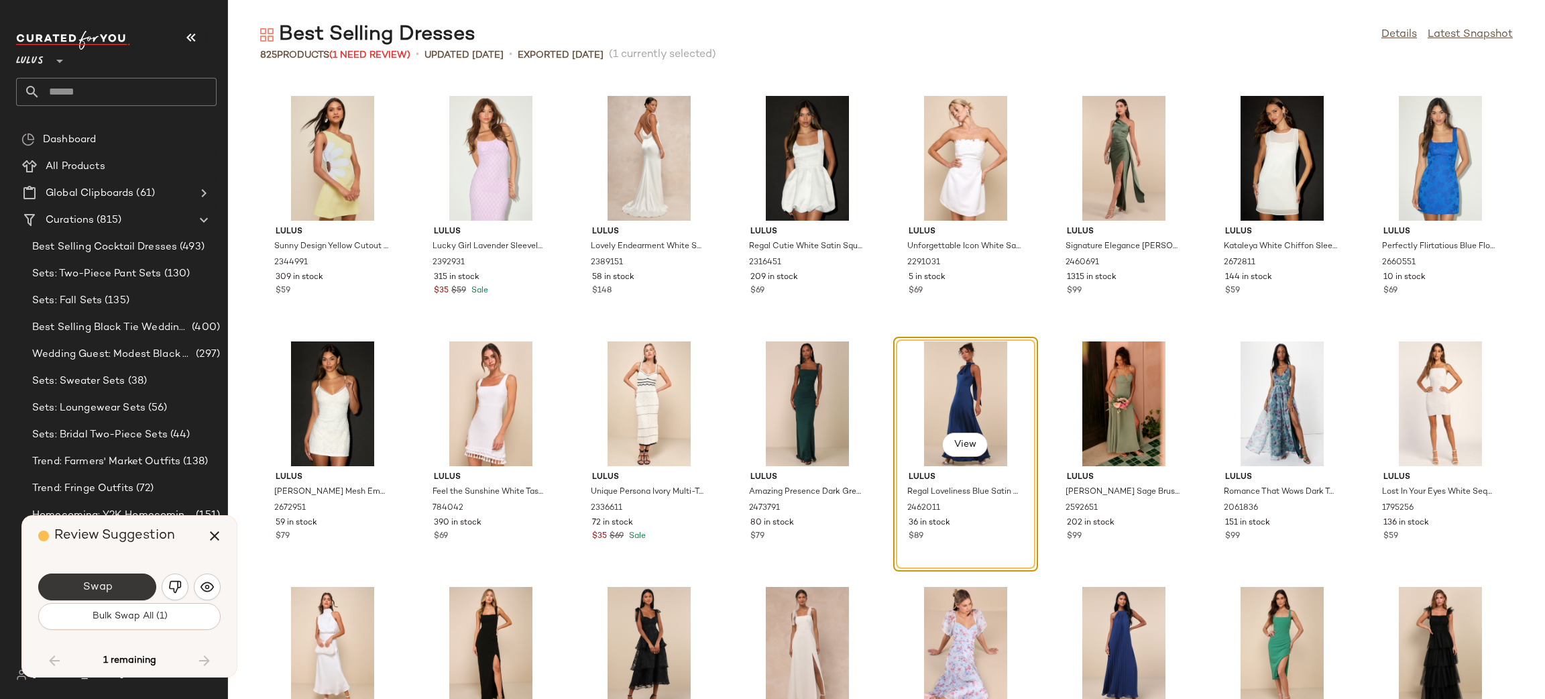
click at [124, 584] on button "Swap" at bounding box center [97, 586] width 118 height 27
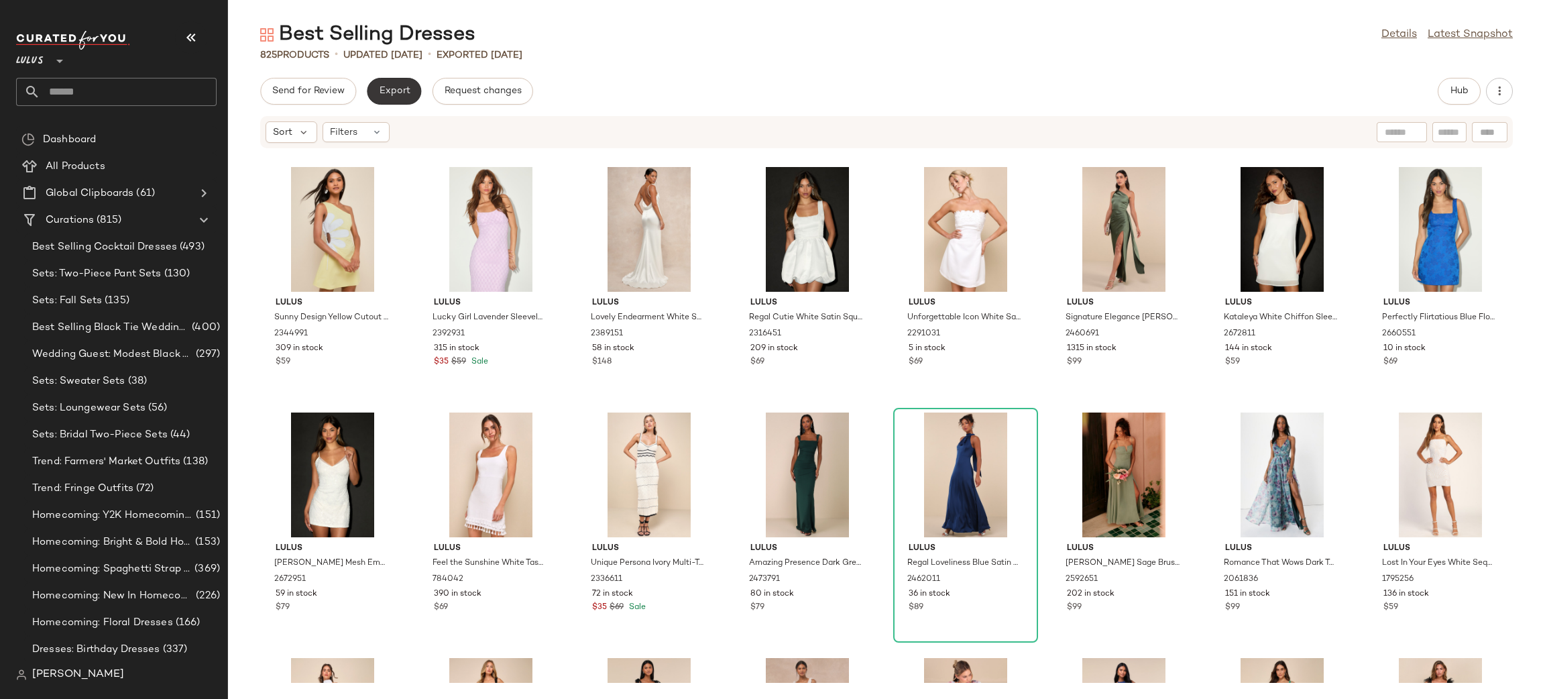
click at [396, 92] on span "Export" at bounding box center [394, 91] width 32 height 11
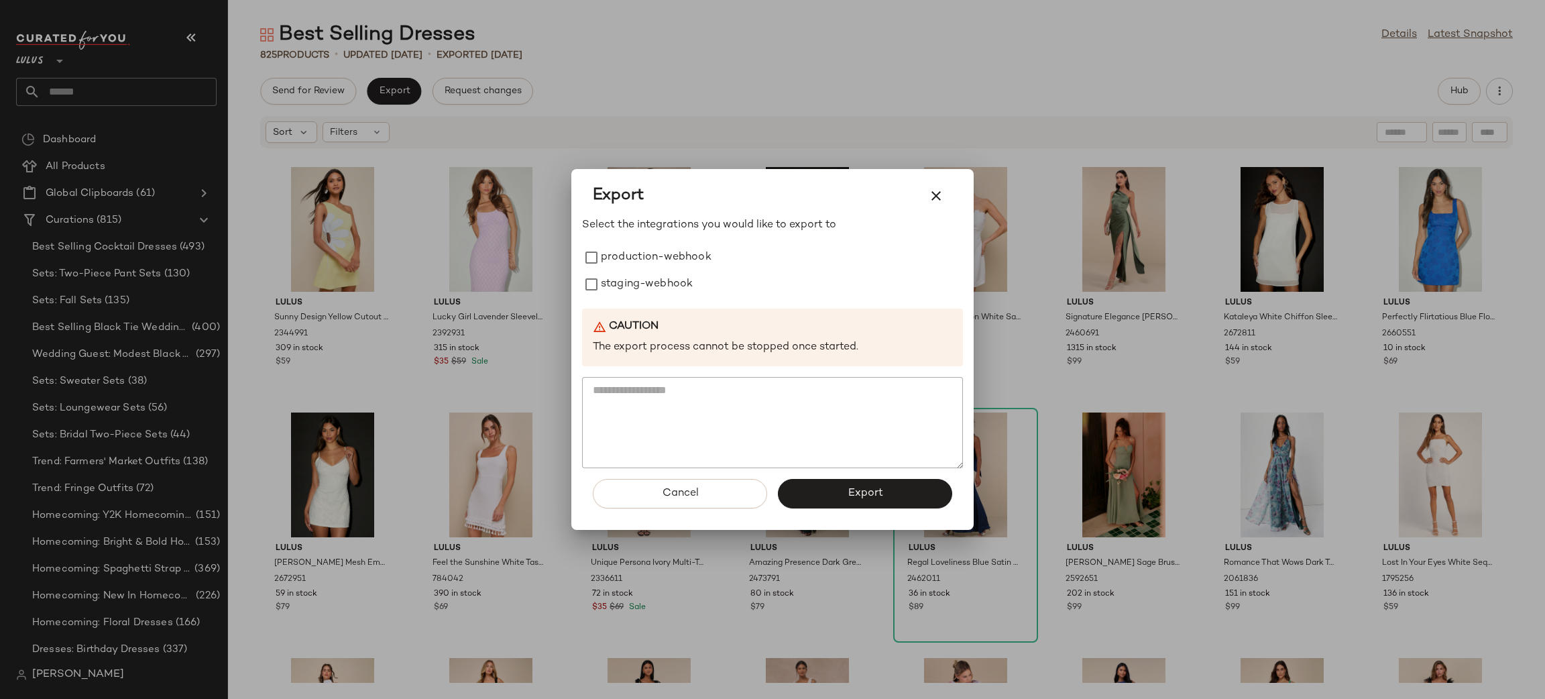
click at [571, 260] on div "Export Select the integrations you would like to export to production-webhook s…" at bounding box center [772, 349] width 1545 height 699
click at [652, 268] on label "production-webhook" at bounding box center [656, 257] width 111 height 27
click at [641, 281] on label "staging-webhook" at bounding box center [647, 284] width 92 height 27
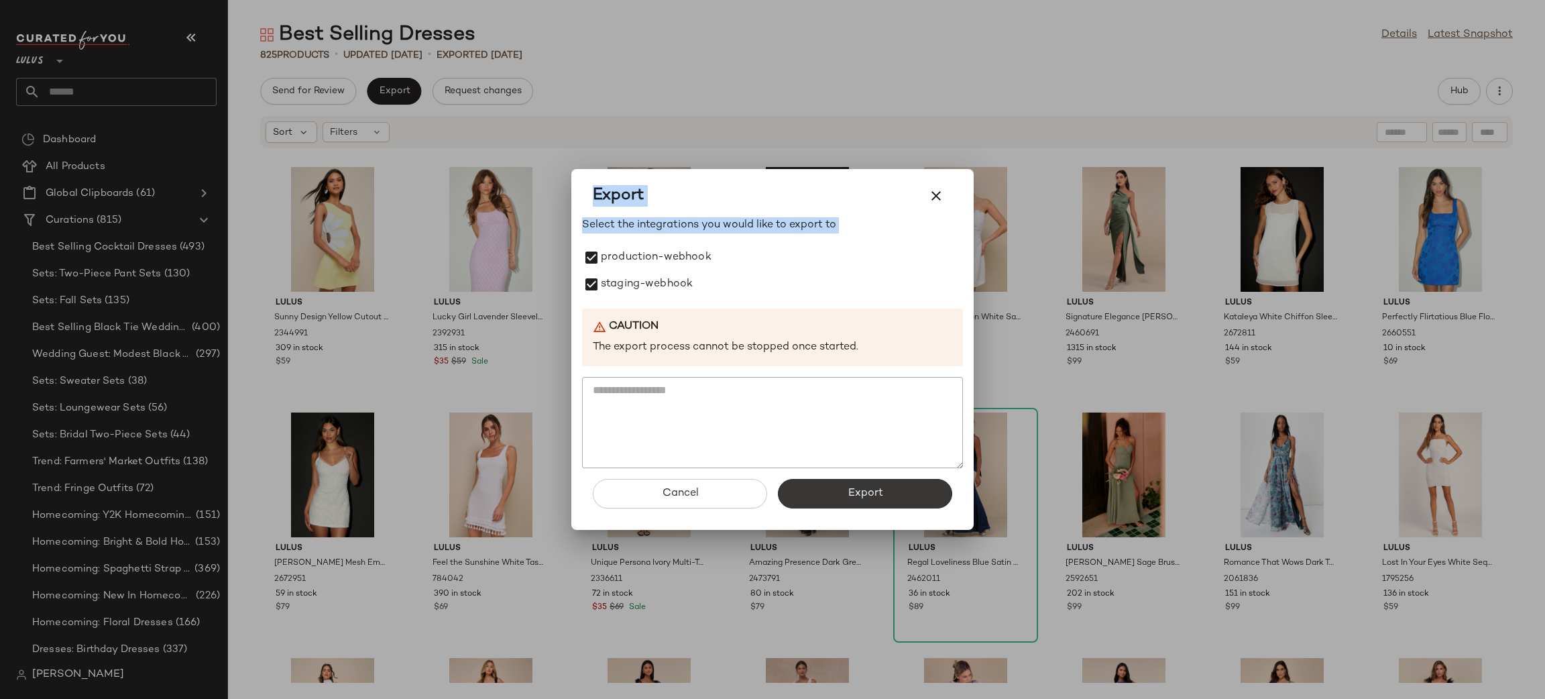
click at [876, 488] on span "Export" at bounding box center [865, 493] width 36 height 13
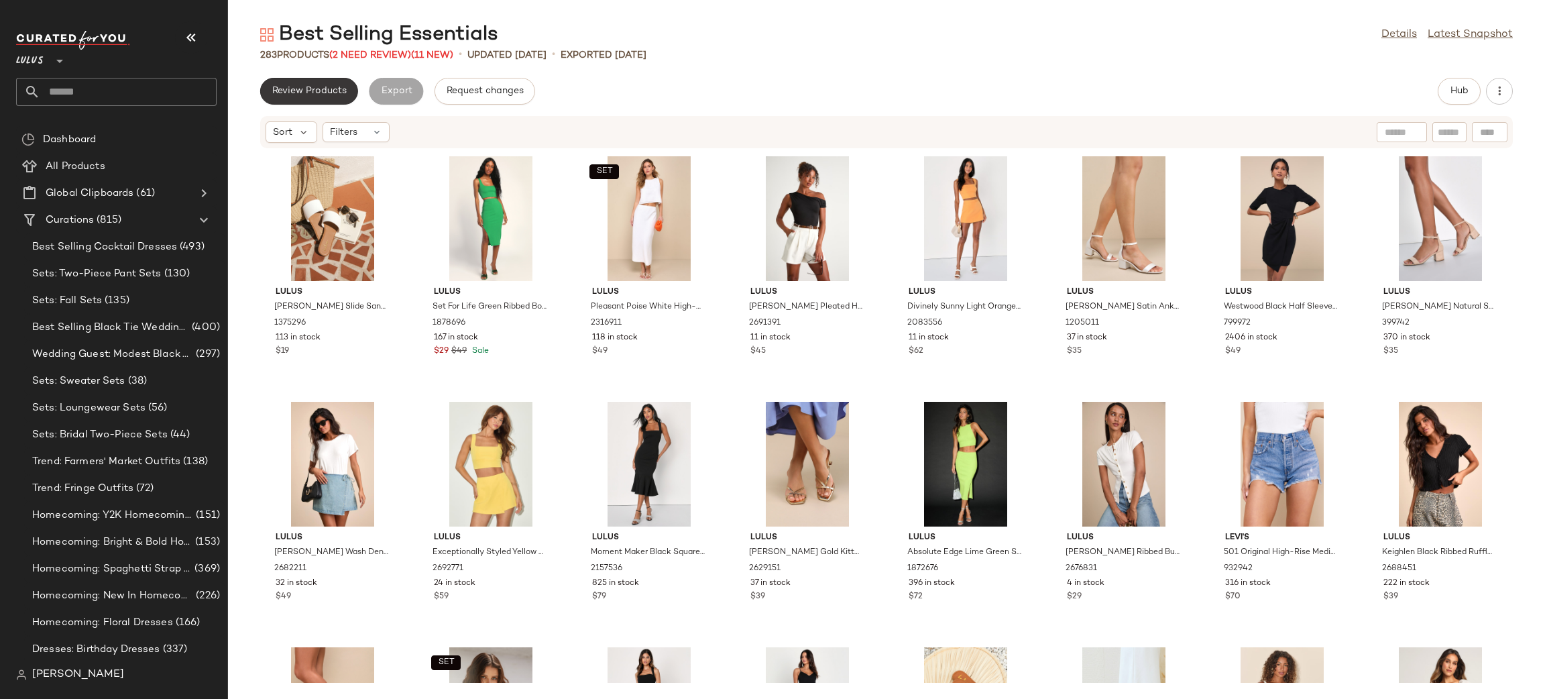
click at [308, 85] on button "Review Products" at bounding box center [309, 91] width 98 height 27
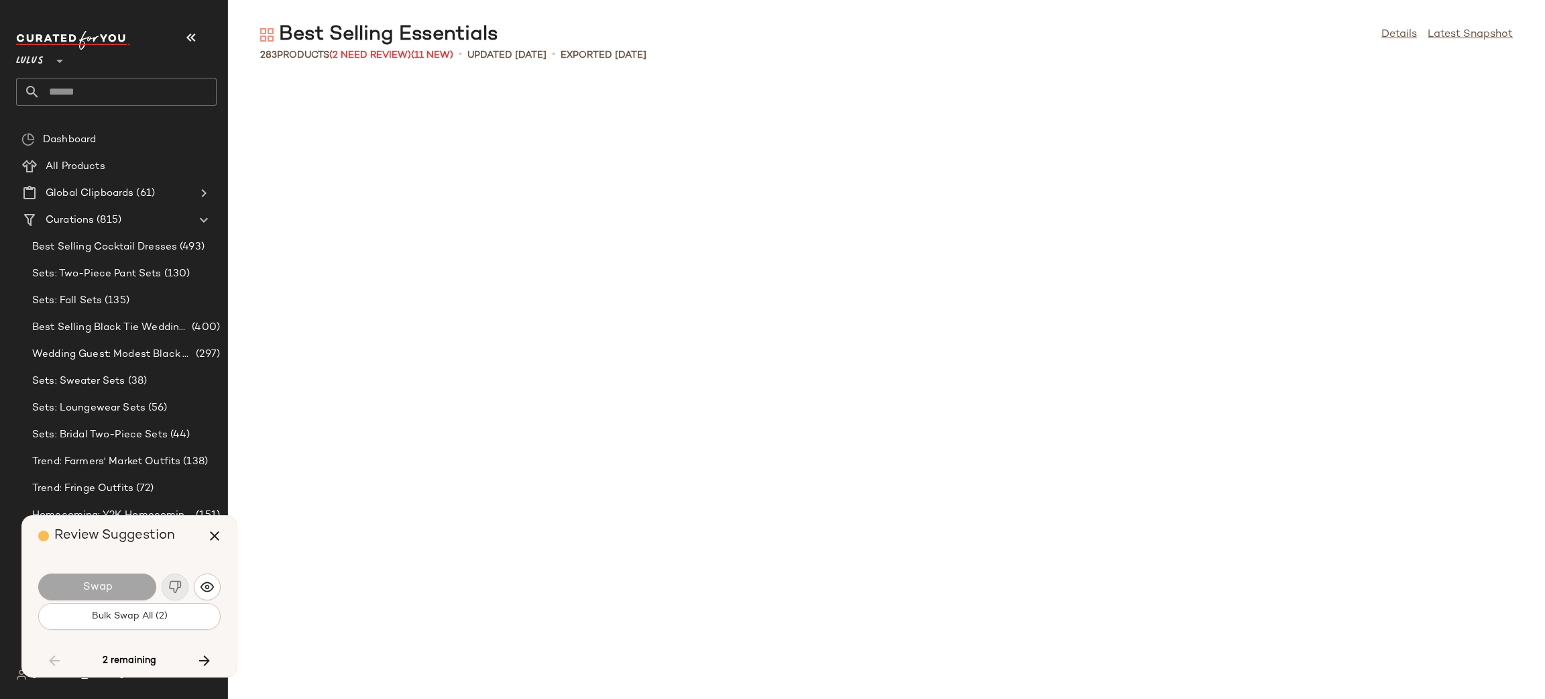
scroll to position [3682, 0]
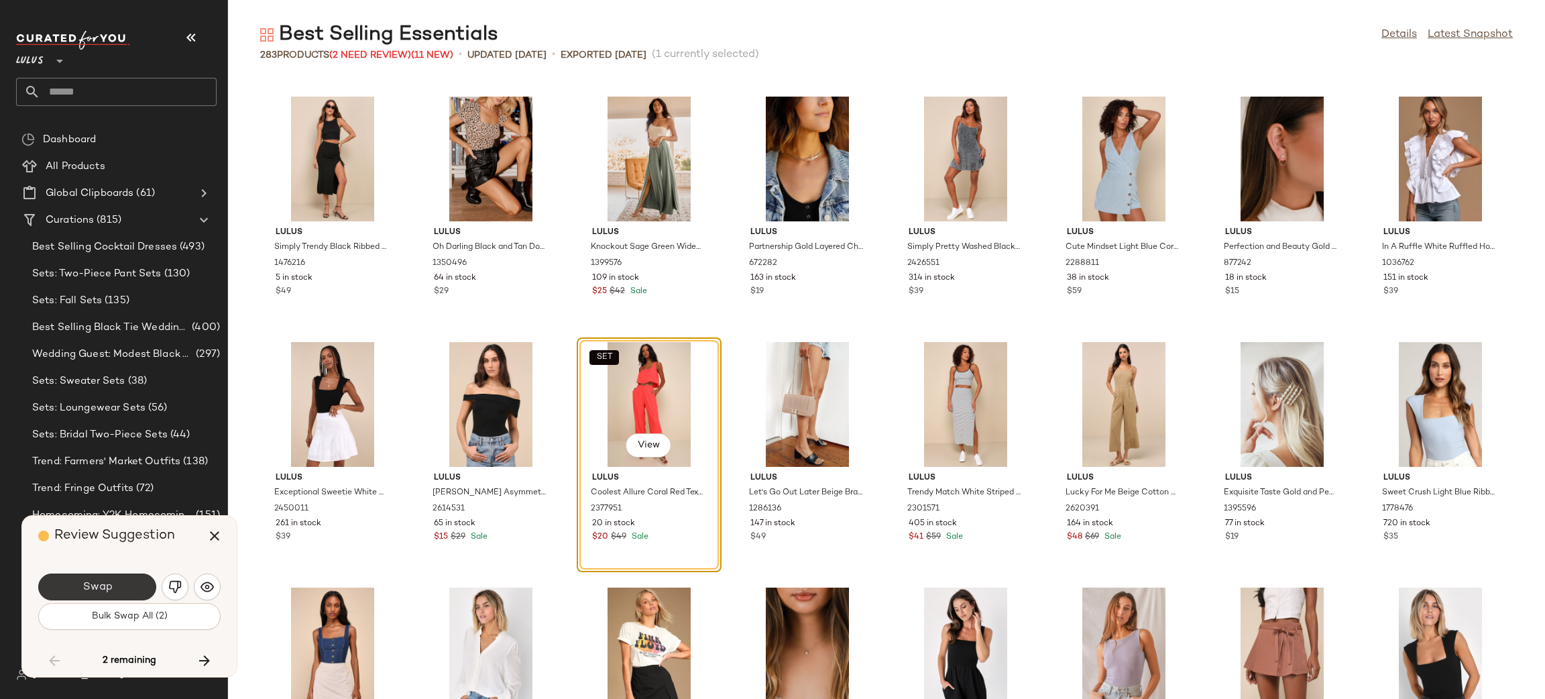
click at [132, 583] on button "Swap" at bounding box center [97, 586] width 118 height 27
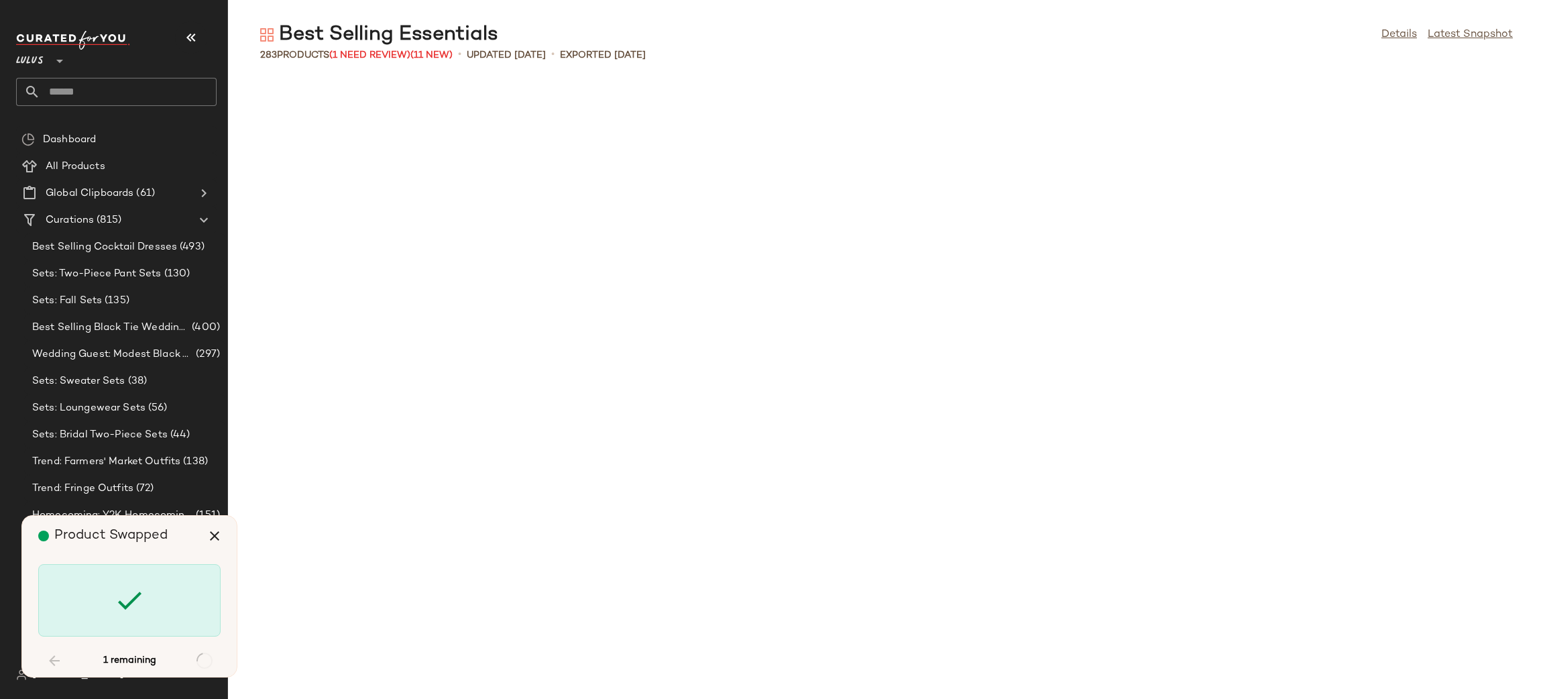
scroll to position [7855, 0]
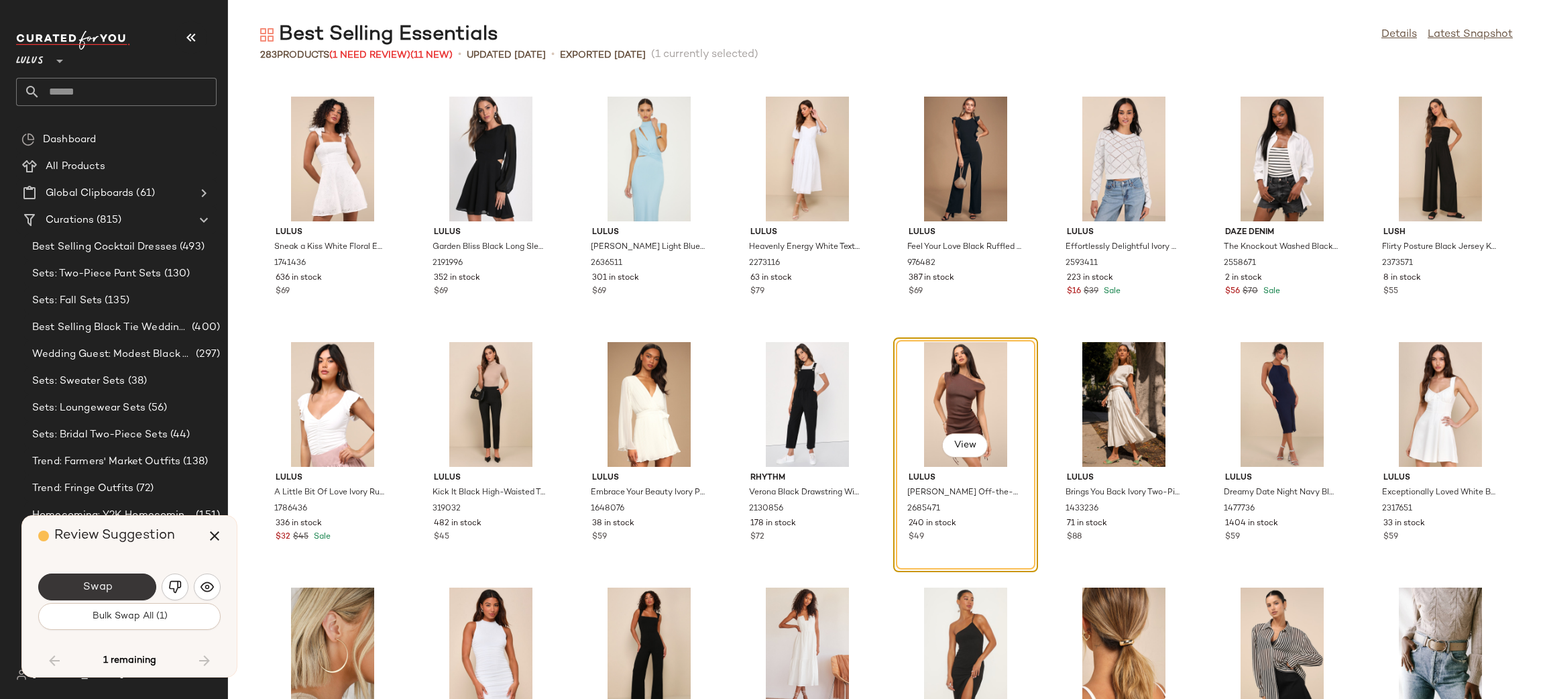
click at [91, 580] on button "Swap" at bounding box center [97, 586] width 118 height 27
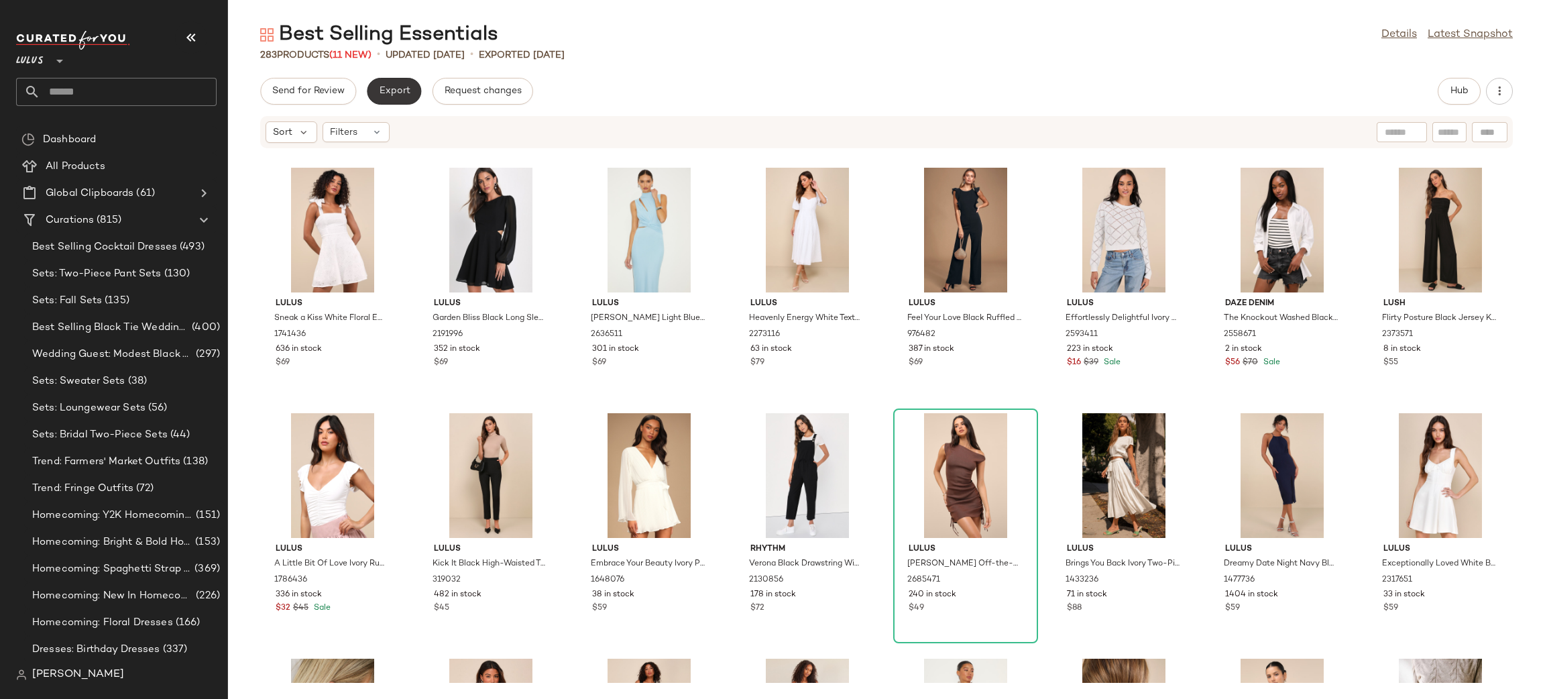
click at [389, 90] on span "Export" at bounding box center [394, 91] width 32 height 11
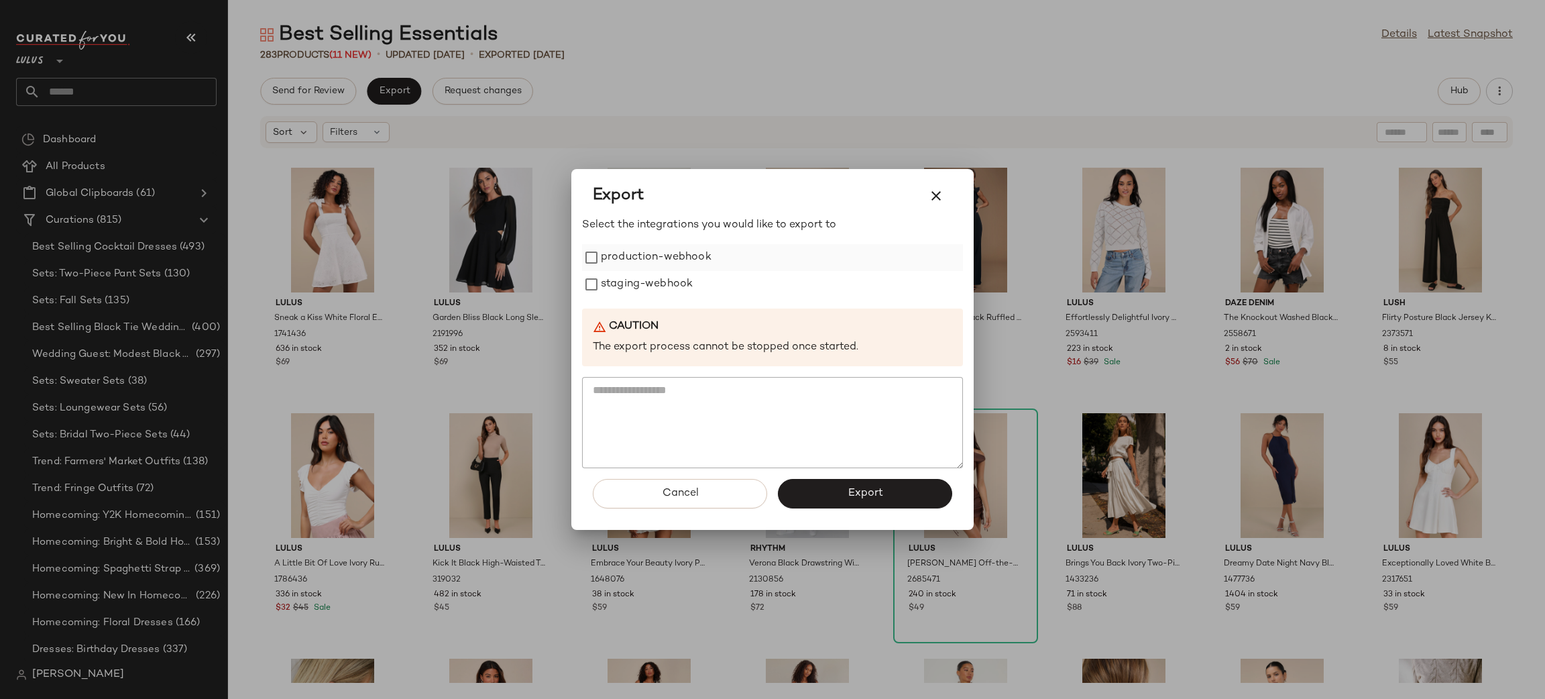
click at [601, 245] on label "production-webhook" at bounding box center [656, 257] width 111 height 27
click at [622, 282] on label "staging-webhook" at bounding box center [647, 284] width 92 height 27
click at [838, 493] on button "Export" at bounding box center [865, 494] width 174 height 30
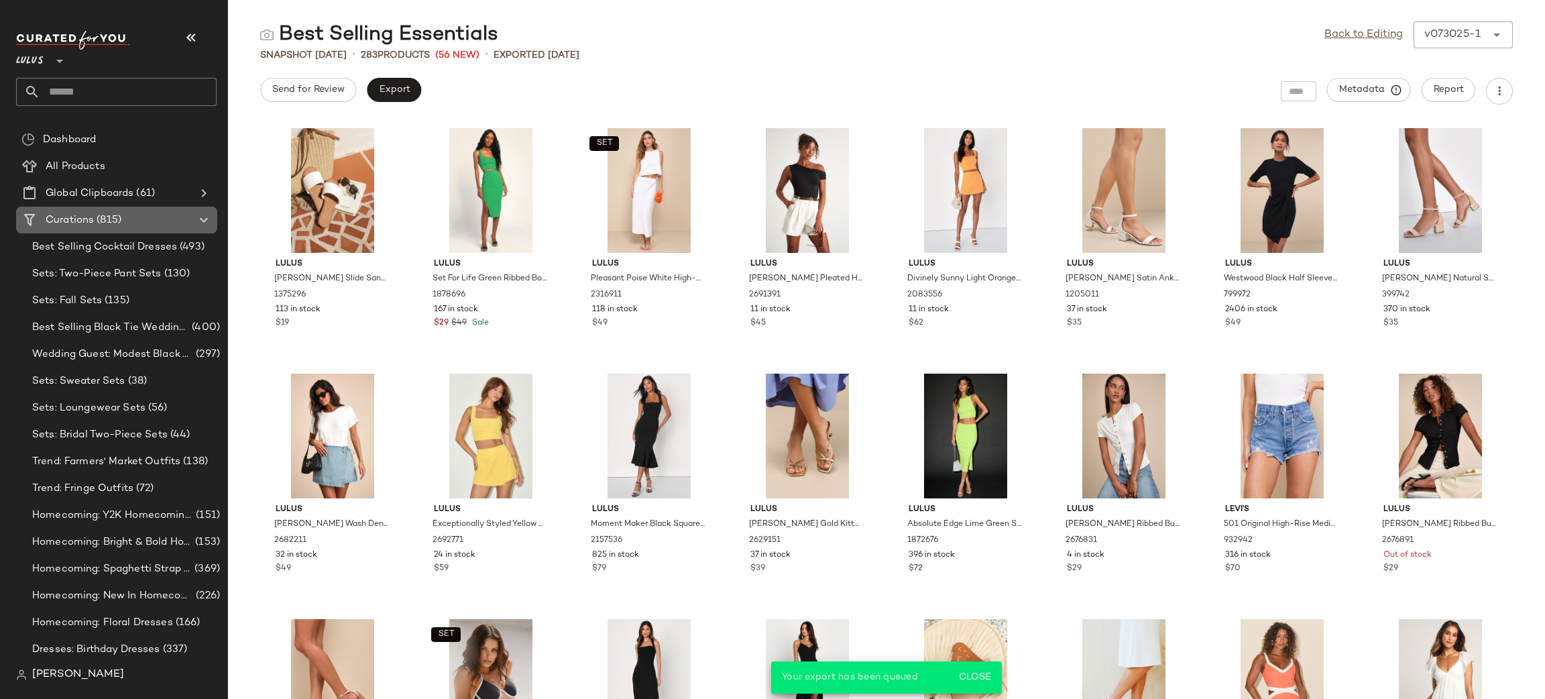
click at [115, 226] on span "(815)" at bounding box center [107, 220] width 27 height 15
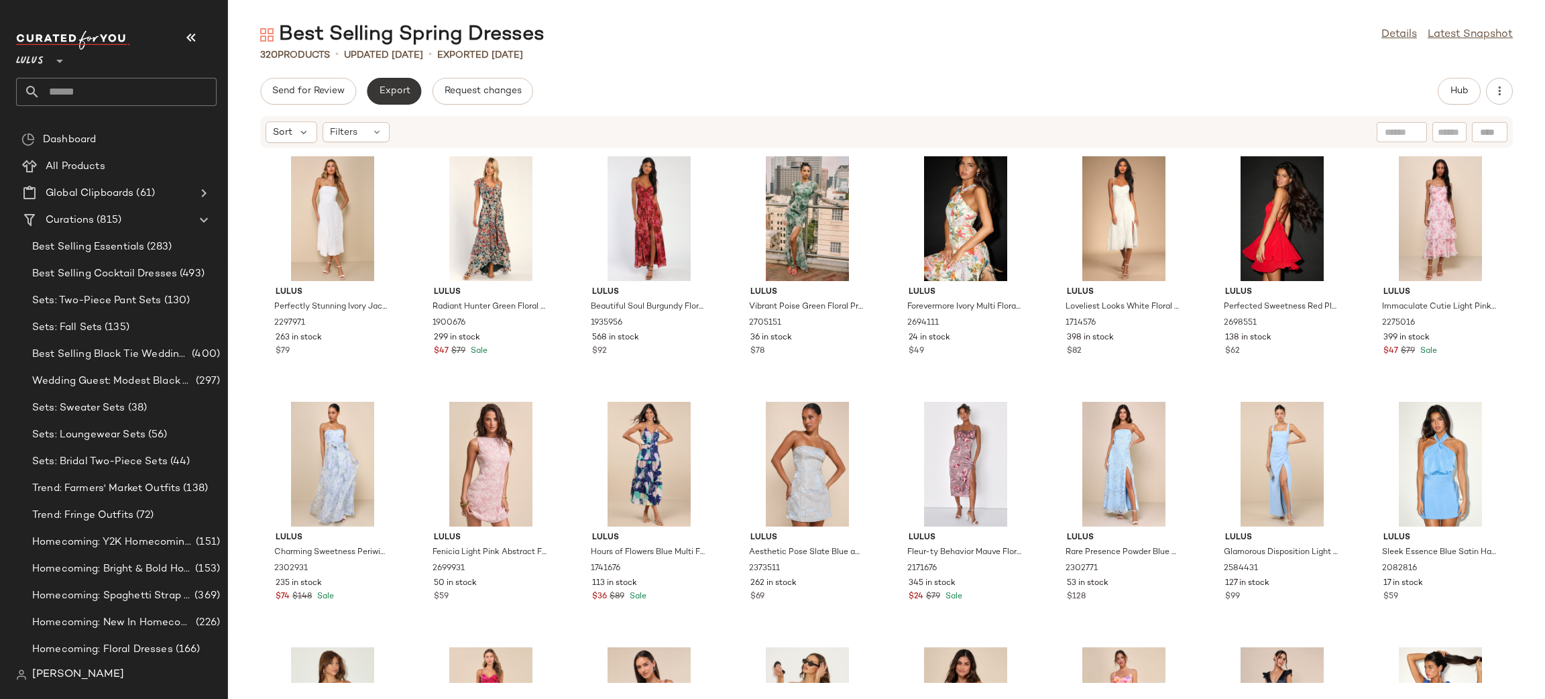
click at [380, 89] on span "Export" at bounding box center [394, 91] width 32 height 11
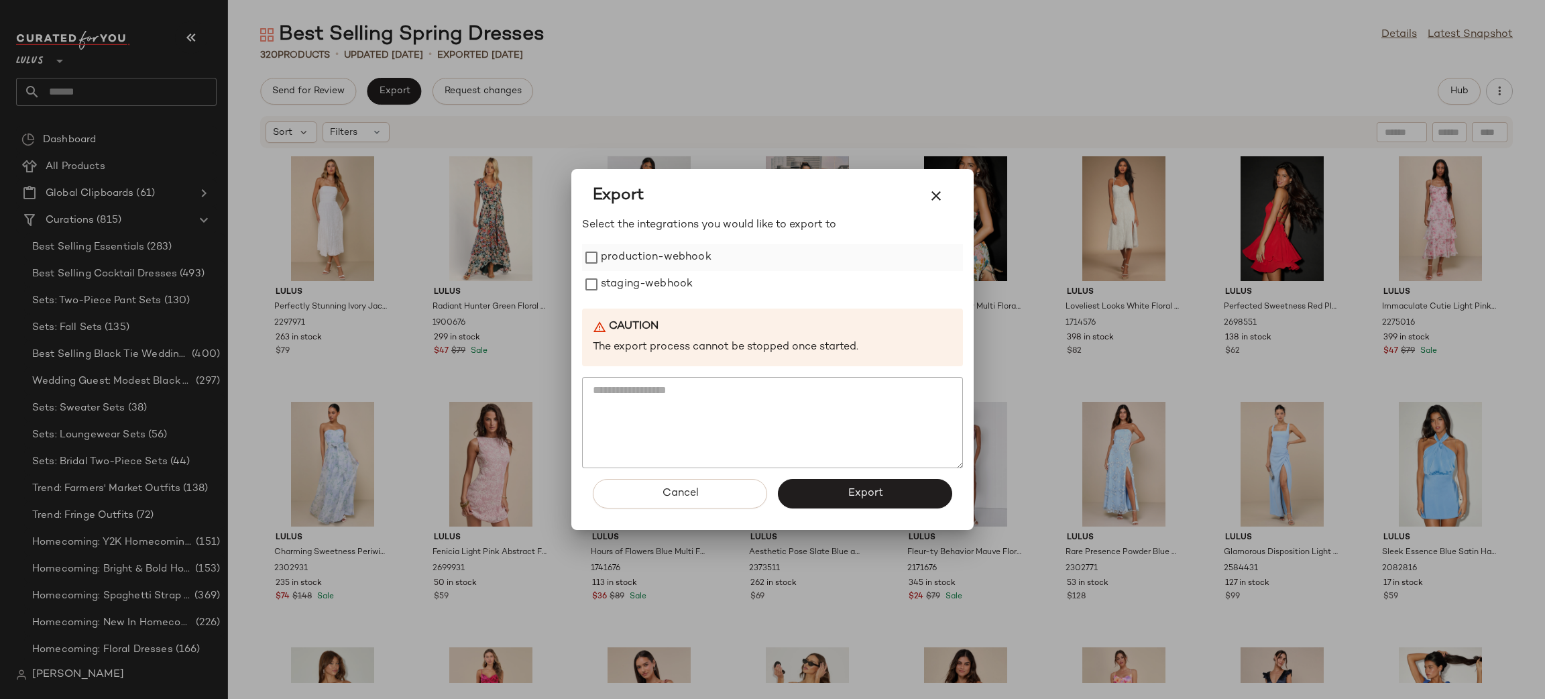
click at [618, 253] on label "production-webhook" at bounding box center [656, 257] width 111 height 27
click at [636, 298] on label "staging-webhook" at bounding box center [647, 284] width 92 height 27
click at [871, 488] on span "Export" at bounding box center [865, 493] width 36 height 13
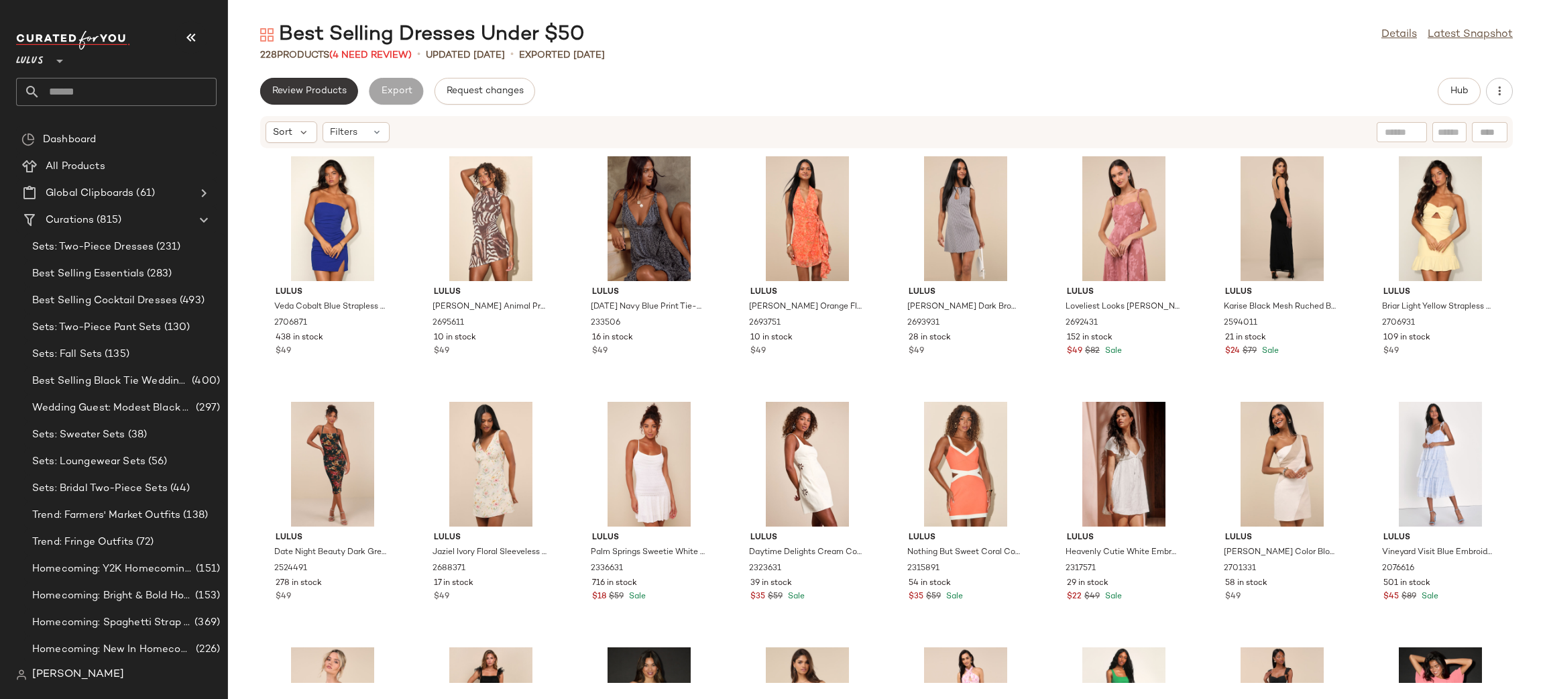
click at [325, 86] on span "Review Products" at bounding box center [309, 91] width 75 height 11
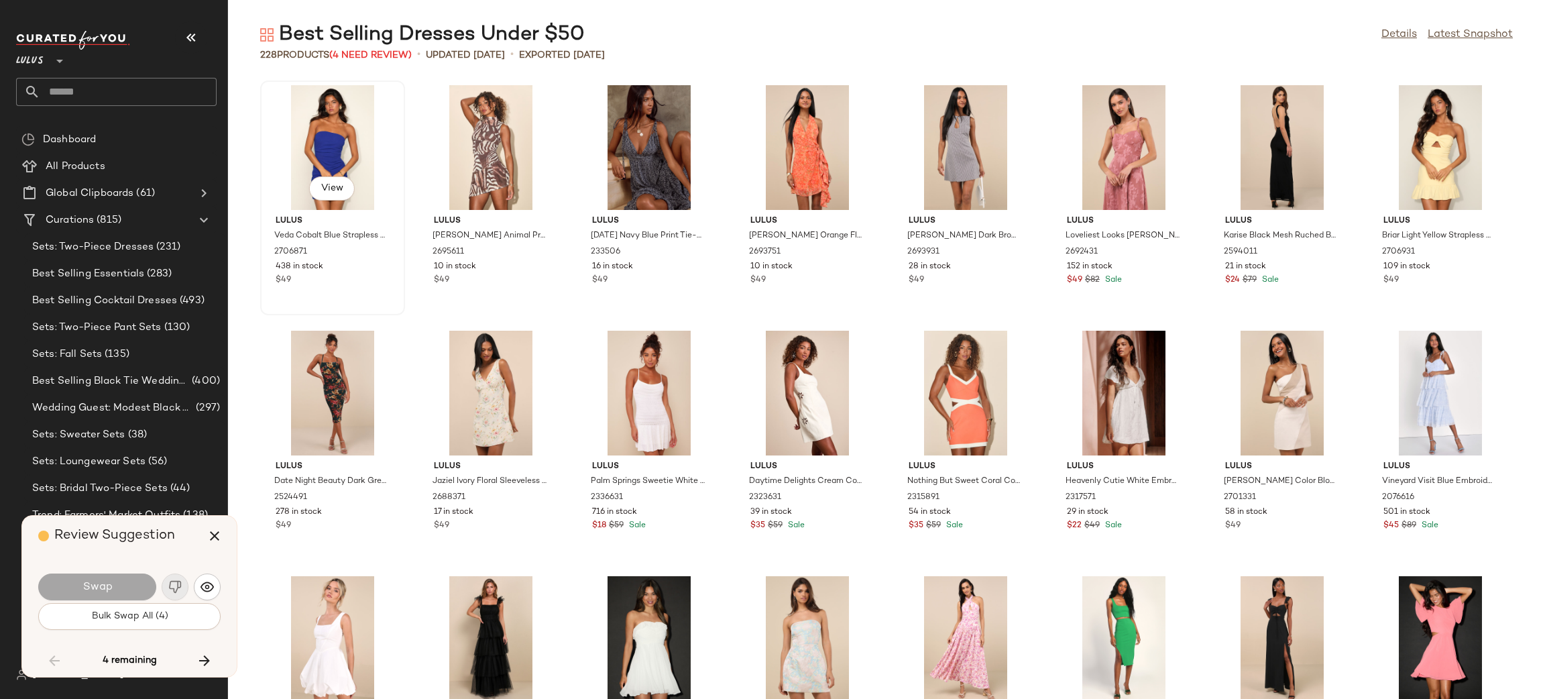
scroll to position [3682, 0]
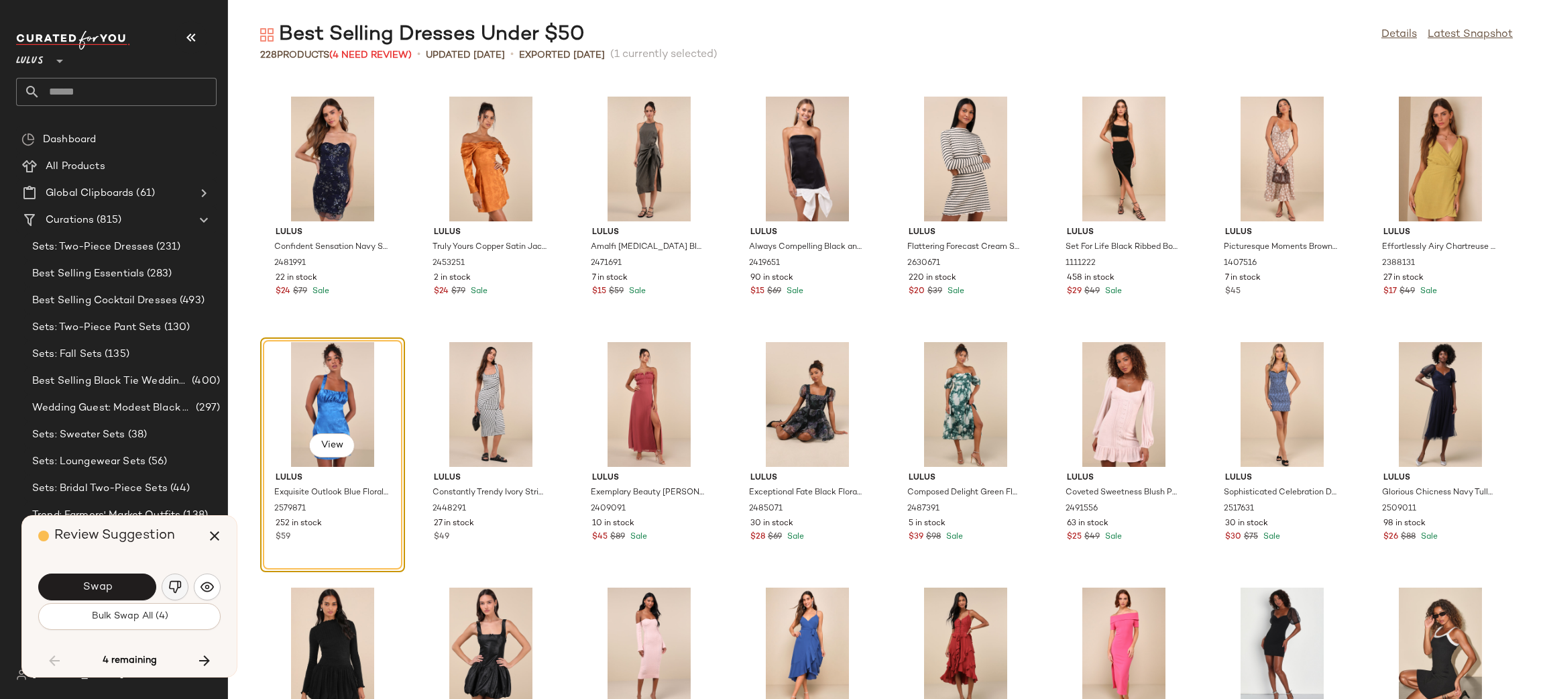
click at [176, 584] on img "button" at bounding box center [174, 586] width 13 height 13
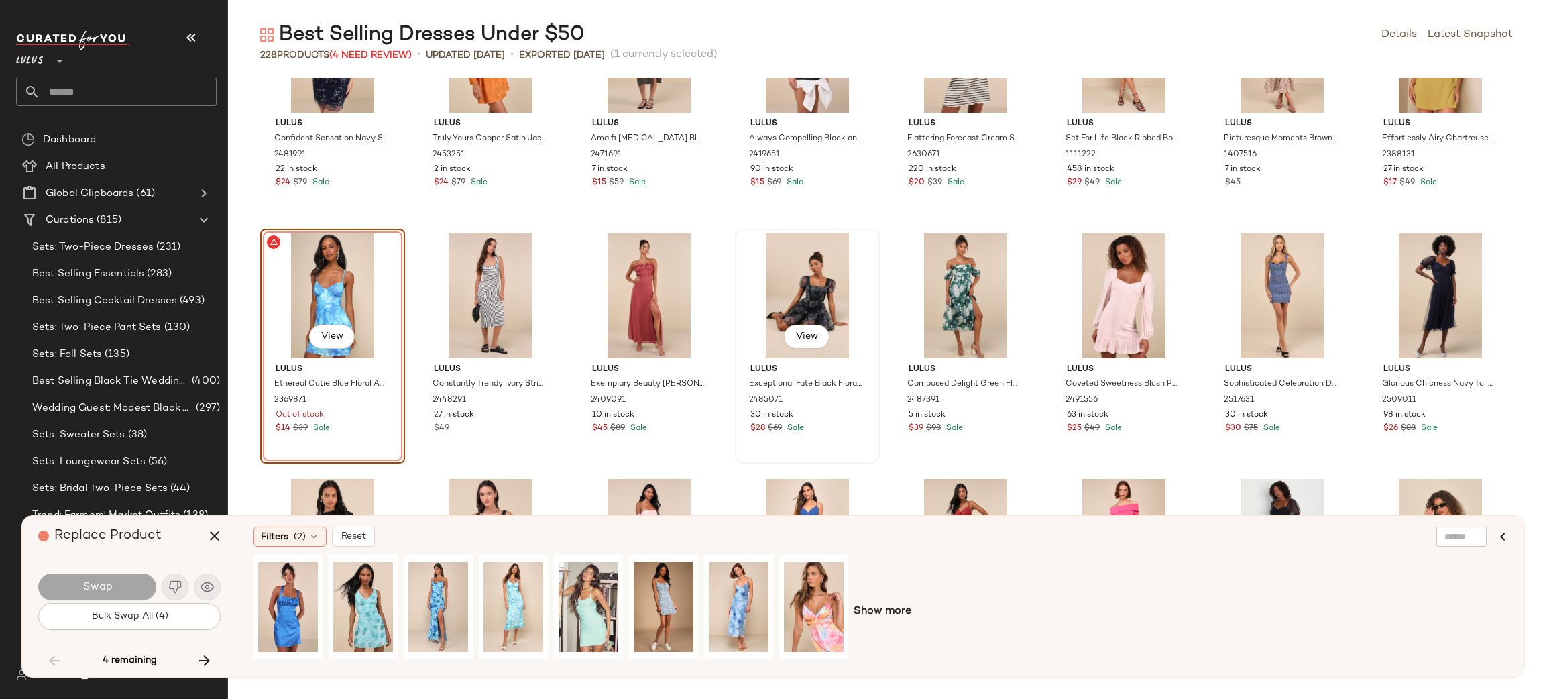
scroll to position [3801, 0]
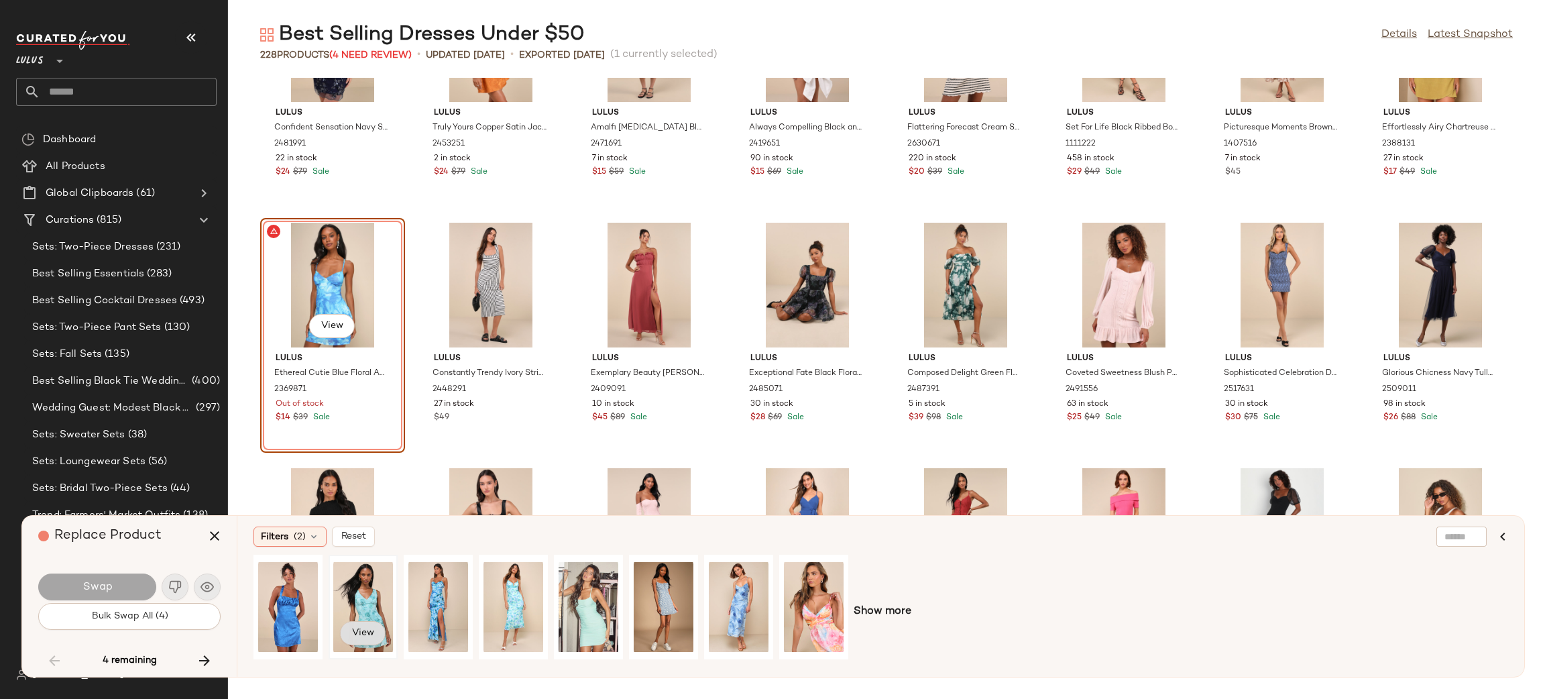
click at [346, 632] on button "View" at bounding box center [363, 633] width 46 height 24
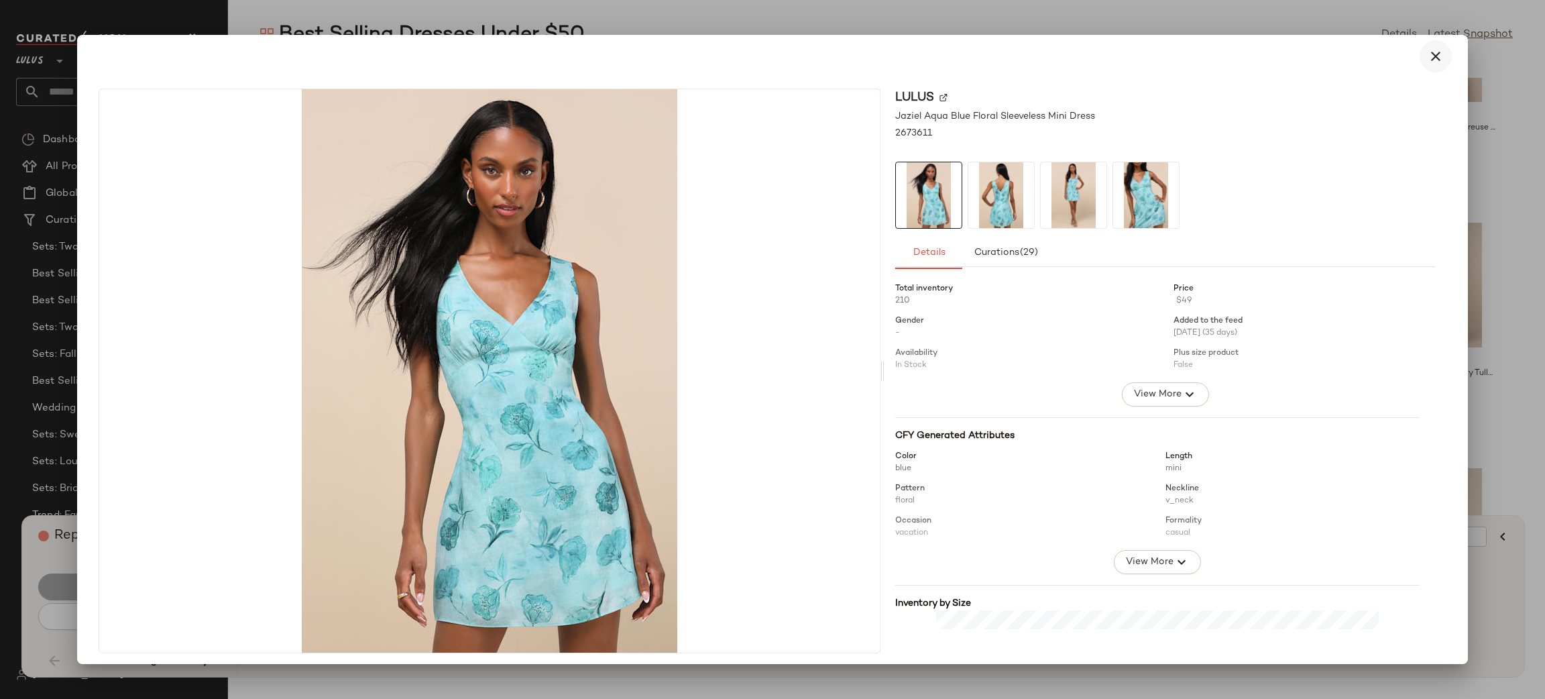
click at [1429, 59] on icon "button" at bounding box center [1436, 56] width 16 height 16
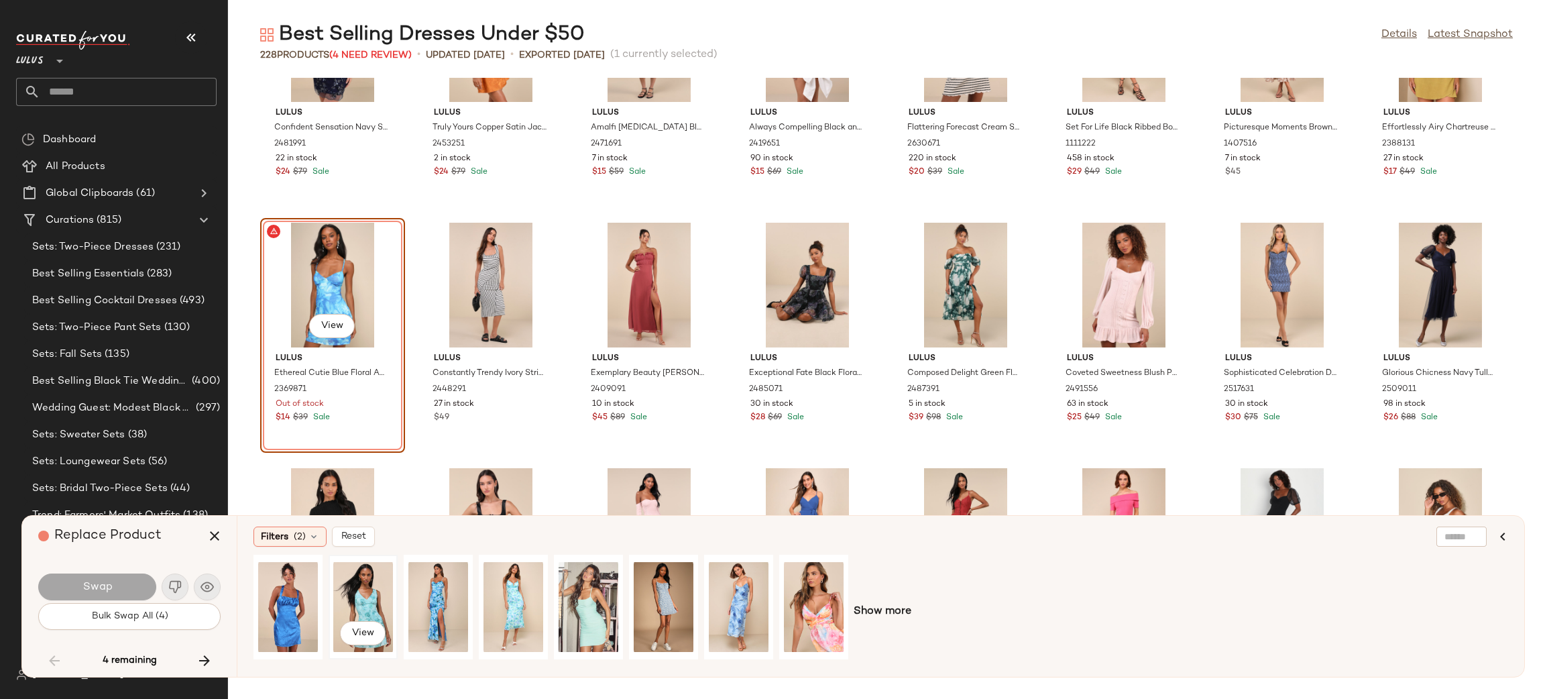
click at [382, 586] on div "View" at bounding box center [363, 606] width 60 height 95
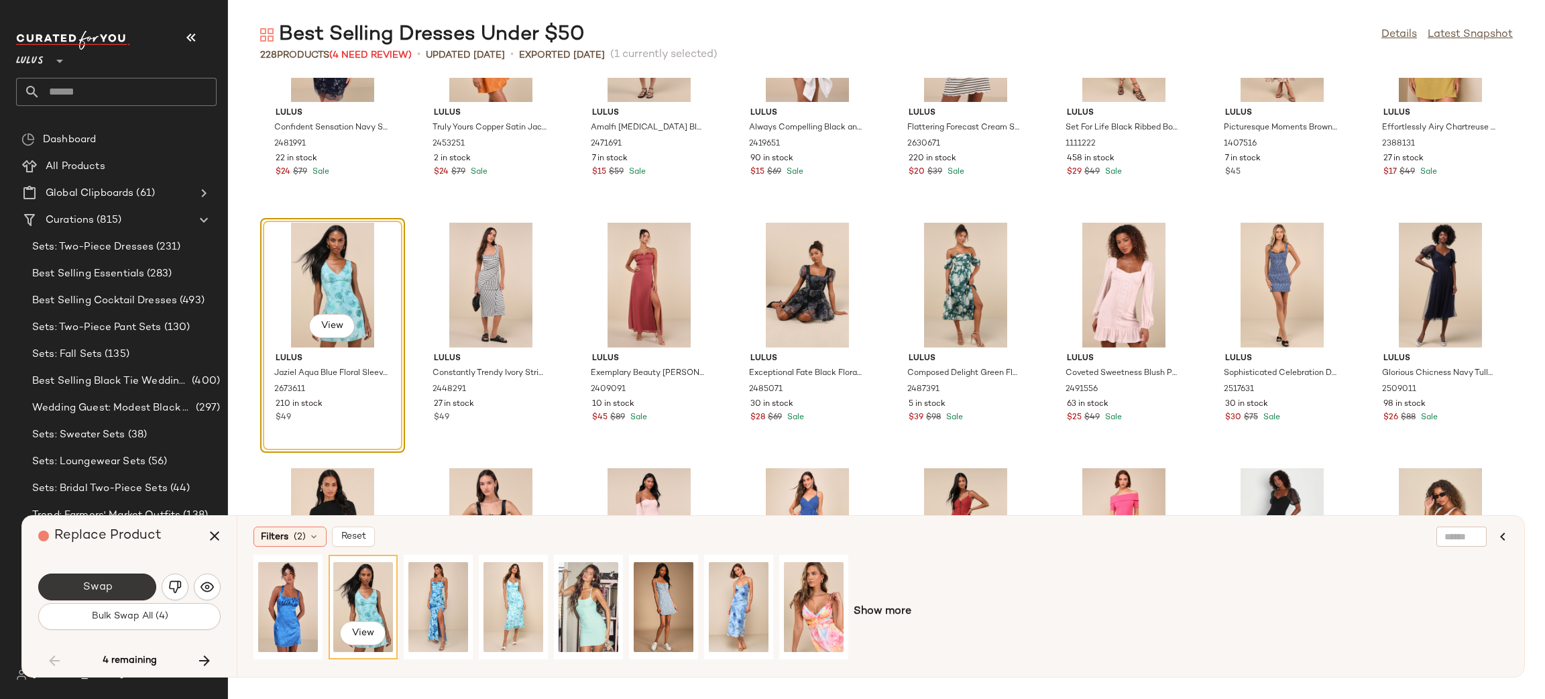
click at [108, 588] on span "Swap" at bounding box center [97, 587] width 30 height 13
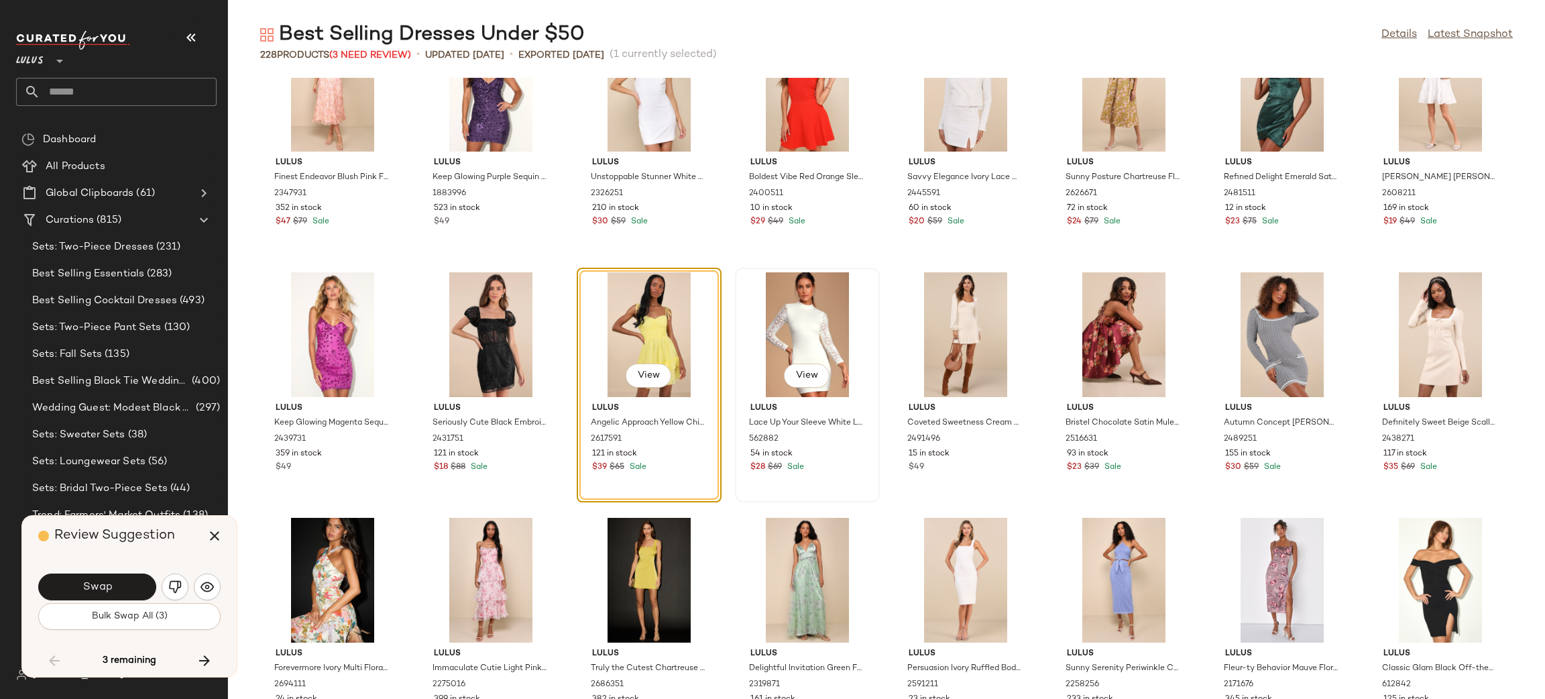
scroll to position [5471, 0]
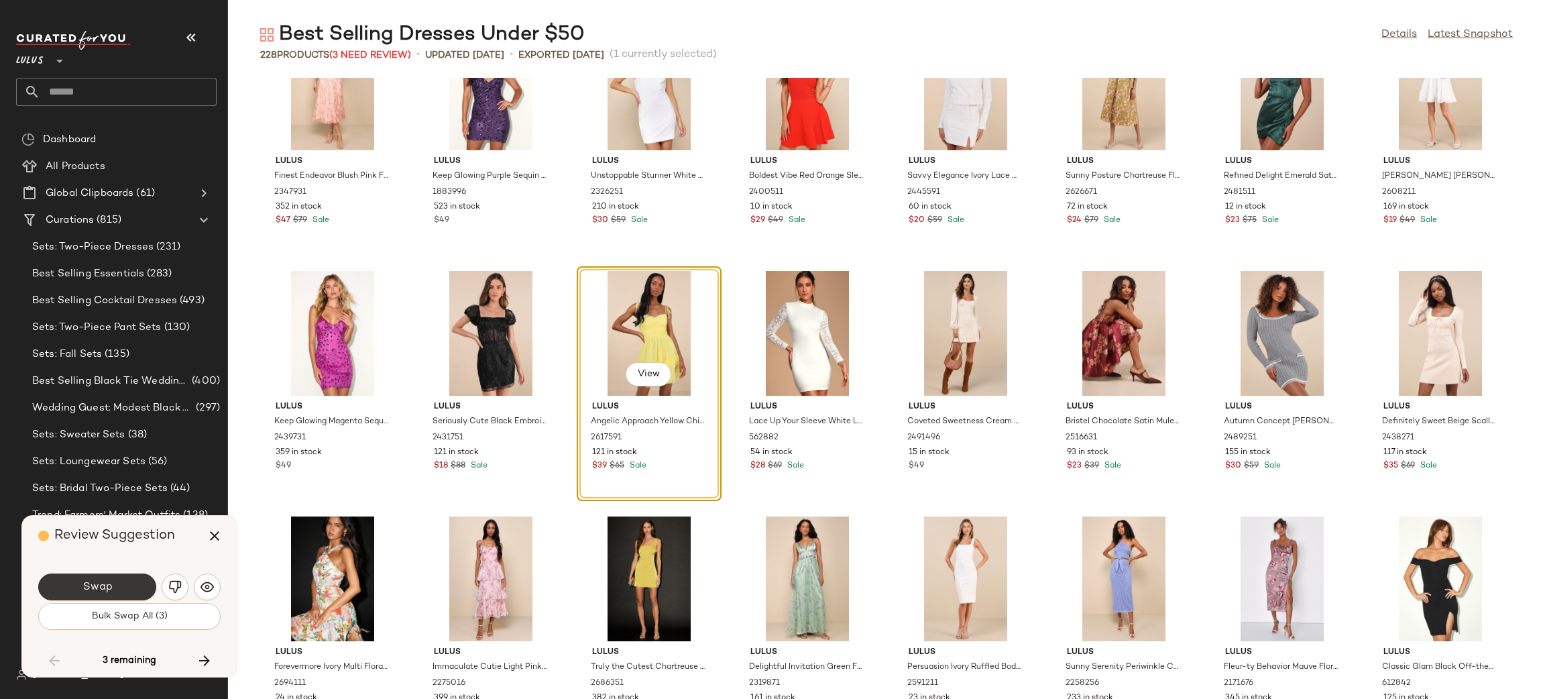
click at [105, 579] on button "Swap" at bounding box center [97, 586] width 118 height 27
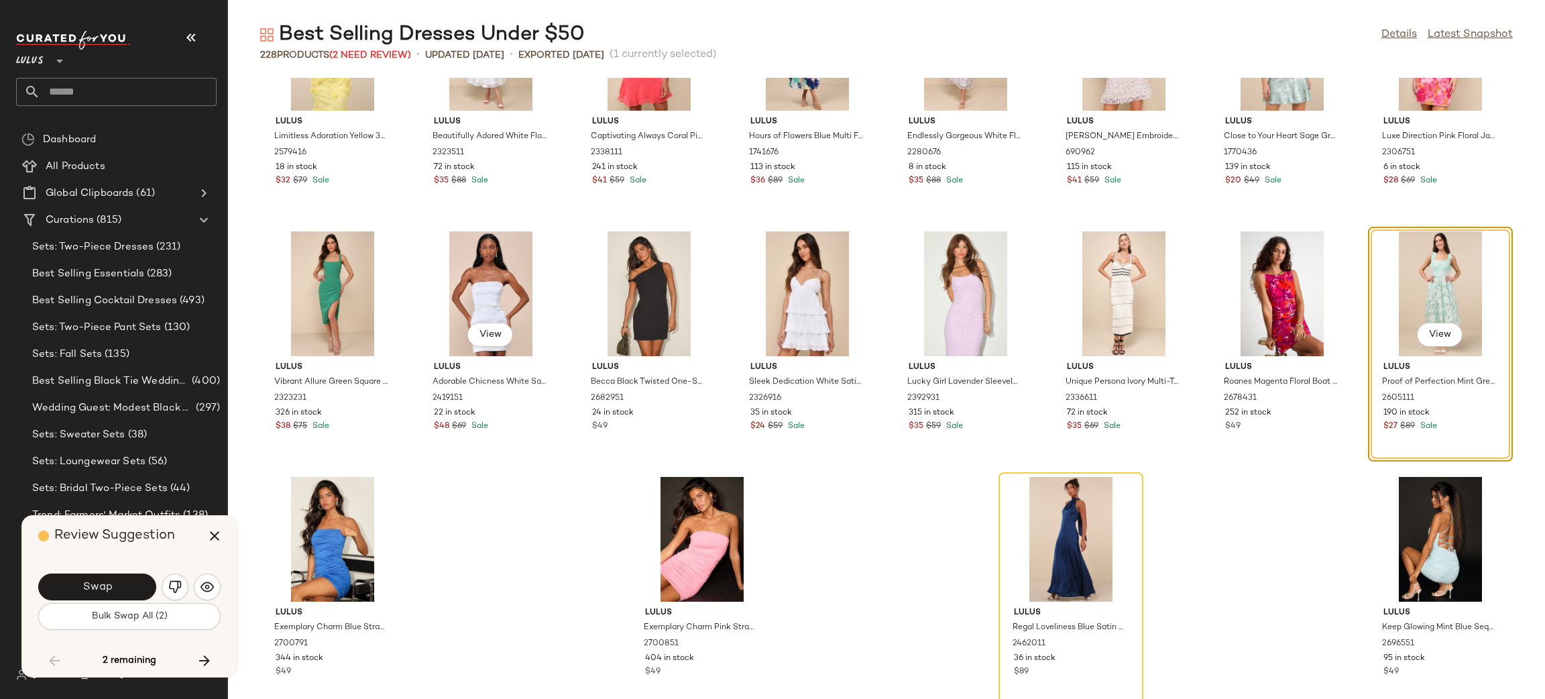
scroll to position [6500, 0]
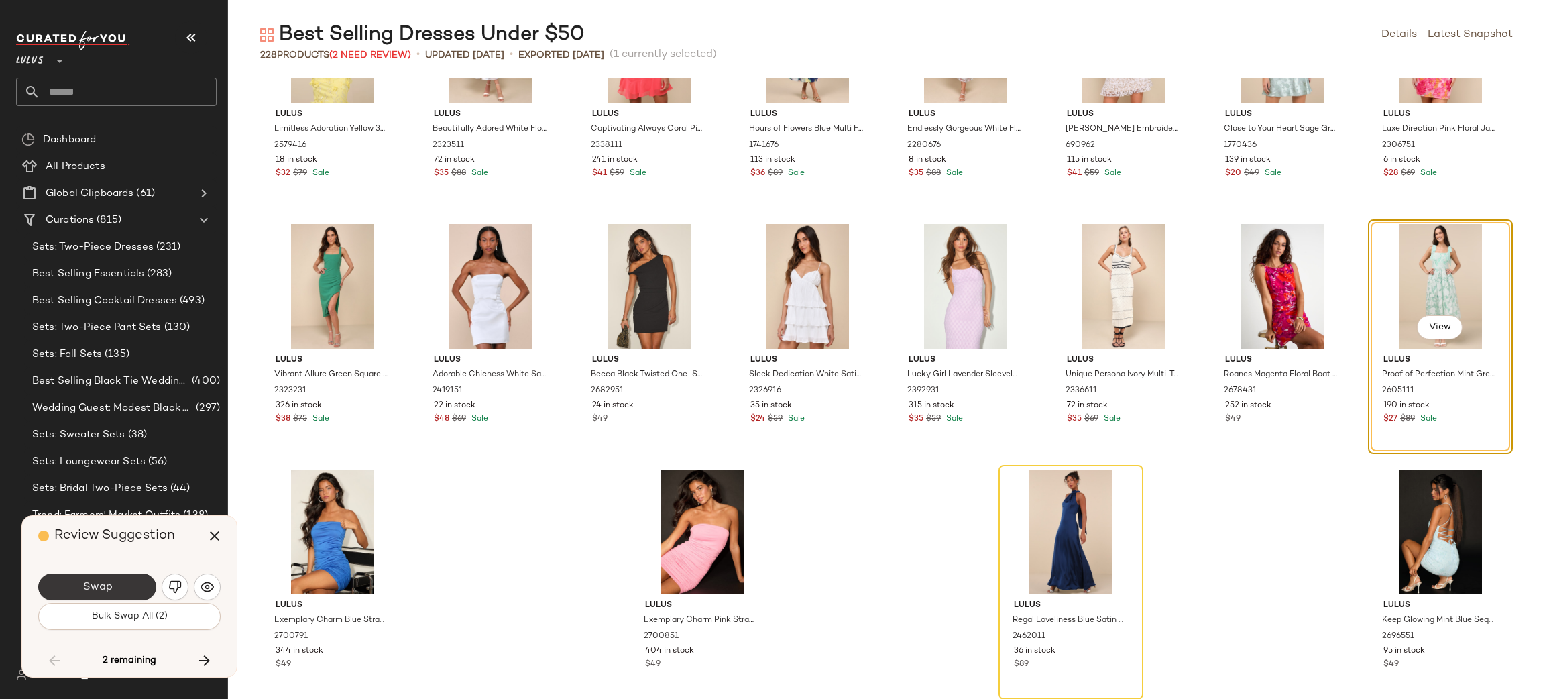
click at [140, 586] on button "Swap" at bounding box center [97, 586] width 118 height 27
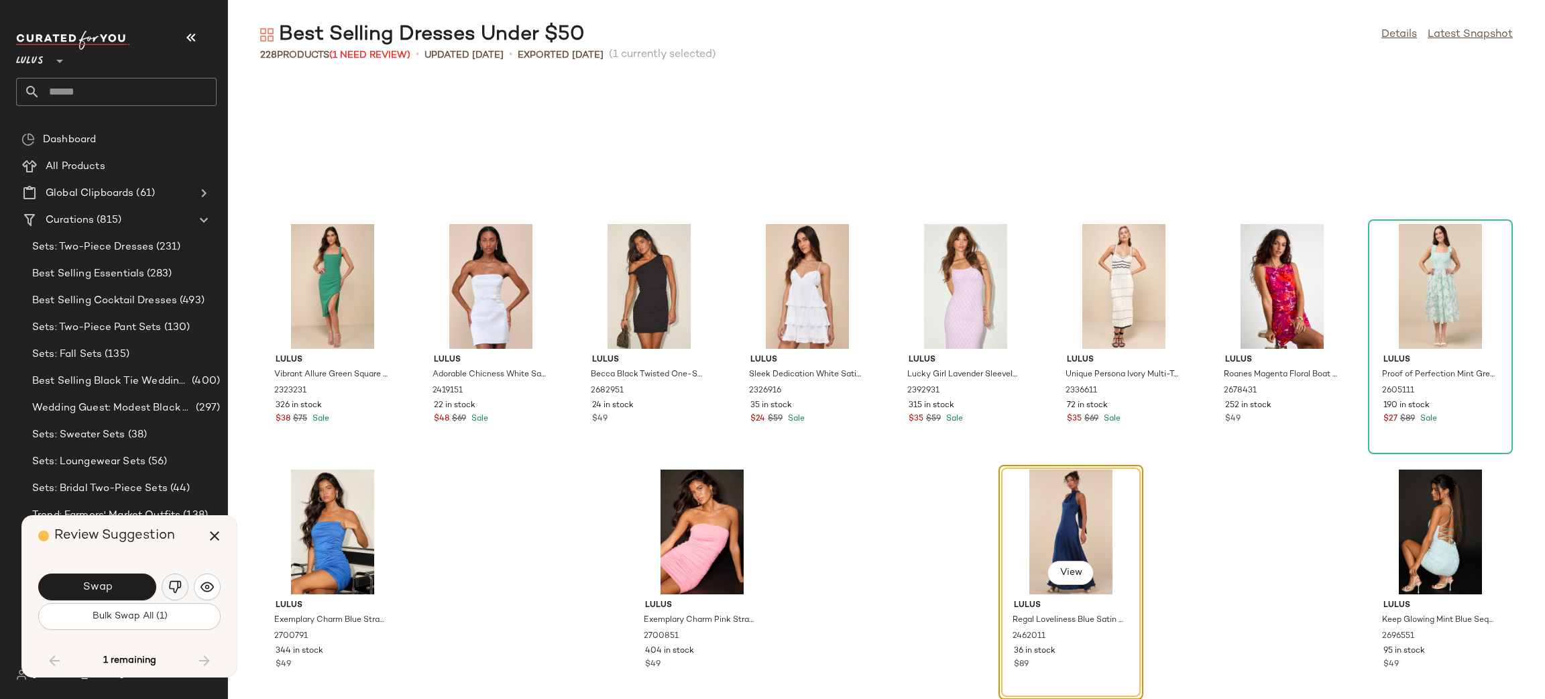
click at [181, 583] on img "button" at bounding box center [174, 586] width 13 height 13
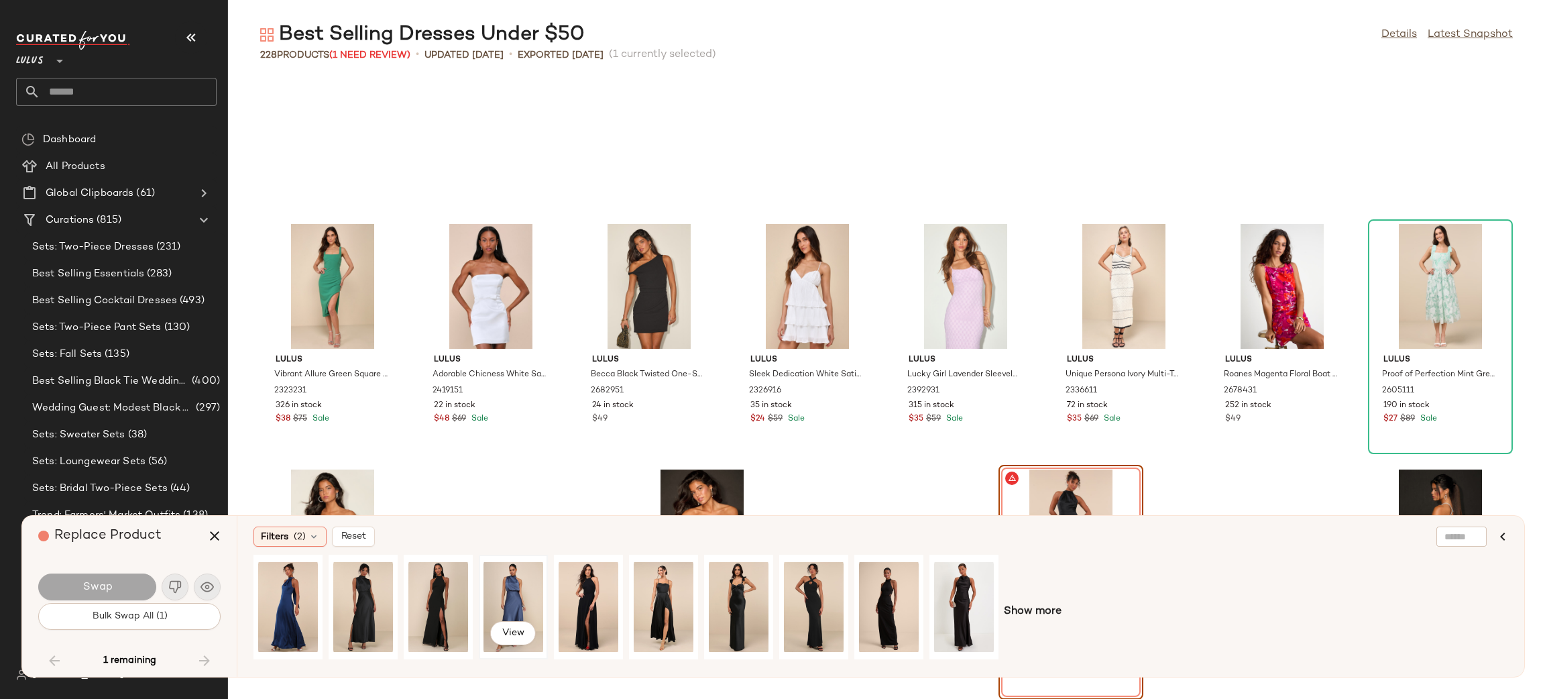
click at [510, 597] on div "View" at bounding box center [514, 606] width 60 height 95
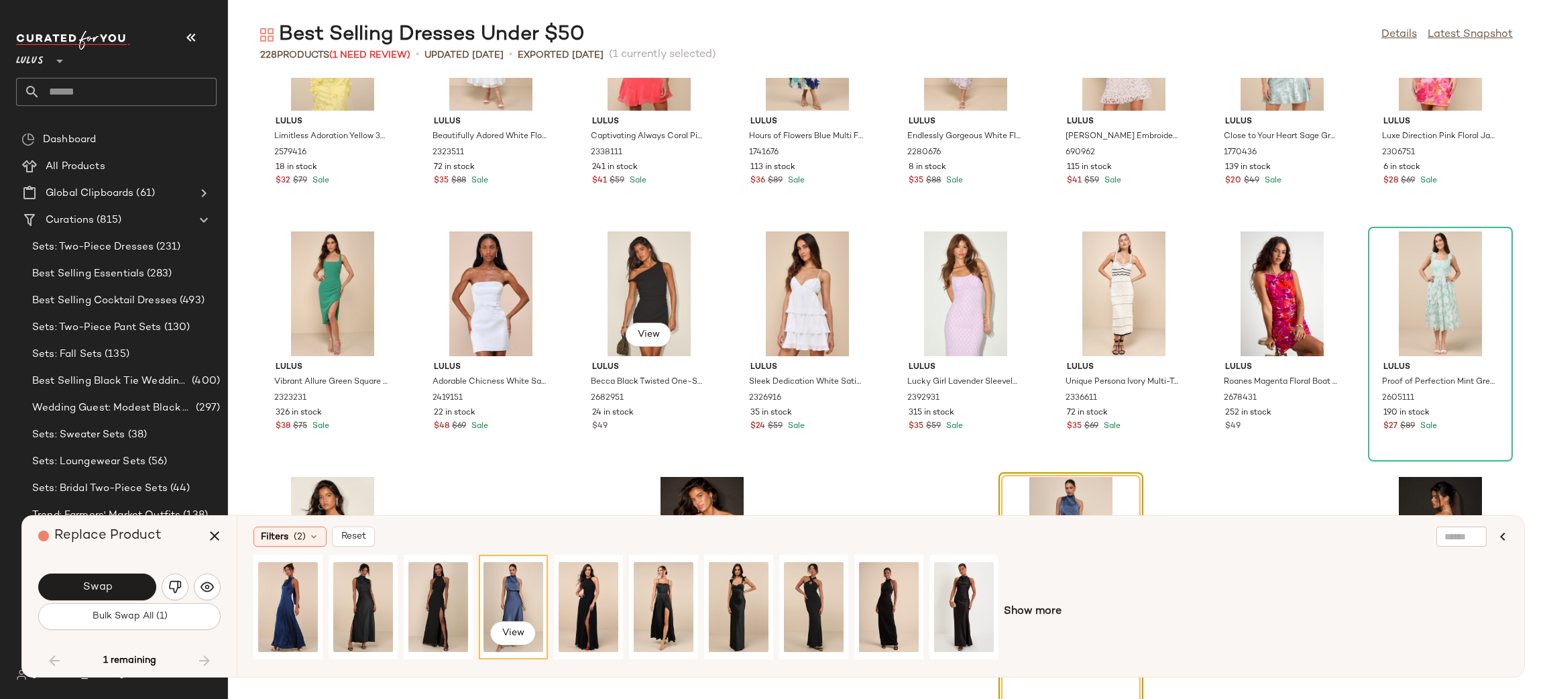
scroll to position [6500, 0]
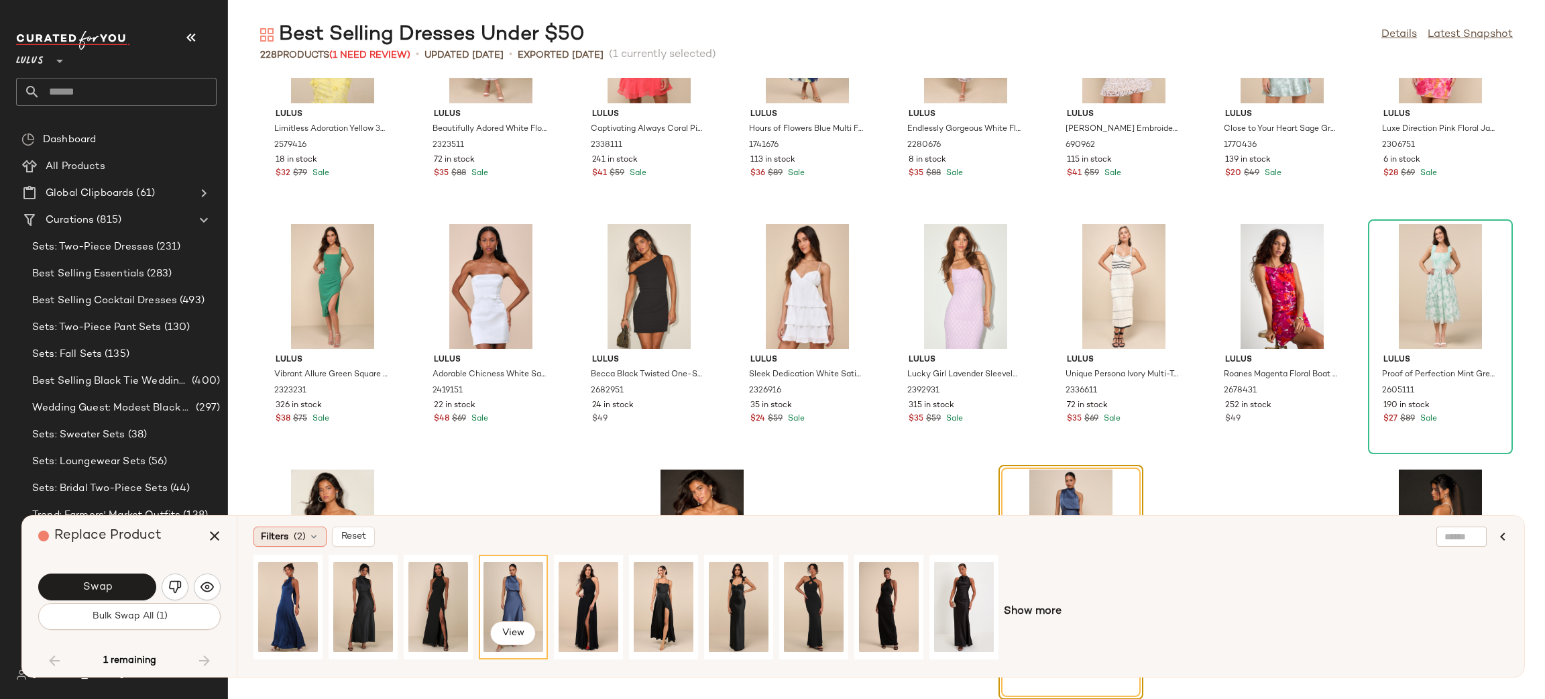
click at [276, 537] on span "Filters" at bounding box center [274, 537] width 27 height 14
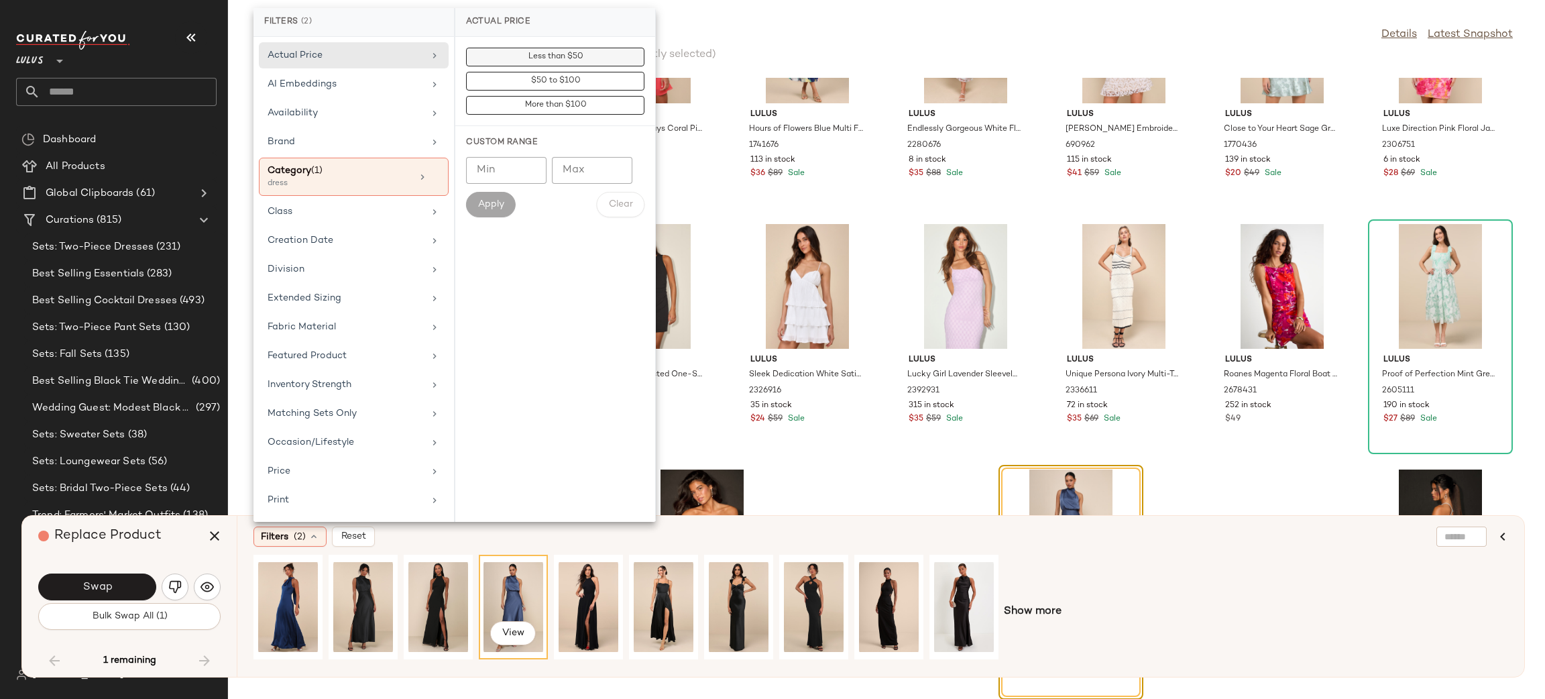
click at [567, 72] on button "Less than $50" at bounding box center [555, 81] width 178 height 19
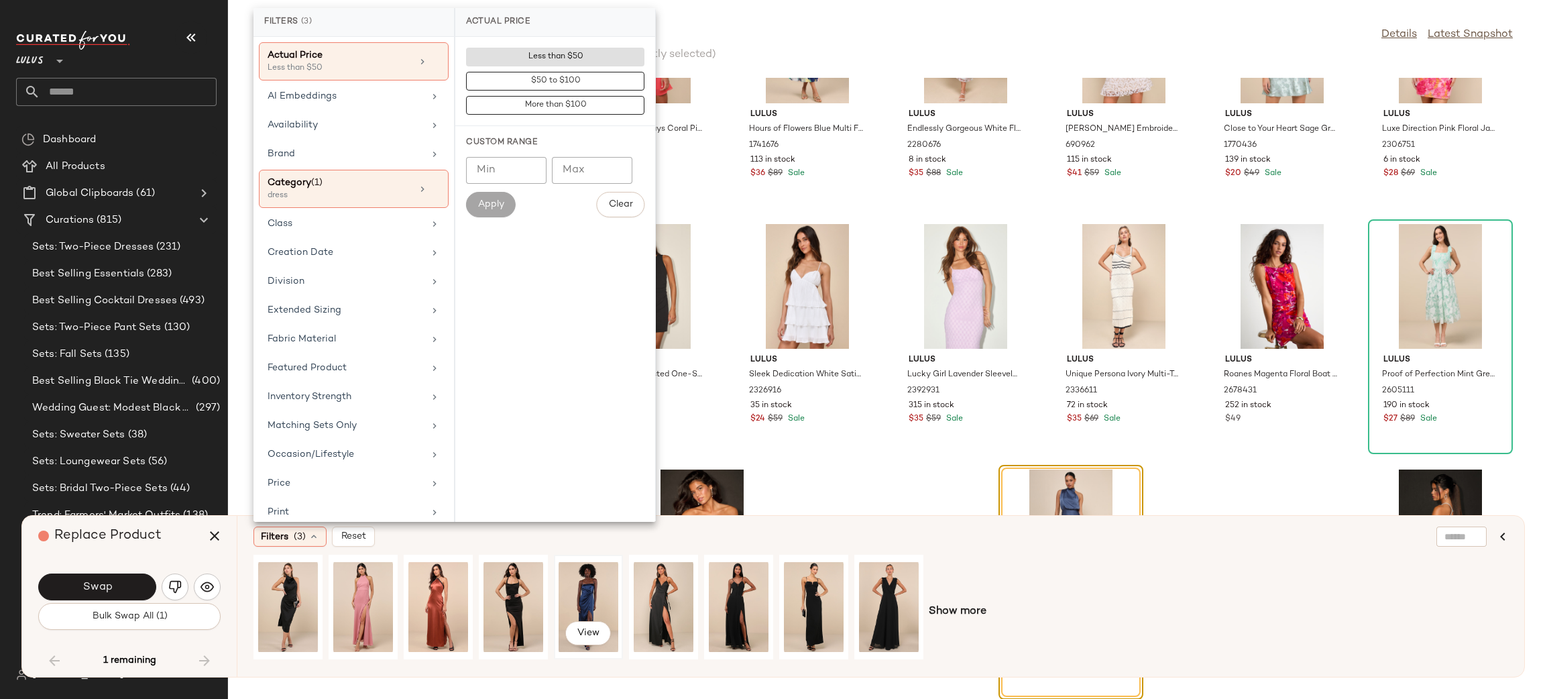
click at [605, 584] on div "View" at bounding box center [589, 606] width 60 height 95
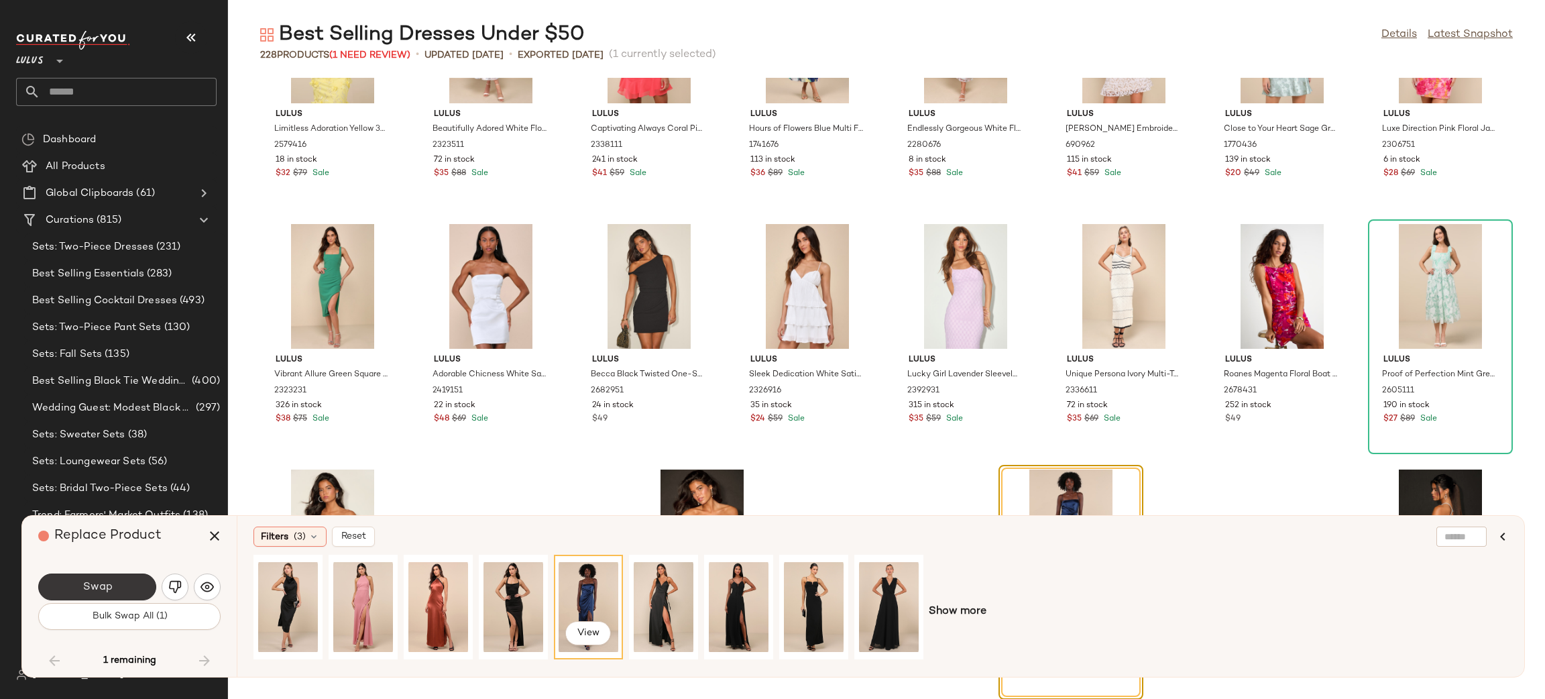
click at [104, 584] on span "Swap" at bounding box center [97, 587] width 30 height 13
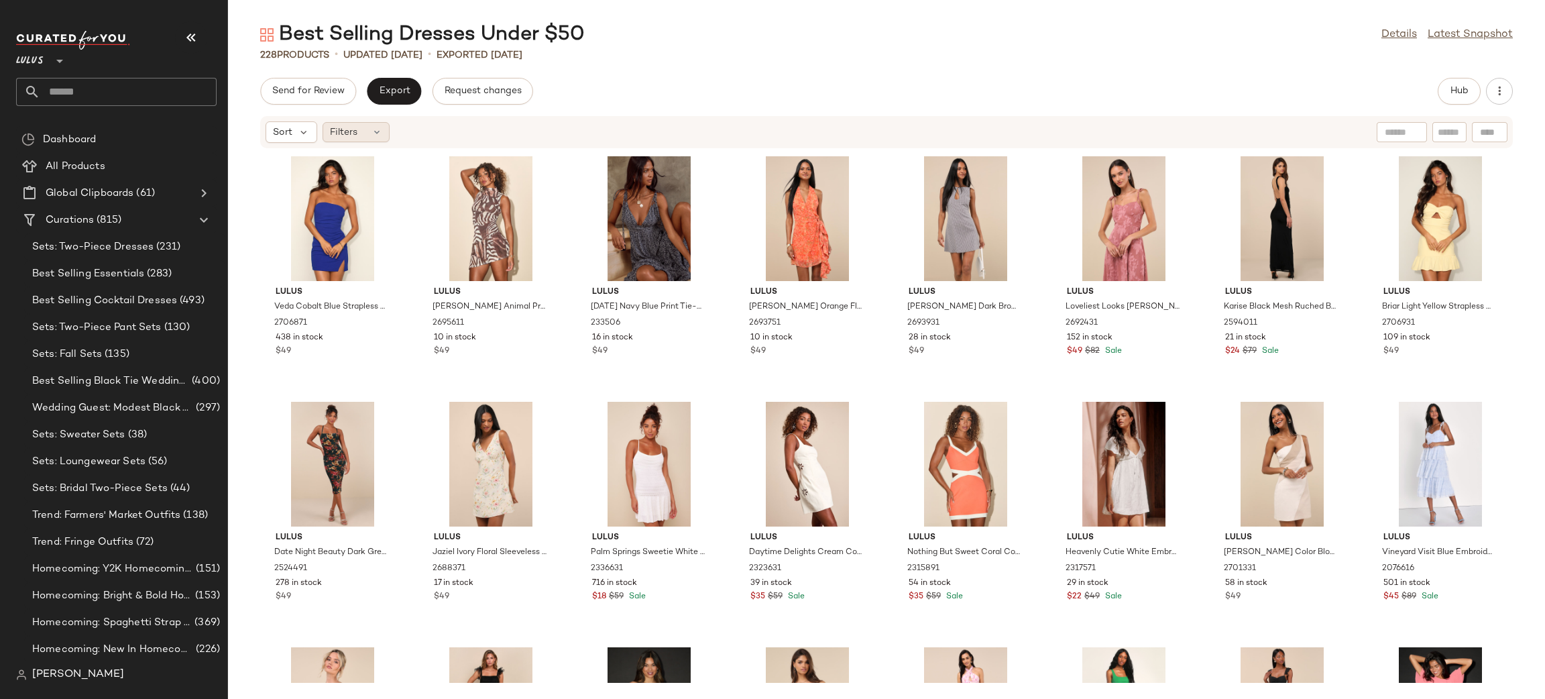
click at [357, 139] on div "Filters" at bounding box center [356, 132] width 67 height 20
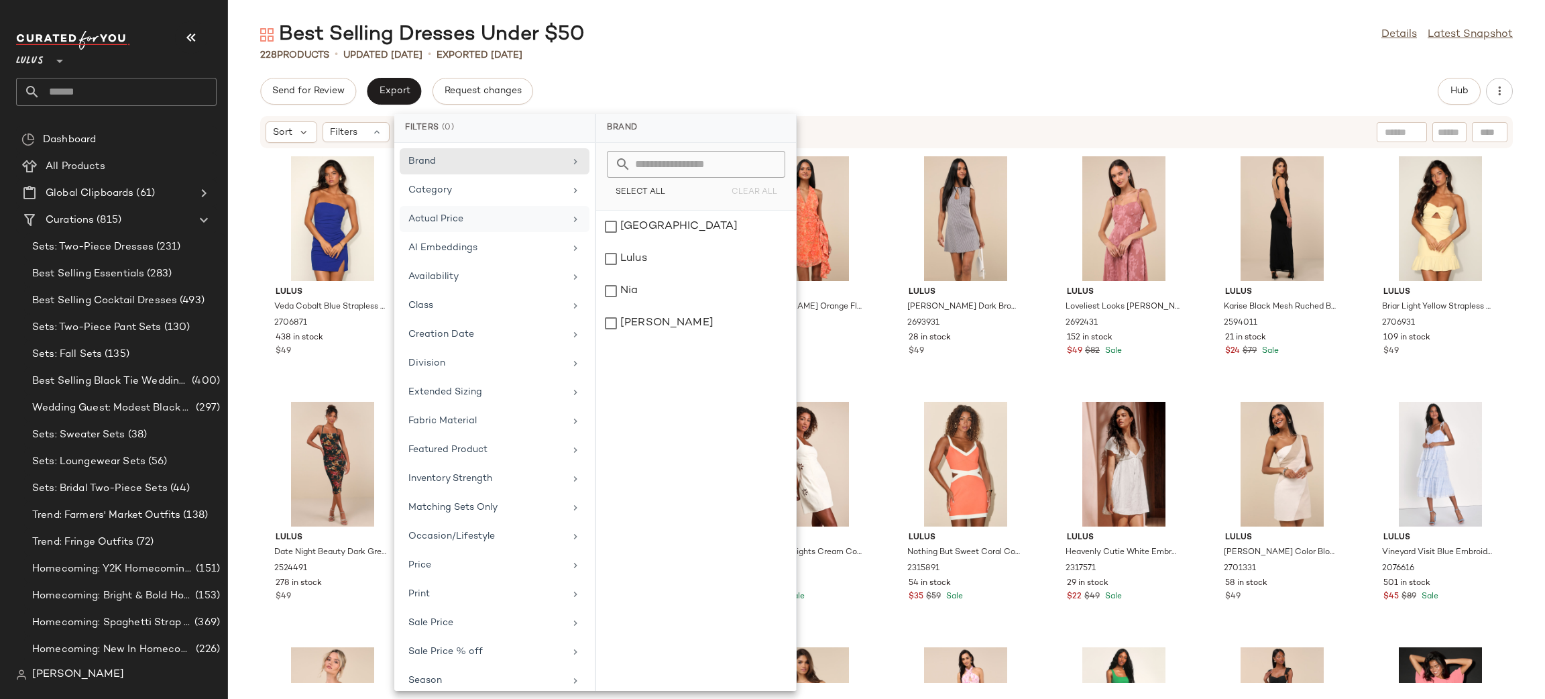
click at [484, 214] on div "Actual Price" at bounding box center [486, 219] width 156 height 14
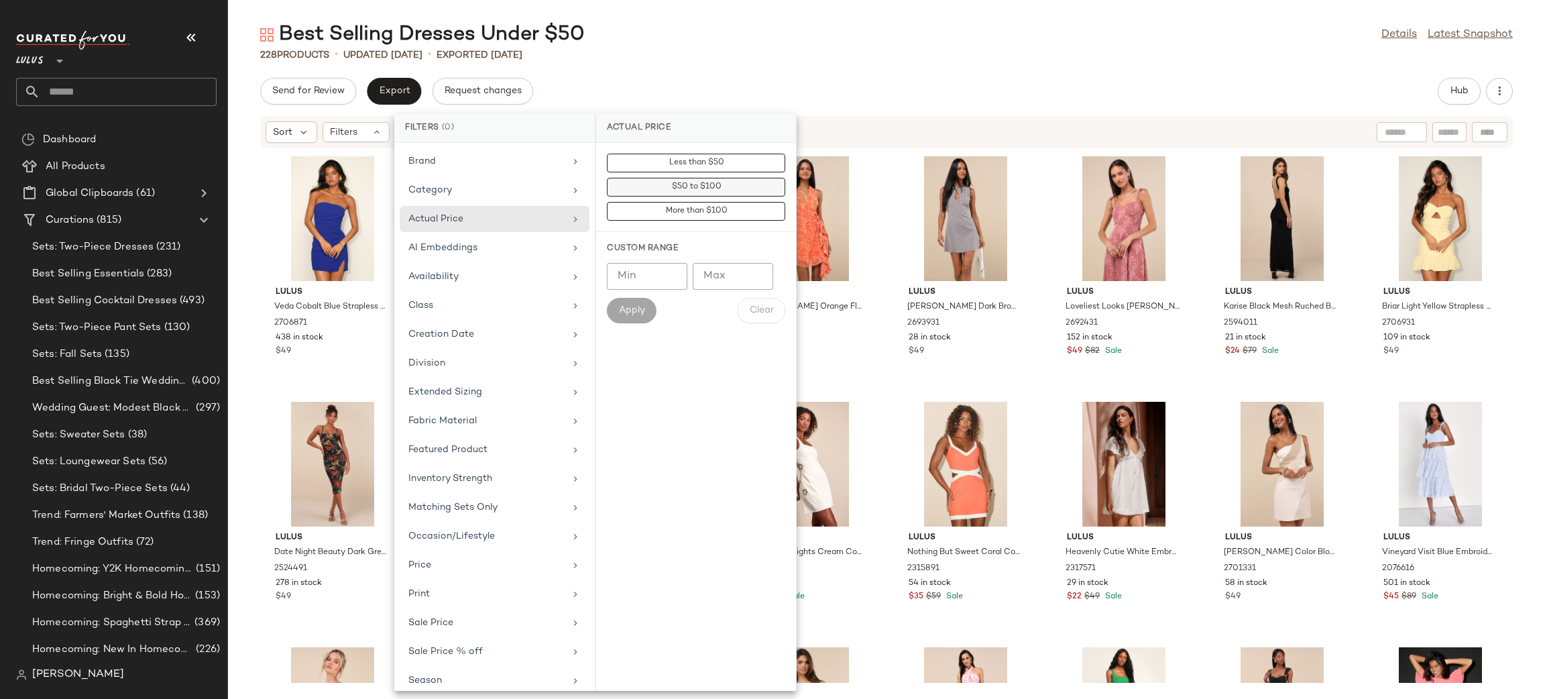
click at [680, 184] on span "$50 to $100" at bounding box center [696, 186] width 50 height 9
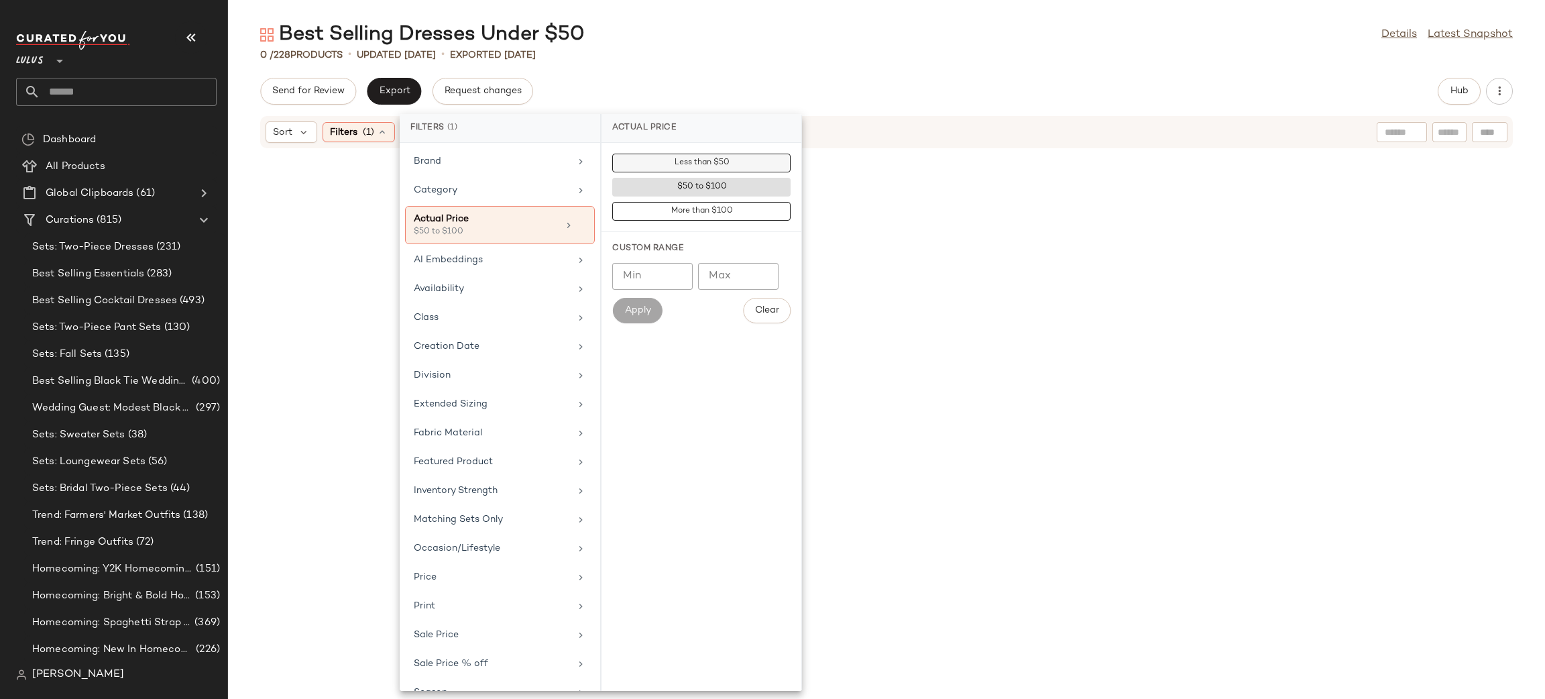
click at [708, 169] on button "Less than $50" at bounding box center [701, 163] width 178 height 19
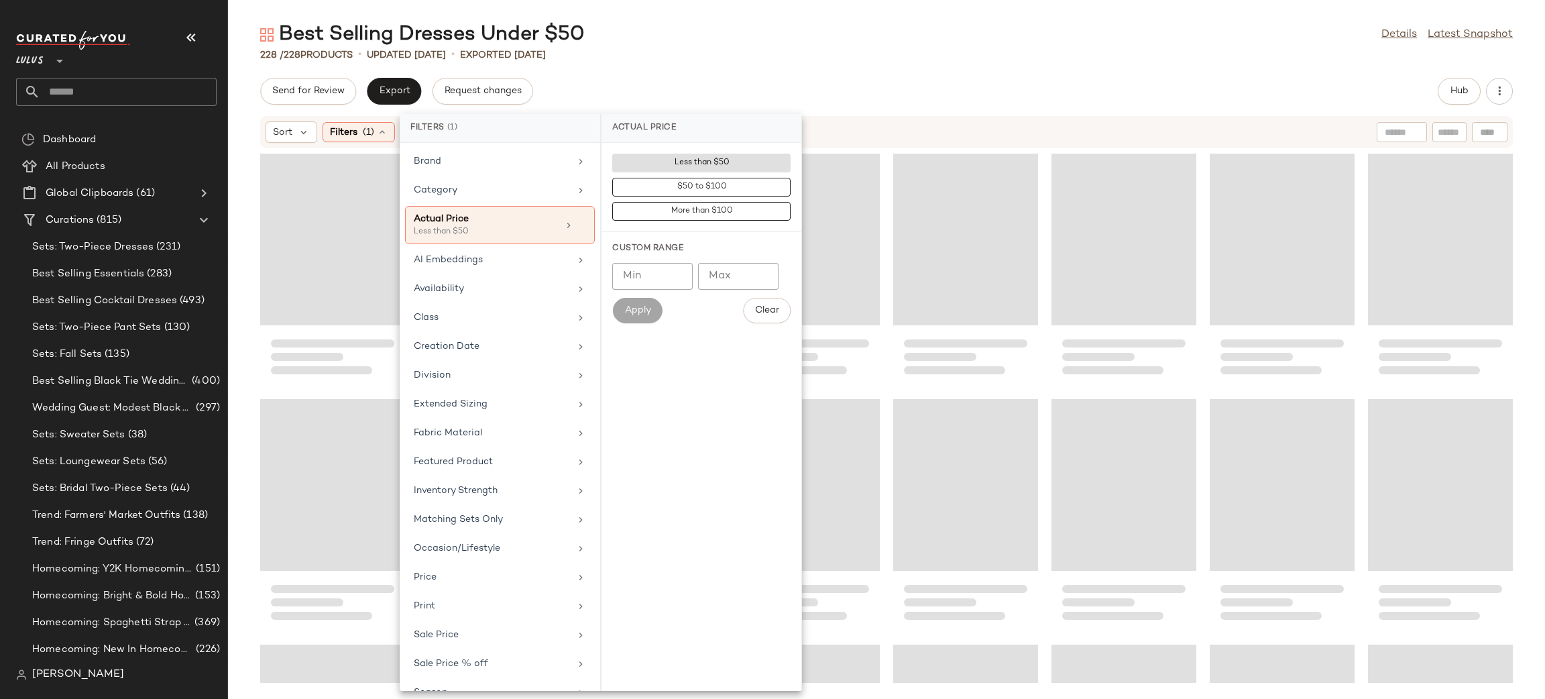
click at [773, 58] on div "228 / 228 Products • updated [DATE] • Exported [DATE]" at bounding box center [886, 54] width 1317 height 13
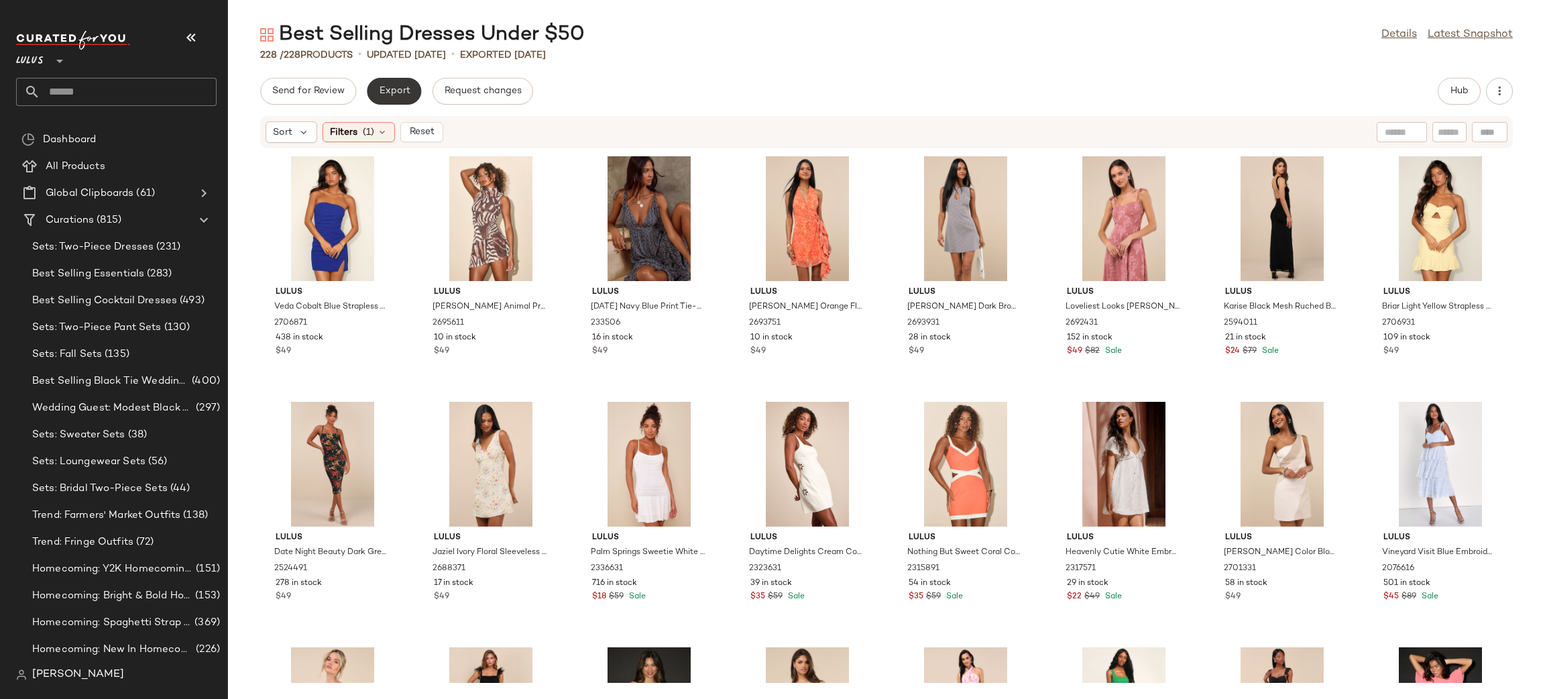
click at [404, 93] on span "Export" at bounding box center [394, 91] width 32 height 11
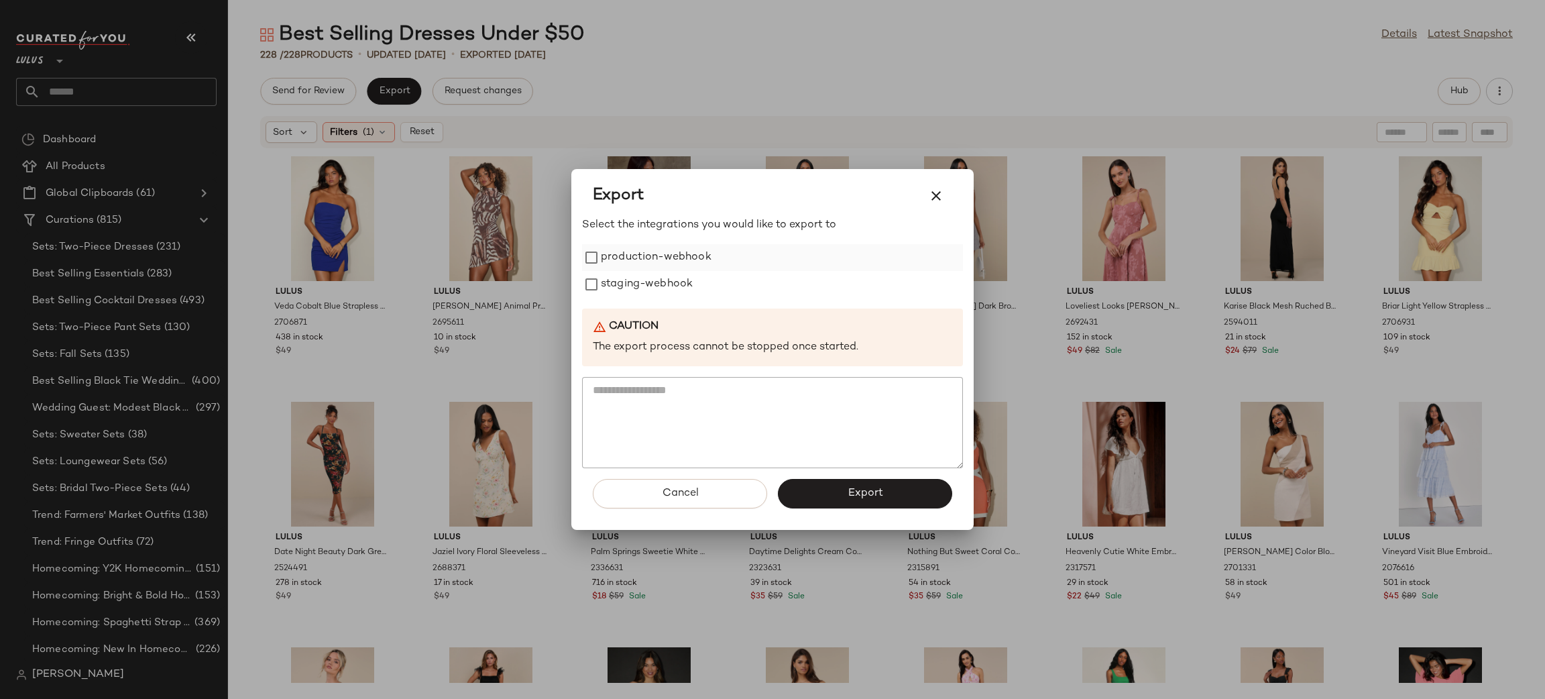
click at [661, 248] on label "production-webhook" at bounding box center [656, 257] width 111 height 27
click at [671, 287] on label "staging-webhook" at bounding box center [647, 284] width 92 height 27
click at [918, 494] on button "Export" at bounding box center [865, 494] width 174 height 30
